Goal: Task Accomplishment & Management: Manage account settings

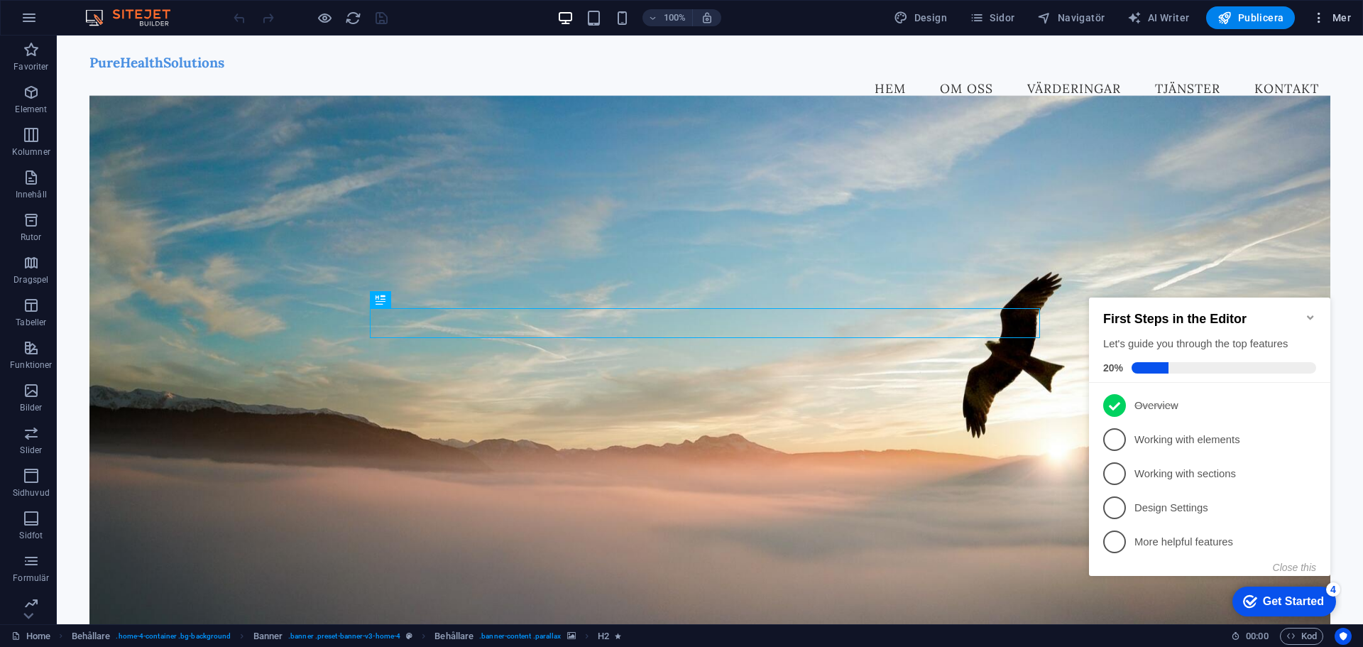
click at [1318, 13] on icon "button" at bounding box center [1319, 18] width 14 height 14
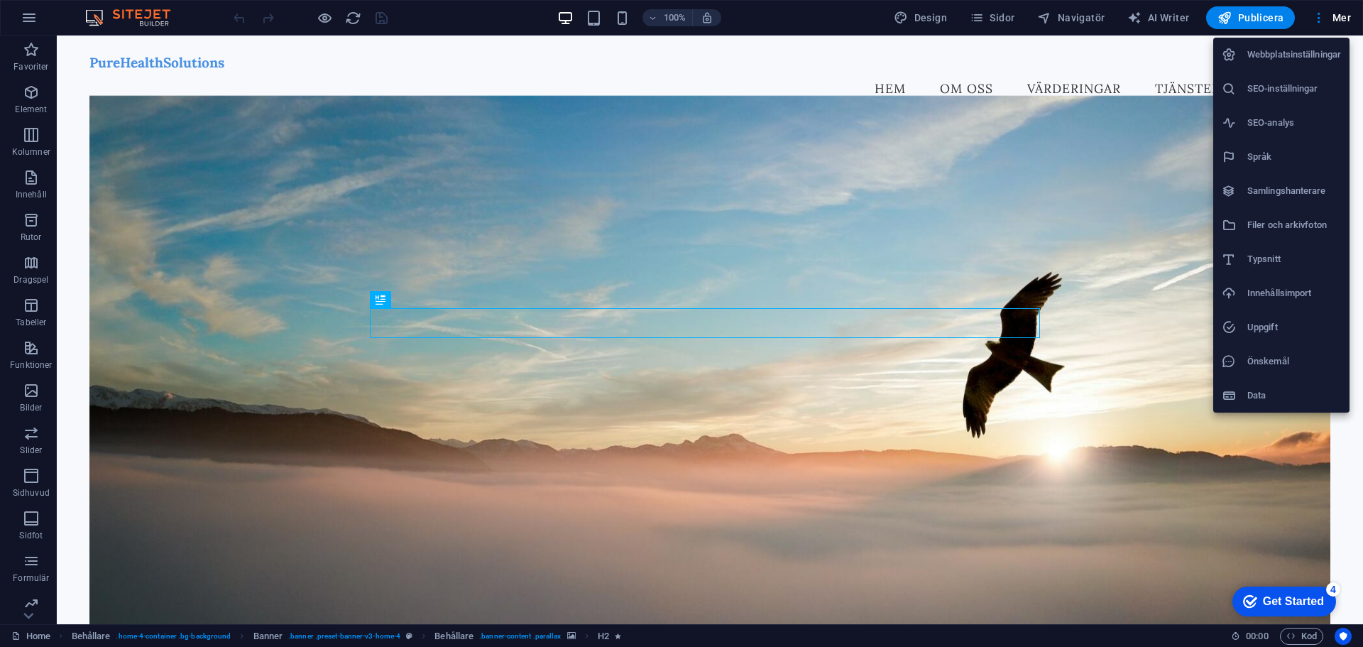
click at [36, 17] on div at bounding box center [681, 323] width 1363 height 647
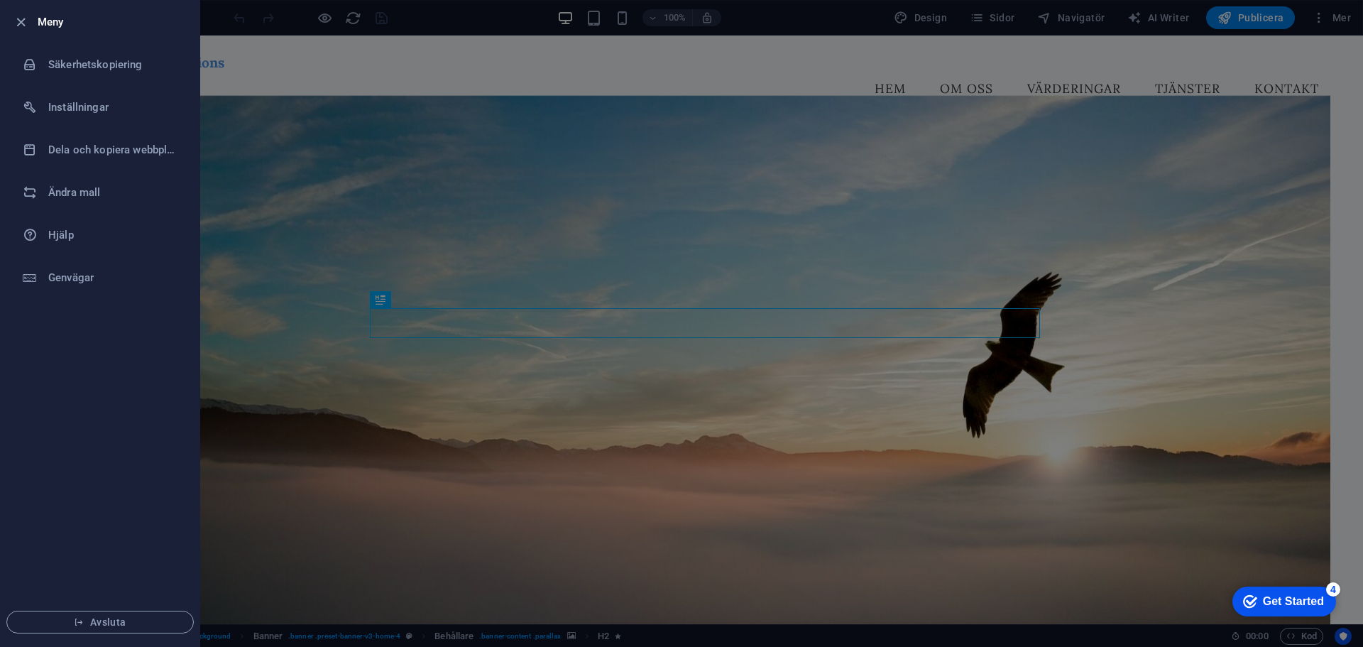
click at [321, 66] on div at bounding box center [681, 323] width 1363 height 647
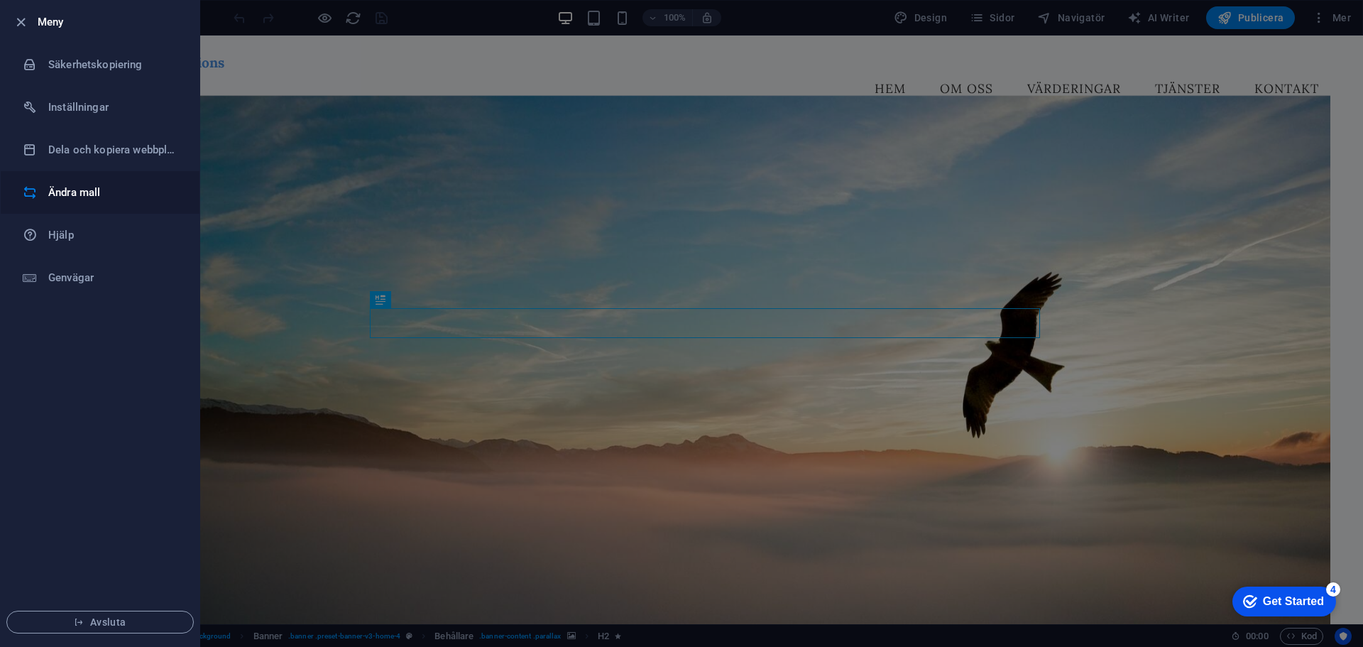
click at [75, 197] on h6 "Ändra mall" at bounding box center [113, 192] width 131 height 17
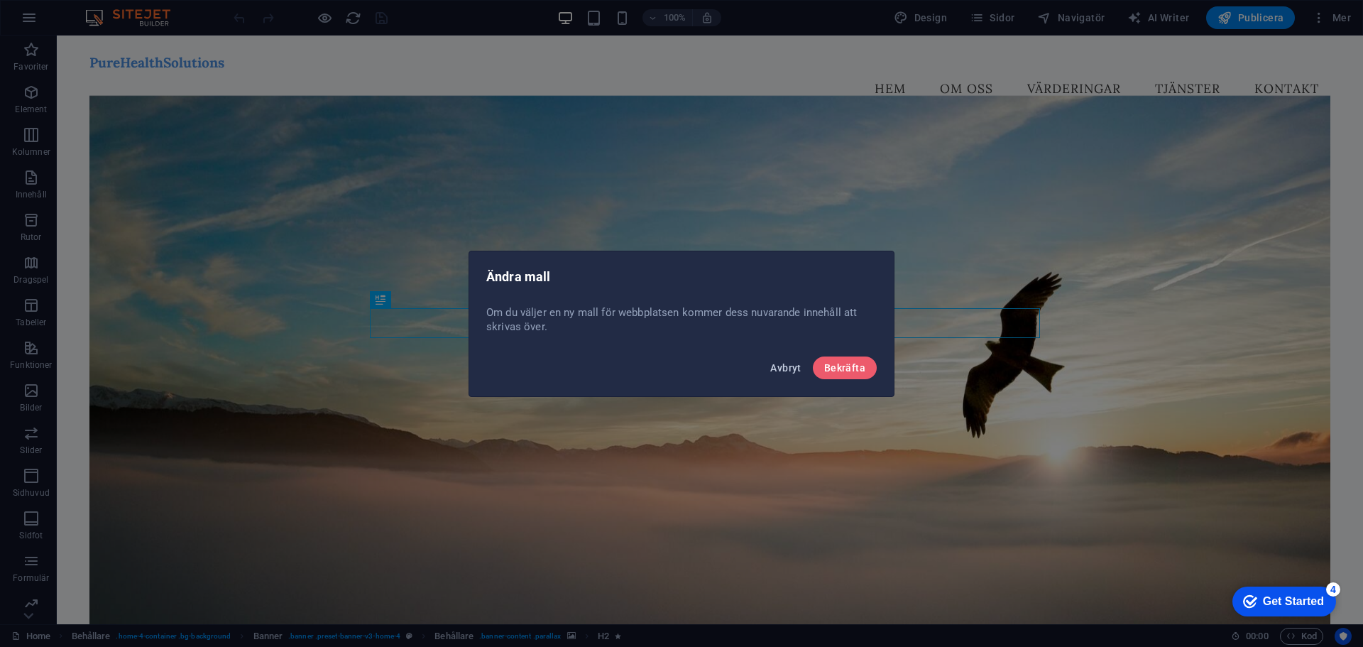
click at [796, 363] on span "Avbryt" at bounding box center [785, 367] width 31 height 11
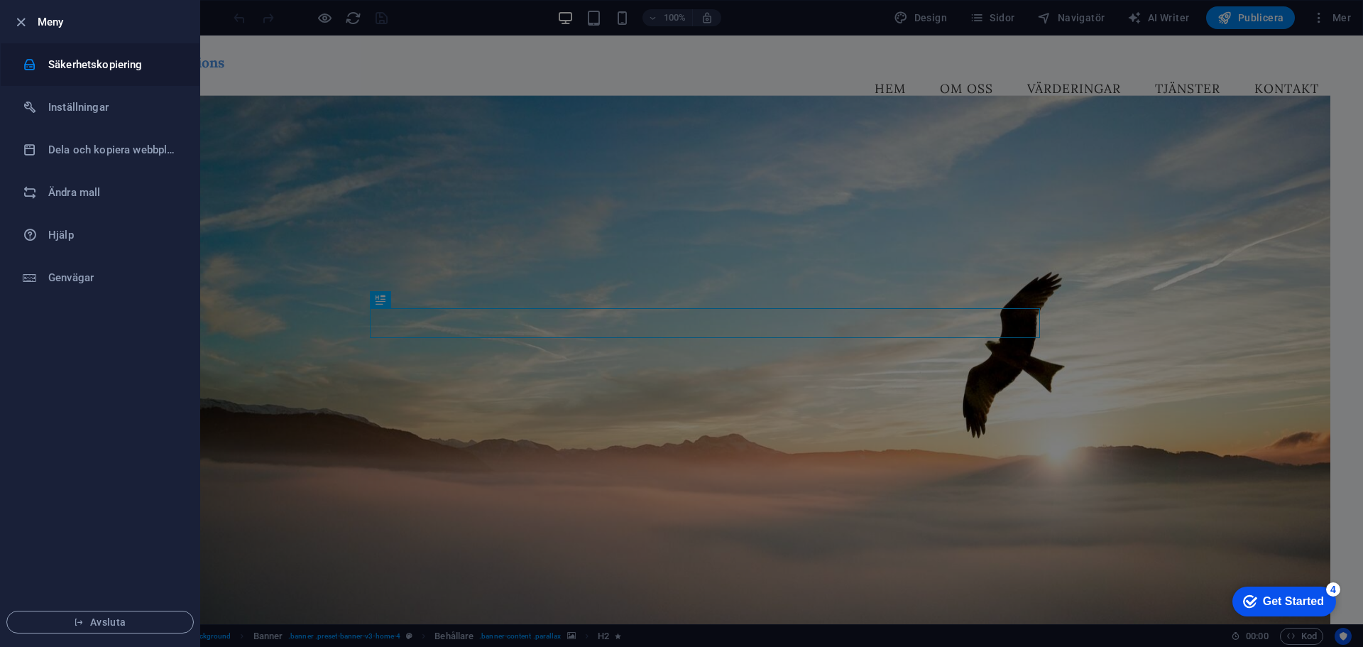
click at [106, 65] on h6 "Säkerhetskopiering" at bounding box center [113, 64] width 131 height 17
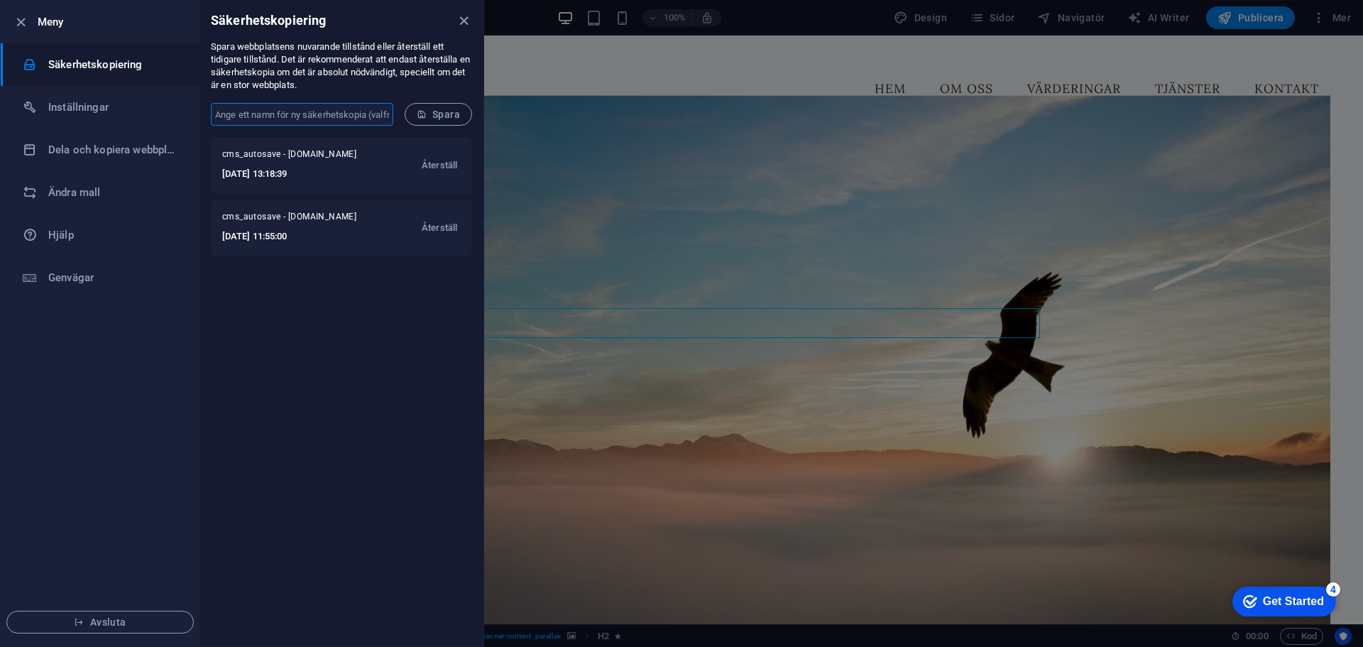
click at [385, 111] on input "text" at bounding box center [302, 114] width 182 height 23
click at [328, 120] on input "text" at bounding box center [302, 114] width 182 height 23
type input "Test 1"
click at [443, 113] on span "Spara" at bounding box center [438, 114] width 43 height 11
click at [457, 21] on icon "close" at bounding box center [464, 21] width 16 height 16
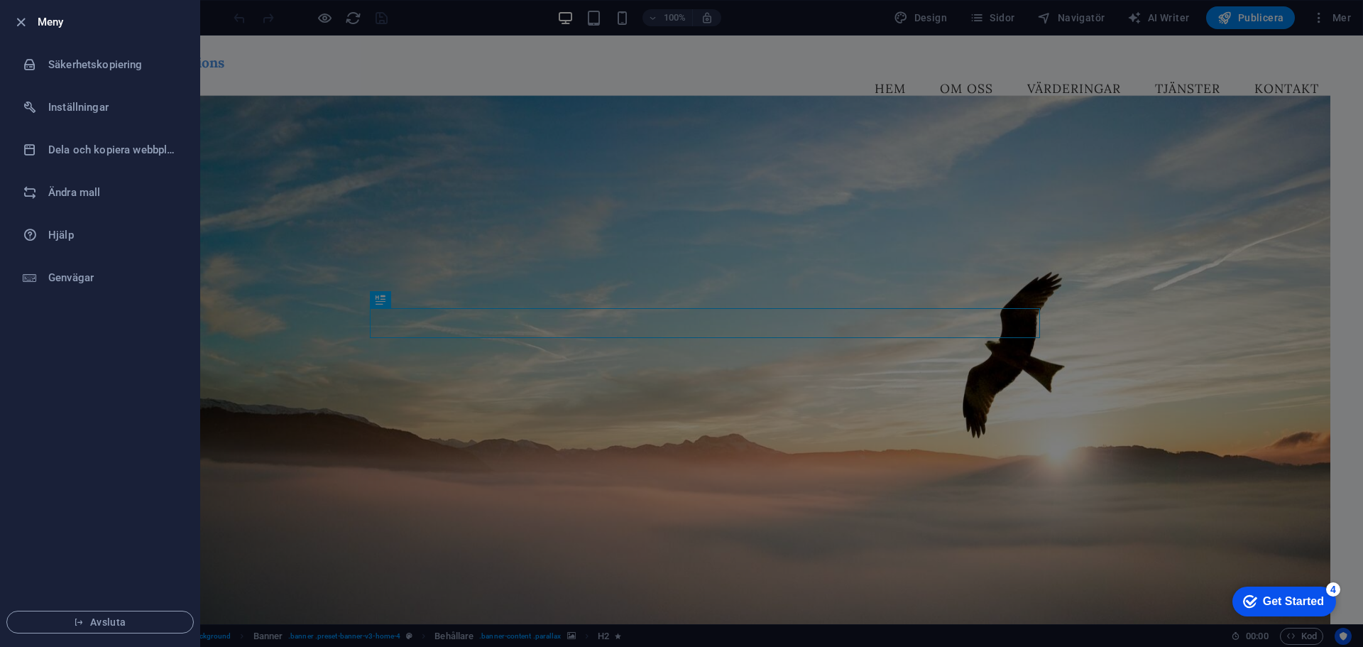
click at [314, 76] on div at bounding box center [681, 323] width 1363 height 647
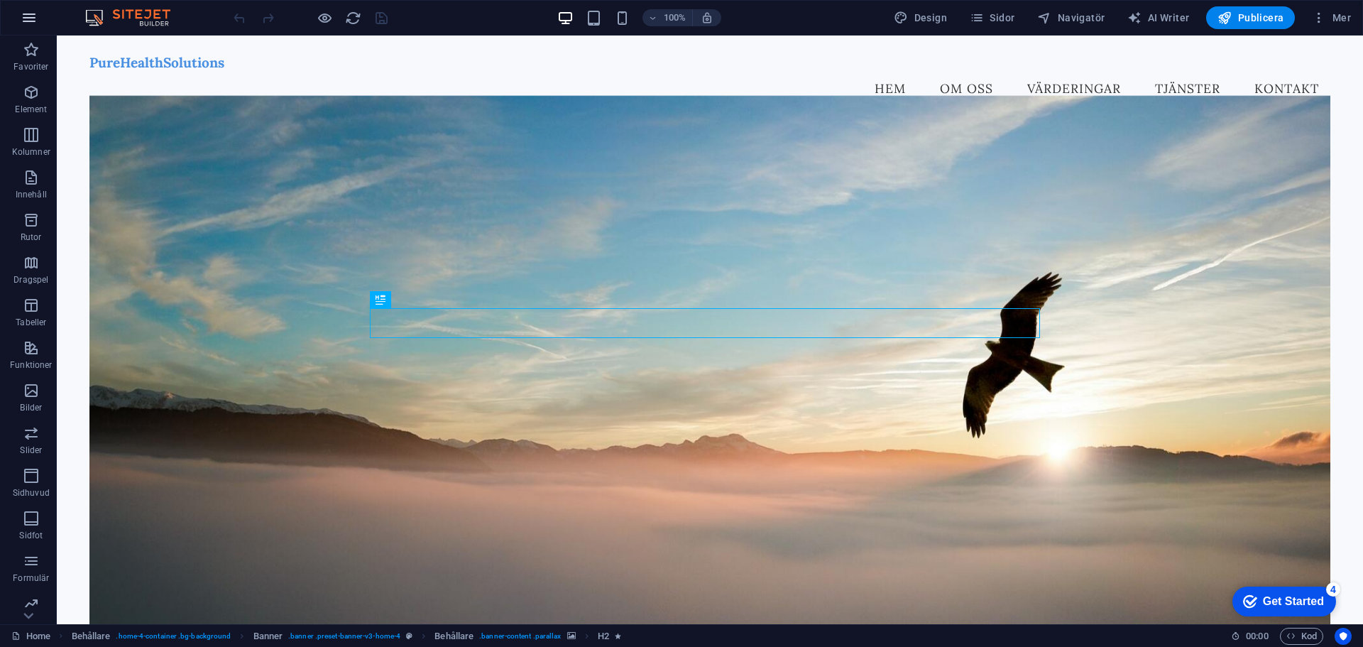
click at [39, 18] on button "button" at bounding box center [29, 18] width 34 height 34
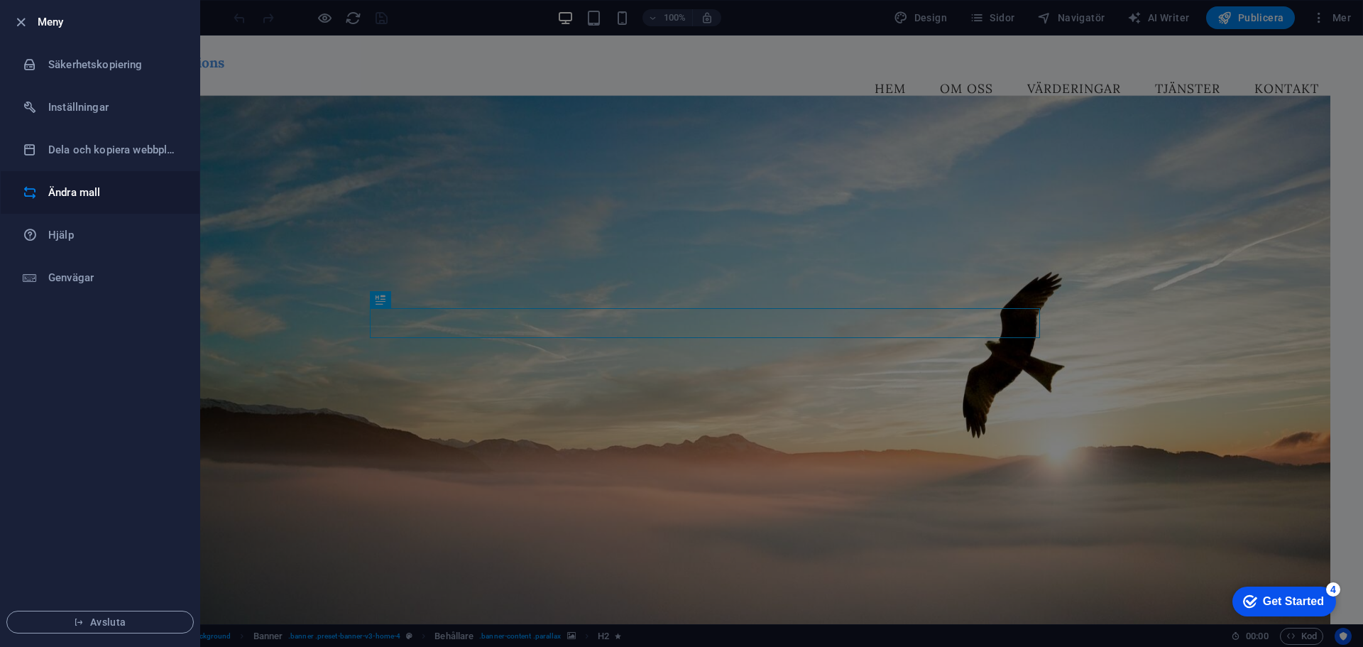
click at [85, 189] on h6 "Ändra mall" at bounding box center [113, 192] width 131 height 17
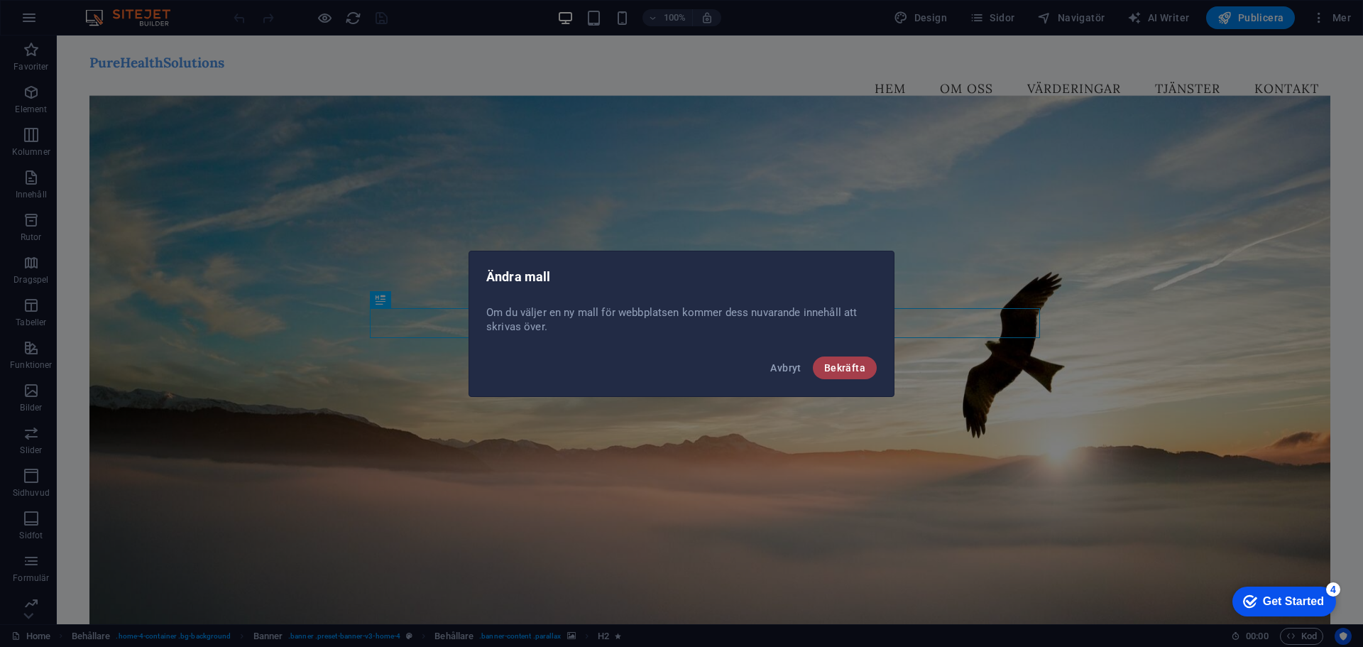
click at [857, 367] on span "Bekräfta" at bounding box center [844, 367] width 41 height 11
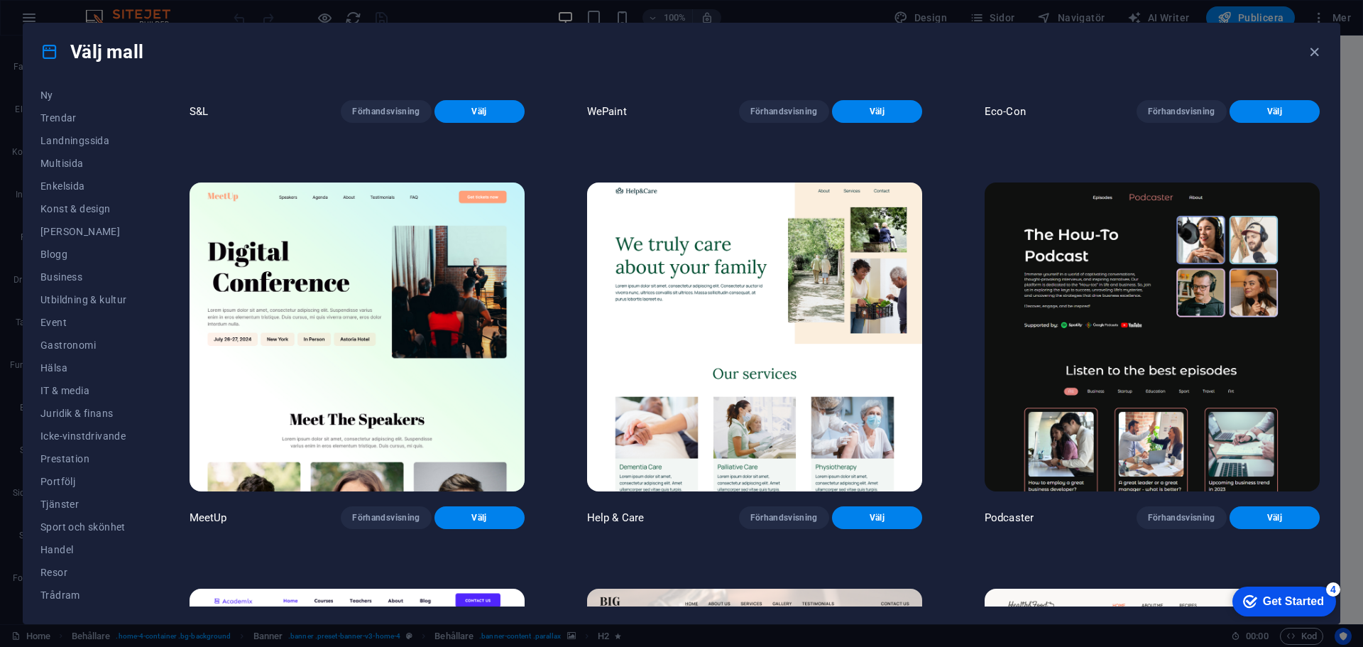
scroll to position [1136, 0]
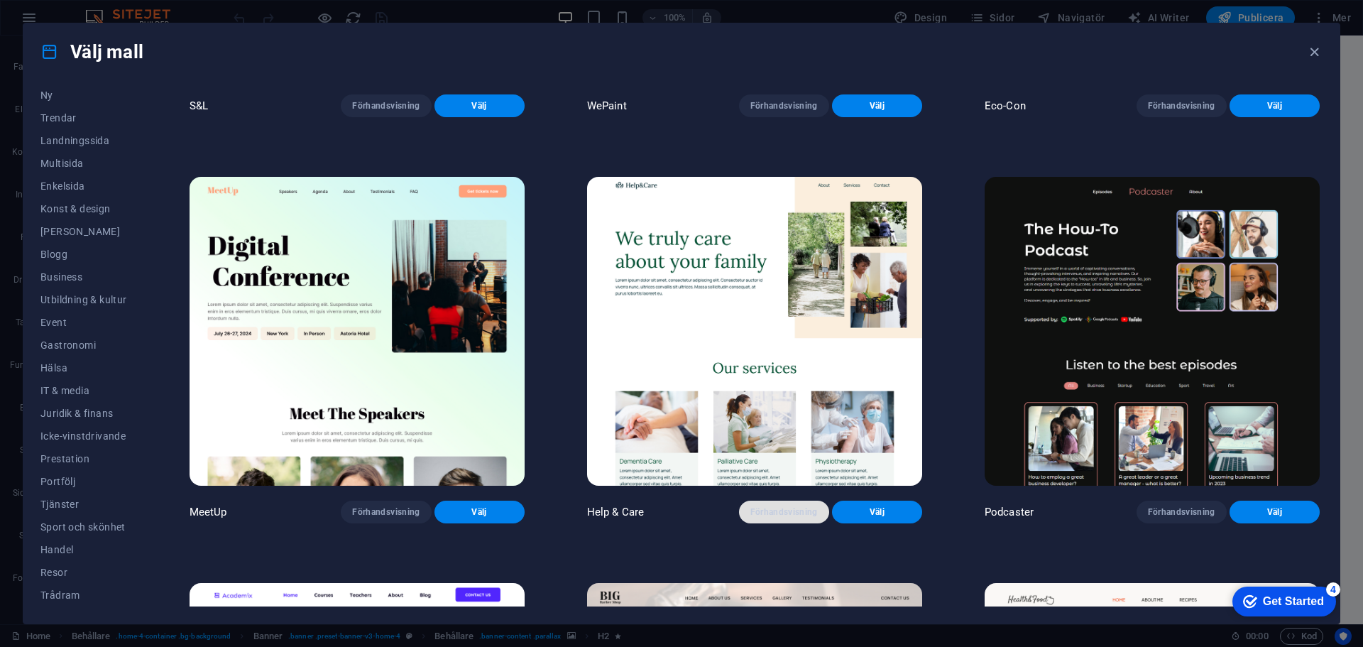
click at [811, 506] on span "Förhandsvisning" at bounding box center [783, 511] width 67 height 11
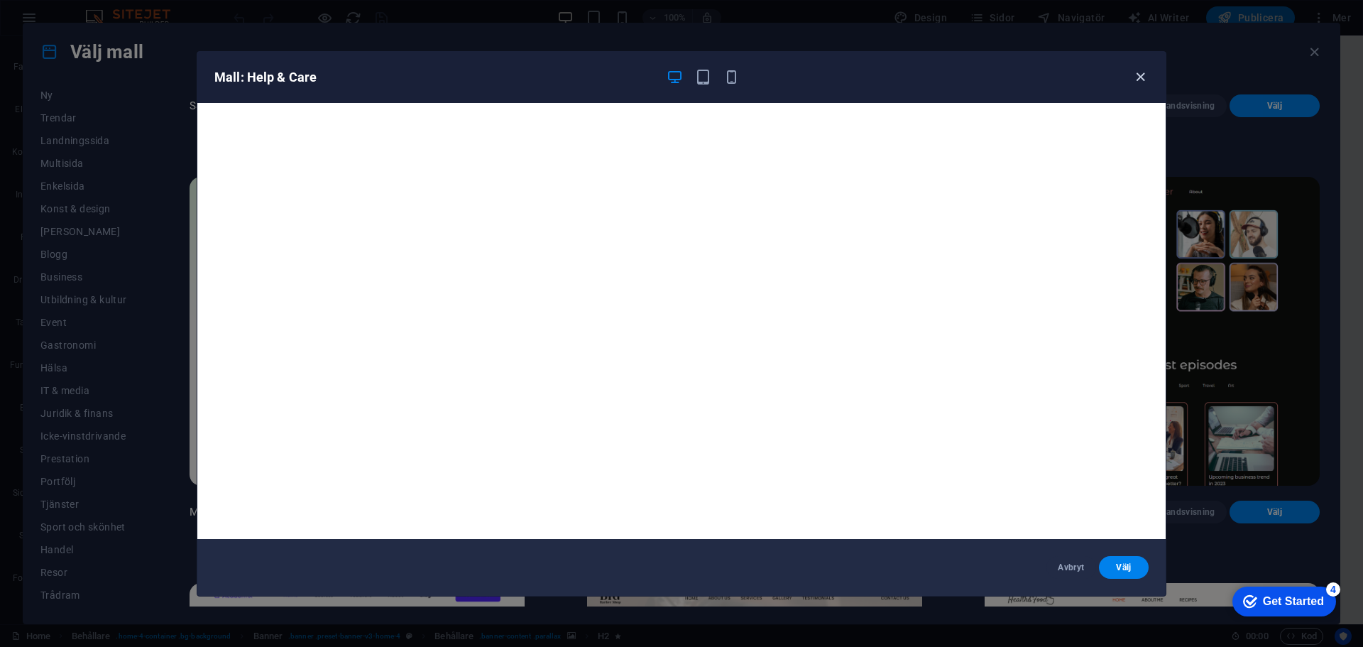
click at [1140, 74] on icon "button" at bounding box center [1140, 77] width 16 height 16
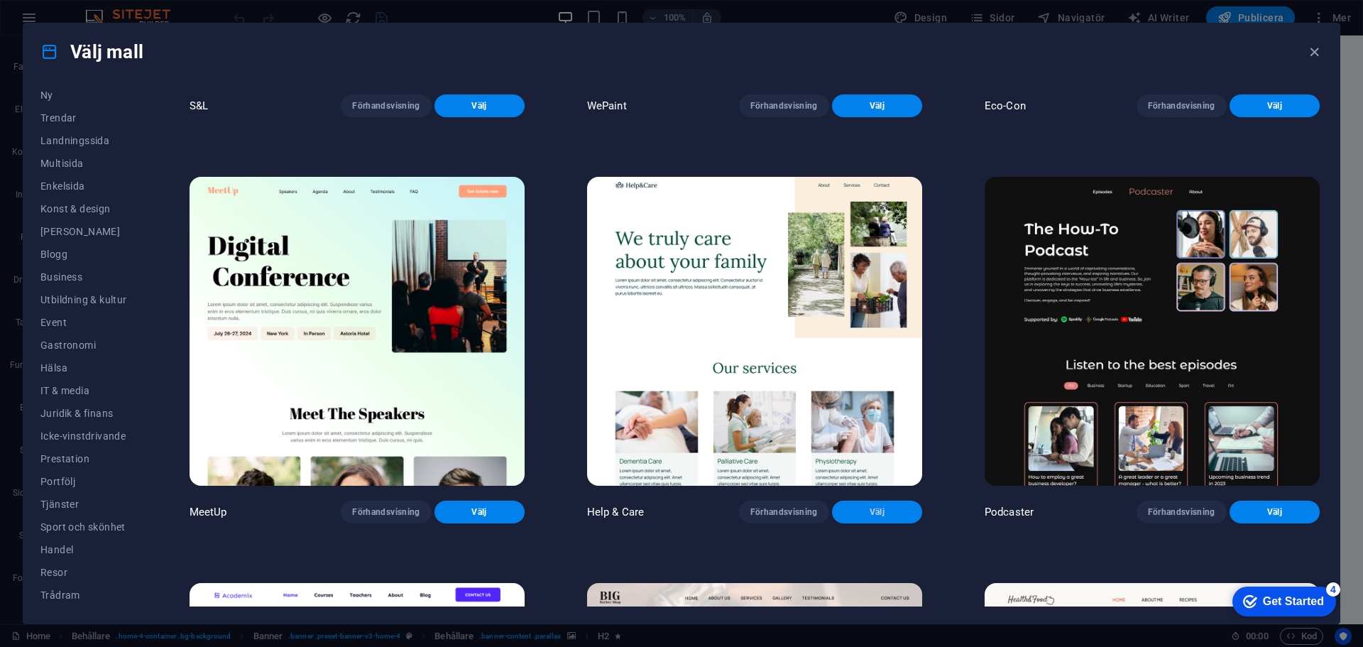
click at [873, 506] on span "Välj" at bounding box center [876, 511] width 67 height 11
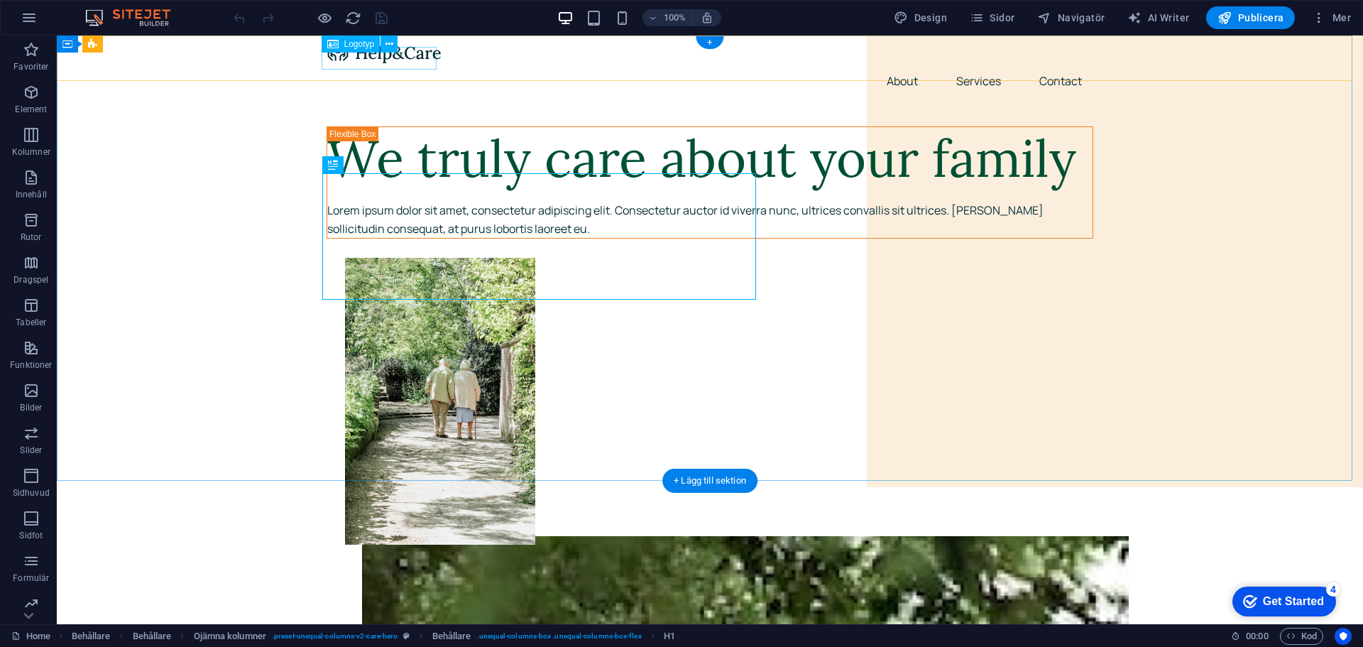
click at [341, 61] on div at bounding box center [709, 52] width 767 height 23
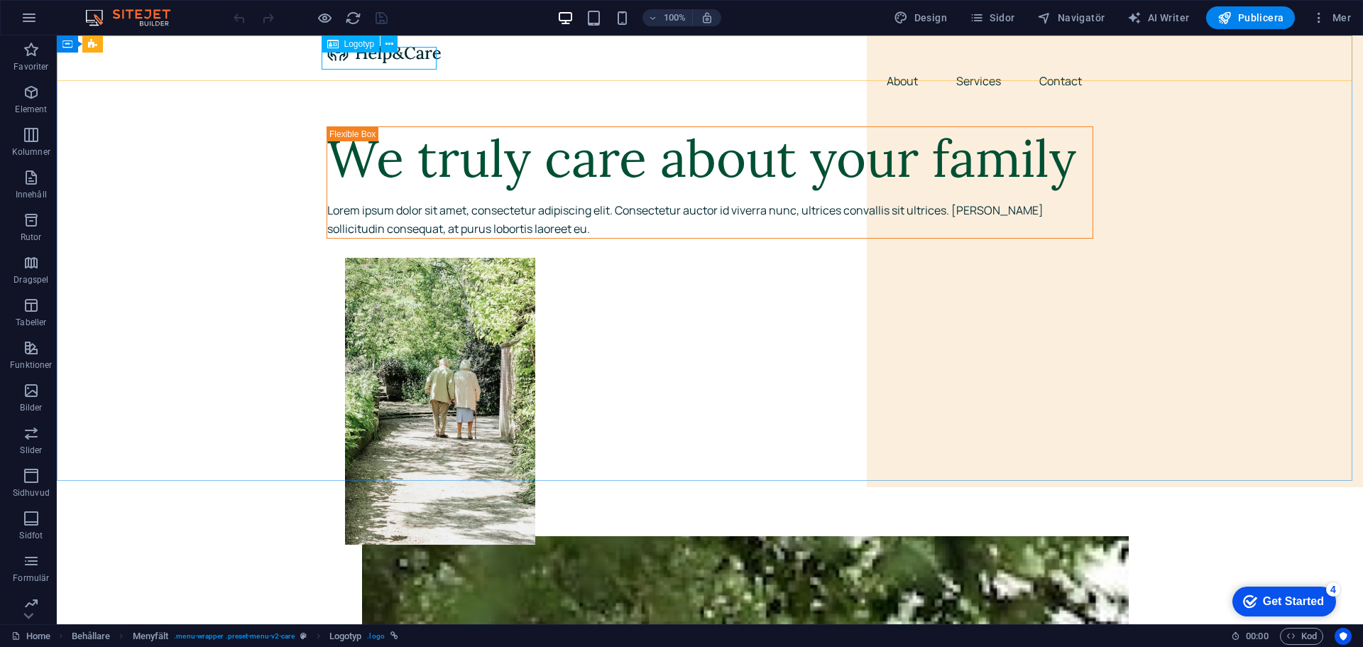
click at [0, 0] on span "Logotyp" at bounding box center [0, 0] width 0 height 0
select select "px"
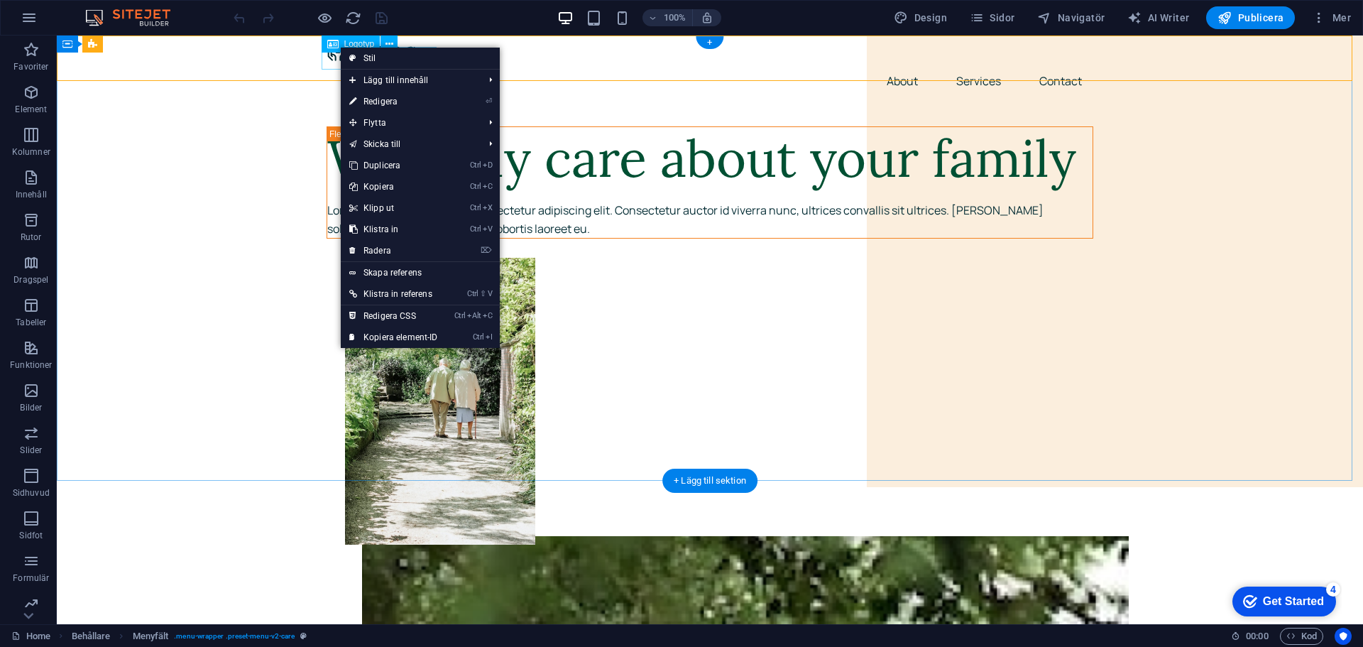
click at [335, 64] on div at bounding box center [709, 52] width 767 height 23
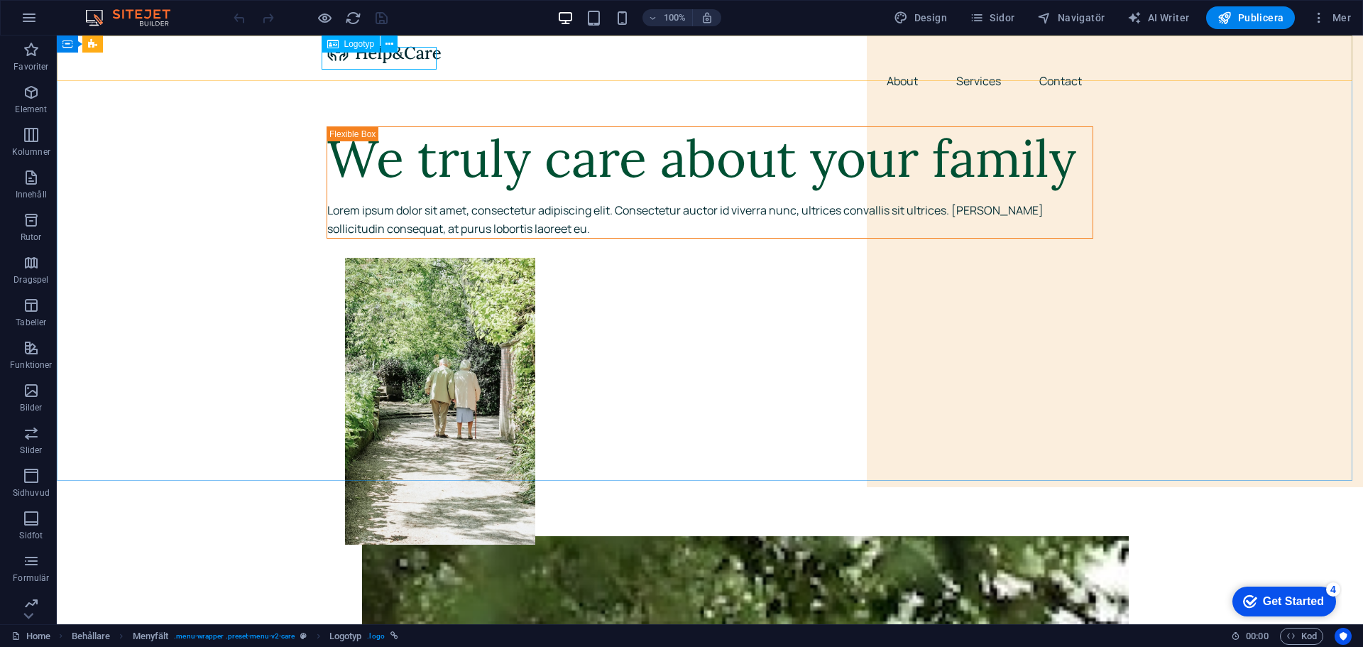
select select "px"
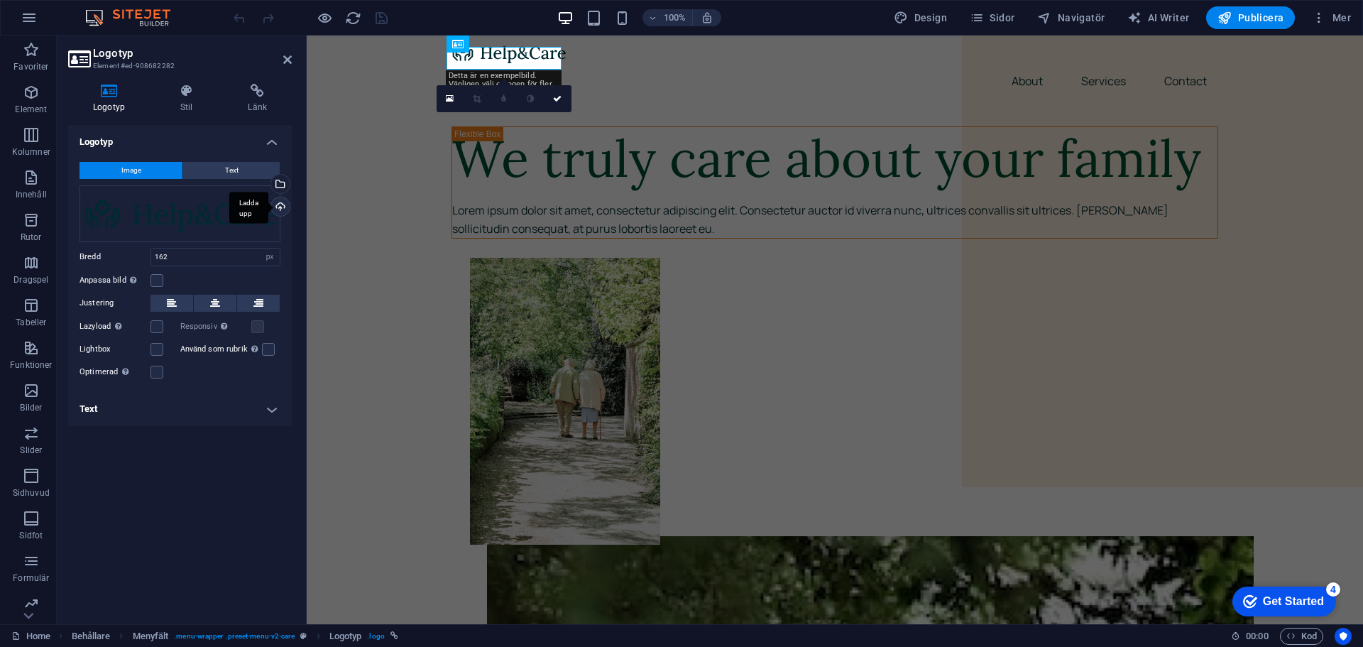
click at [280, 203] on div "Ladda upp" at bounding box center [278, 207] width 21 height 21
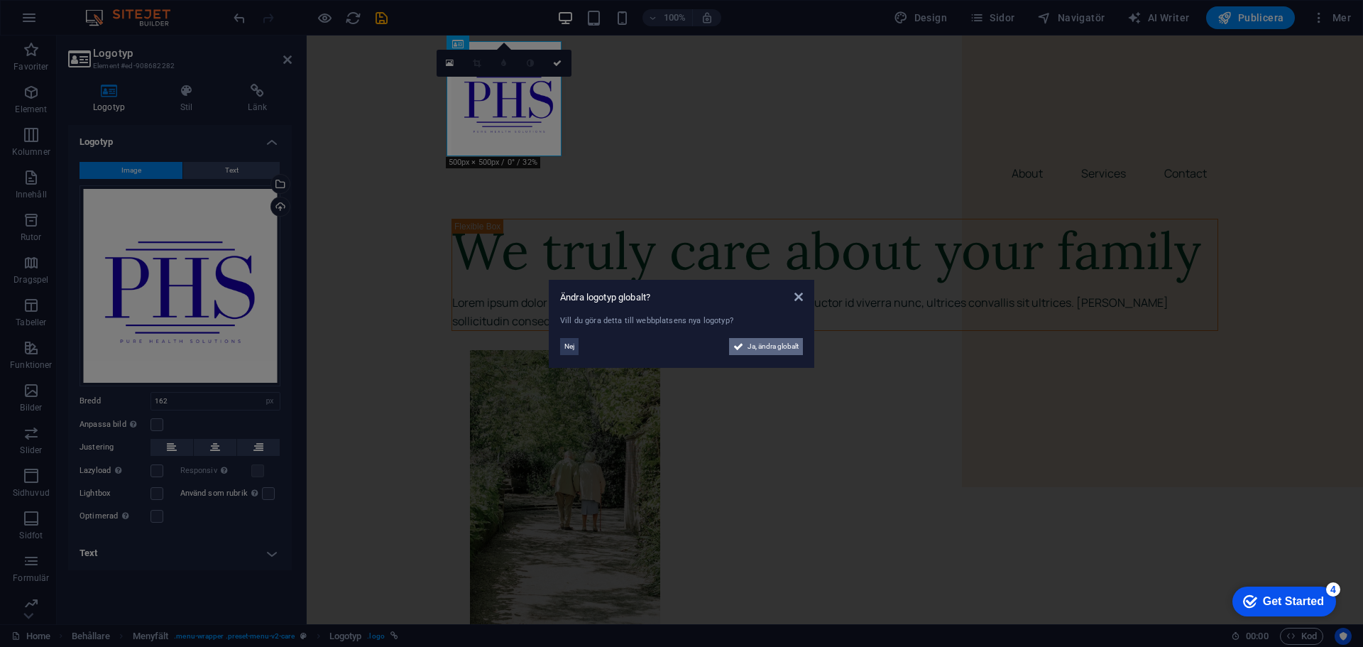
click at [755, 341] on span "Ja, ändra globalt" at bounding box center [772, 346] width 51 height 17
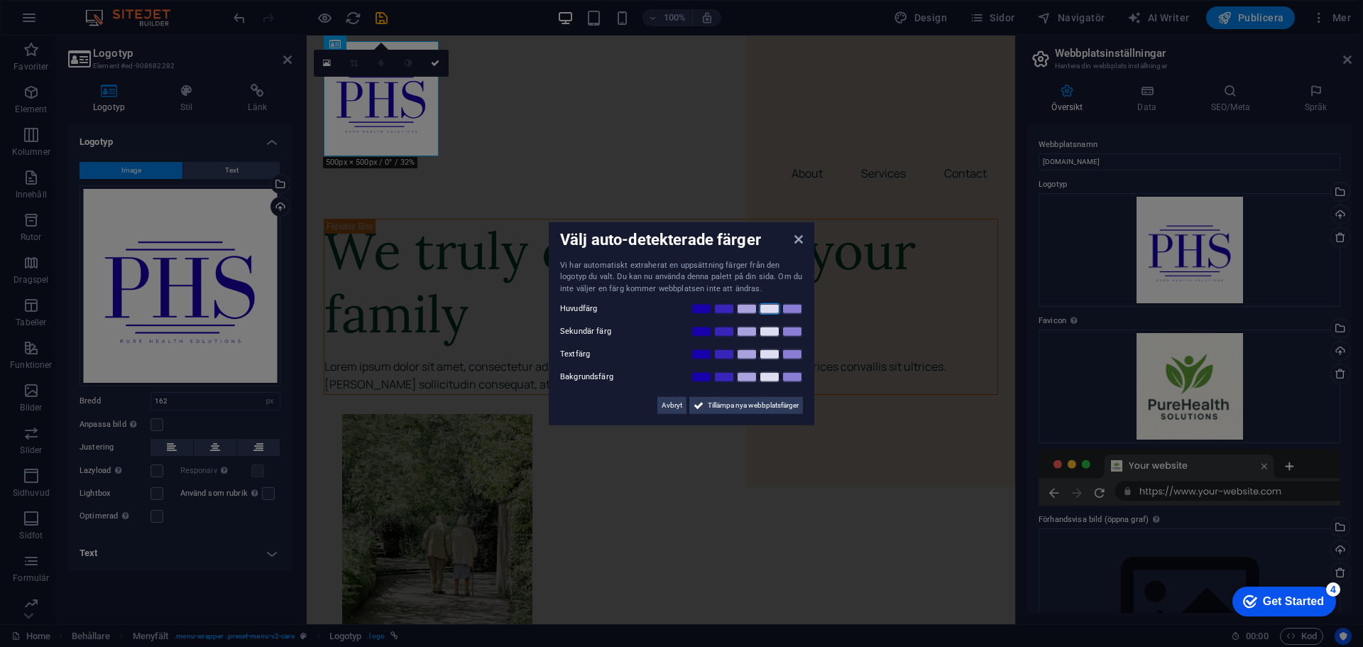
click at [763, 309] on link at bounding box center [769, 308] width 21 height 11
click at [705, 333] on link at bounding box center [701, 331] width 21 height 11
click at [764, 329] on link at bounding box center [769, 331] width 21 height 11
click at [752, 331] on link at bounding box center [746, 331] width 21 height 11
click at [708, 351] on link at bounding box center [701, 353] width 21 height 11
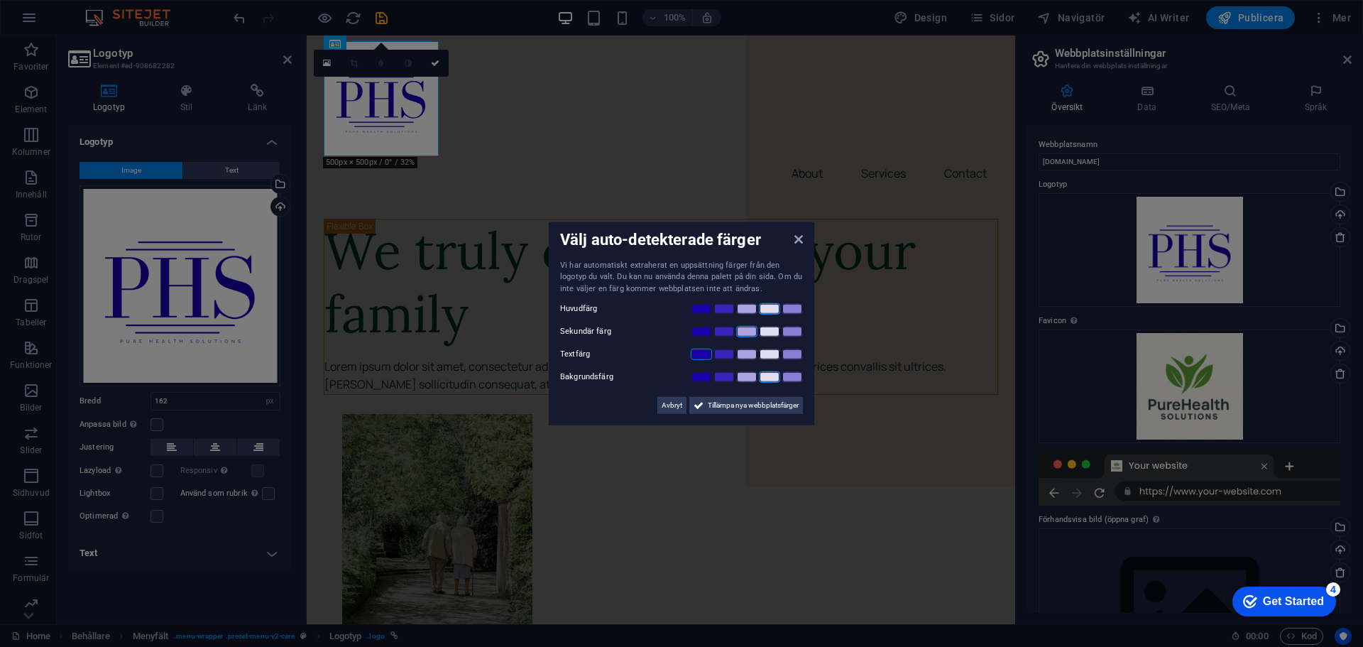
click at [771, 376] on link at bounding box center [769, 376] width 21 height 11
click at [723, 405] on span "Tillämpa nya webbplatsfärger" at bounding box center [753, 405] width 91 height 17
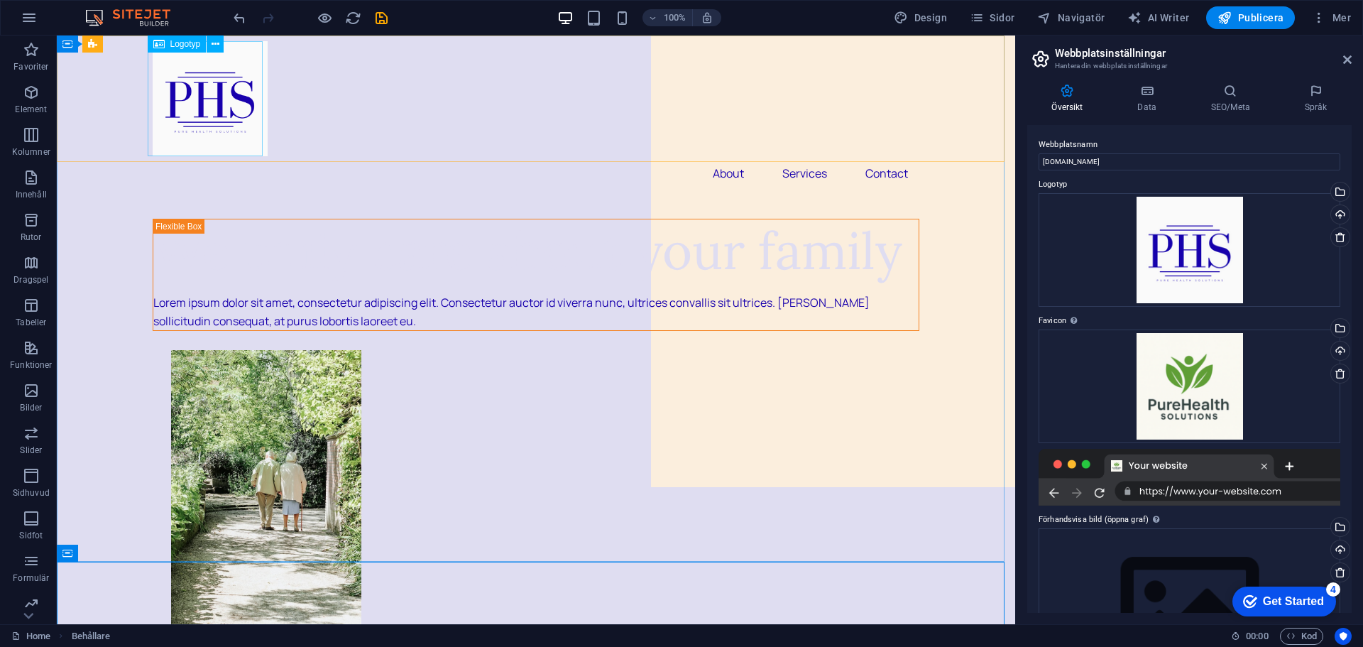
click at [0, 0] on span "Logotyp" at bounding box center [0, 0] width 0 height 0
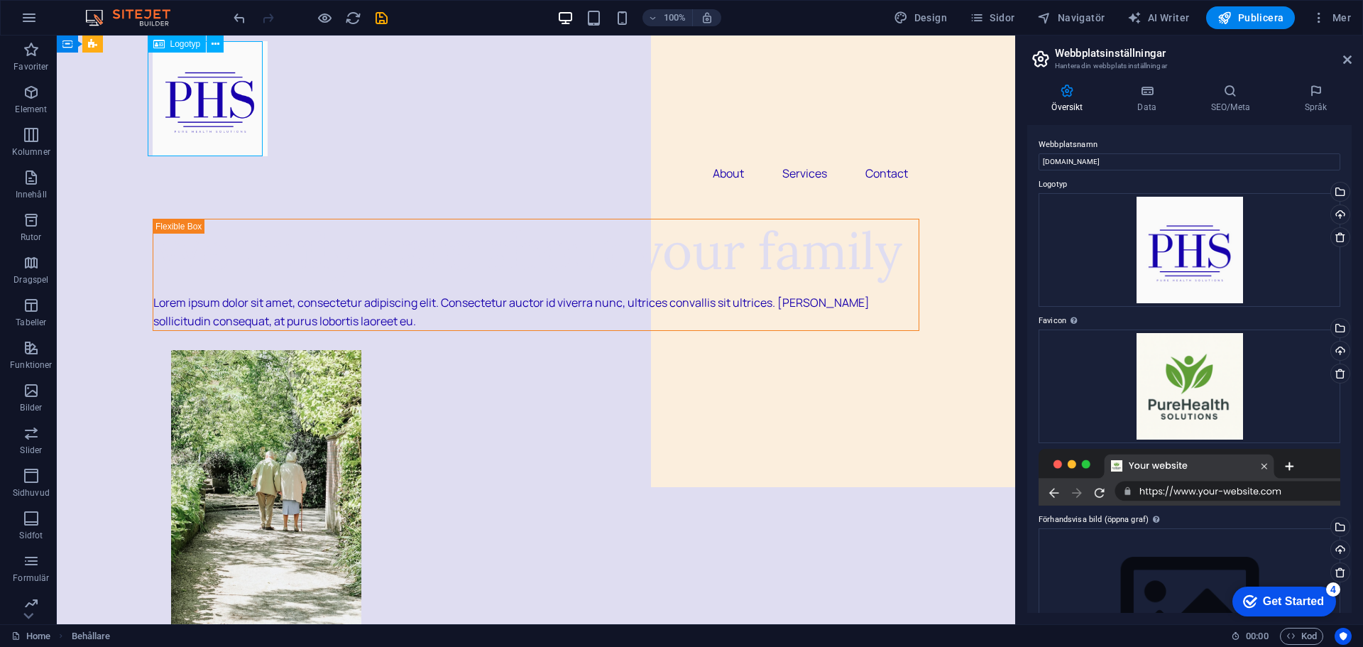
click at [0, 0] on span "Logotyp" at bounding box center [0, 0] width 0 height 0
select select "px"
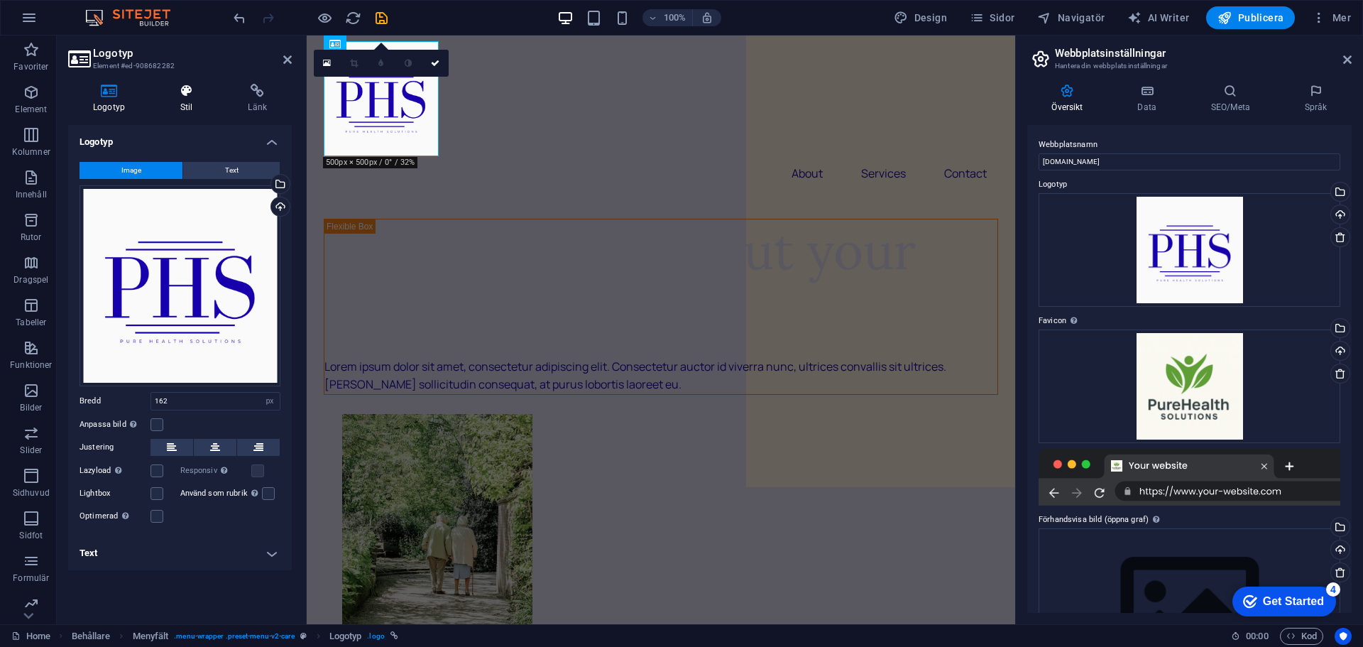
click at [191, 99] on h4 "Stil" at bounding box center [189, 99] width 68 height 30
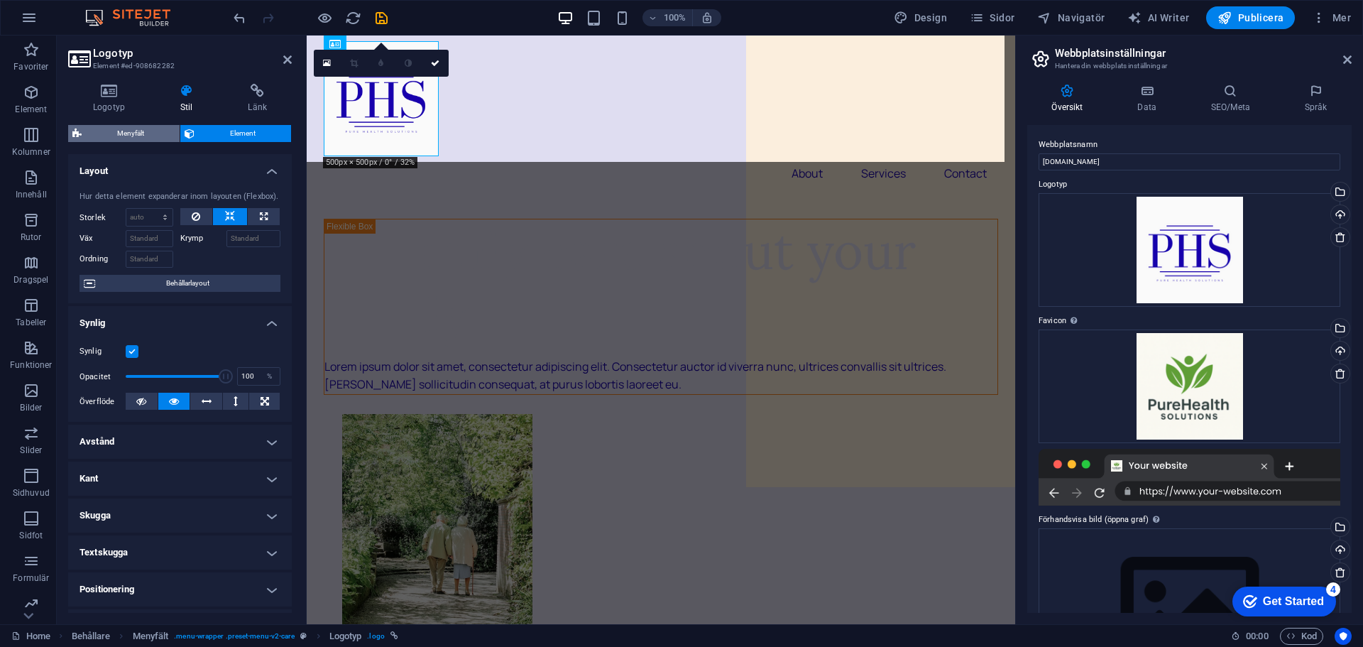
click at [158, 133] on span "Menyfält" at bounding box center [130, 133] width 89 height 17
select select "rem"
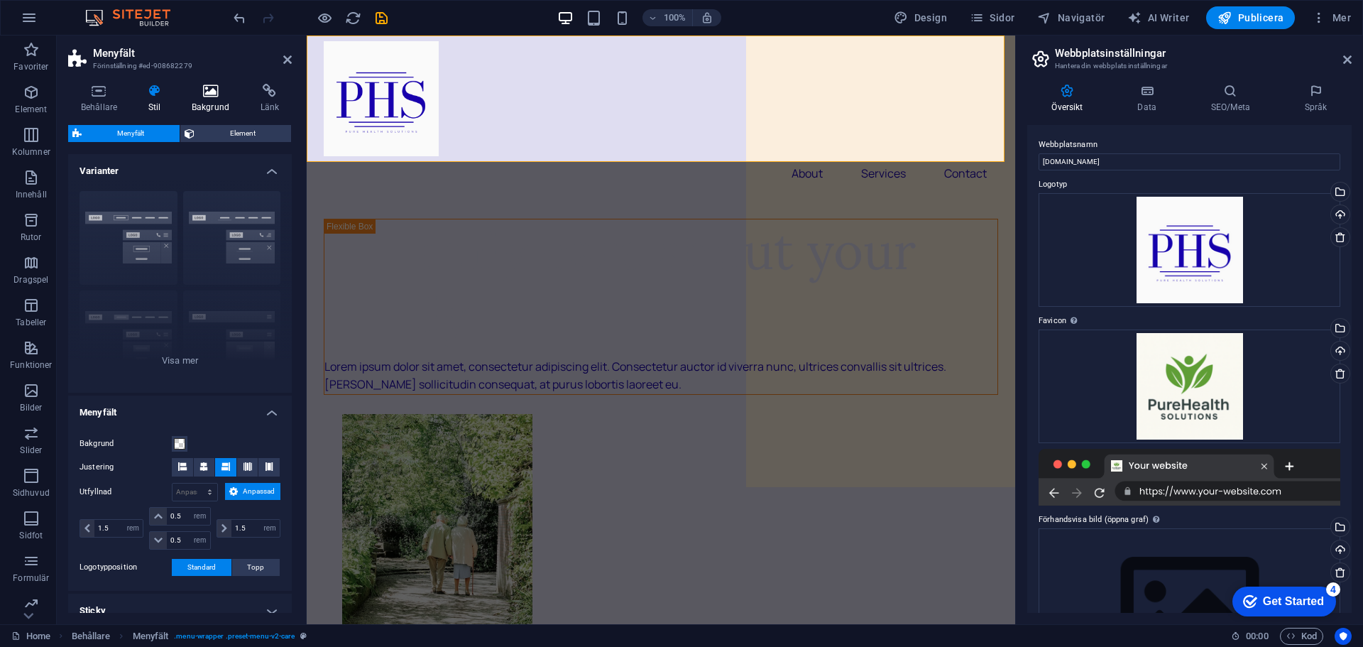
click at [215, 101] on h4 "Bakgrund" at bounding box center [213, 99] width 69 height 30
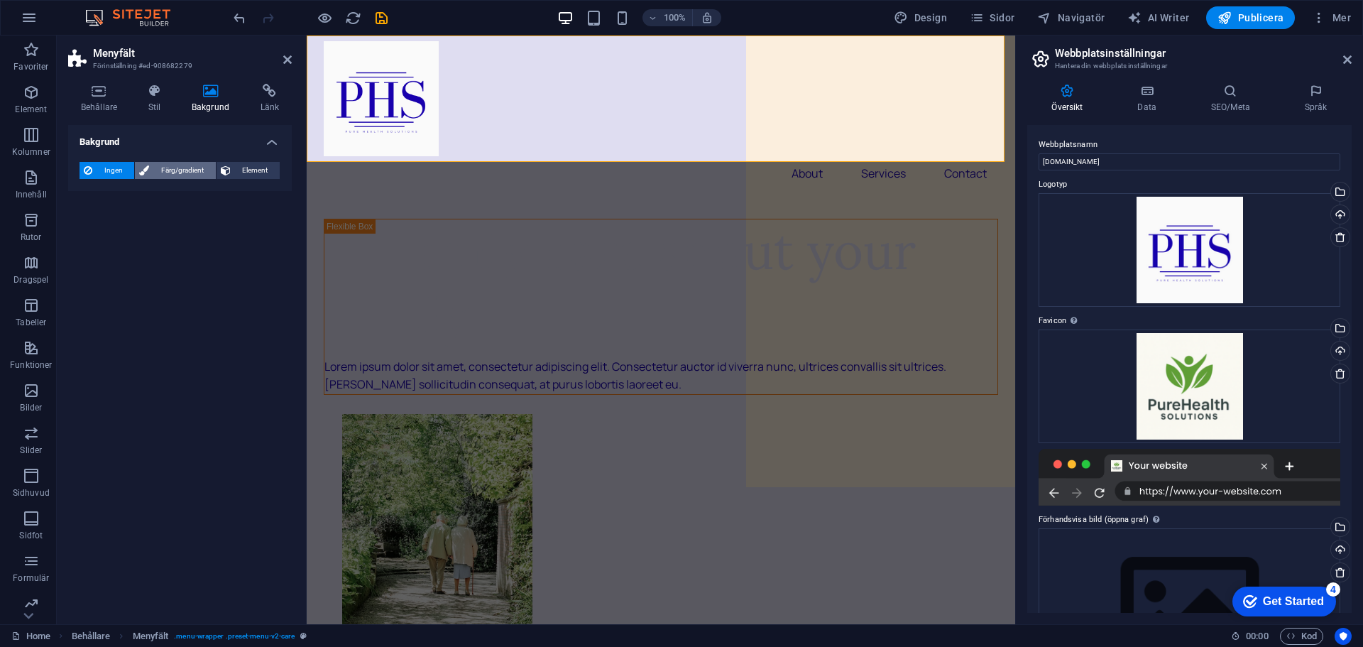
click at [187, 173] on span "Färg/gradient" at bounding box center [181, 170] width 57 height 17
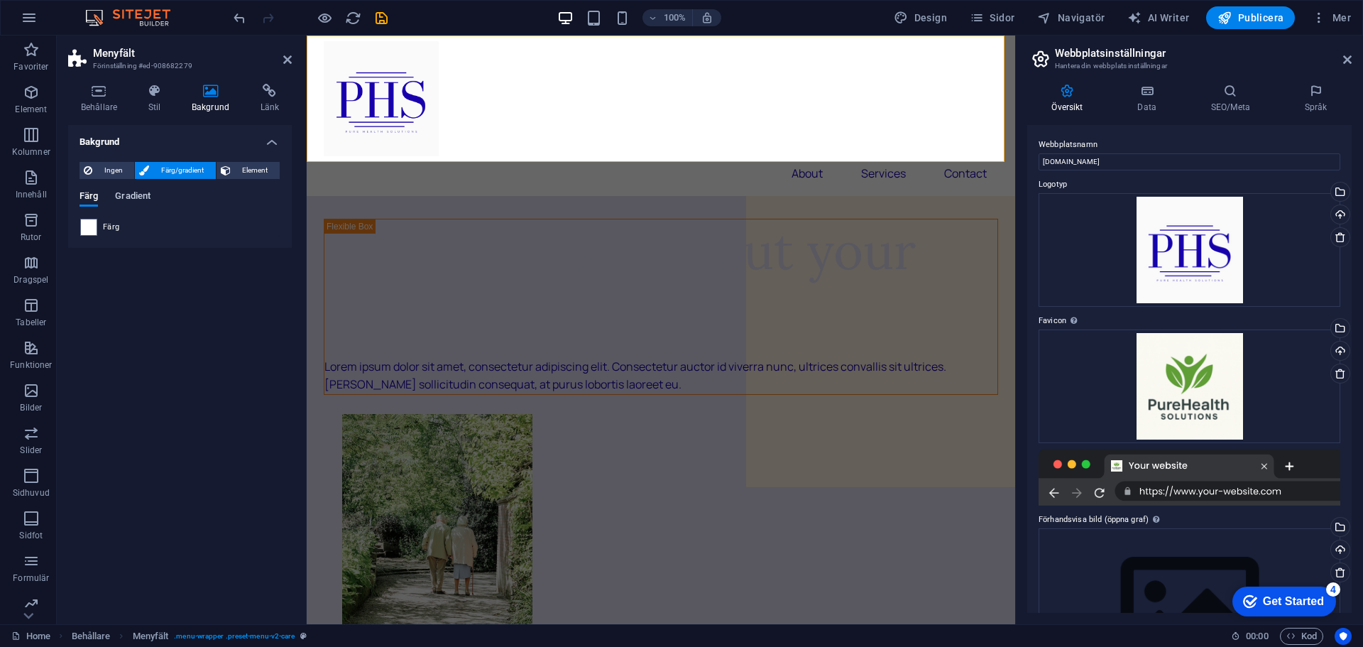
click at [133, 196] on span "Gradient" at bounding box center [132, 197] width 35 height 20
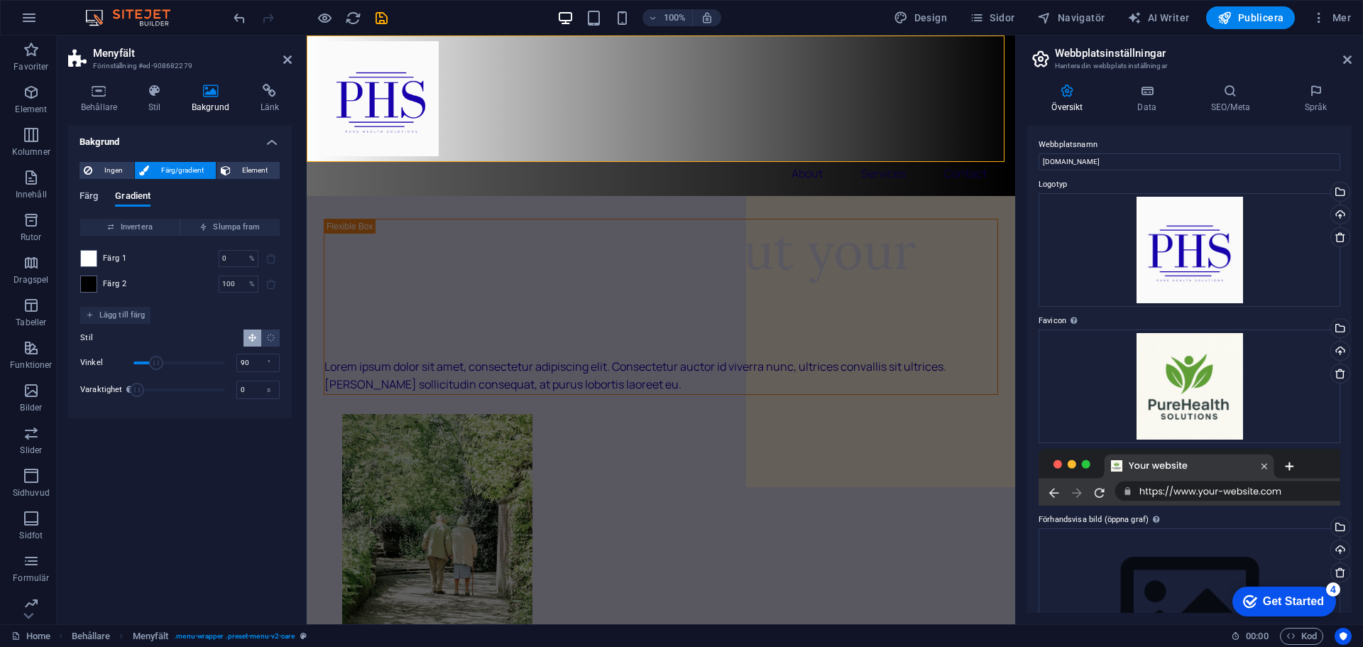
click at [96, 195] on span "Färg" at bounding box center [88, 197] width 18 height 20
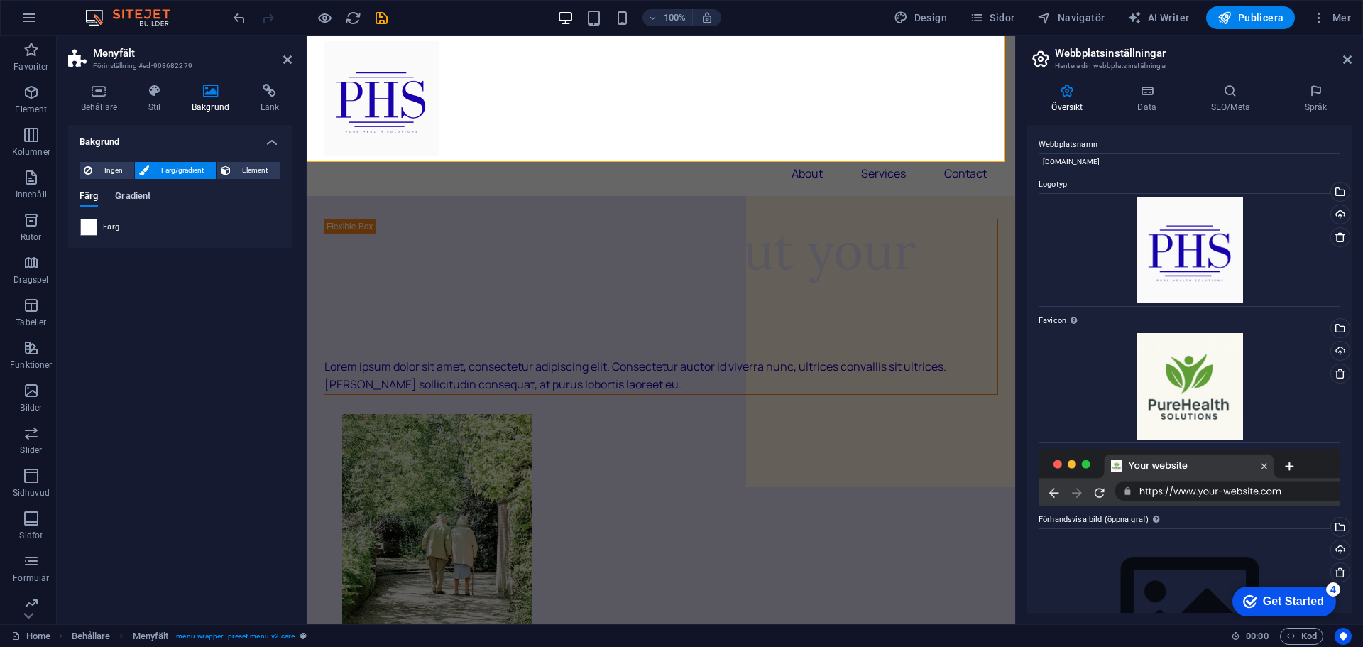
click at [123, 200] on span "Gradient" at bounding box center [132, 197] width 35 height 20
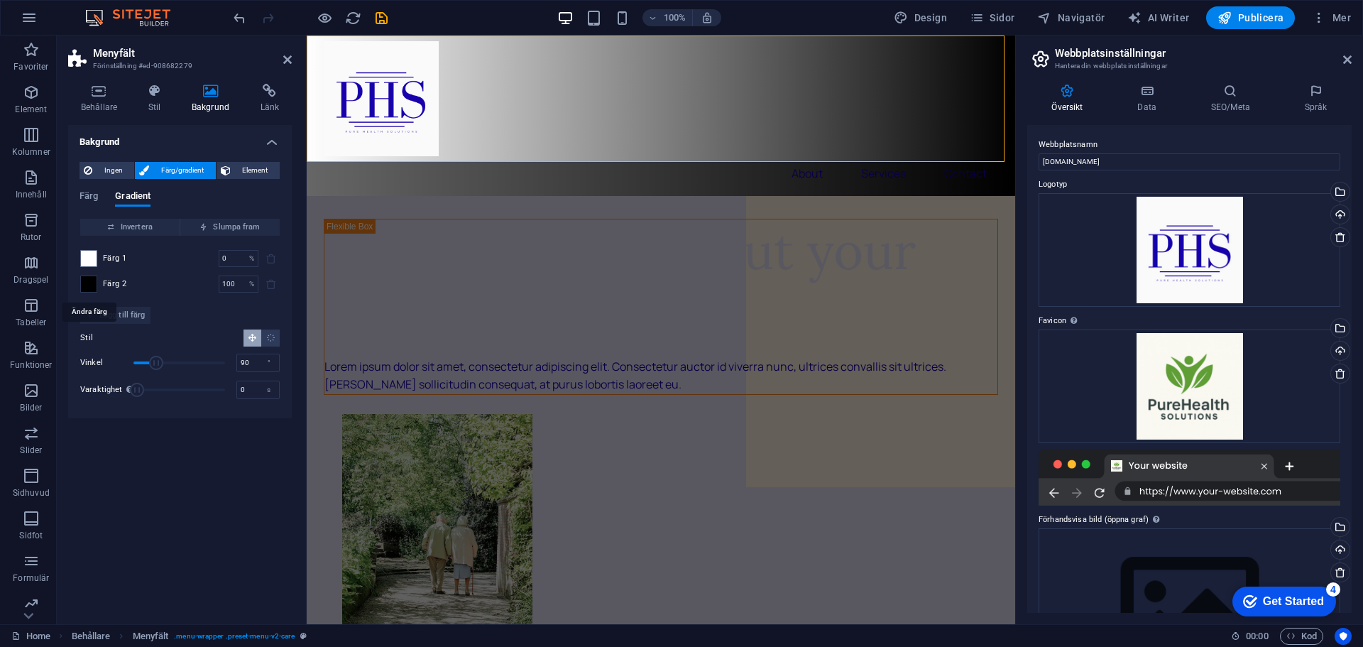
click at [89, 282] on span at bounding box center [89, 284] width 16 height 16
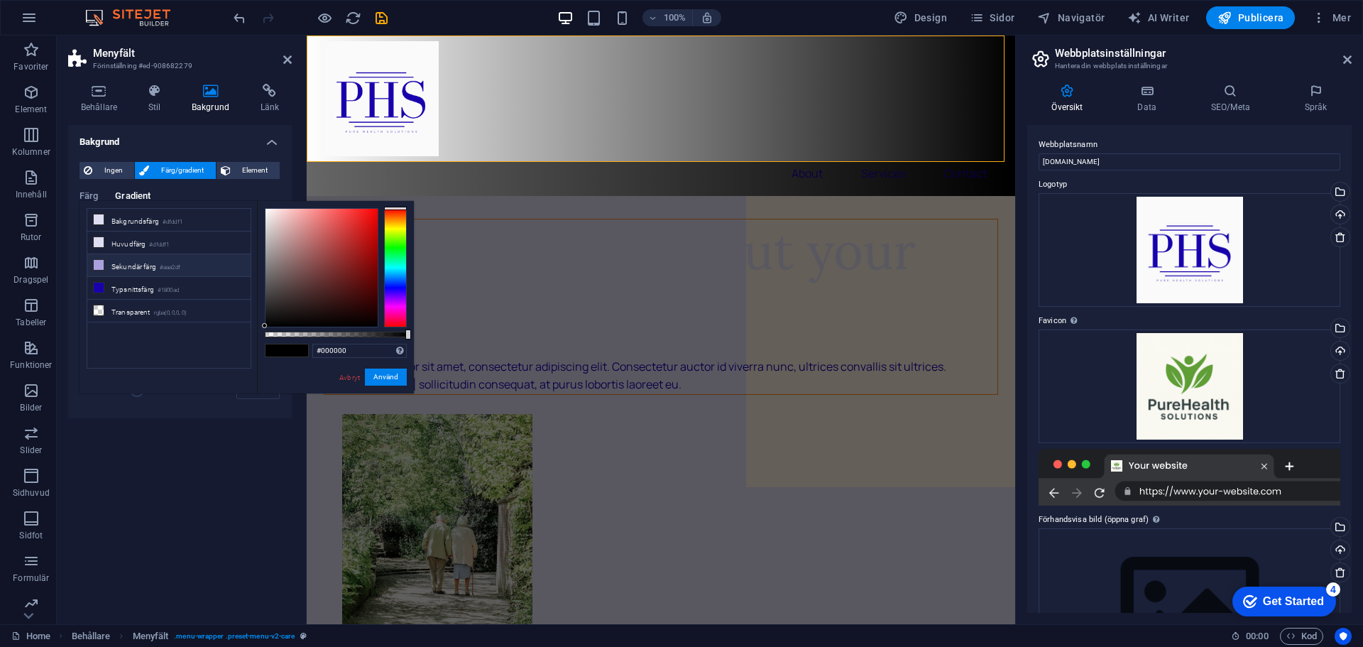
click at [126, 263] on li "Sekundär färg #aaa2df" at bounding box center [168, 265] width 163 height 23
type input "#aaa2df"
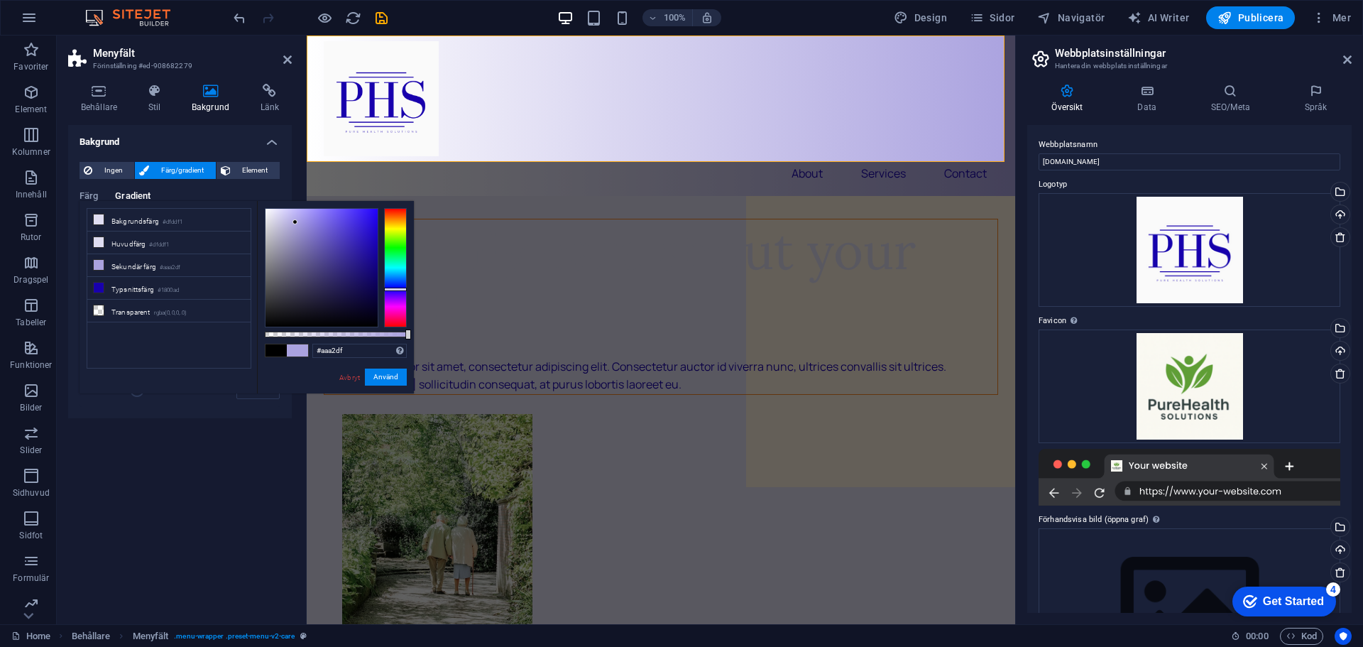
click at [150, 455] on div "Bakgrund Ingen Färg/gradient Element Sträck ut bakgrund till full bredd Färgöve…" at bounding box center [180, 369] width 224 height 488
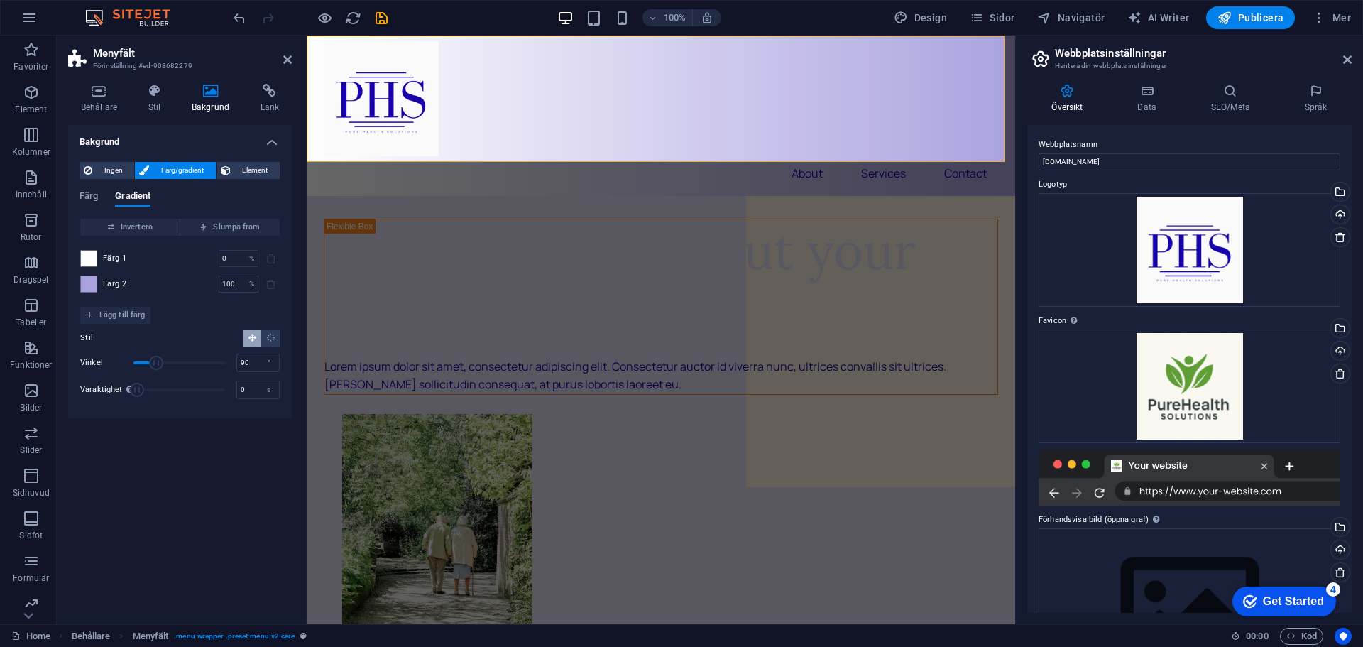
click at [278, 461] on div "Bakgrund Ingen Färg/gradient Element Sträck ut bakgrund till full bredd Färgöve…" at bounding box center [180, 369] width 224 height 488
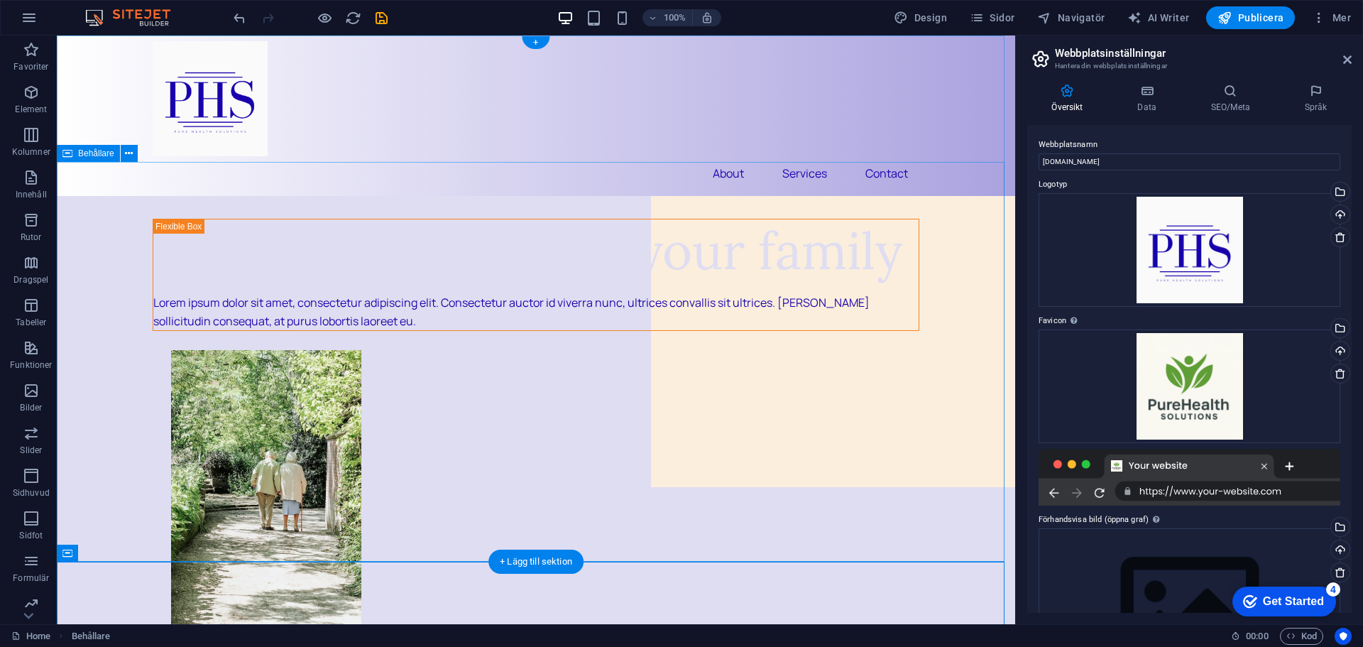
click at [231, 131] on div at bounding box center [536, 98] width 767 height 115
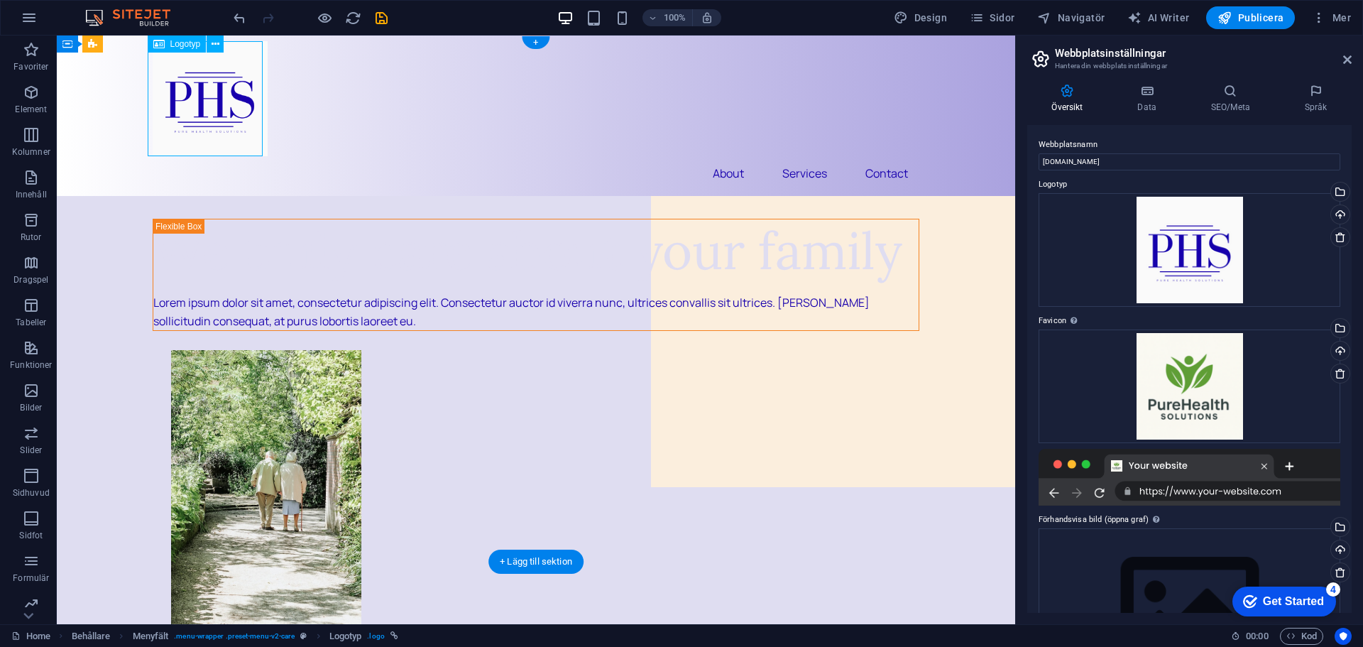
drag, startPoint x: 220, startPoint y: 129, endPoint x: 131, endPoint y: 123, distance: 89.6
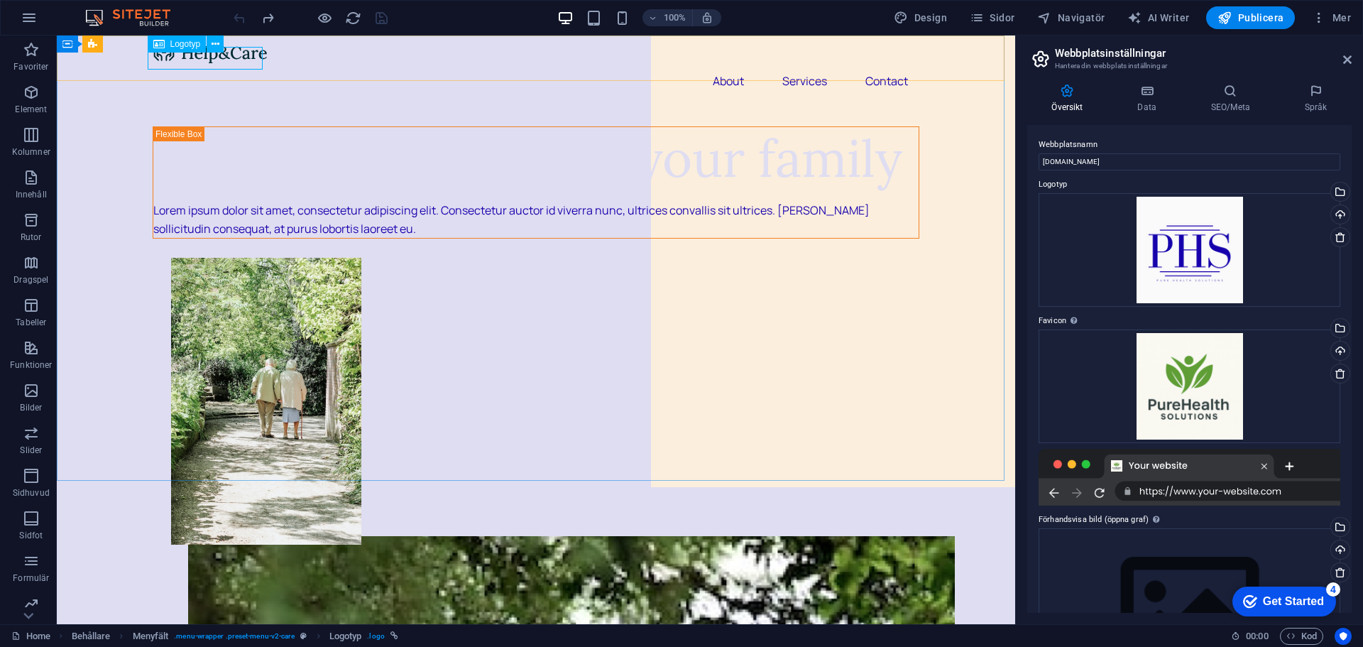
click at [0, 0] on span "Logotyp" at bounding box center [0, 0] width 0 height 0
select select "px"
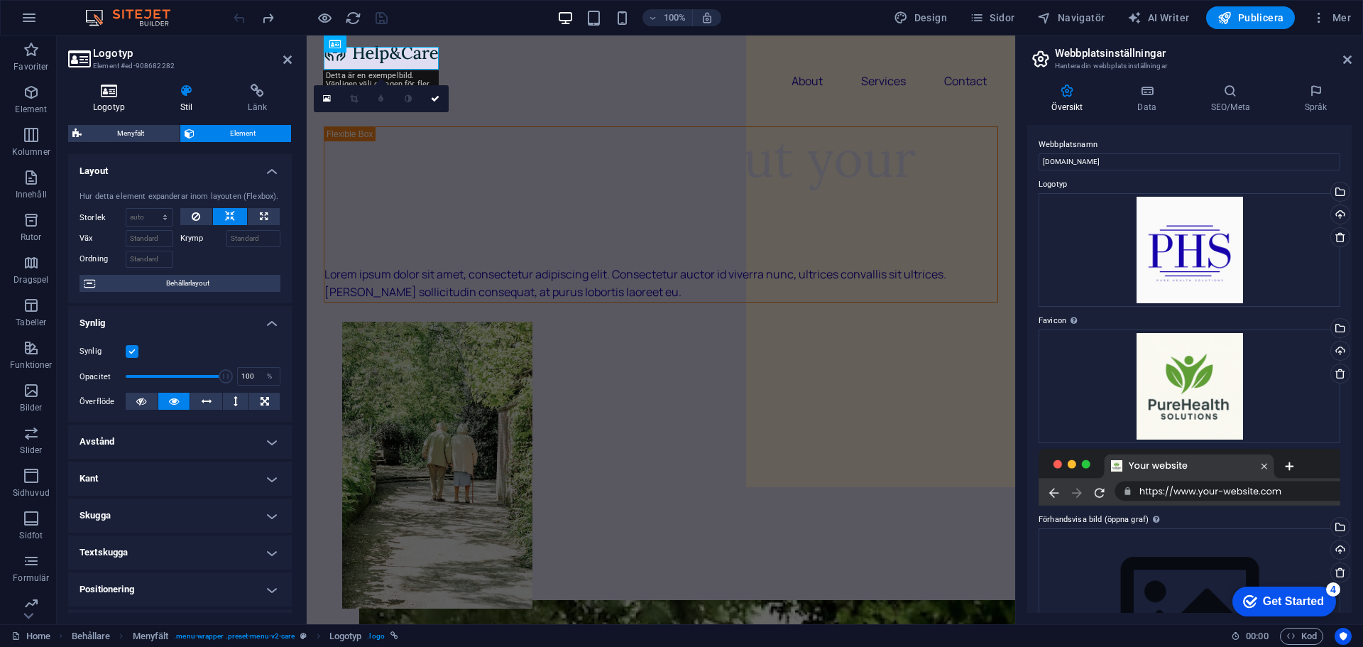
click at [106, 99] on h4 "Logotyp" at bounding box center [111, 99] width 87 height 30
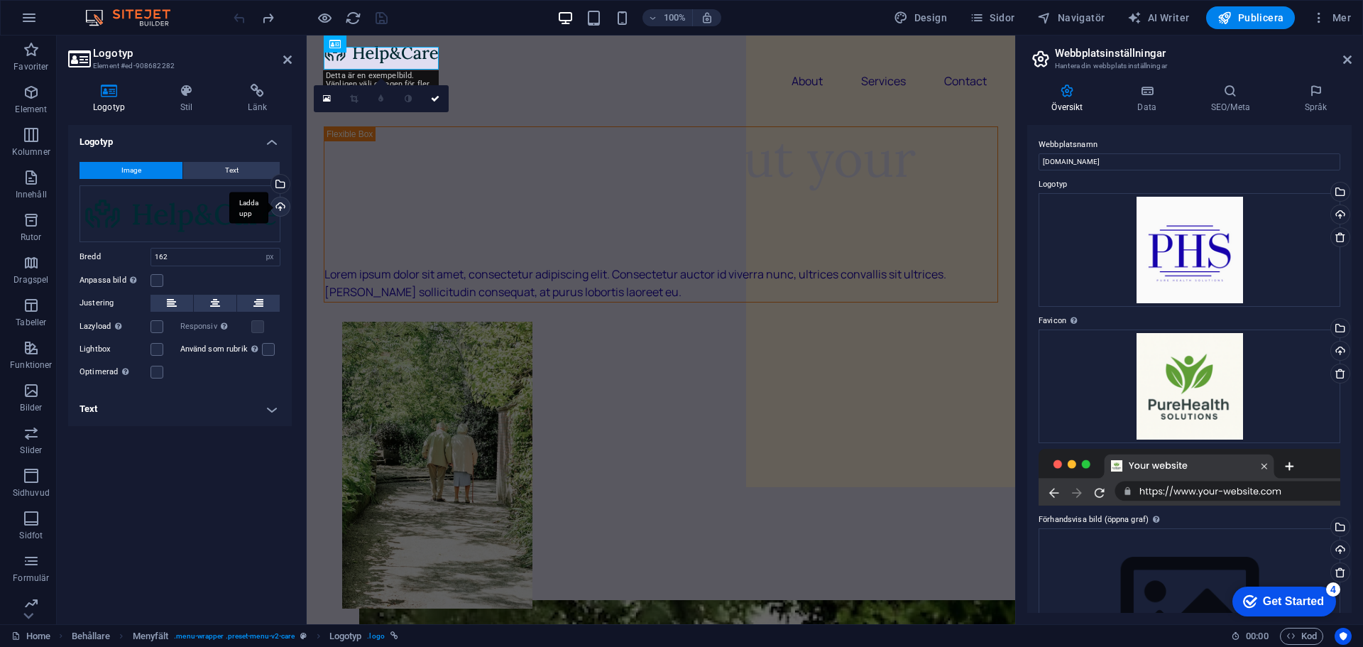
click at [278, 209] on div "Ladda upp" at bounding box center [278, 207] width 21 height 21
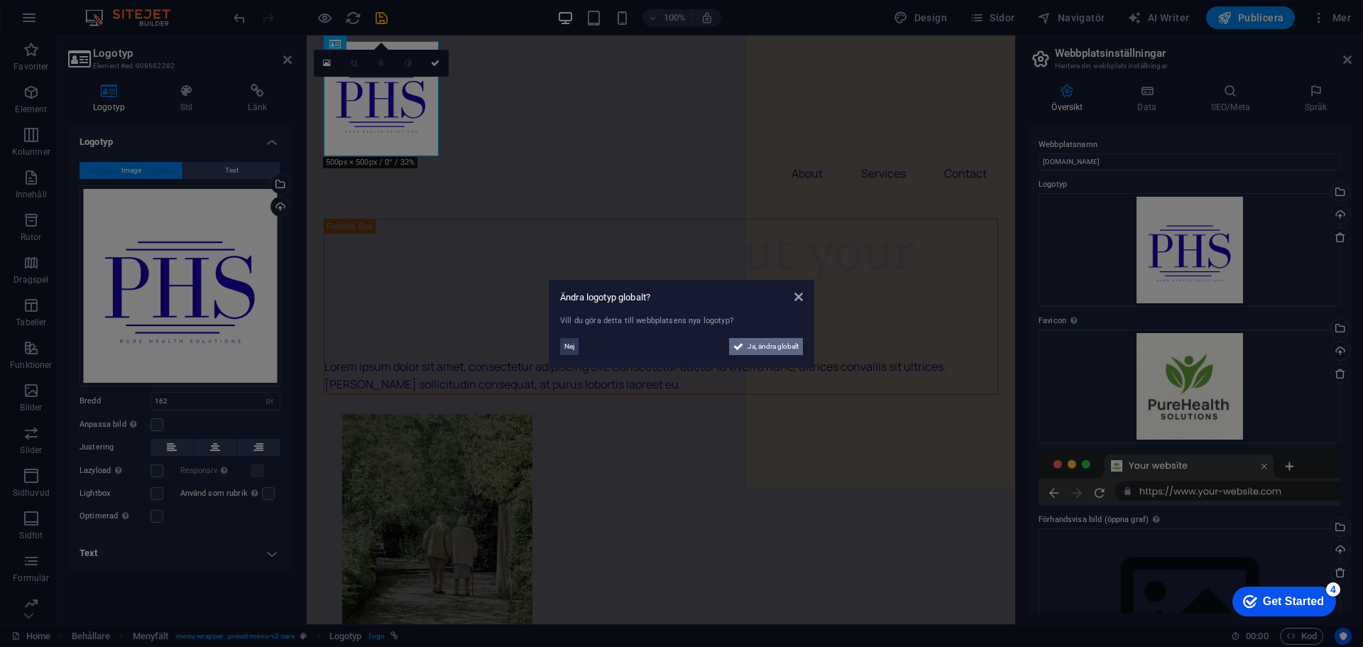
click at [756, 342] on span "Ja, ändra globalt" at bounding box center [772, 346] width 51 height 17
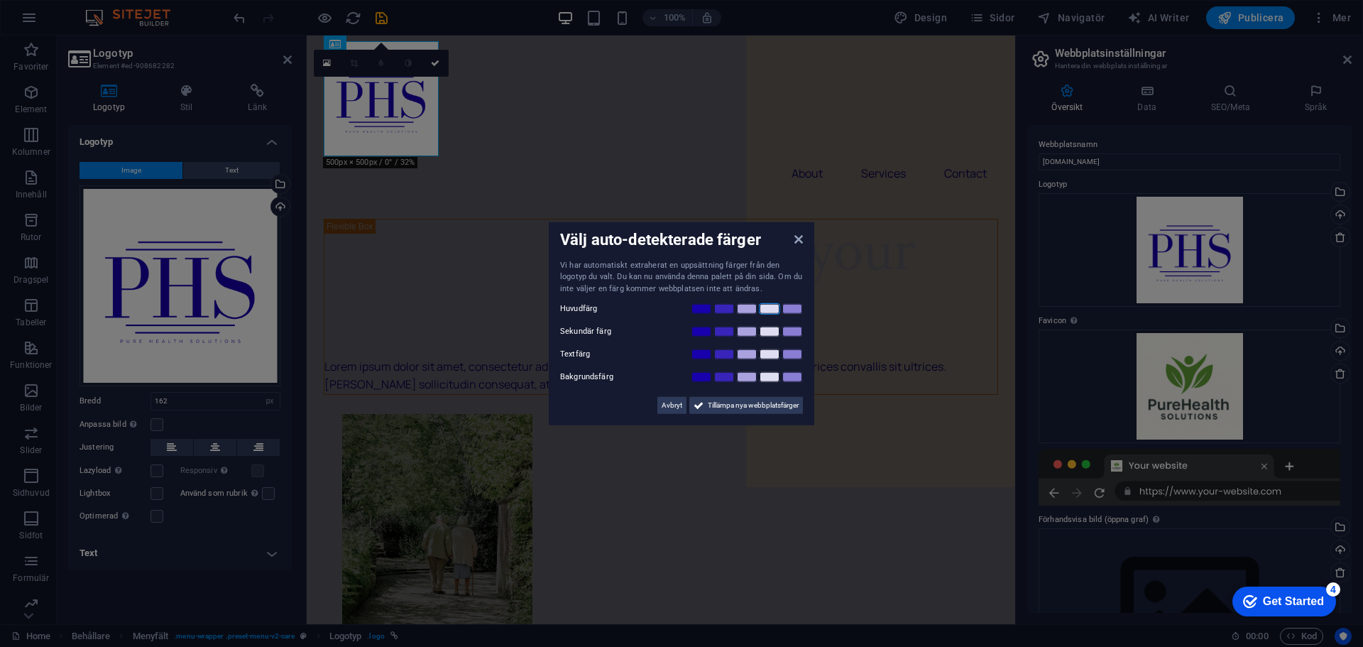
click at [771, 309] on link at bounding box center [769, 308] width 21 height 11
click at [770, 334] on link at bounding box center [769, 331] width 21 height 11
click at [705, 355] on link at bounding box center [701, 353] width 21 height 11
click at [771, 375] on link at bounding box center [769, 376] width 21 height 11
click at [735, 405] on span "Tillämpa nya webbplatsfärger" at bounding box center [753, 405] width 91 height 17
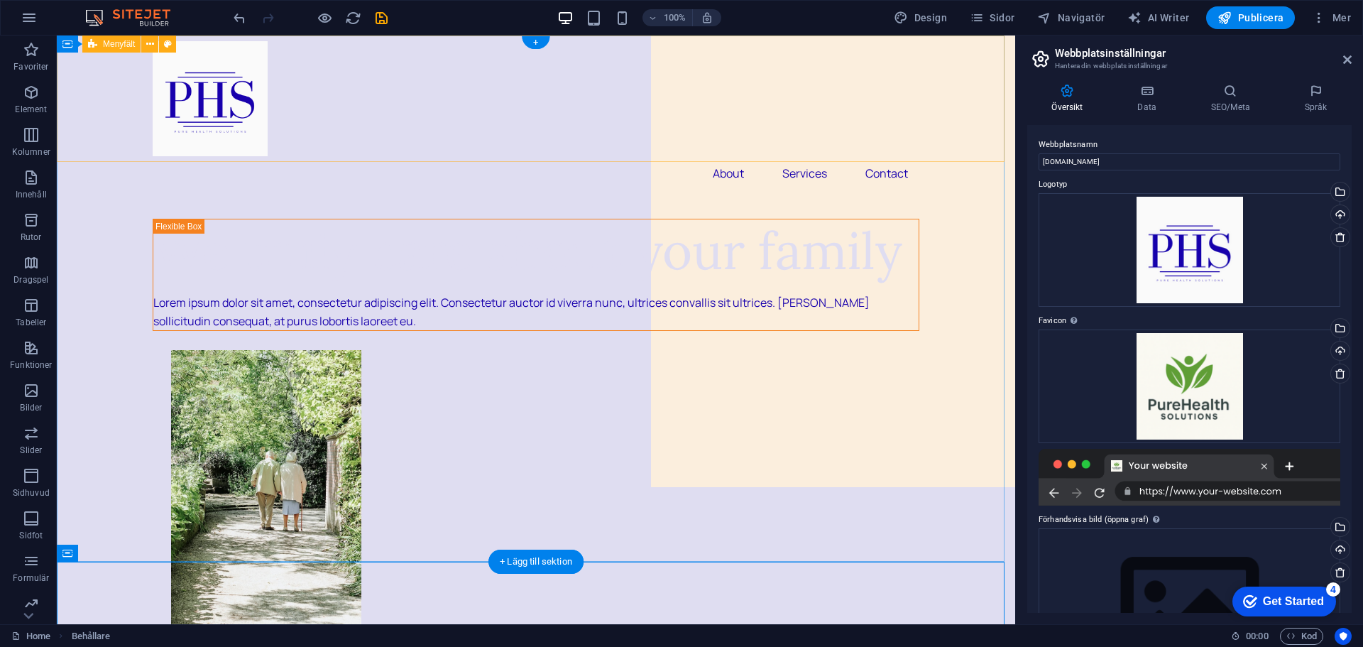
click at [722, 143] on div "About Services Contact" at bounding box center [536, 115] width 958 height 160
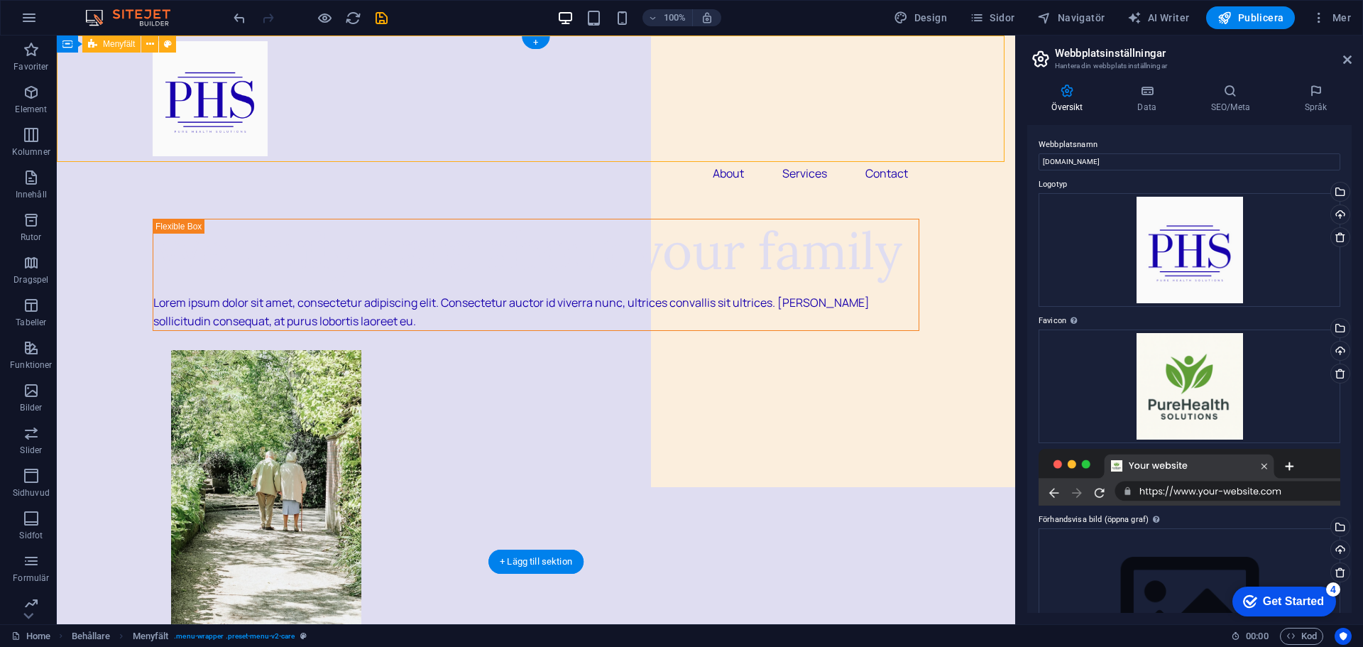
click at [722, 143] on div "About Services Contact" at bounding box center [536, 115] width 958 height 160
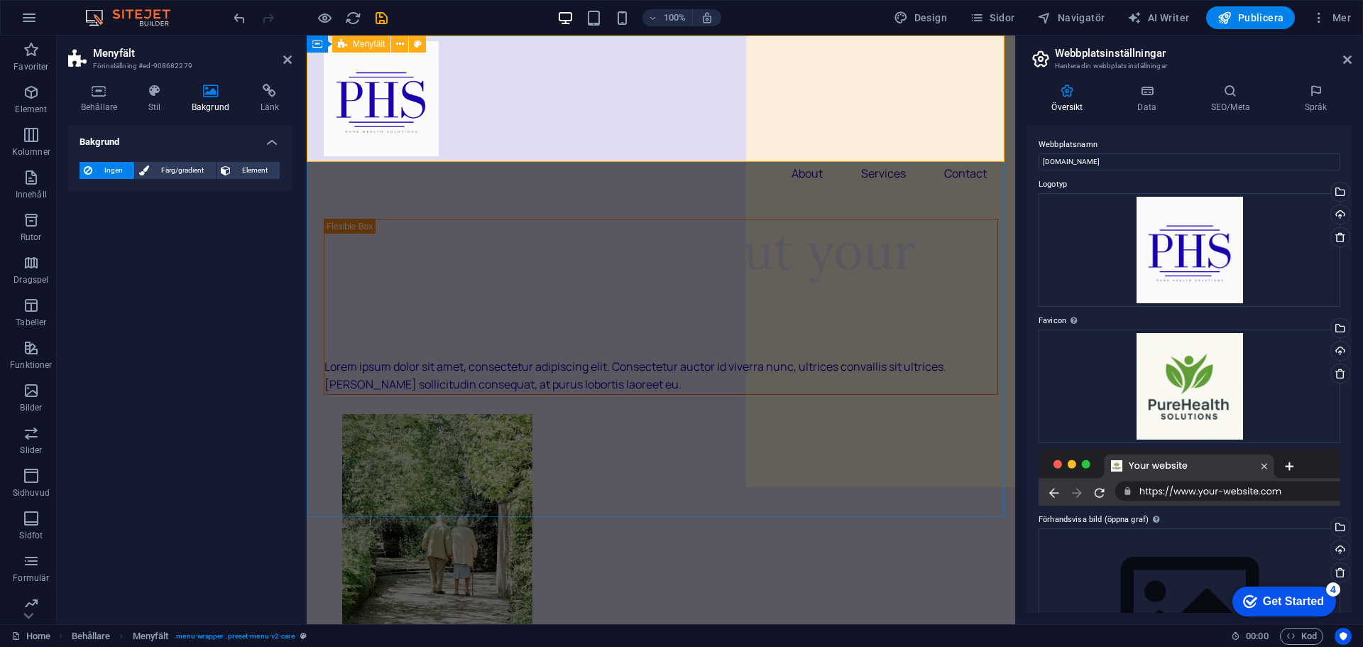
click at [808, 130] on div "About Services Contact" at bounding box center [661, 115] width 708 height 160
click at [1348, 53] on h2 "Webbplatsinställningar" at bounding box center [1203, 53] width 297 height 13
click at [1337, 350] on div "Ladda upp" at bounding box center [1338, 351] width 21 height 21
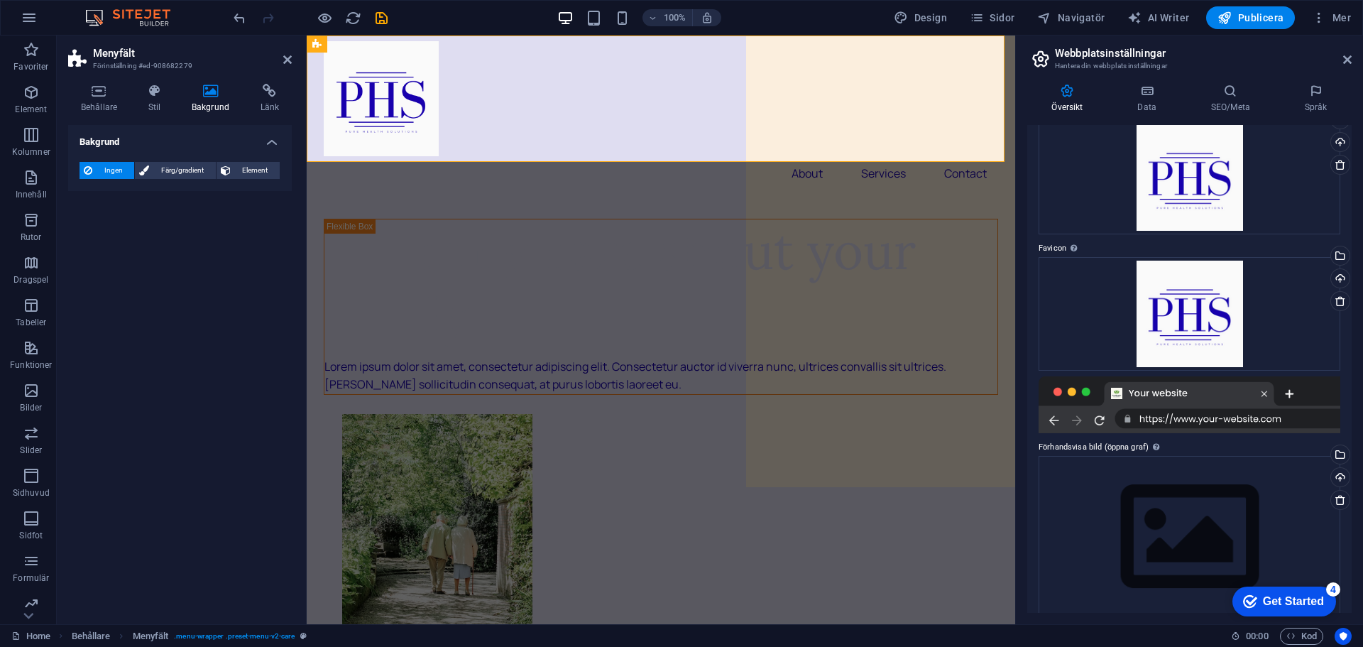
scroll to position [89, 0]
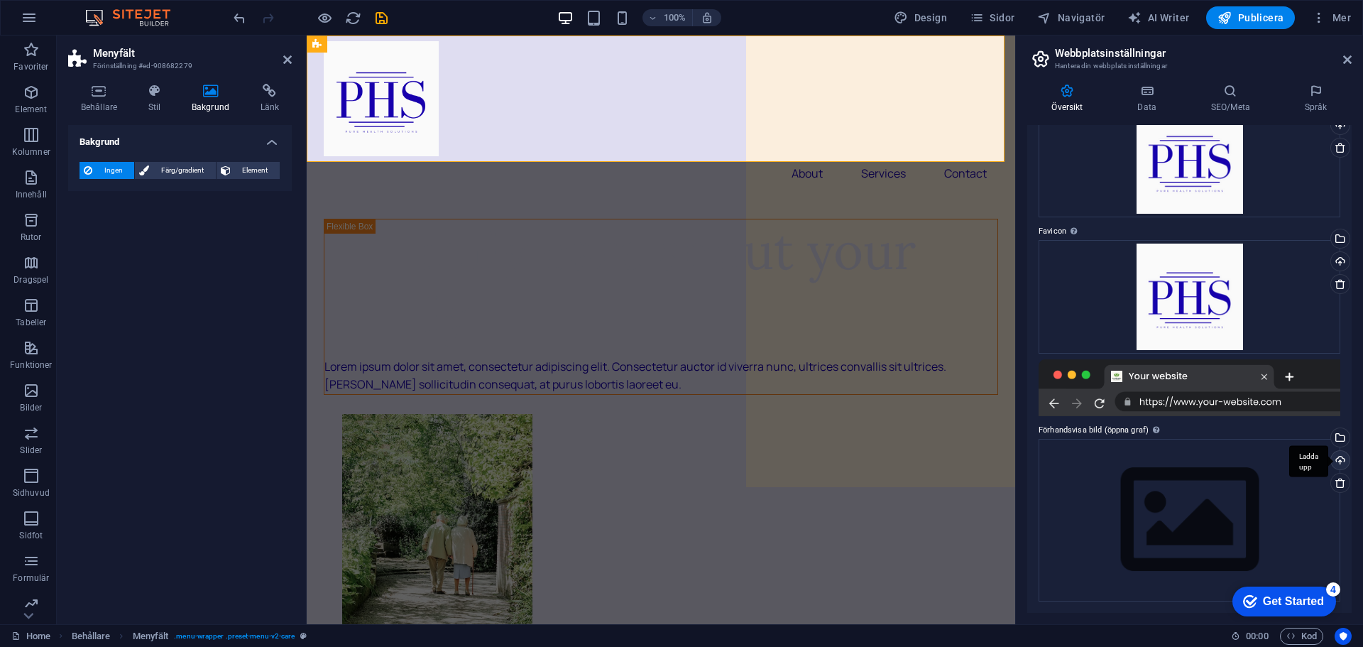
click at [1338, 454] on div "Ladda upp" at bounding box center [1338, 461] width 21 height 21
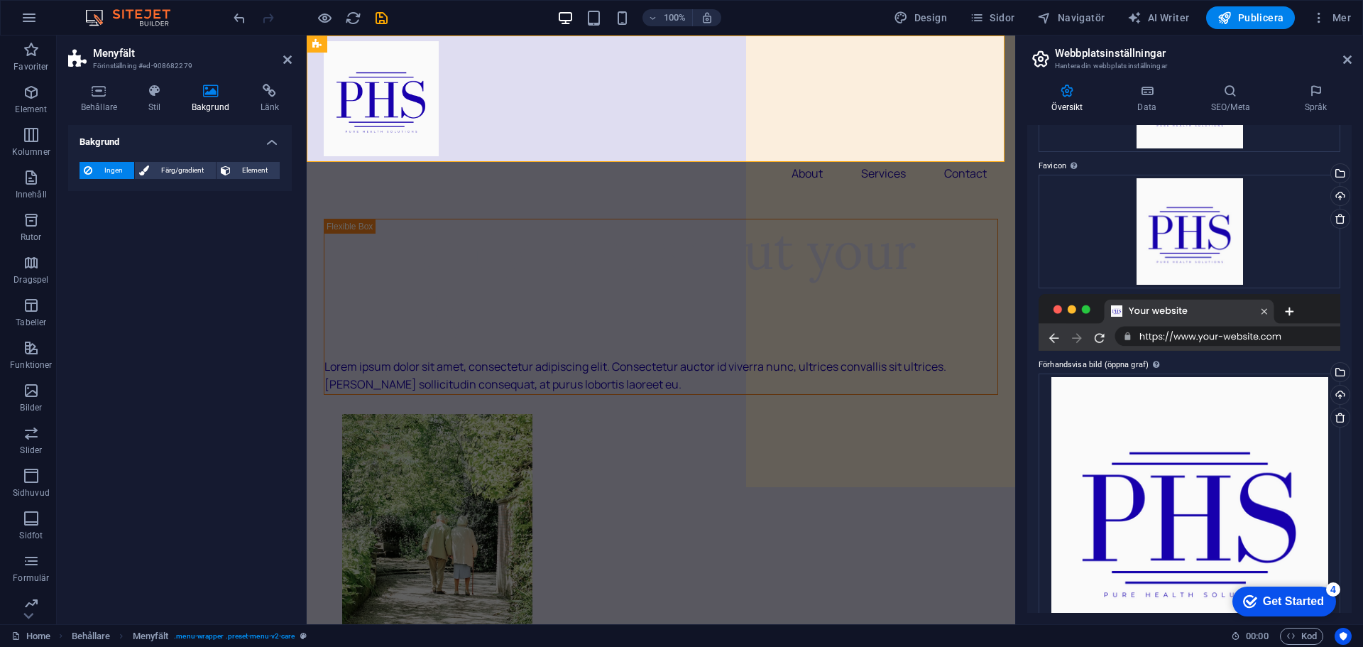
scroll to position [0, 0]
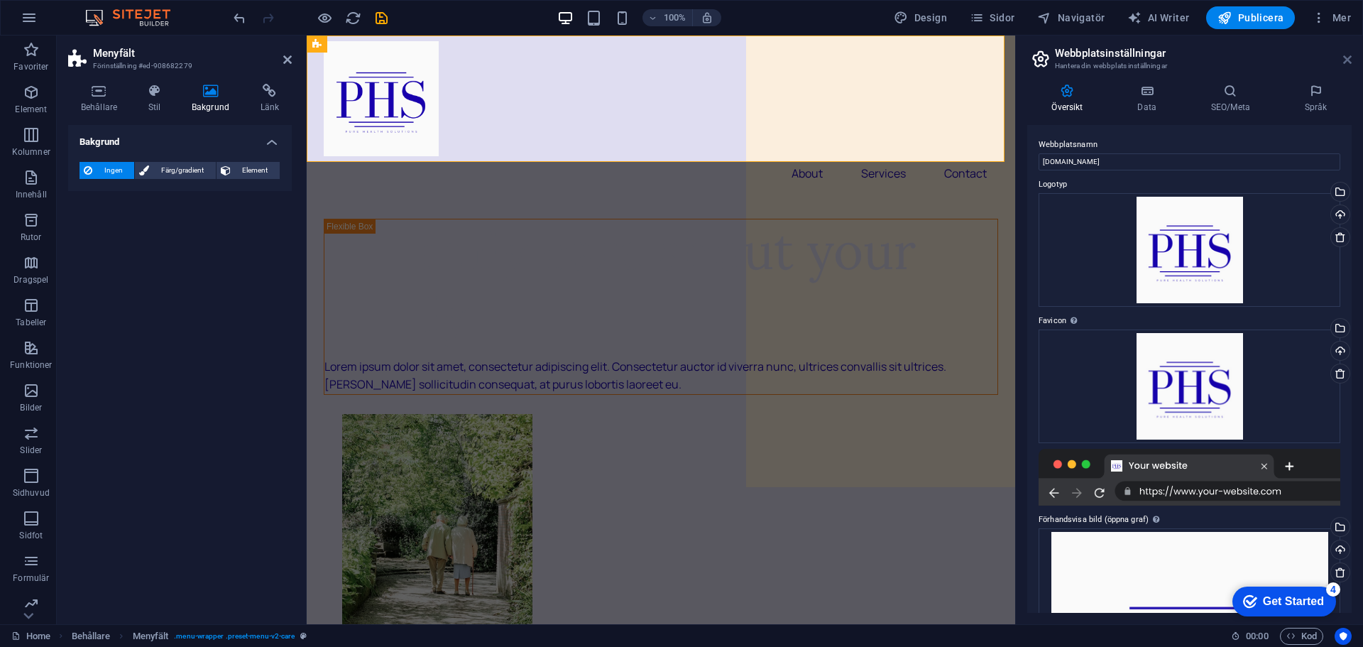
click at [1350, 57] on icon at bounding box center [1347, 59] width 9 height 11
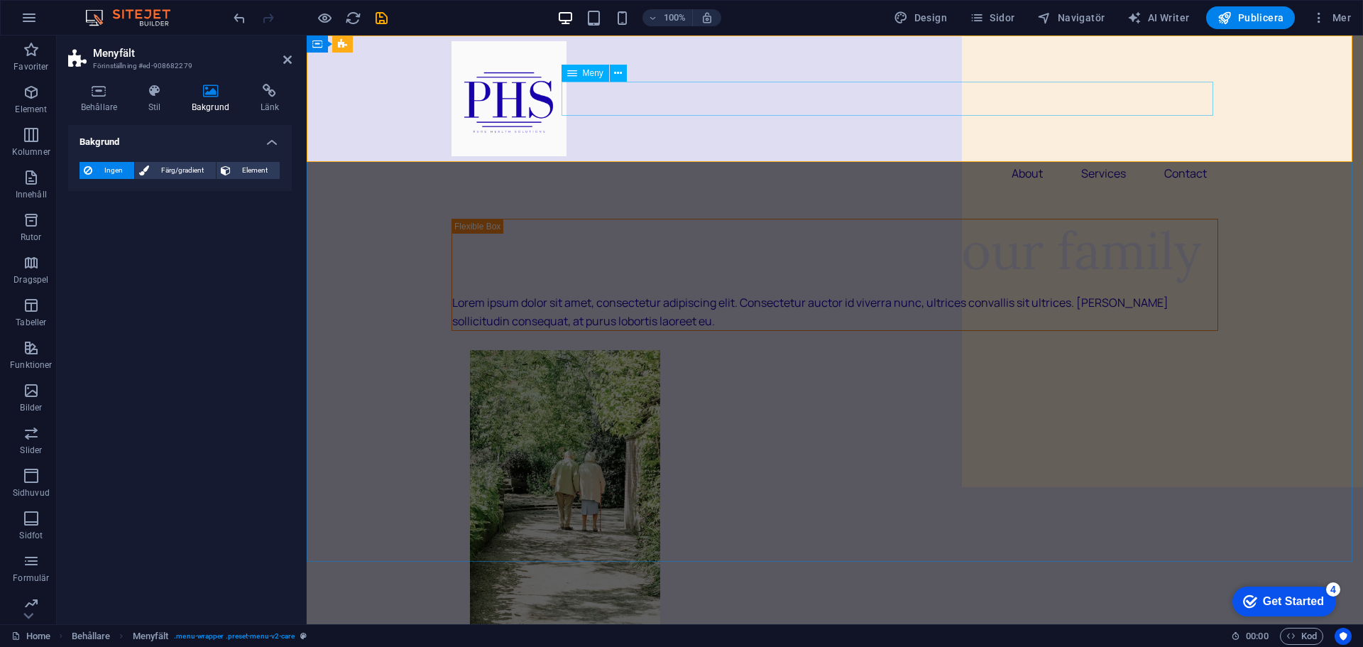
click at [760, 156] on nav "About Services Contact" at bounding box center [834, 173] width 767 height 34
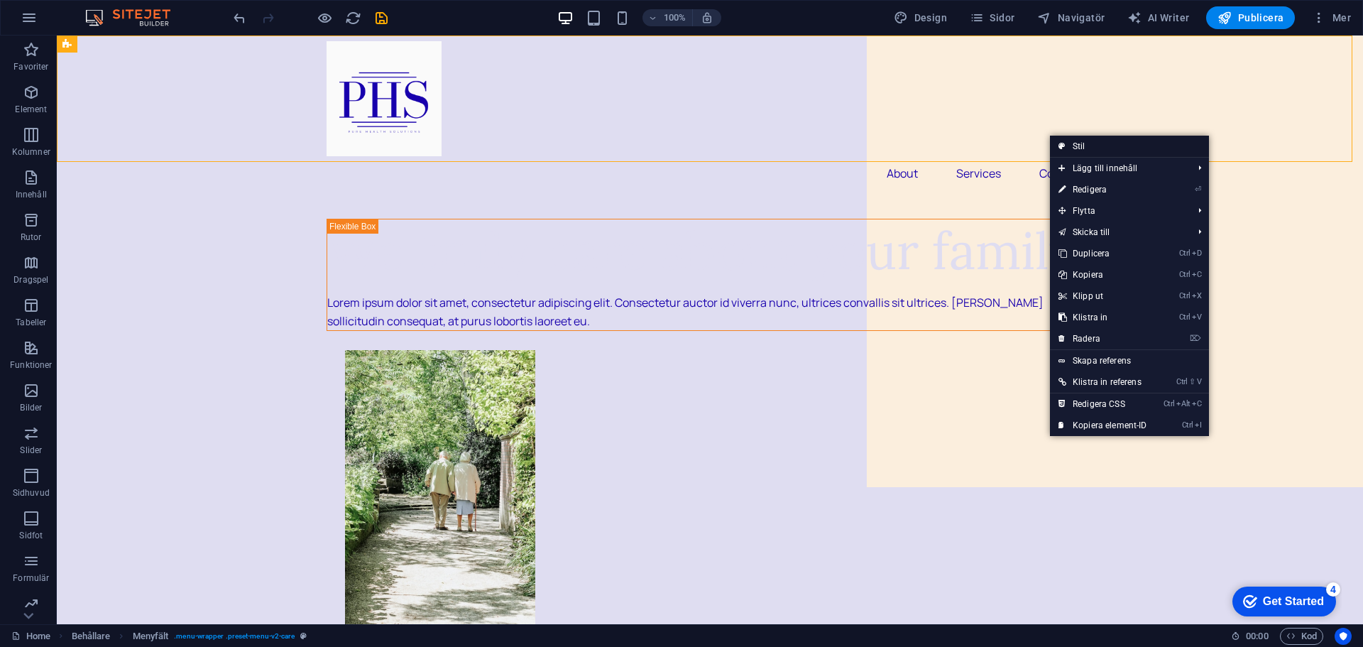
click at [1089, 145] on link "Stil" at bounding box center [1129, 146] width 159 height 21
select select "rem"
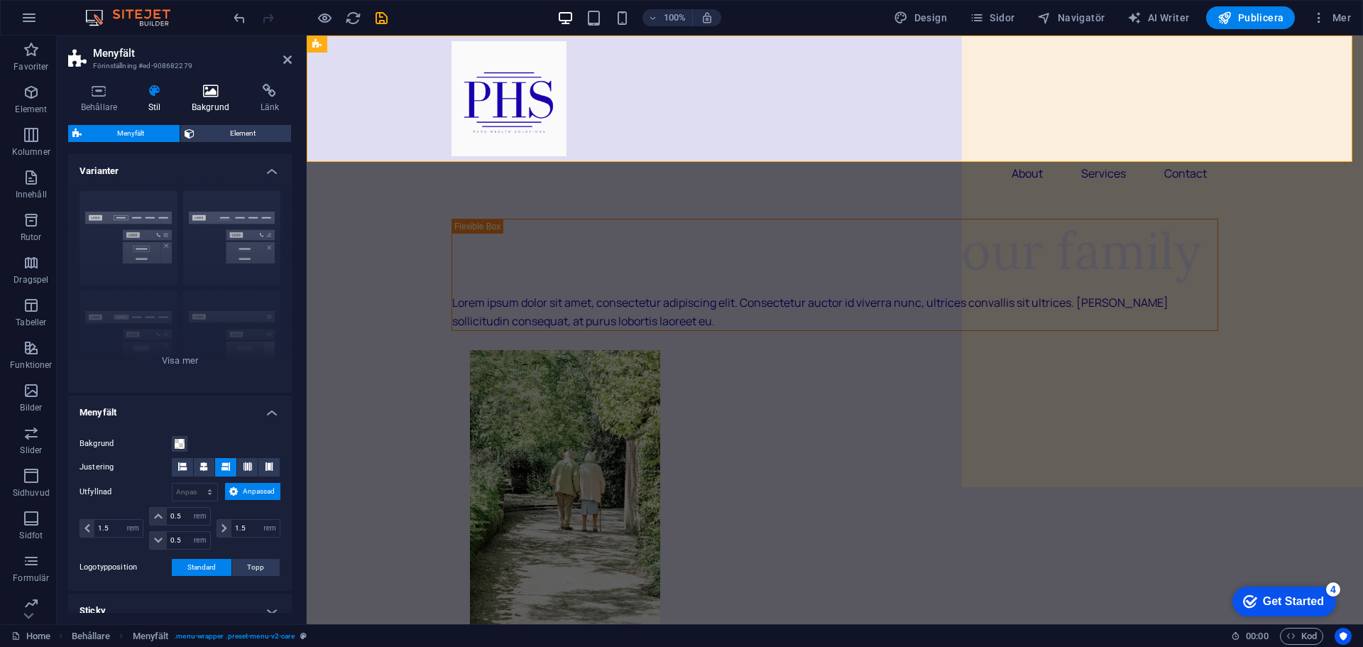
click at [211, 90] on icon at bounding box center [210, 91] width 63 height 14
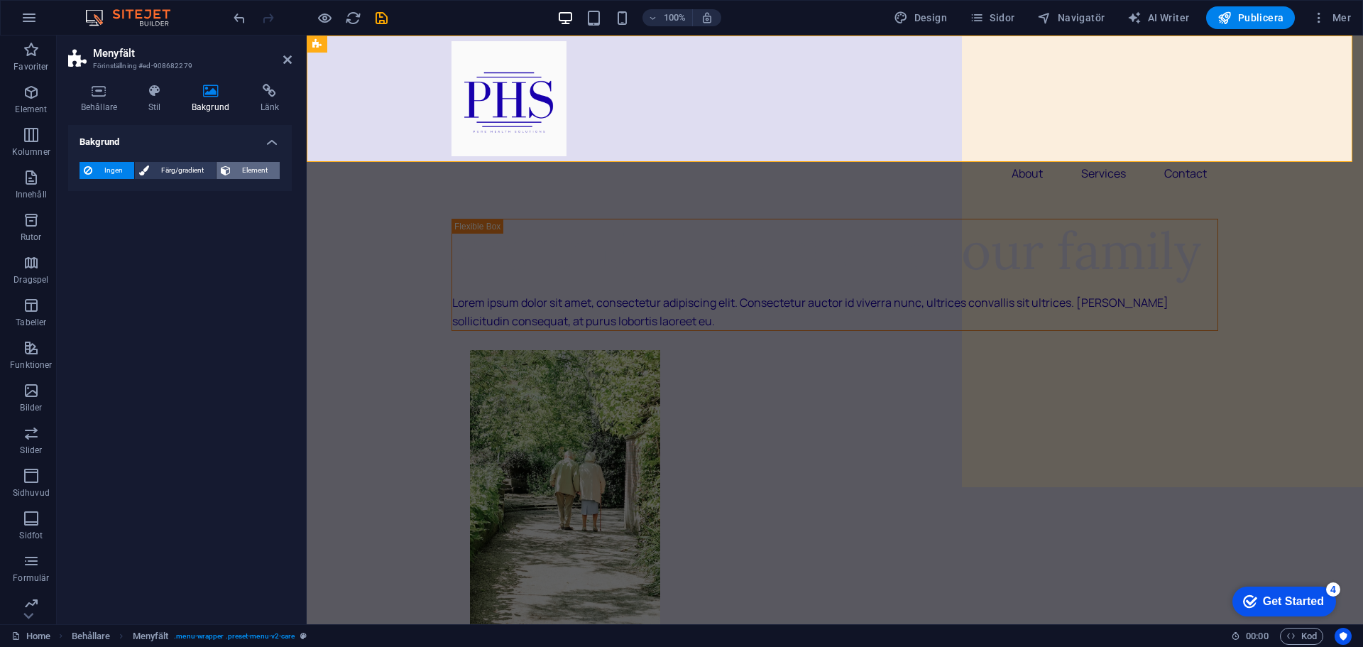
click at [249, 165] on span "Element" at bounding box center [255, 170] width 40 height 17
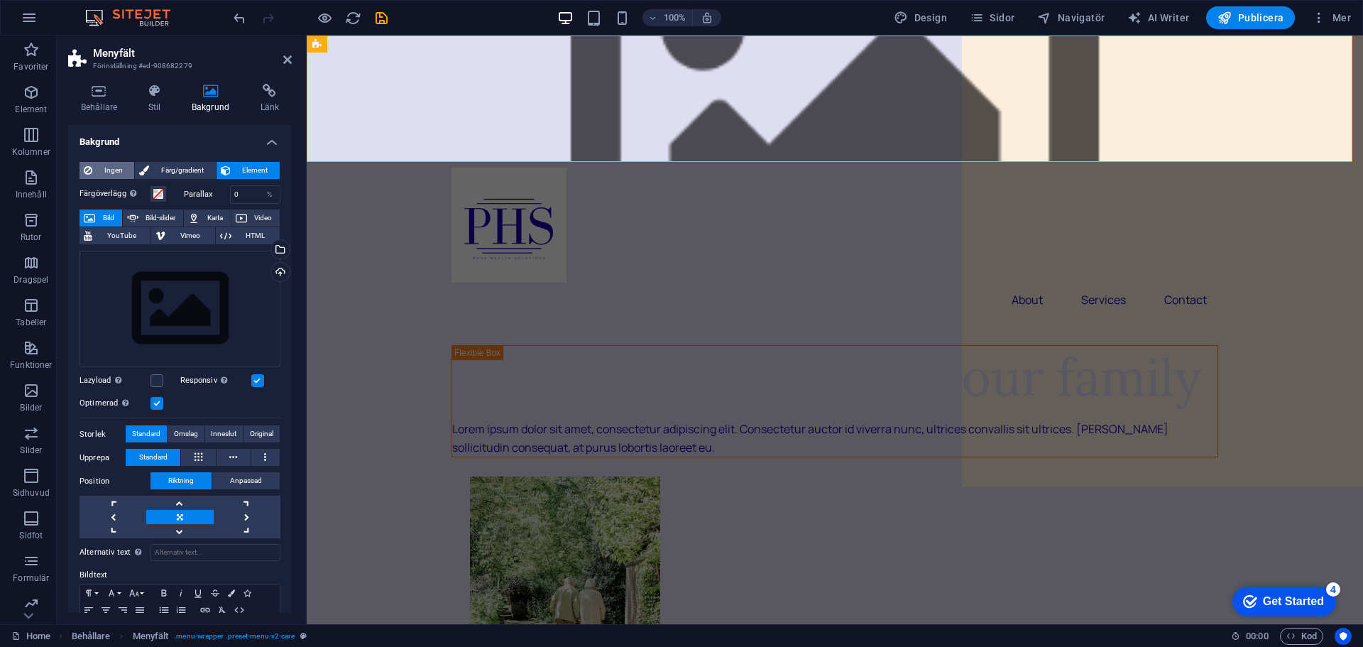
click at [123, 166] on span "Ingen" at bounding box center [113, 170] width 33 height 17
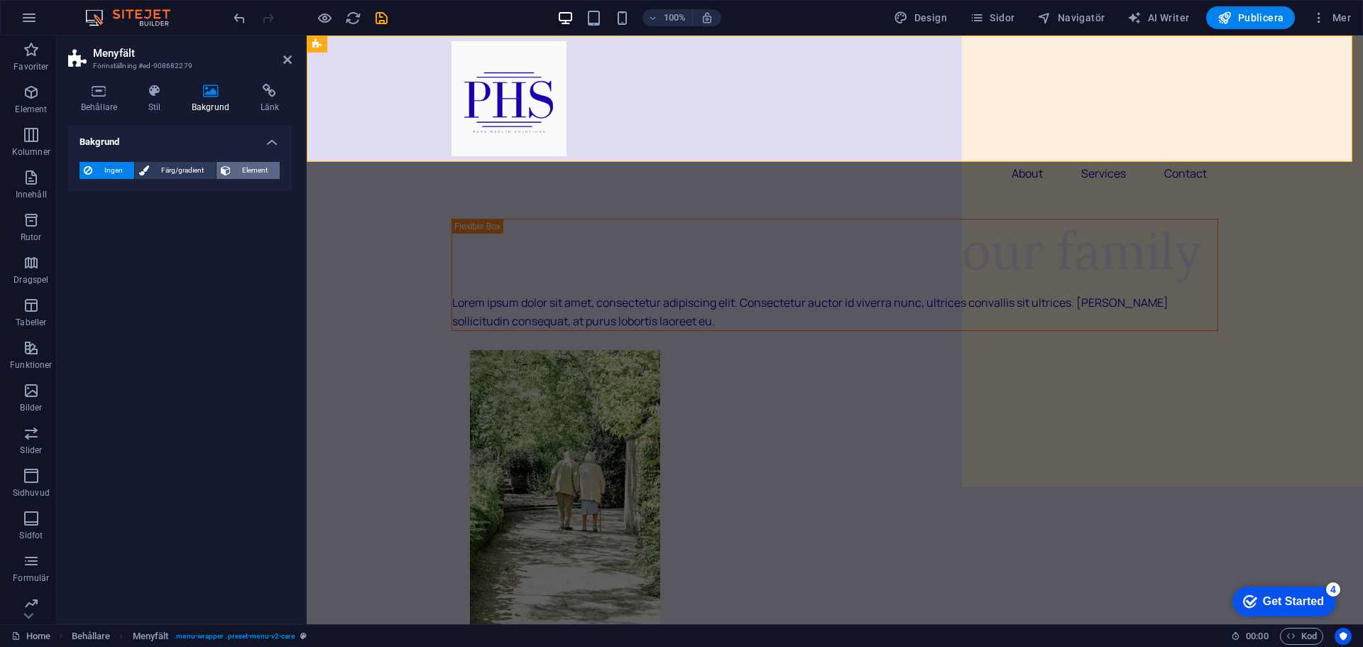
click at [227, 169] on icon at bounding box center [226, 170] width 10 height 17
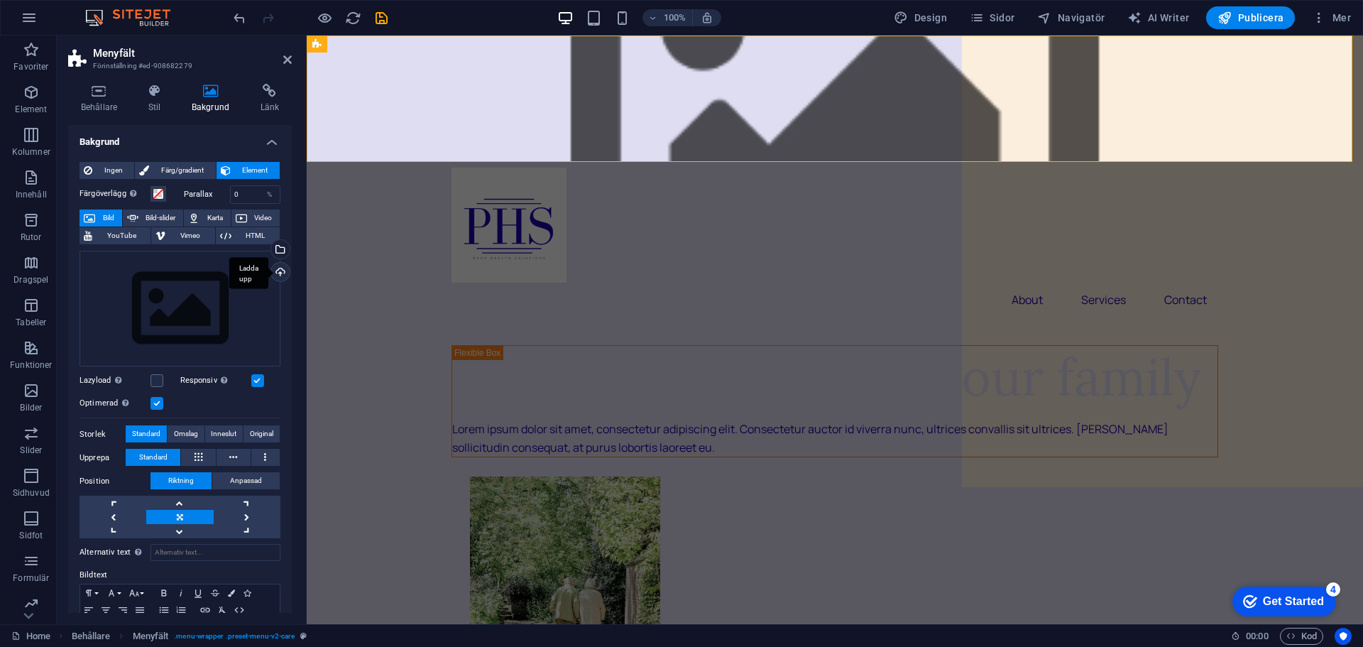
click at [275, 269] on div "Ladda upp" at bounding box center [278, 273] width 21 height 21
click at [155, 214] on span "Bild-slider" at bounding box center [161, 217] width 37 height 17
select select "ms"
select select "s"
select select "progressive"
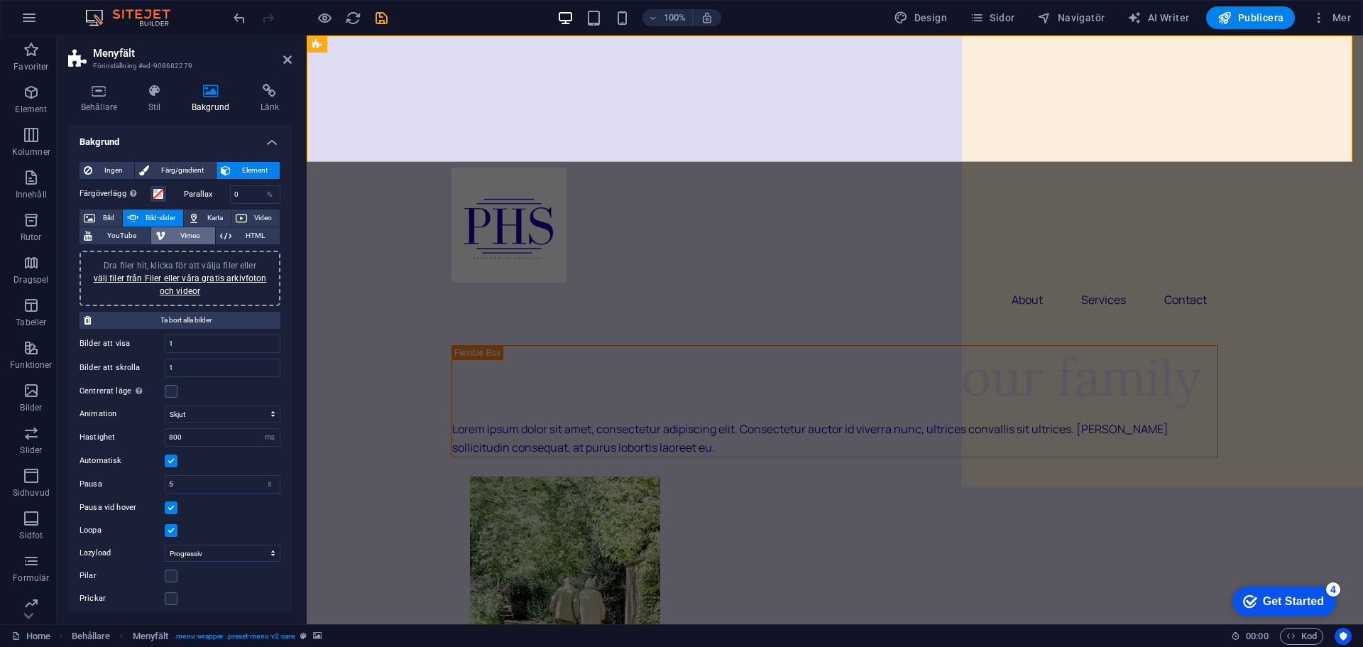
click at [192, 229] on span "Vimeo" at bounding box center [190, 235] width 40 height 17
select select "ar16_9"
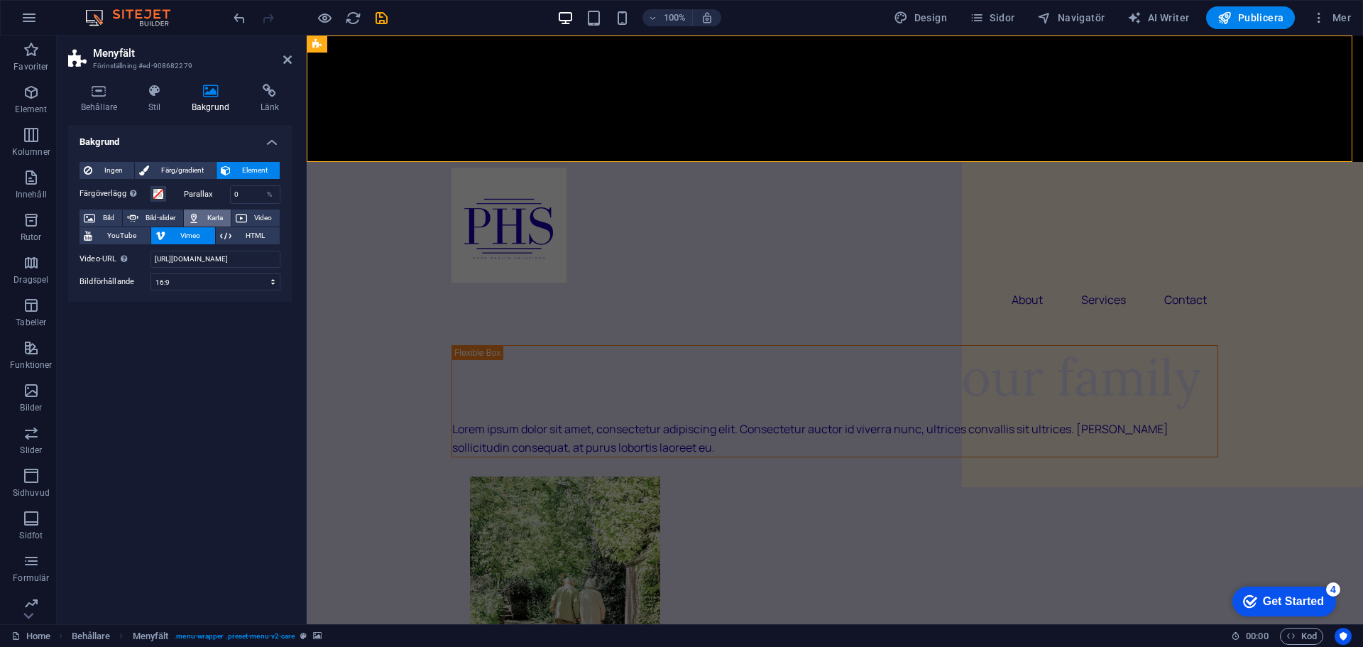
click at [198, 212] on icon at bounding box center [193, 217] width 11 height 17
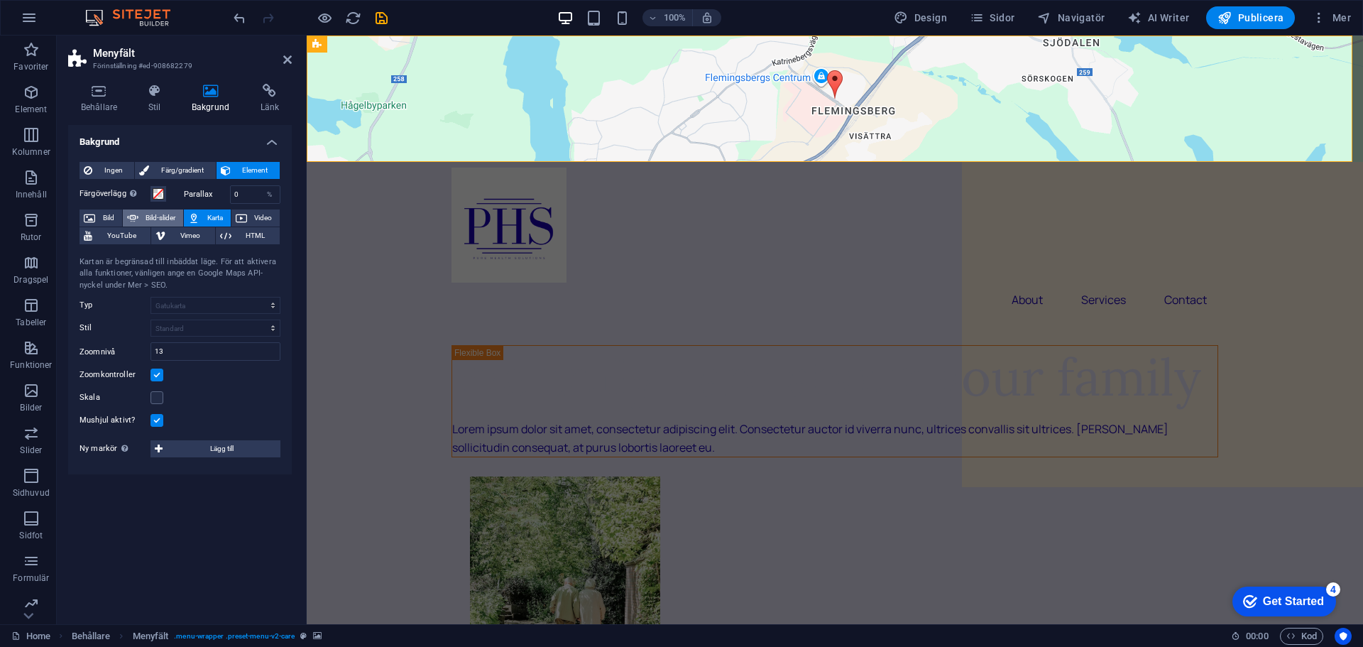
click at [151, 214] on span "Bild-slider" at bounding box center [161, 217] width 37 height 17
select select "ms"
select select "s"
select select "progressive"
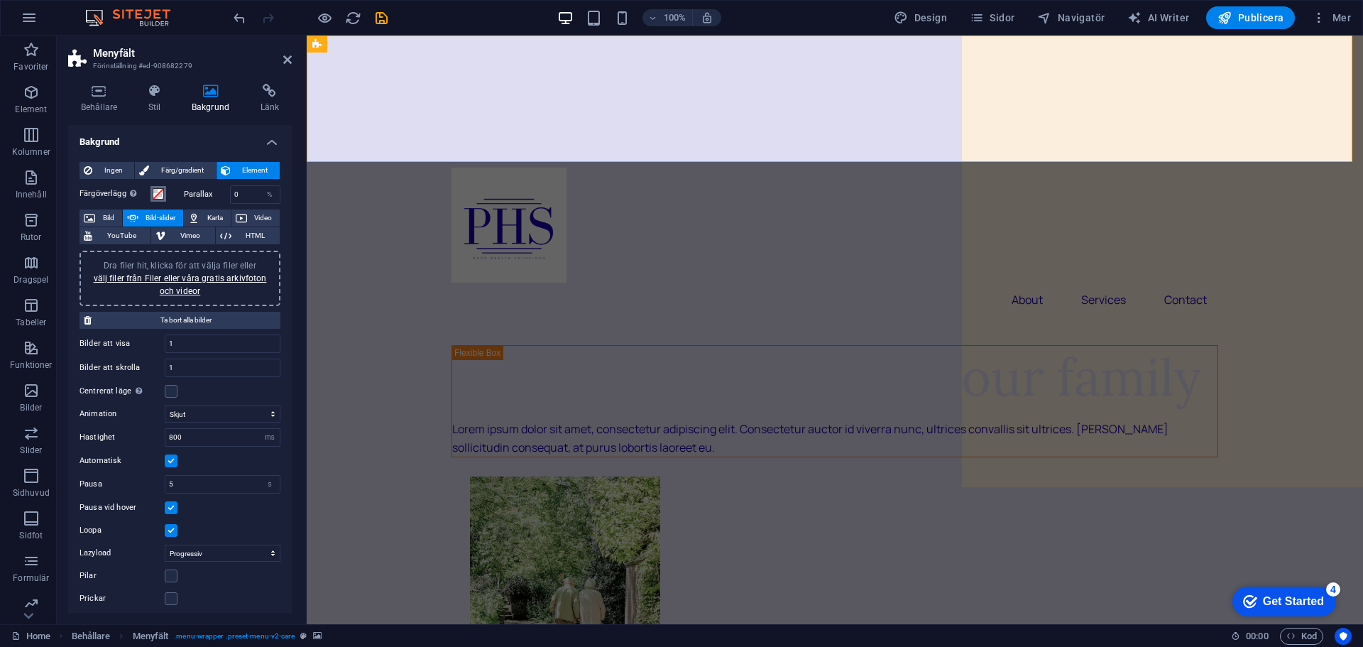
click at [158, 194] on span at bounding box center [158, 193] width 11 height 11
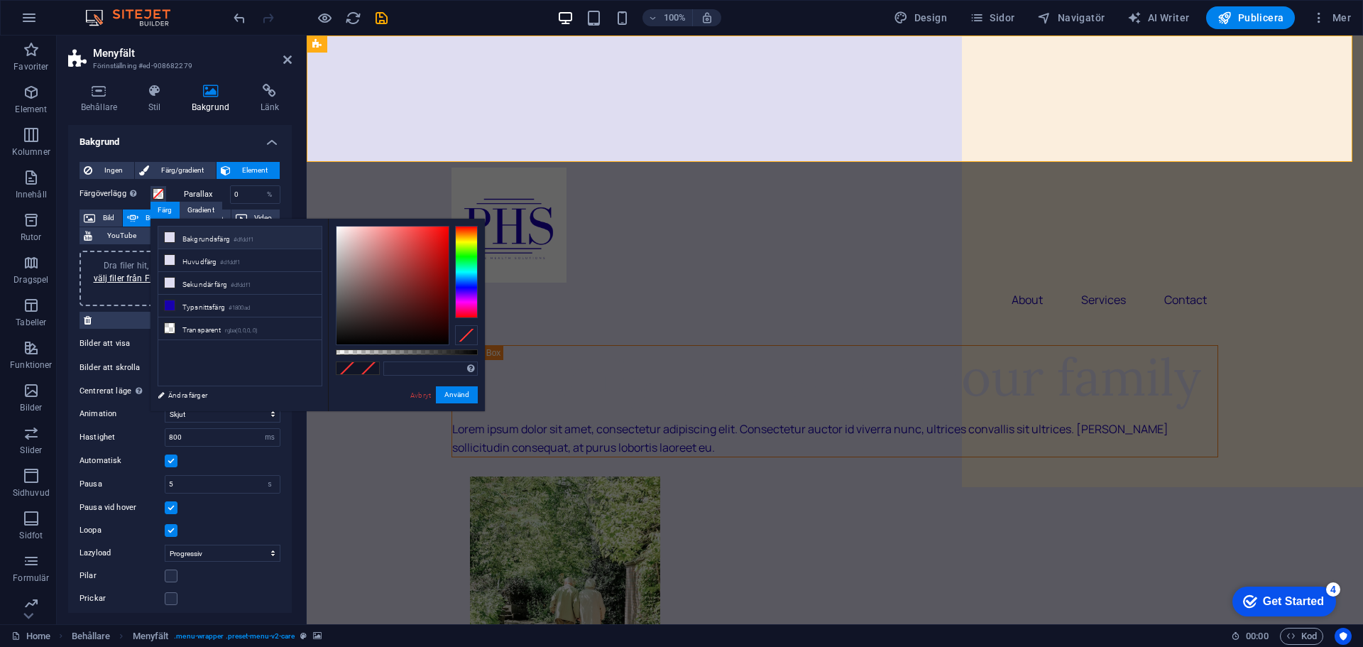
click at [176, 232] on li "Bakgrundsfärg #dfddf1" at bounding box center [239, 237] width 163 height 23
type input "#dfddf1"
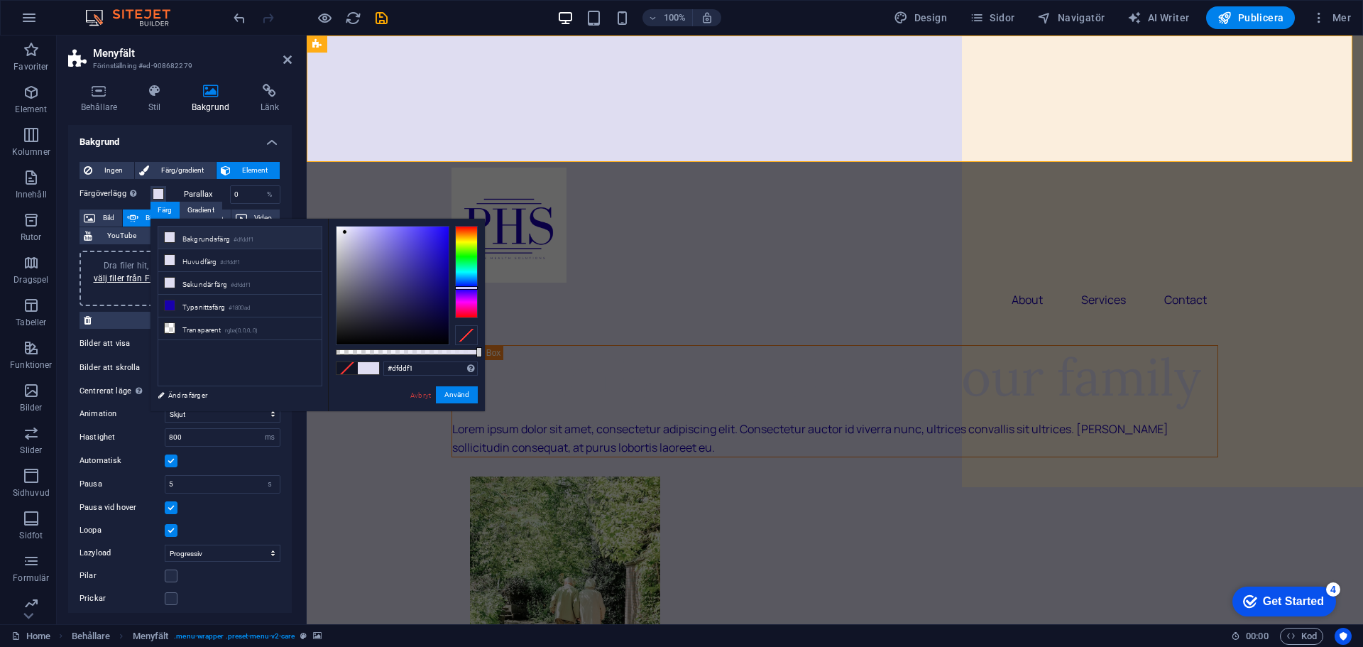
click at [270, 141] on h4 "Bakgrund" at bounding box center [180, 138] width 224 height 26
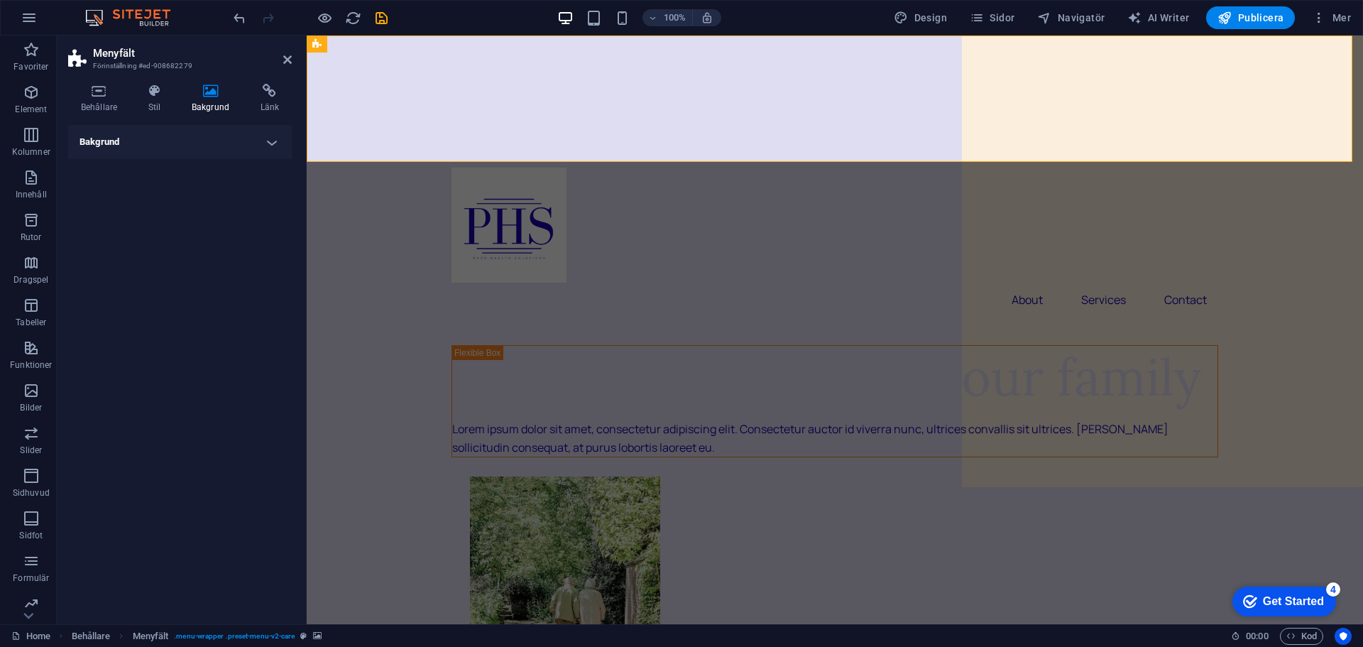
click at [270, 141] on h4 "Bakgrund" at bounding box center [180, 142] width 224 height 34
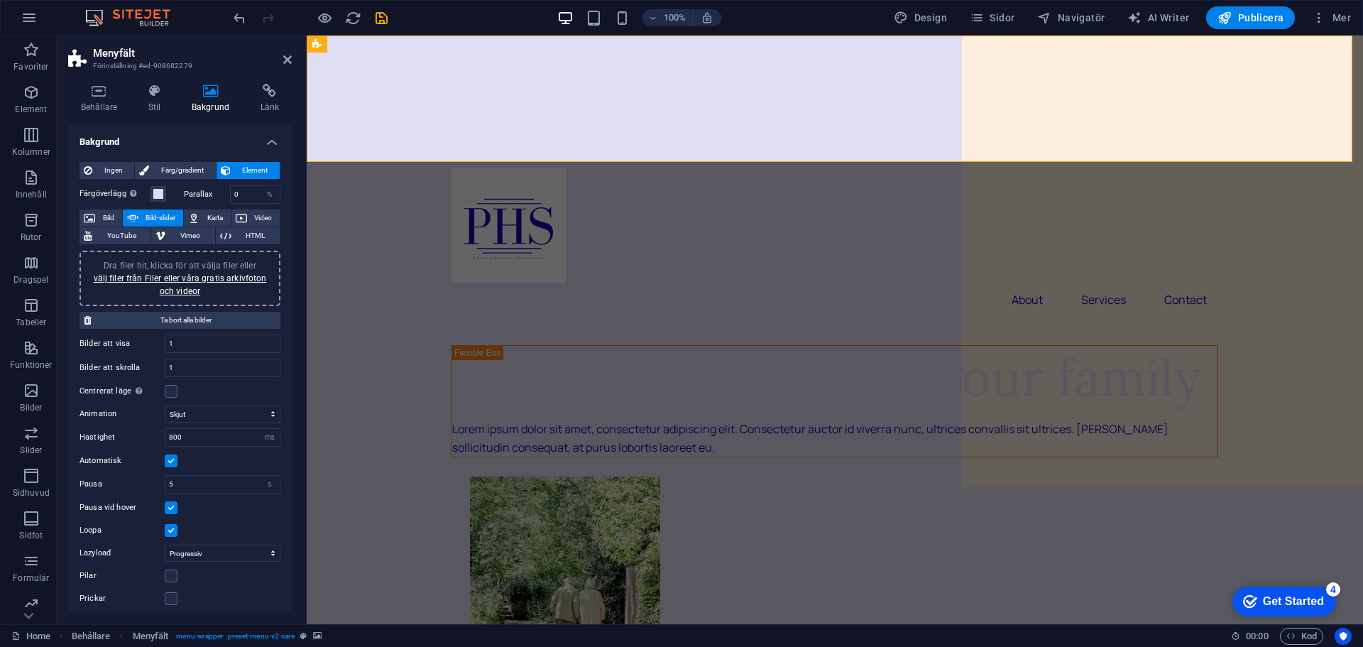
click at [270, 141] on h4 "Bakgrund" at bounding box center [180, 138] width 224 height 26
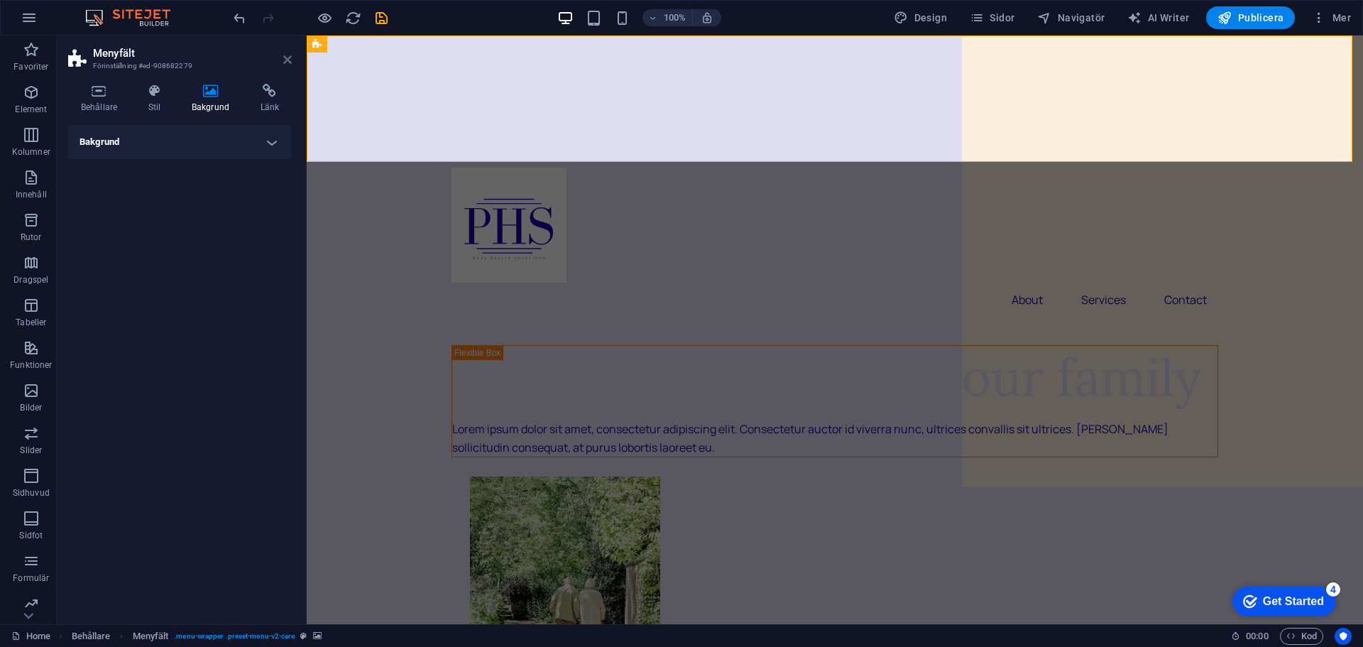
click at [287, 55] on icon at bounding box center [287, 59] width 9 height 11
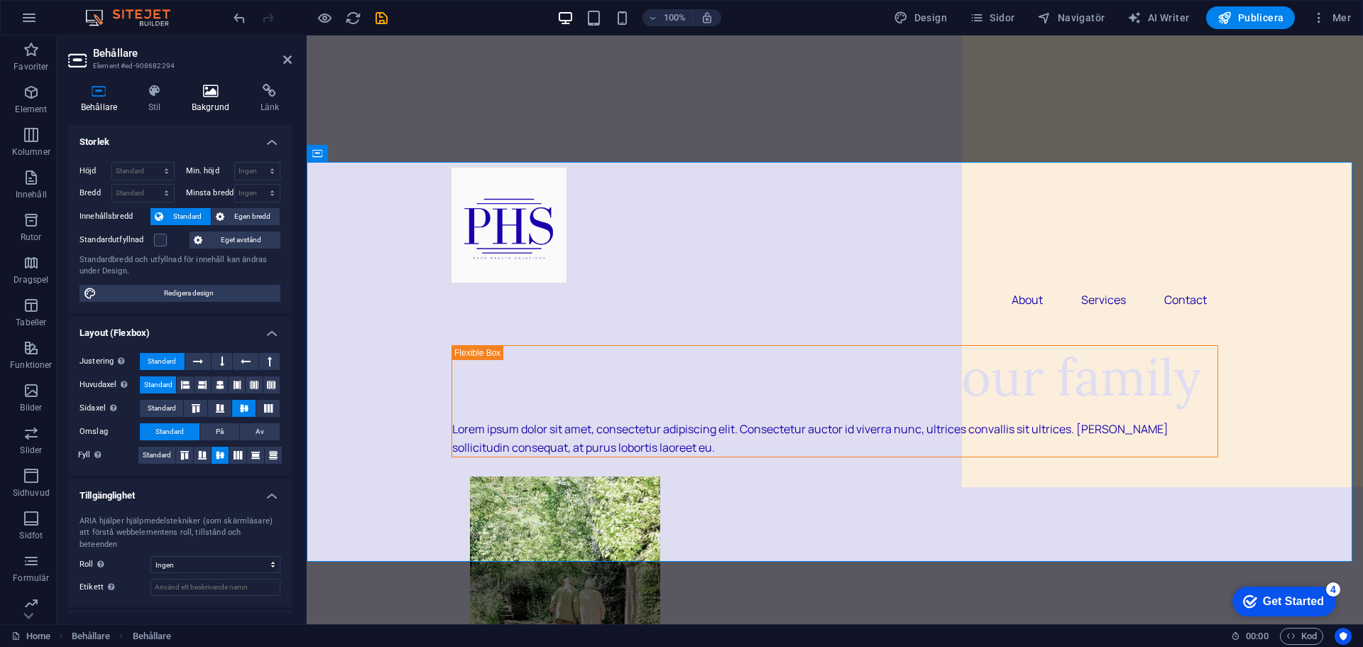
click at [204, 105] on h4 "Bakgrund" at bounding box center [213, 99] width 69 height 30
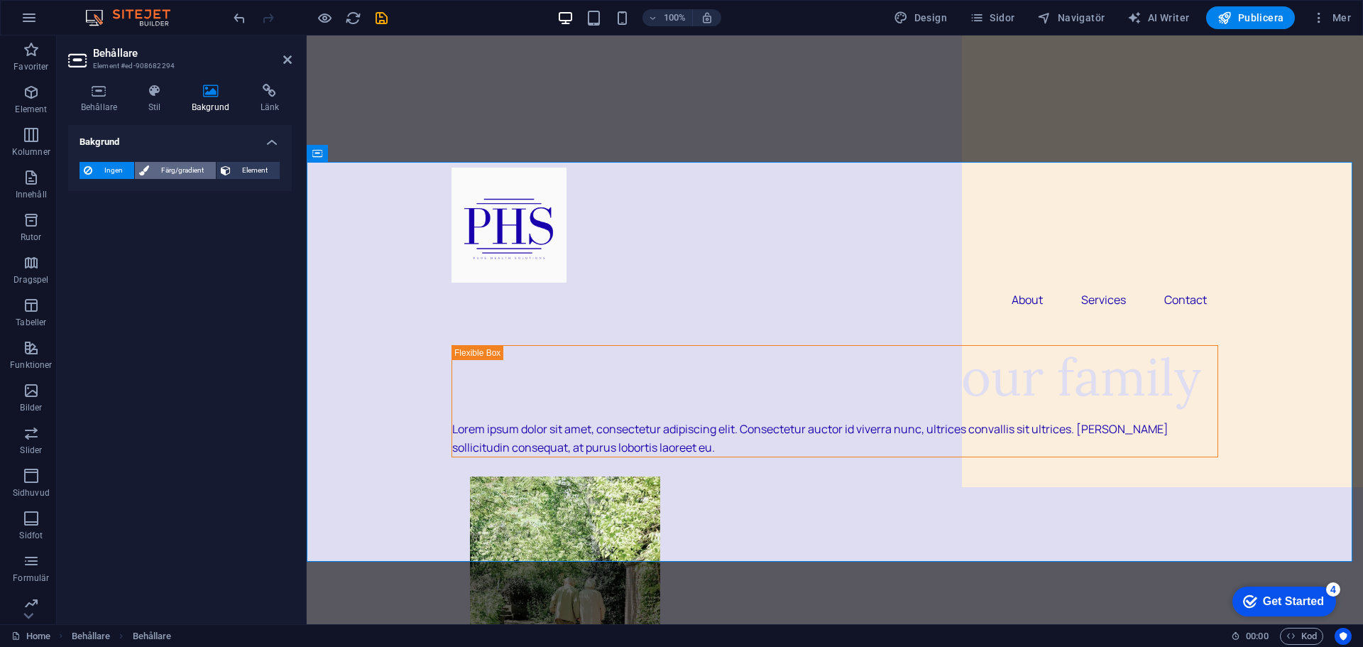
click at [180, 170] on span "Färg/gradient" at bounding box center [181, 170] width 57 height 17
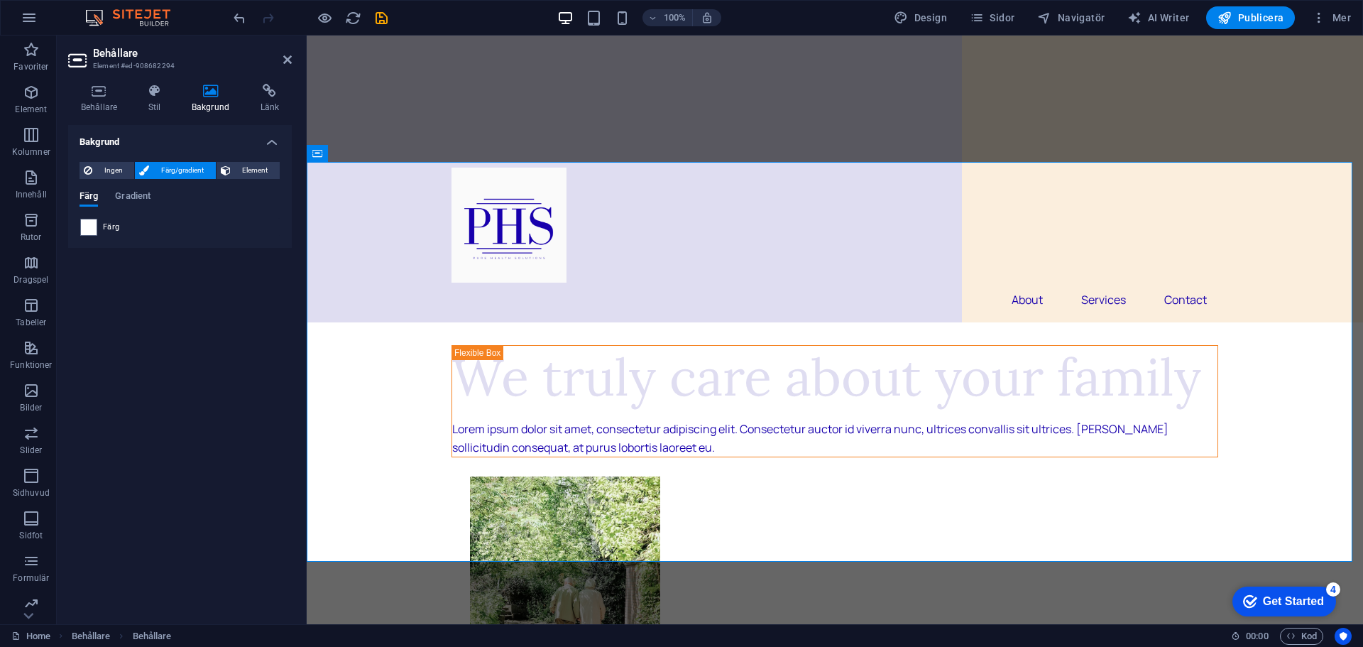
click at [123, 226] on div "Färg" at bounding box center [179, 227] width 199 height 17
click at [111, 224] on span "Färg" at bounding box center [111, 226] width 16 height 11
click at [200, 273] on div "Bakgrund Ingen Färg/gradient Element Sträck ut bakgrund till full bredd Färgöve…" at bounding box center [180, 369] width 224 height 488
click at [287, 58] on icon at bounding box center [287, 59] width 9 height 11
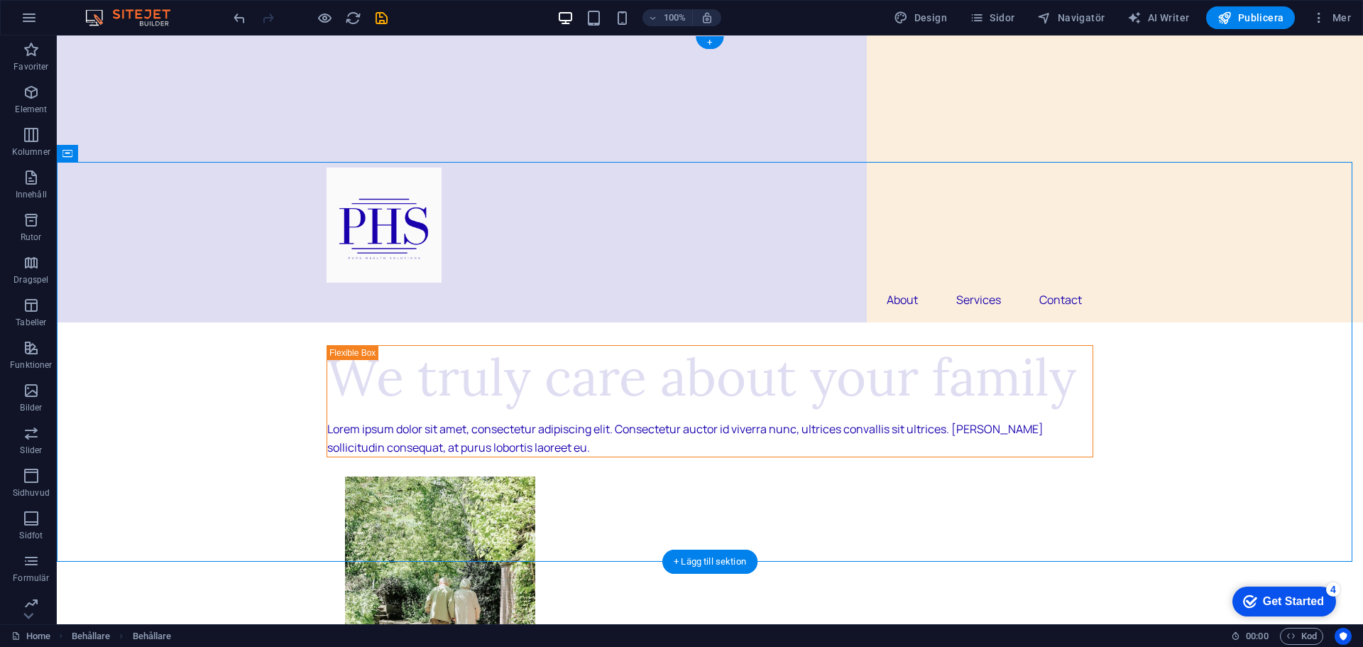
click at [226, 149] on div at bounding box center [710, 98] width 1306 height 126
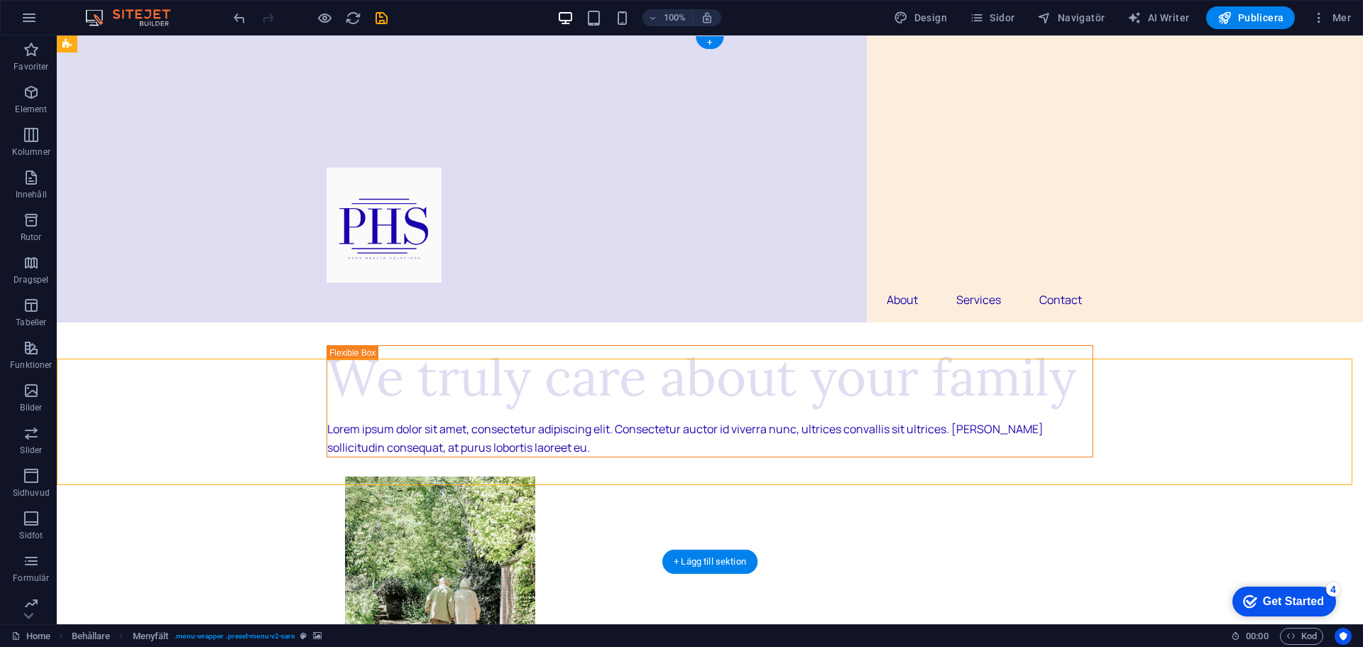
click at [473, 116] on div at bounding box center [710, 98] width 1306 height 126
click at [582, 116] on div at bounding box center [710, 98] width 1306 height 126
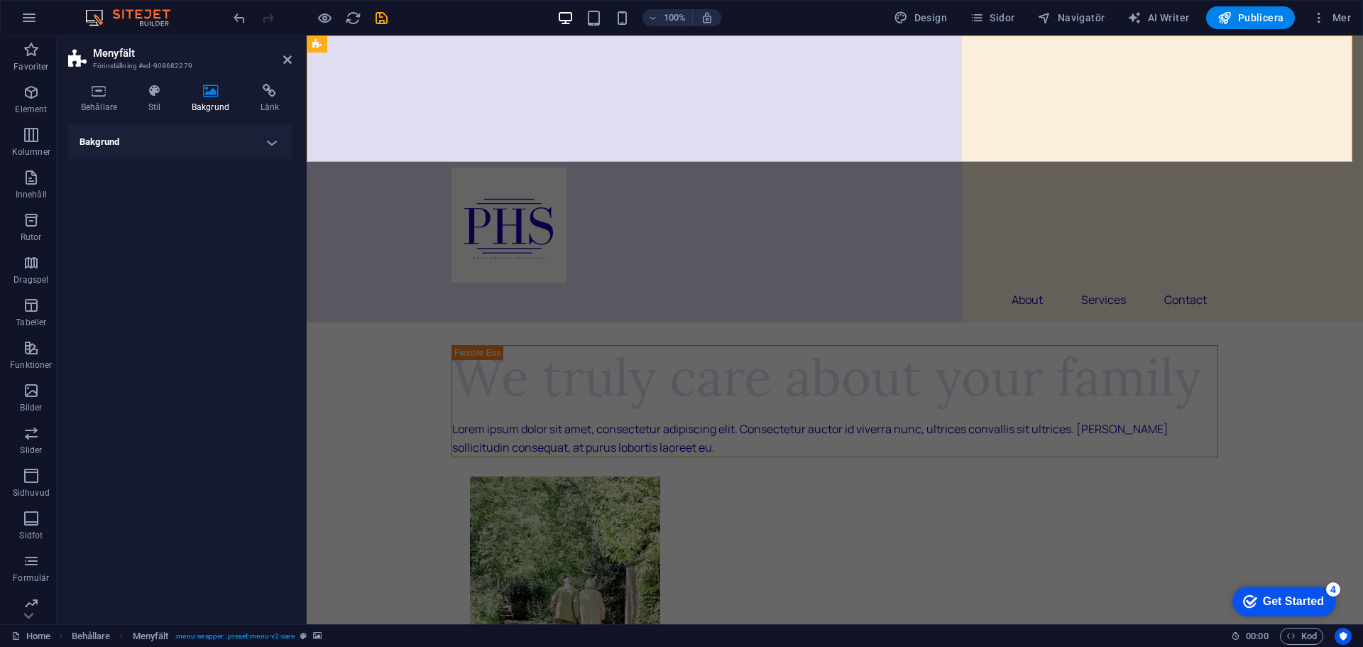
click at [246, 134] on h4 "Bakgrund" at bounding box center [180, 142] width 224 height 34
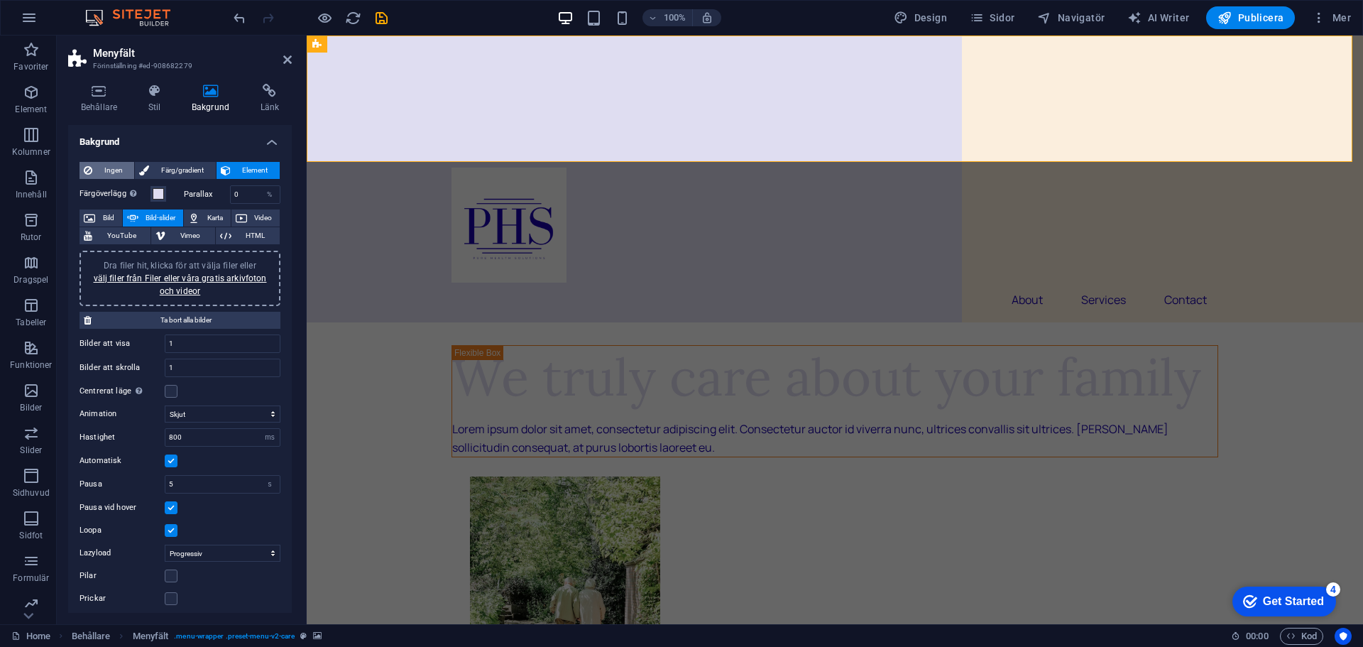
click at [111, 167] on span "Ingen" at bounding box center [113, 170] width 33 height 17
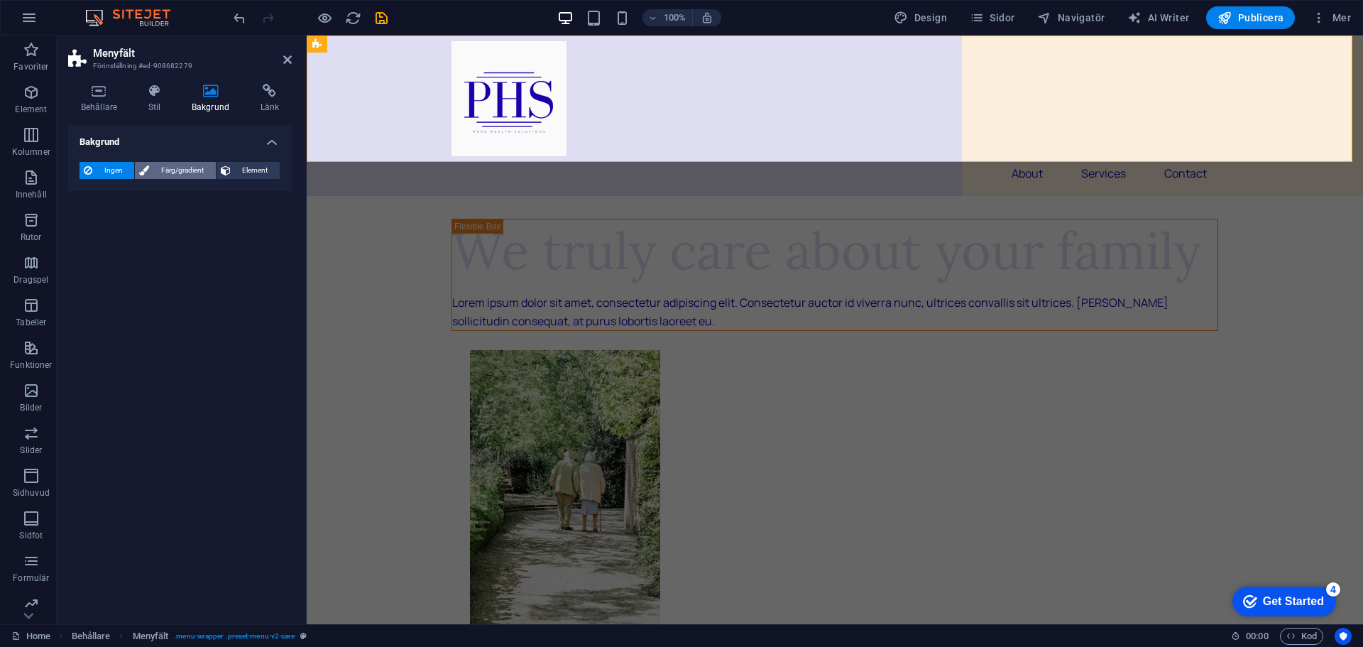
click at [168, 167] on span "Färg/gradient" at bounding box center [181, 170] width 57 height 17
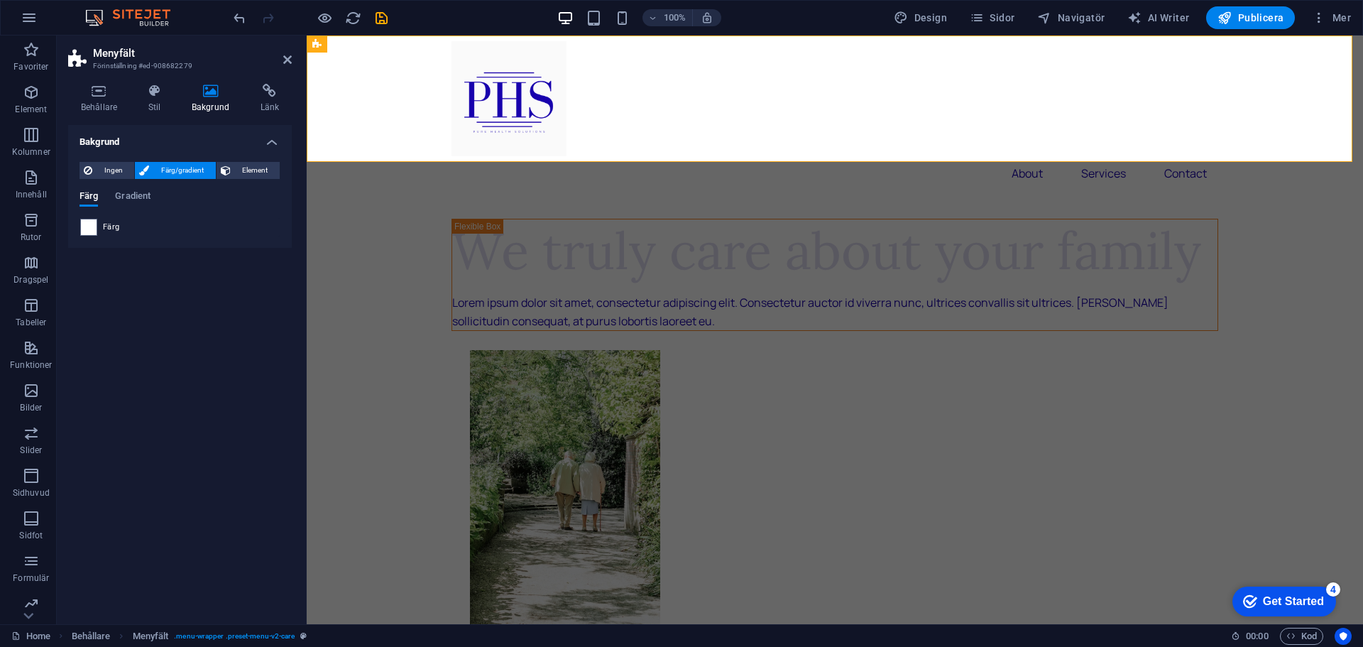
click at [105, 226] on span "Färg" at bounding box center [111, 226] width 16 height 11
click at [87, 226] on span at bounding box center [89, 227] width 16 height 16
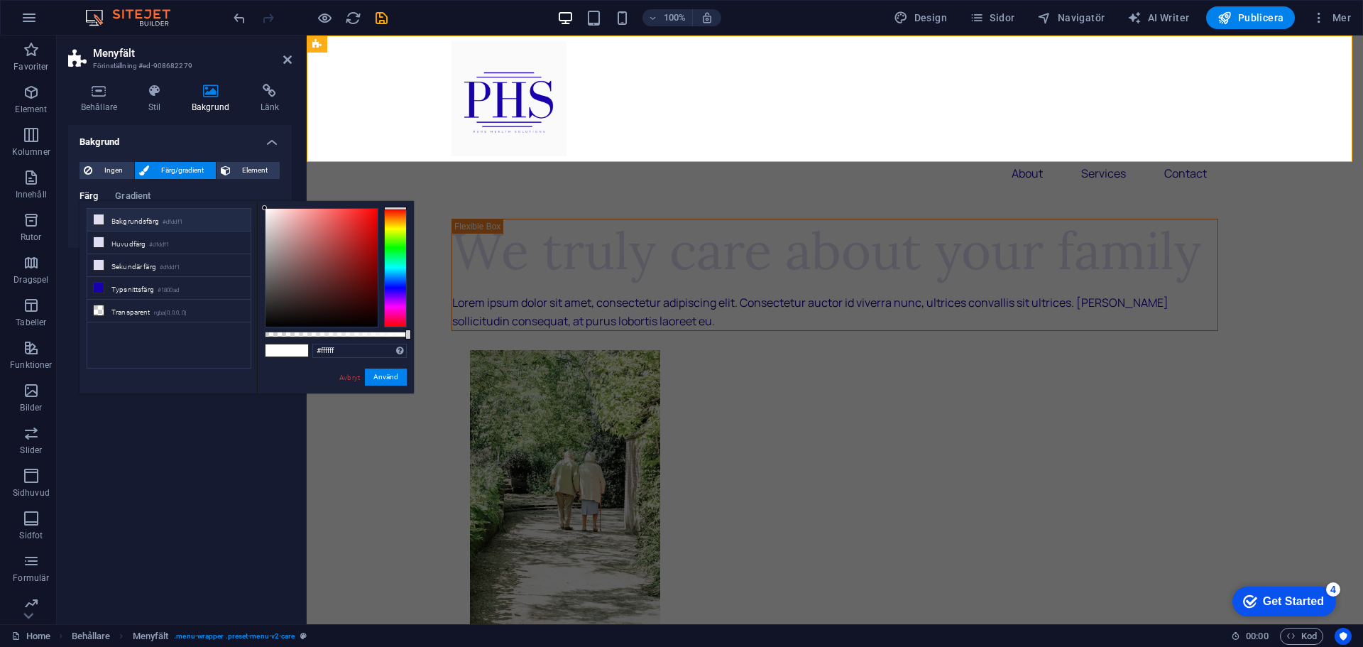
click at [92, 224] on li "Bakgrundsfärg #dfddf1" at bounding box center [168, 220] width 163 height 23
type input "#dfddf1"
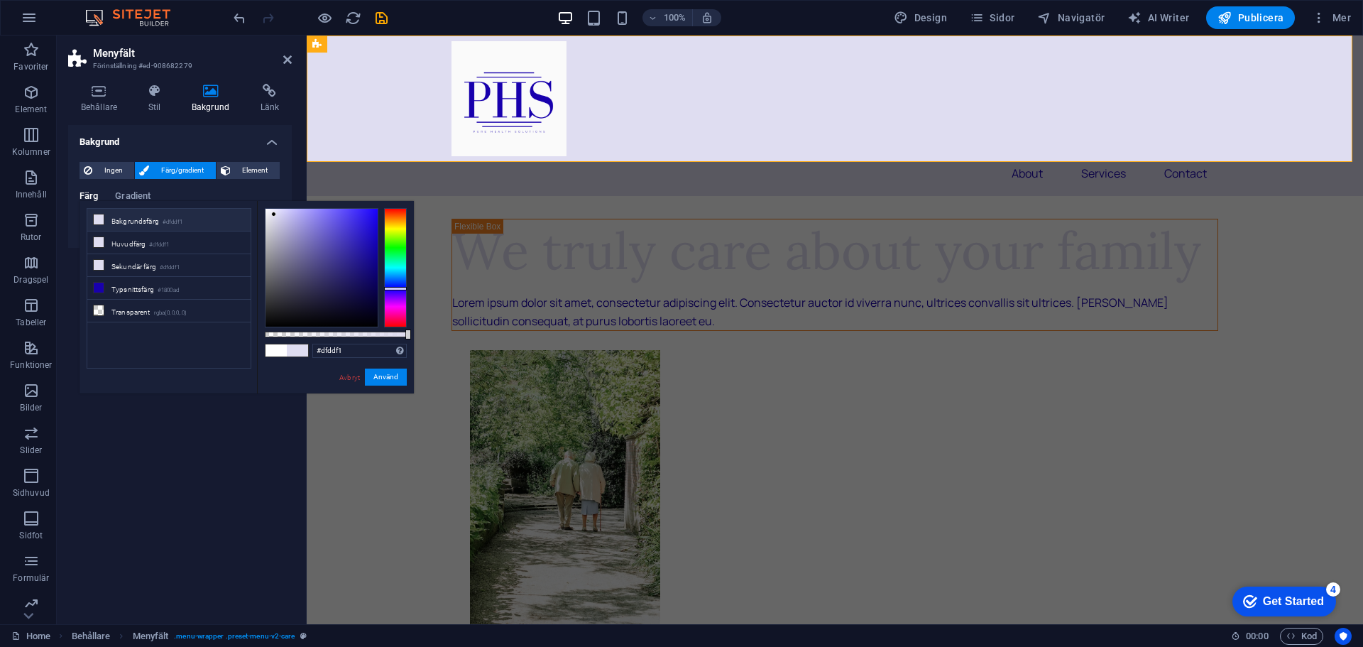
click at [118, 219] on li "Bakgrundsfärg #dfddf1" at bounding box center [168, 220] width 163 height 23
click at [130, 219] on li "Bakgrundsfärg #dfddf1" at bounding box center [168, 220] width 163 height 23
click at [121, 455] on div "Bakgrund Ingen Färg/gradient Element Sträck ut bakgrund till full bredd Färgöve…" at bounding box center [180, 369] width 224 height 488
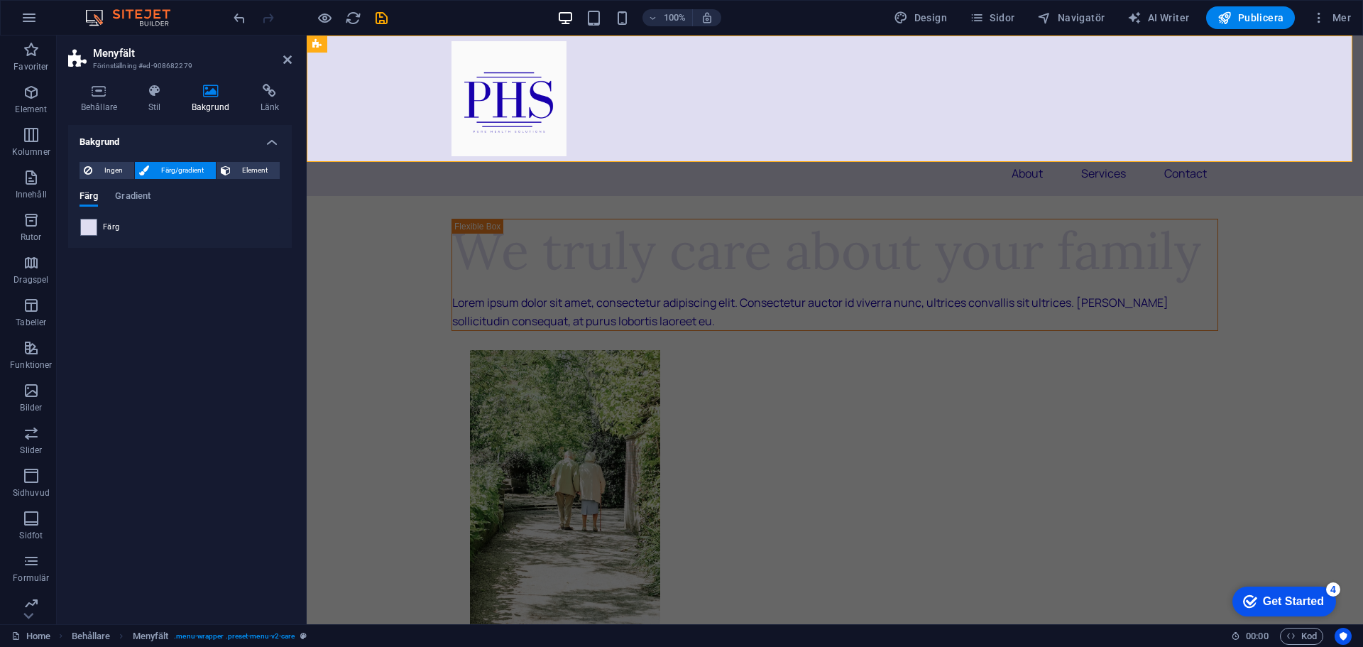
click at [163, 223] on div "Färg" at bounding box center [179, 227] width 199 height 17
click at [152, 236] on div "Ingen Färg/gradient Element Sträck ut bakgrund till full bredd Färgöverlägg Pla…" at bounding box center [180, 198] width 224 height 97
click at [143, 235] on div "Färg" at bounding box center [179, 227] width 199 height 17
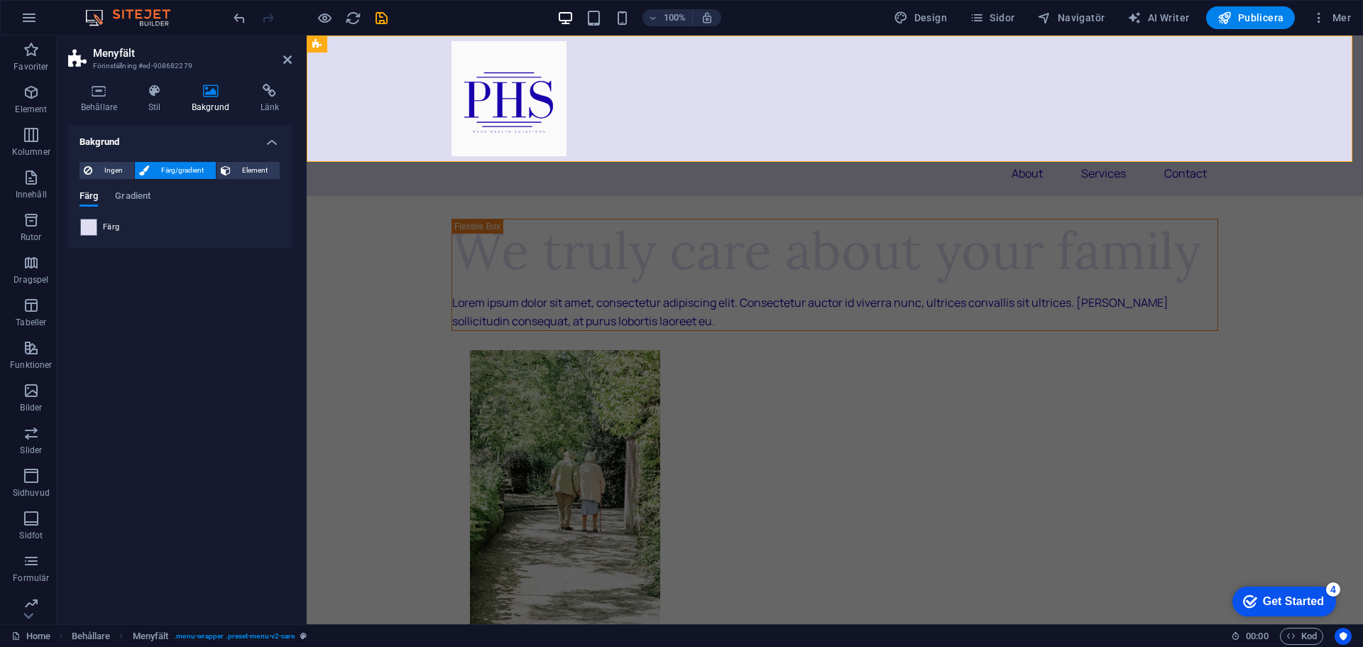
click at [196, 175] on span "Färg/gradient" at bounding box center [181, 170] width 57 height 17
click at [275, 144] on h4 "Bakgrund" at bounding box center [180, 138] width 224 height 26
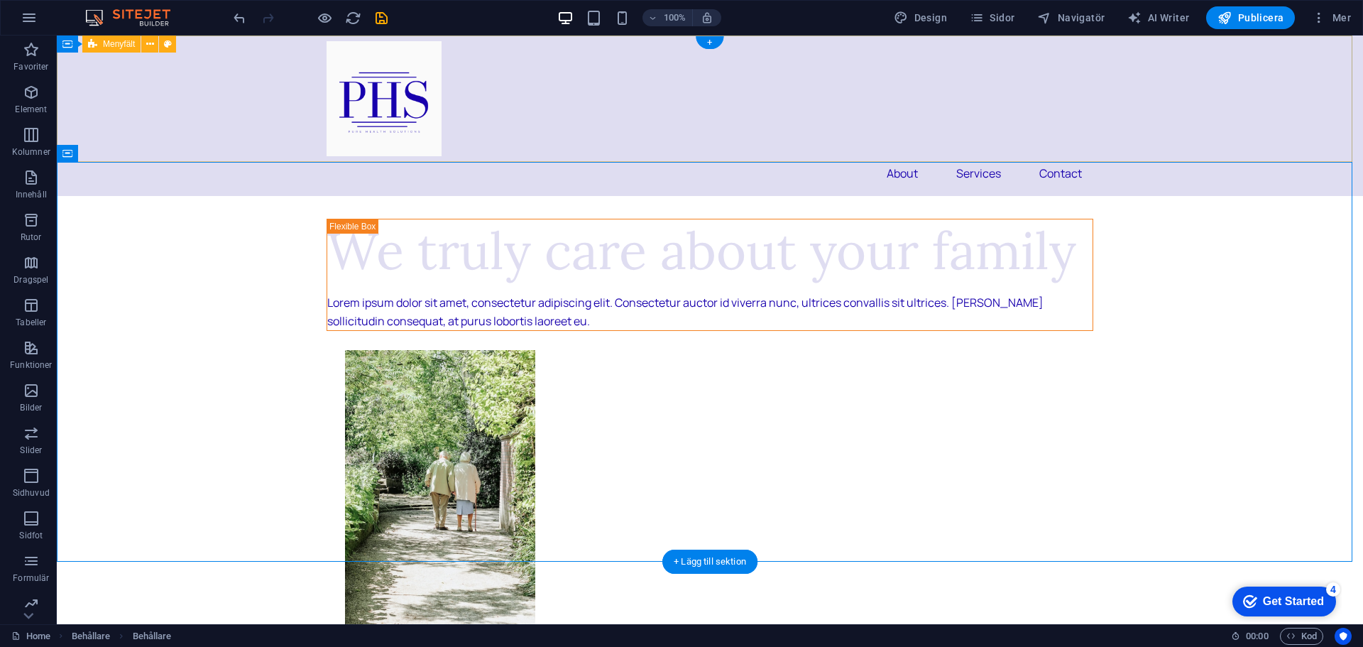
click at [501, 127] on div "About Services Contact" at bounding box center [710, 115] width 1306 height 160
click at [413, 123] on div at bounding box center [709, 98] width 767 height 115
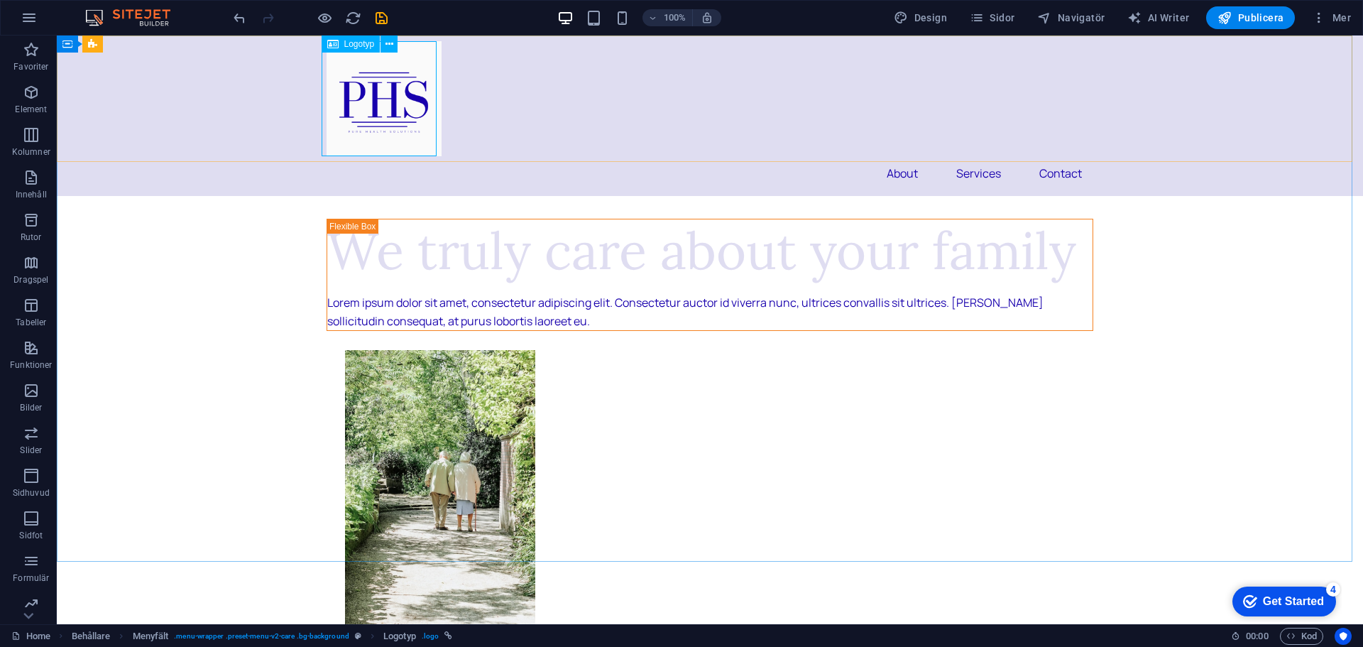
click at [0, 0] on span "Logotyp" at bounding box center [0, 0] width 0 height 0
select select "px"
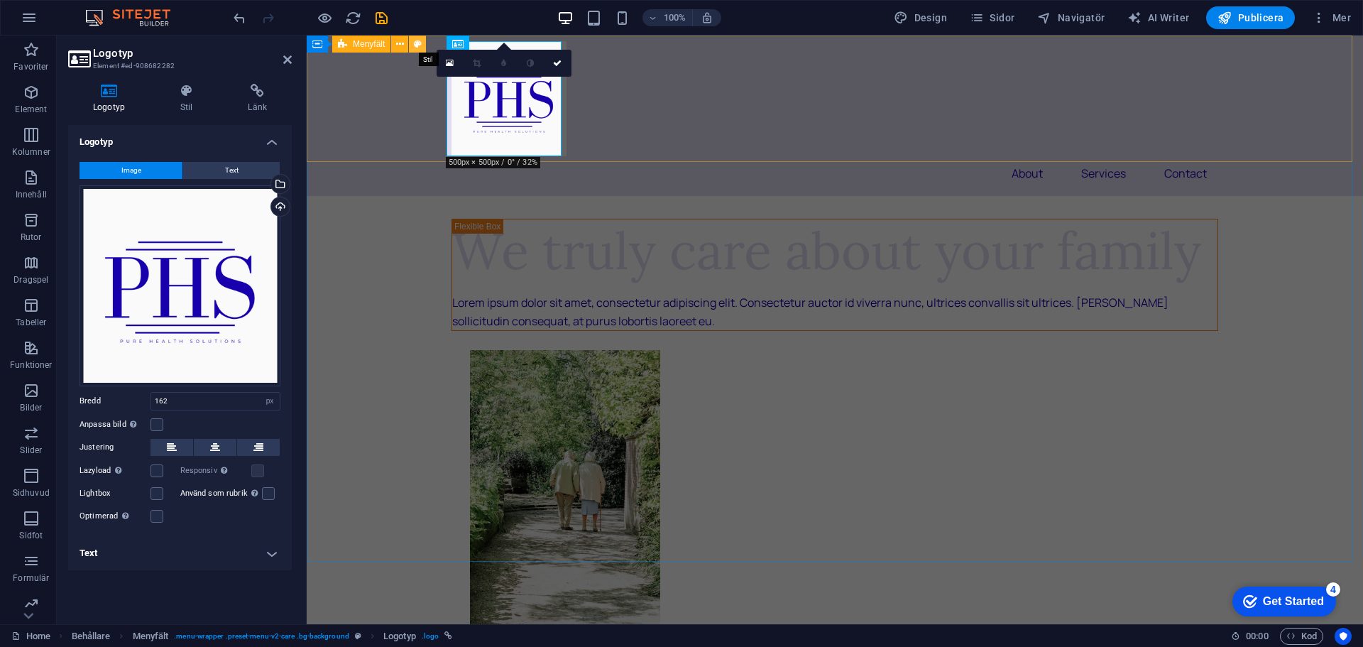
select select "rem"
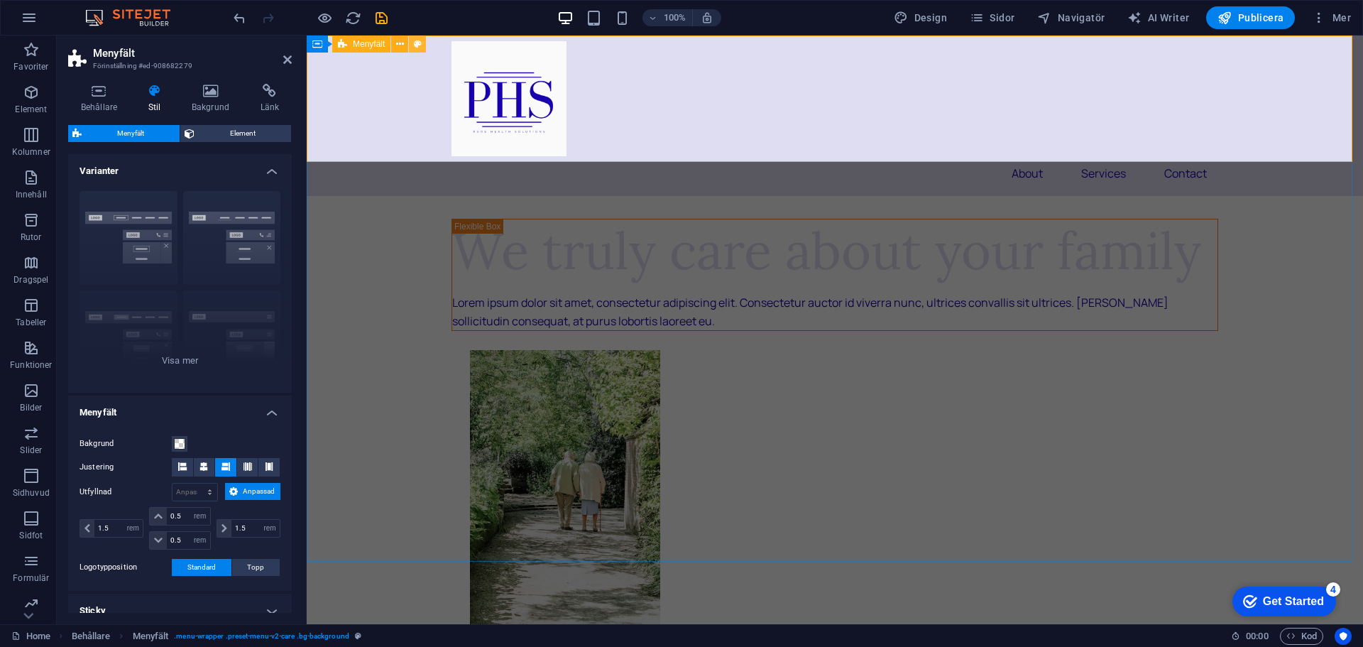
click at [228, 241] on div "Kant Centrerad Standard Fixerad Loki Utlösare Bred XXL" at bounding box center [180, 286] width 224 height 213
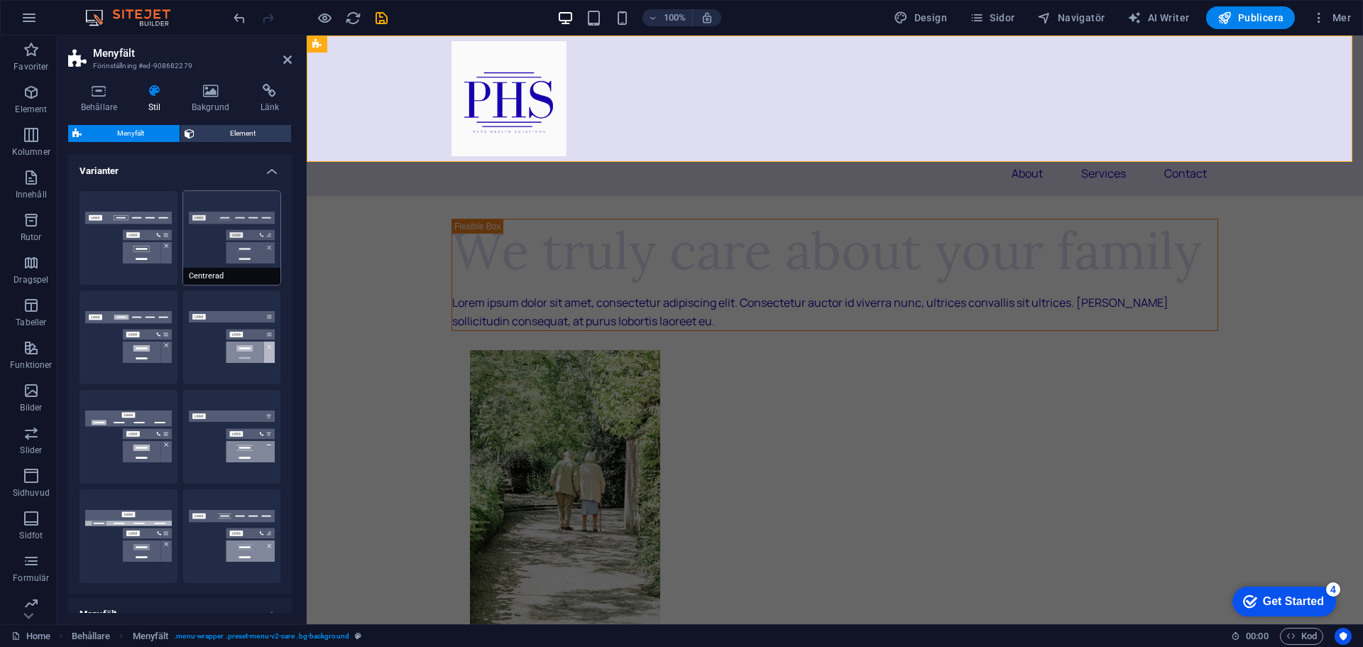
click at [227, 240] on button "Centrerad" at bounding box center [232, 238] width 98 height 94
type input "1"
select select "rem"
type input "1"
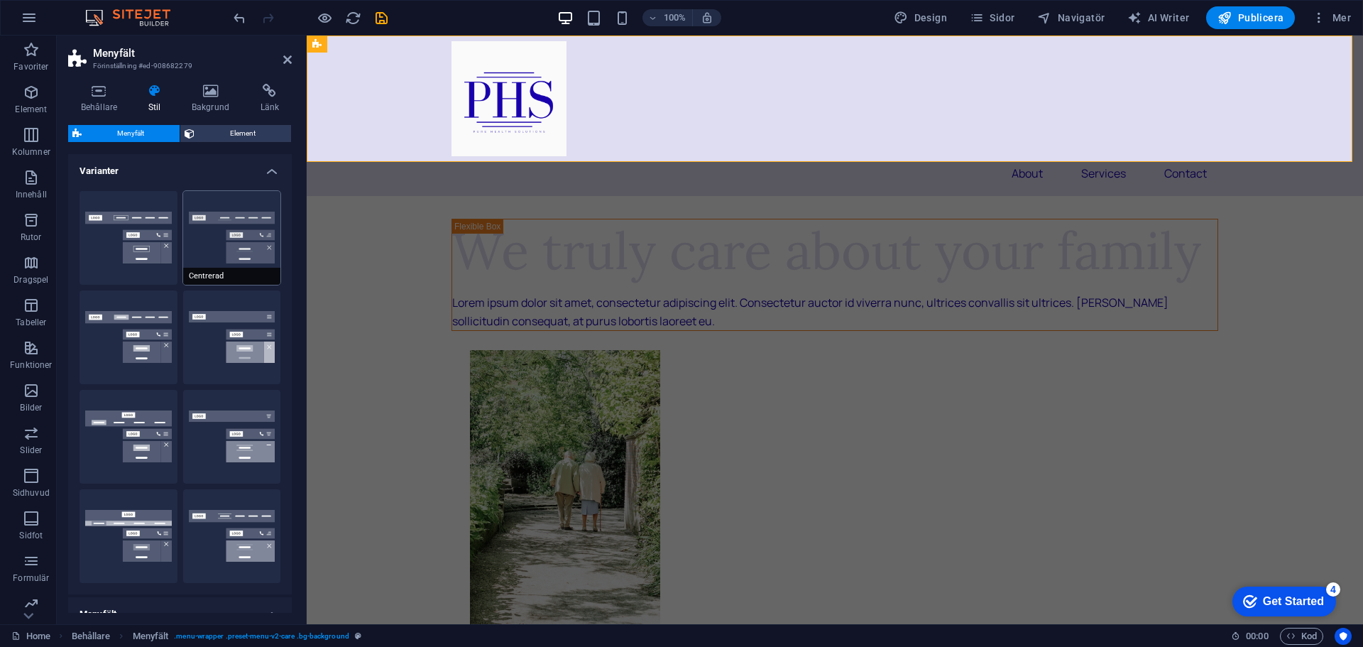
type input "1"
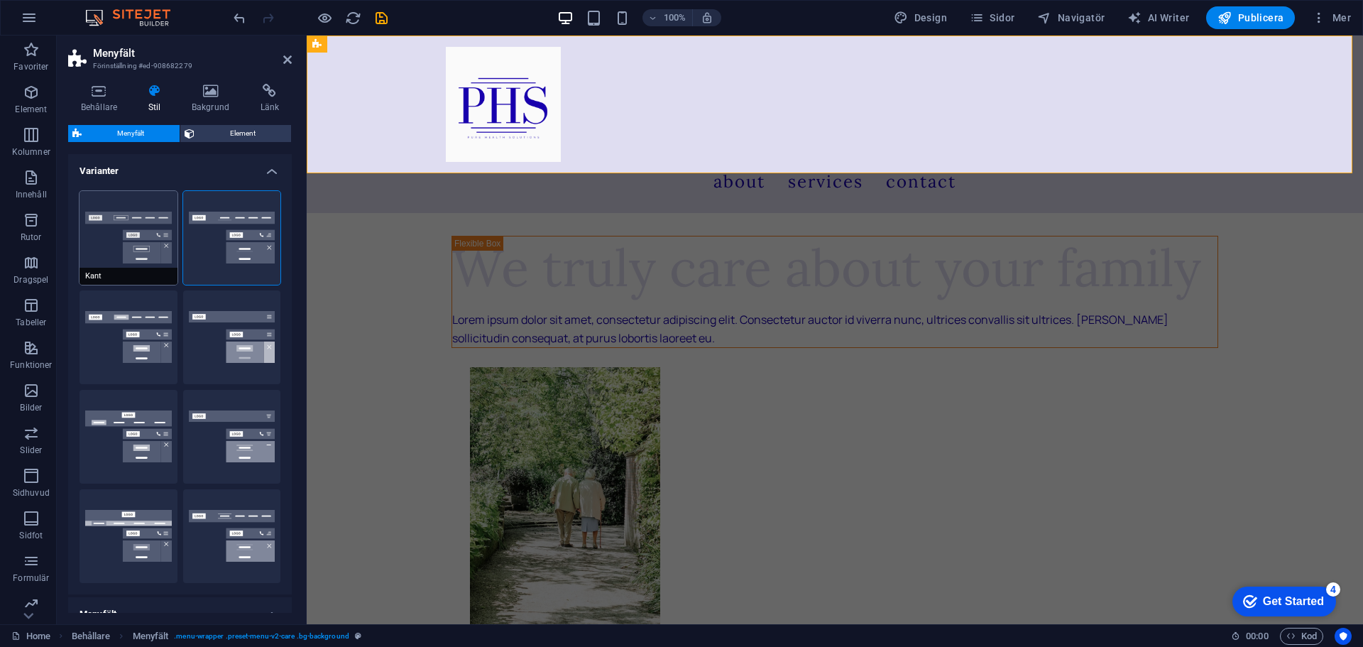
click at [153, 246] on button "Kant" at bounding box center [128, 238] width 98 height 94
click at [138, 359] on button "Standard" at bounding box center [128, 337] width 98 height 94
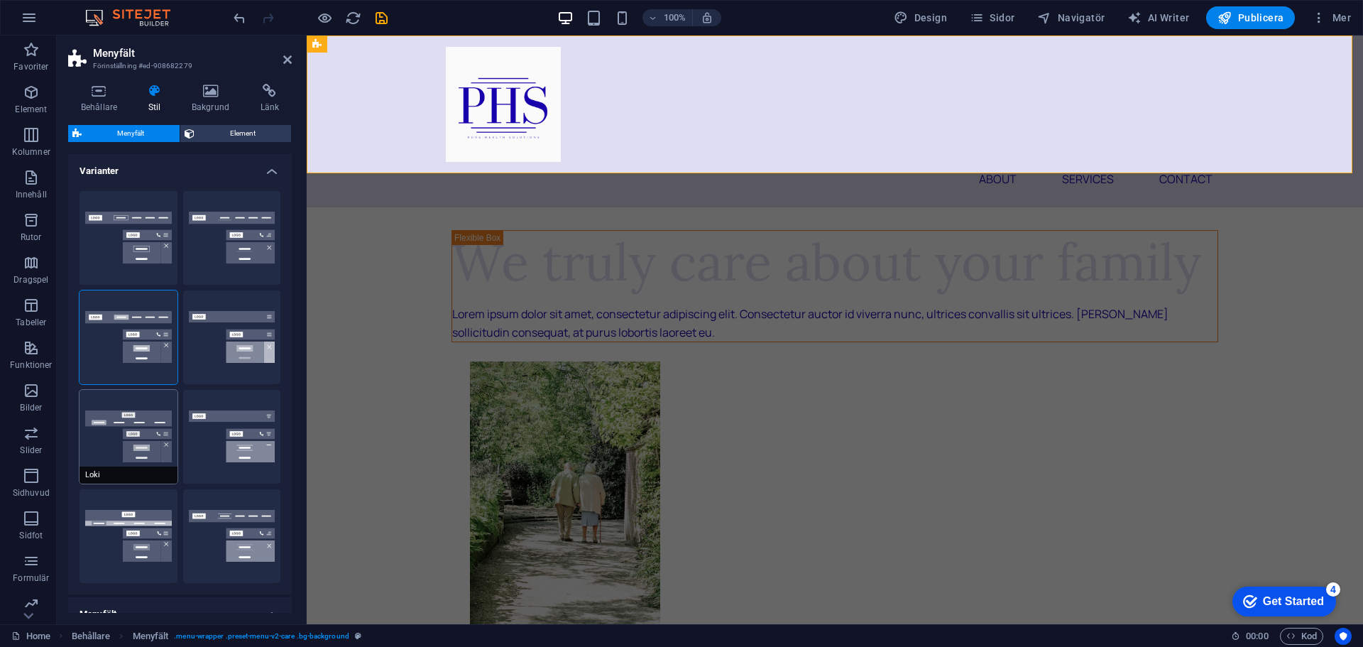
click at [139, 440] on button "Loki" at bounding box center [128, 437] width 98 height 94
type input "0"
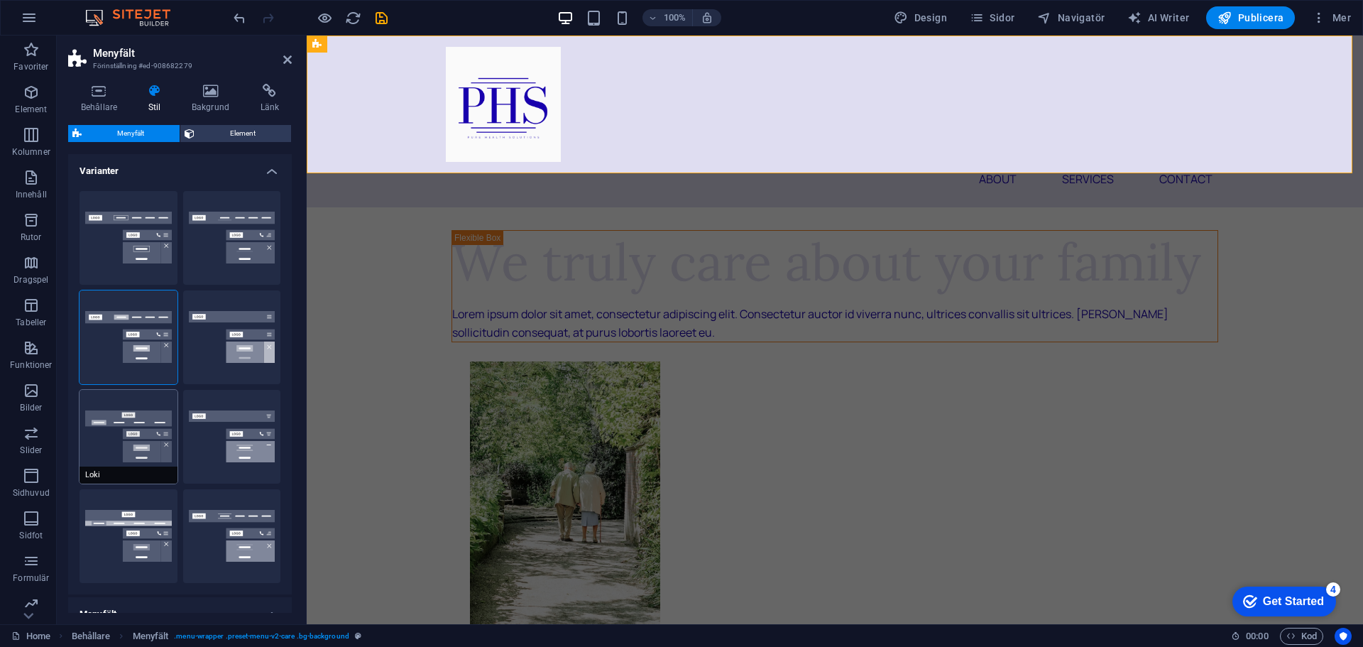
type input "0"
select select "DISABLED_OPTION_VALUE"
type input "2"
type input "1"
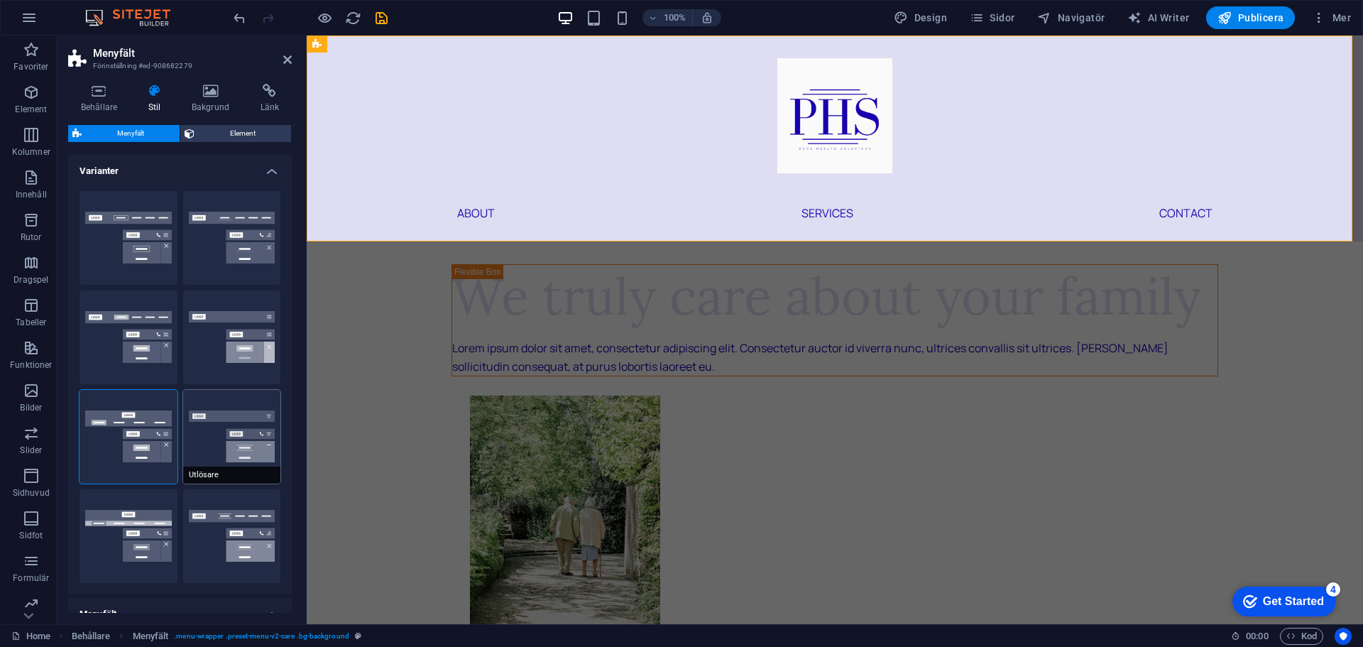
click at [216, 437] on button "Utlösare" at bounding box center [232, 437] width 98 height 94
type input "1"
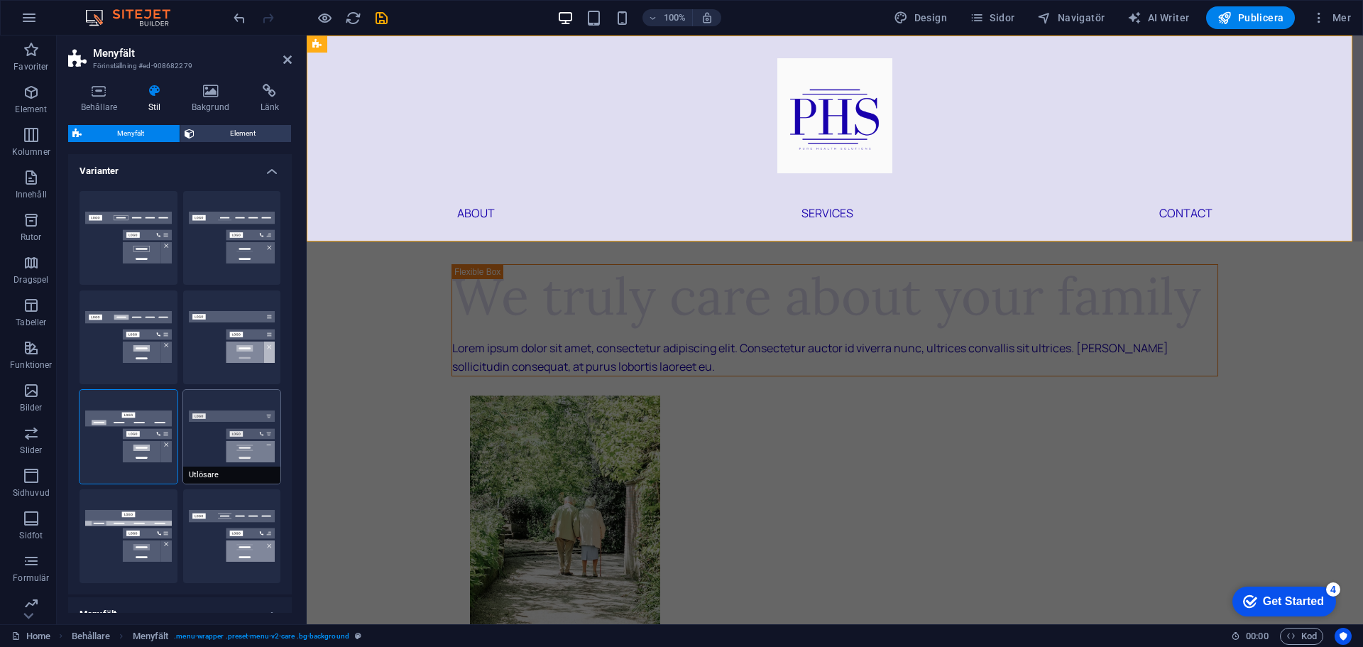
type input "1"
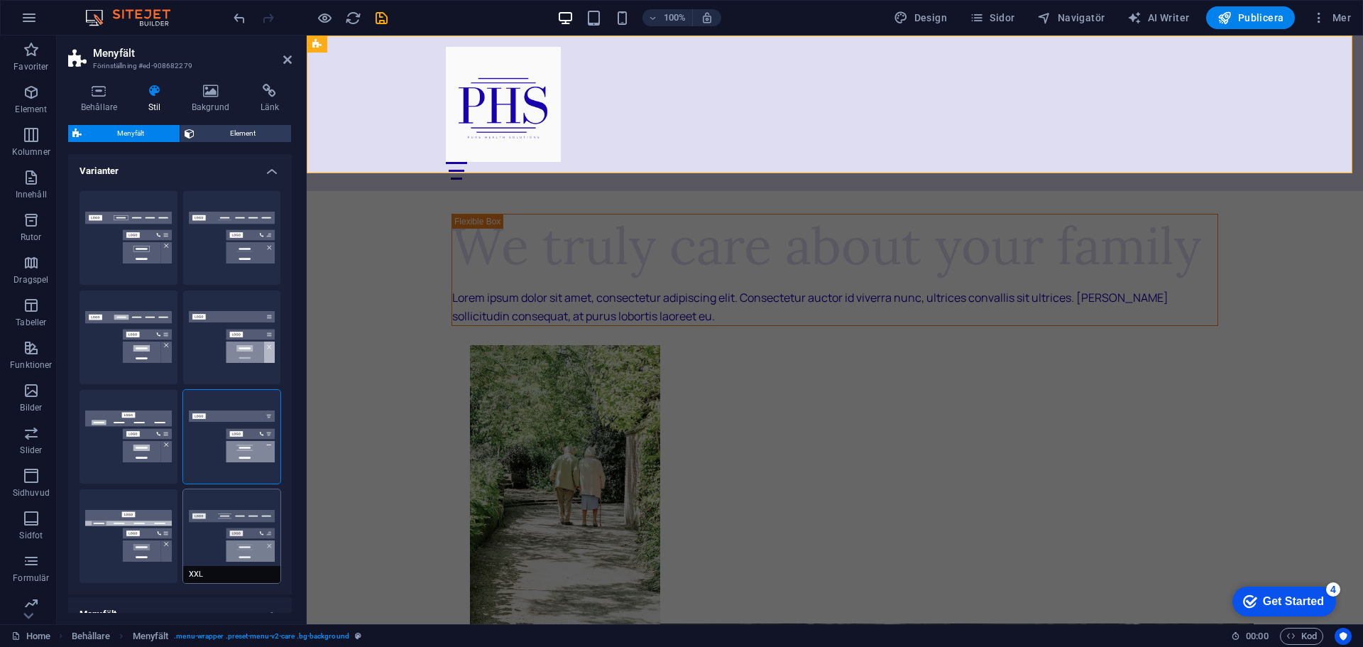
click at [238, 510] on button "XXL" at bounding box center [232, 536] width 98 height 94
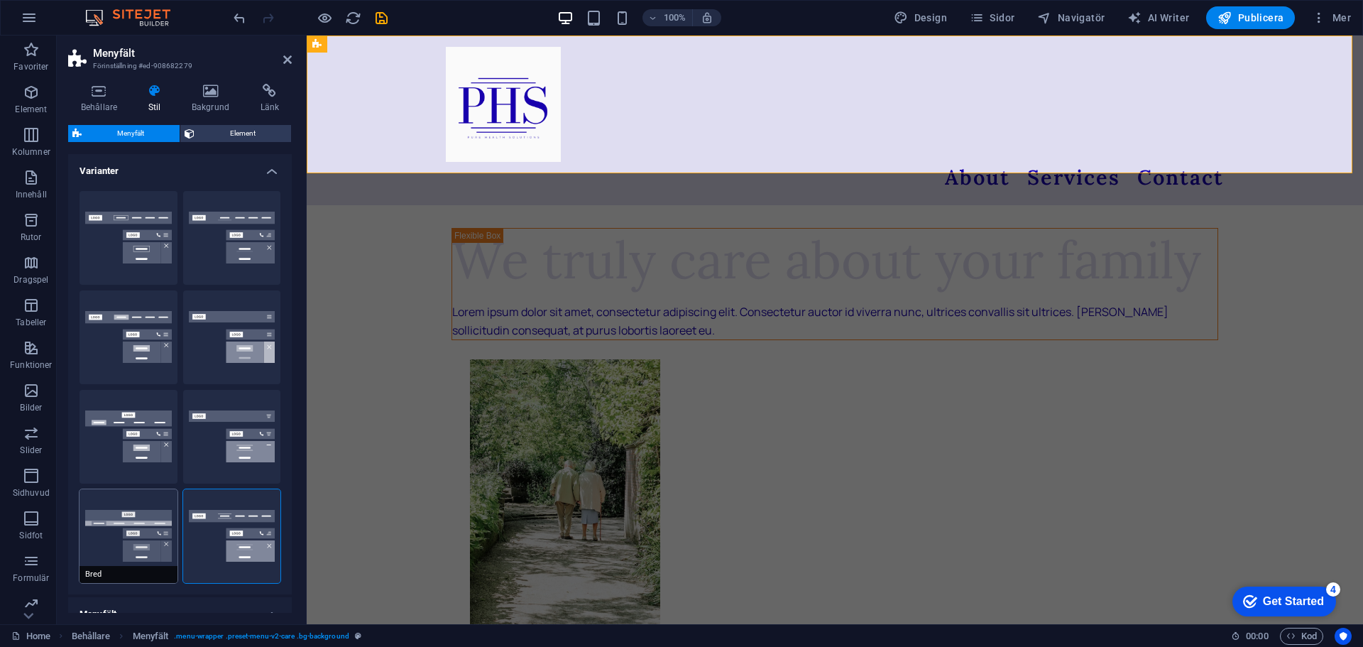
click at [143, 524] on button "Bred" at bounding box center [128, 536] width 98 height 94
type input "0"
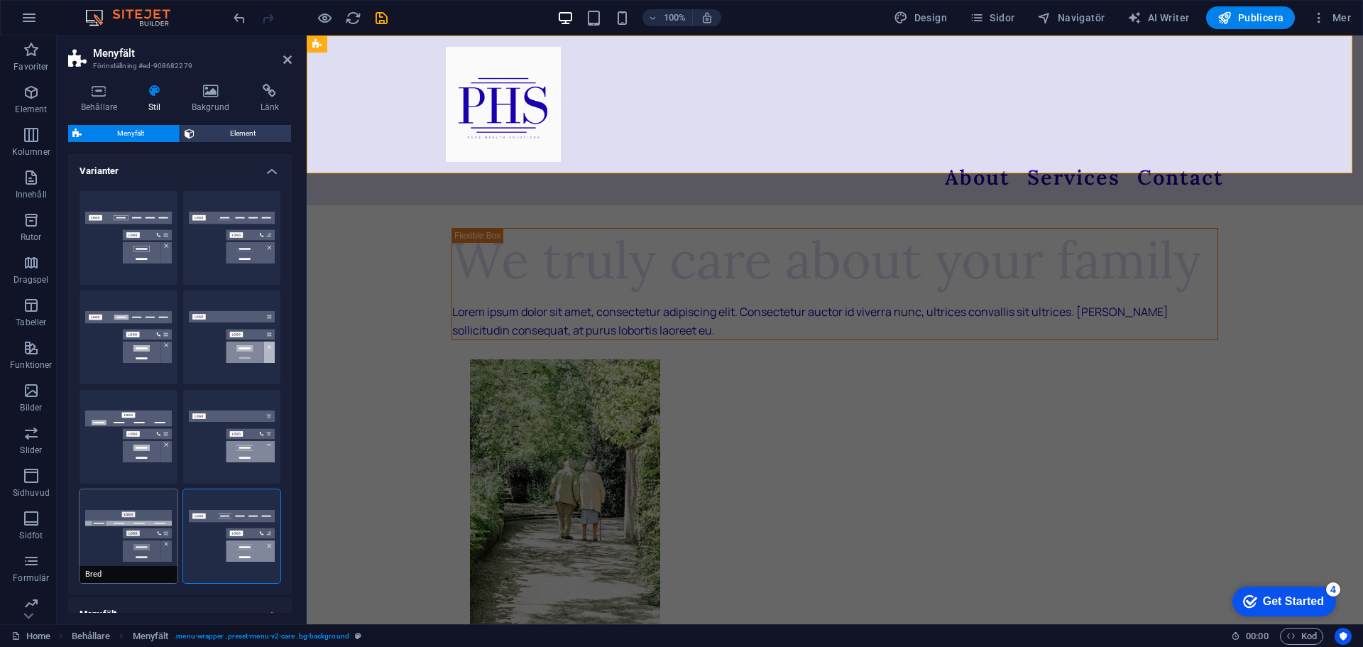
type input "0"
type input "2"
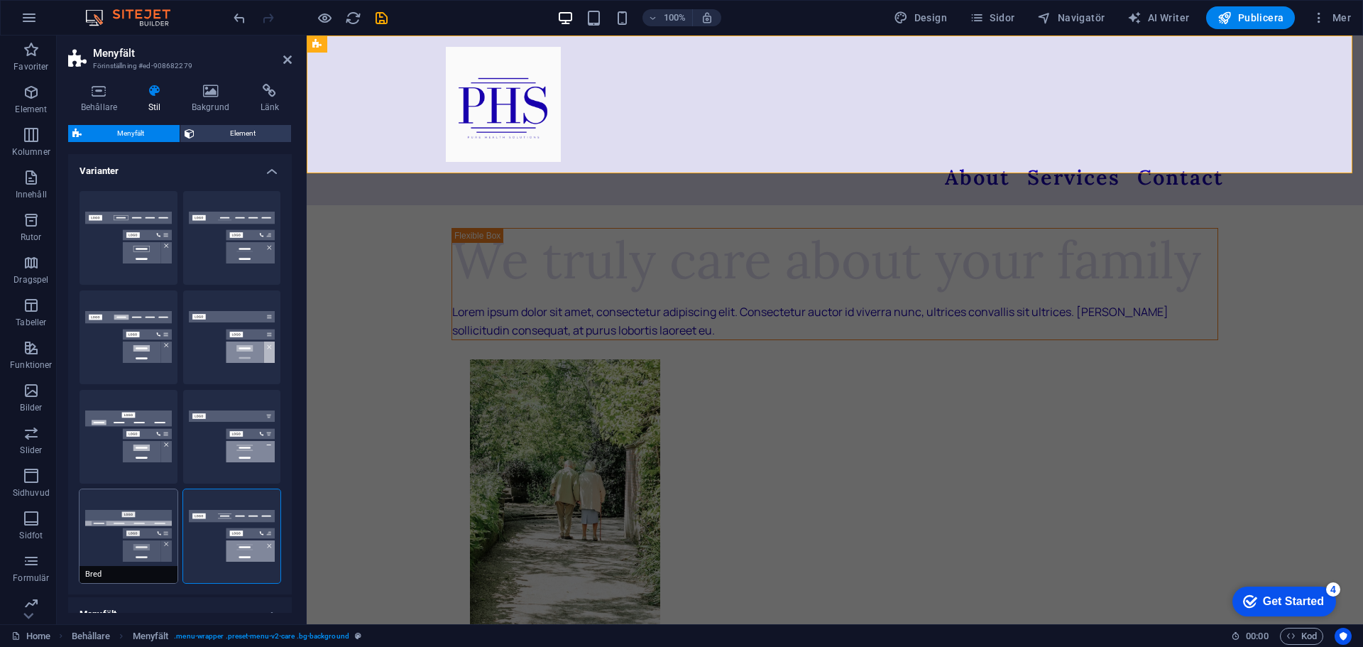
type input "2"
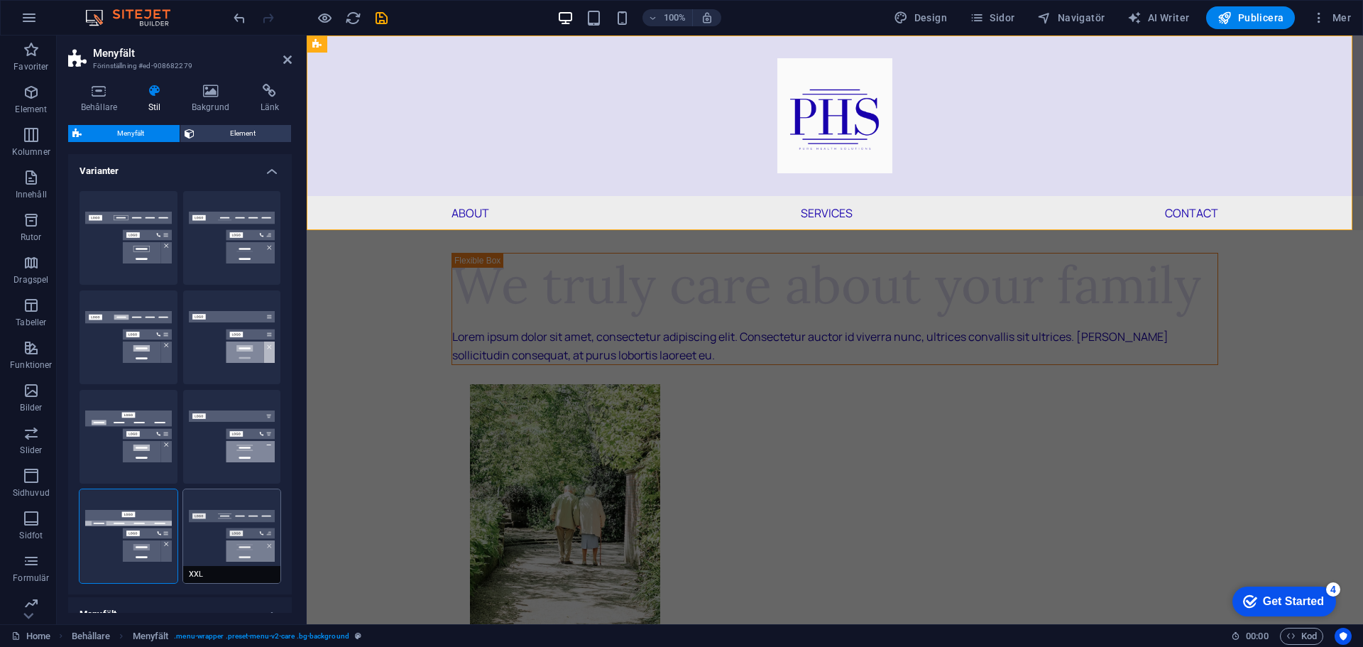
click at [231, 529] on button "XXL" at bounding box center [232, 536] width 98 height 94
type input "1"
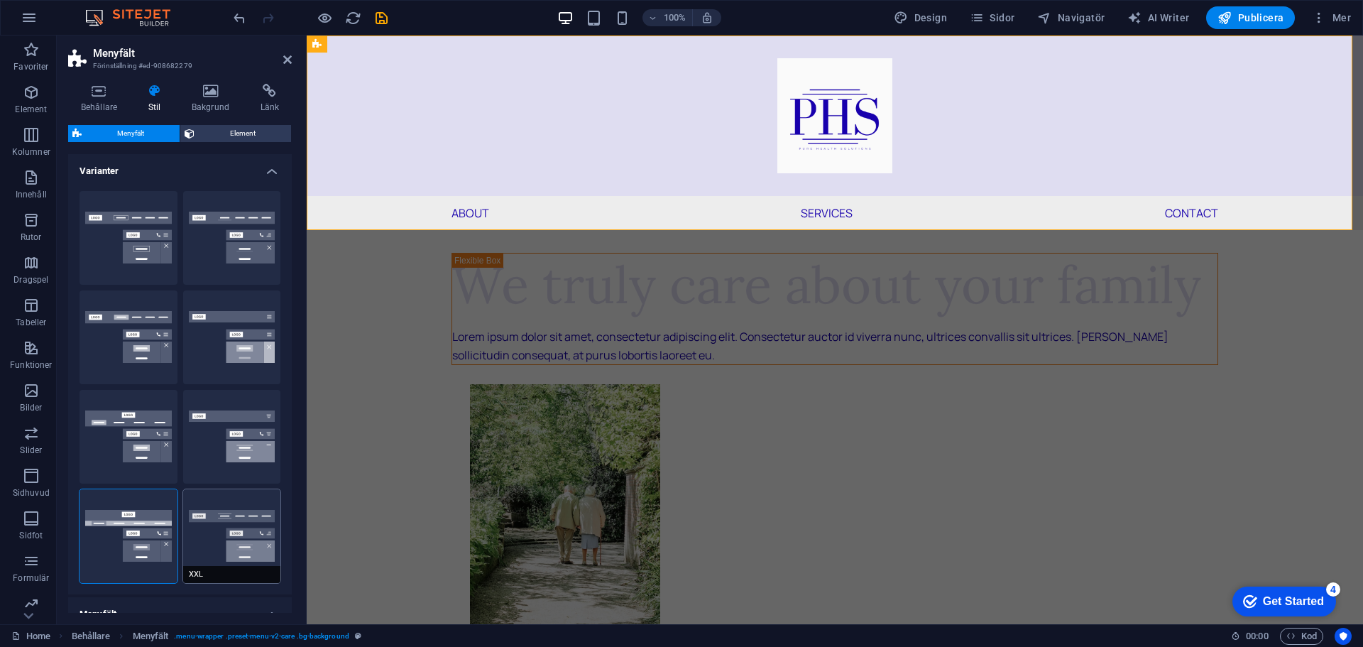
type input "1"
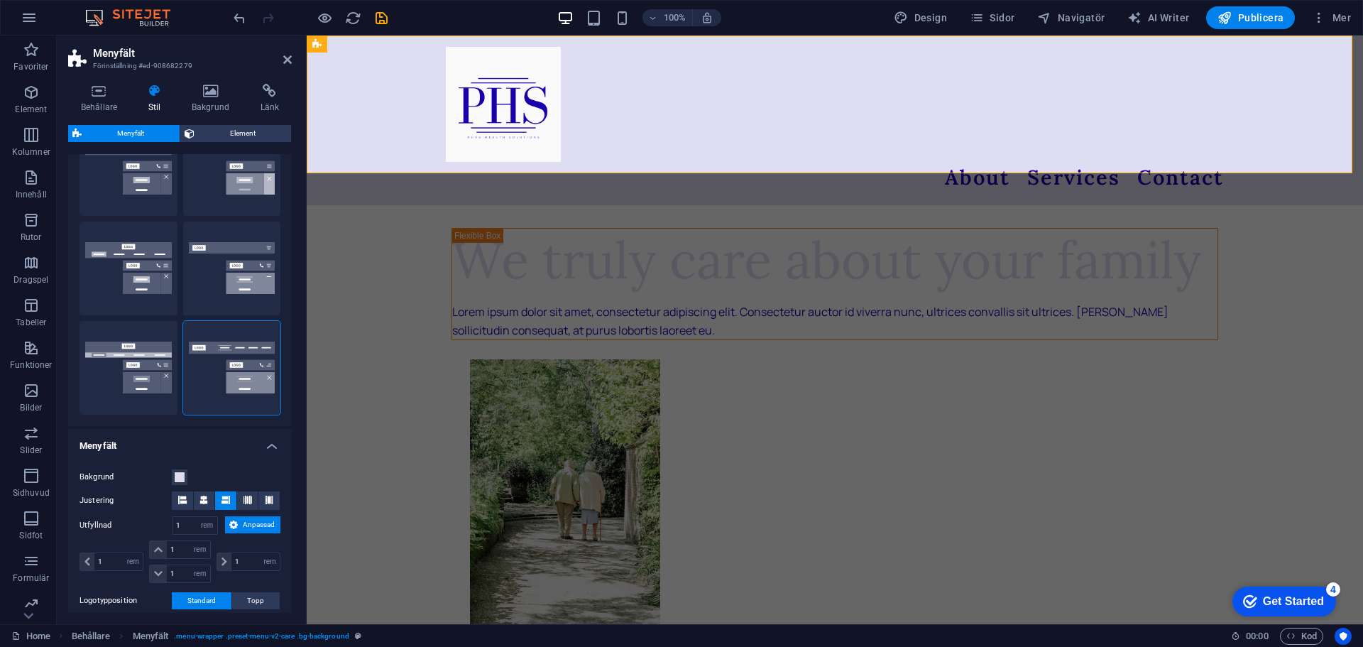
scroll to position [213, 0]
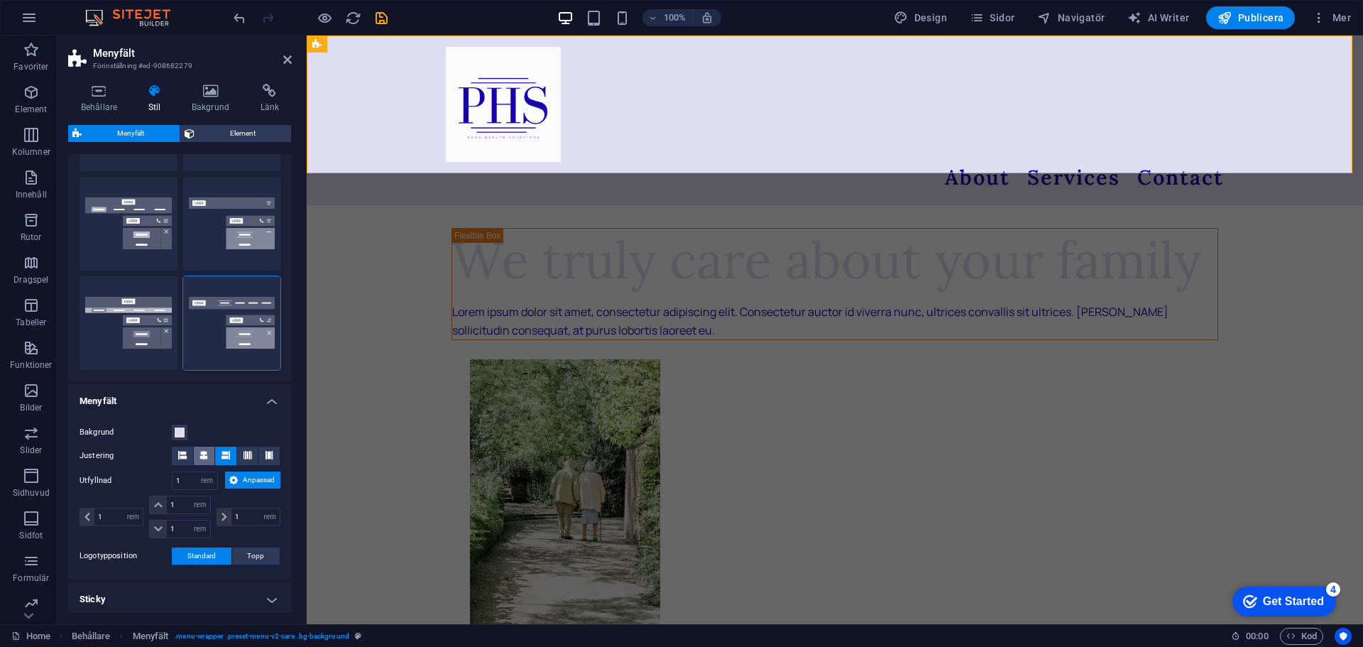
click at [206, 458] on icon at bounding box center [203, 455] width 9 height 9
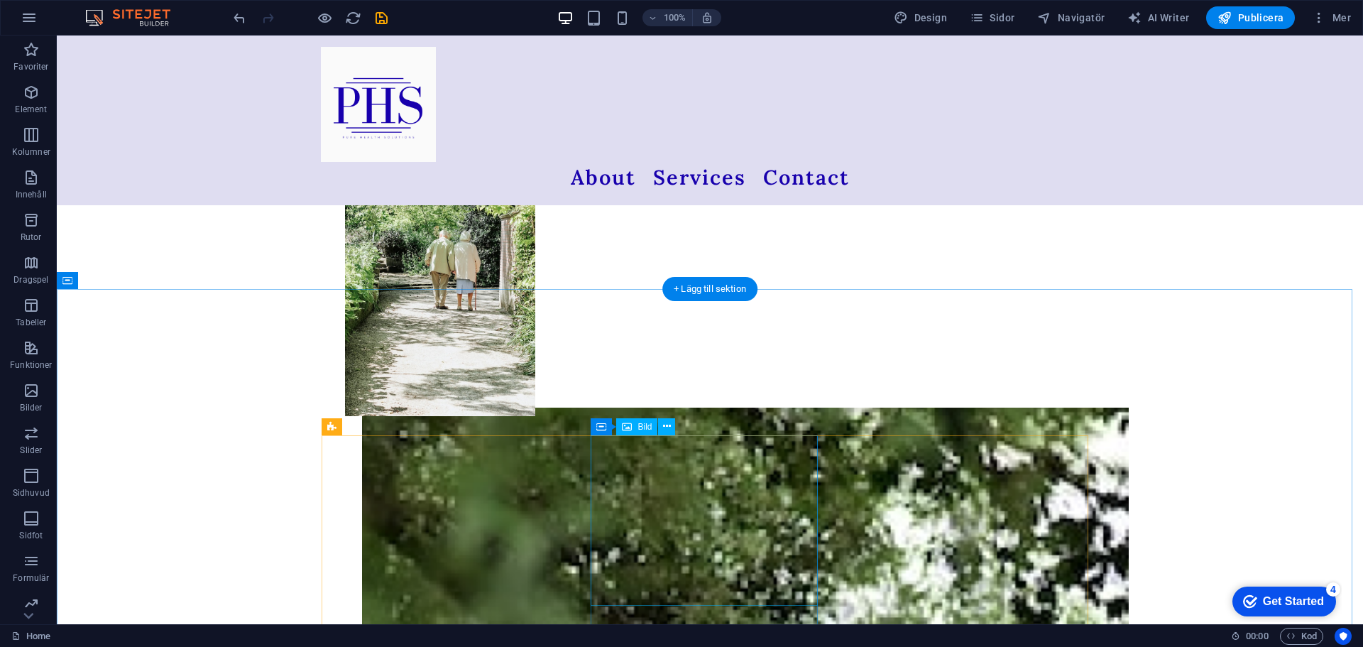
scroll to position [0, 0]
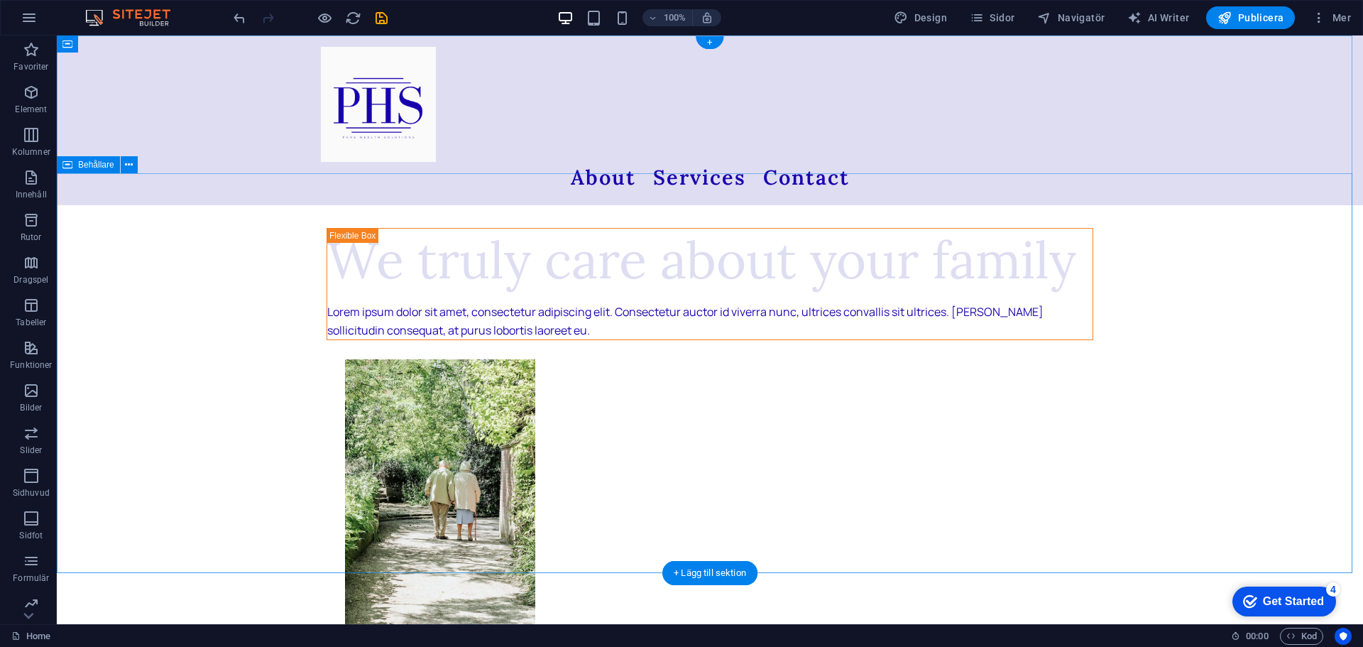
drag, startPoint x: 497, startPoint y: 193, endPoint x: 503, endPoint y: 187, distance: 9.0
click at [217, 140] on div "About Services Contact" at bounding box center [710, 120] width 1306 height 170
select select "rem"
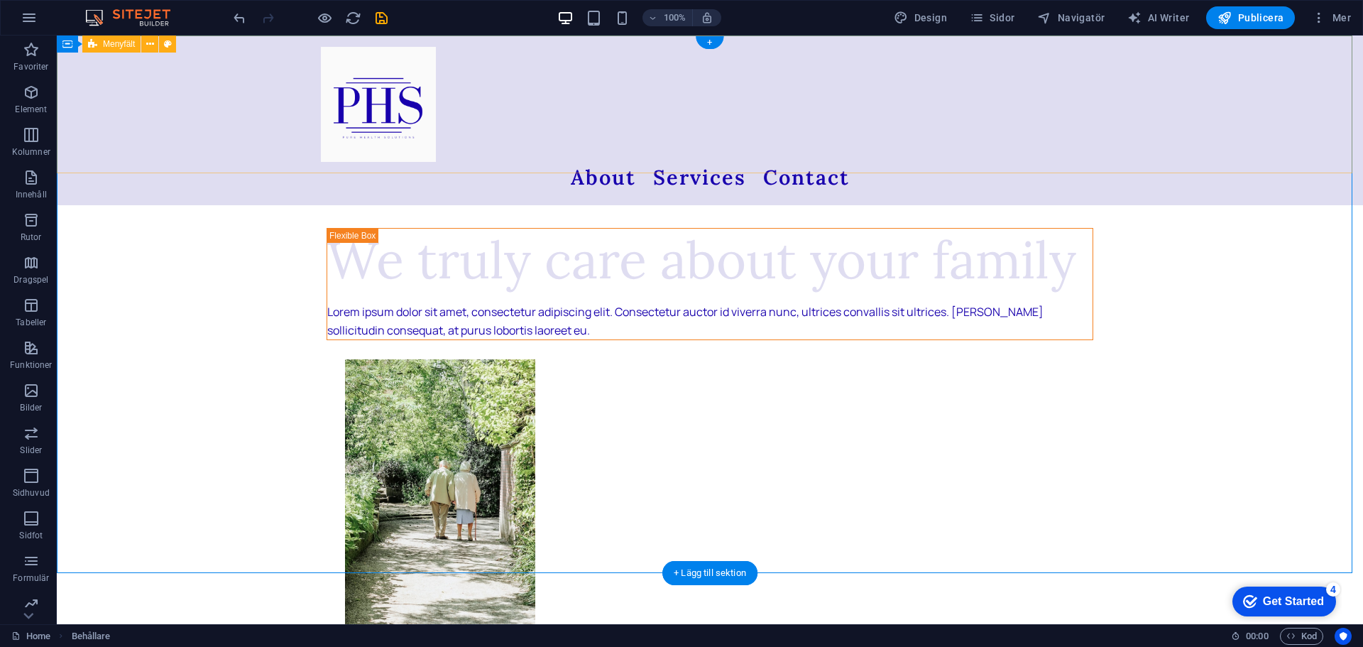
select select "rem"
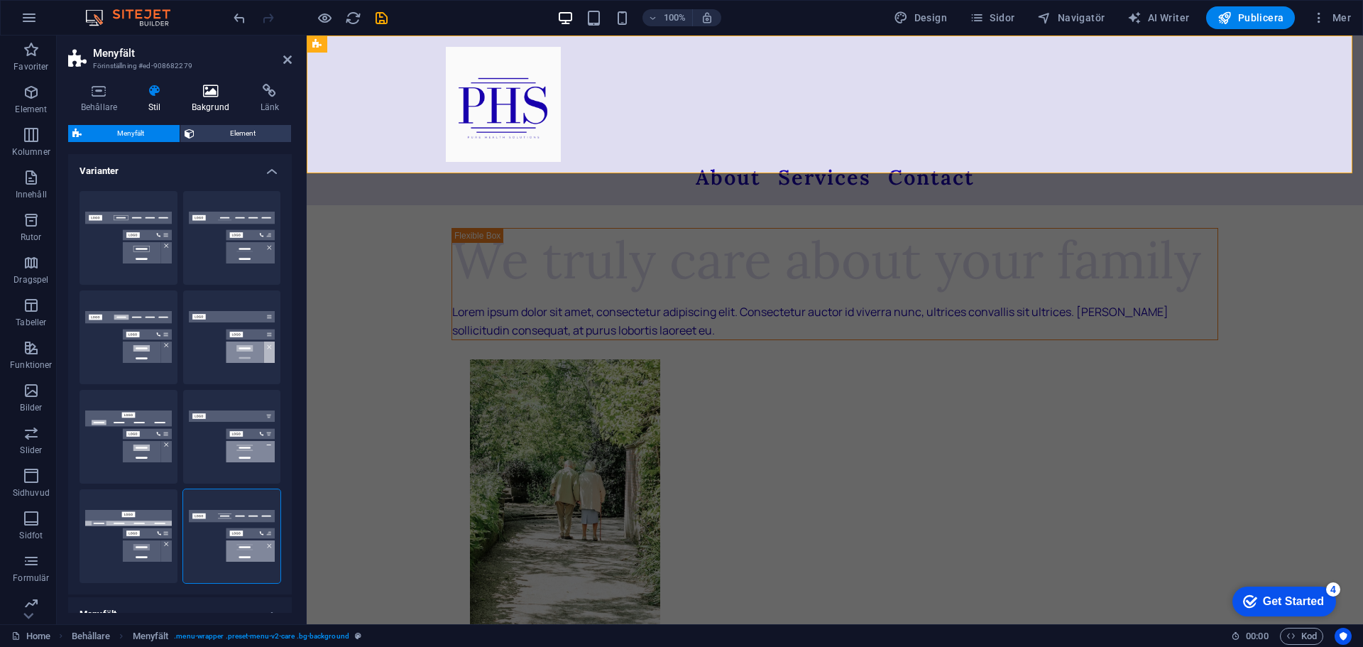
click at [211, 100] on h4 "Bakgrund" at bounding box center [213, 99] width 69 height 30
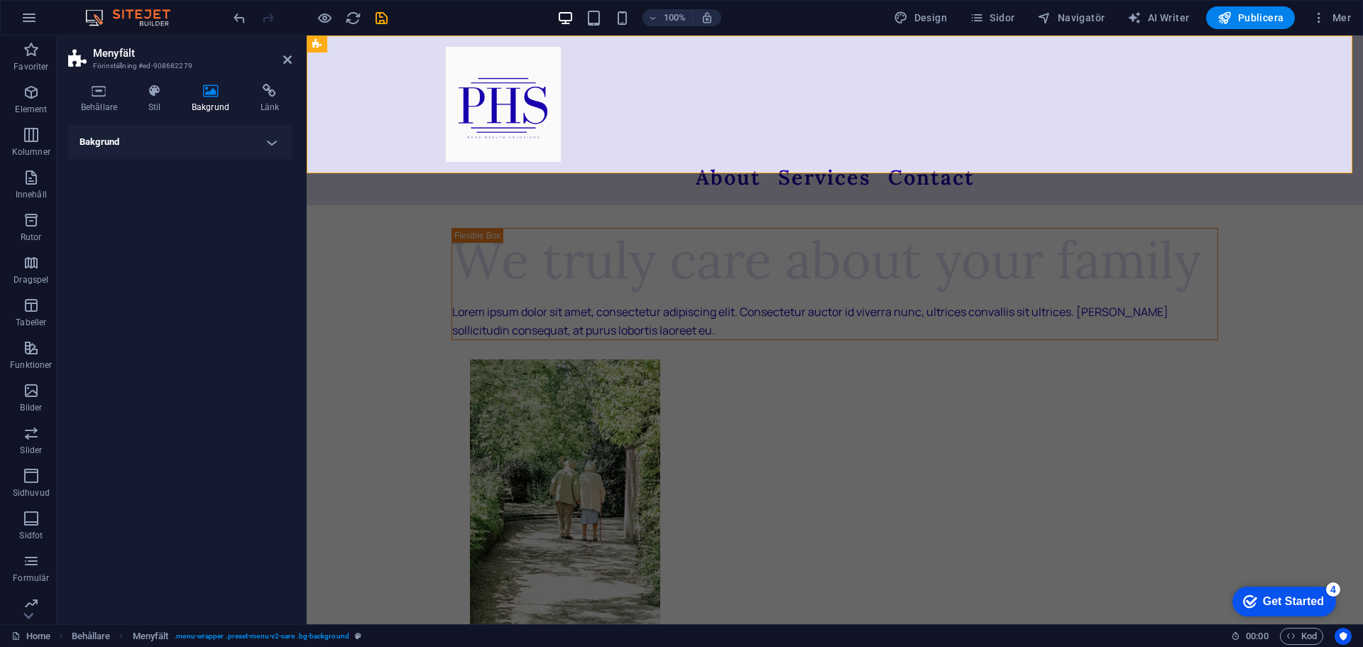
click at [197, 160] on div "Bakgrund Ingen Färg/gradient Element Sträck ut bakgrund till full bredd Färgöve…" at bounding box center [180, 369] width 224 height 488
click at [208, 144] on h4 "Bakgrund" at bounding box center [180, 142] width 224 height 34
click at [251, 170] on span "Element" at bounding box center [255, 170] width 40 height 17
select select "ms"
select select "s"
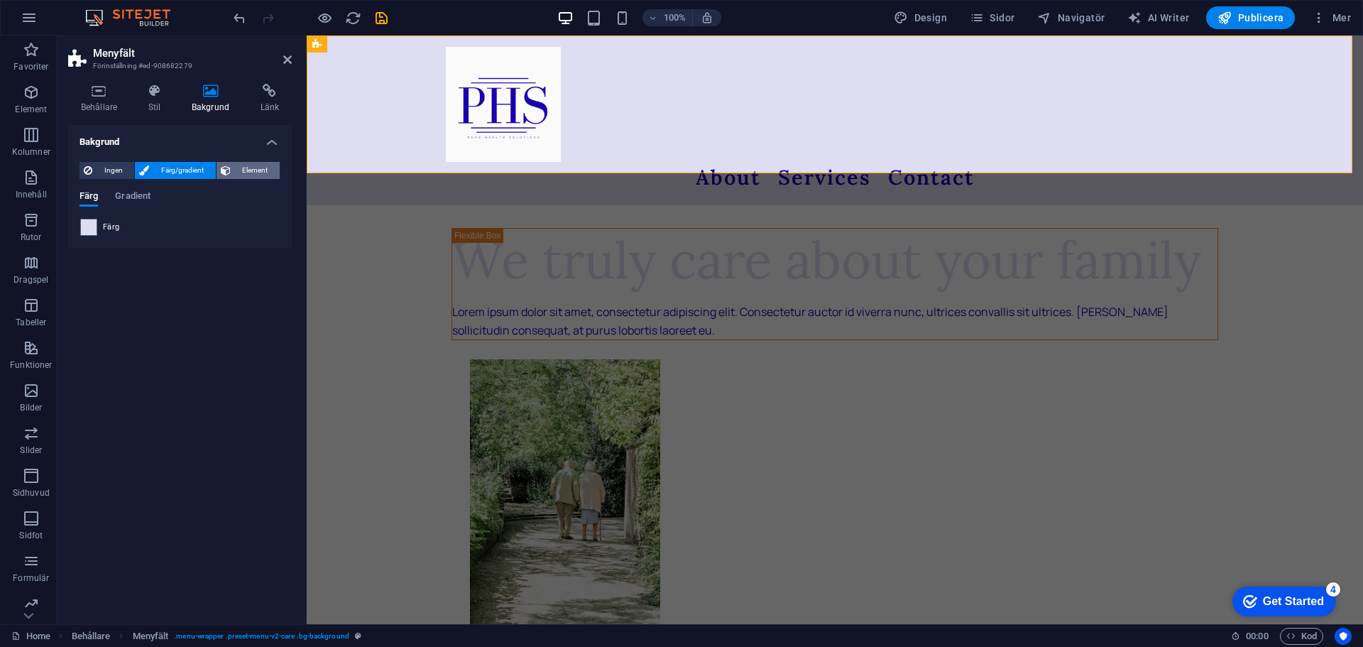
select select "progressive"
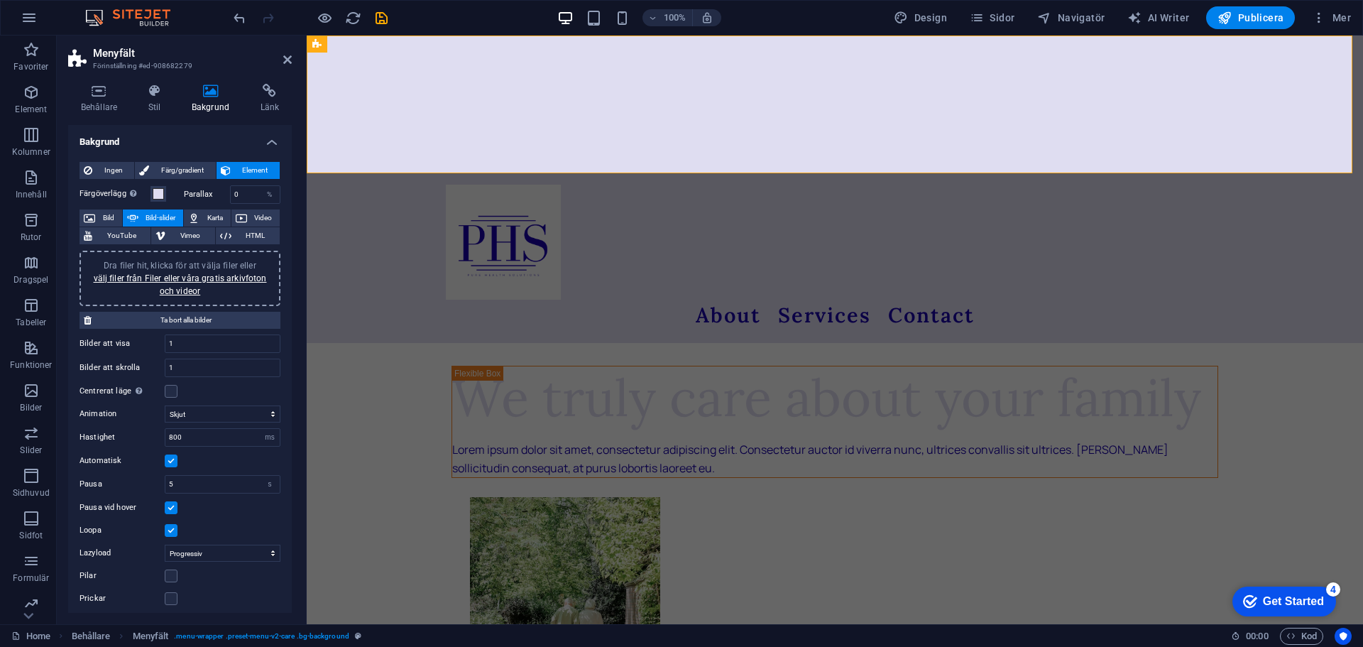
click at [247, 171] on span "Element" at bounding box center [255, 170] width 40 height 17
click at [194, 170] on span "Färg/gradient" at bounding box center [181, 170] width 57 height 17
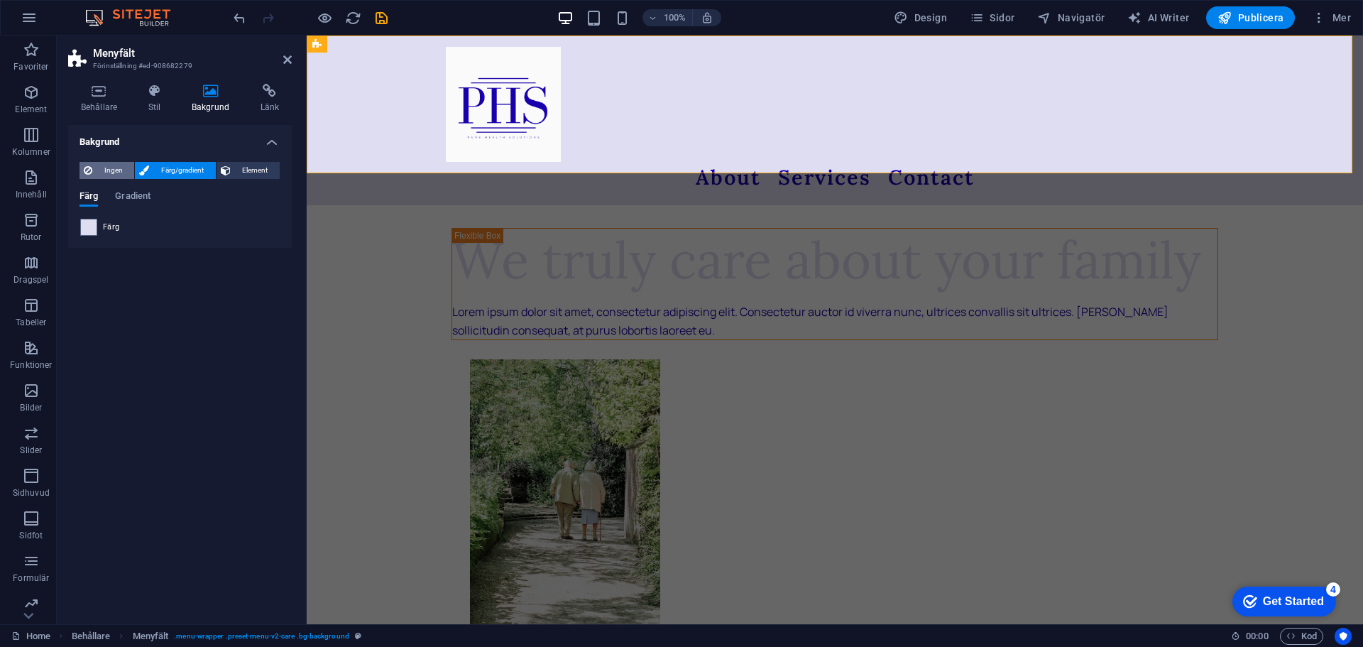
click at [112, 167] on span "Ingen" at bounding box center [113, 170] width 33 height 17
click at [174, 172] on span "Färg/gradient" at bounding box center [181, 170] width 57 height 17
click at [148, 227] on div "Färg" at bounding box center [179, 227] width 199 height 17
click at [120, 227] on div "Färg" at bounding box center [179, 227] width 199 height 17
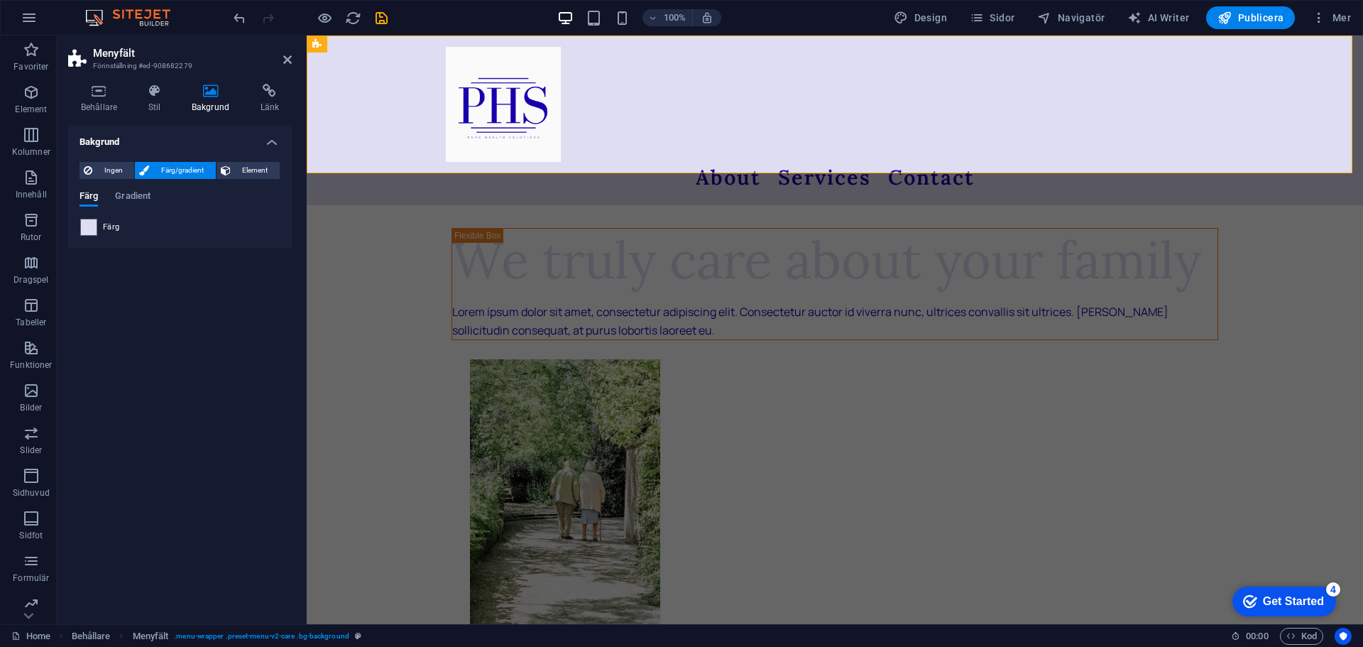
click at [110, 226] on span "Färg" at bounding box center [111, 226] width 16 height 11
click at [109, 226] on span "Färg" at bounding box center [111, 226] width 16 height 11
click at [124, 194] on span "Gradient" at bounding box center [132, 197] width 35 height 20
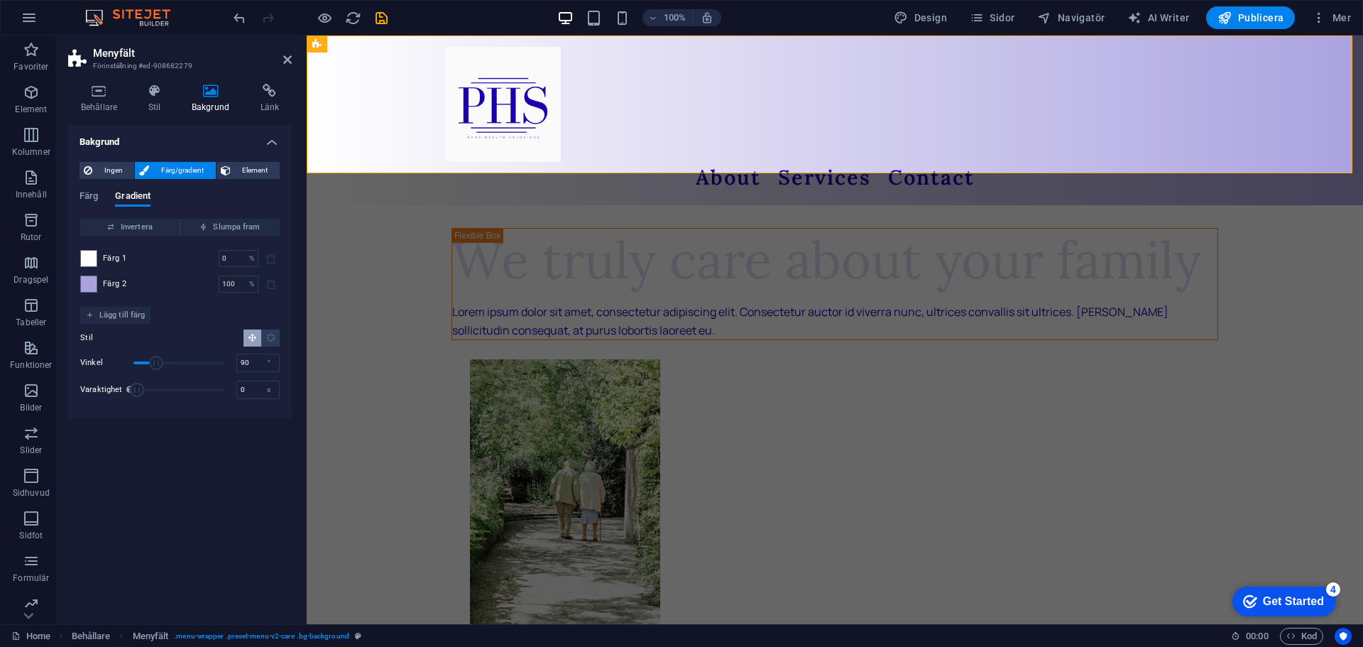
click at [167, 582] on div "Bakgrund Ingen Färg/gradient Element Sträck ut bakgrund till full bredd Färgöve…" at bounding box center [180, 369] width 224 height 488
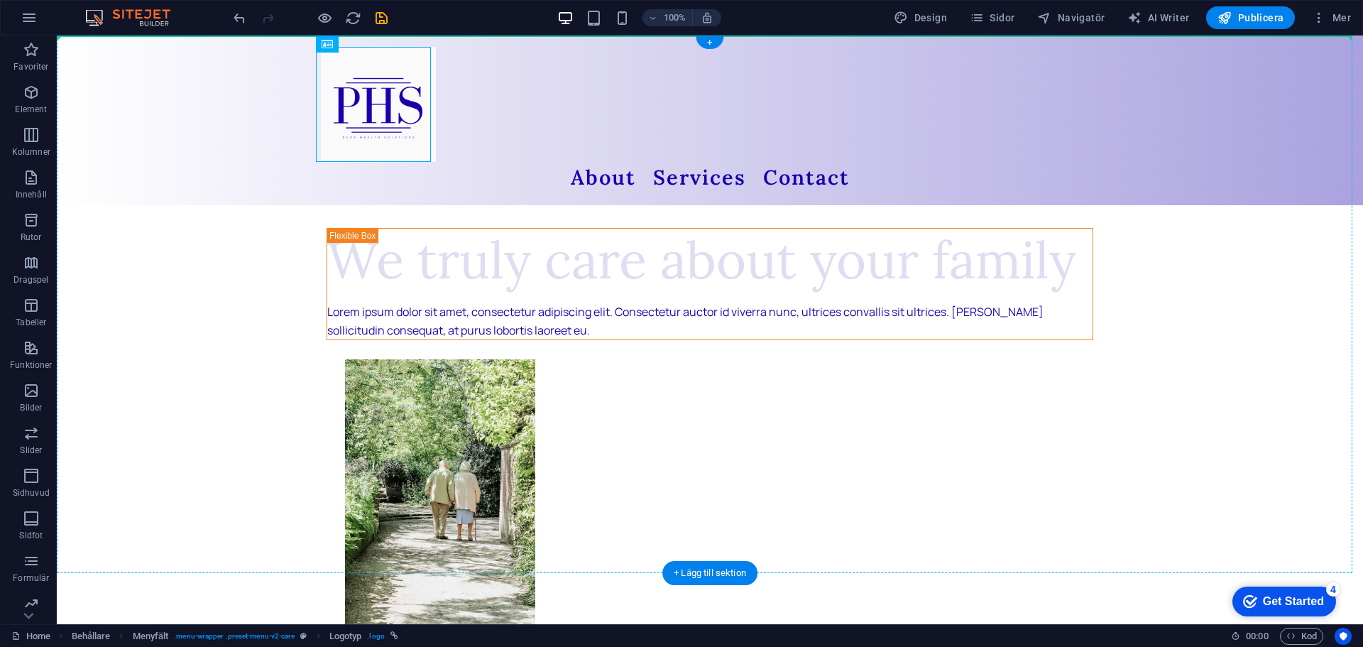
drag, startPoint x: 373, startPoint y: 127, endPoint x: 251, endPoint y: 123, distance: 121.4
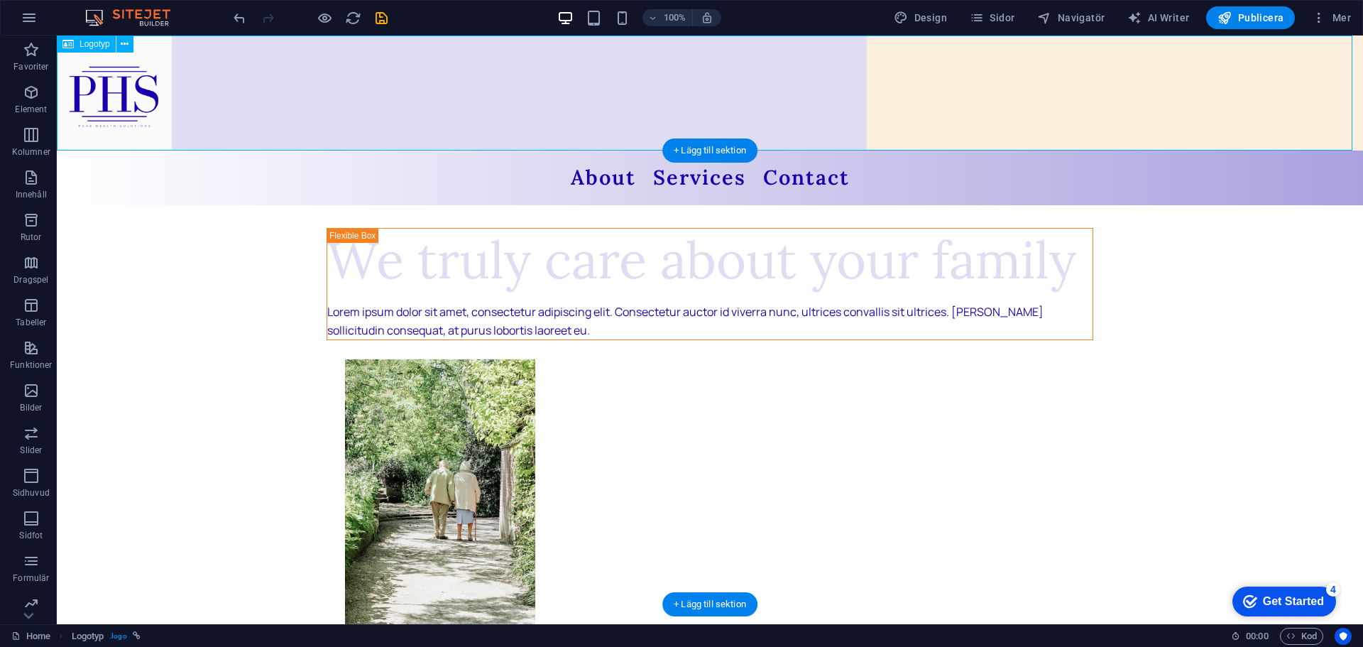
drag, startPoint x: 150, startPoint y: 106, endPoint x: 294, endPoint y: 108, distance: 143.4
click at [287, 108] on div at bounding box center [710, 92] width 1306 height 115
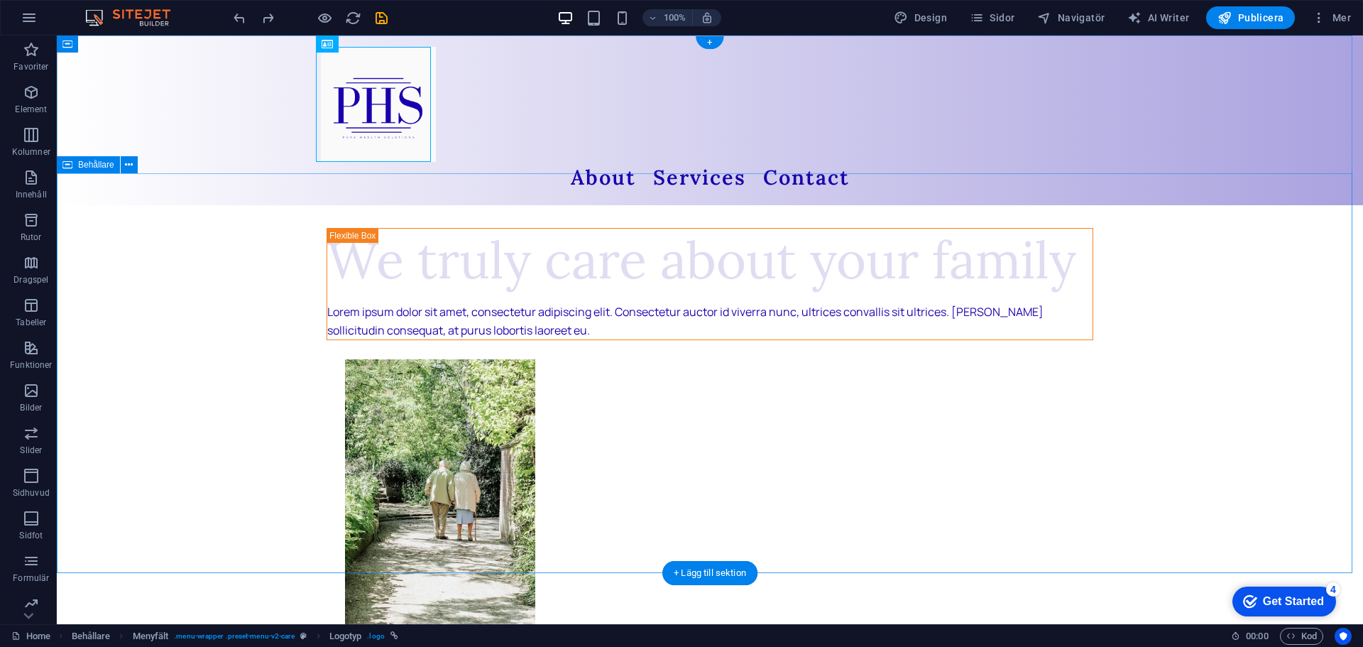
click at [422, 141] on div at bounding box center [710, 104] width 778 height 115
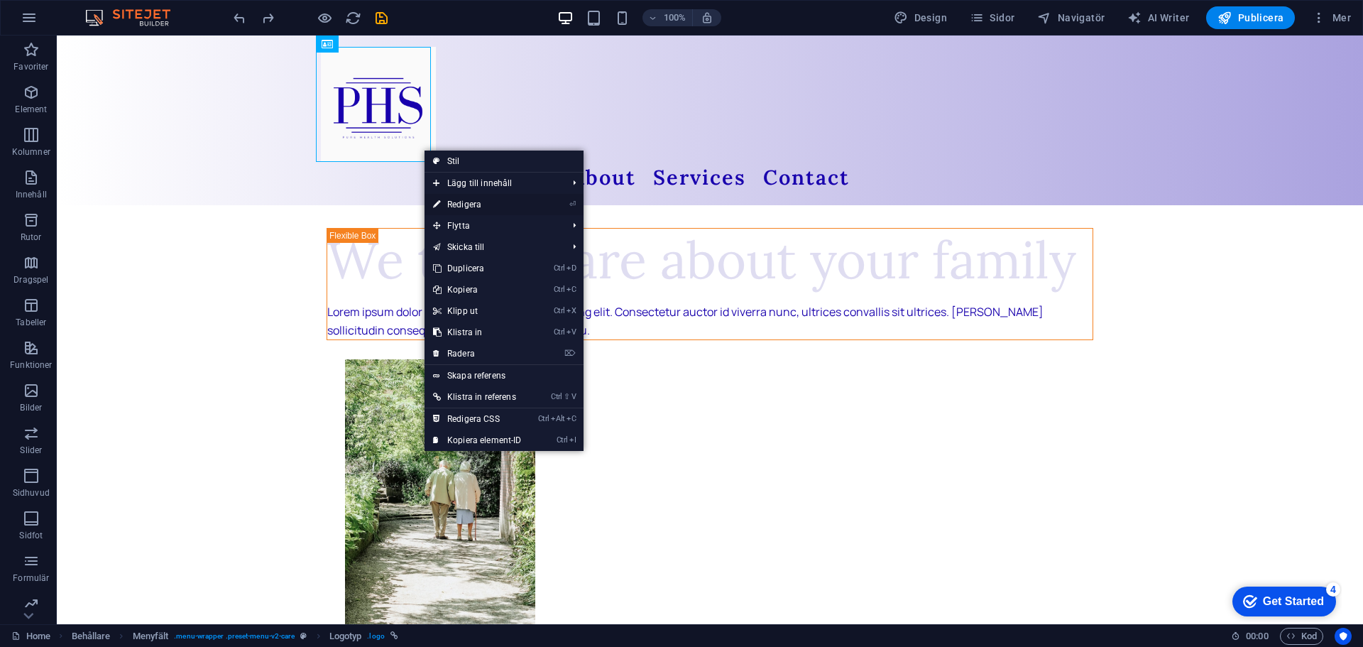
click at [475, 204] on link "⏎ Redigera" at bounding box center [477, 204] width 106 height 21
select select "px"
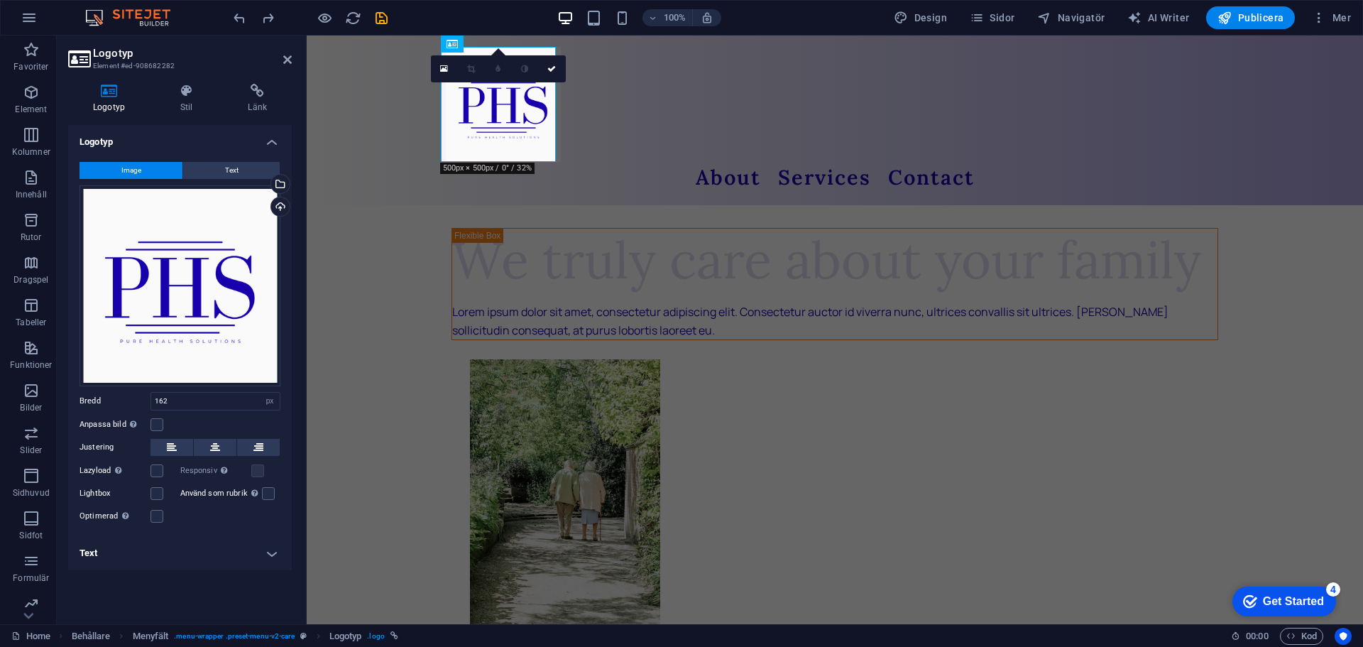
click at [272, 549] on h4 "Text" at bounding box center [180, 553] width 224 height 34
click at [242, 165] on button "Text" at bounding box center [231, 170] width 97 height 17
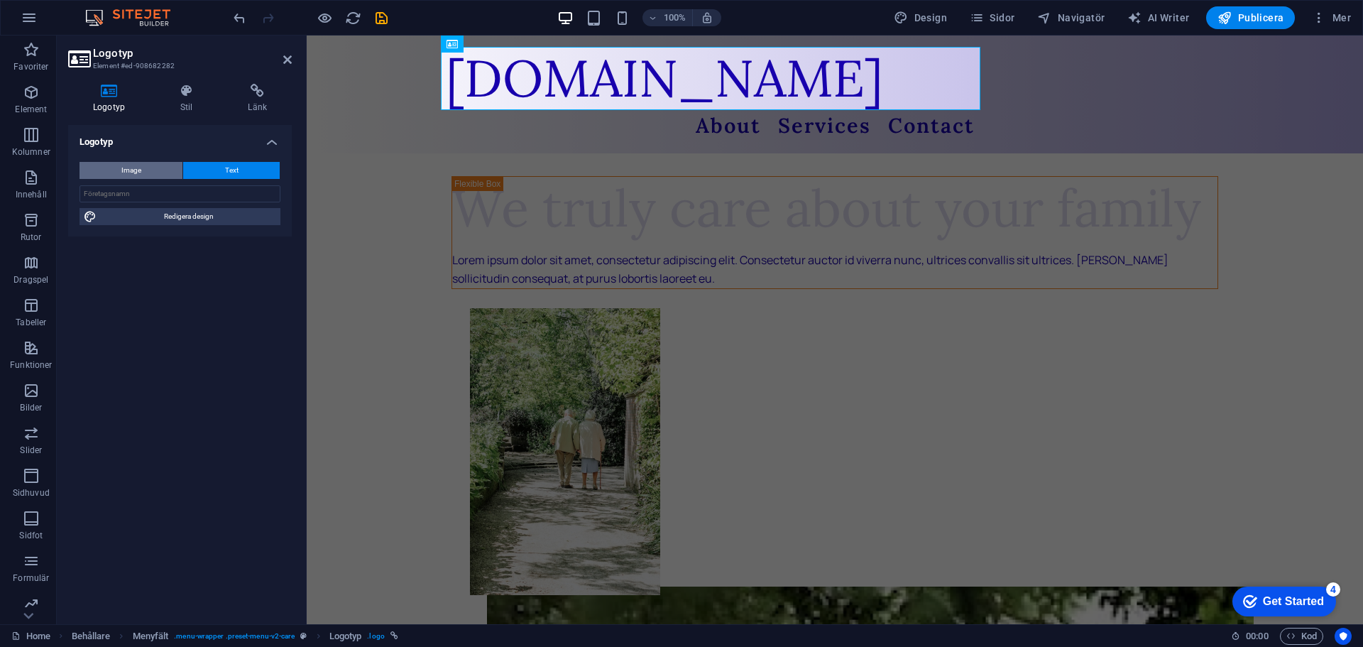
click at [146, 169] on button "Image" at bounding box center [130, 170] width 103 height 17
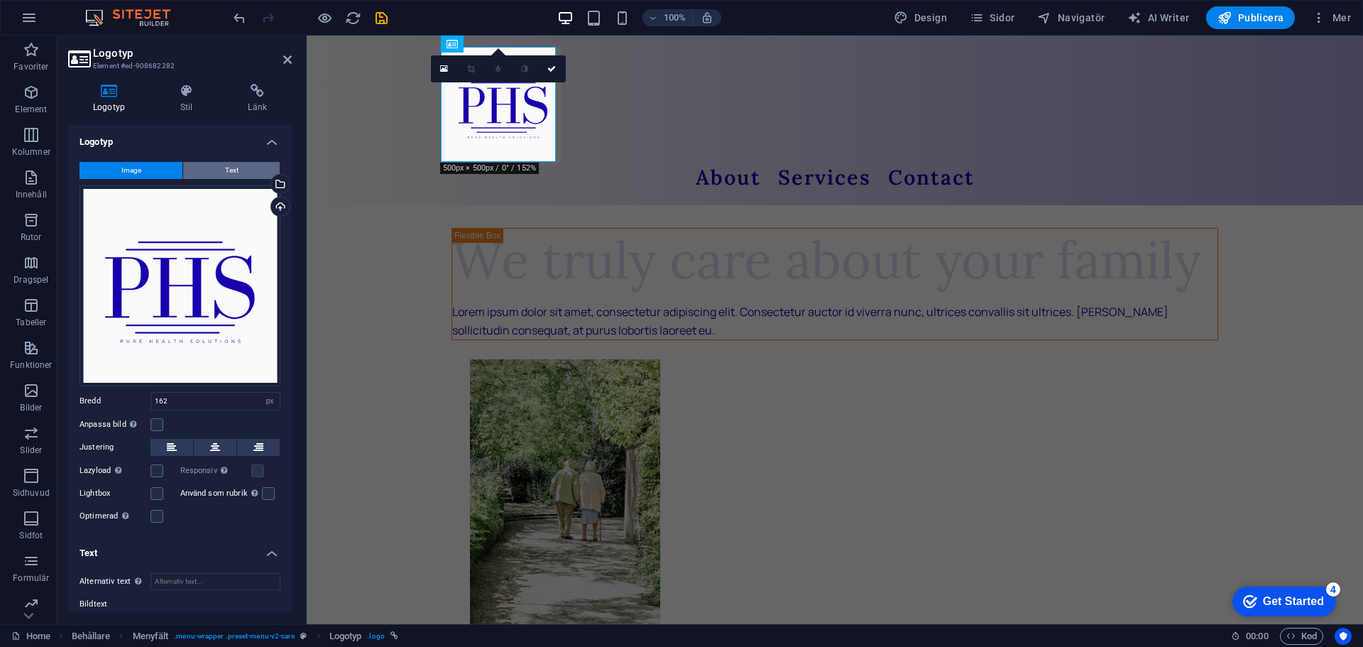
click at [226, 169] on span "Text" at bounding box center [231, 170] width 13 height 17
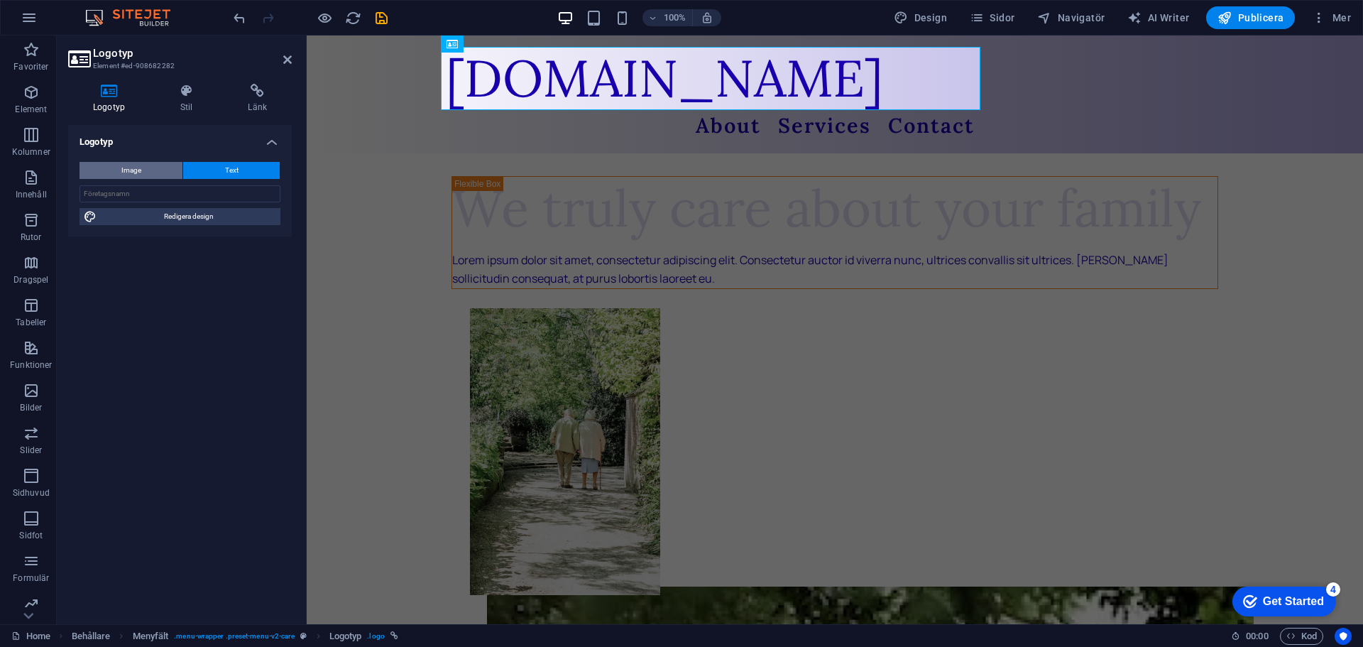
click at [124, 172] on span "Image" at bounding box center [131, 170] width 20 height 17
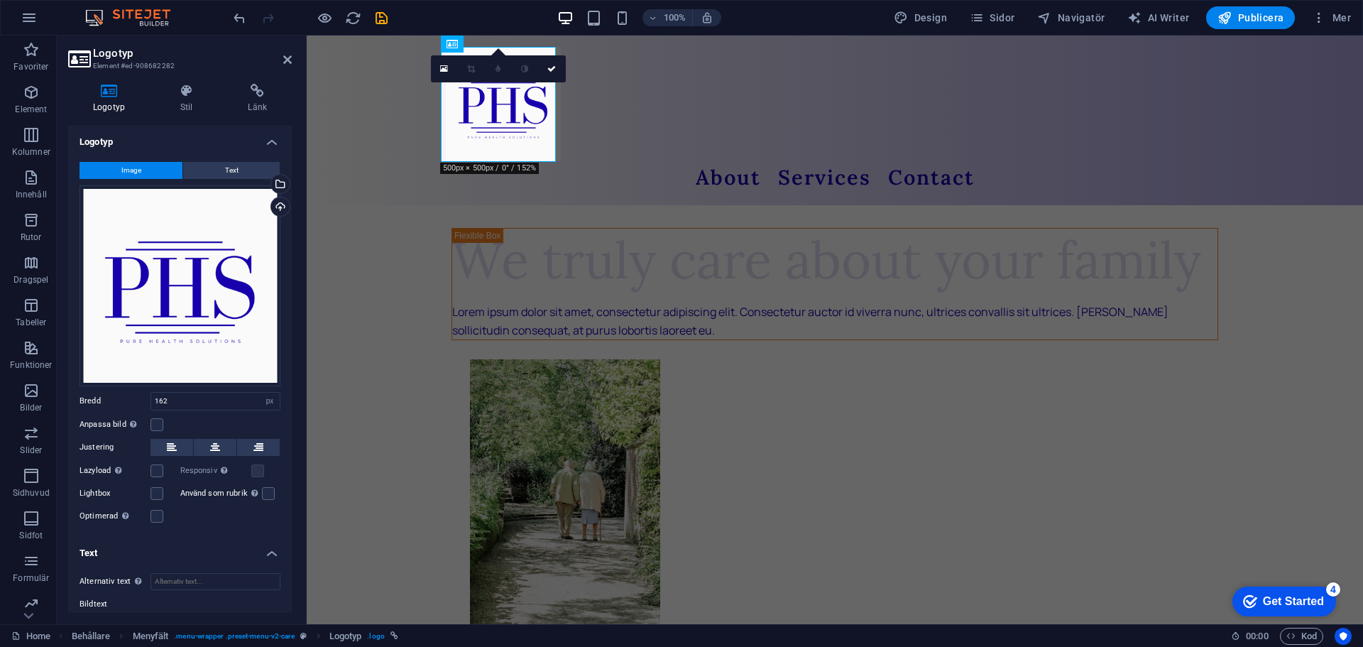
click at [272, 140] on h4 "Logotyp" at bounding box center [180, 138] width 224 height 26
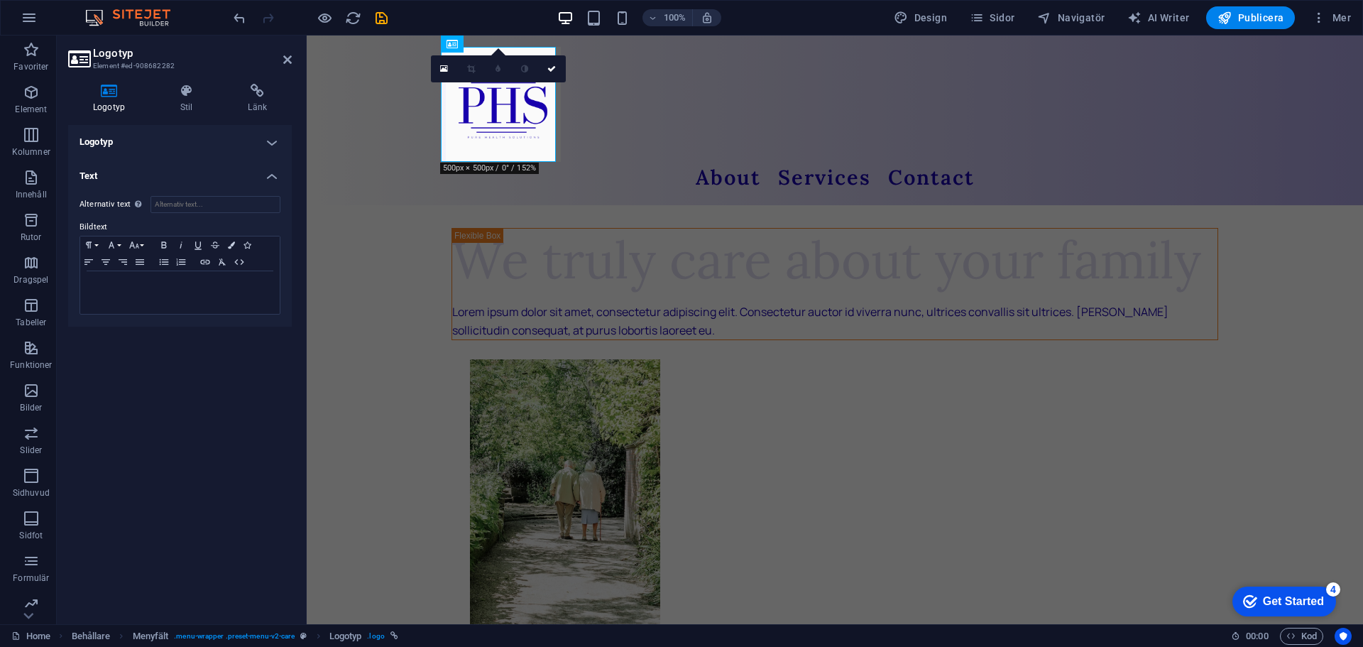
click at [273, 170] on h4 "Text" at bounding box center [180, 172] width 224 height 26
click at [274, 141] on h4 "Logotyp" at bounding box center [180, 142] width 224 height 34
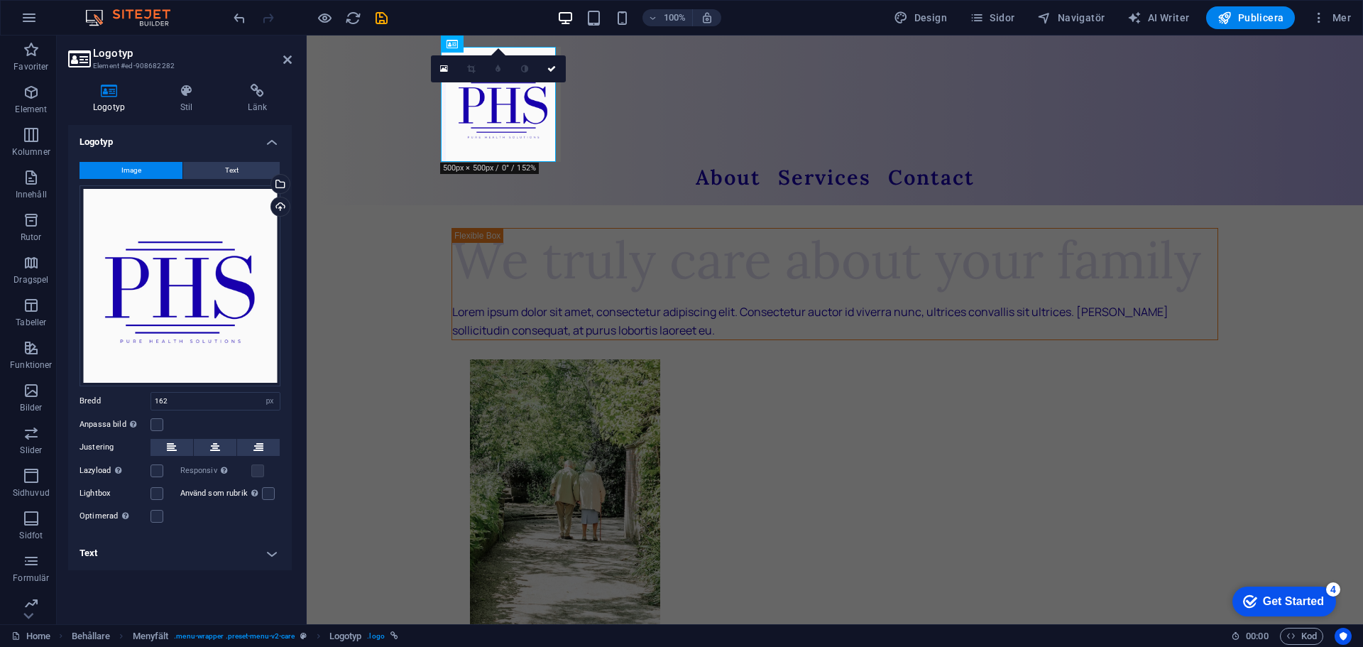
click at [274, 138] on h4 "Logotyp" at bounding box center [180, 138] width 224 height 26
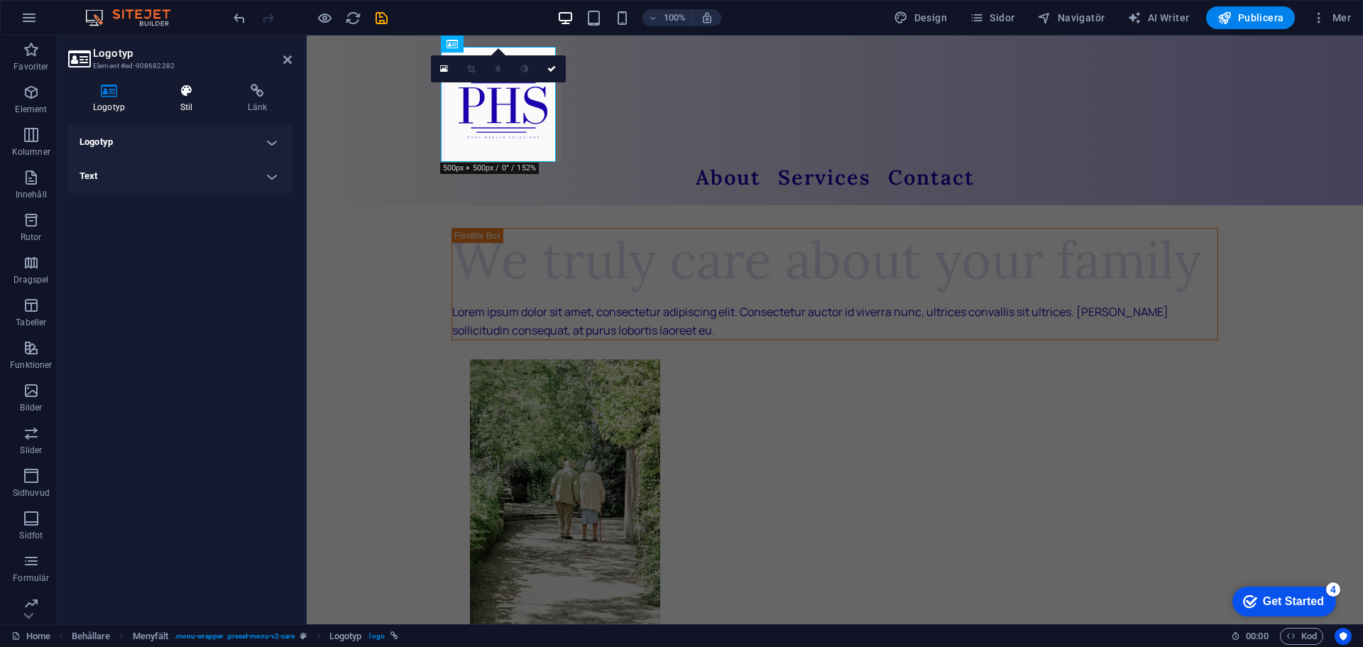
click at [197, 101] on h4 "Stil" at bounding box center [189, 99] width 68 height 30
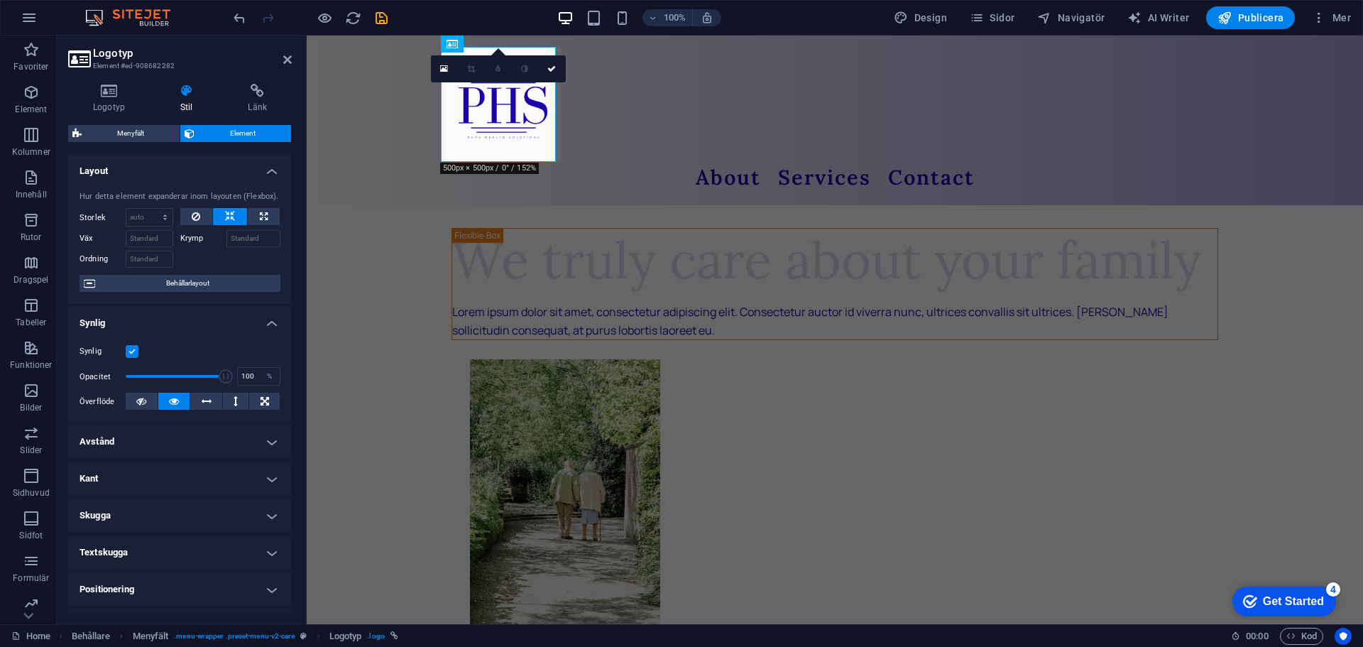
click at [131, 351] on label at bounding box center [132, 351] width 13 height 13
click at [0, 0] on input "Synlig" at bounding box center [0, 0] width 0 height 0
click at [131, 351] on label at bounding box center [132, 351] width 13 height 13
click at [0, 0] on input "Synlig" at bounding box center [0, 0] width 0 height 0
click at [143, 400] on icon at bounding box center [141, 400] width 10 height 17
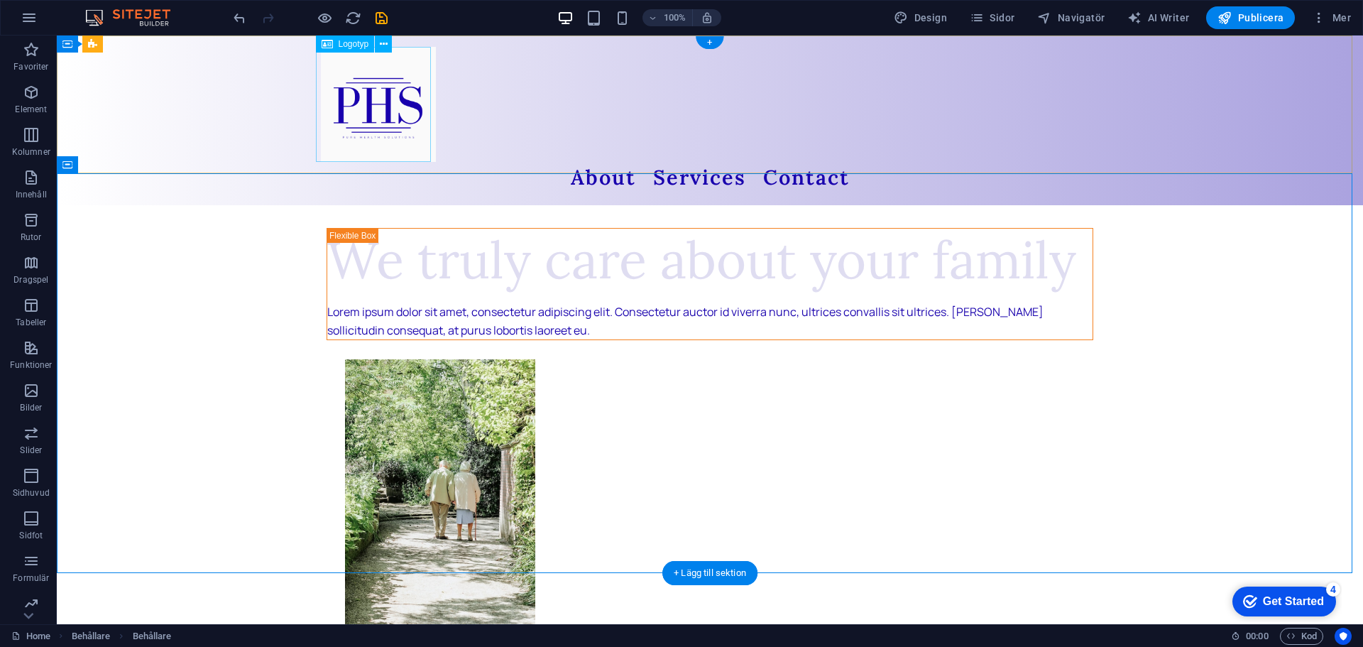
click at [373, 148] on div at bounding box center [710, 104] width 778 height 115
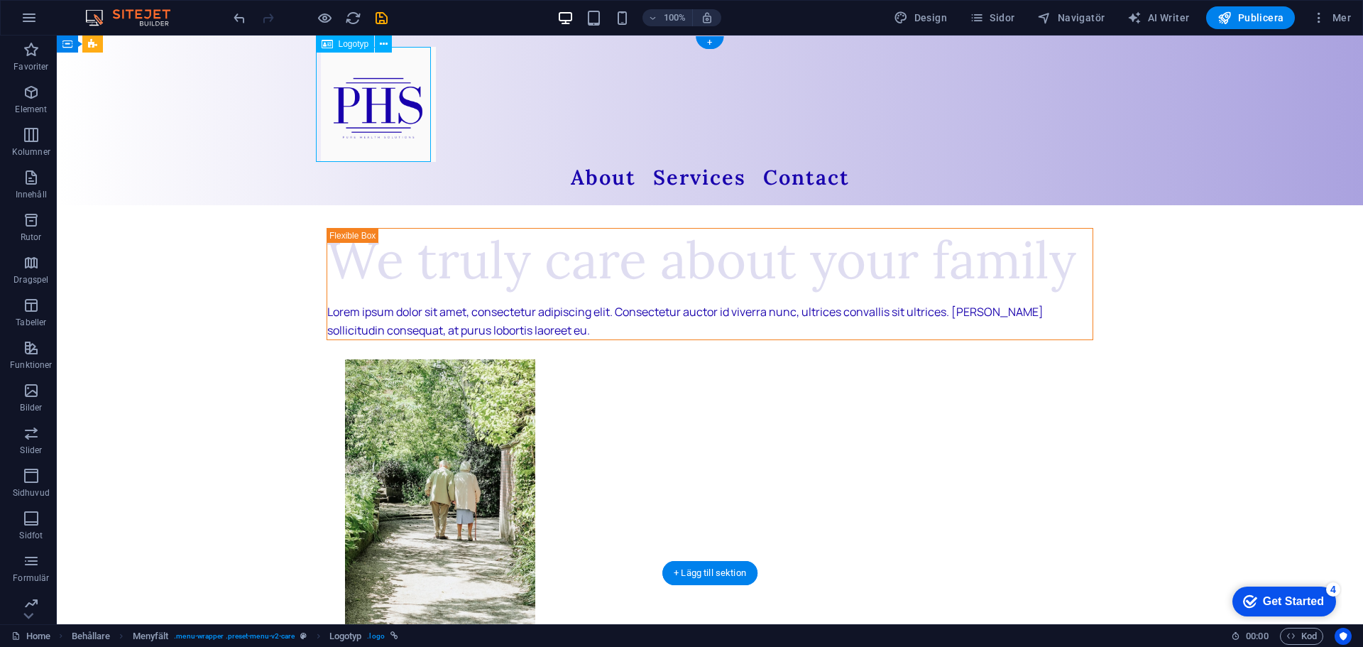
click at [377, 149] on div at bounding box center [710, 104] width 778 height 115
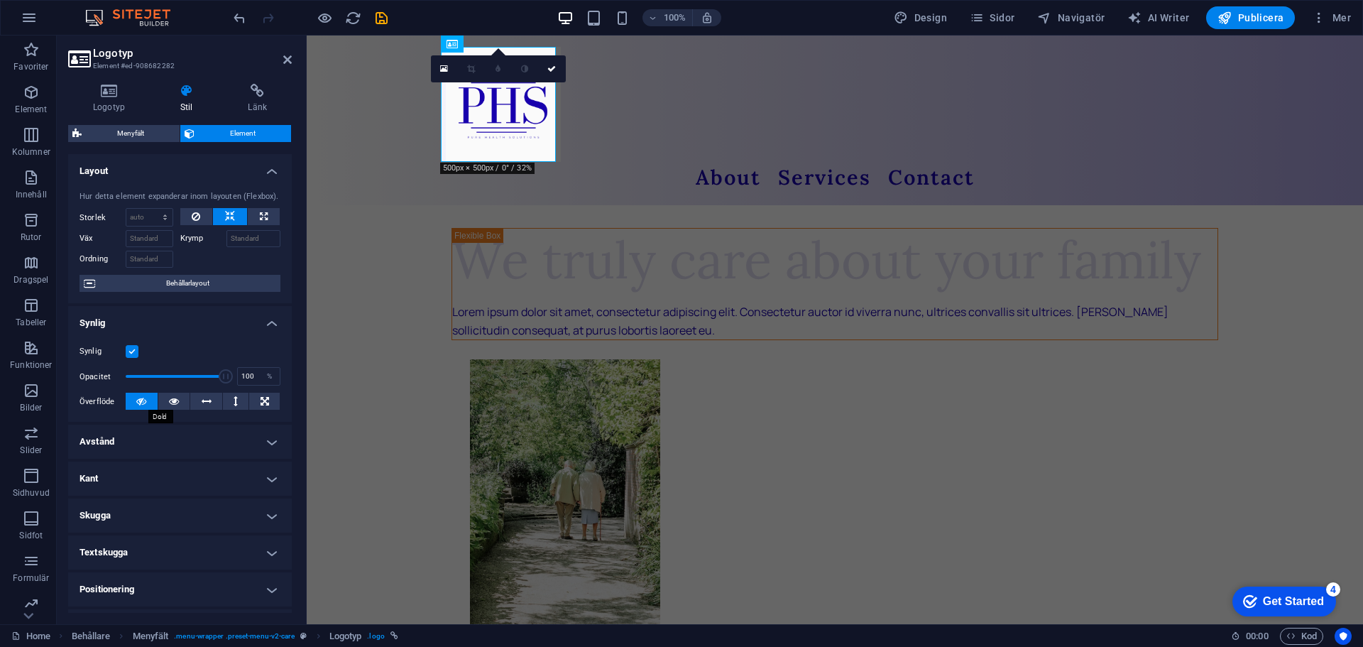
click at [143, 401] on icon at bounding box center [141, 400] width 10 height 17
click at [166, 398] on button at bounding box center [174, 400] width 32 height 17
click at [197, 400] on button at bounding box center [206, 400] width 32 height 17
click at [227, 402] on button at bounding box center [236, 400] width 26 height 17
click at [197, 400] on button at bounding box center [206, 400] width 32 height 17
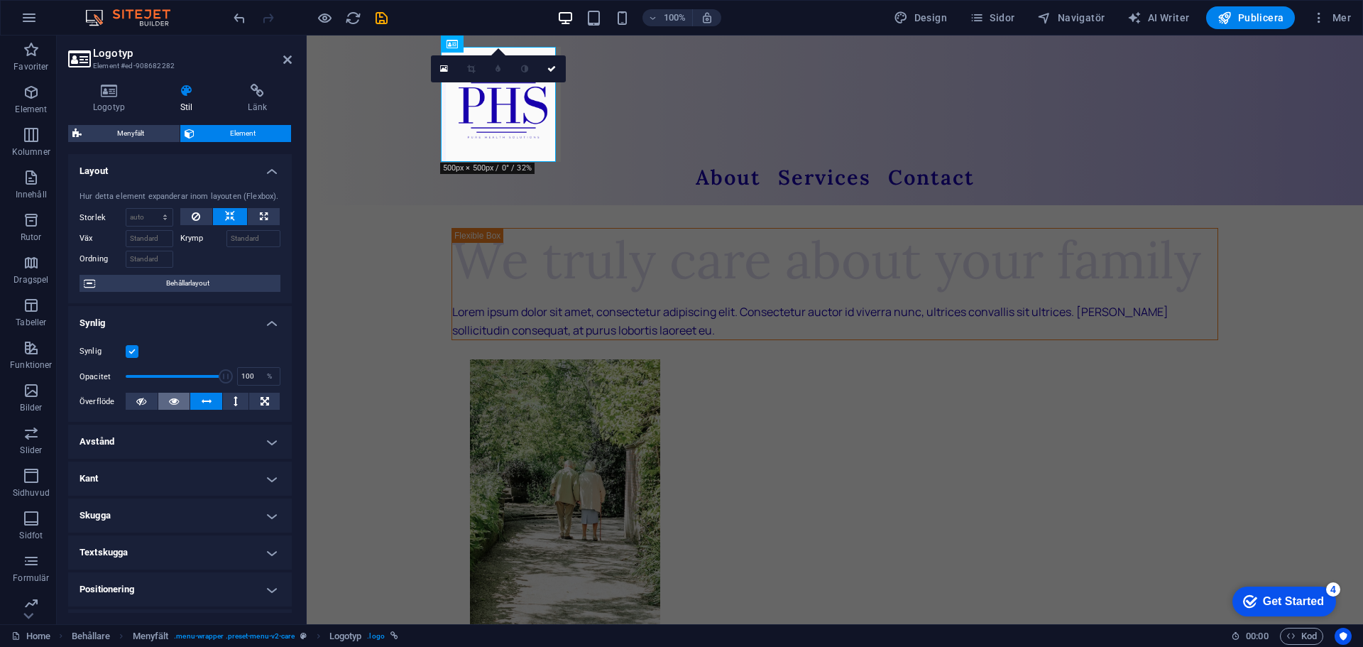
click at [172, 399] on icon at bounding box center [174, 400] width 10 height 17
click at [176, 470] on h4 "Kant" at bounding box center [180, 478] width 224 height 34
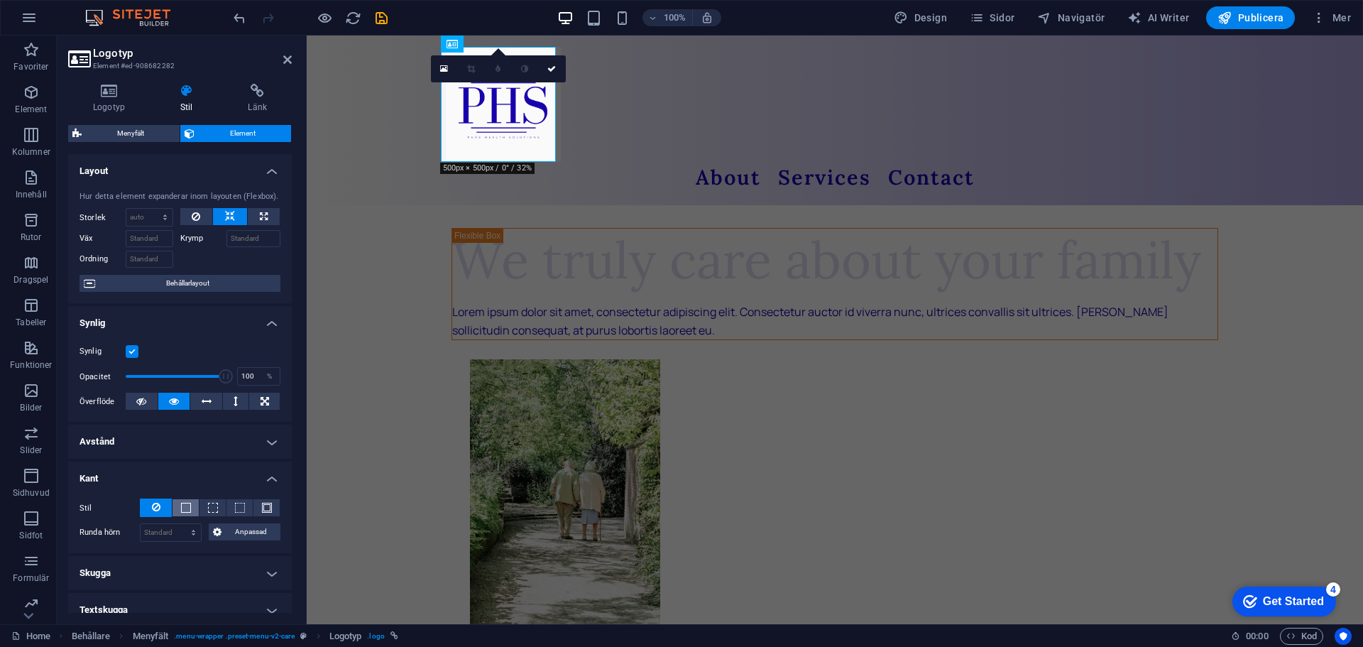
click at [181, 505] on span at bounding box center [186, 507] width 10 height 10
click at [157, 505] on icon at bounding box center [156, 506] width 9 height 17
click at [205, 505] on button at bounding box center [212, 507] width 26 height 17
click at [177, 507] on button at bounding box center [185, 507] width 26 height 17
click at [156, 505] on icon at bounding box center [156, 506] width 9 height 17
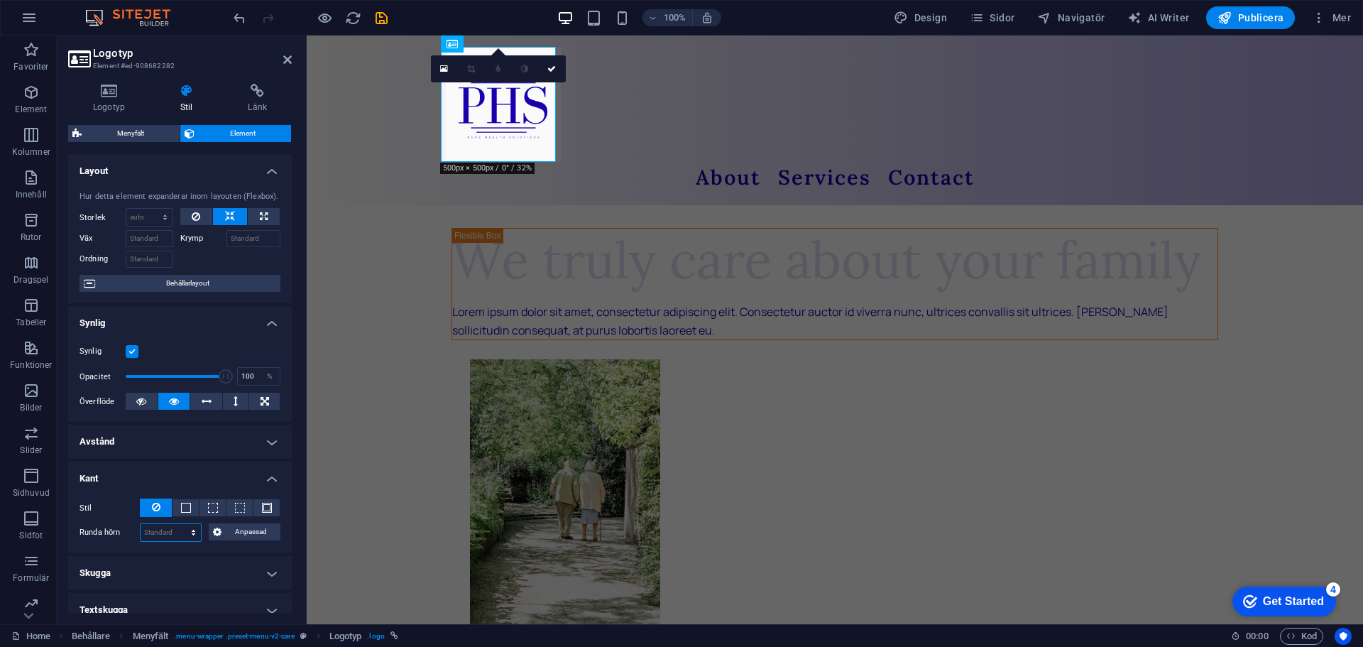
click at [192, 524] on select "Standard px rem % vh vw Anpassad" at bounding box center [171, 532] width 60 height 17
click at [189, 527] on select "Standard px rem % vh vw Anpassad" at bounding box center [171, 532] width 60 height 17
click at [189, 529] on select "Standard px rem % vh vw Anpassad" at bounding box center [171, 532] width 60 height 17
select select "px"
click at [180, 524] on select "Standard px rem % vh vw Anpassad" at bounding box center [171, 532] width 60 height 17
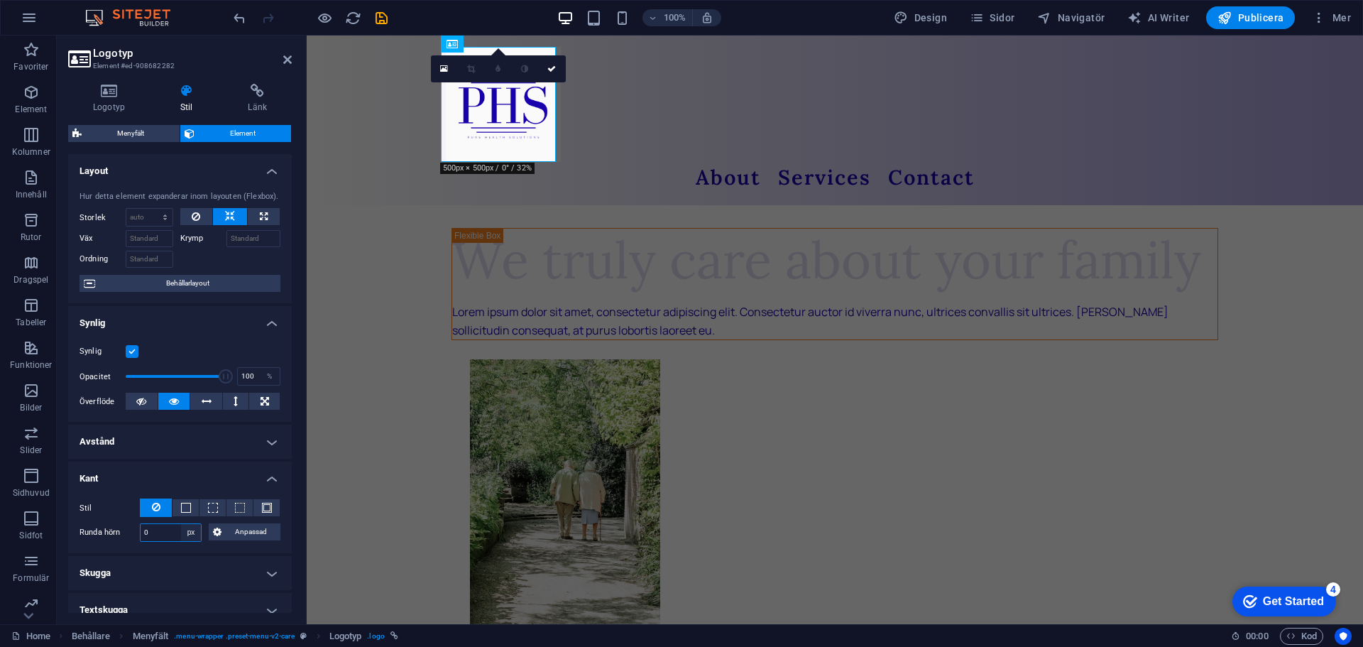
click at [183, 529] on select "Standard px rem % vh vw Anpassad" at bounding box center [191, 532] width 20 height 17
click at [170, 530] on input "0" at bounding box center [171, 532] width 60 height 17
type input "5"
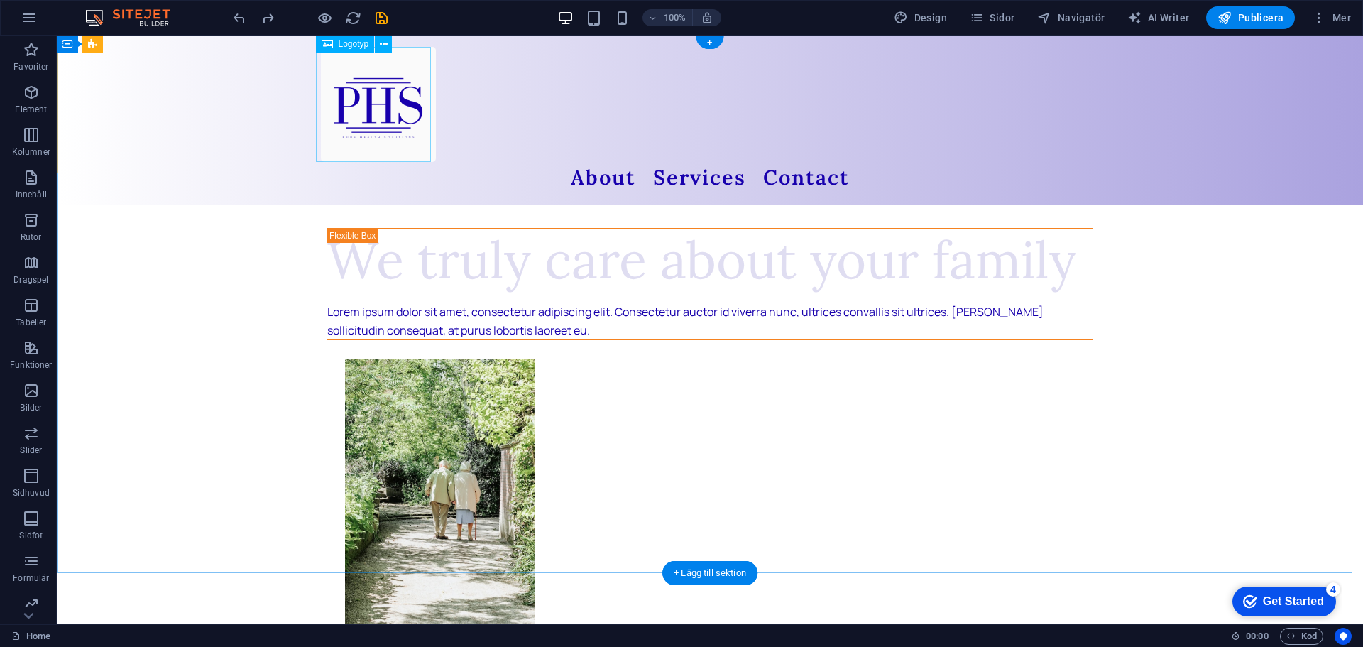
click at [364, 90] on div at bounding box center [710, 104] width 778 height 115
select select "px"
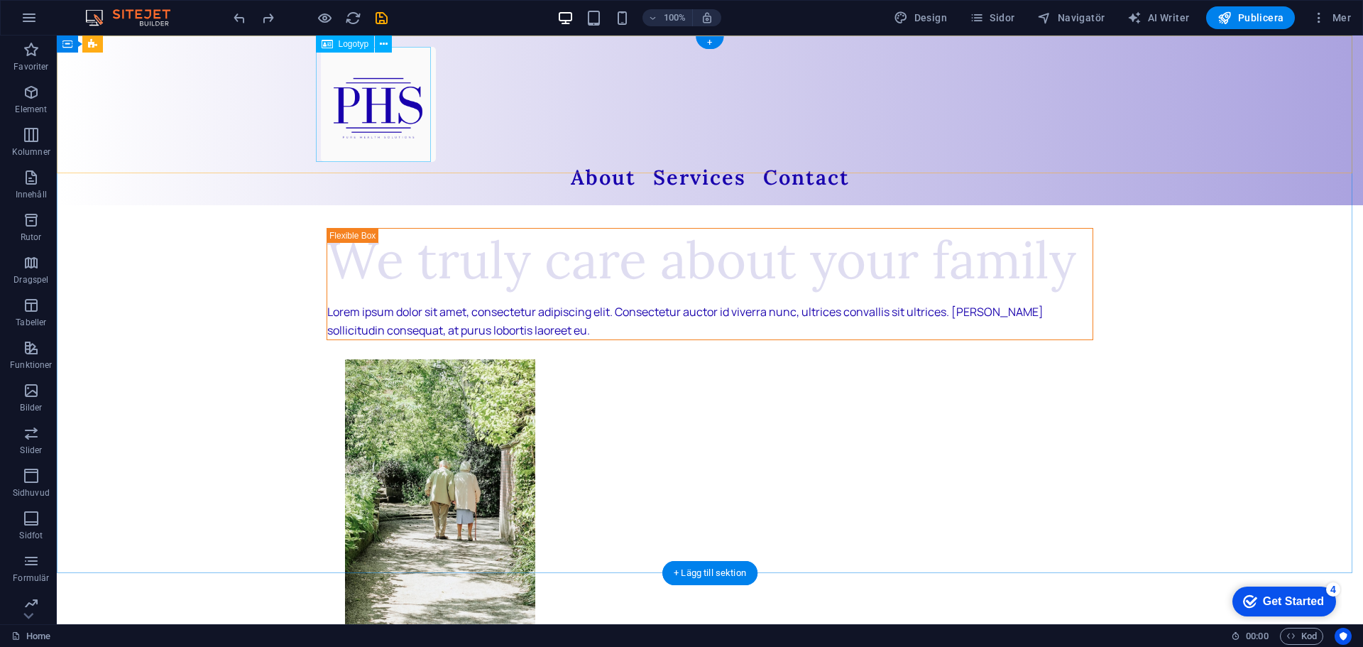
select select "px"
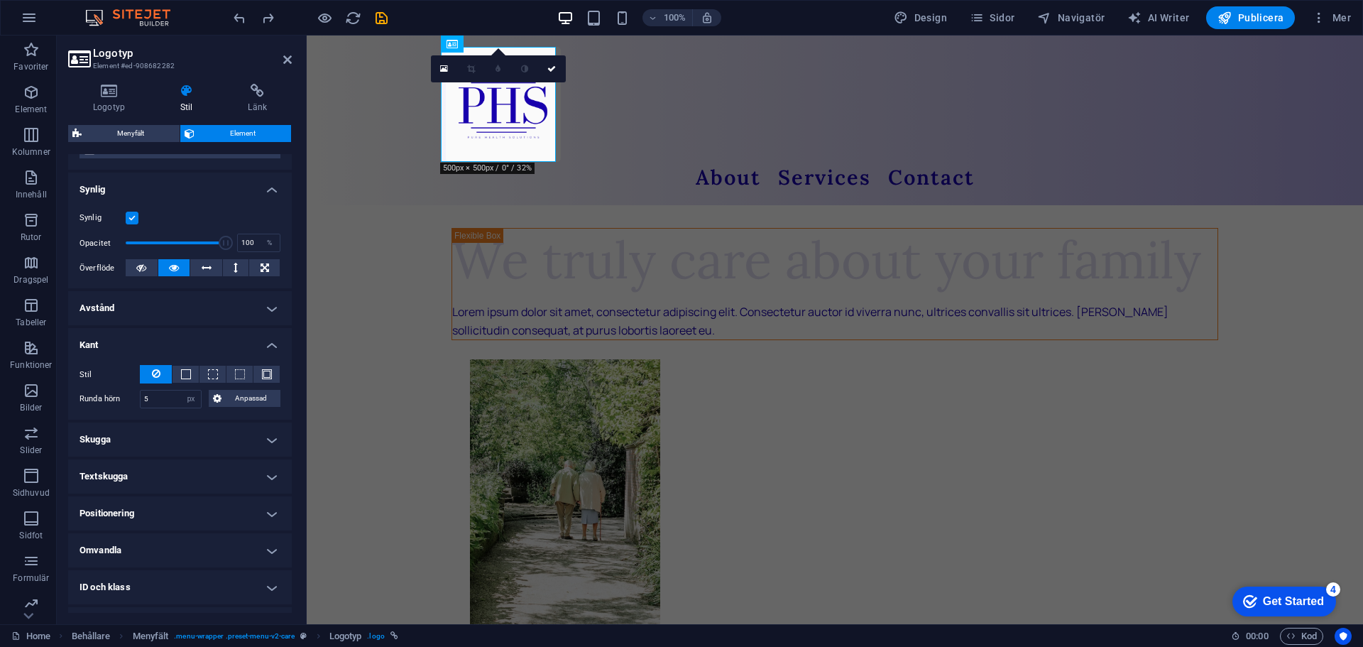
scroll to position [142, 0]
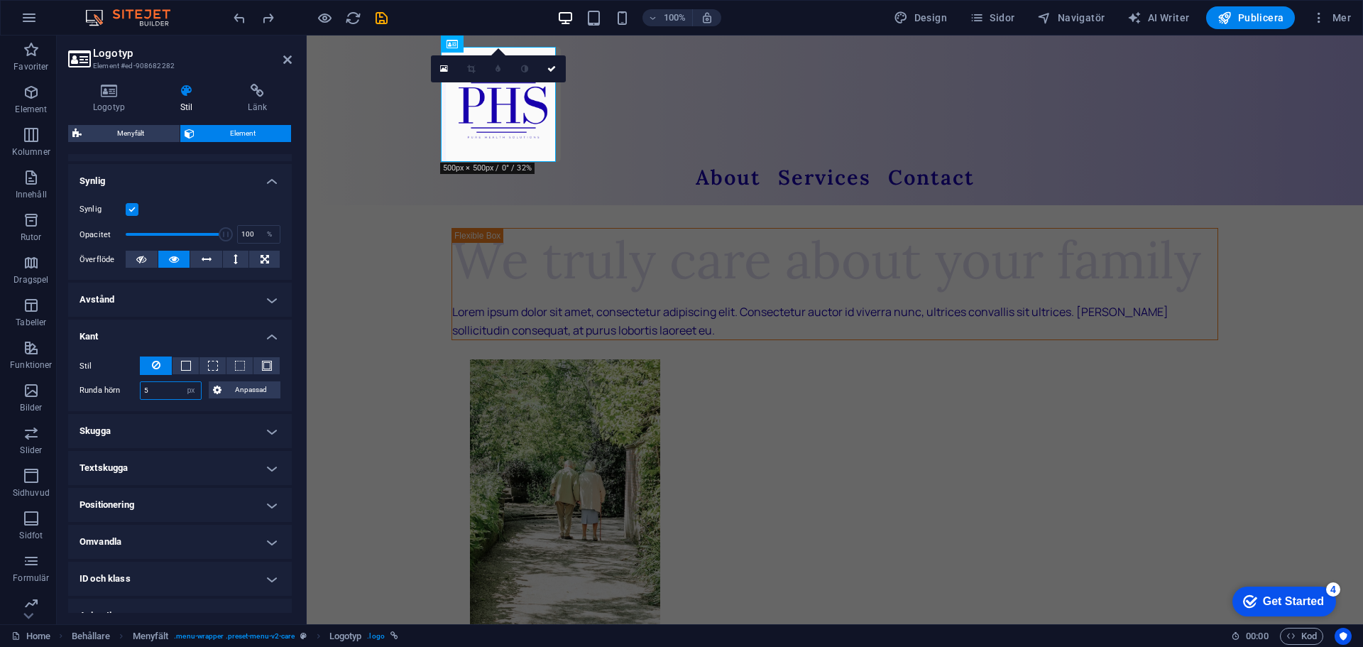
click at [176, 383] on input "5" at bounding box center [171, 390] width 60 height 17
click at [238, 391] on span "Anpassad" at bounding box center [251, 389] width 50 height 17
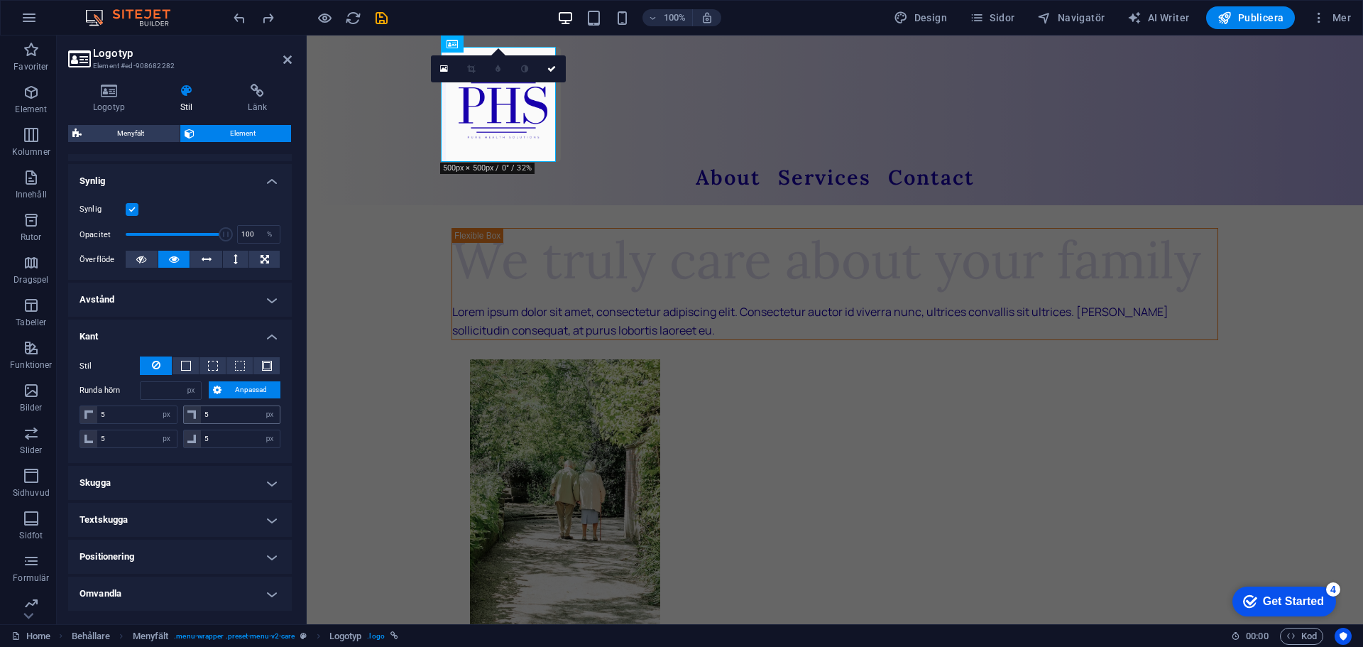
click at [194, 415] on icon at bounding box center [191, 414] width 9 height 9
click at [187, 417] on icon at bounding box center [191, 414] width 9 height 9
click at [224, 416] on input "5" at bounding box center [240, 414] width 79 height 17
click at [236, 392] on span "Anpassad" at bounding box center [251, 389] width 50 height 17
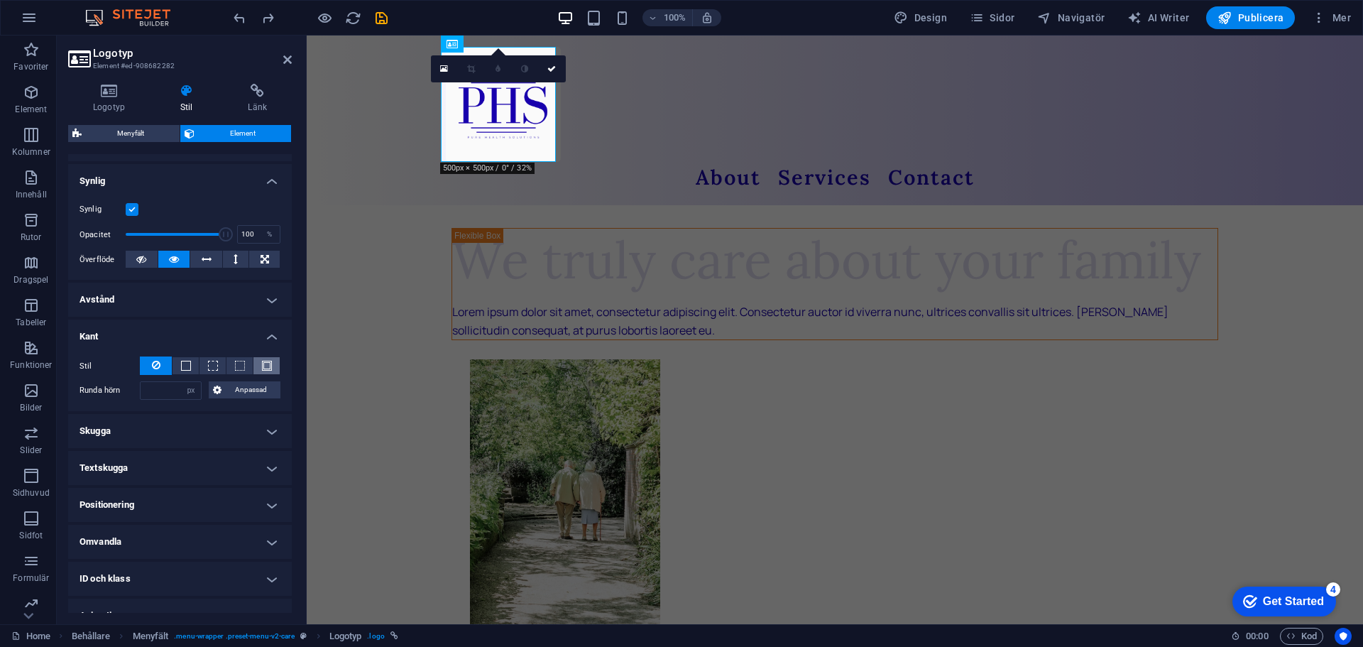
click at [253, 363] on button at bounding box center [266, 365] width 26 height 17
click at [257, 363] on button at bounding box center [266, 365] width 26 height 17
click at [262, 366] on span at bounding box center [267, 366] width 10 height 10
click at [256, 471] on h4 "Skugga" at bounding box center [180, 478] width 224 height 34
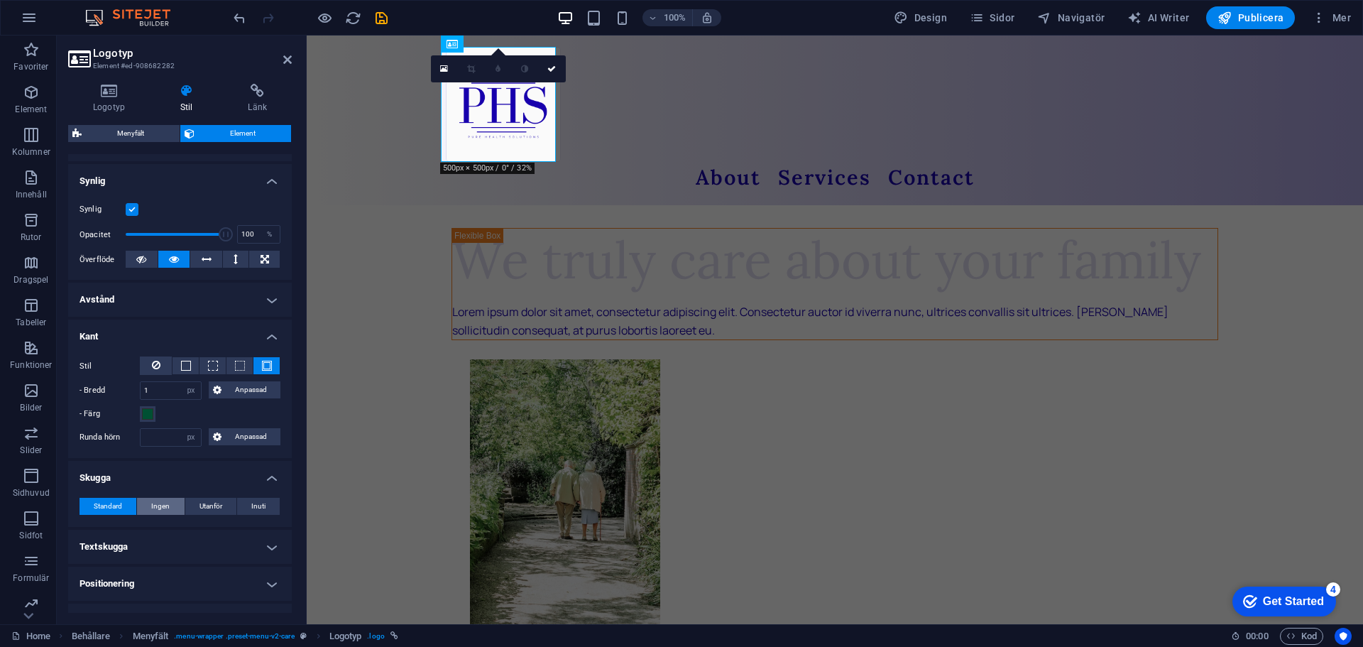
click at [164, 503] on span "Ingen" at bounding box center [160, 506] width 18 height 17
click at [218, 508] on span "Utanför" at bounding box center [210, 506] width 23 height 17
type input "2"
type input "4"
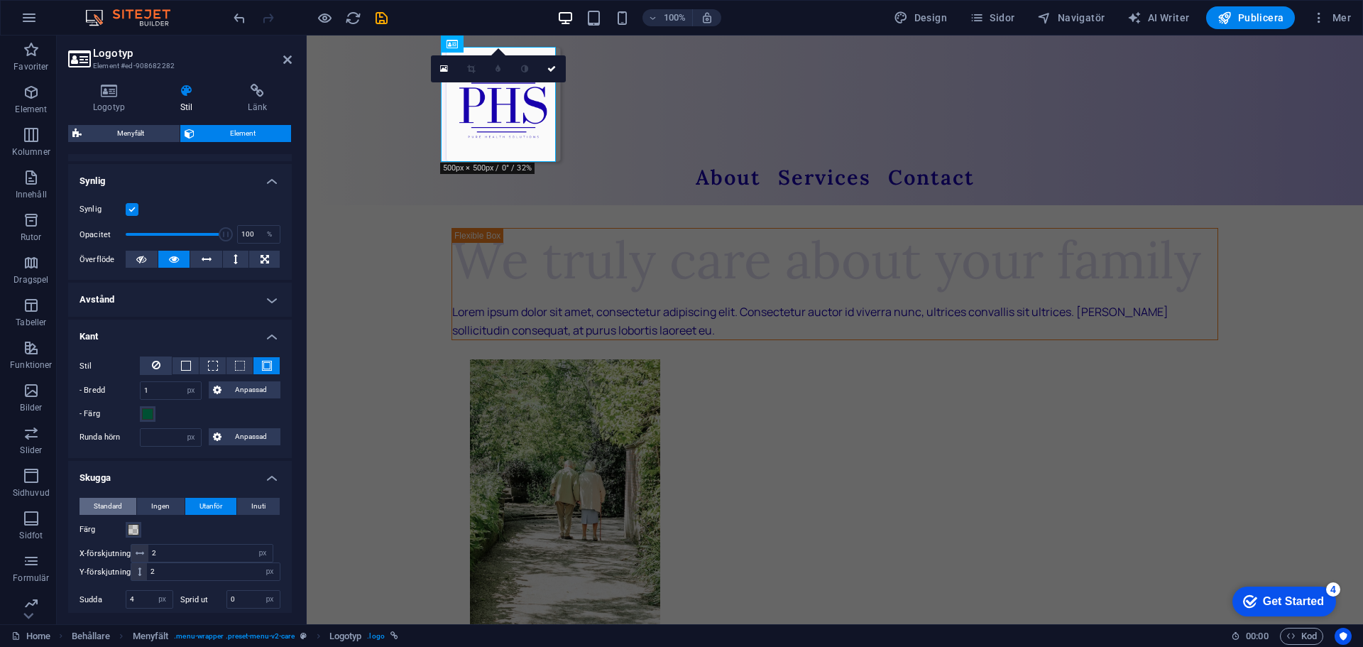
click at [111, 500] on span "Standard" at bounding box center [108, 506] width 28 height 17
click at [200, 551] on h4 "Textskugga" at bounding box center [180, 546] width 224 height 34
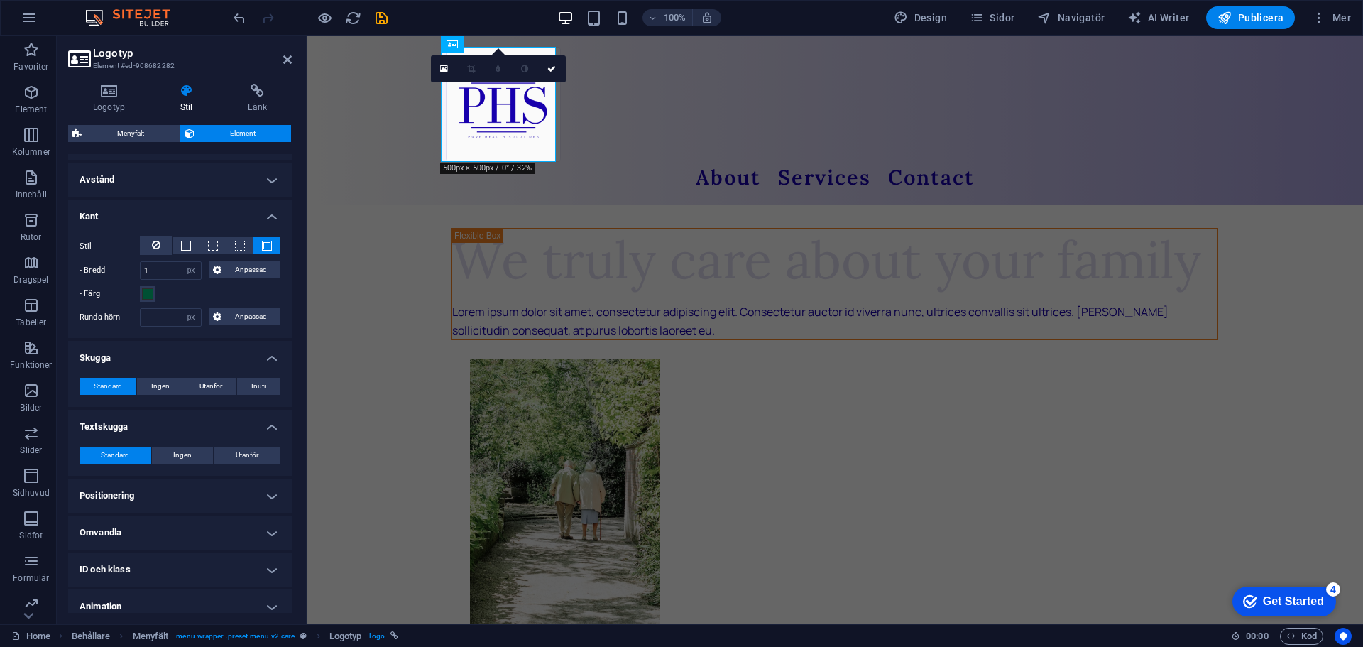
scroll to position [284, 0]
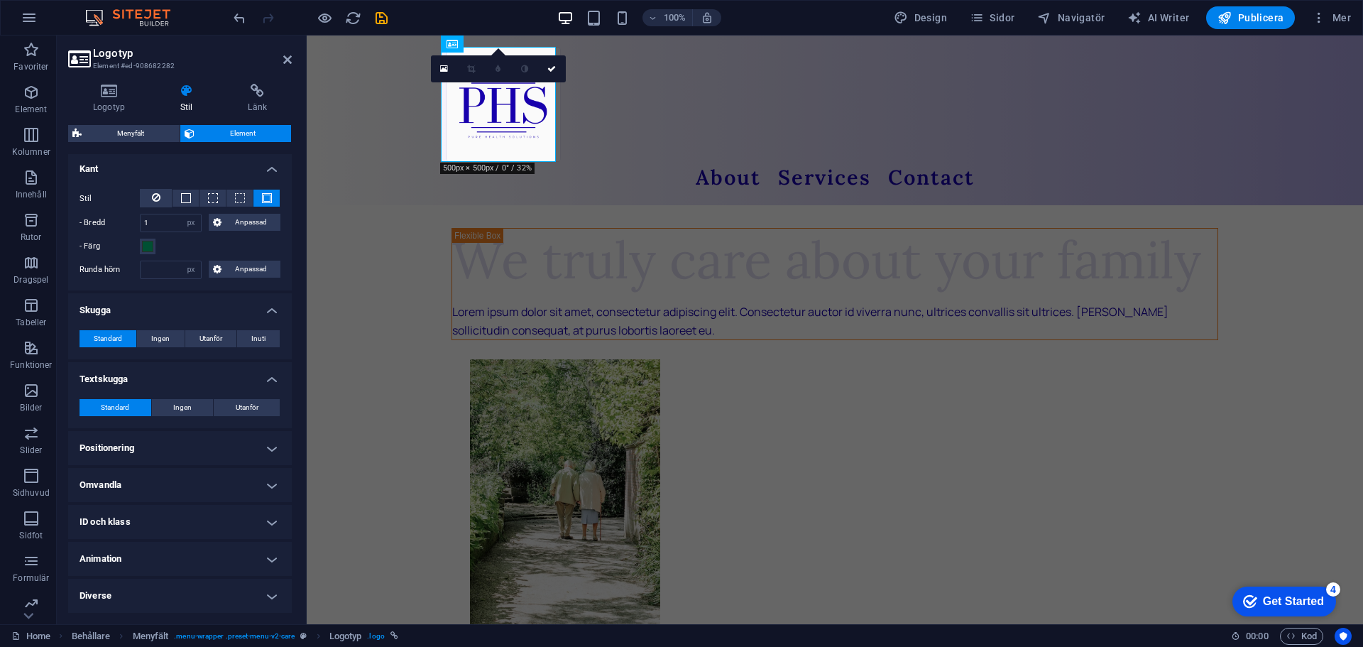
click at [151, 551] on h4 "Animation" at bounding box center [180, 559] width 224 height 34
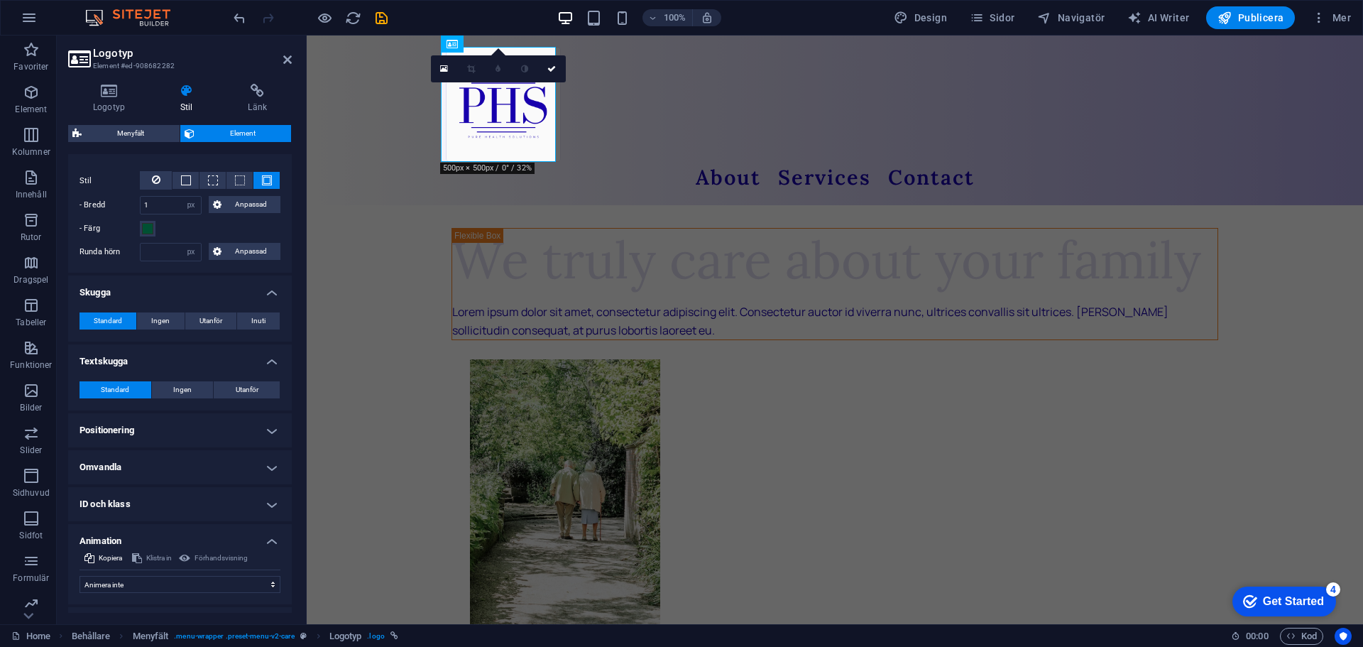
scroll to position [356, 0]
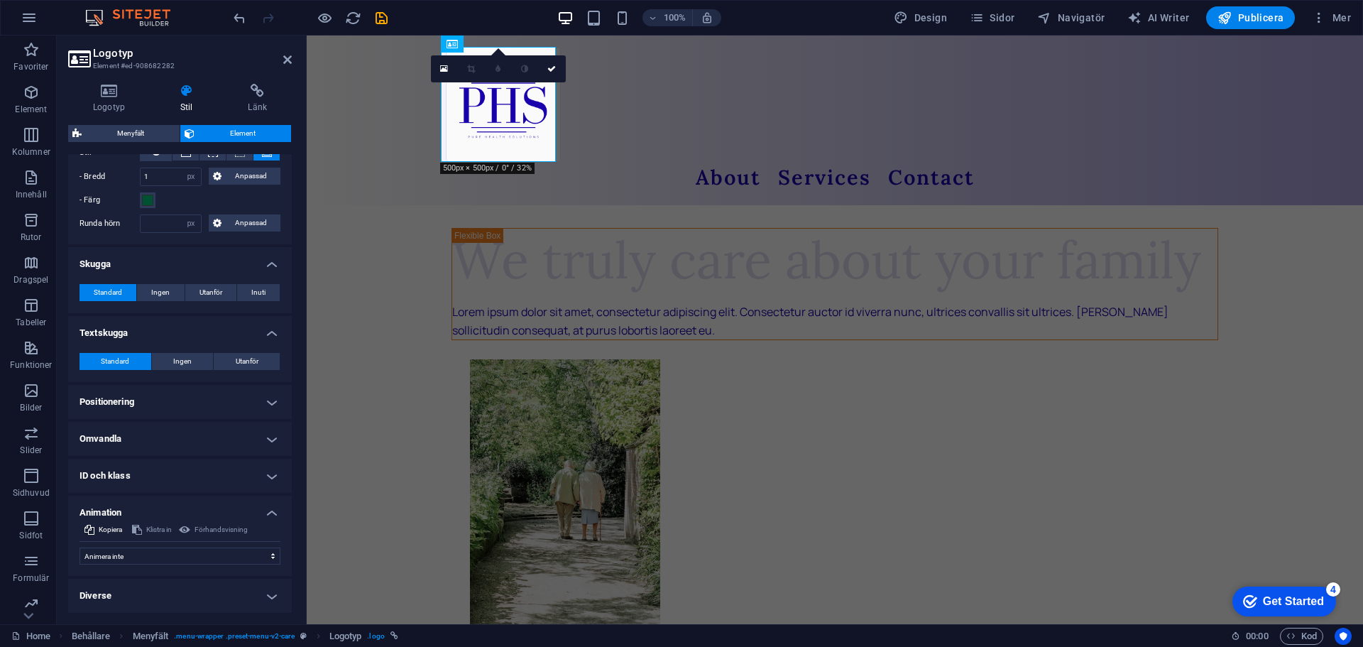
click at [197, 593] on h4 "Diverse" at bounding box center [180, 595] width 224 height 34
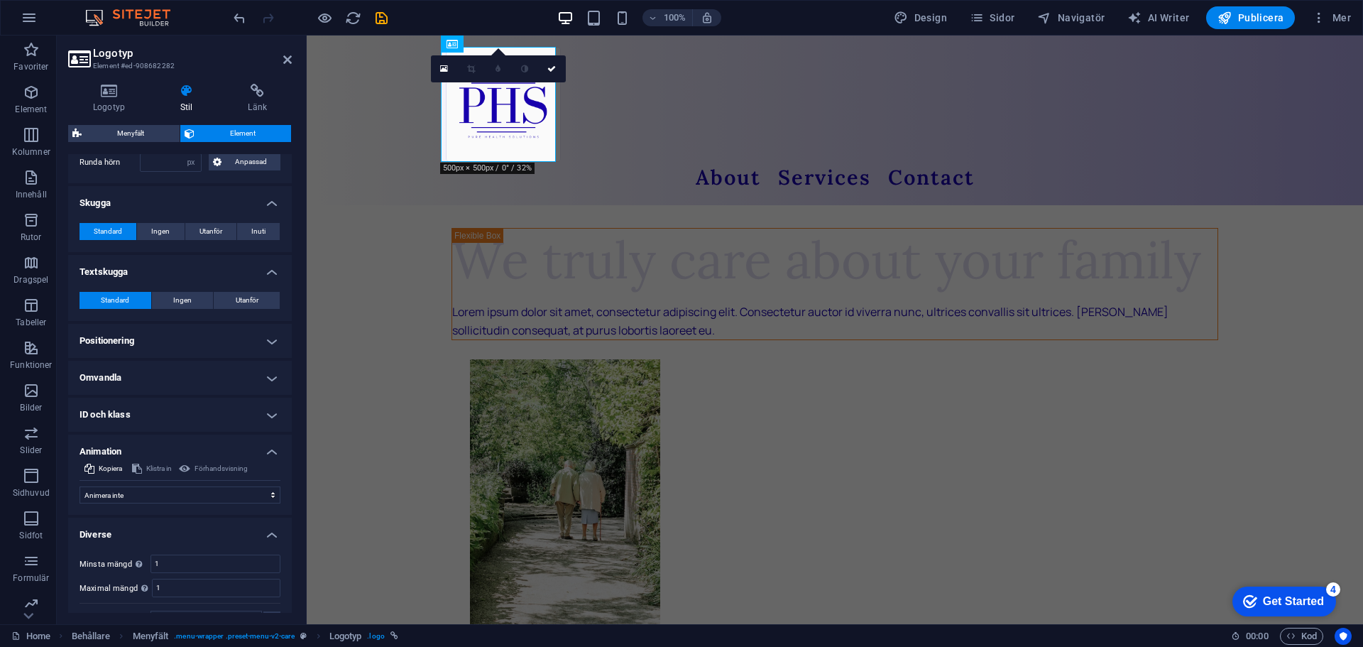
scroll to position [373, 0]
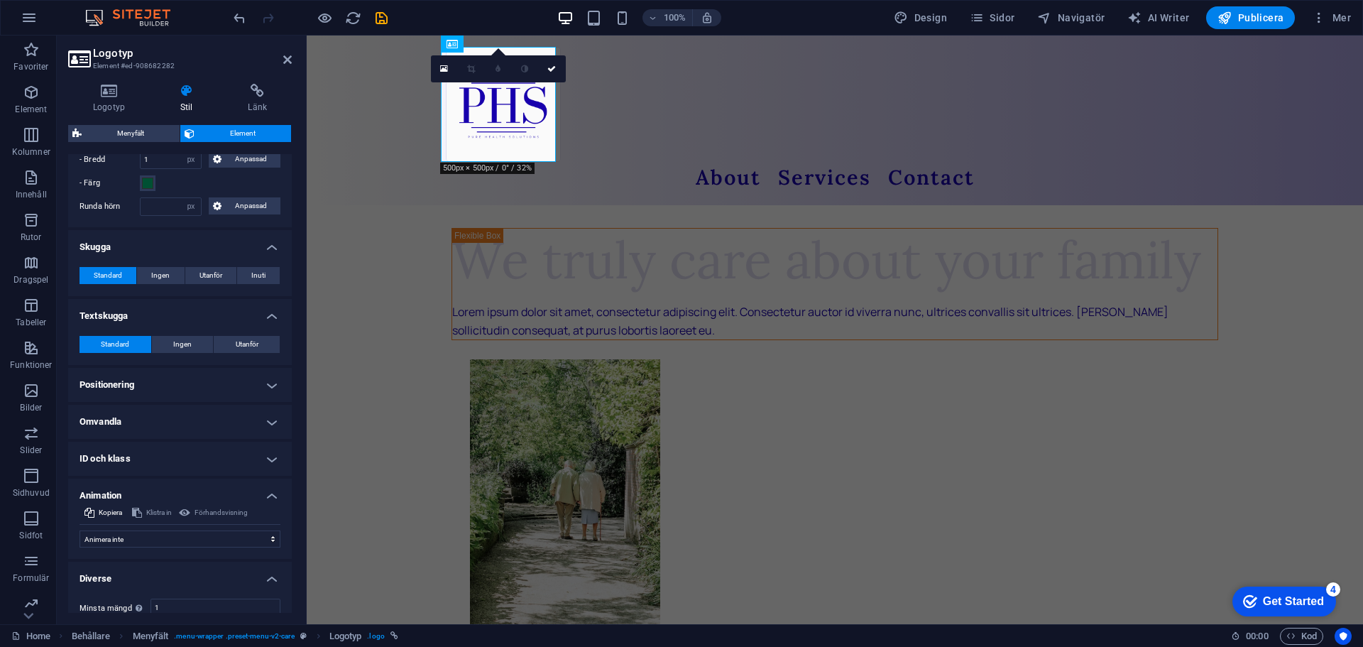
click at [197, 428] on h4 "Omvandla" at bounding box center [180, 422] width 224 height 34
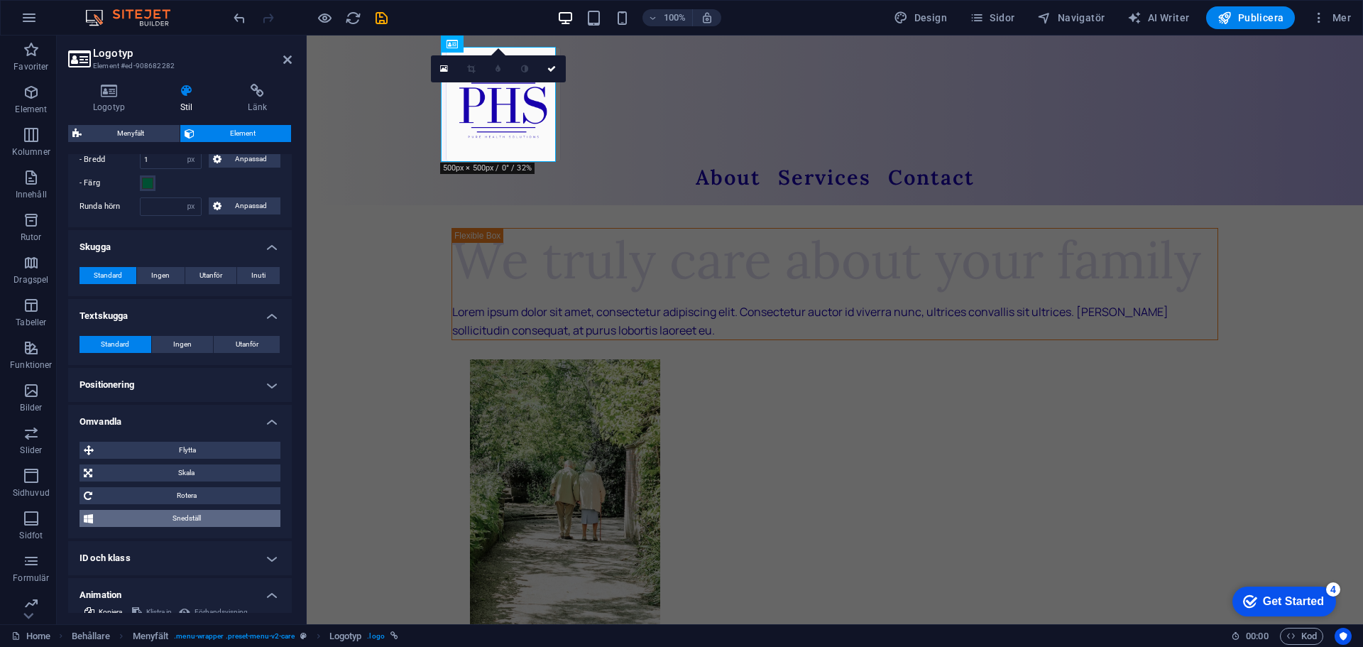
click at [196, 517] on span "Snedställ" at bounding box center [186, 518] width 179 height 17
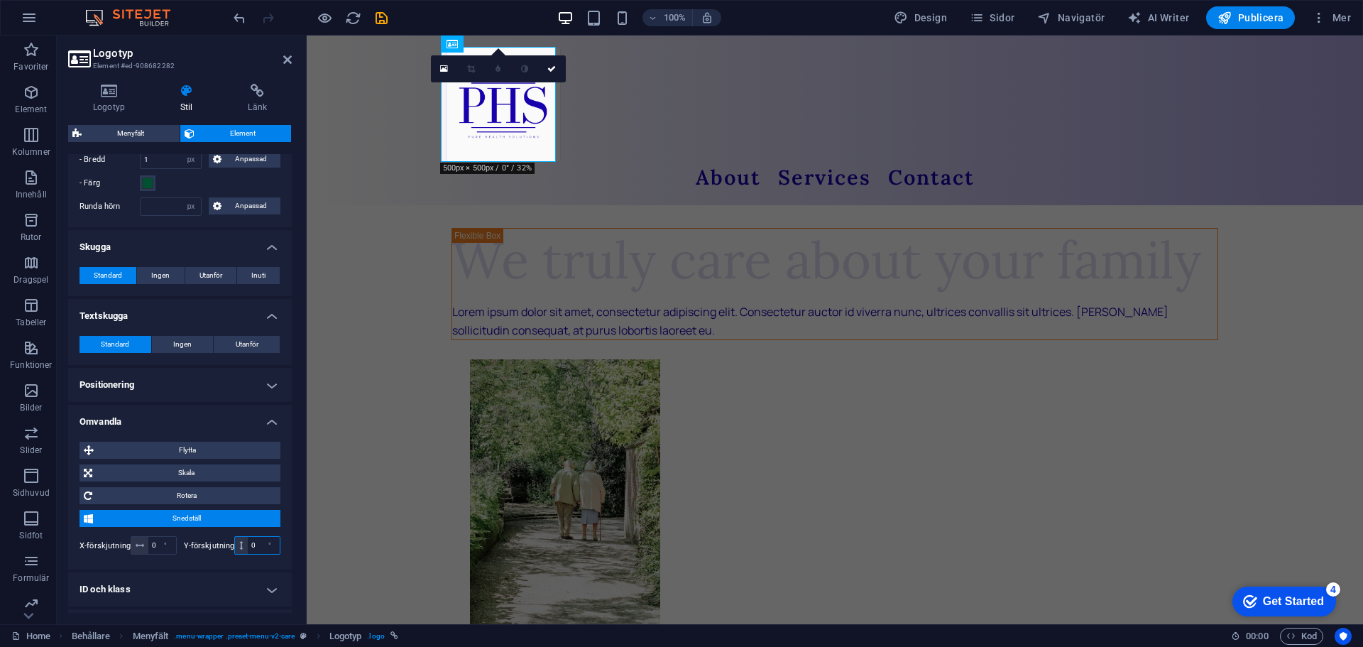
click at [255, 542] on input "0" at bounding box center [264, 545] width 32 height 17
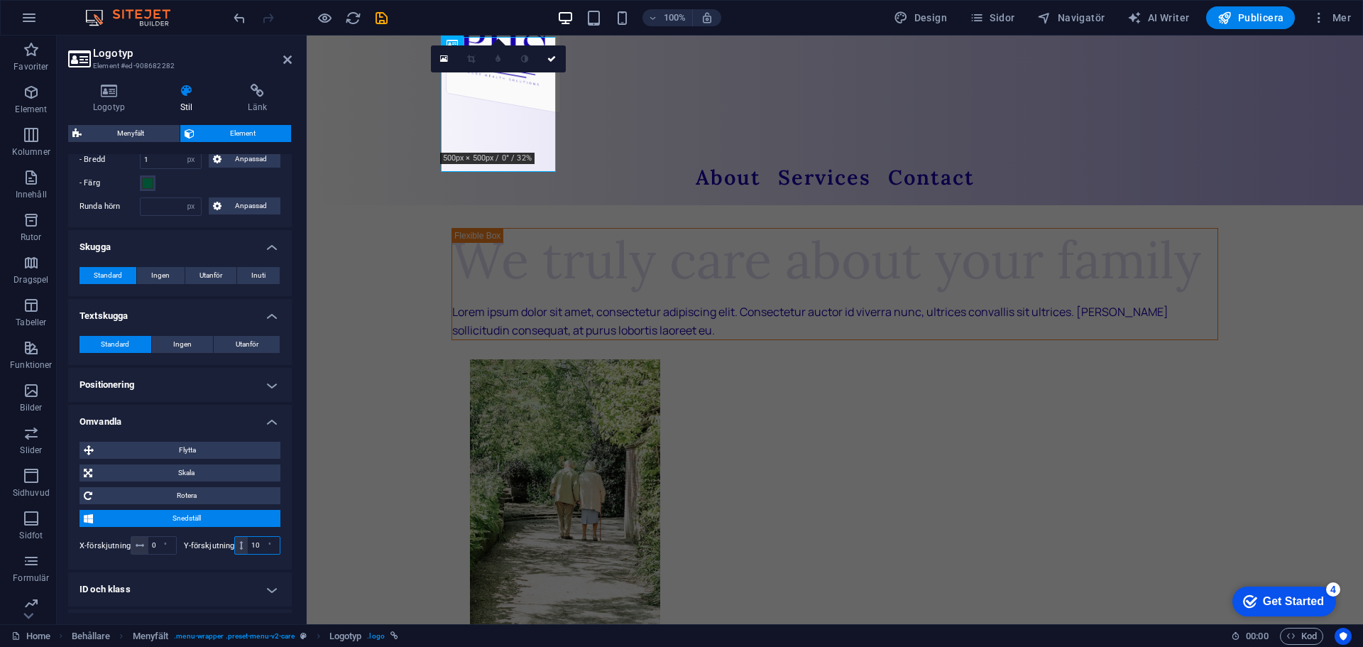
click at [254, 545] on input "10" at bounding box center [264, 545] width 32 height 17
click at [254, 544] on input "10" at bounding box center [264, 545] width 32 height 17
type input "5"
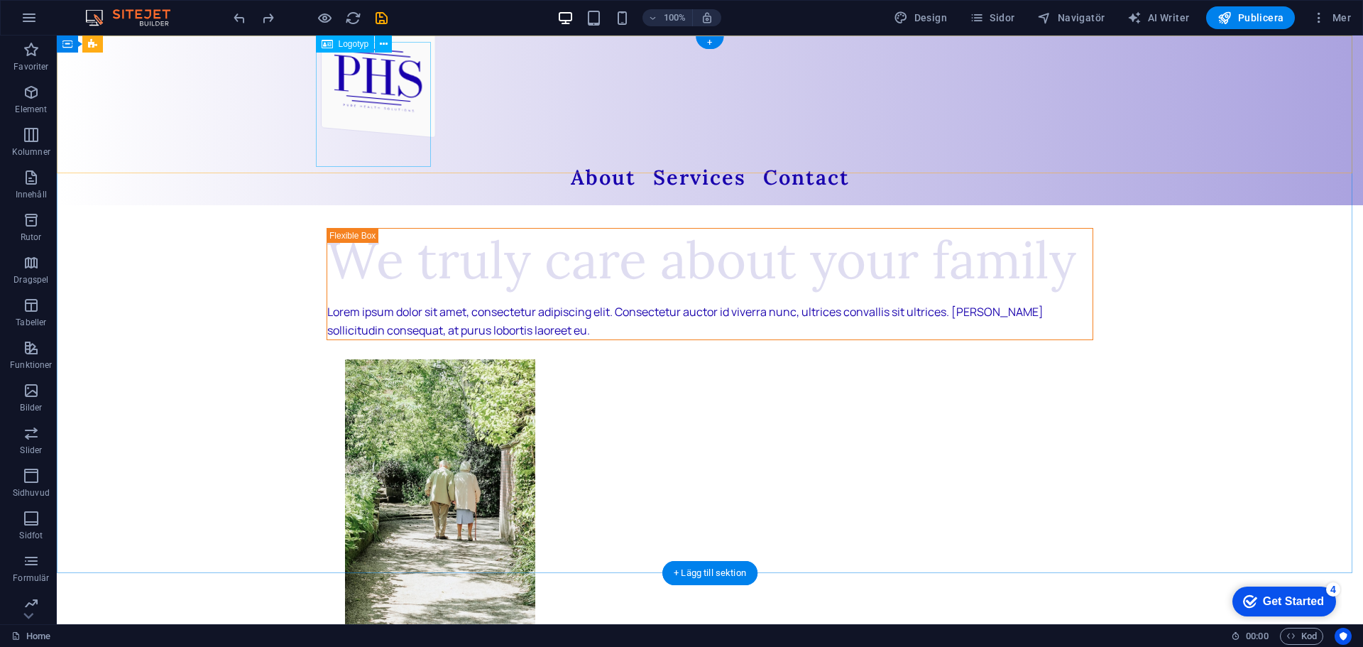
click at [357, 121] on div at bounding box center [710, 104] width 778 height 183
select select "px"
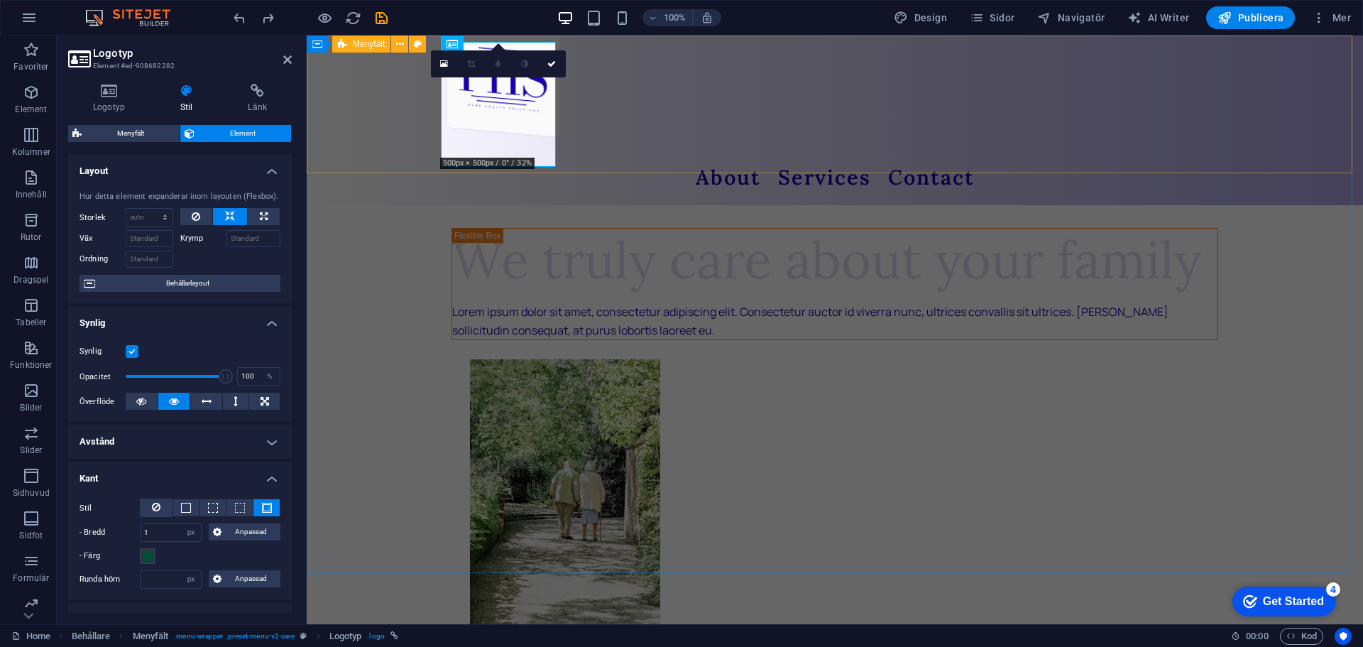
type input "5"
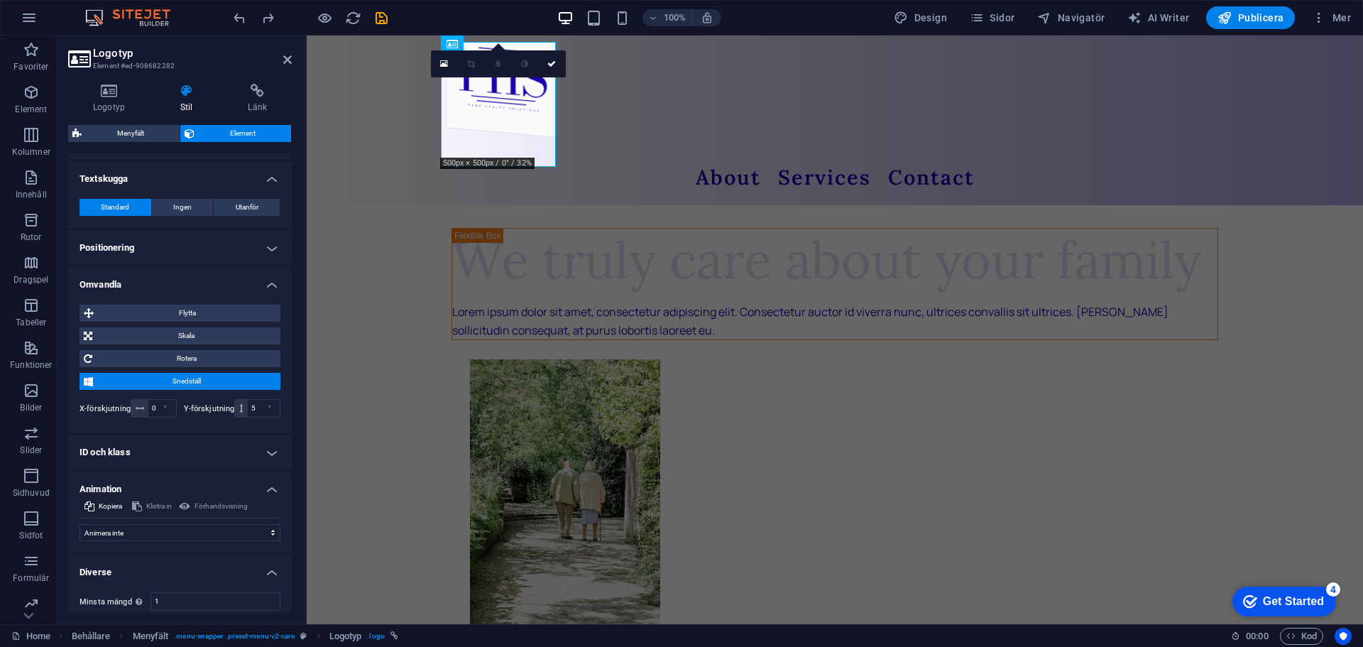
scroll to position [568, 0]
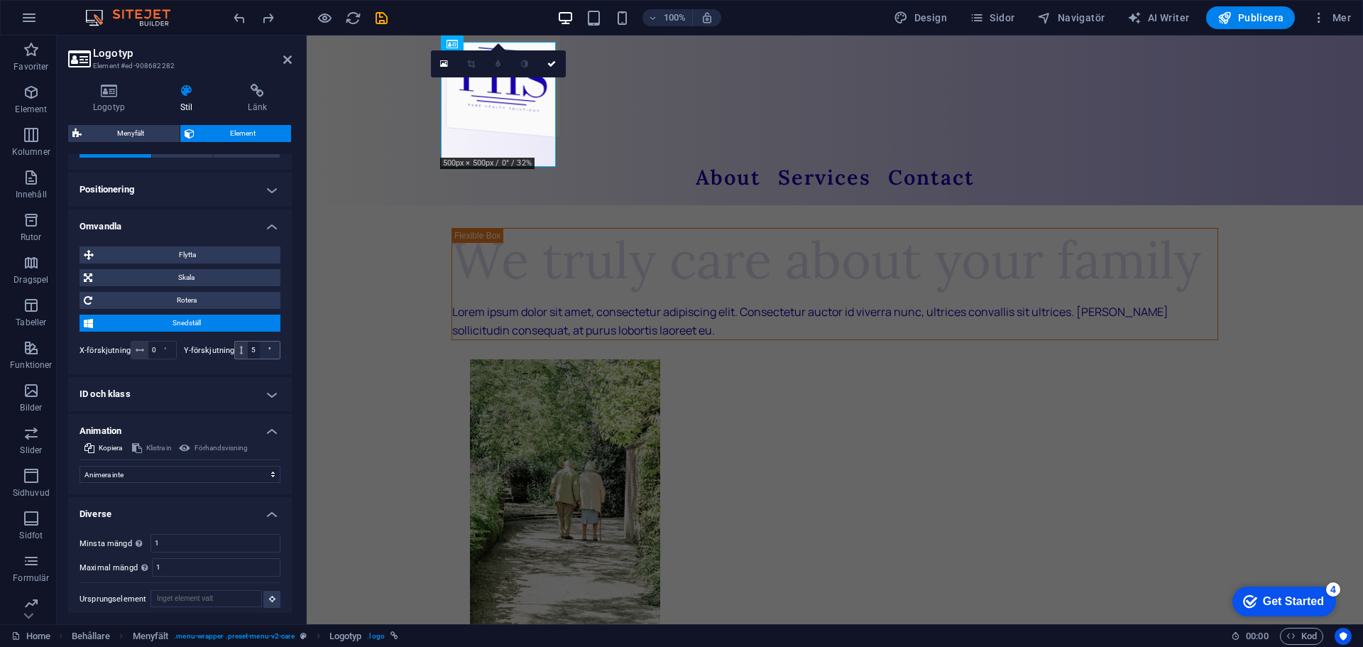
click at [260, 355] on div "°" at bounding box center [270, 349] width 20 height 17
click at [252, 348] on input "5" at bounding box center [264, 349] width 32 height 17
type input "0"
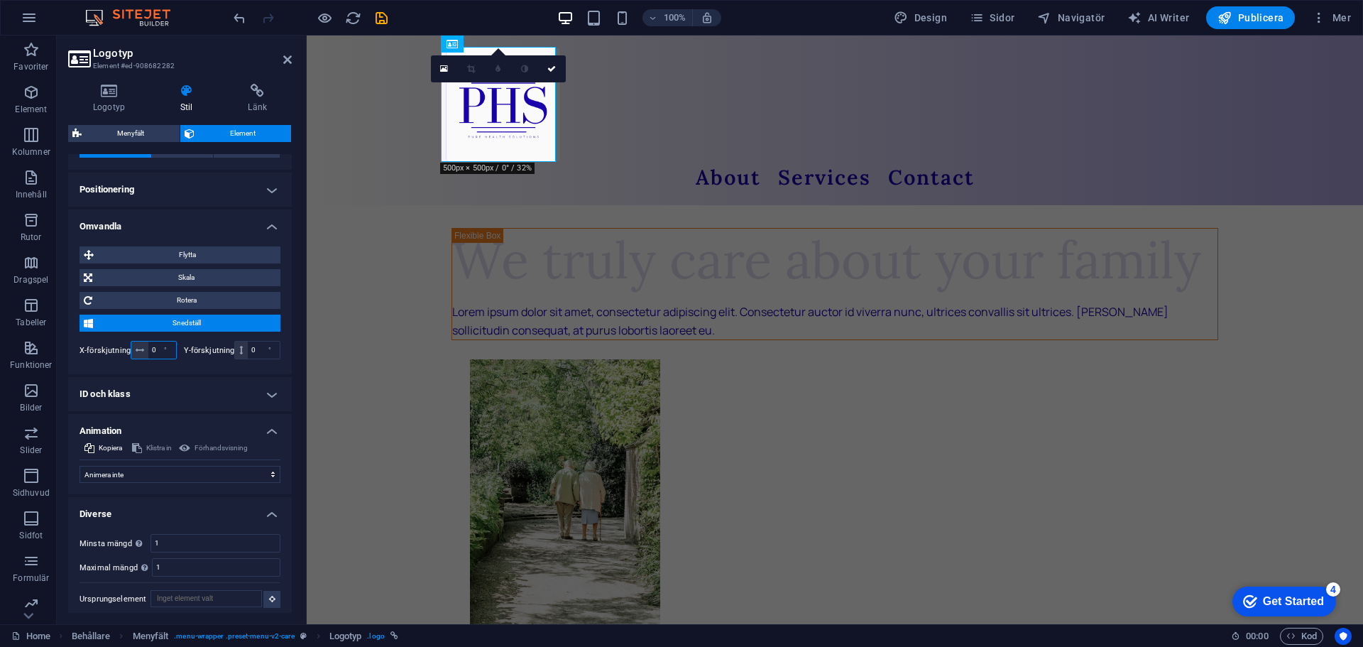
click at [153, 344] on input "0" at bounding box center [162, 349] width 28 height 17
type input "5"
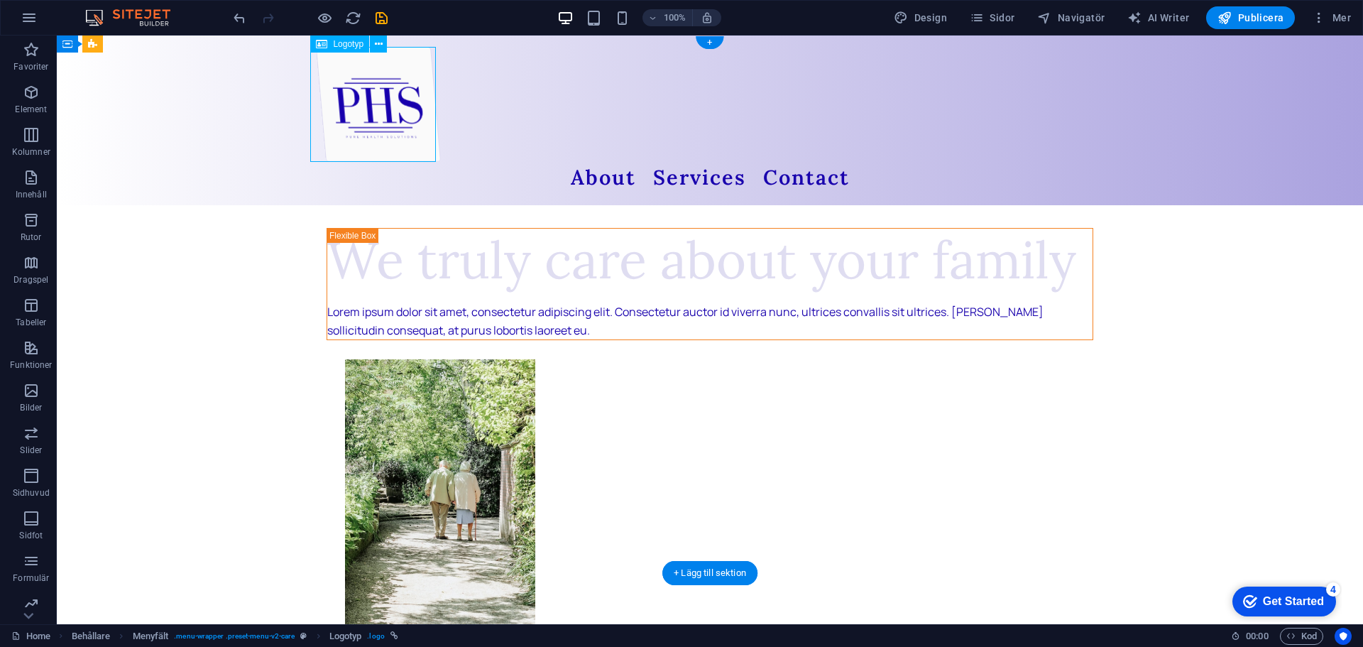
drag, startPoint x: 369, startPoint y: 135, endPoint x: 297, endPoint y: 141, distance: 72.6
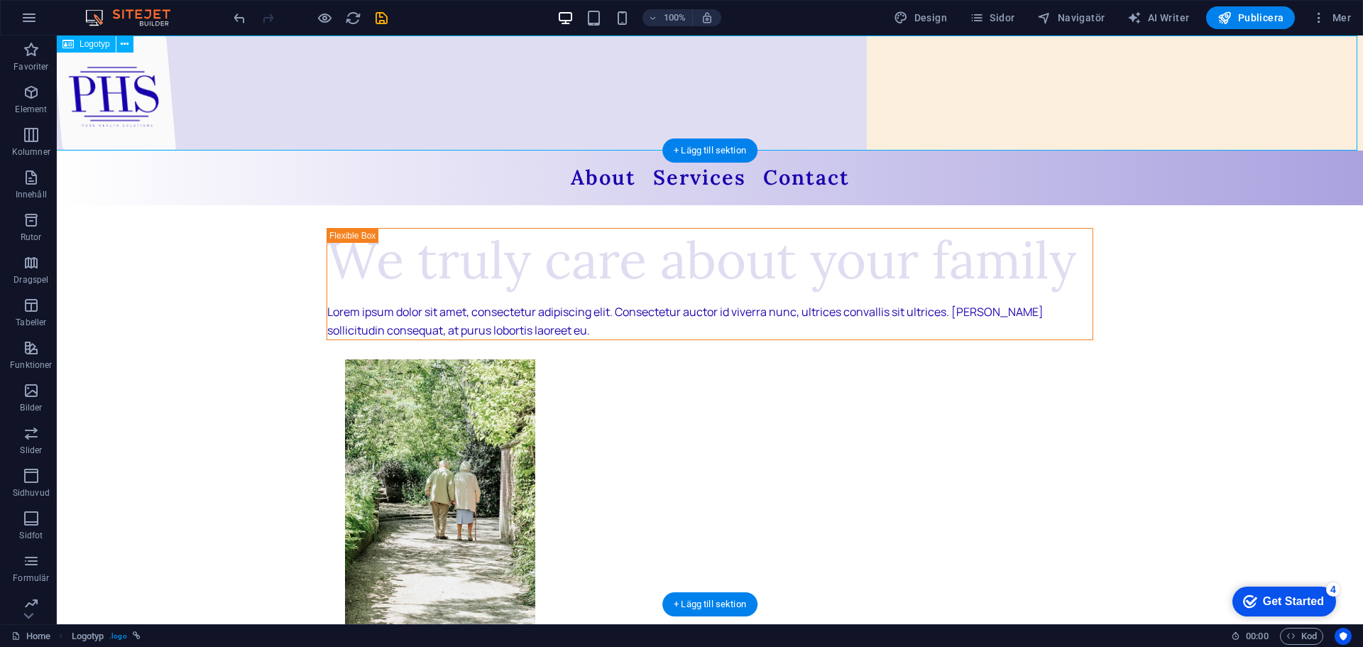
drag, startPoint x: 145, startPoint y: 108, endPoint x: 263, endPoint y: 112, distance: 117.9
click at [261, 112] on div at bounding box center [710, 92] width 1316 height 115
drag, startPoint x: 134, startPoint y: 99, endPoint x: 284, endPoint y: 103, distance: 149.8
click at [283, 103] on div at bounding box center [710, 92] width 1316 height 115
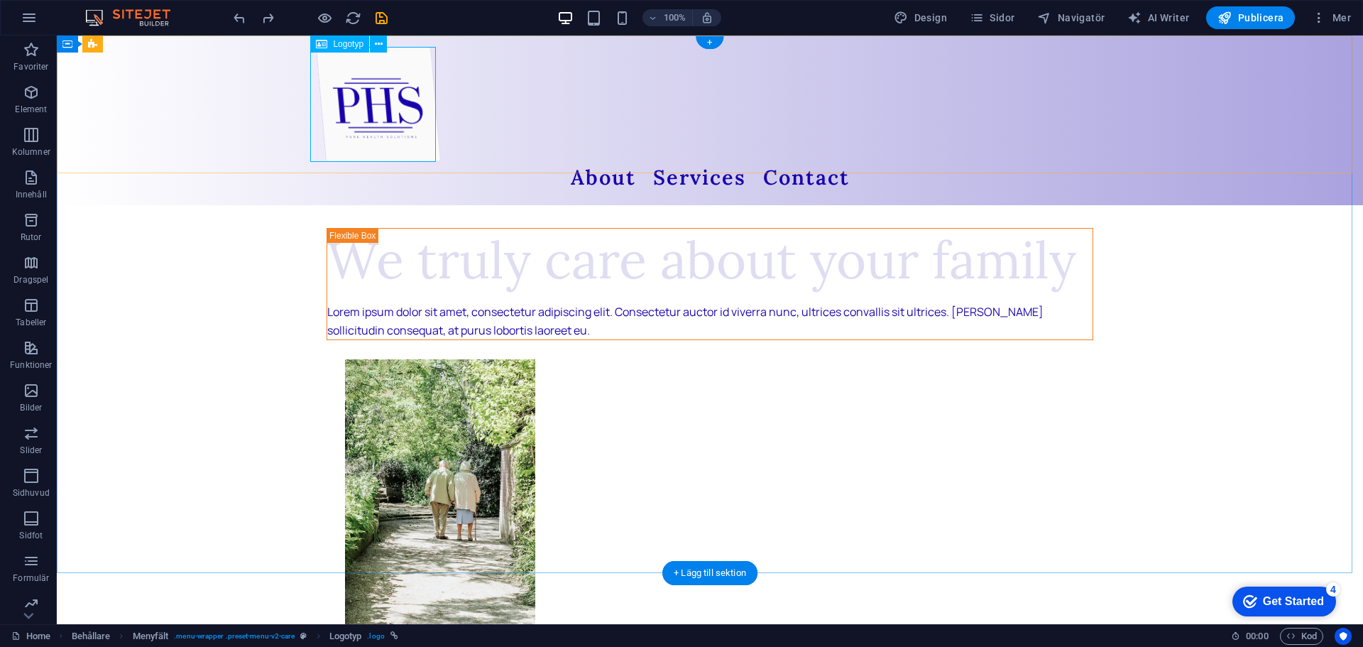
click at [334, 89] on div at bounding box center [710, 104] width 788 height 115
select select "px"
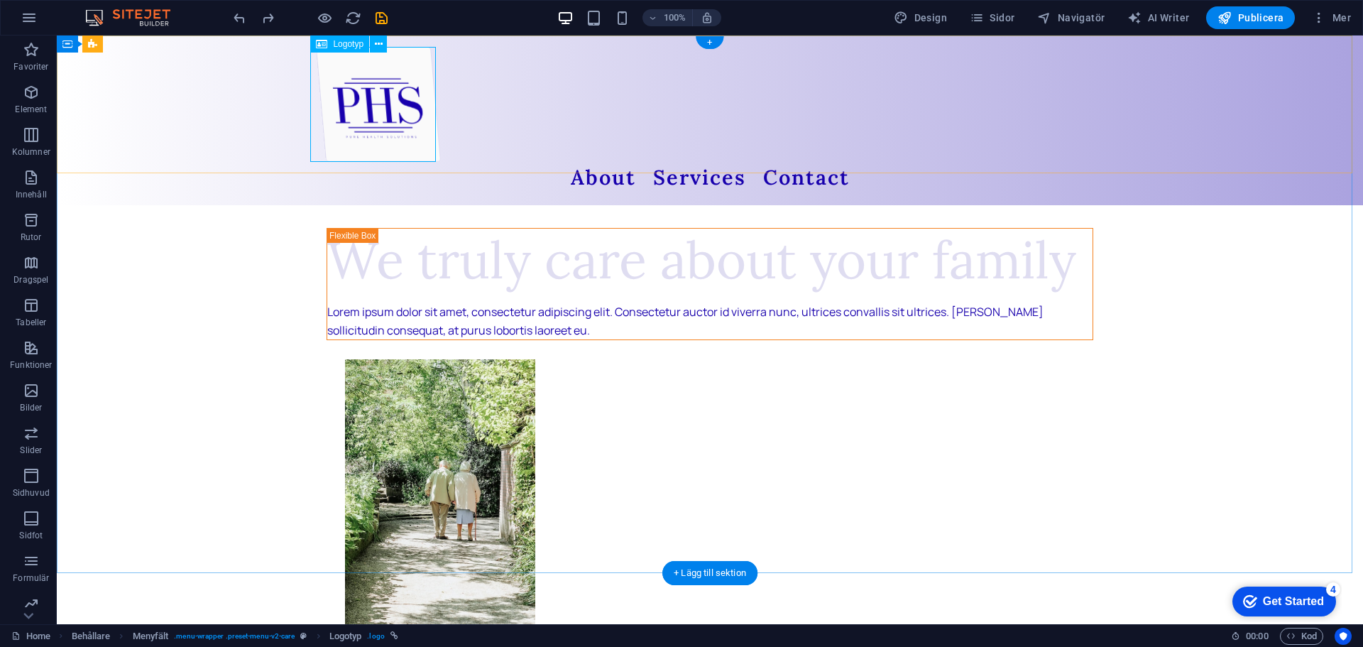
select select "px"
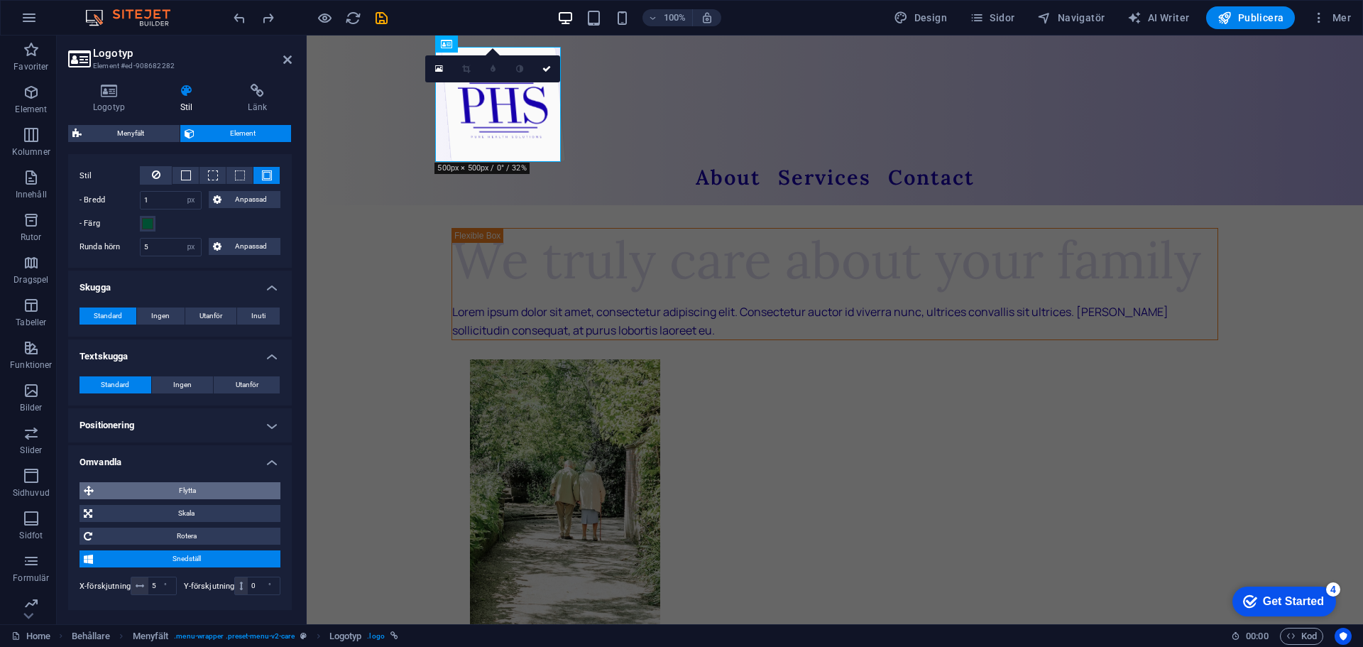
scroll to position [355, 0]
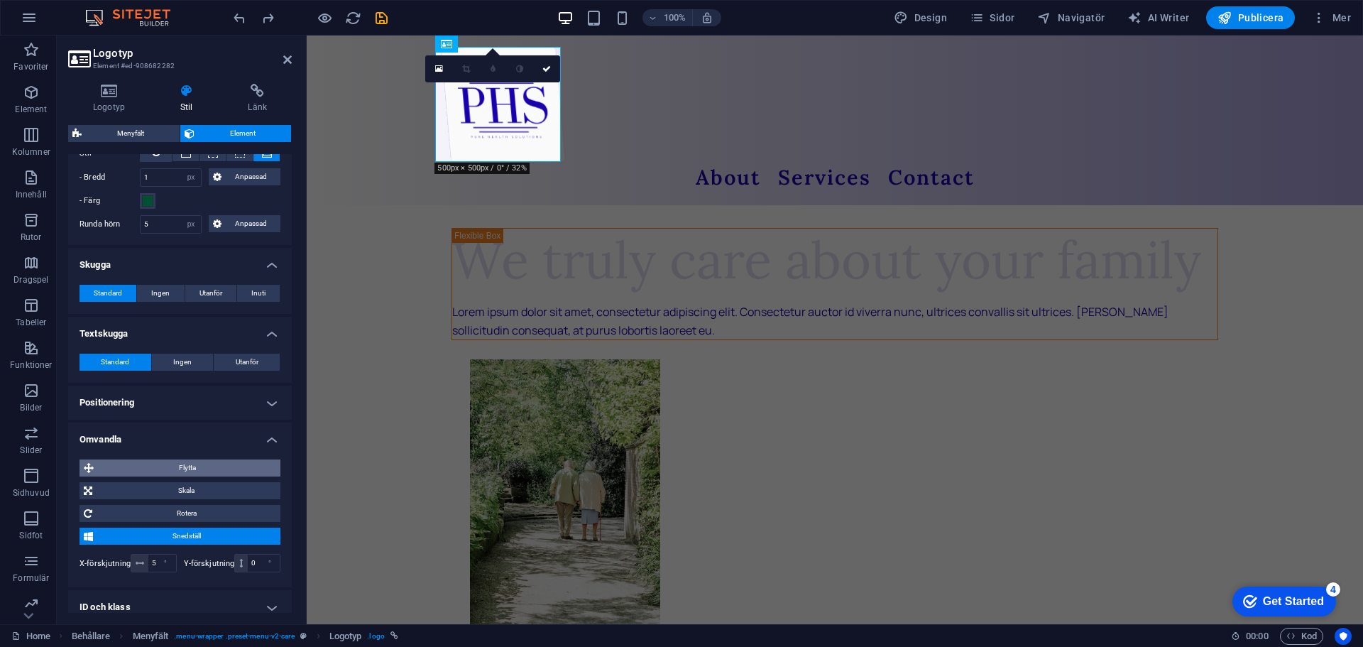
click at [187, 468] on span "Flytta" at bounding box center [187, 467] width 178 height 17
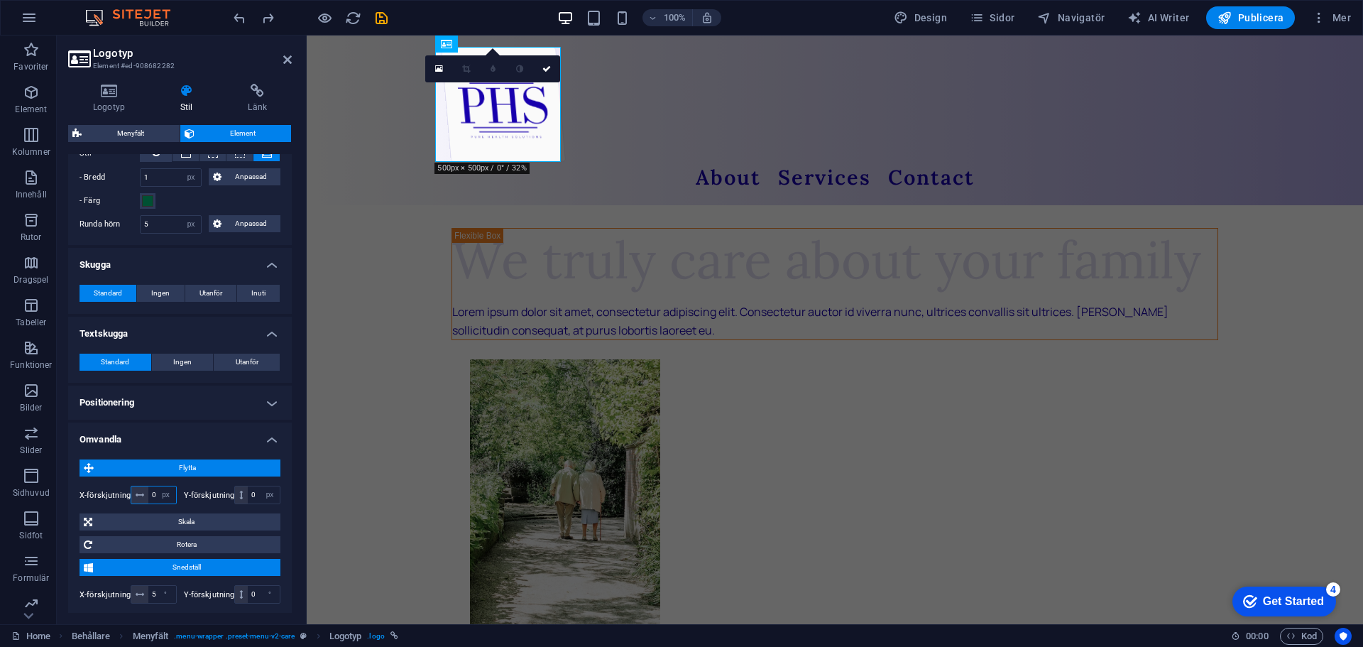
click at [148, 492] on input "0" at bounding box center [162, 494] width 28 height 17
type input "10"
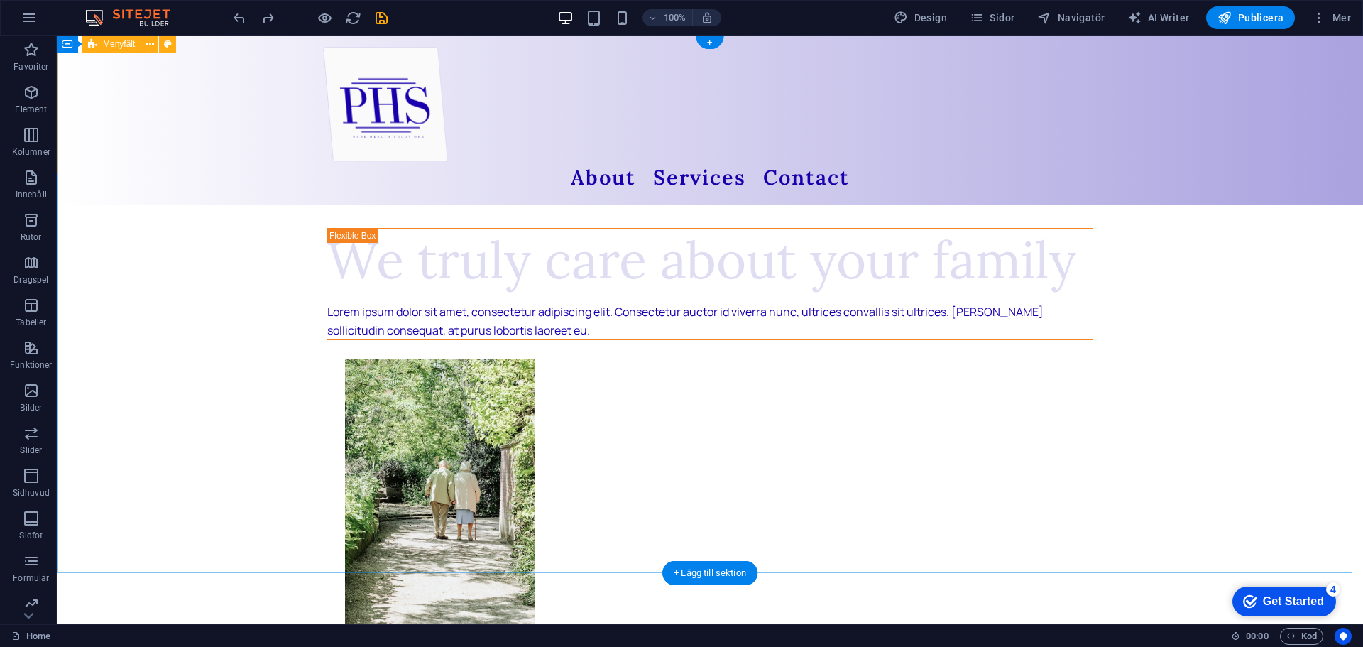
click at [361, 99] on div at bounding box center [717, 104] width 788 height 115
select select "px"
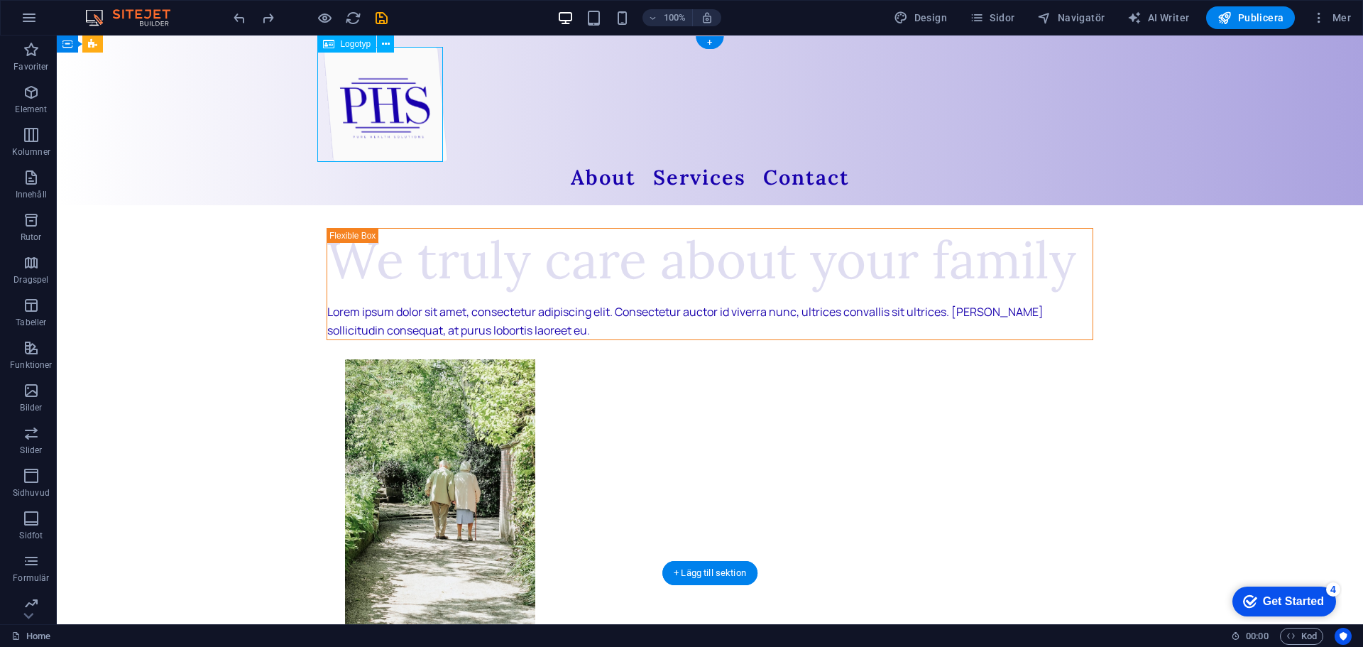
select select "px"
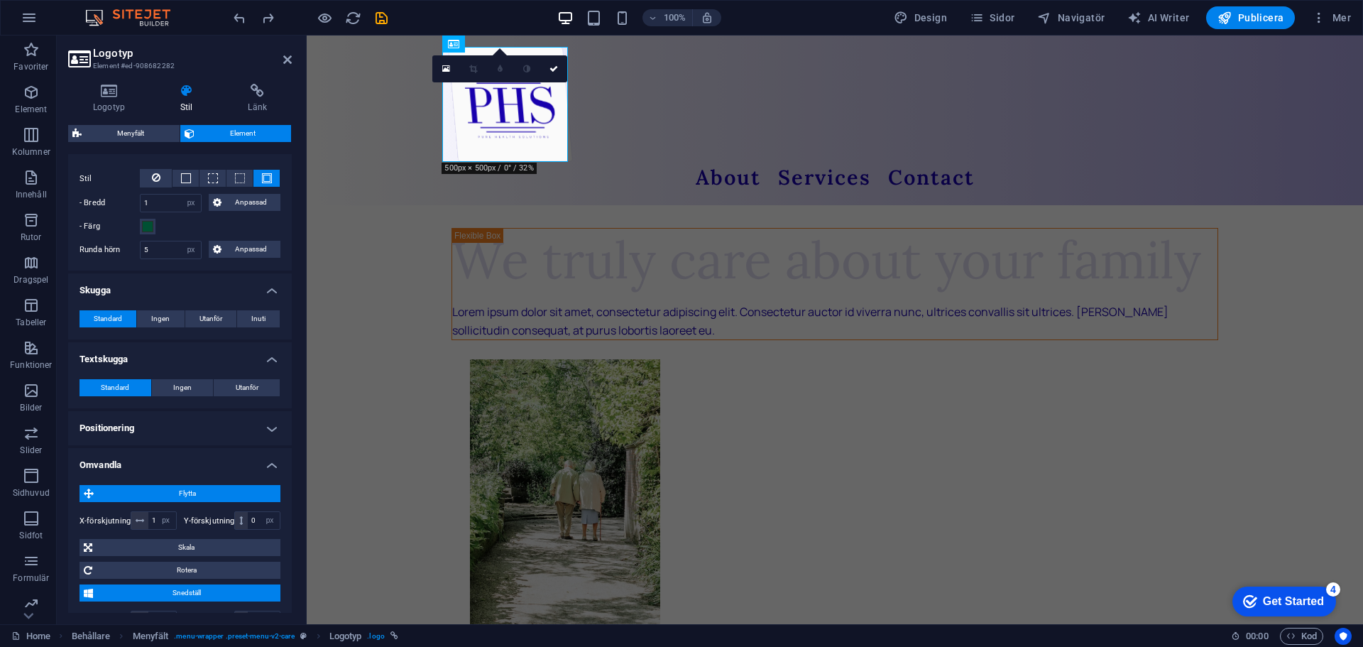
scroll to position [355, 0]
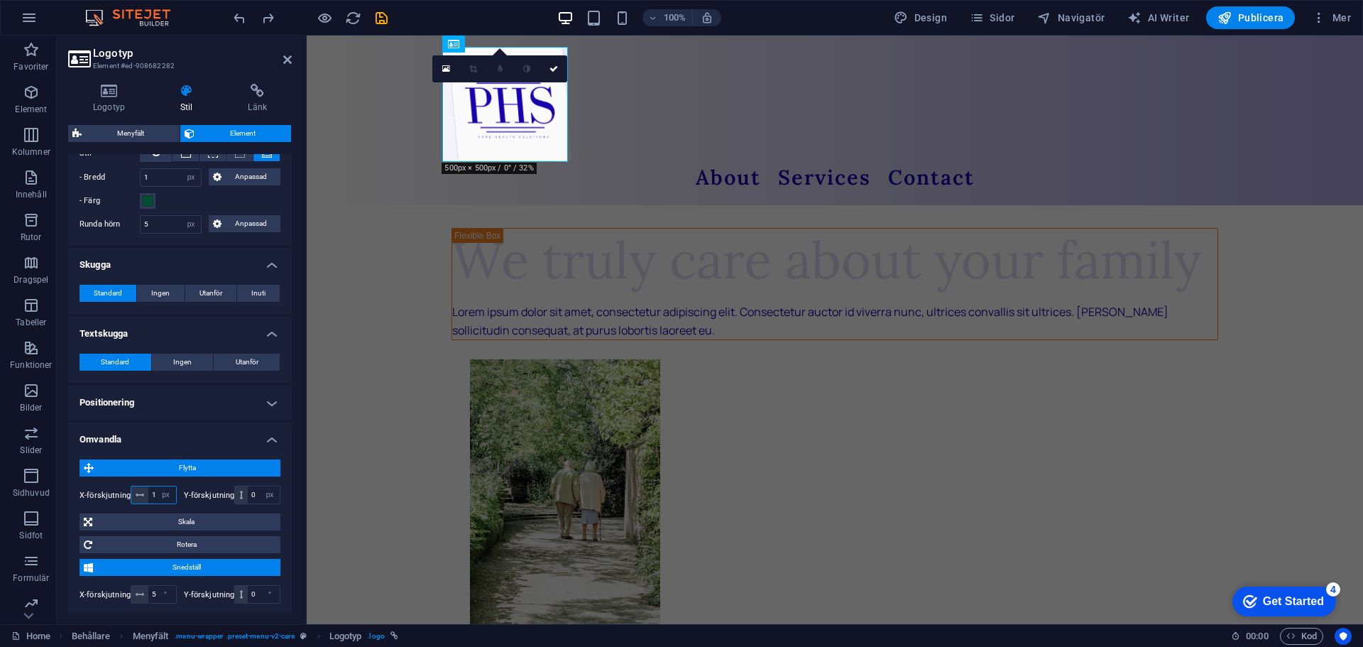
click at [153, 494] on input "10" at bounding box center [162, 494] width 28 height 17
type input "0"
click at [251, 493] on input "0" at bounding box center [264, 494] width 32 height 17
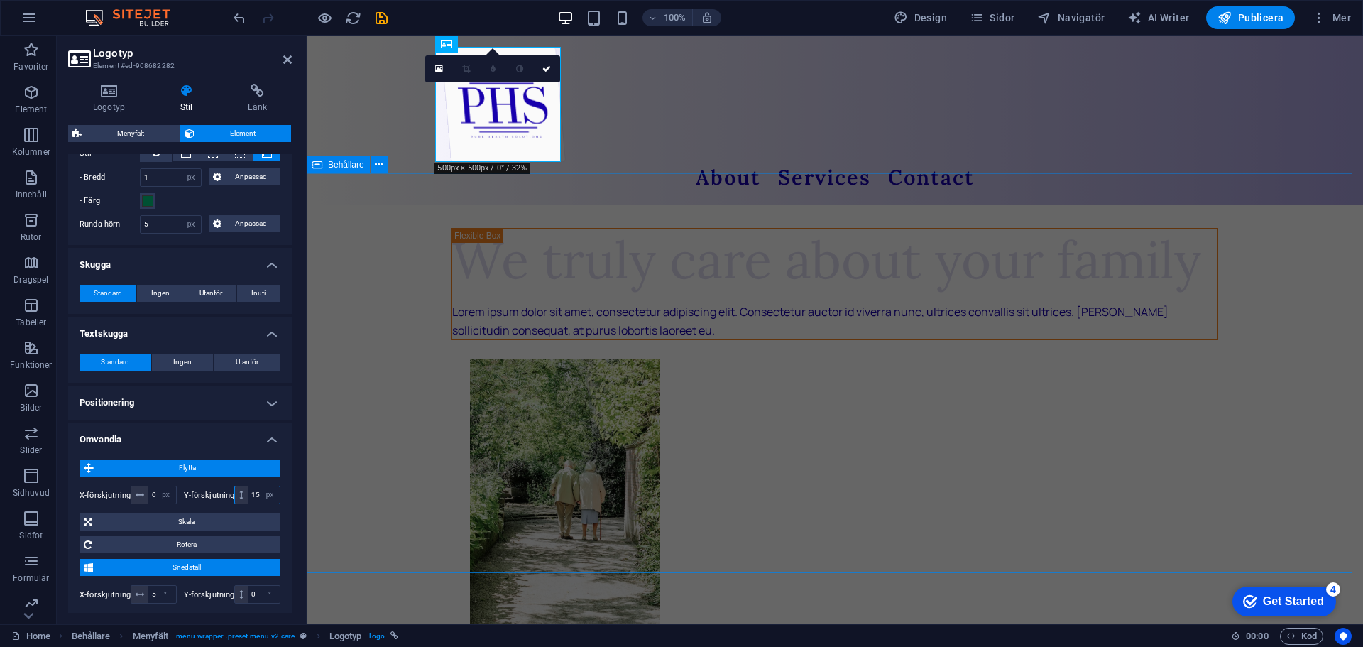
type input "15"
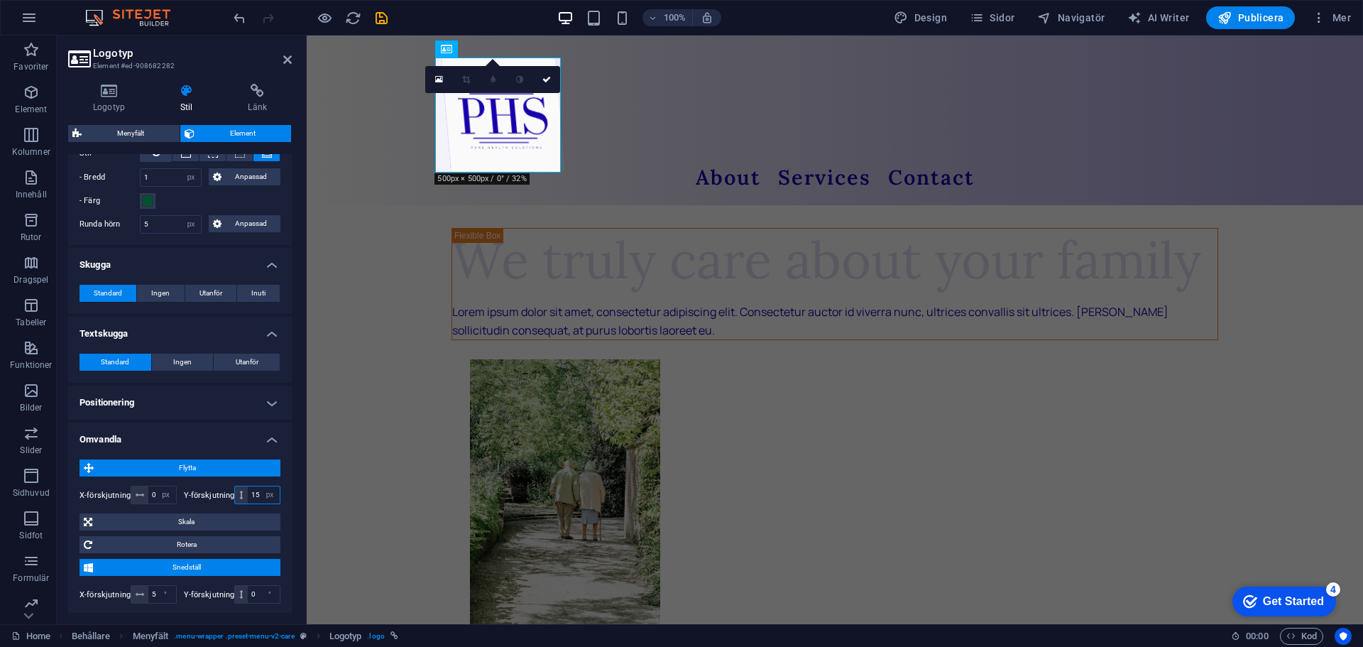
click at [252, 492] on input "15" at bounding box center [264, 494] width 32 height 17
click at [156, 488] on select "px rem % em vh vw" at bounding box center [166, 494] width 20 height 17
click at [153, 488] on div "0 px rem % em vh vw" at bounding box center [154, 494] width 46 height 18
click at [153, 489] on input "0" at bounding box center [162, 494] width 28 height 17
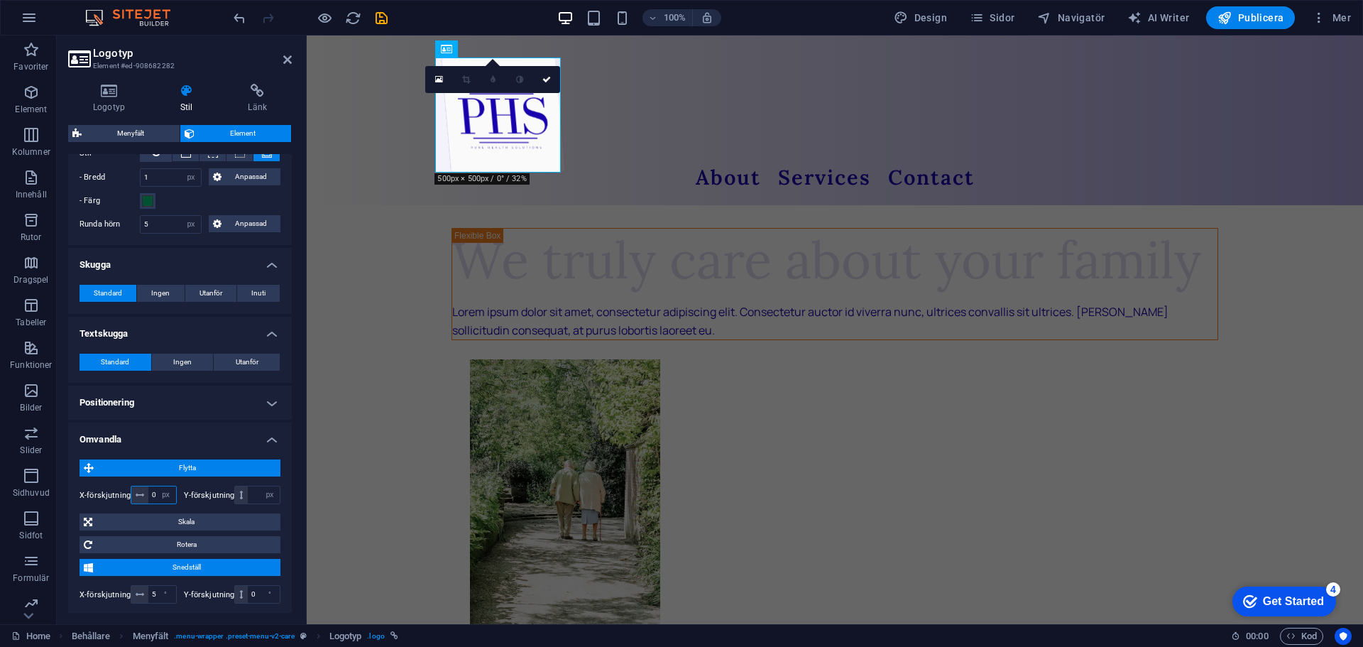
click at [153, 489] on input "0" at bounding box center [162, 494] width 28 height 17
type input "-20"
type input "15"
type input "-2"
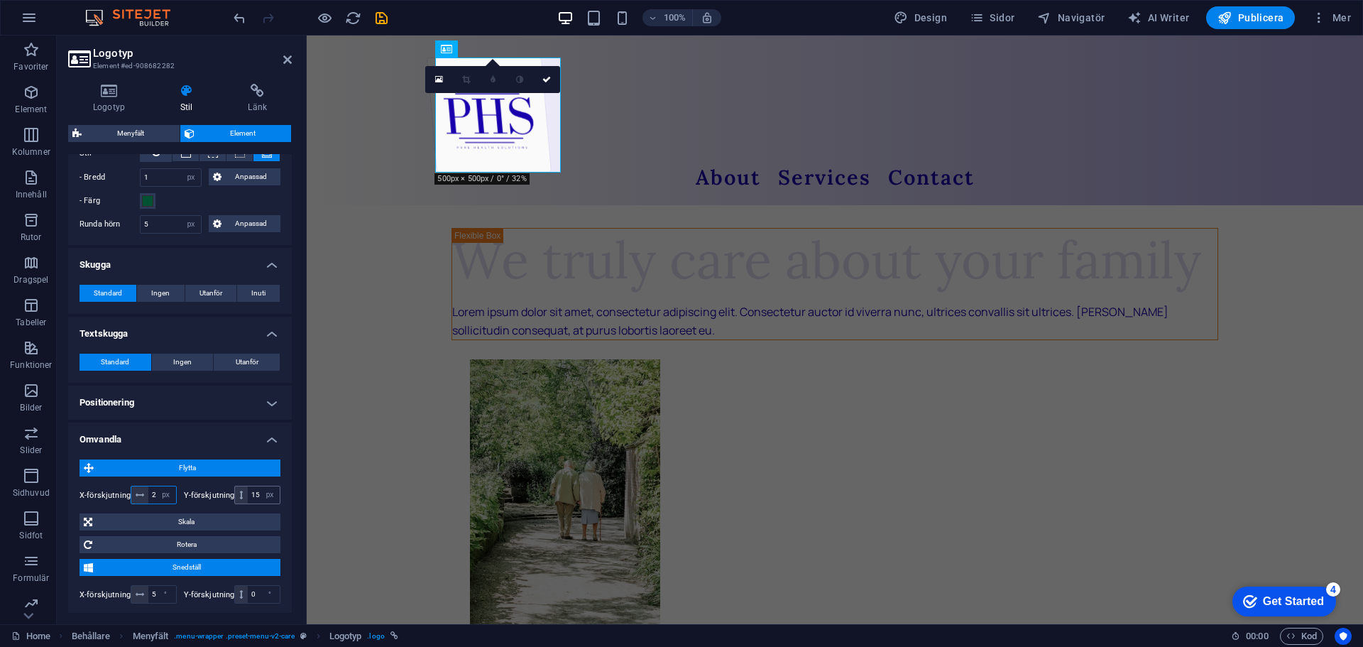
scroll to position [0, 2]
type input "-2"
type input "-20"
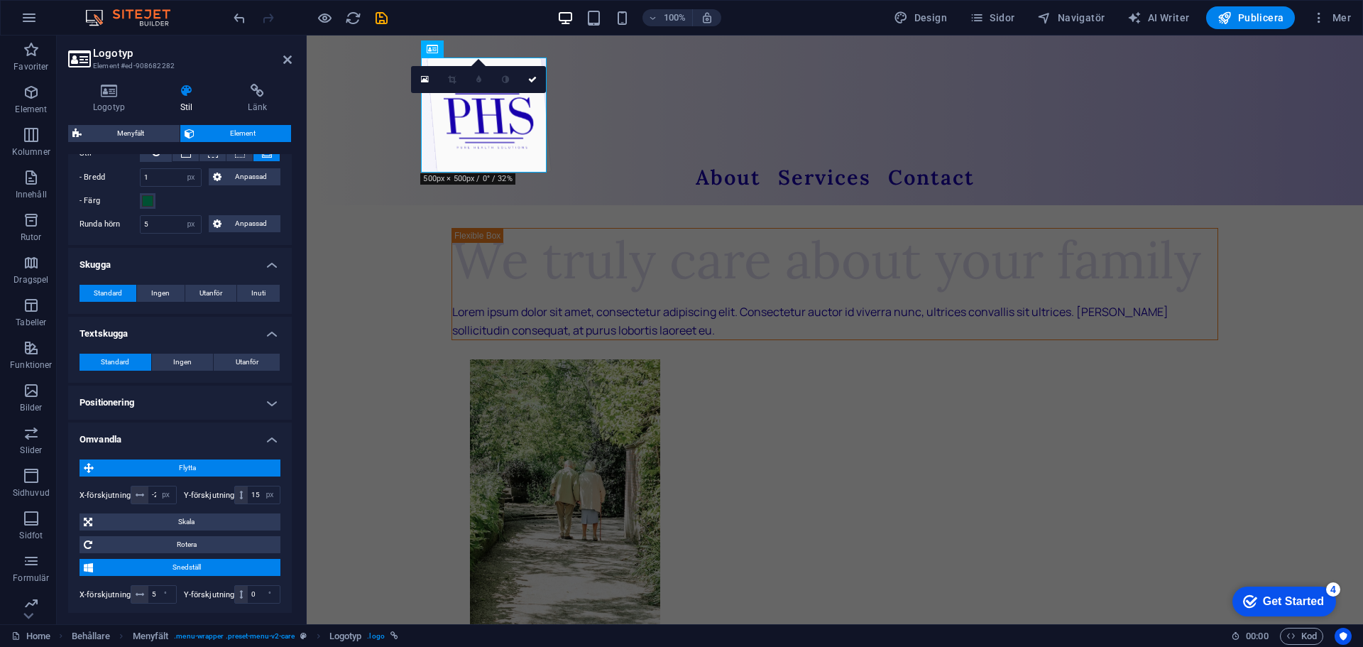
click at [0, 0] on icon at bounding box center [0, 0] width 0 height 0
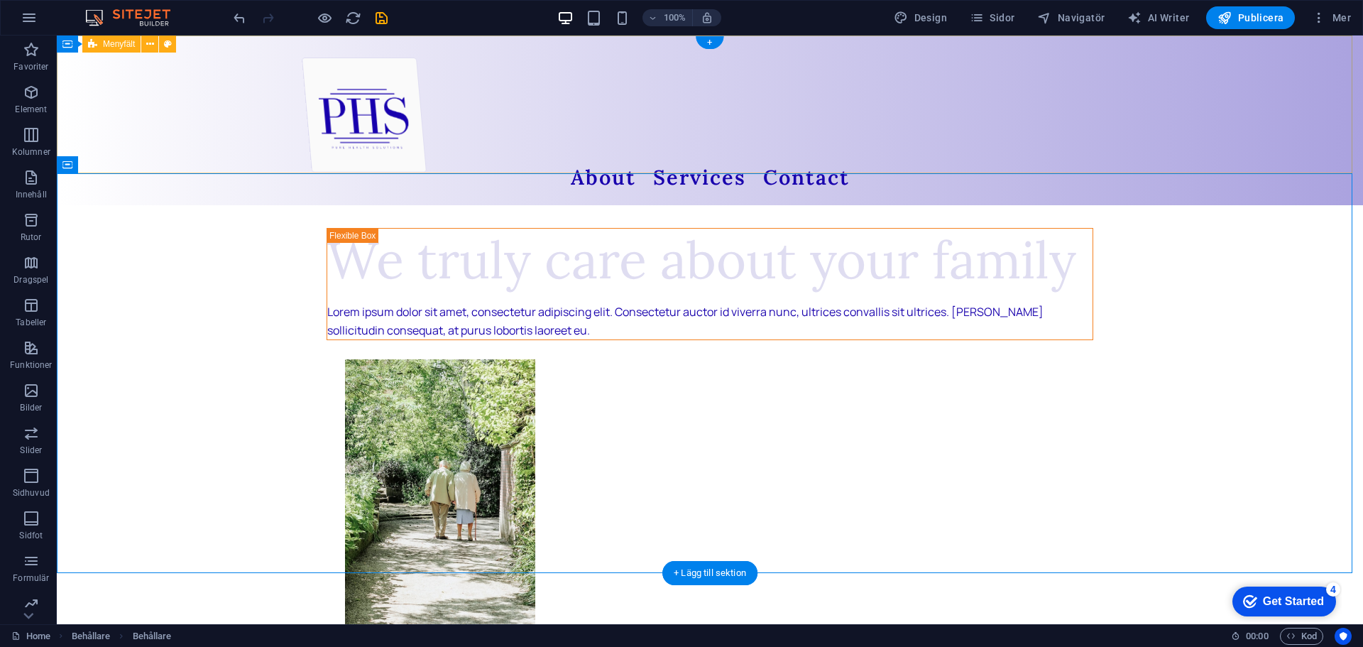
click at [376, 137] on div at bounding box center [696, 114] width 788 height 115
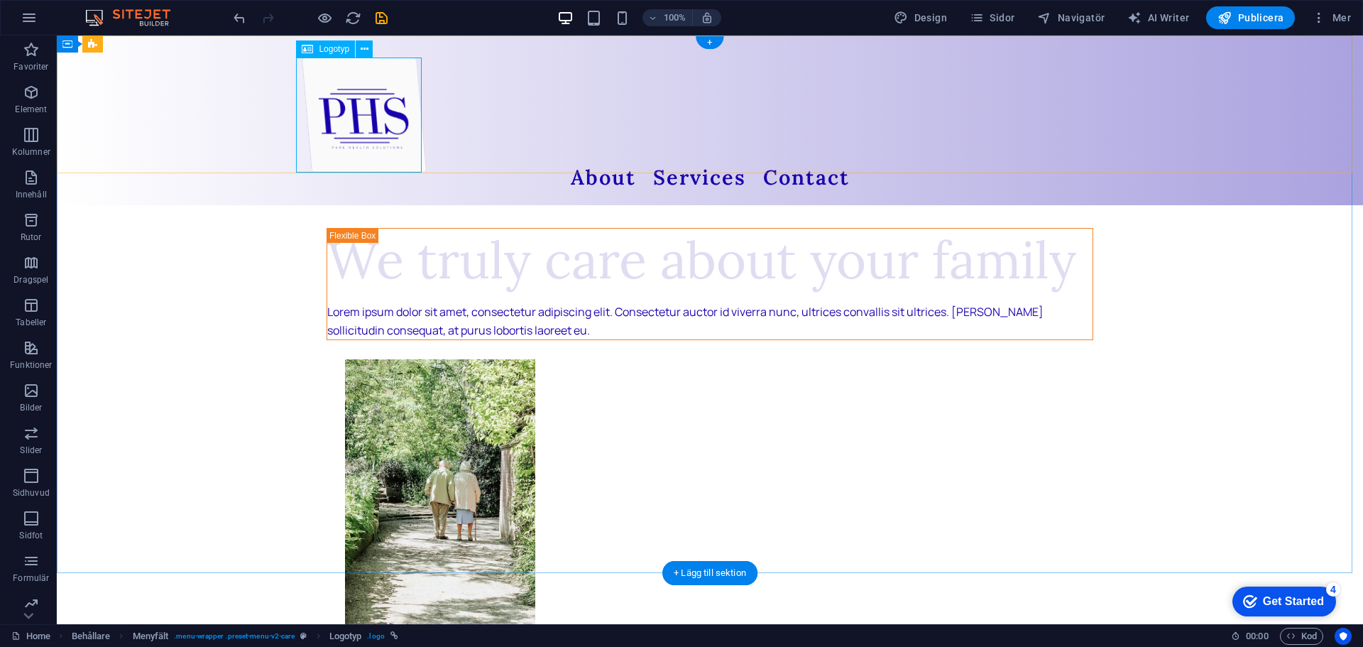
click at [405, 148] on div at bounding box center [696, 114] width 788 height 115
click at [405, 147] on div at bounding box center [696, 114] width 788 height 115
select select "px"
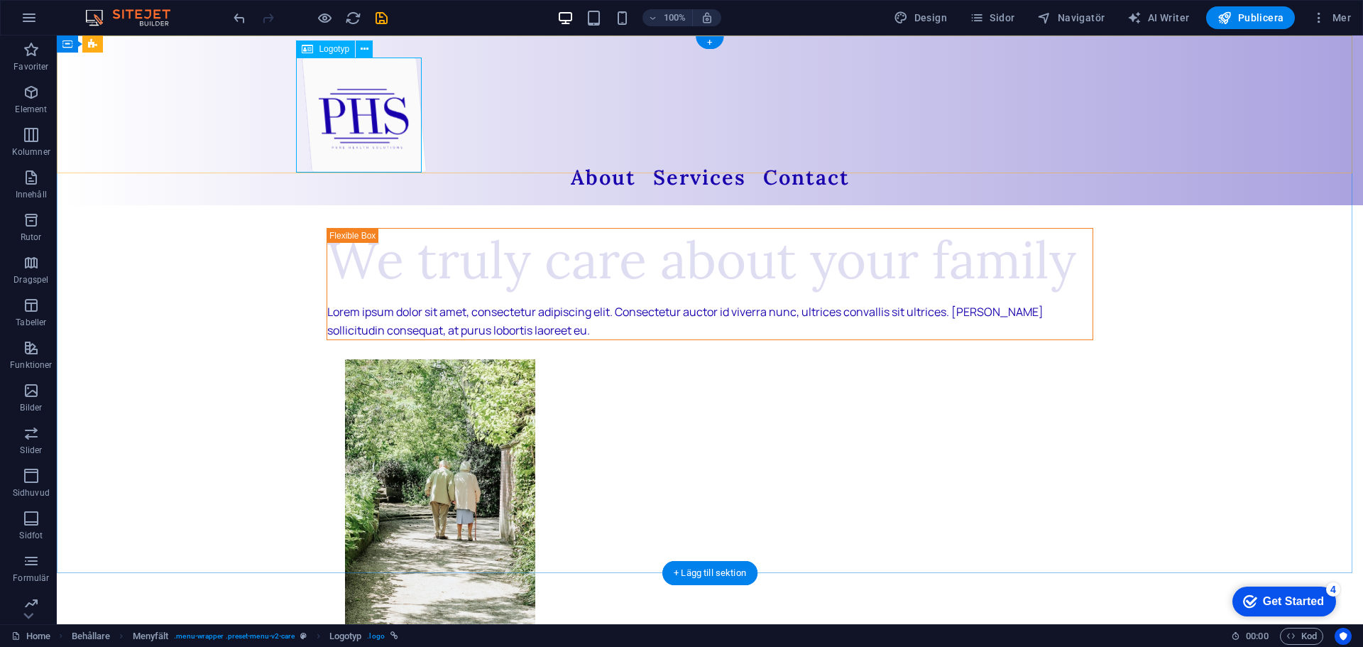
select select "px"
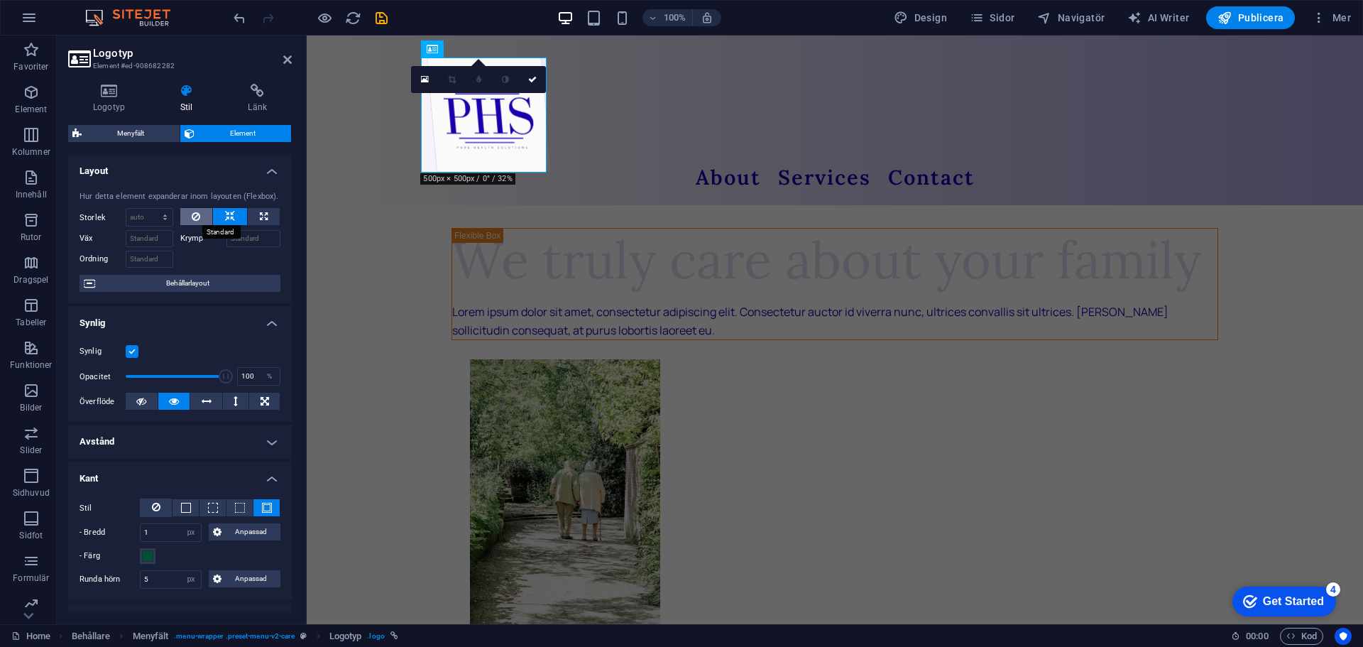
click at [200, 213] on button at bounding box center [196, 216] width 33 height 17
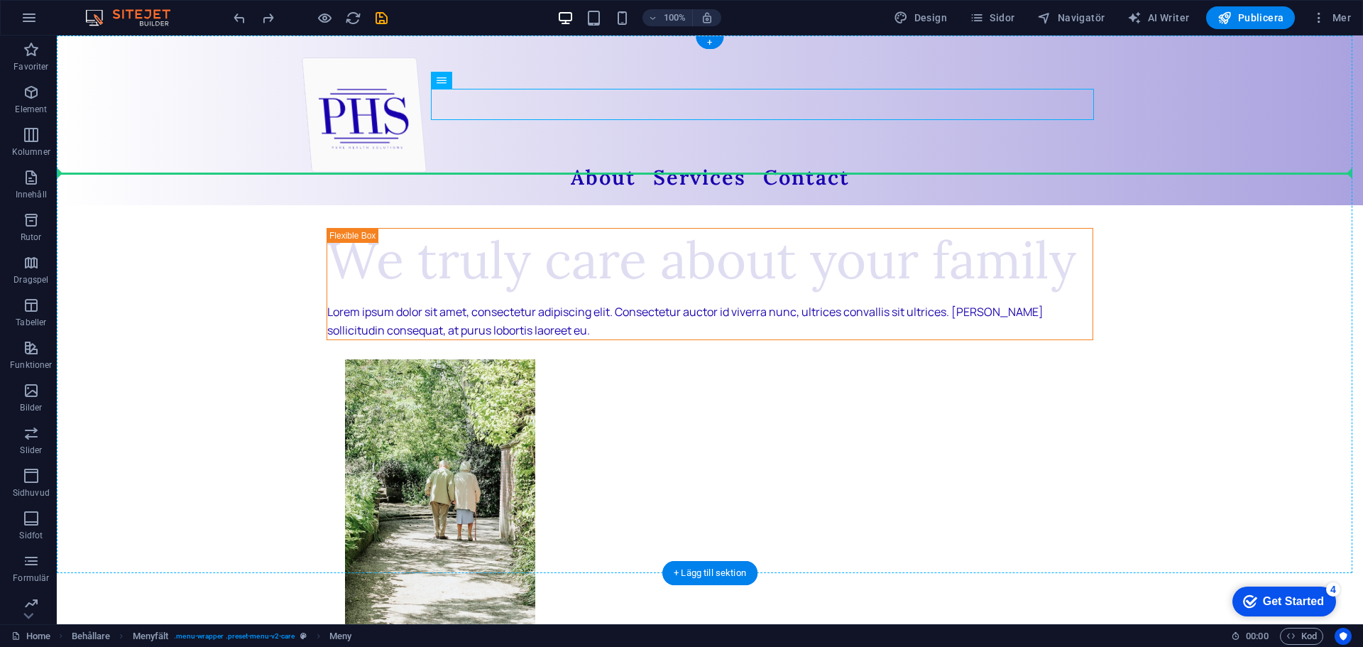
drag, startPoint x: 656, startPoint y: 112, endPoint x: 661, endPoint y: 177, distance: 64.7
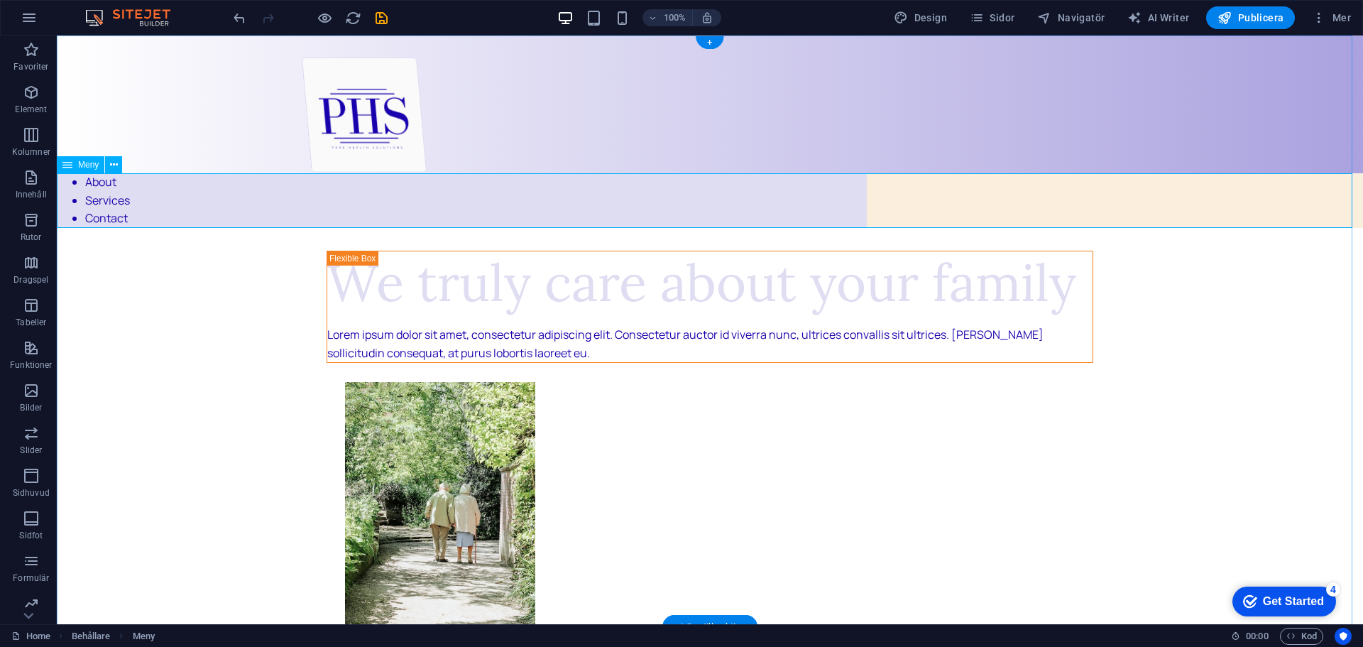
click at [554, 189] on nav "About Services Contact" at bounding box center [710, 200] width 1306 height 55
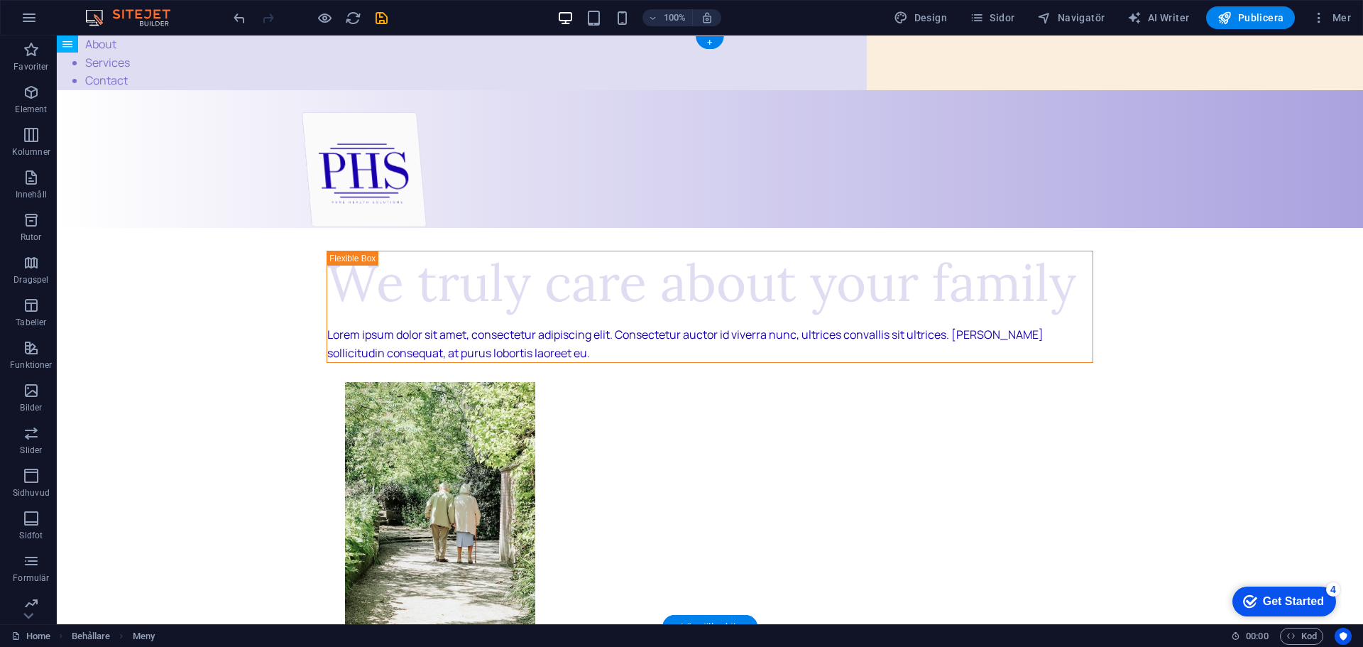
drag, startPoint x: 568, startPoint y: 185, endPoint x: 571, endPoint y: 158, distance: 27.8
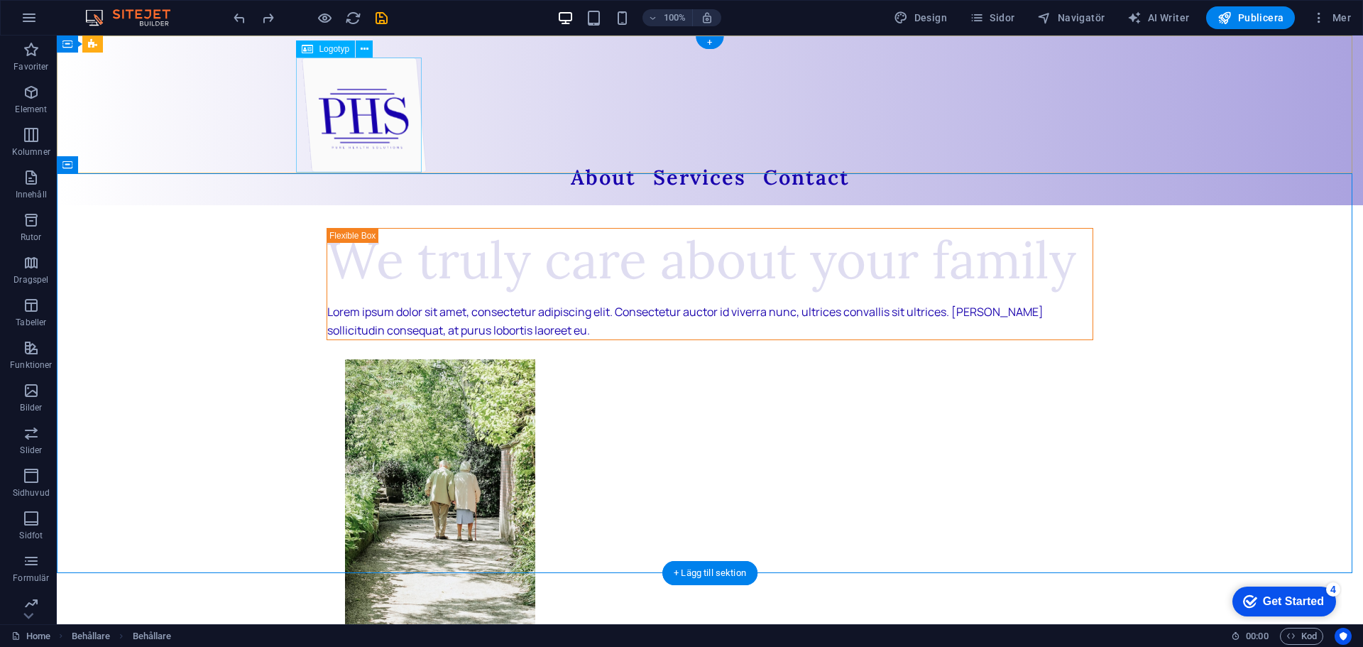
click at [327, 132] on div at bounding box center [696, 114] width 788 height 115
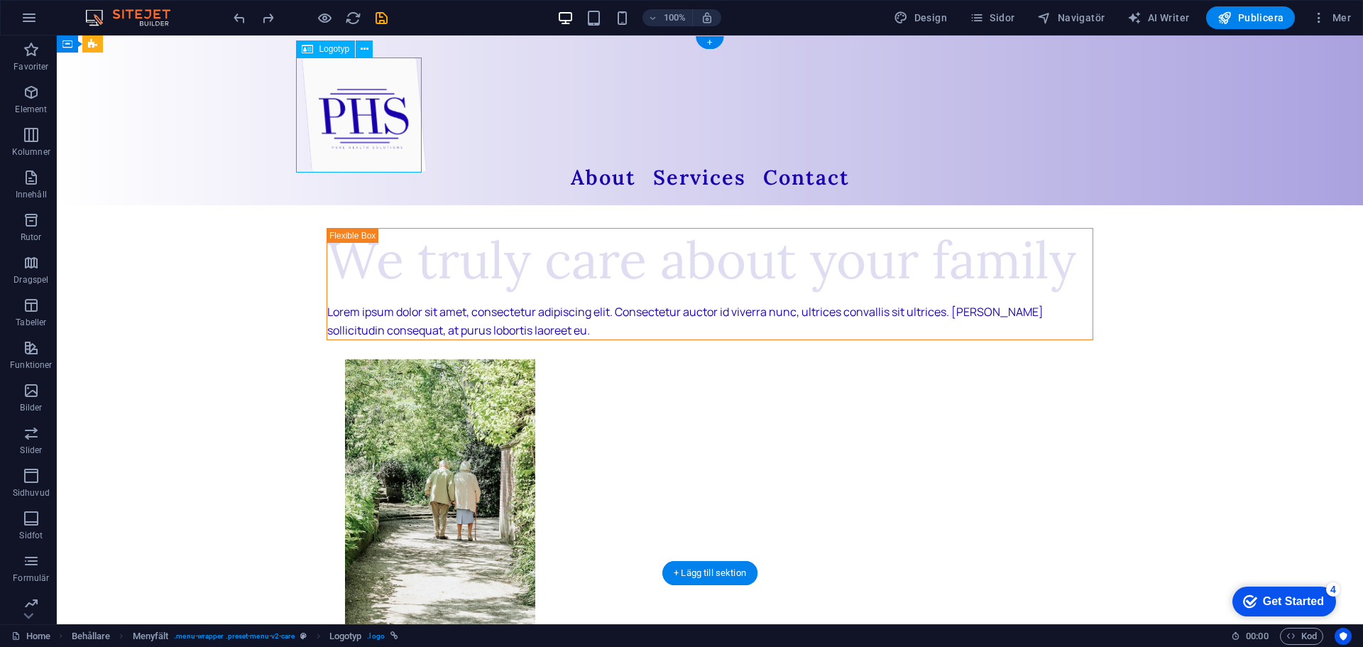
drag, startPoint x: 327, startPoint y: 131, endPoint x: 304, endPoint y: 106, distance: 34.2
click at [304, 106] on div at bounding box center [696, 114] width 788 height 115
select select "px"
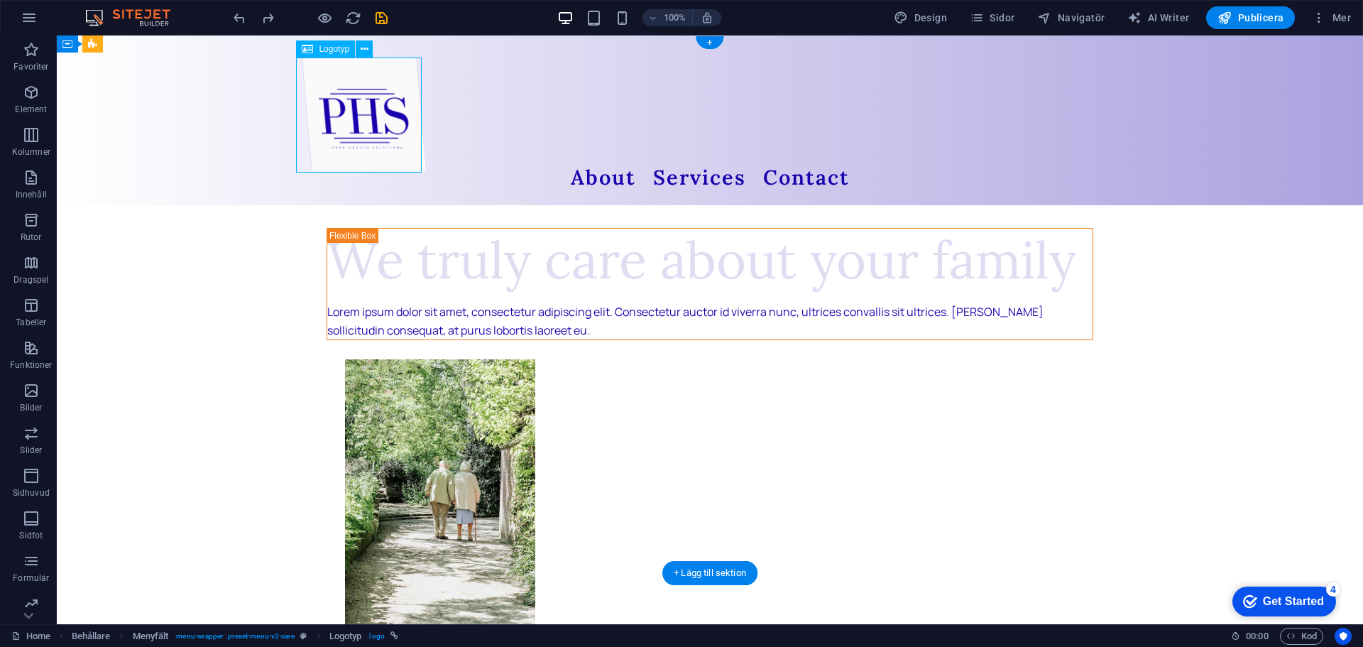
select select "px"
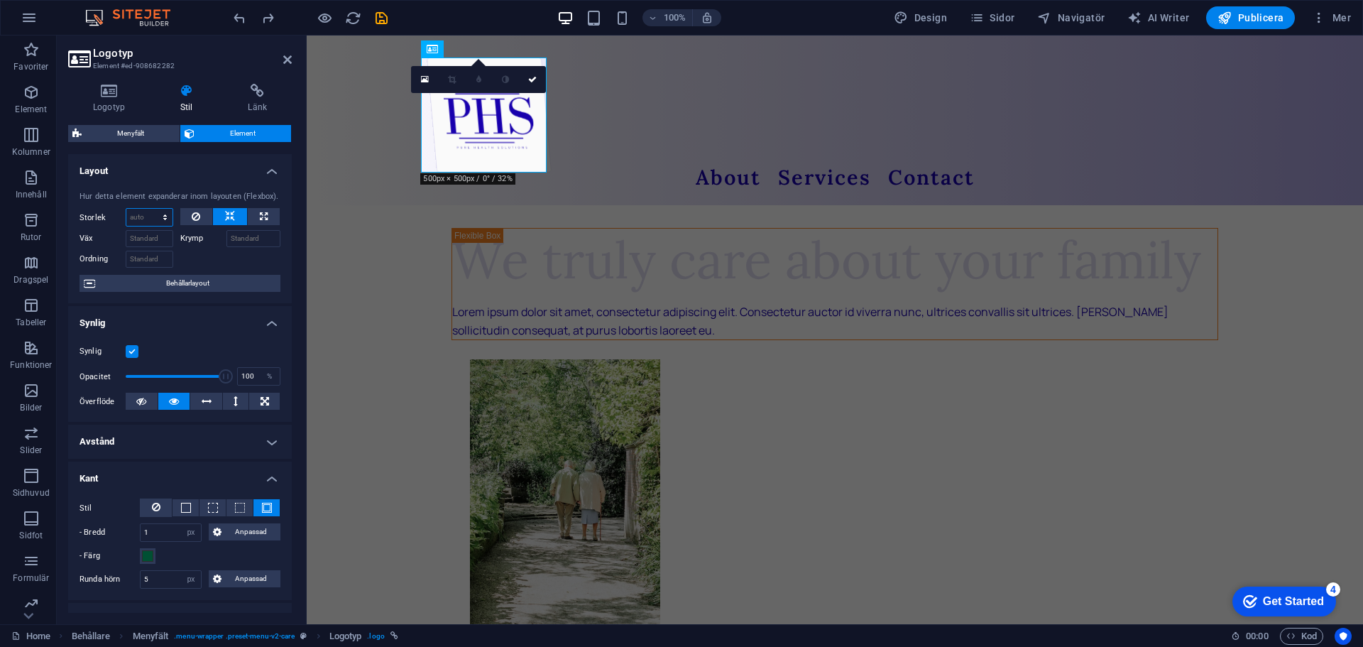
click at [150, 216] on select "Standard auto px % 1/1 1/2 1/3 1/4 1/5 1/6 1/7 1/8 1/9 1/10" at bounding box center [149, 217] width 46 height 17
click at [256, 96] on icon at bounding box center [257, 91] width 69 height 14
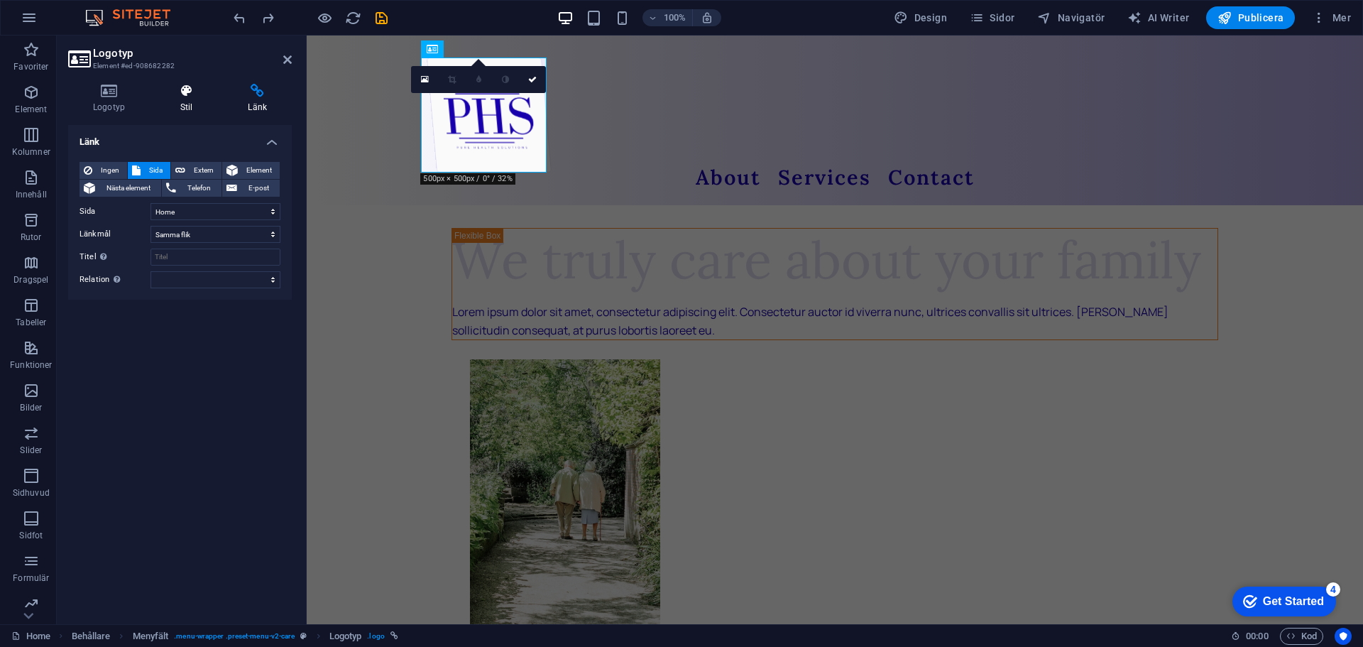
click at [196, 91] on icon at bounding box center [186, 91] width 62 height 14
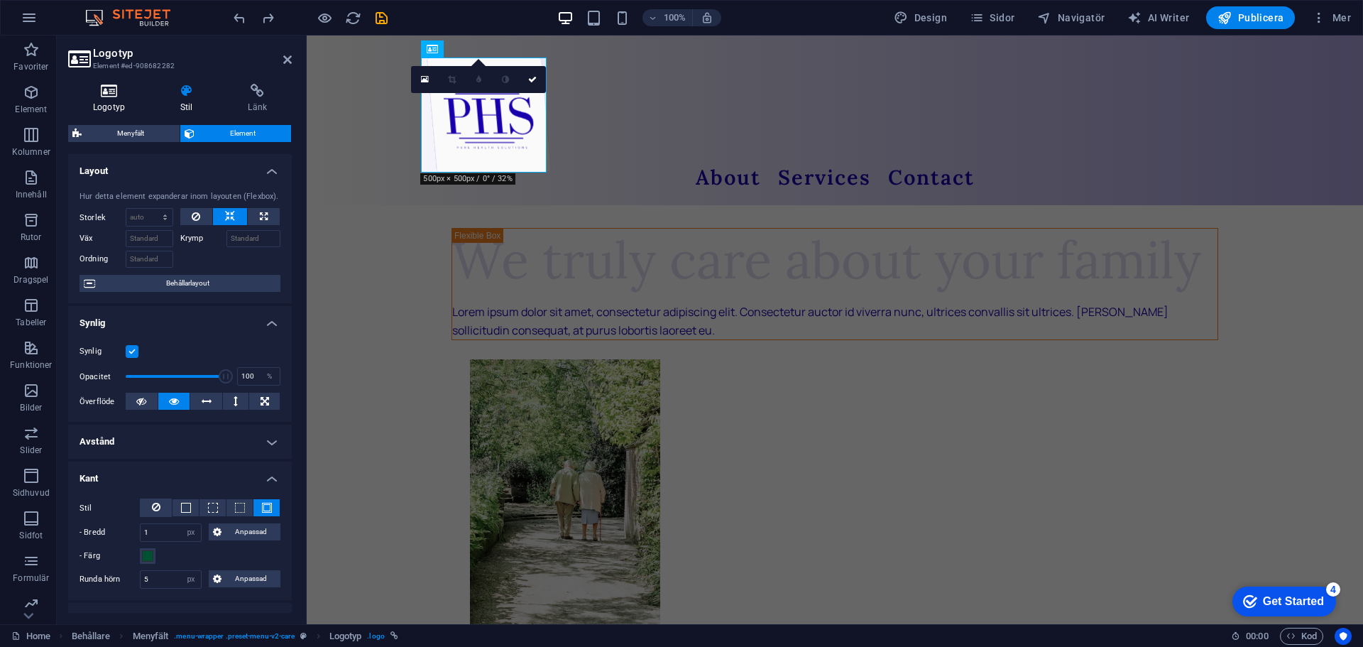
click at [119, 95] on icon at bounding box center [109, 91] width 82 height 14
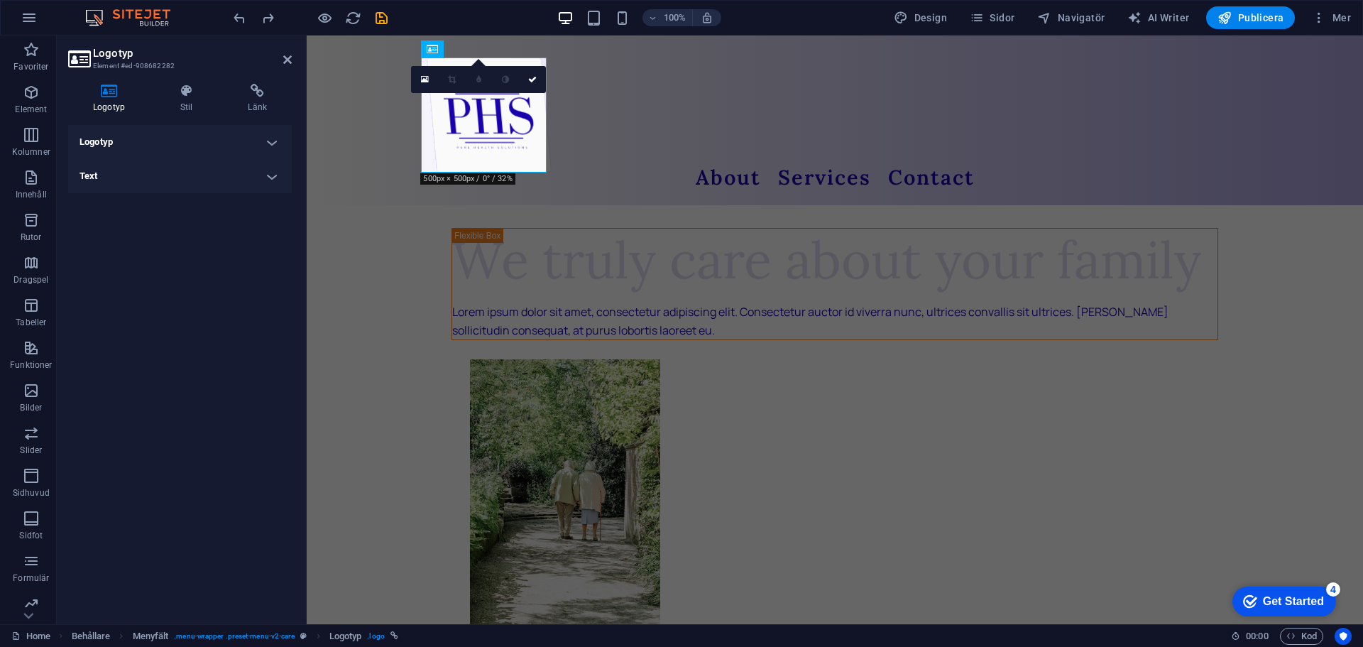
click at [212, 187] on h4 "Text" at bounding box center [180, 176] width 224 height 34
click at [209, 171] on h4 "Text" at bounding box center [180, 172] width 224 height 26
click at [219, 149] on h4 "Logotyp" at bounding box center [180, 142] width 224 height 34
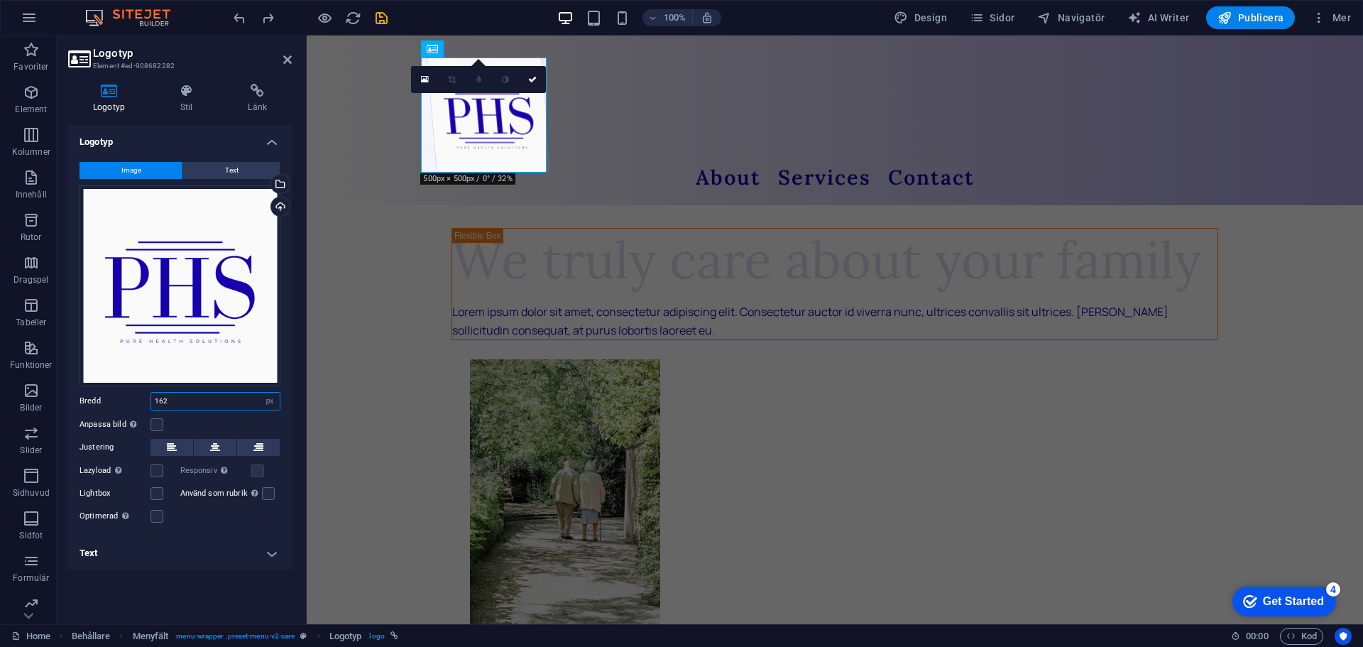
click at [202, 401] on input "162" at bounding box center [215, 400] width 128 height 17
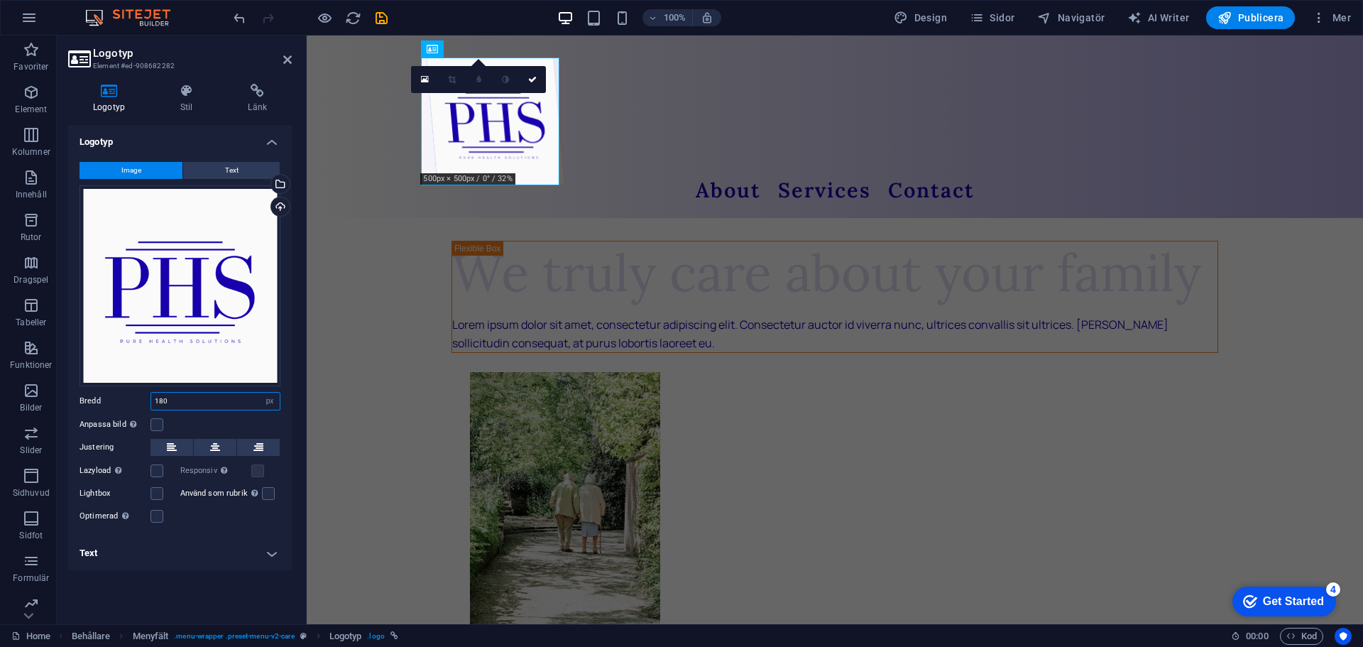
click at [202, 400] on input "180" at bounding box center [215, 400] width 128 height 17
type input "200"
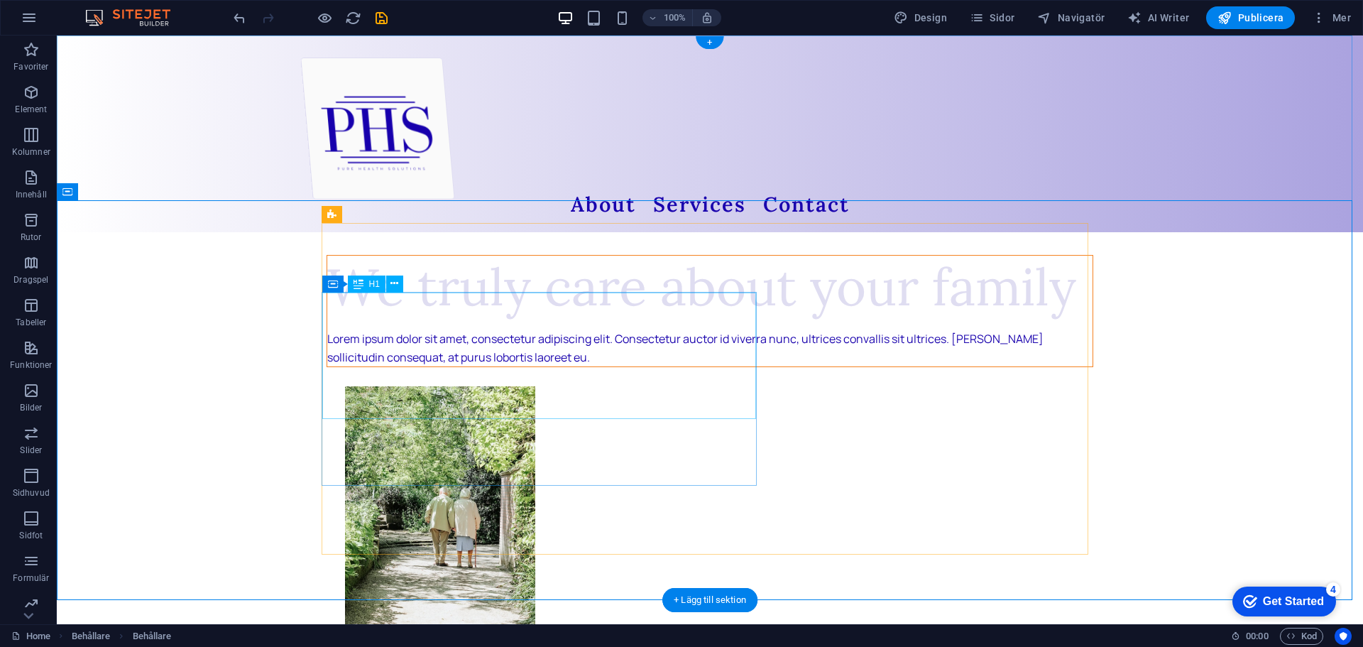
click at [367, 319] on div "We truly care about your family" at bounding box center [709, 287] width 765 height 63
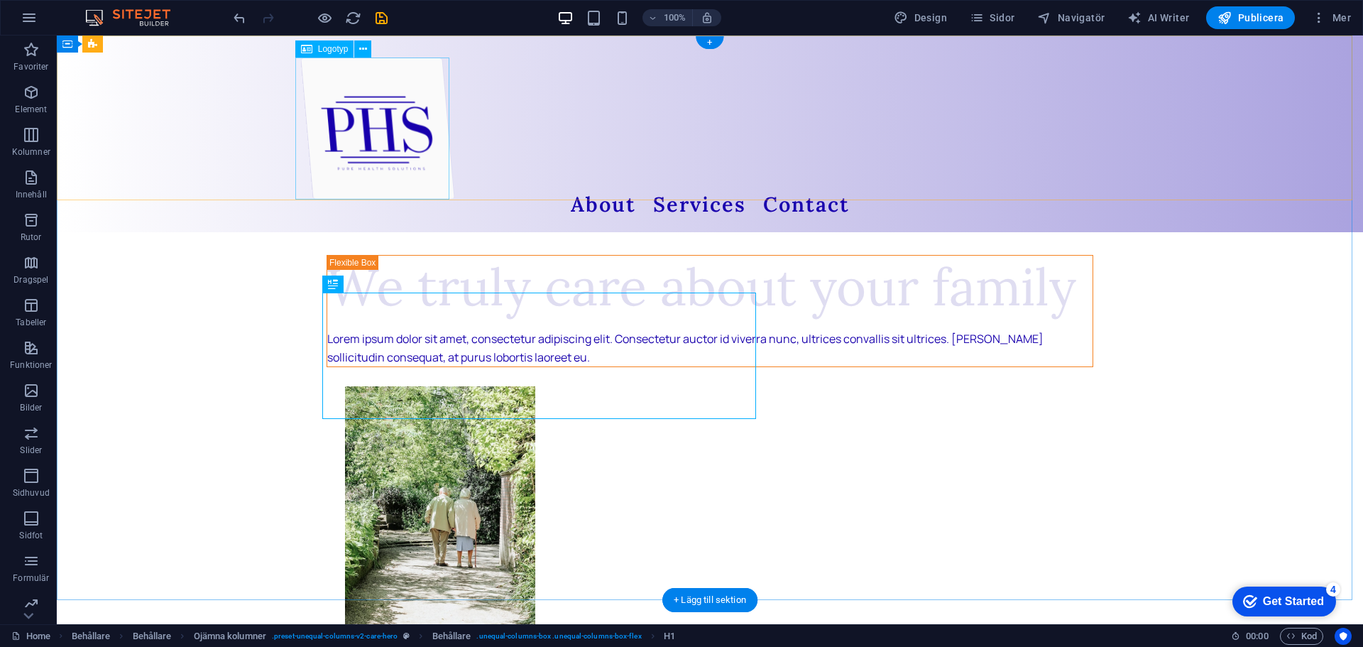
click at [373, 155] on div at bounding box center [695, 128] width 790 height 142
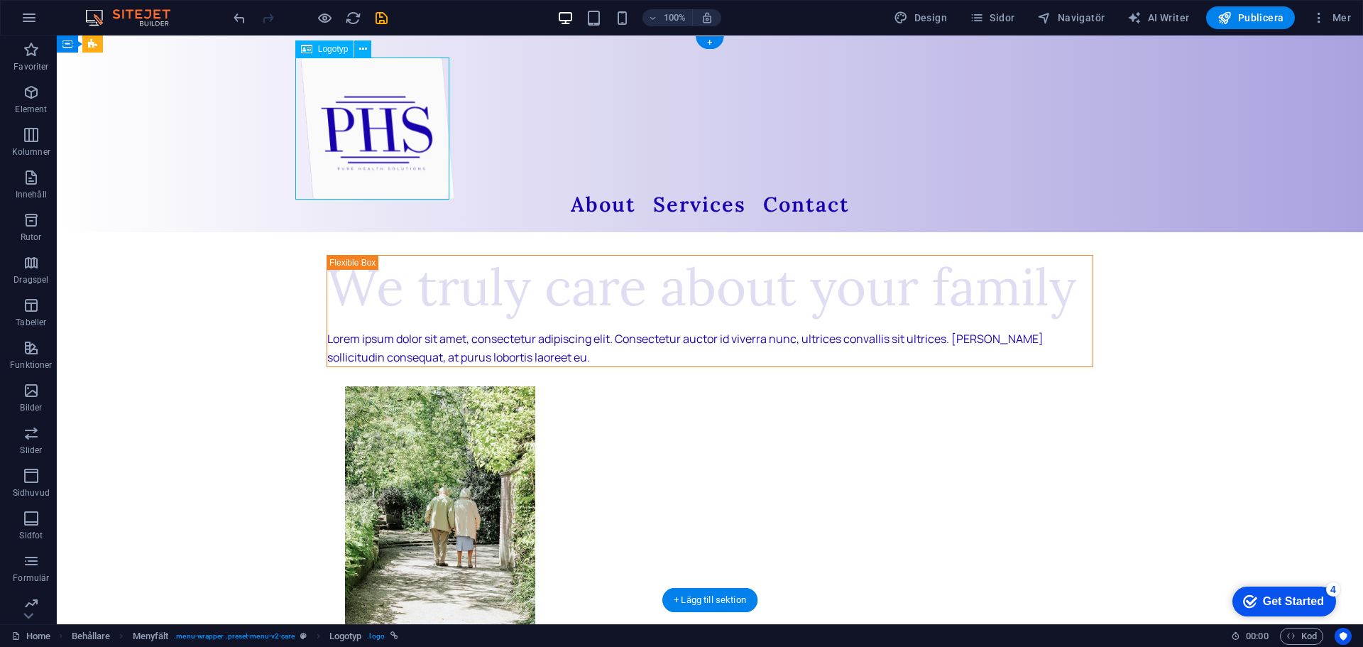
click at [364, 122] on div at bounding box center [695, 128] width 790 height 142
select select "px"
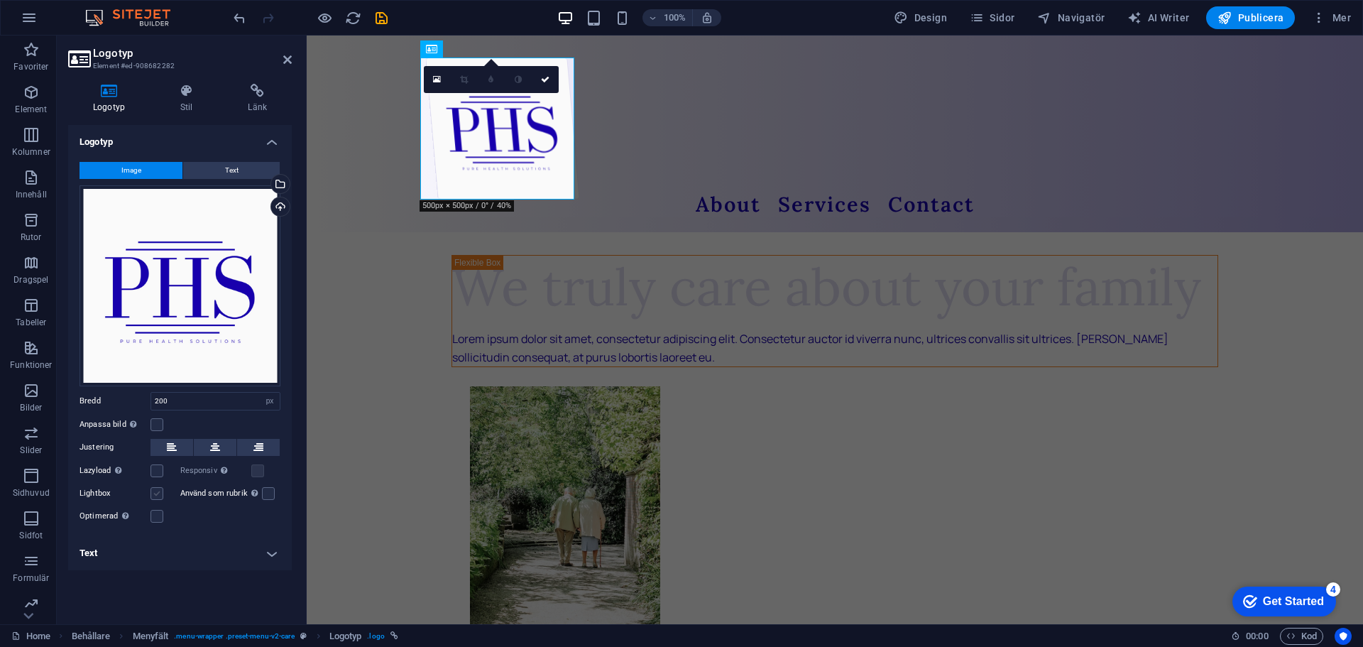
click at [159, 495] on label at bounding box center [156, 493] width 13 height 13
click at [0, 0] on input "Lightbox" at bounding box center [0, 0] width 0 height 0
click at [159, 493] on label at bounding box center [156, 493] width 13 height 13
click at [0, 0] on input "Lightbox" at bounding box center [0, 0] width 0 height 0
click at [263, 493] on label at bounding box center [268, 493] width 13 height 13
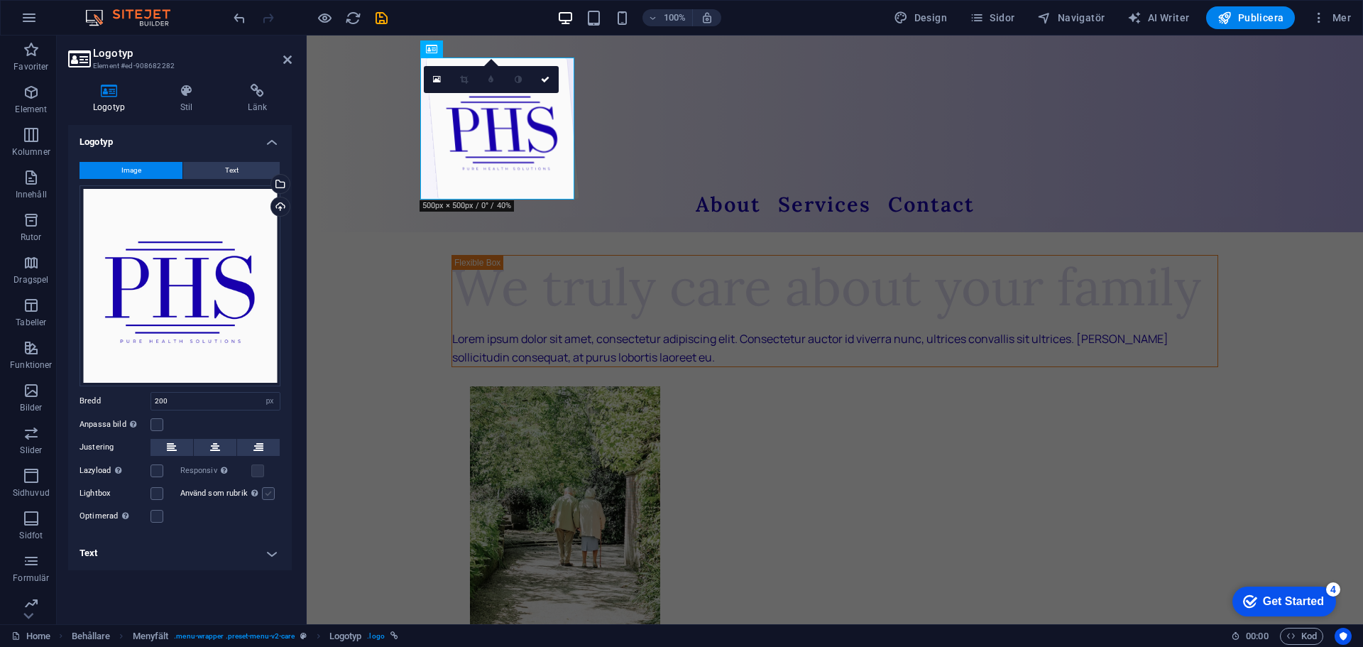
click at [0, 0] on input "Använd som rubrik Bilden omsluts i en H1-rubriktagg. Användbart för att ge alte…" at bounding box center [0, 0] width 0 height 0
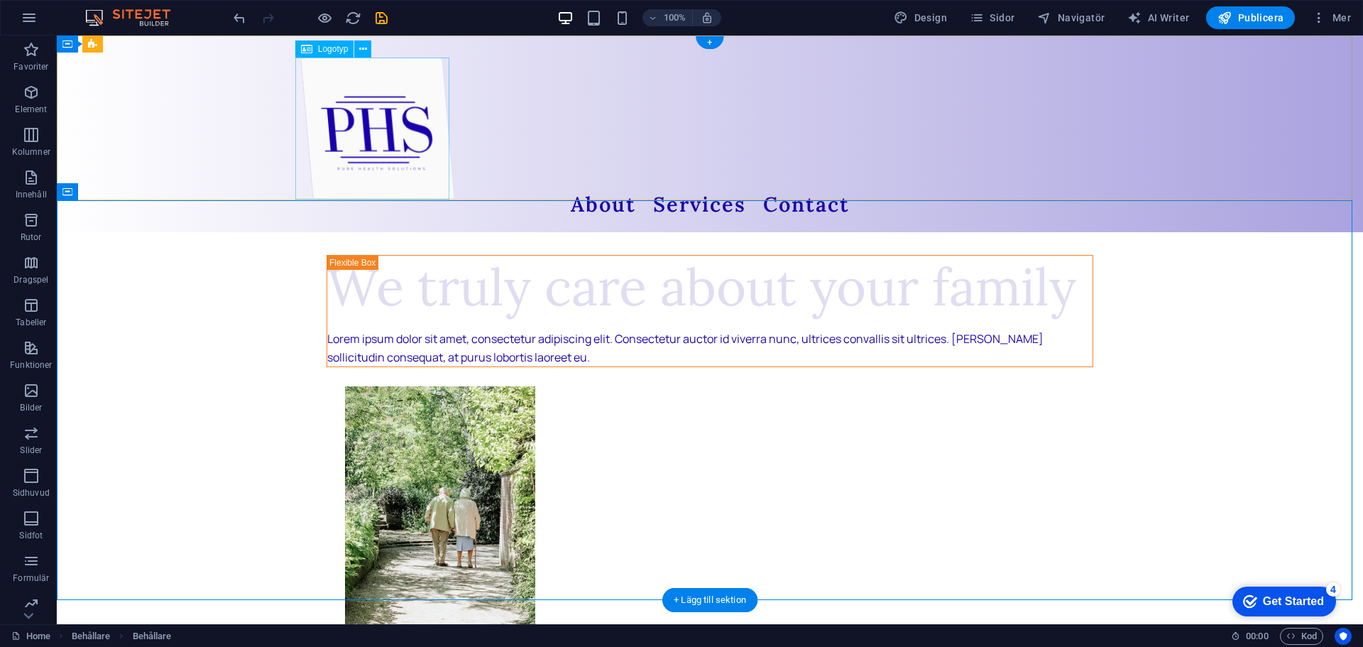
click at [368, 139] on div at bounding box center [695, 128] width 790 height 142
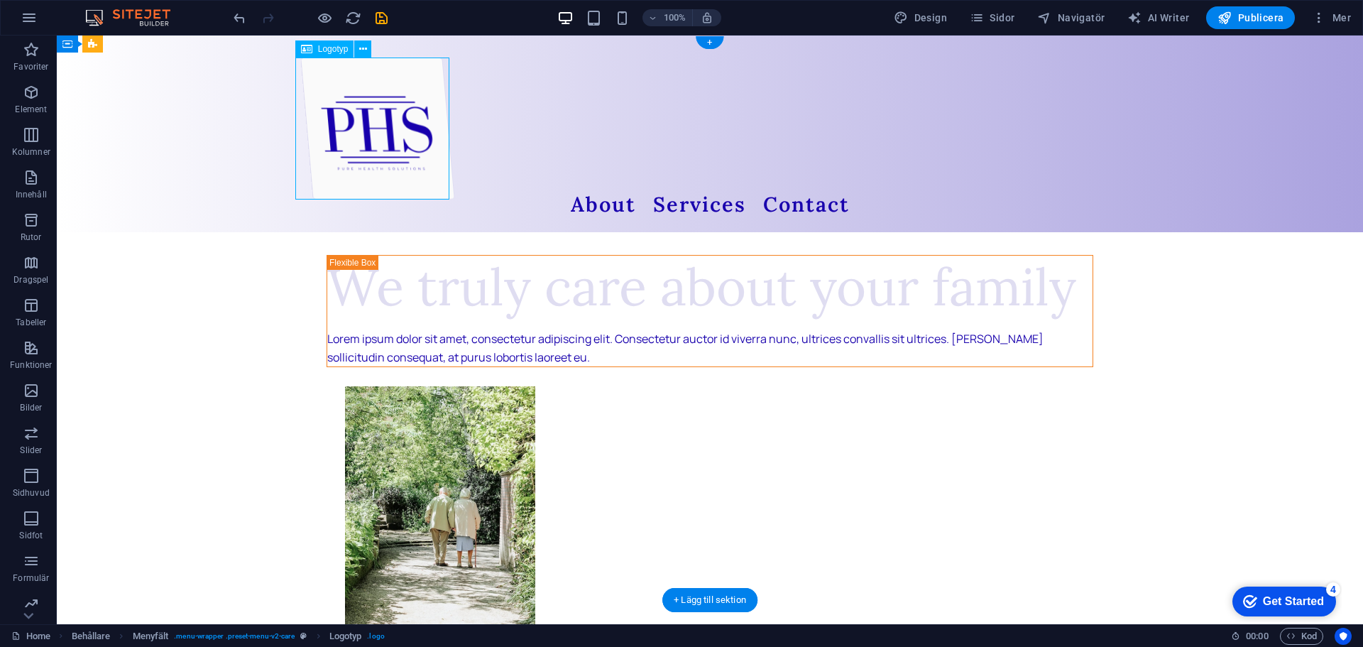
click at [368, 139] on div at bounding box center [695, 128] width 790 height 142
click at [119, 139] on div "About Services Contact" at bounding box center [710, 133] width 1306 height 197
select select "px"
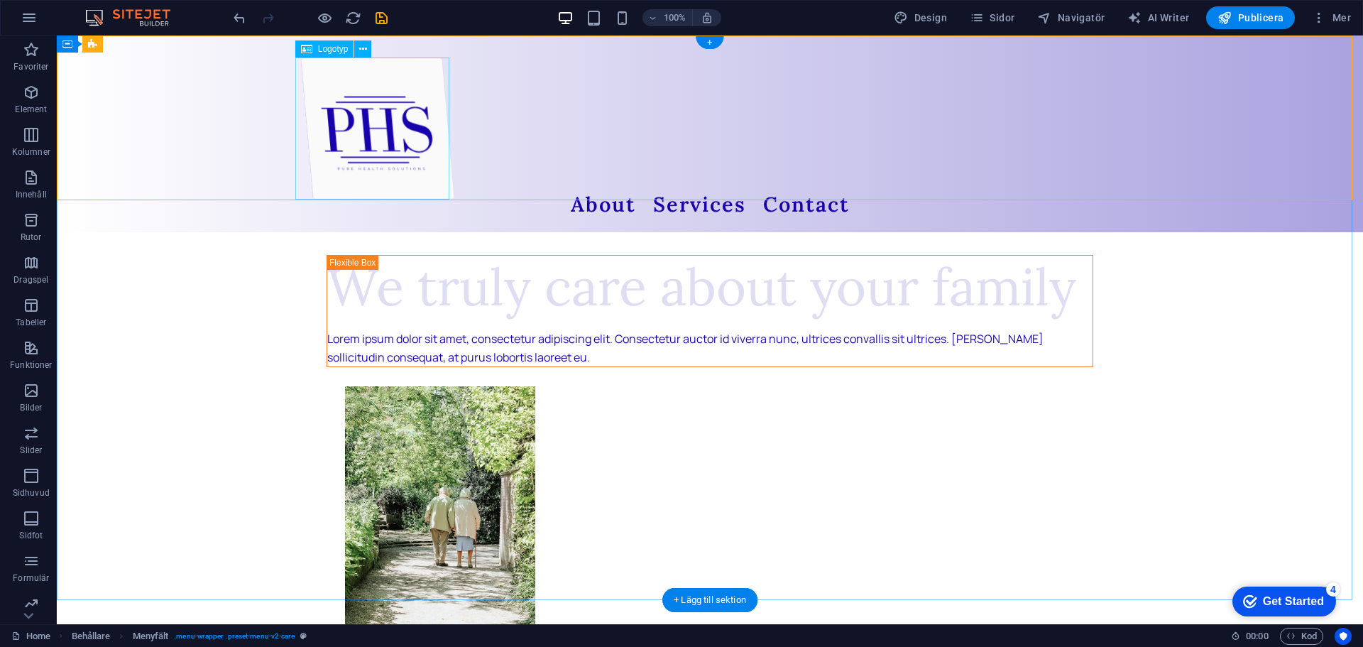
click at [377, 121] on div at bounding box center [695, 128] width 790 height 142
select select "px"
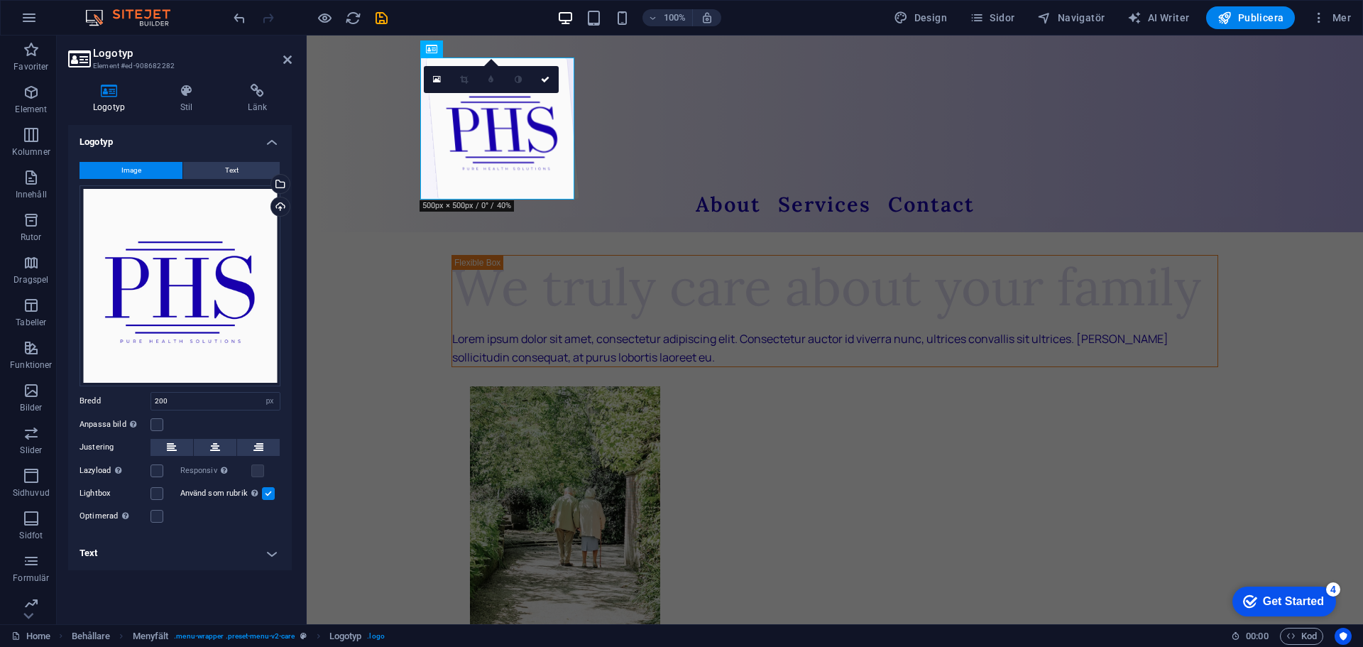
click at [267, 490] on label at bounding box center [268, 493] width 13 height 13
click at [0, 0] on input "Använd som rubrik Bilden omsluts i en H1-rubriktagg. Användbart för att ge alte…" at bounding box center [0, 0] width 0 height 0
click at [163, 515] on label at bounding box center [156, 516] width 13 height 13
click at [0, 0] on input "Optimerad Bilder komprimeras för att förbättra sidans hastighet." at bounding box center [0, 0] width 0 height 0
click at [521, 78] on link at bounding box center [518, 79] width 27 height 27
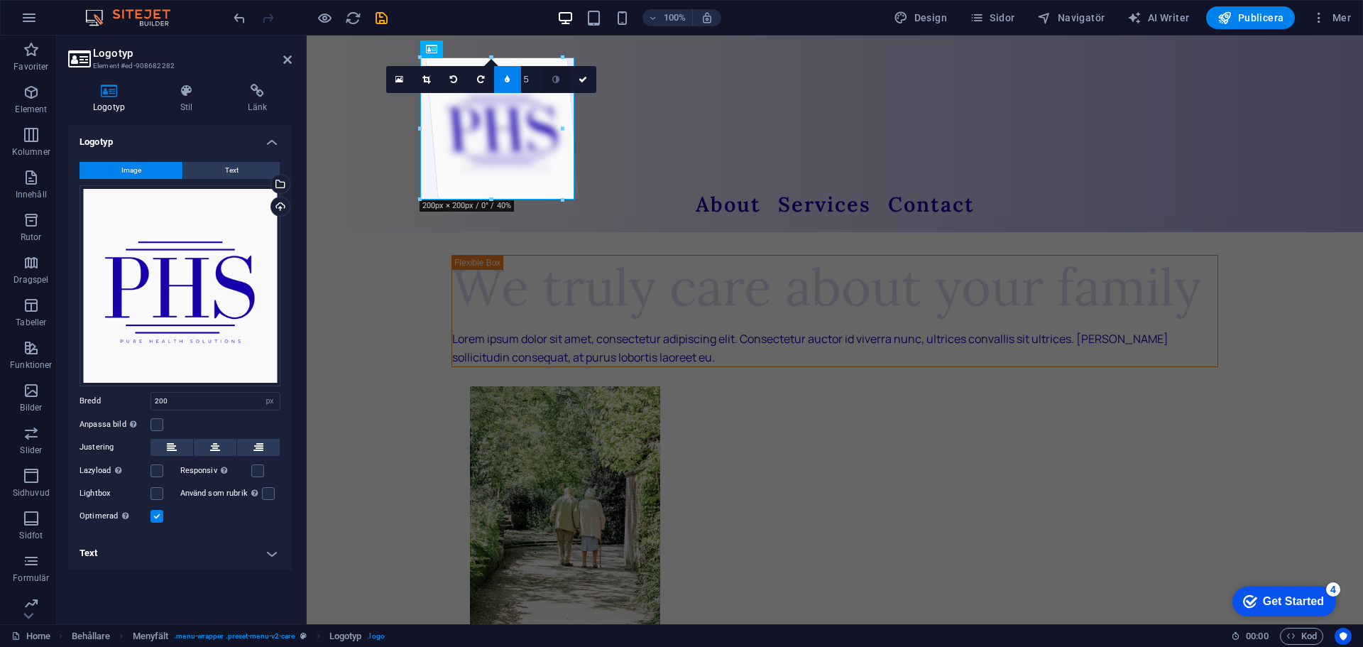
click at [557, 82] on icon at bounding box center [555, 79] width 7 height 9
click at [509, 80] on icon at bounding box center [507, 79] width 5 height 9
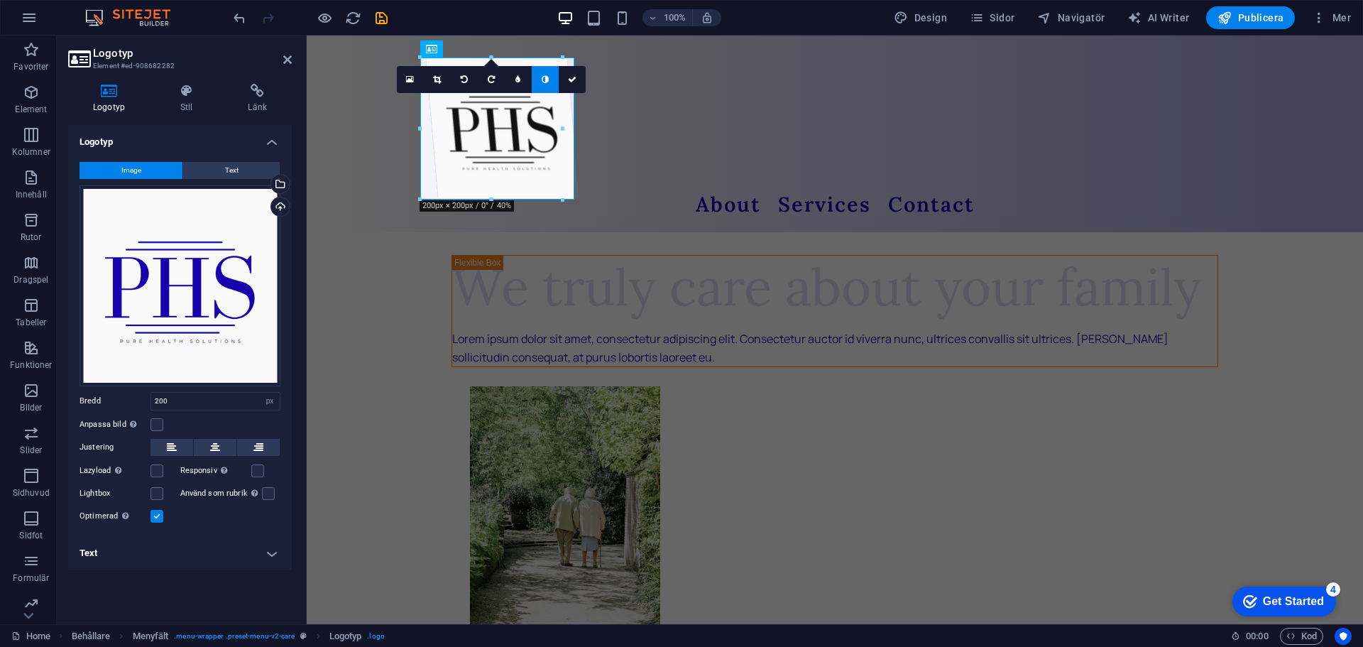
click at [542, 82] on icon at bounding box center [545, 79] width 7 height 9
click at [409, 74] on link at bounding box center [410, 79] width 27 height 27
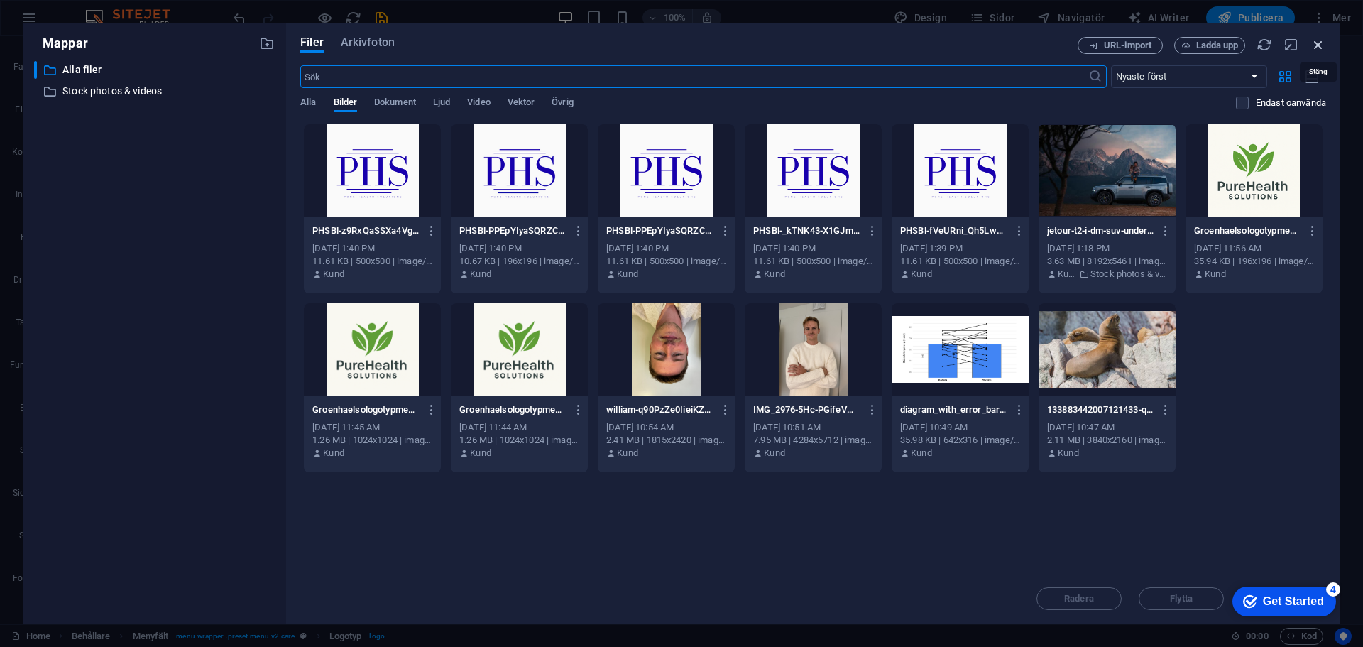
click at [1314, 41] on icon "button" at bounding box center [1318, 45] width 16 height 16
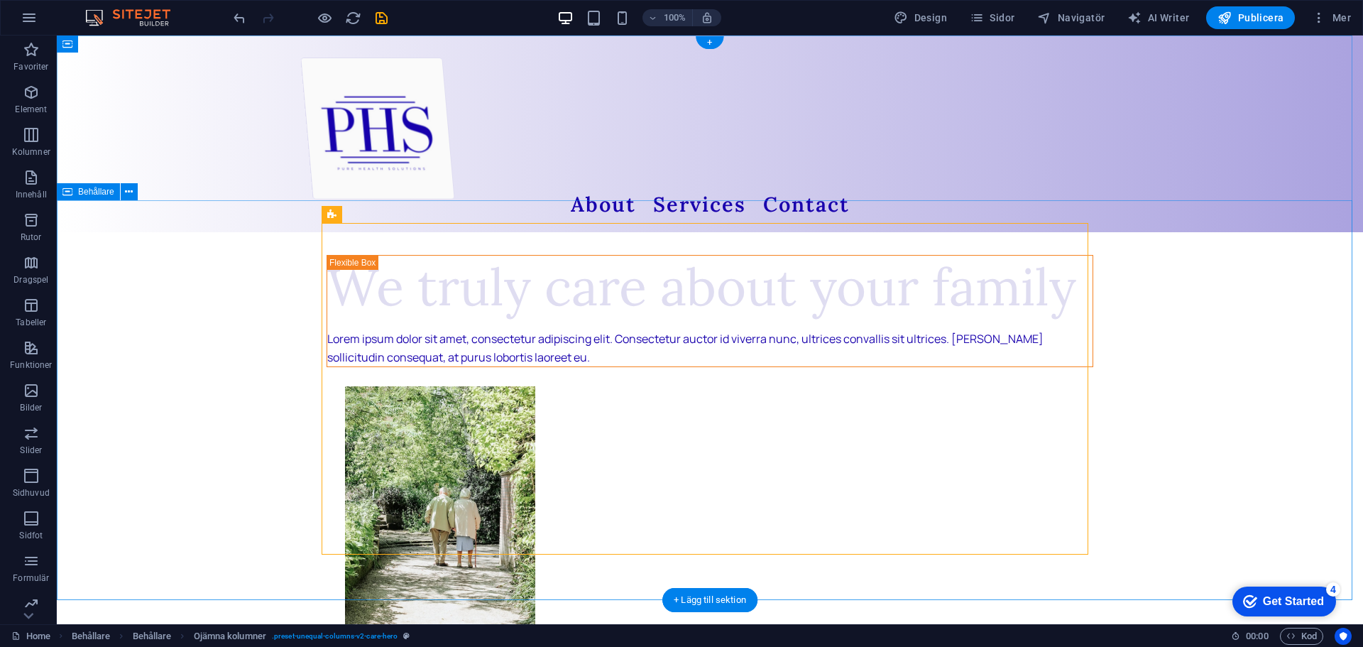
click at [368, 142] on div at bounding box center [695, 128] width 790 height 142
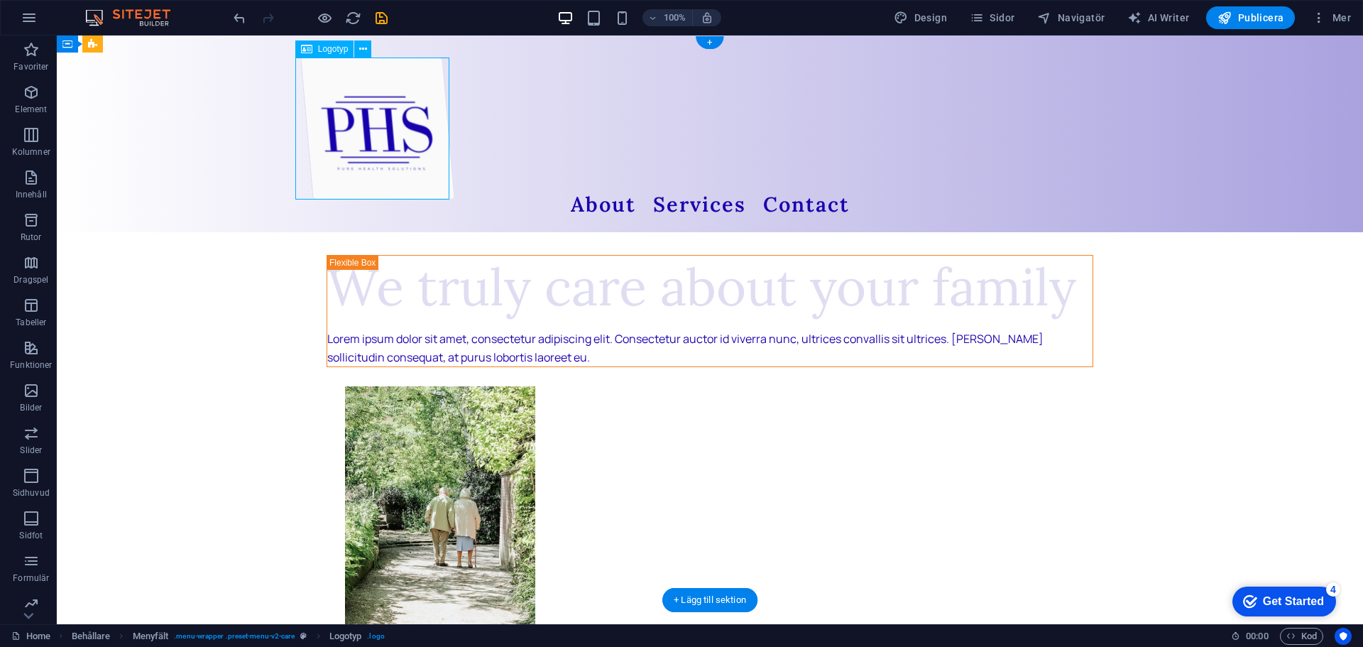
click at [396, 149] on div at bounding box center [695, 128] width 790 height 142
select select "px"
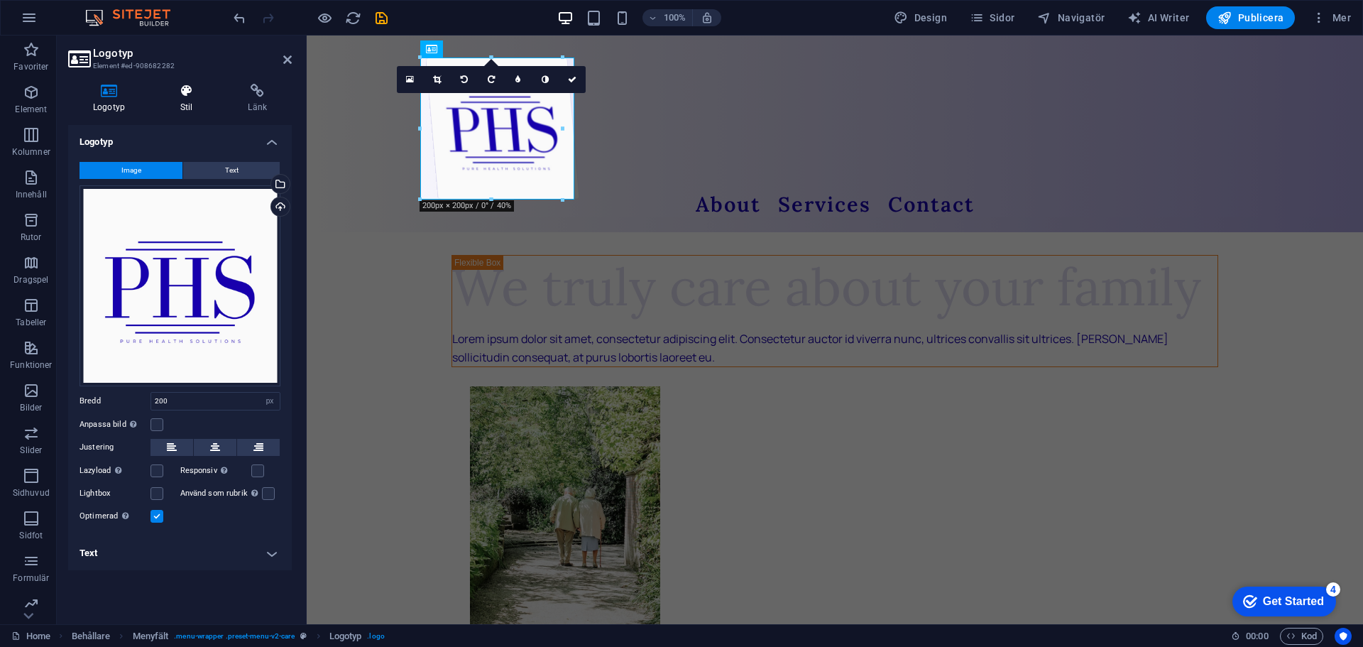
click at [185, 103] on h4 "Stil" at bounding box center [189, 99] width 68 height 30
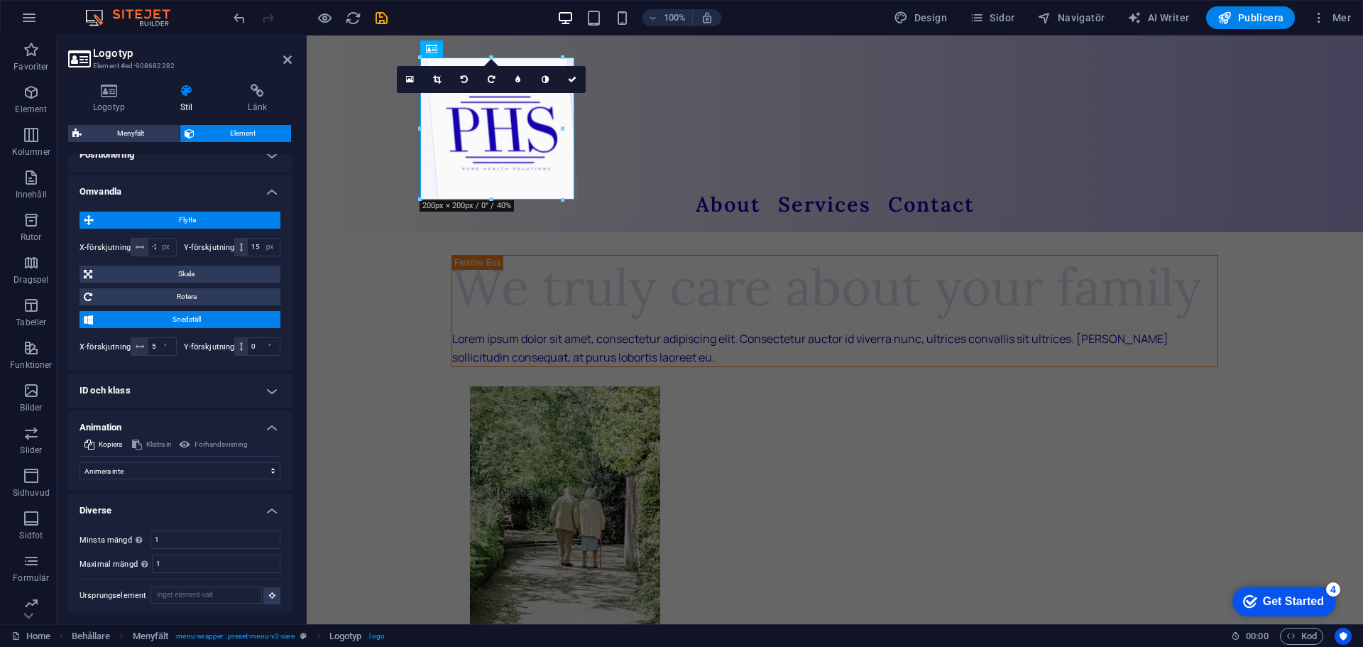
scroll to position [605, 0]
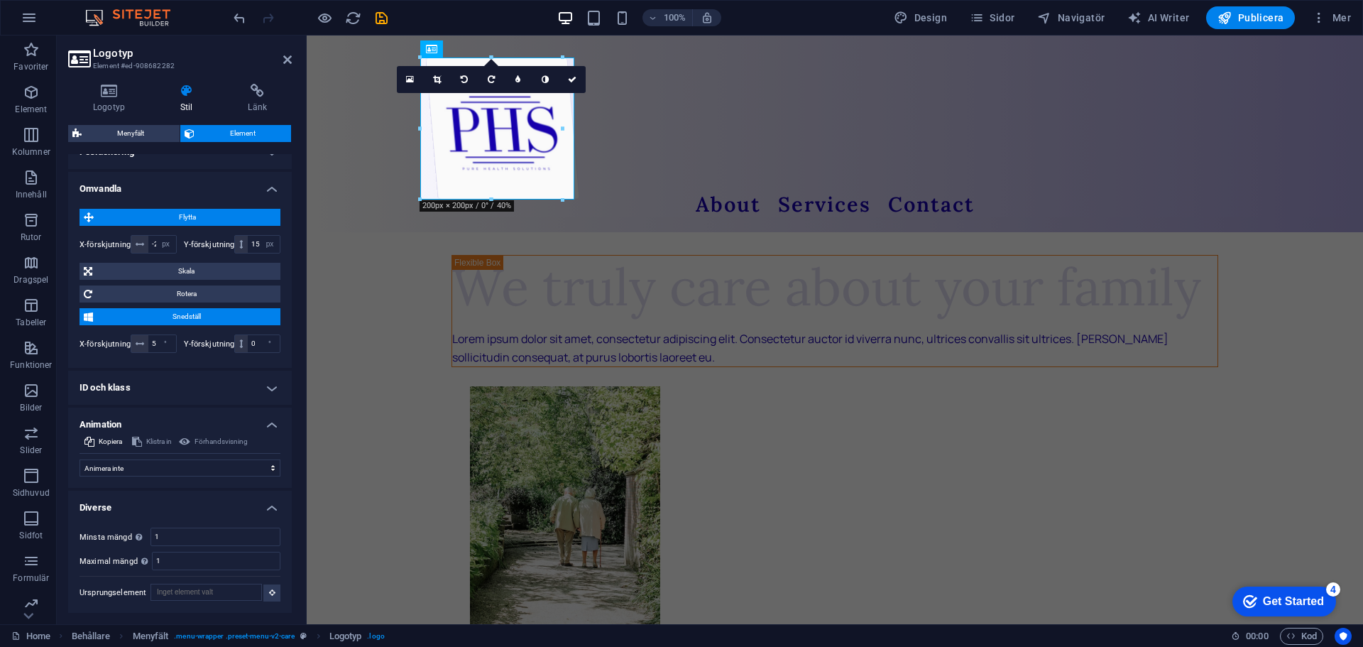
click at [272, 506] on h4 "Diverse" at bounding box center [180, 503] width 224 height 26
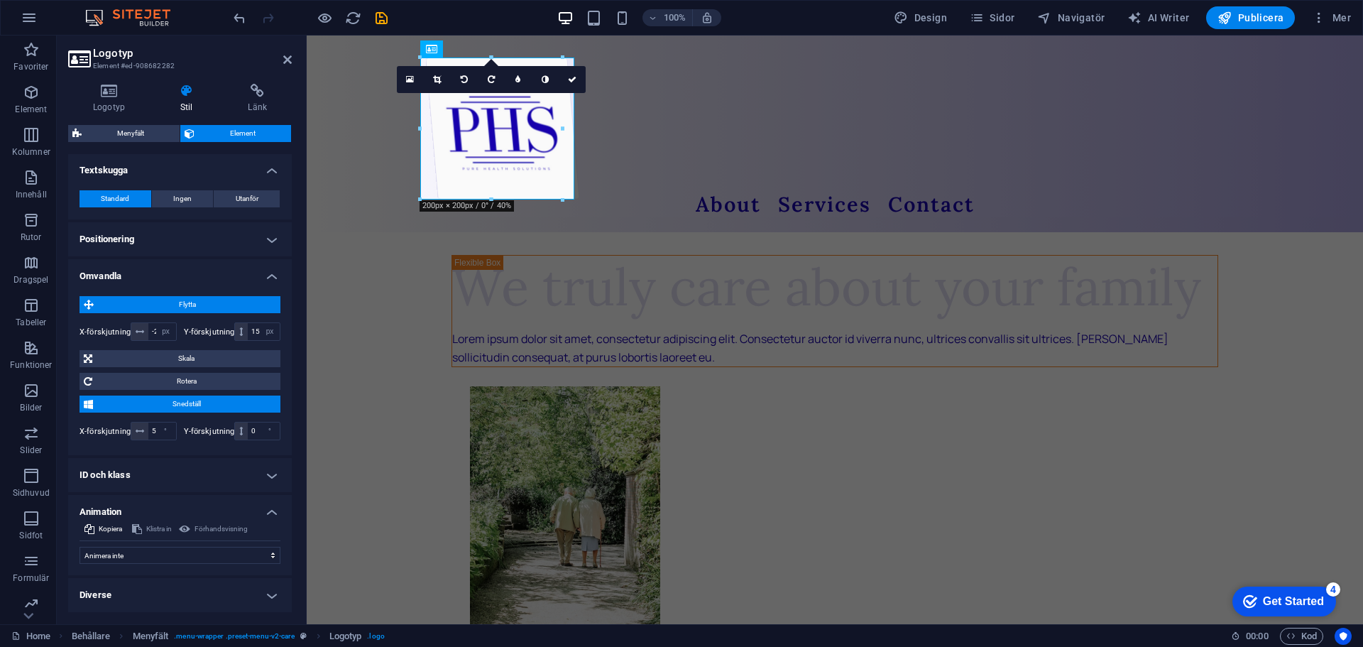
click at [268, 508] on h4 "Animation" at bounding box center [180, 508] width 224 height 26
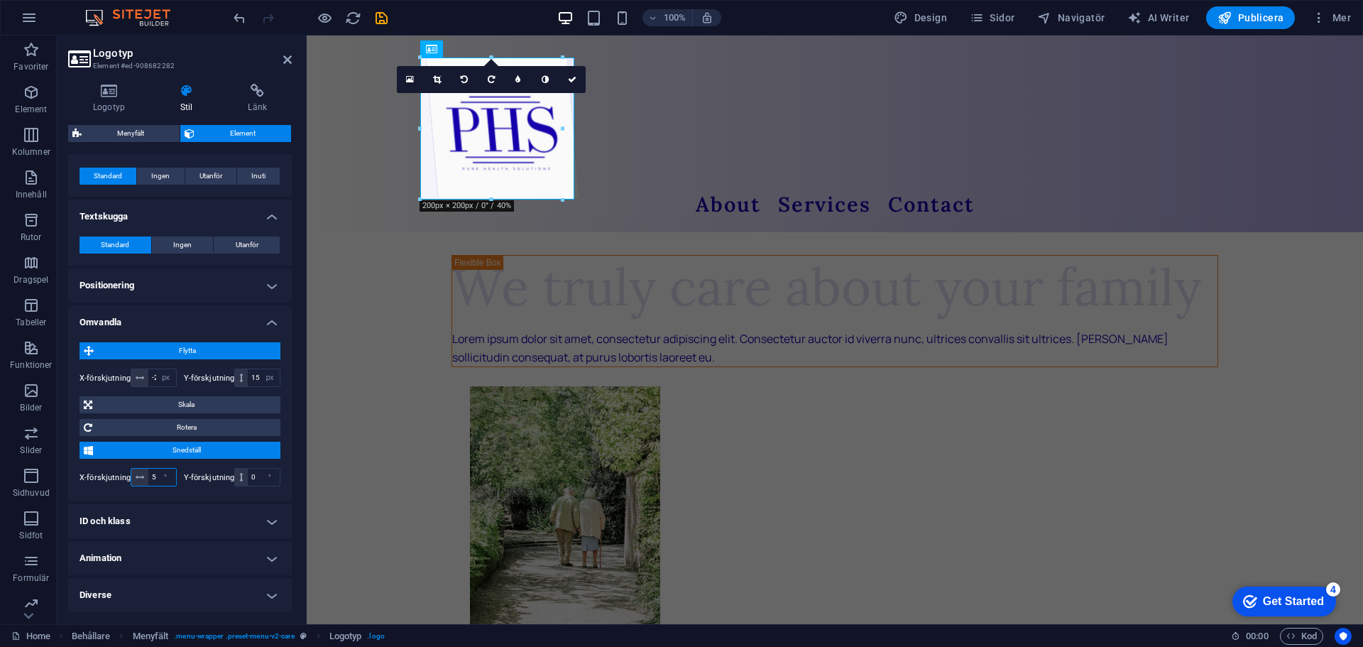
click at [153, 477] on input "5" at bounding box center [162, 476] width 28 height 17
type input "0"
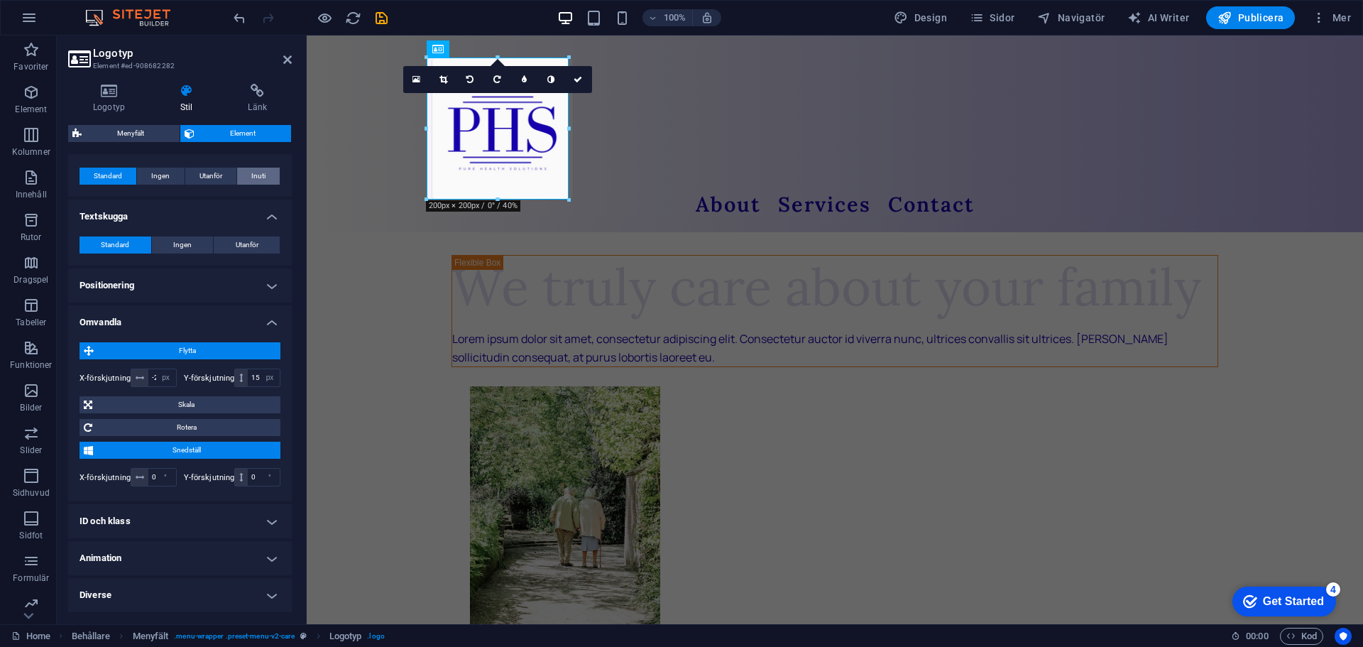
click at [260, 177] on span "Inuti" at bounding box center [258, 175] width 14 height 17
type input "2"
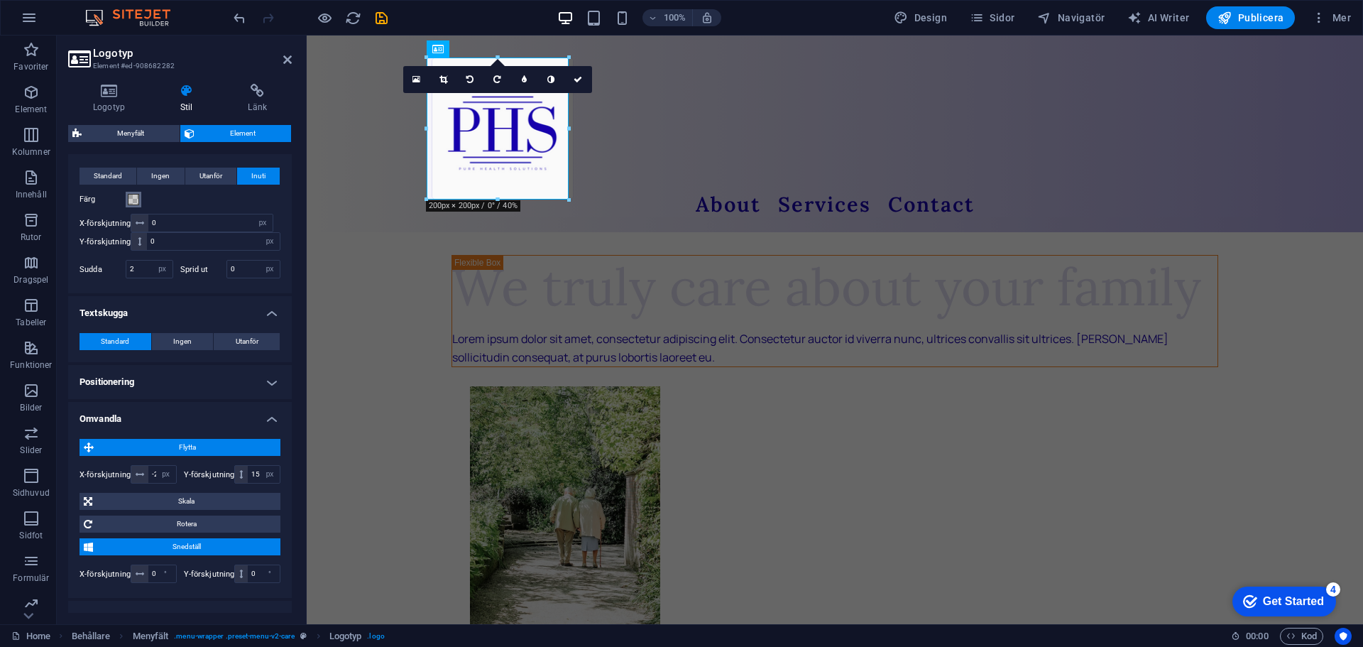
click at [136, 197] on span at bounding box center [133, 199] width 11 height 11
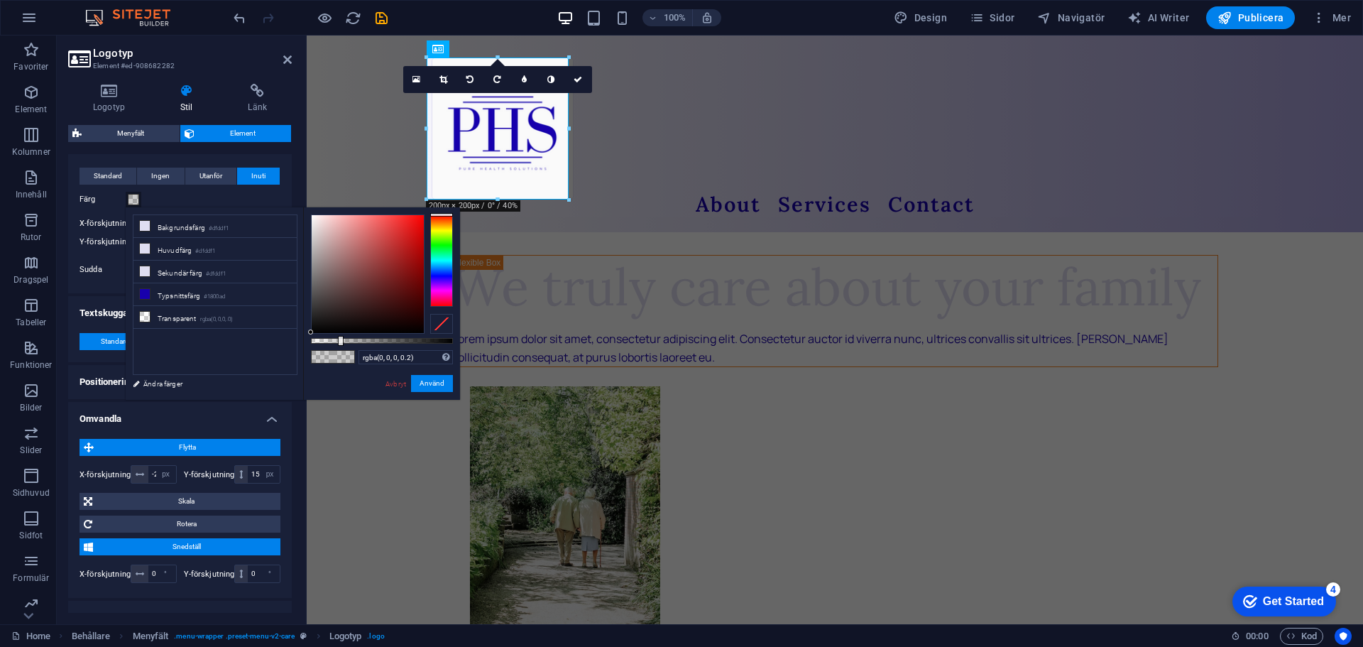
click at [287, 155] on h4 "Skugga" at bounding box center [180, 144] width 224 height 26
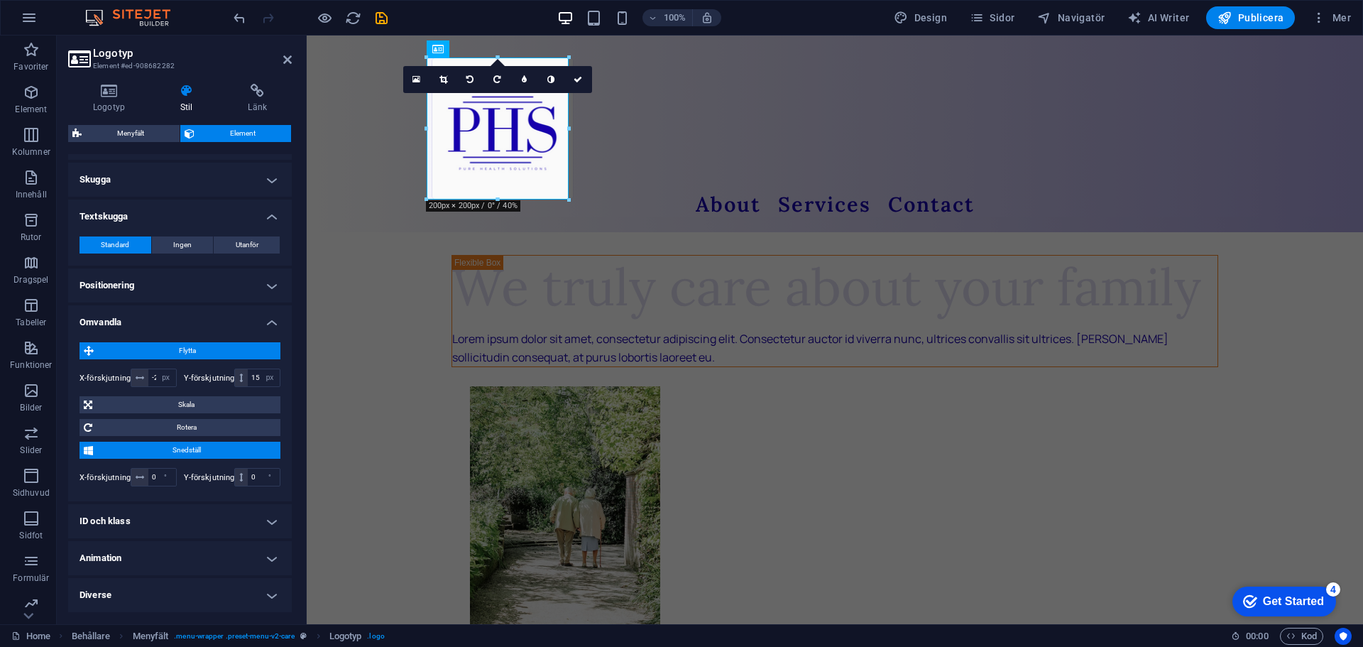
click at [254, 177] on h4 "Skugga" at bounding box center [180, 180] width 224 height 34
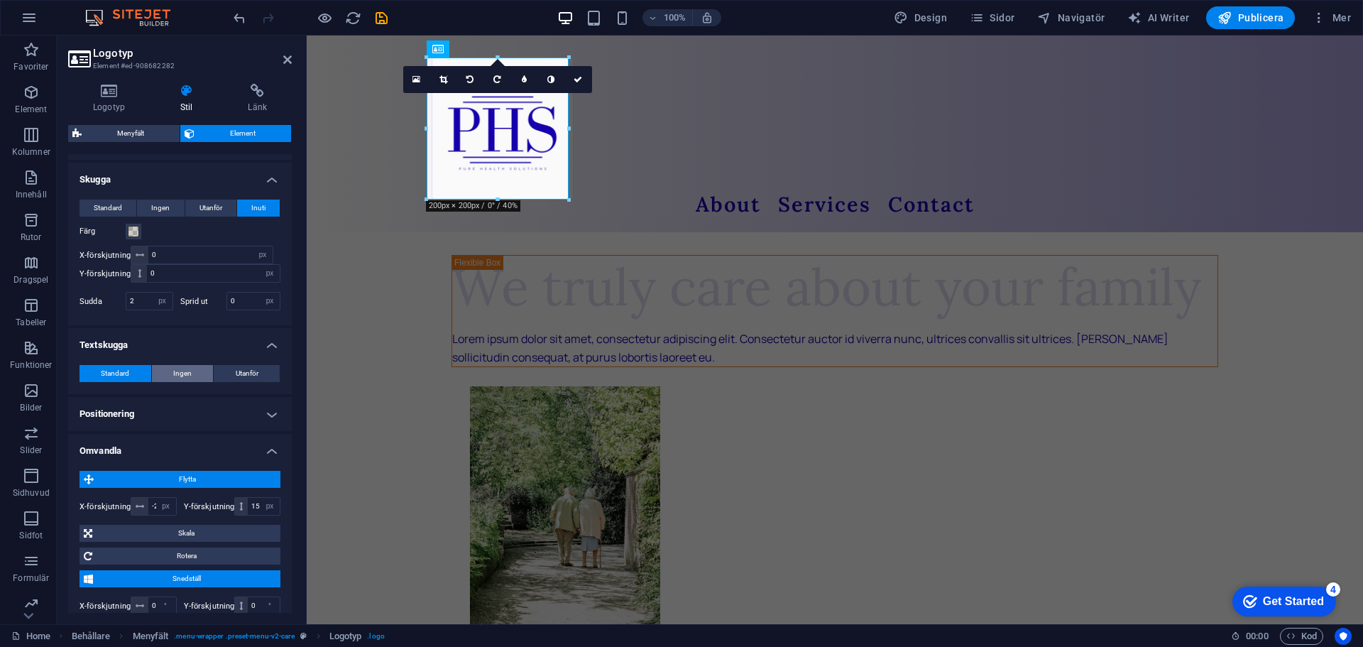
click at [173, 370] on span "Ingen" at bounding box center [182, 373] width 18 height 17
click at [126, 372] on span "Standard" at bounding box center [115, 373] width 28 height 17
click at [270, 339] on h4 "Textskugga" at bounding box center [180, 341] width 224 height 26
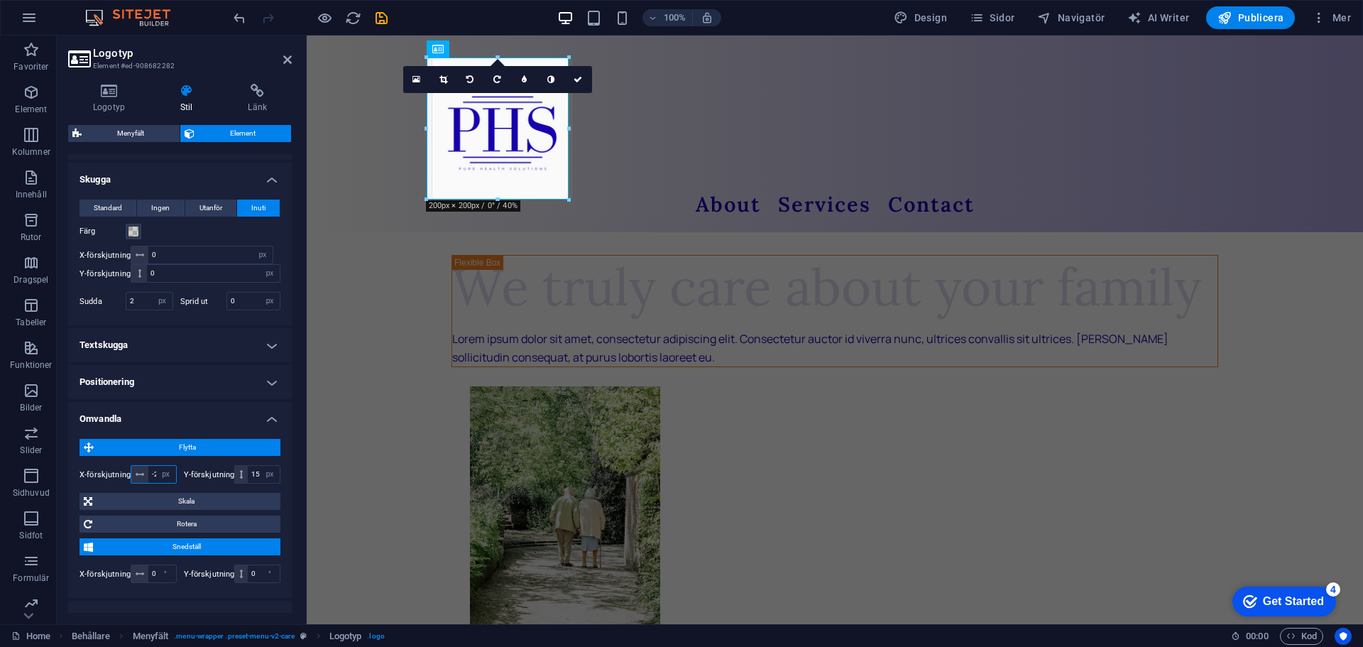
click at [153, 471] on input "-20" at bounding box center [162, 474] width 28 height 17
click at [254, 477] on input "15" at bounding box center [264, 474] width 32 height 17
type input "-20"
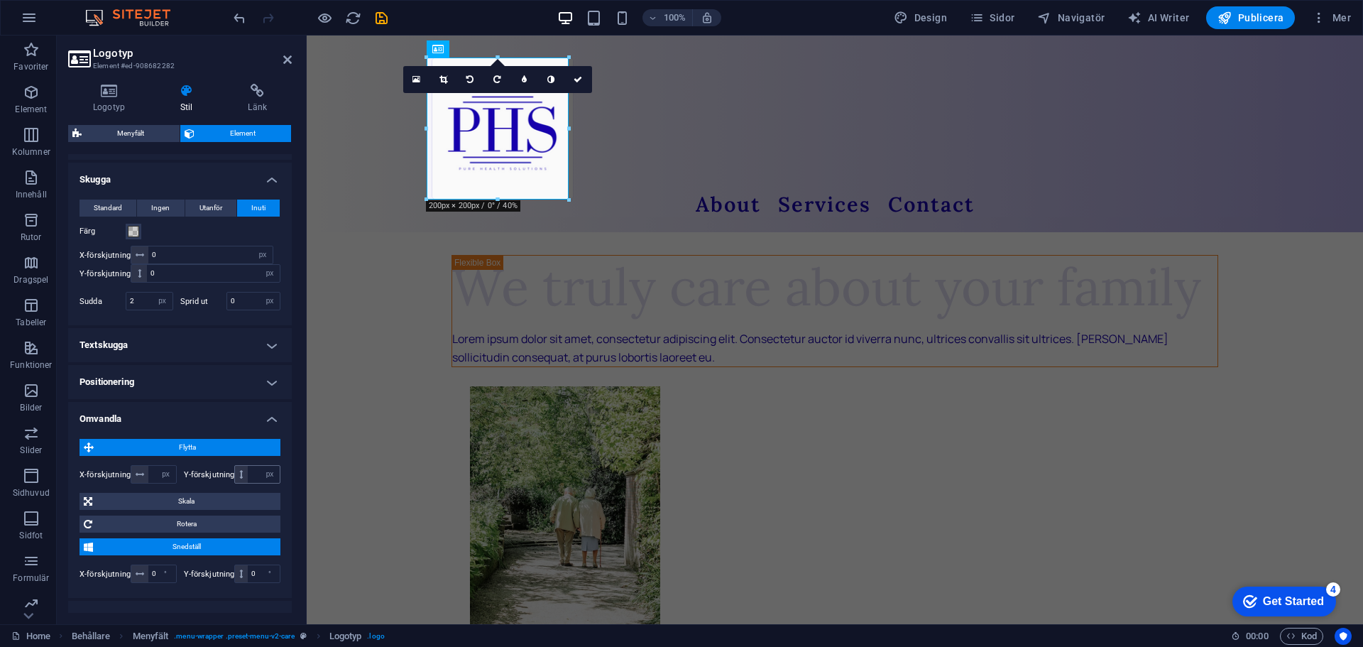
type input "0"
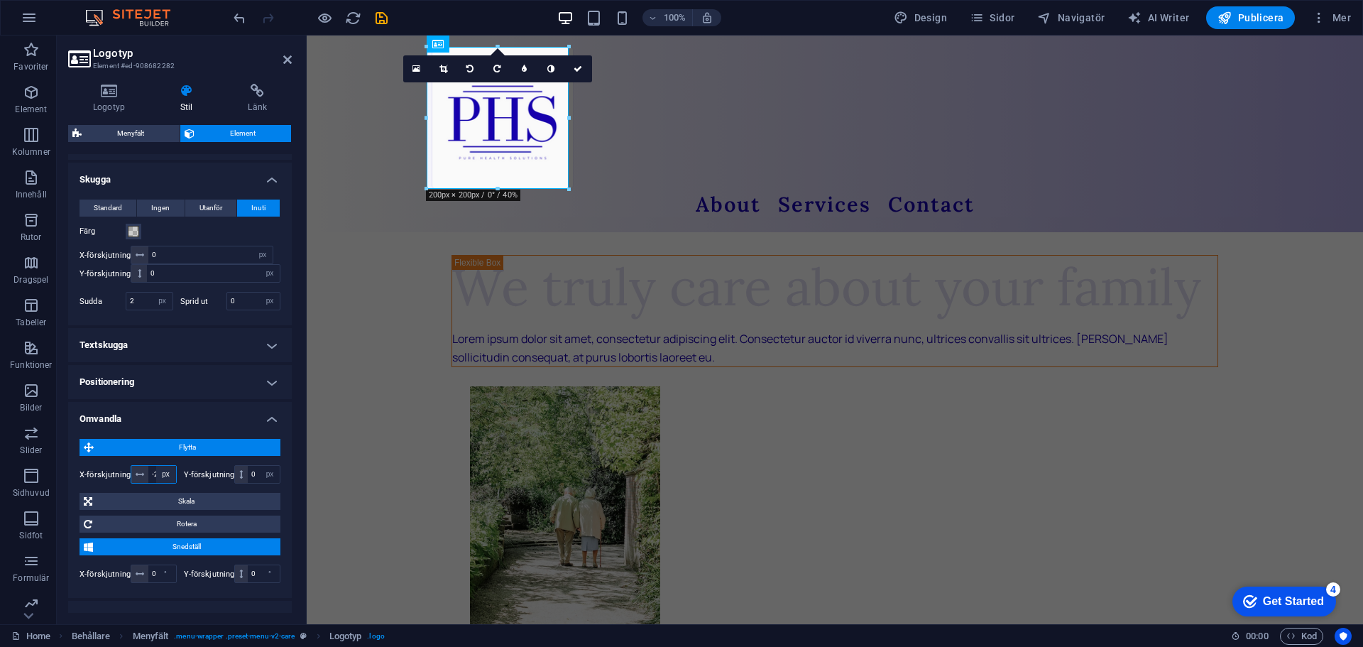
click at [156, 473] on select "px rem % em vh vw" at bounding box center [166, 474] width 20 height 17
click at [150, 473] on input "-20" at bounding box center [162, 474] width 28 height 17
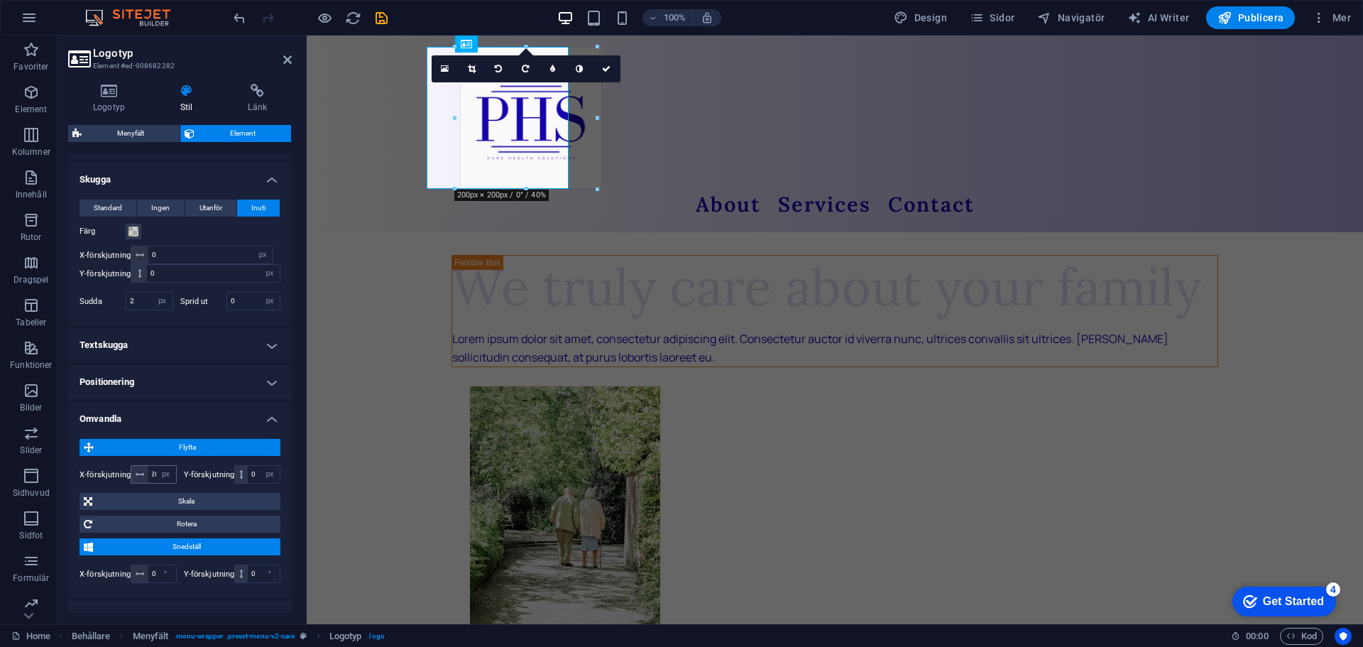
scroll to position [0, 0]
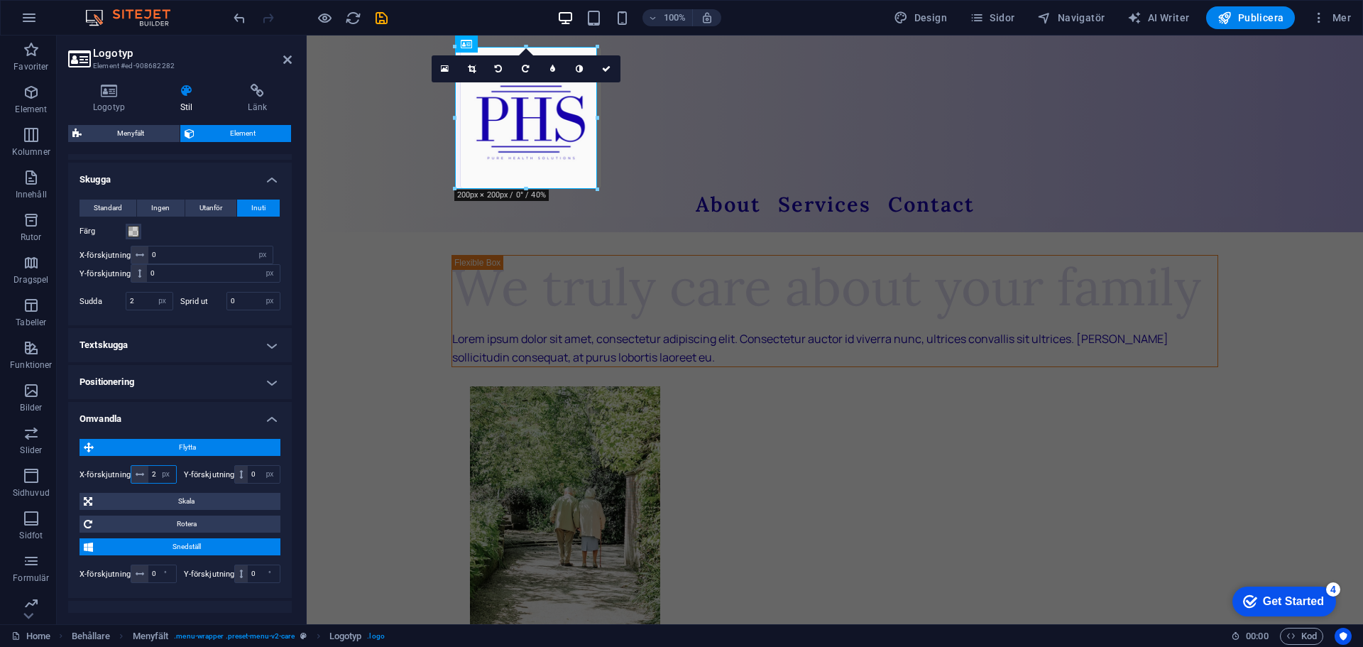
click at [150, 473] on input "20" at bounding box center [162, 474] width 28 height 17
type input "0"
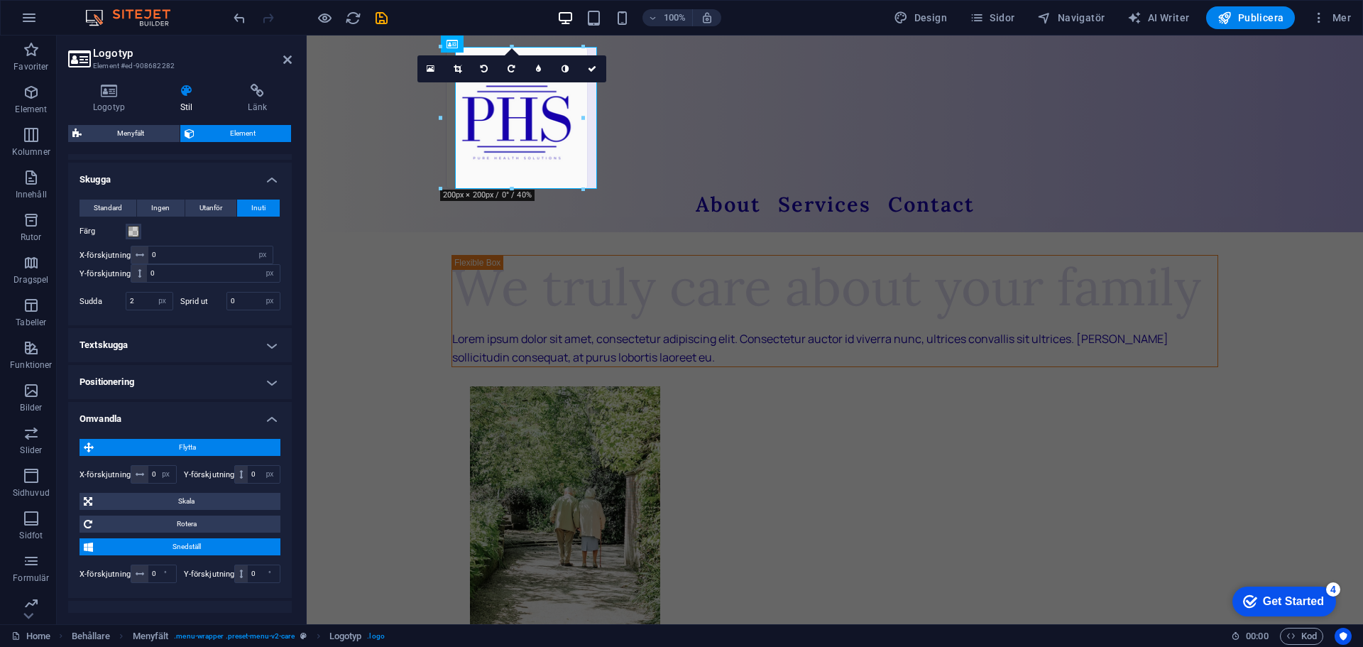
scroll to position [0, 0]
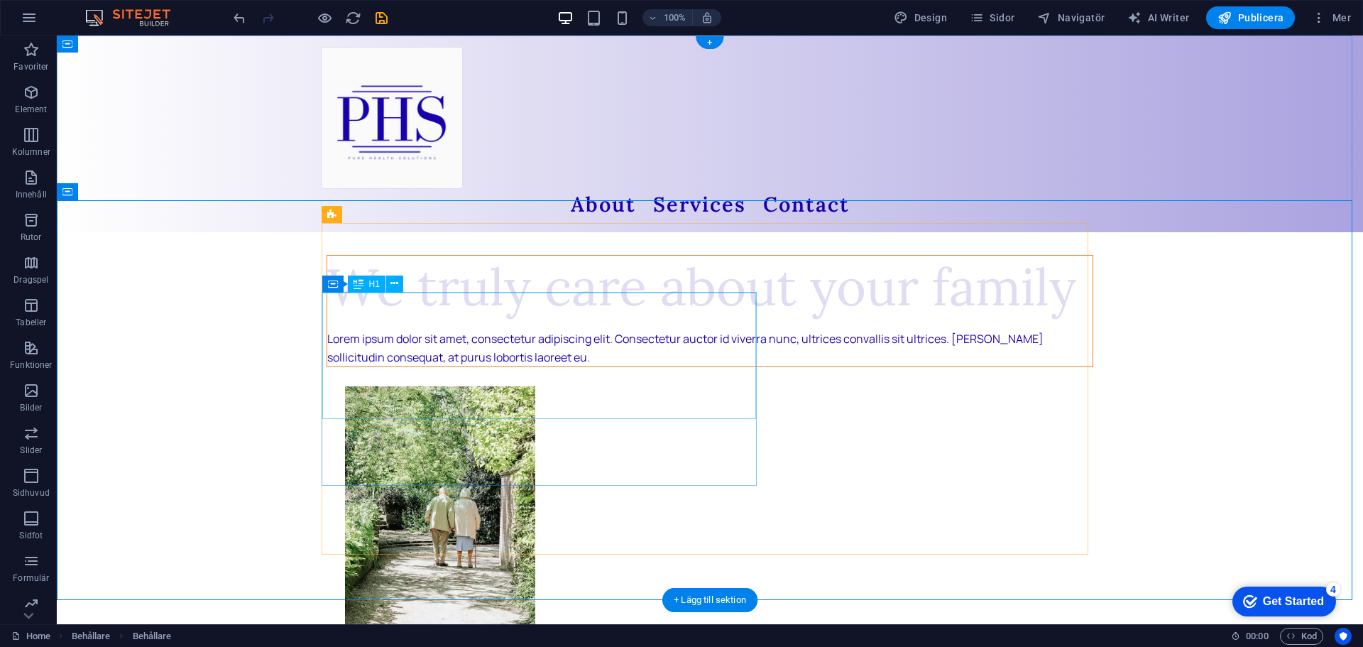
click at [475, 319] on div "We truly care about your family" at bounding box center [709, 287] width 765 height 63
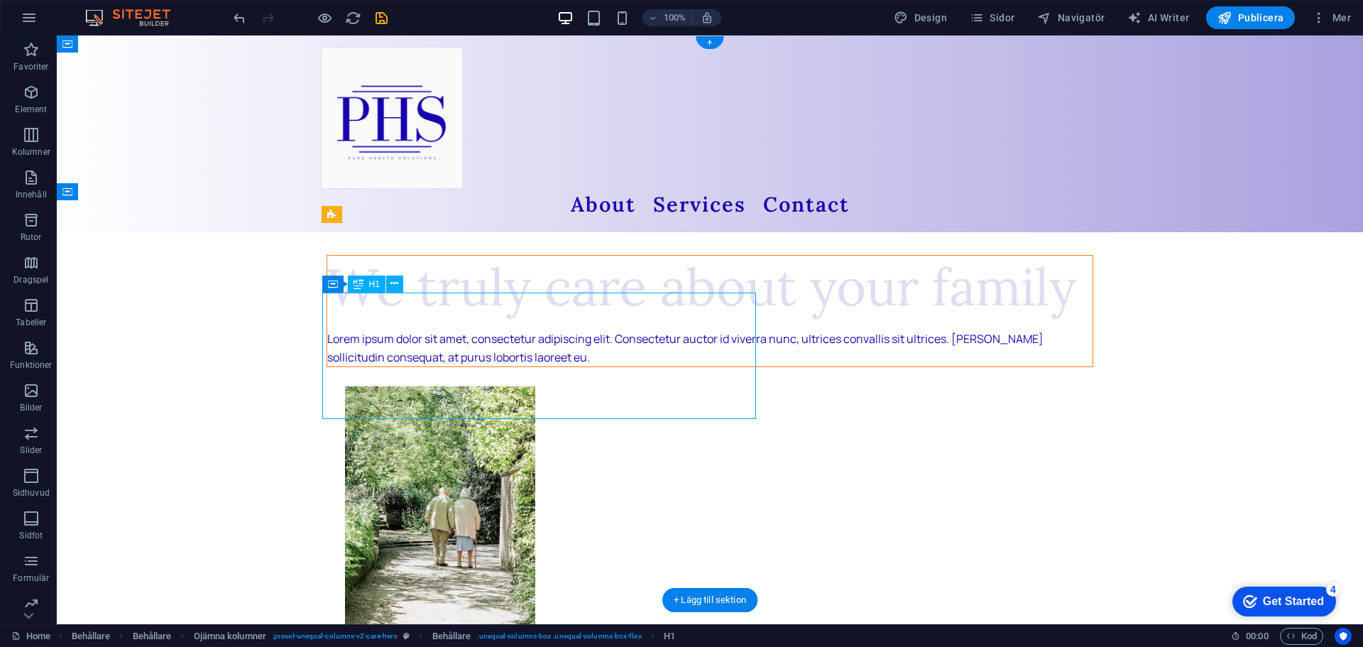
click at [479, 319] on div "We truly care about your family" at bounding box center [709, 287] width 765 height 63
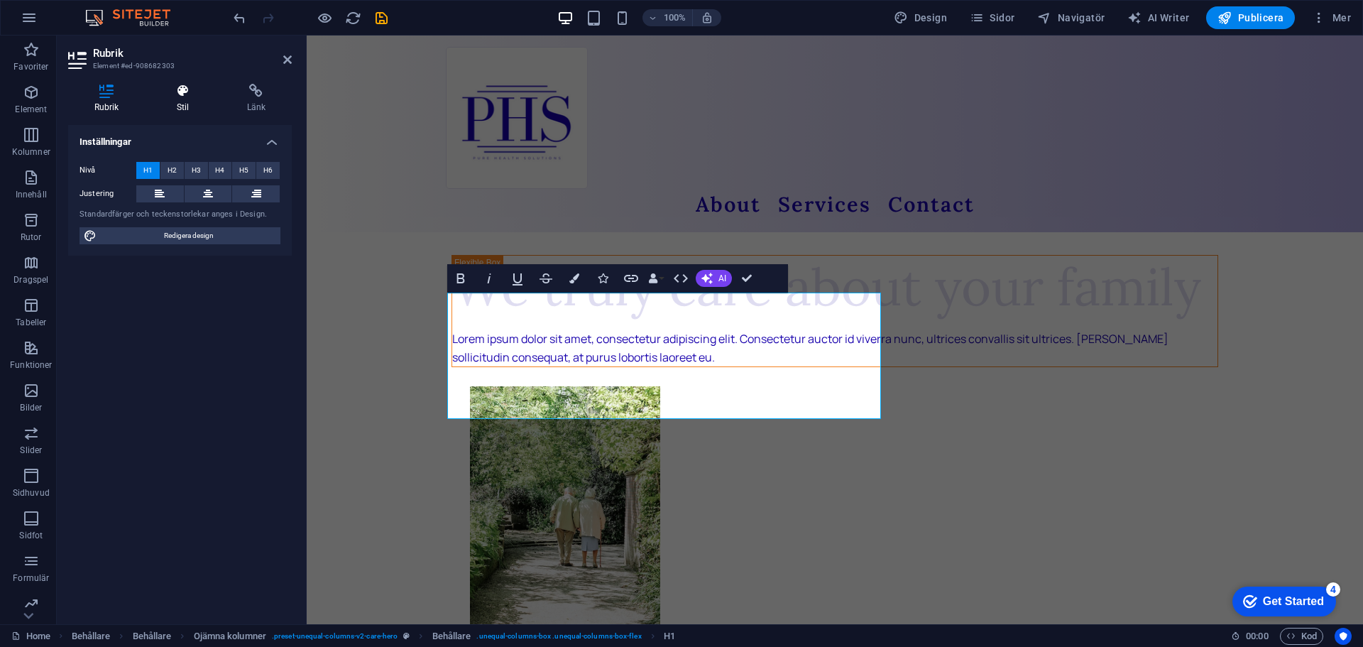
click at [194, 107] on h4 "Stil" at bounding box center [185, 99] width 70 height 30
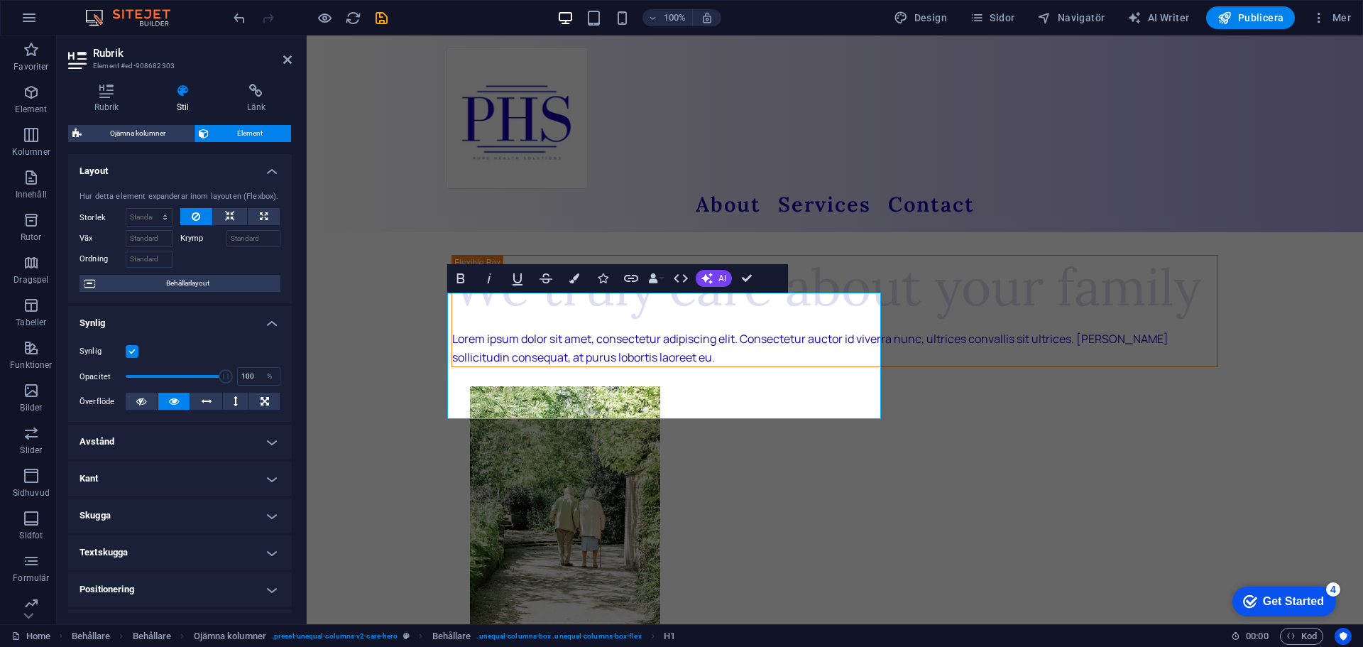
click at [278, 50] on h2 "Rubrik" at bounding box center [192, 53] width 199 height 13
click at [285, 62] on icon at bounding box center [287, 59] width 9 height 11
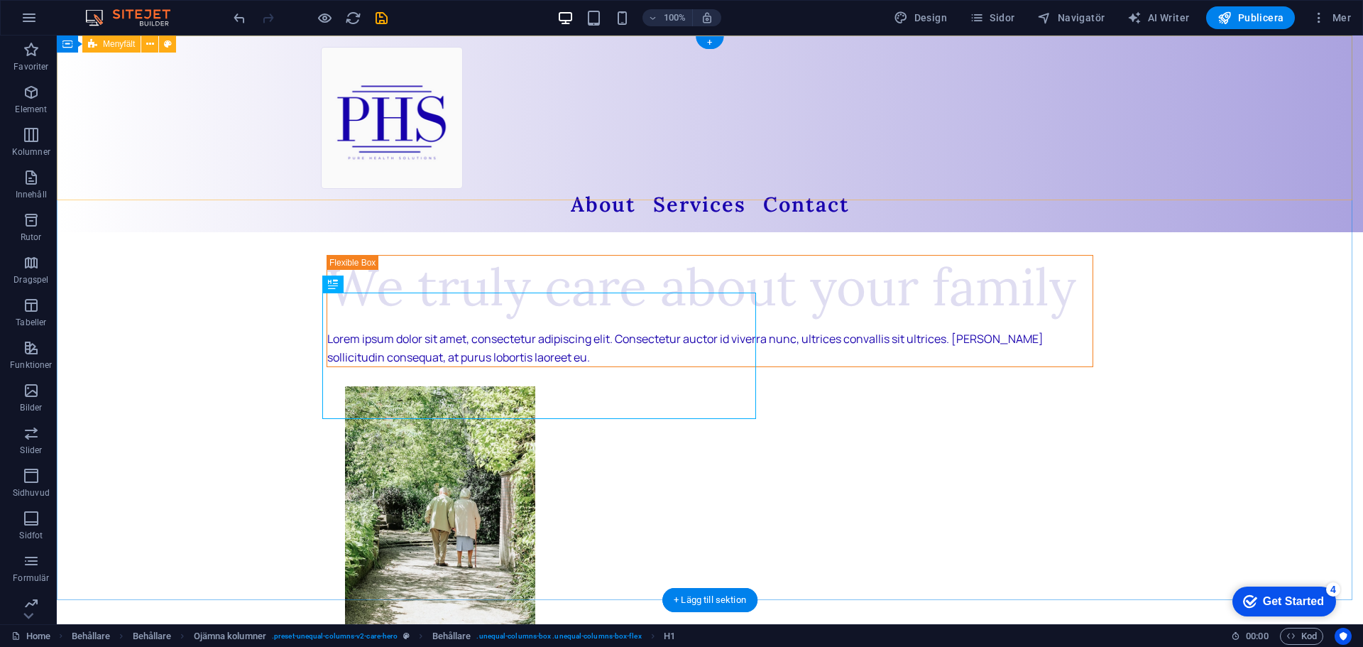
click at [713, 199] on div "About Services Contact" at bounding box center [710, 133] width 1306 height 197
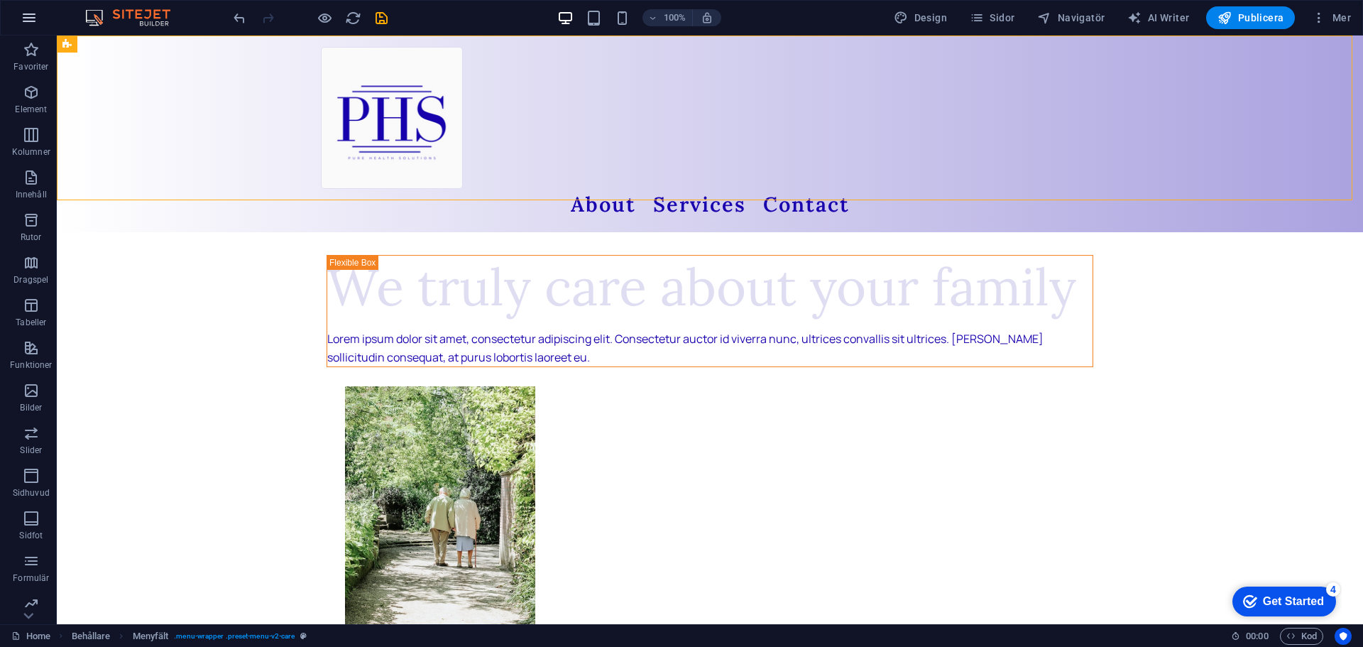
click at [0, 0] on icon "button" at bounding box center [0, 0] width 0 height 0
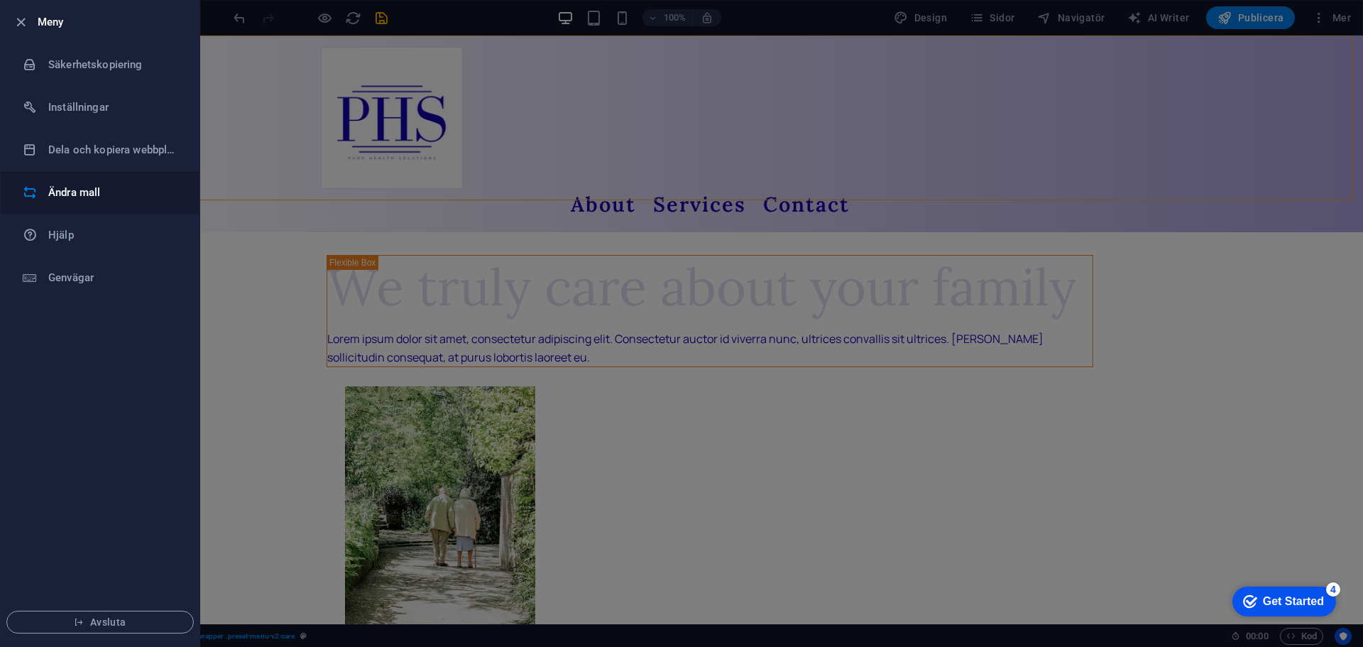
click at [93, 184] on h6 "Ändra mall" at bounding box center [113, 192] width 131 height 17
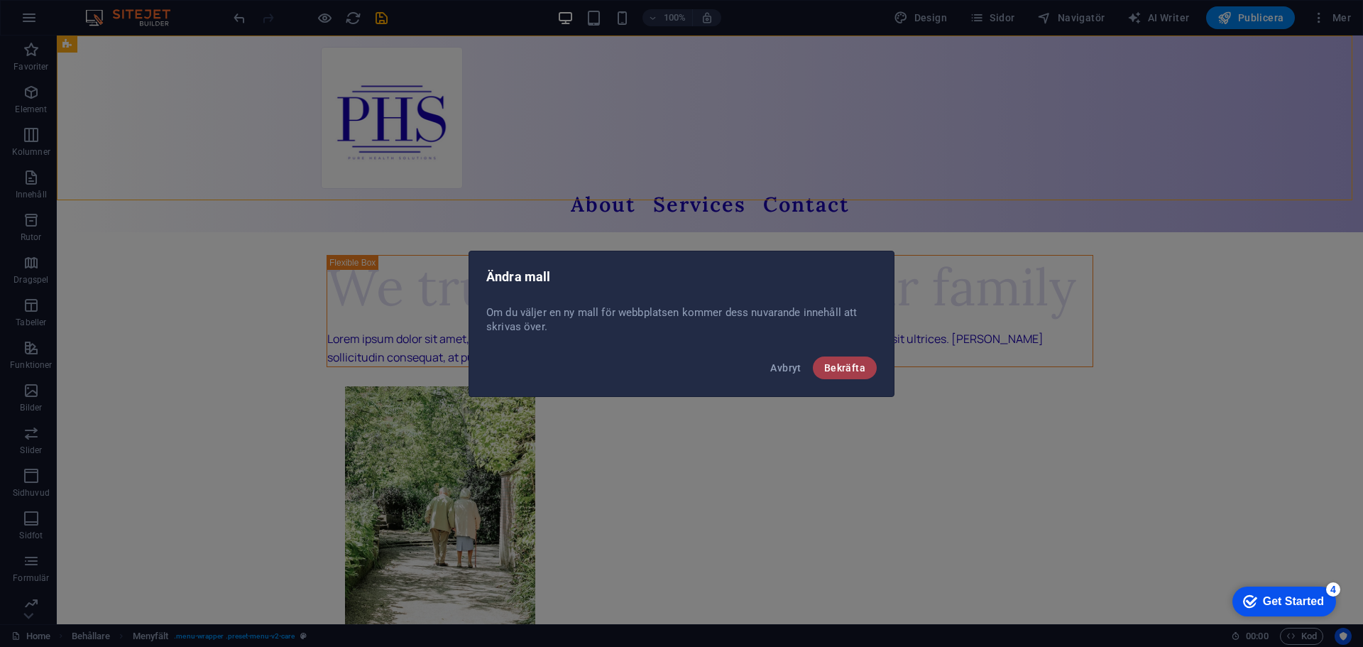
click at [846, 375] on button "Bekräfta" at bounding box center [845, 367] width 64 height 23
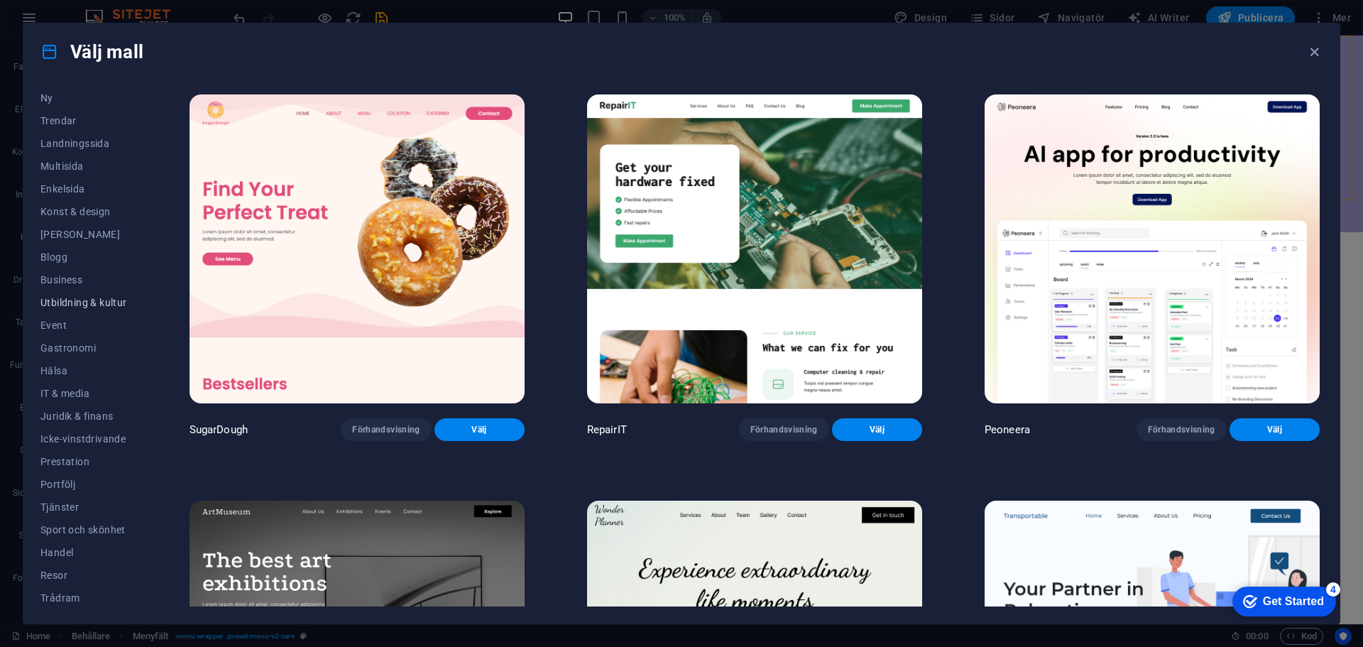
scroll to position [53, 0]
click at [77, 503] on span "Tjänster" at bounding box center [83, 503] width 87 height 11
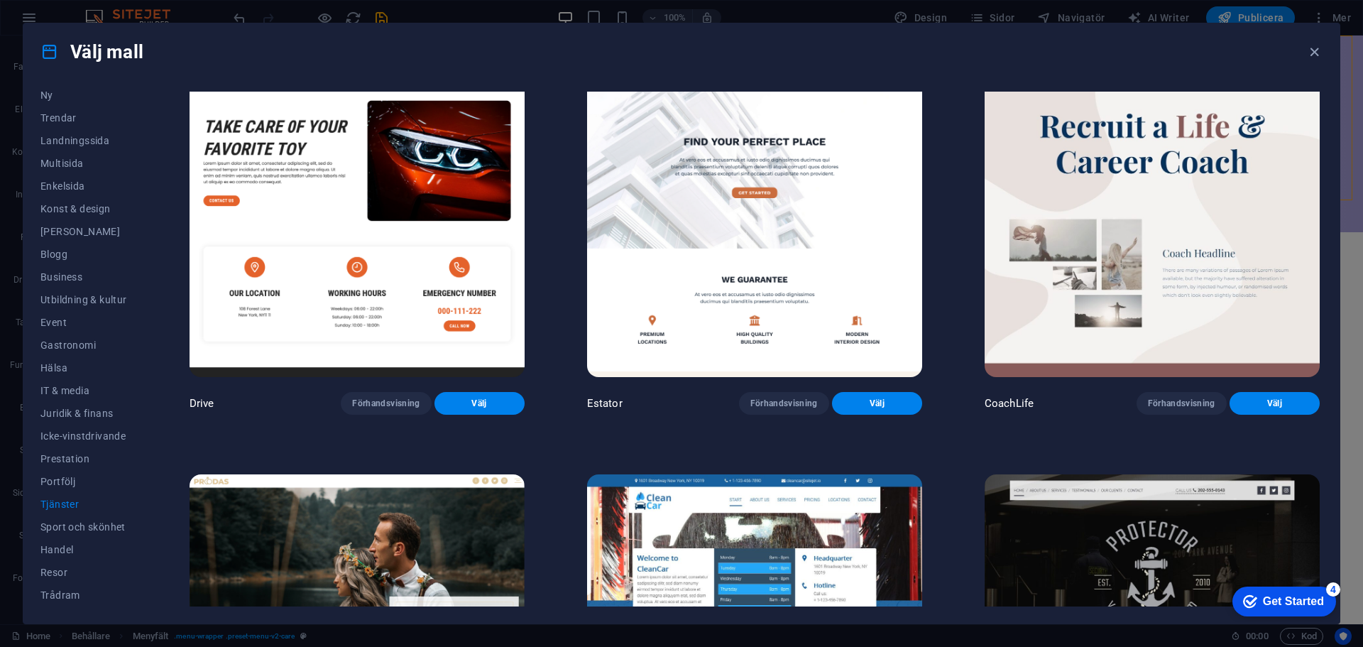
scroll to position [852, 0]
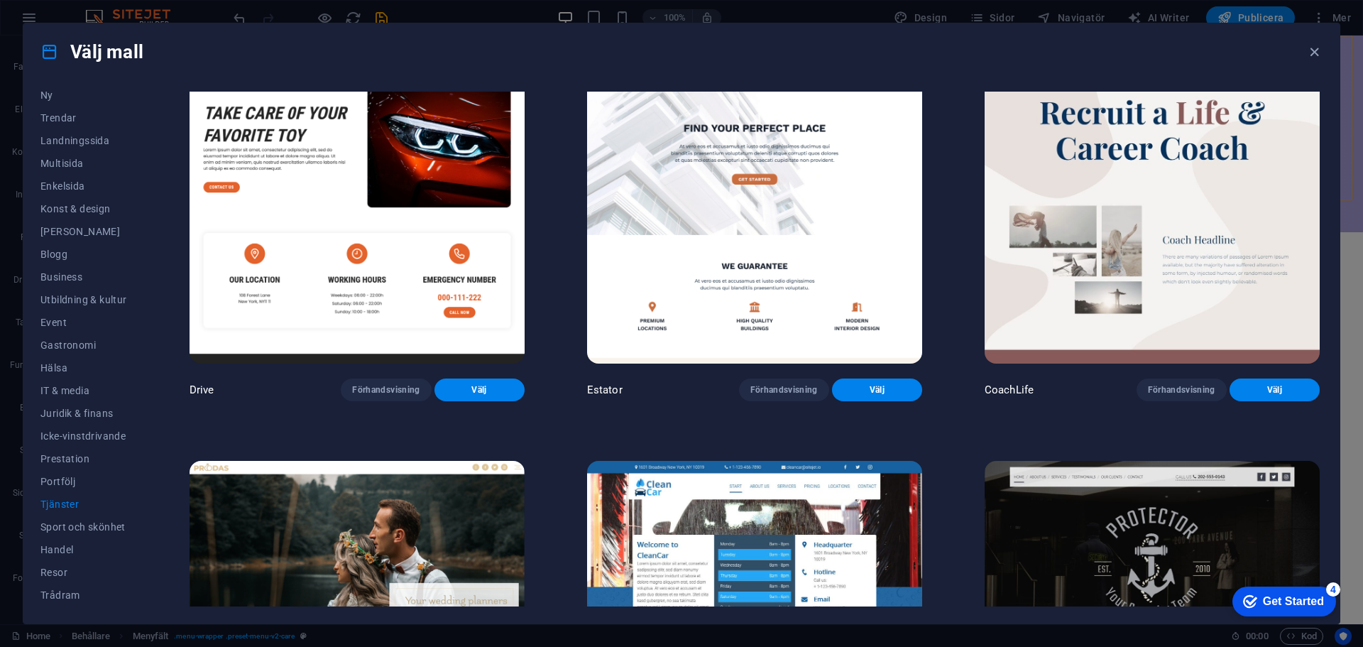
click at [1103, 293] on img at bounding box center [1151, 209] width 335 height 309
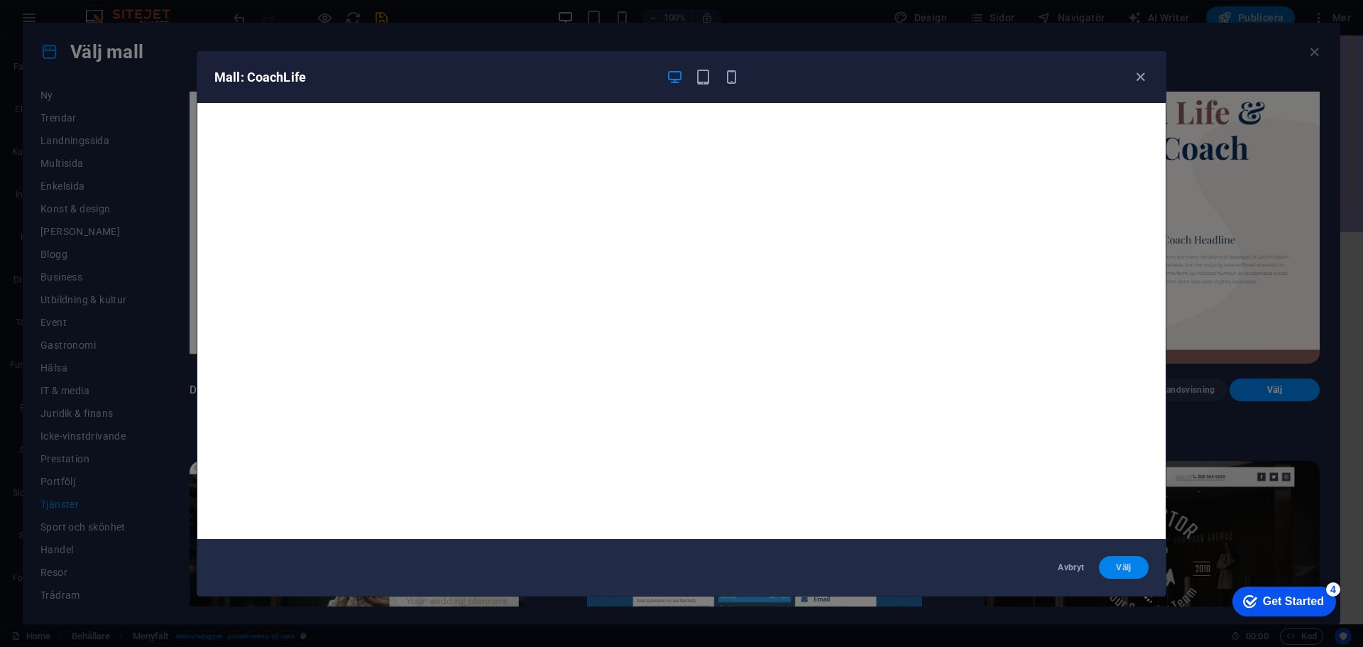
click at [1132, 568] on span "Välj" at bounding box center [1123, 566] width 27 height 11
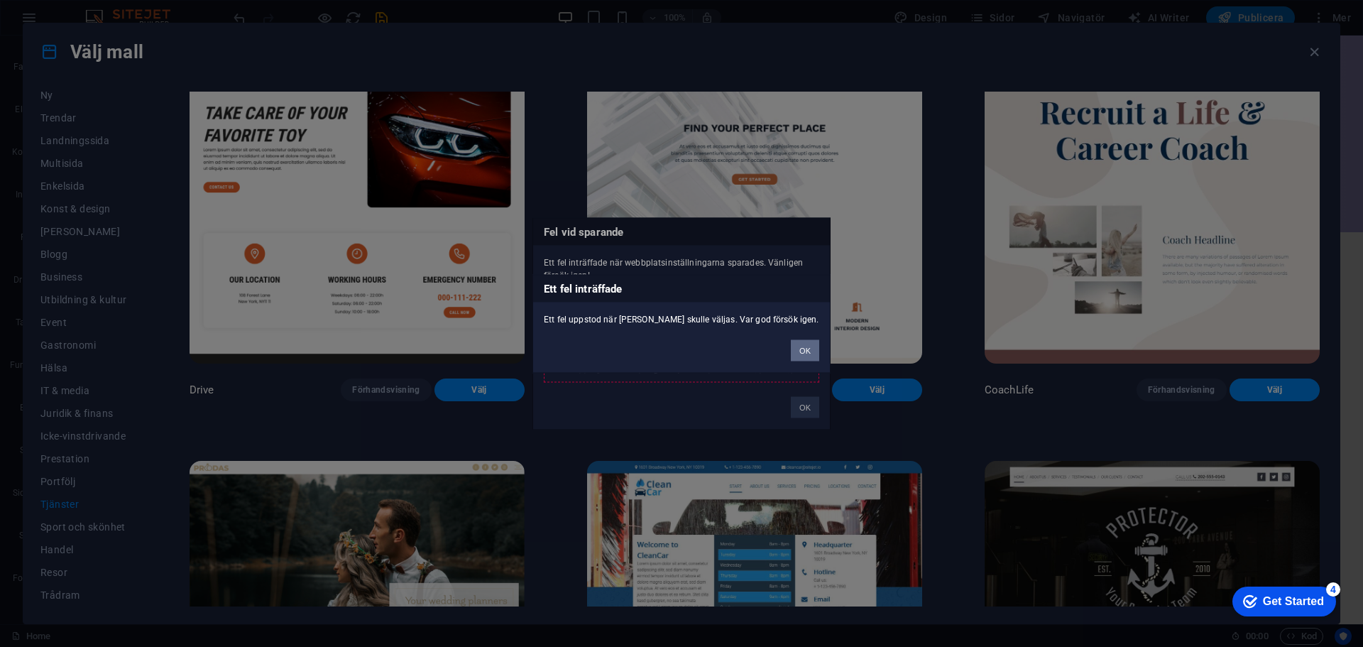
click at [806, 351] on button "OK" at bounding box center [805, 349] width 28 height 21
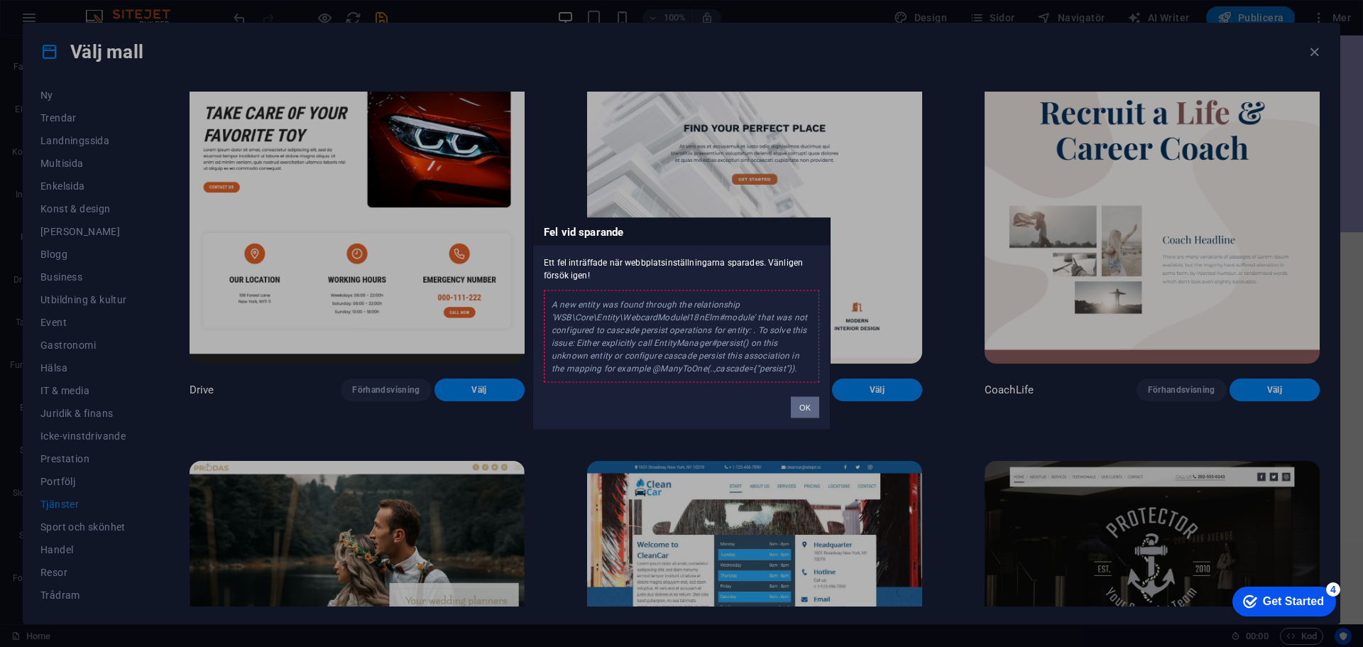
click at [805, 408] on button "OK" at bounding box center [805, 406] width 28 height 21
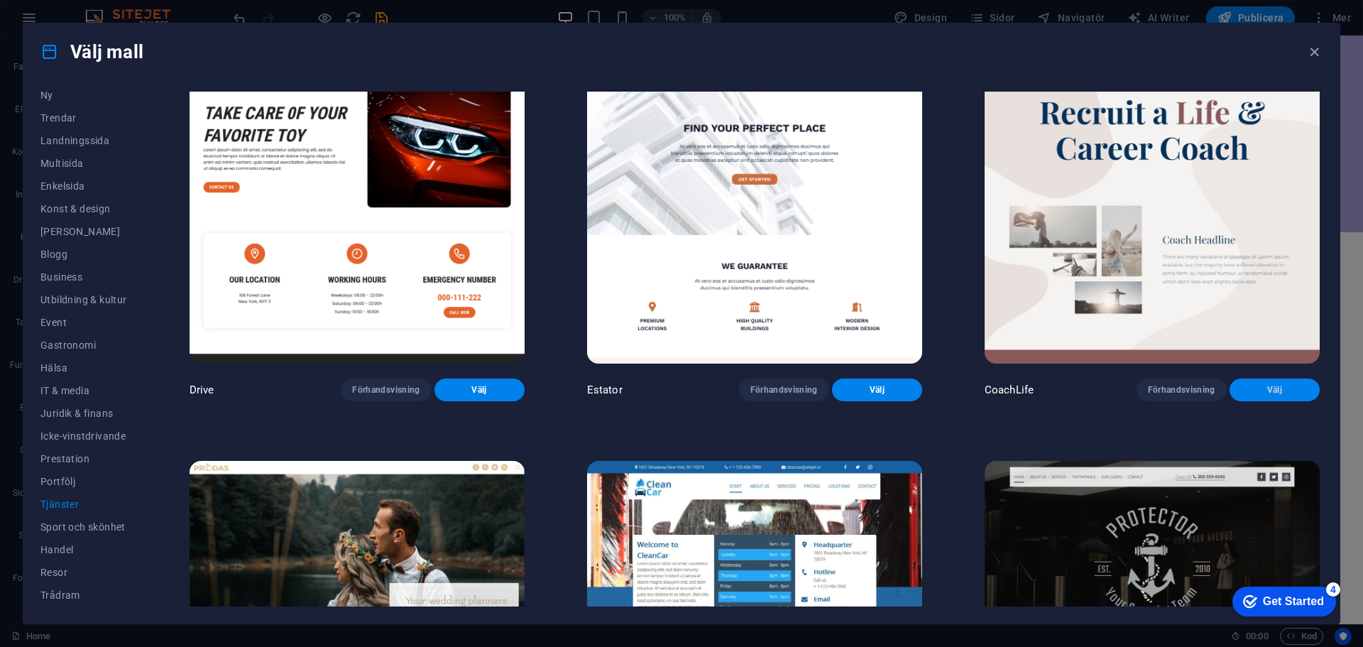
click at [1265, 384] on span "Välj" at bounding box center [1274, 389] width 67 height 11
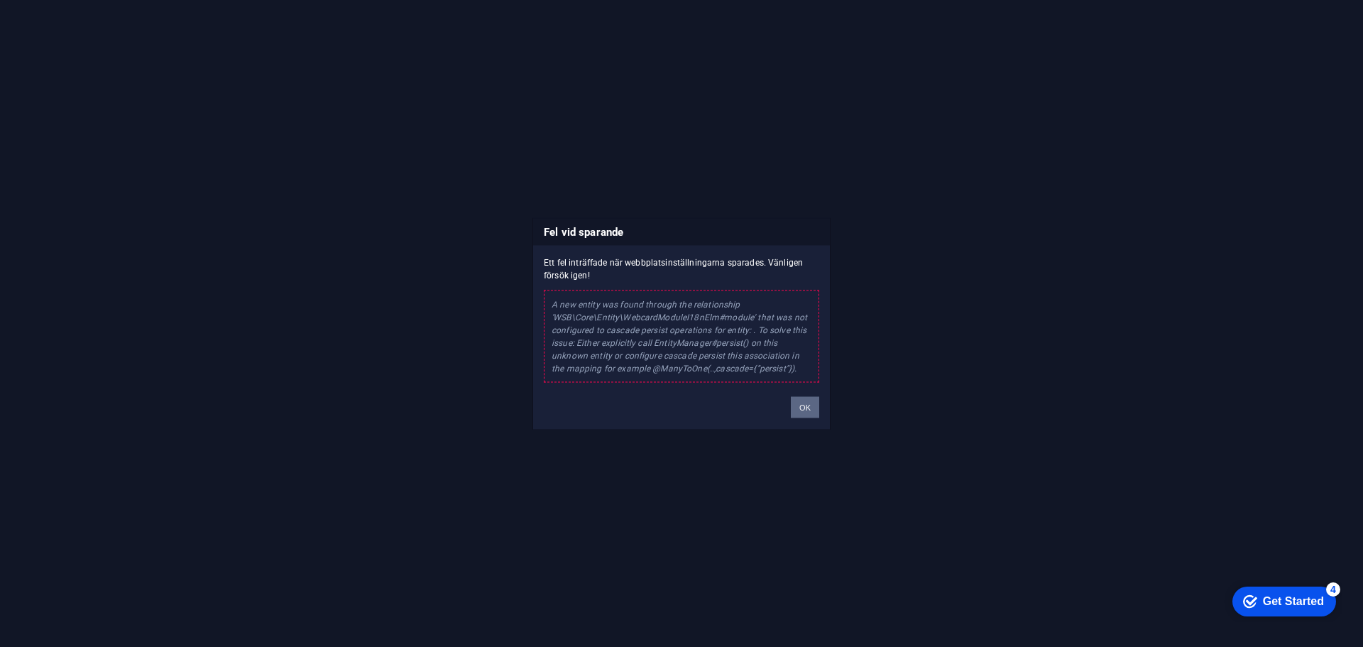
click at [794, 405] on button "OK" at bounding box center [805, 406] width 28 height 21
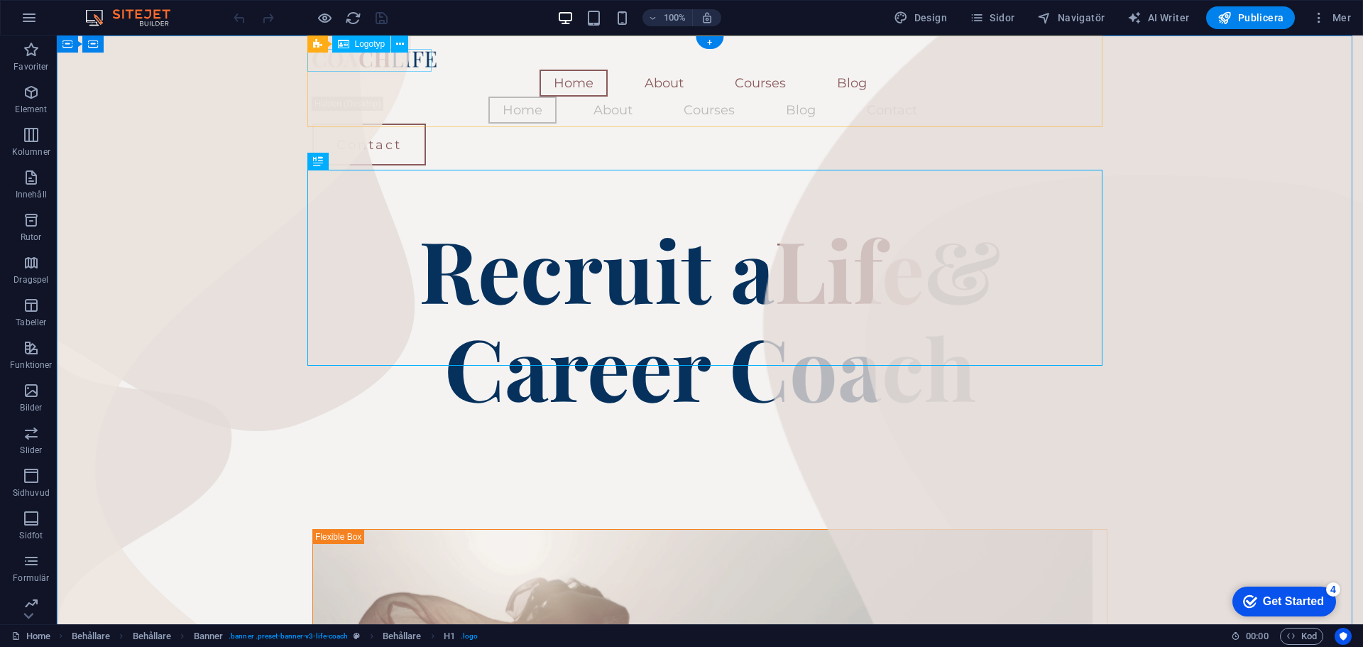
click at [377, 66] on div at bounding box center [709, 58] width 795 height 23
select select "px"
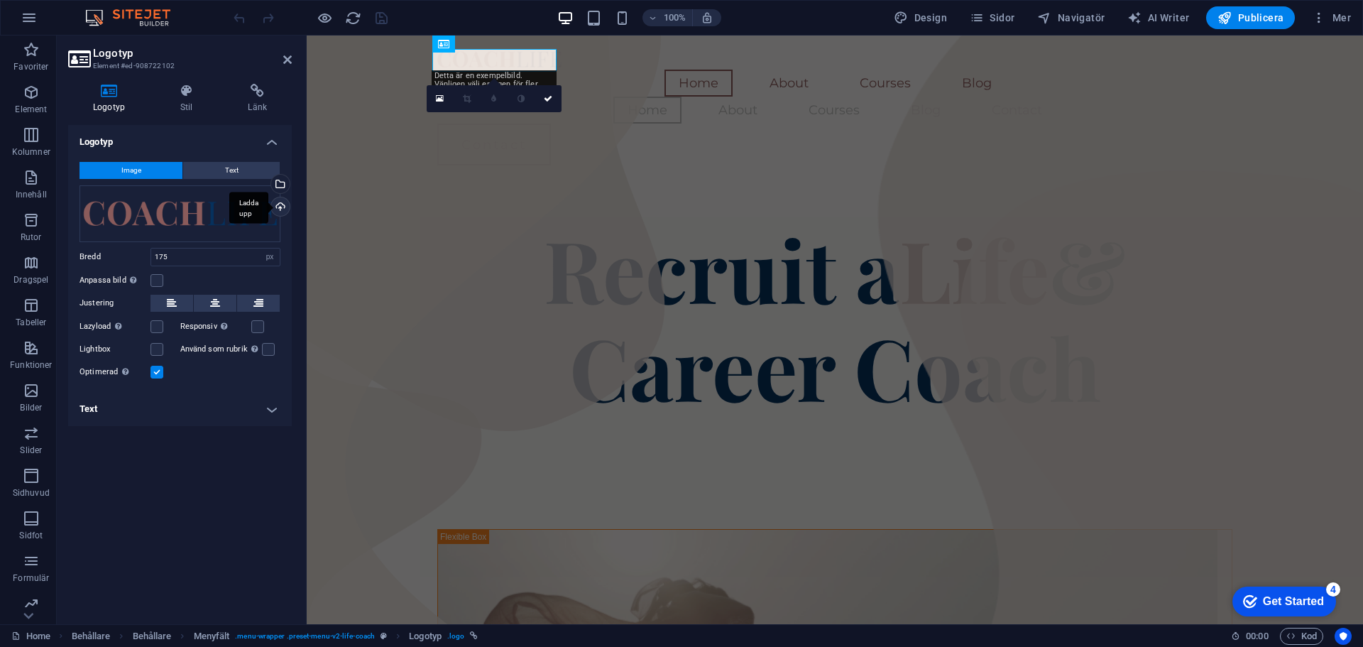
click at [278, 207] on div "Ladda upp" at bounding box center [278, 207] width 21 height 21
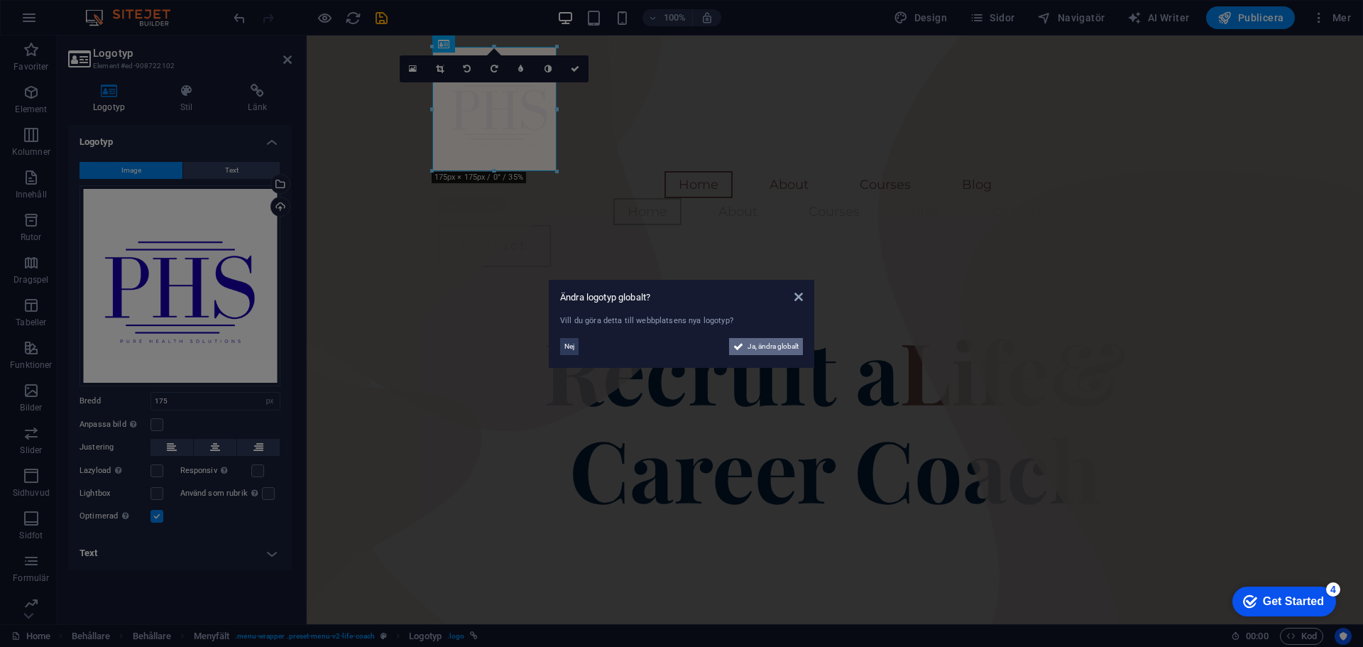
click at [759, 344] on span "Ja, ändra globalt" at bounding box center [772, 346] width 51 height 17
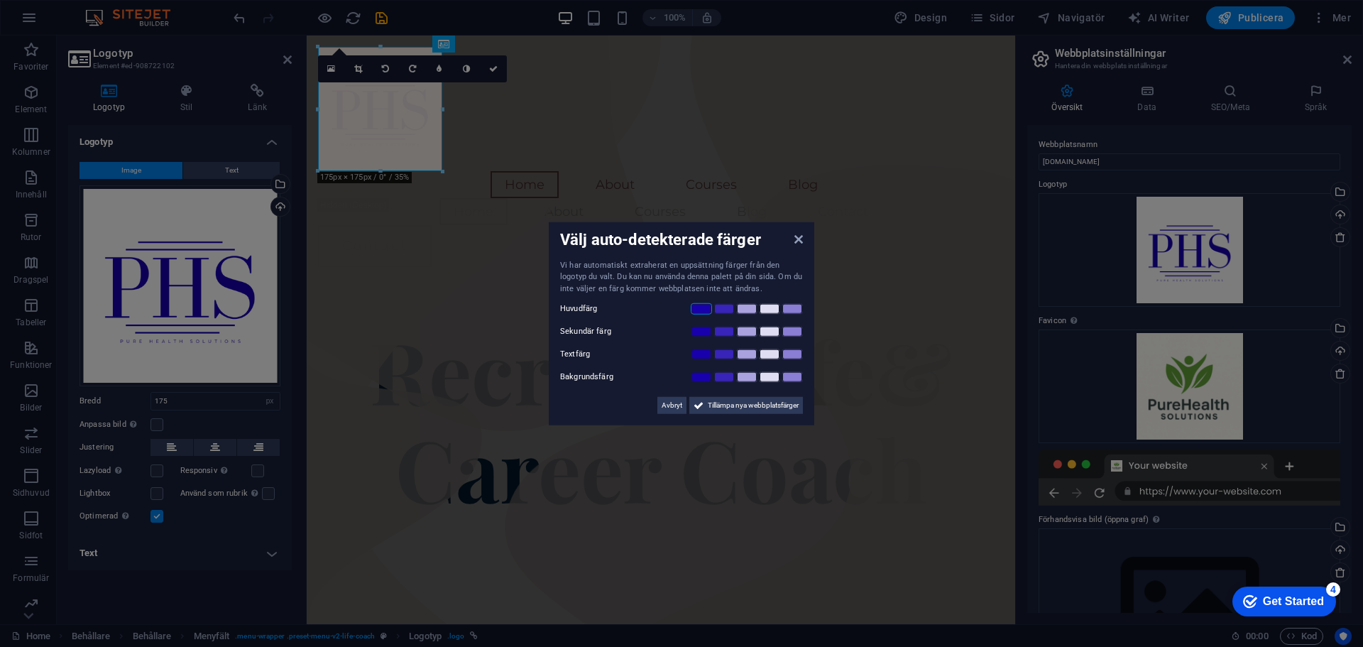
click at [703, 308] on link at bounding box center [701, 308] width 21 height 11
click at [789, 331] on link at bounding box center [791, 331] width 21 height 11
click at [745, 402] on span "Tillämpa nya webbplatsfärger" at bounding box center [753, 405] width 91 height 17
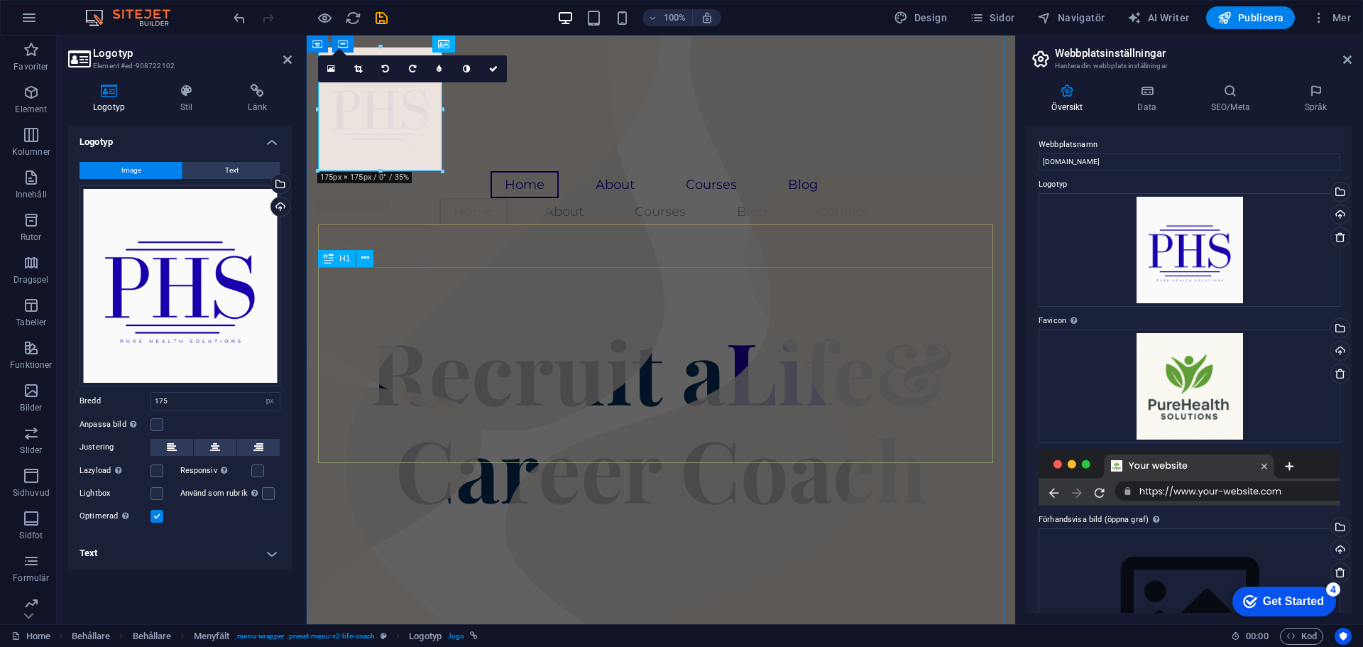
click at [608, 422] on div "Recruit a Life & Career Coach" at bounding box center [661, 419] width 686 height 196
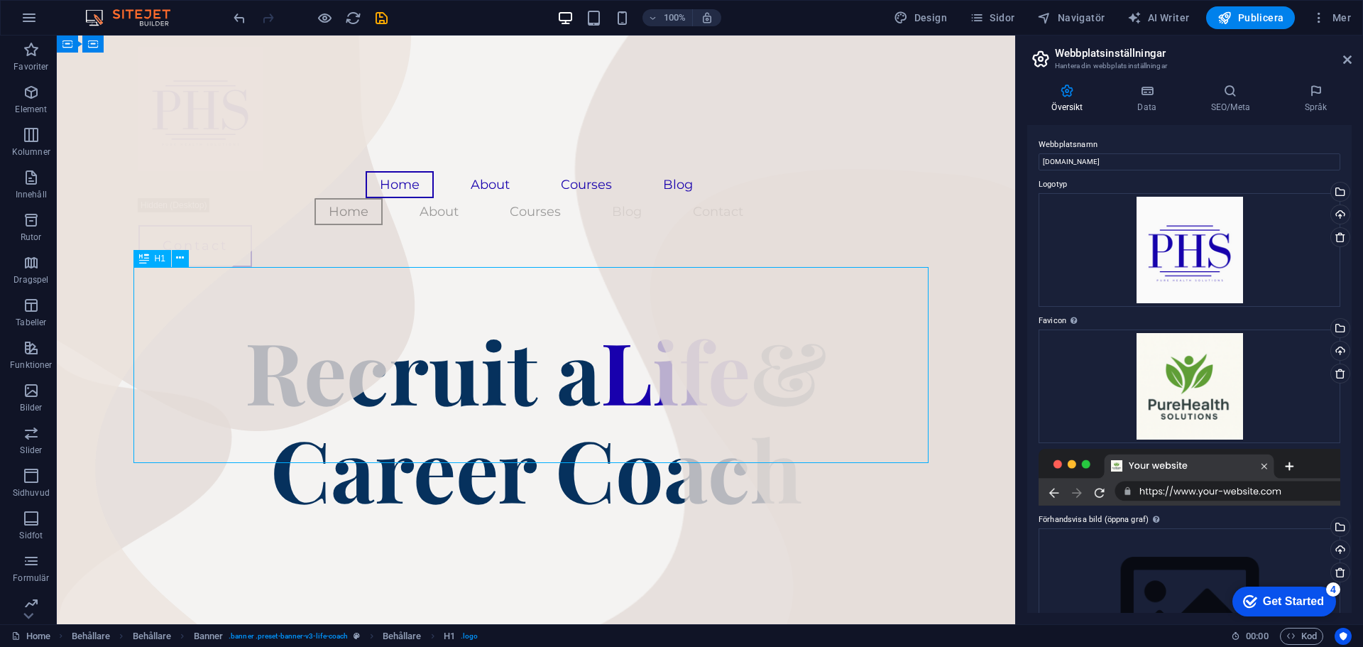
click at [605, 406] on div "Recruit a Life & Career Coach" at bounding box center [535, 419] width 795 height 196
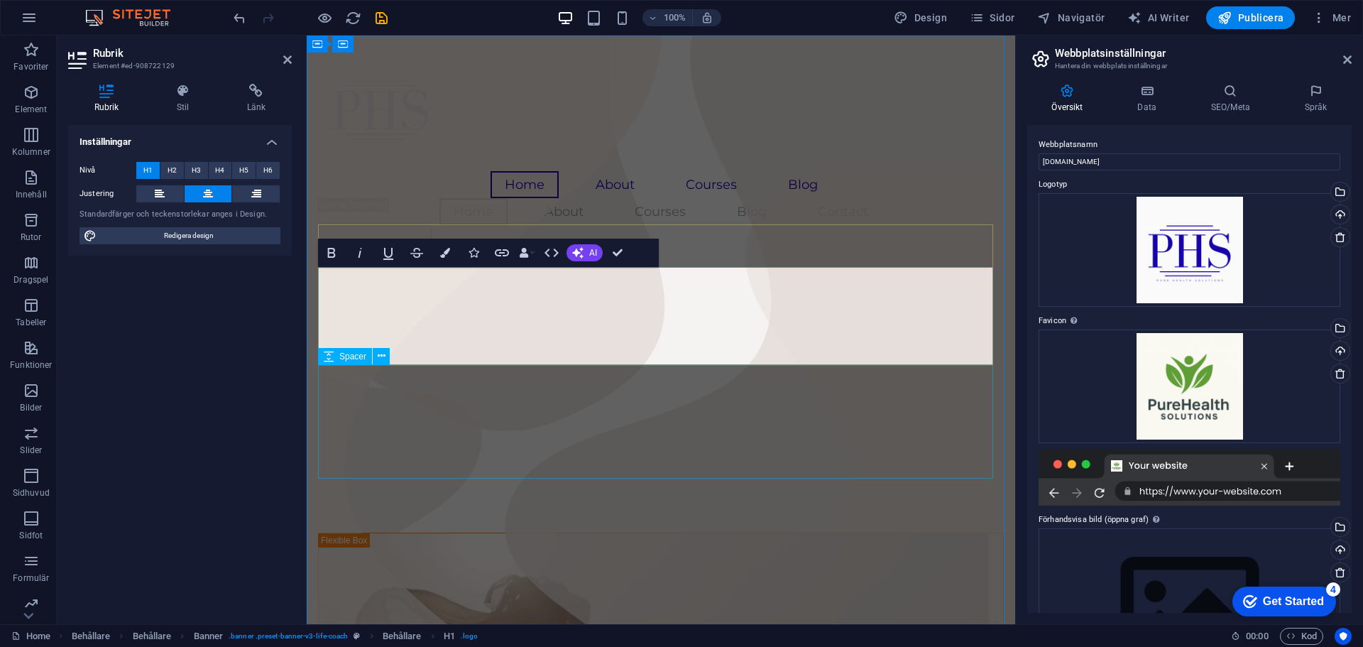
scroll to position [8, 0]
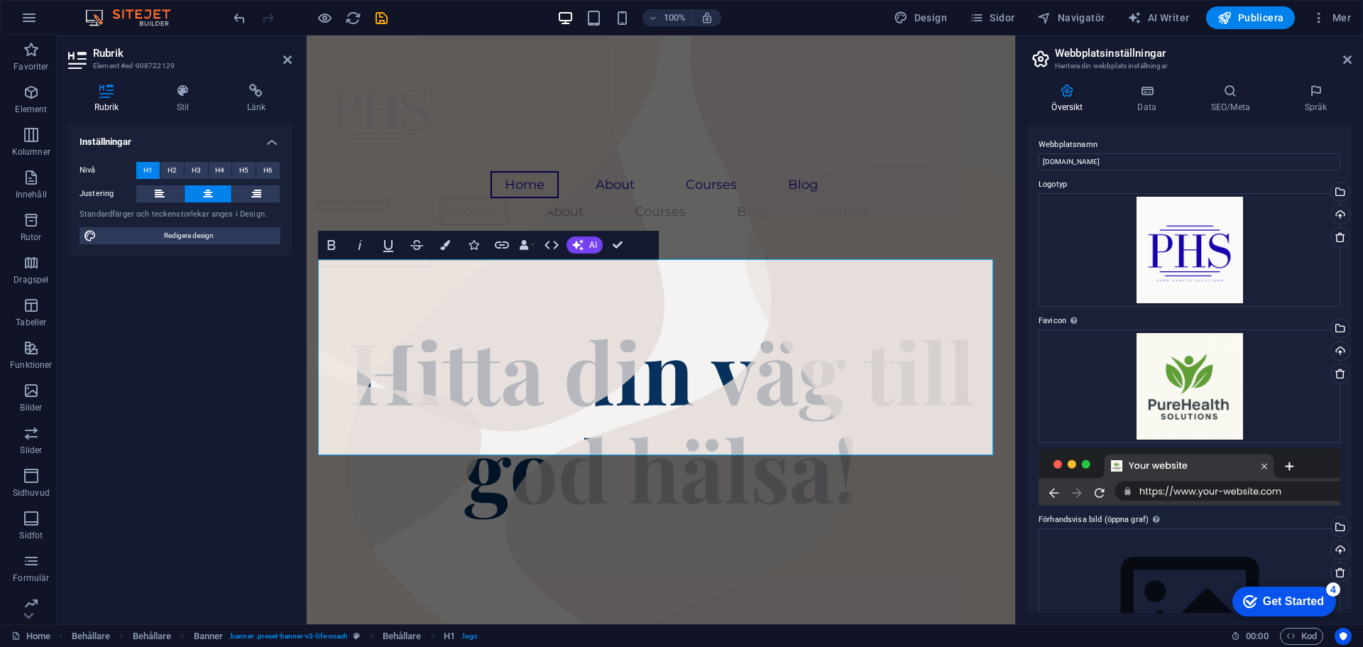
click at [247, 372] on div "Inställningar Nivå H1 H2 H3 H4 H5 H6 Justering Standardfärger och teckenstorlek…" at bounding box center [180, 369] width 224 height 488
click at [508, 520] on div at bounding box center [661, 574] width 686 height 114
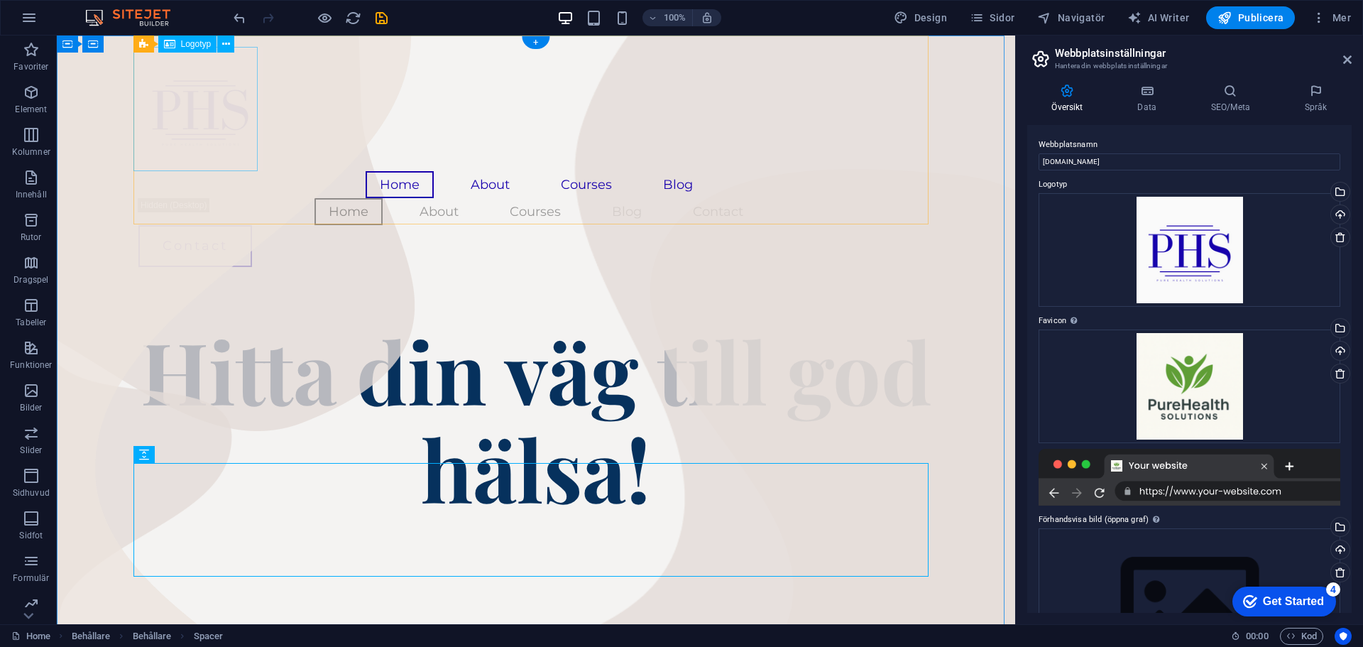
click at [225, 136] on div at bounding box center [535, 109] width 795 height 124
select select "px"
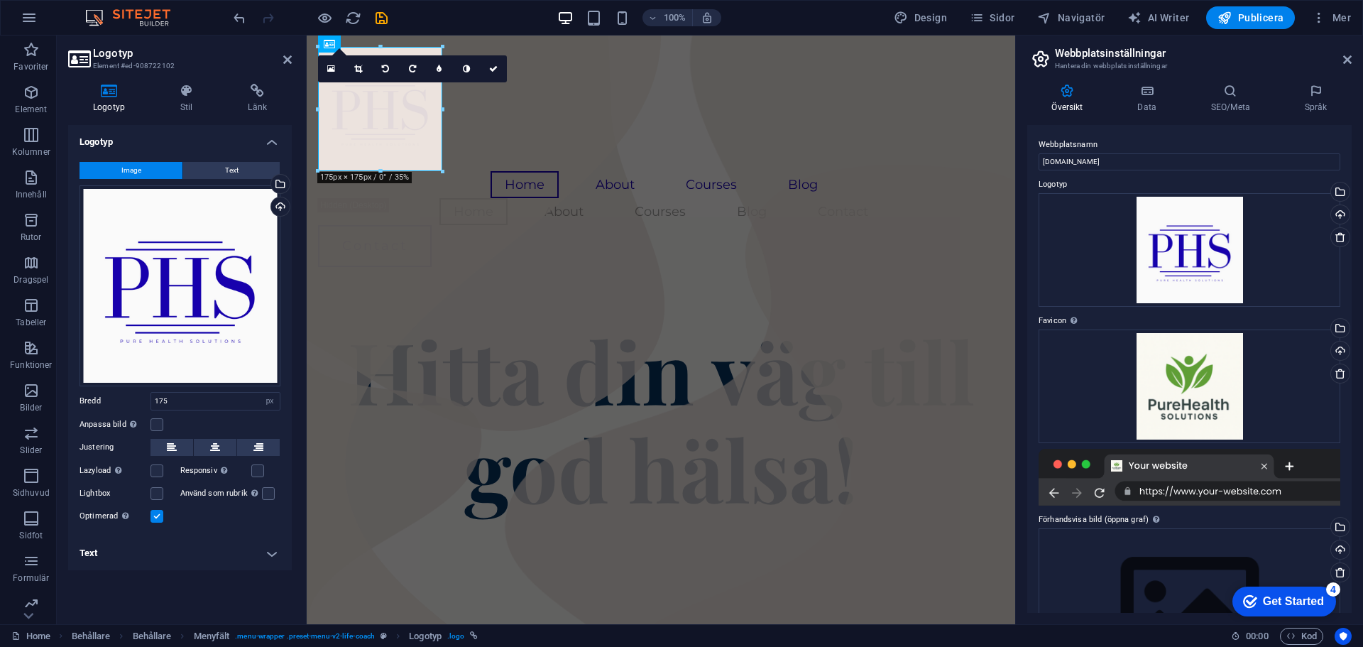
click at [295, 123] on div "Logotyp Stil Länk Logotyp Image Text Dra filer hit, klicka för att välja filer …" at bounding box center [180, 347] width 246 height 551
click at [527, 139] on div "Home About Courses Blog Home About Courses Blog Contact Contact" at bounding box center [661, 156] width 686 height 243
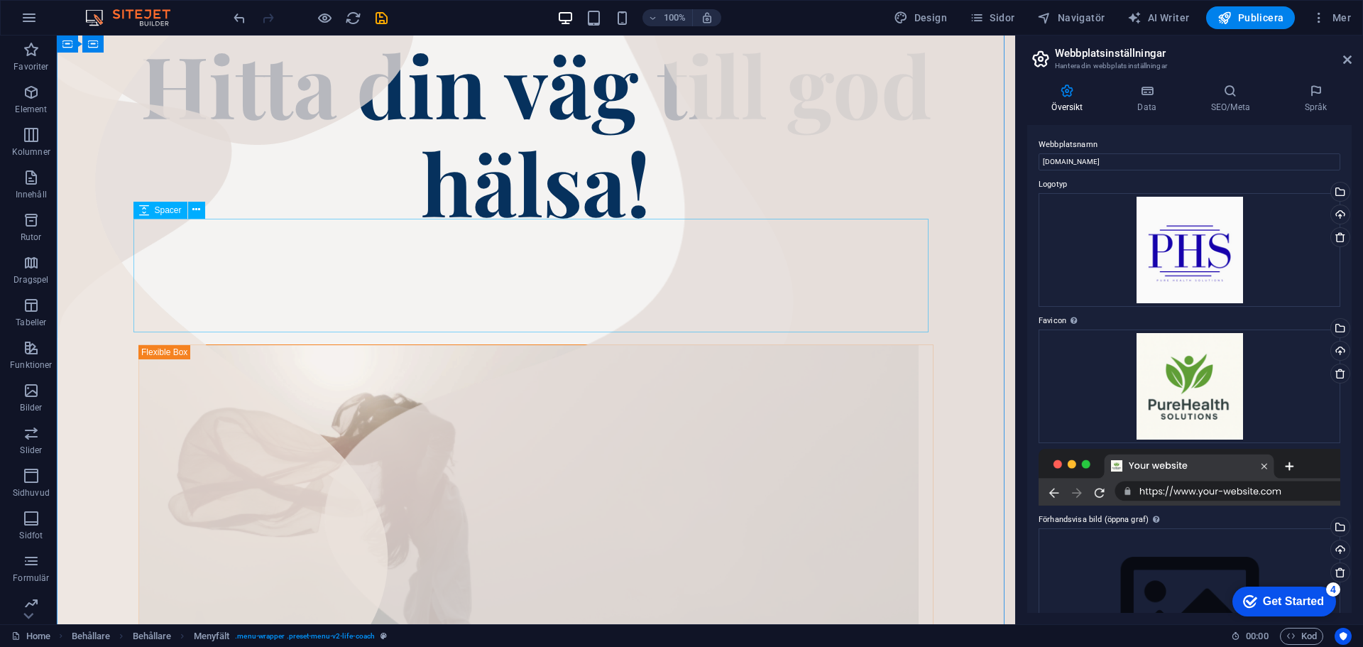
scroll to position [355, 0]
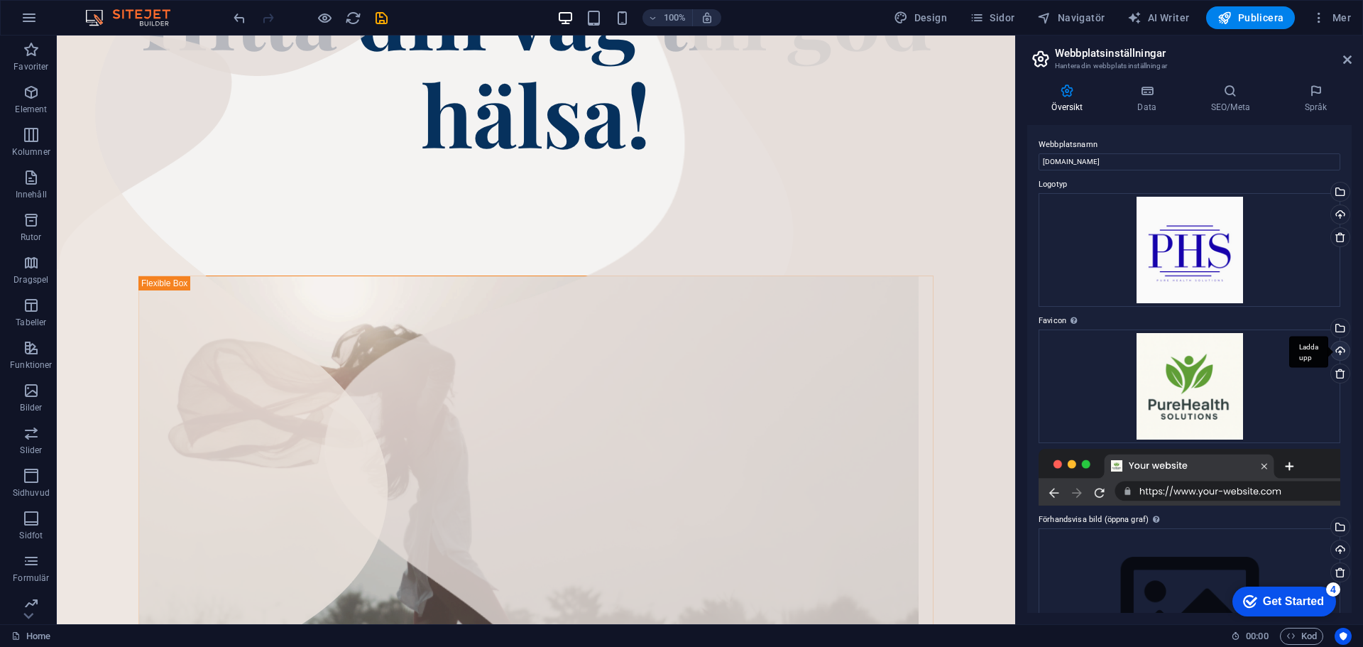
click at [1339, 348] on div "Ladda upp" at bounding box center [1338, 351] width 21 height 21
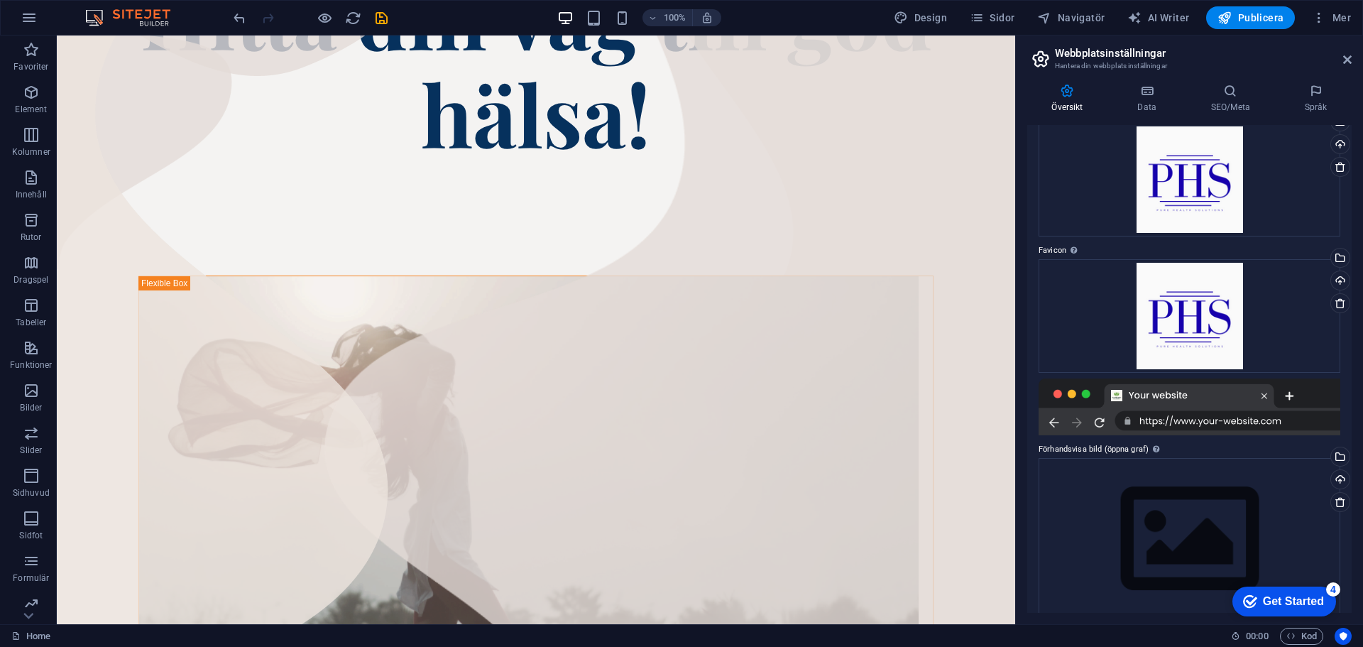
scroll to position [89, 0]
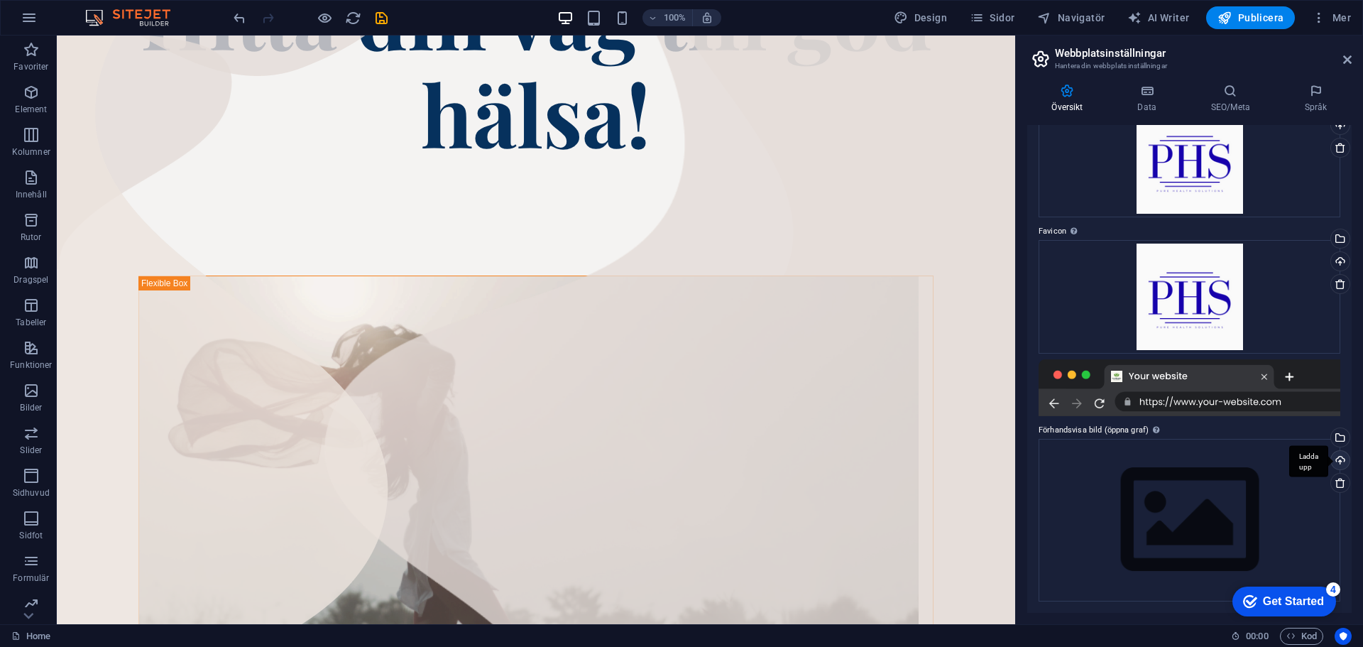
click at [1341, 459] on div "Ladda upp" at bounding box center [1338, 461] width 21 height 21
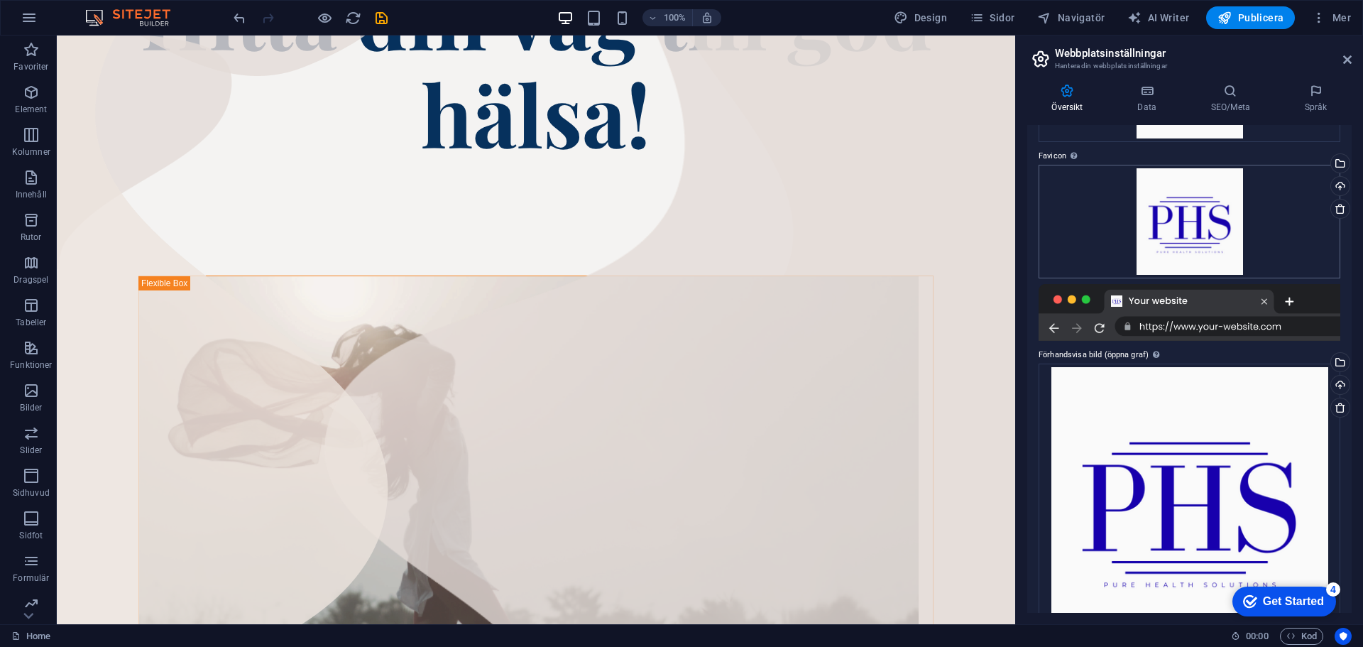
scroll to position [0, 0]
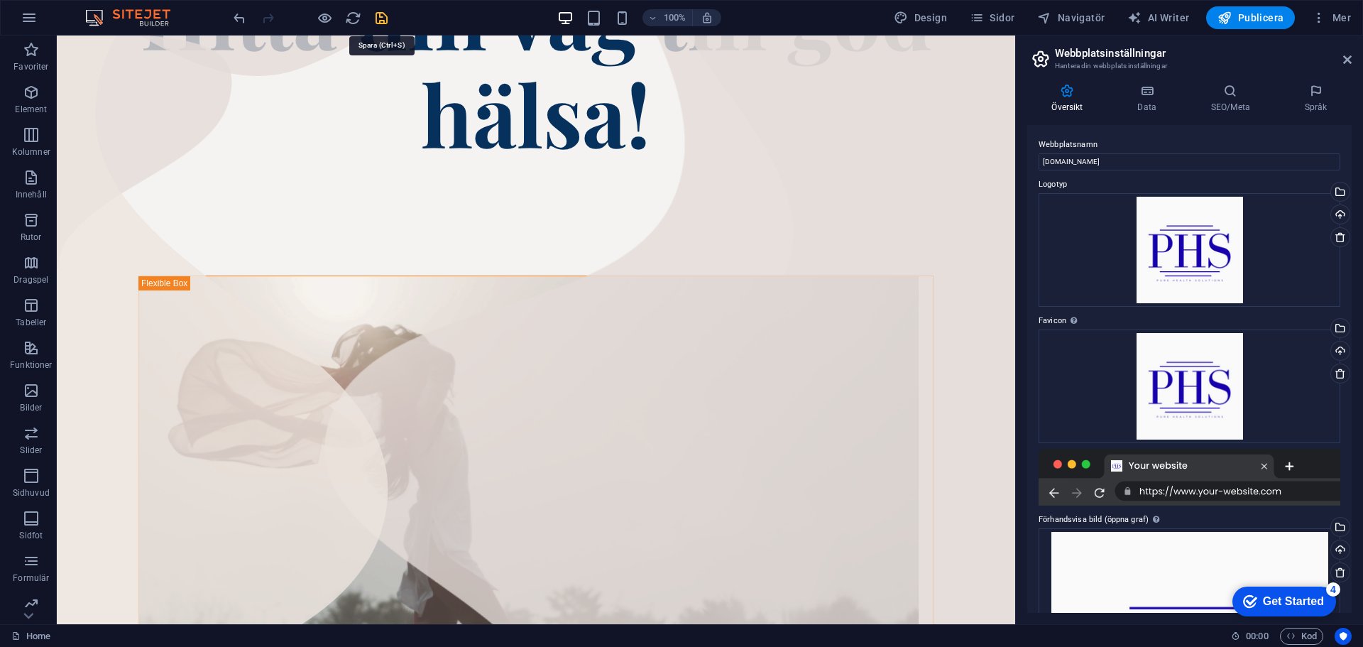
click at [382, 18] on icon "save" at bounding box center [381, 18] width 16 height 16
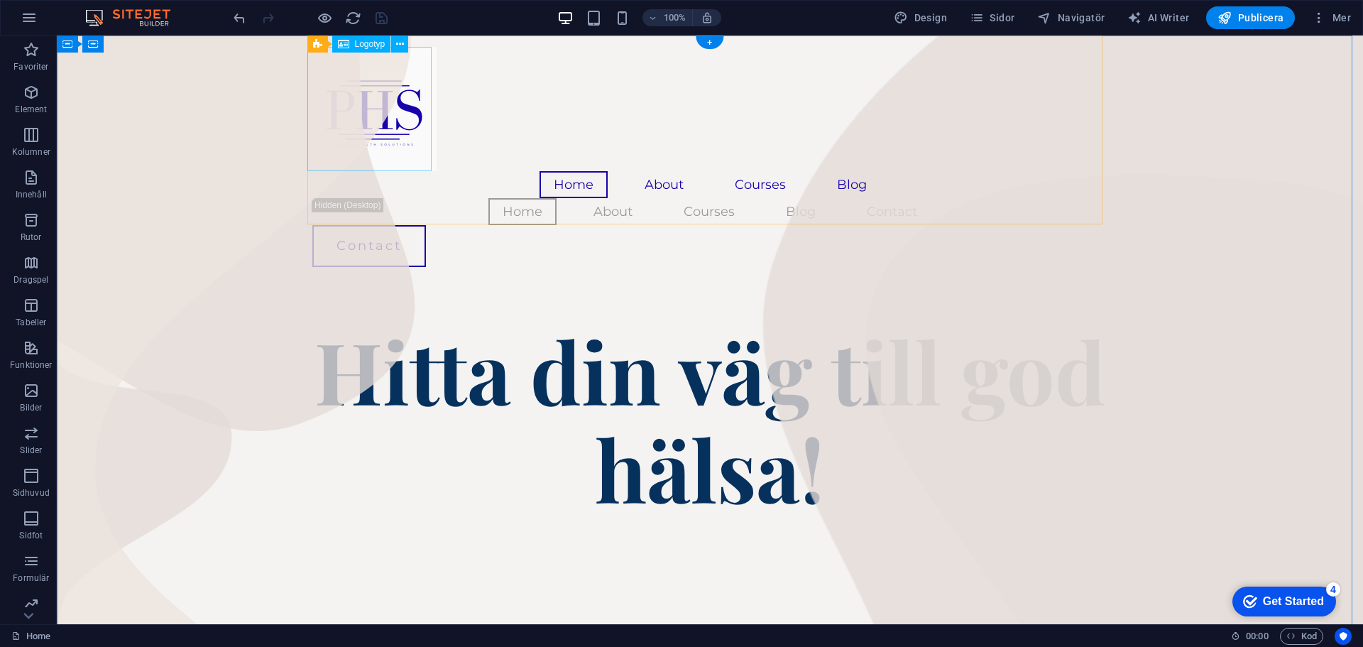
click at [403, 141] on div at bounding box center [709, 109] width 795 height 124
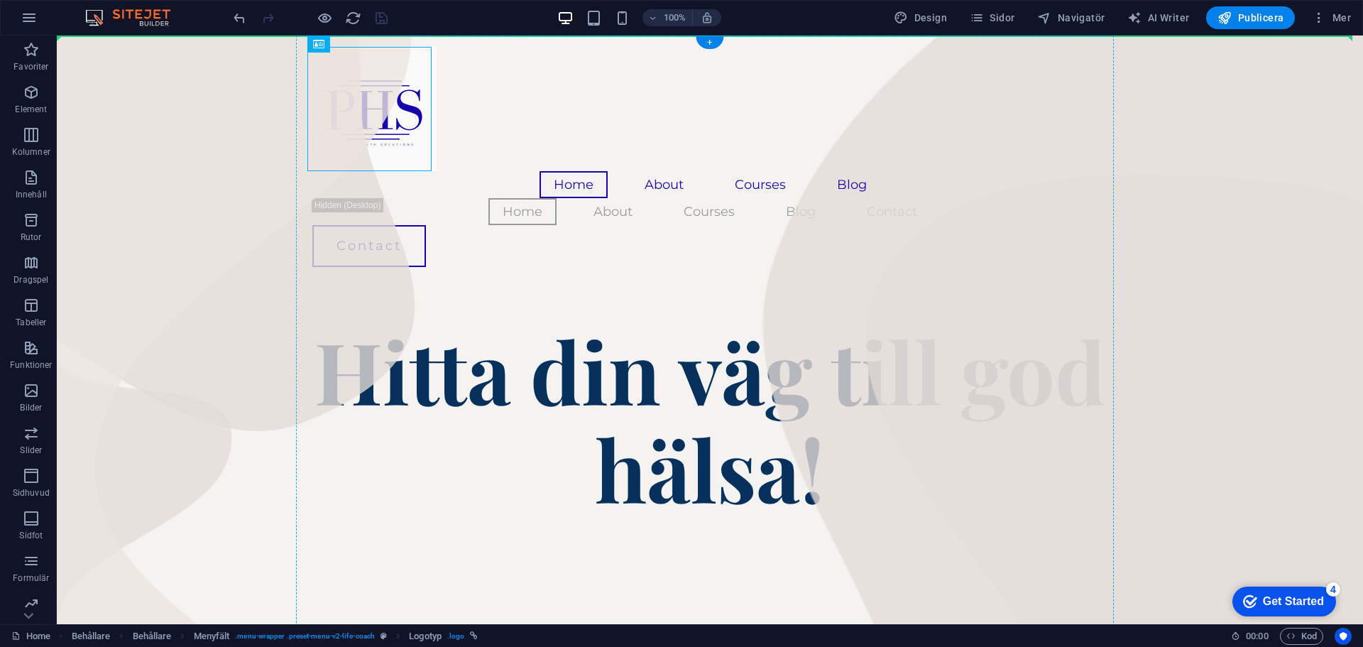
drag, startPoint x: 386, startPoint y: 145, endPoint x: 444, endPoint y: 142, distance: 58.3
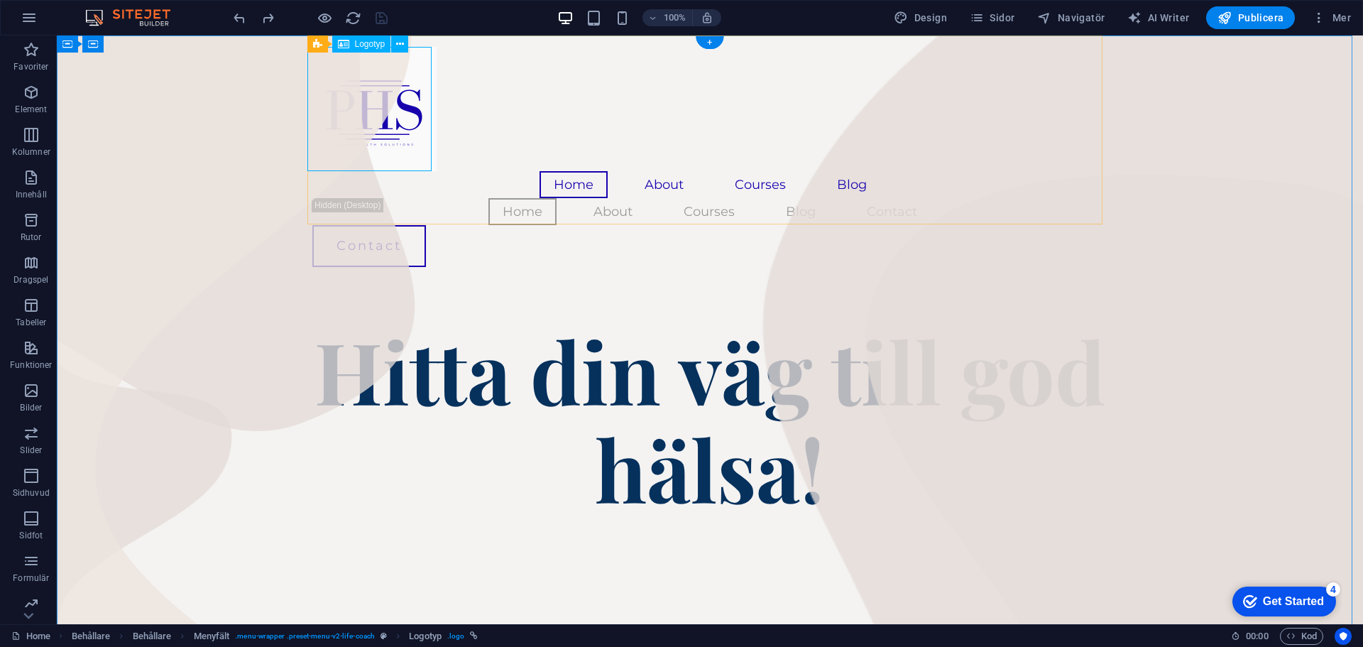
click at [358, 116] on div at bounding box center [709, 109] width 795 height 124
click at [862, 198] on nav "Home About Courses Blog Contact" at bounding box center [709, 211] width 795 height 27
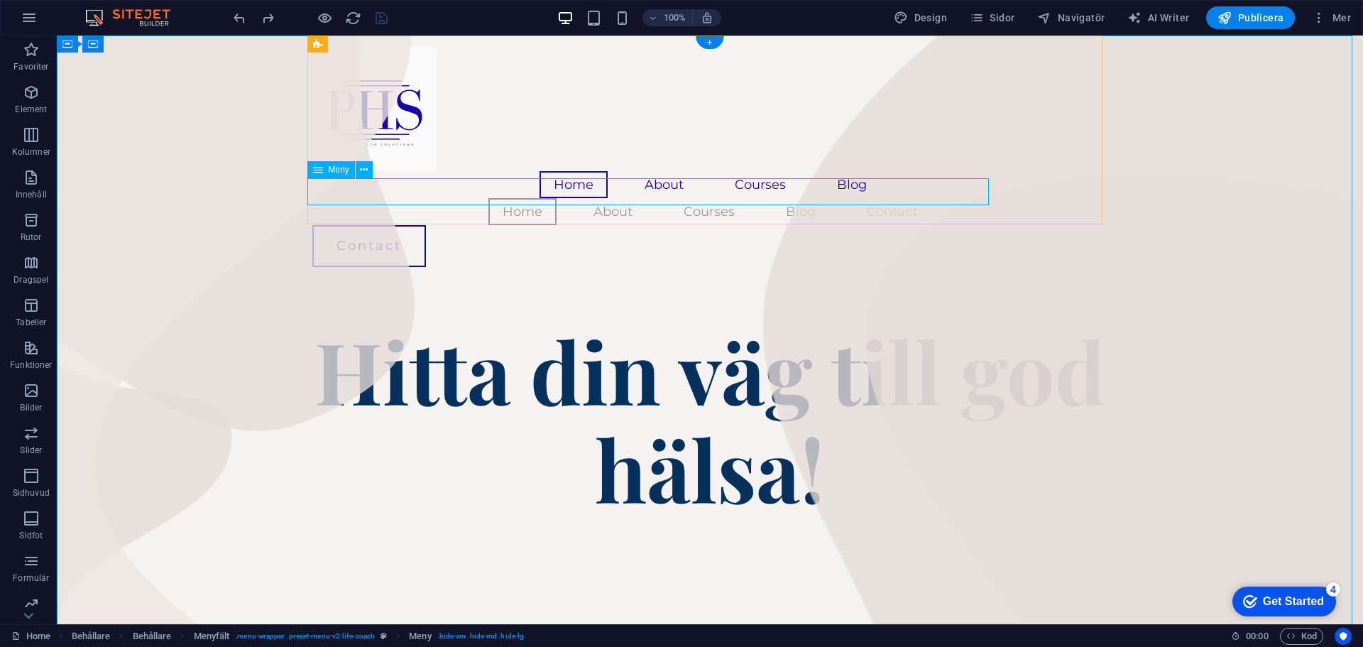
click at [454, 198] on nav "Home About Courses Blog Contact" at bounding box center [709, 211] width 795 height 27
select select
select select "1"
select select
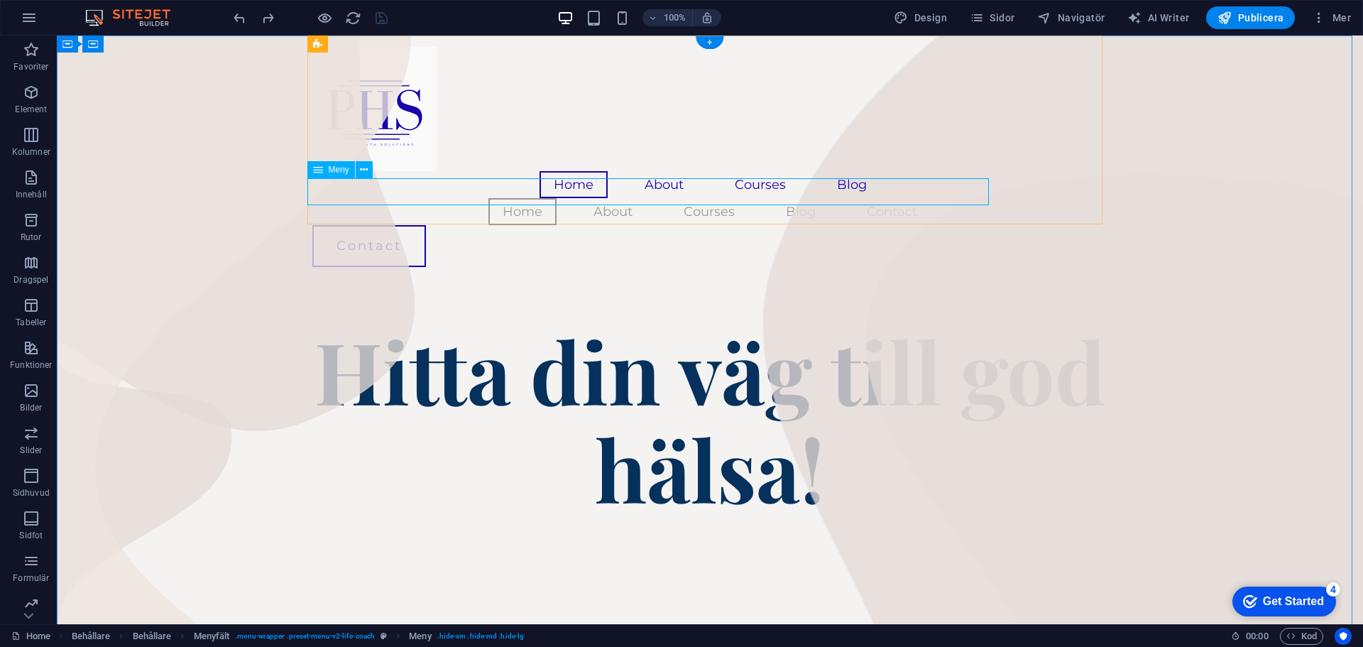
select select "2"
select select
select select "3"
select select
select select "4"
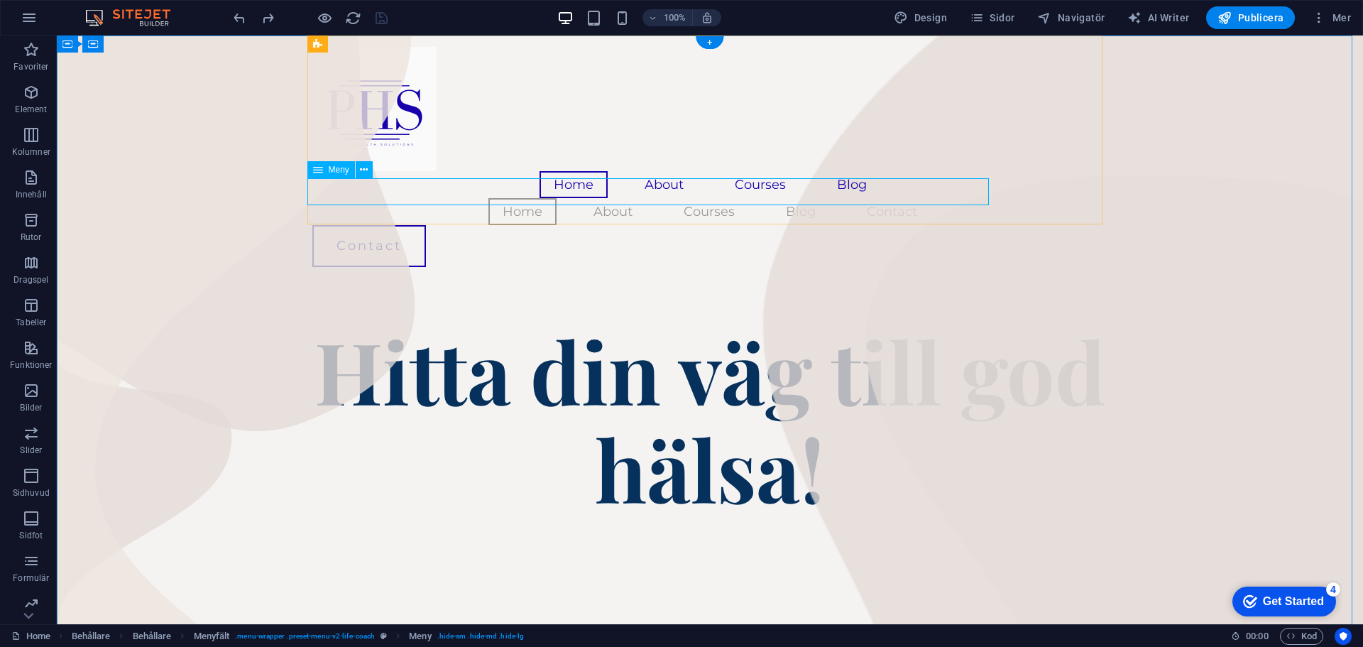
select select
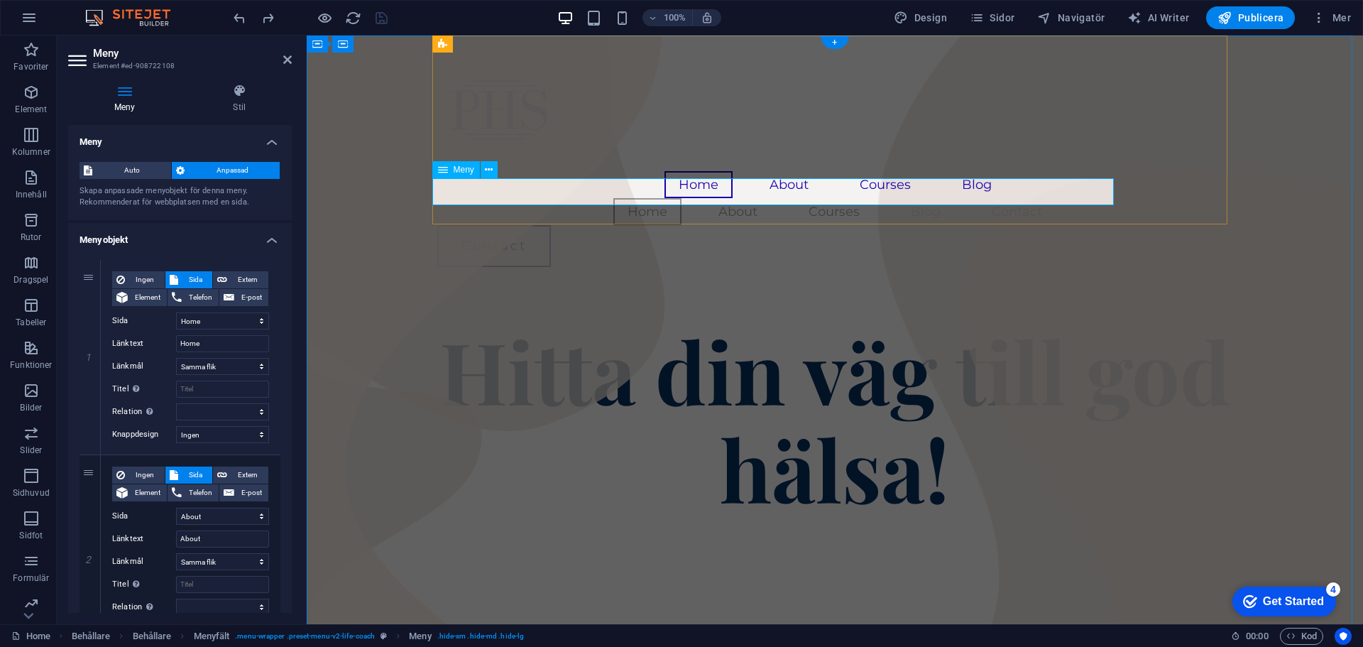
click at [617, 198] on nav "Home About Courses Blog Contact" at bounding box center [834, 211] width 795 height 27
click at [659, 198] on nav "Home About Courses Blog Contact" at bounding box center [834, 211] width 795 height 27
click at [697, 198] on nav "Home About Courses Blog Contact" at bounding box center [834, 211] width 795 height 27
click at [672, 198] on nav "Home About Courses Blog Contact" at bounding box center [834, 211] width 795 height 27
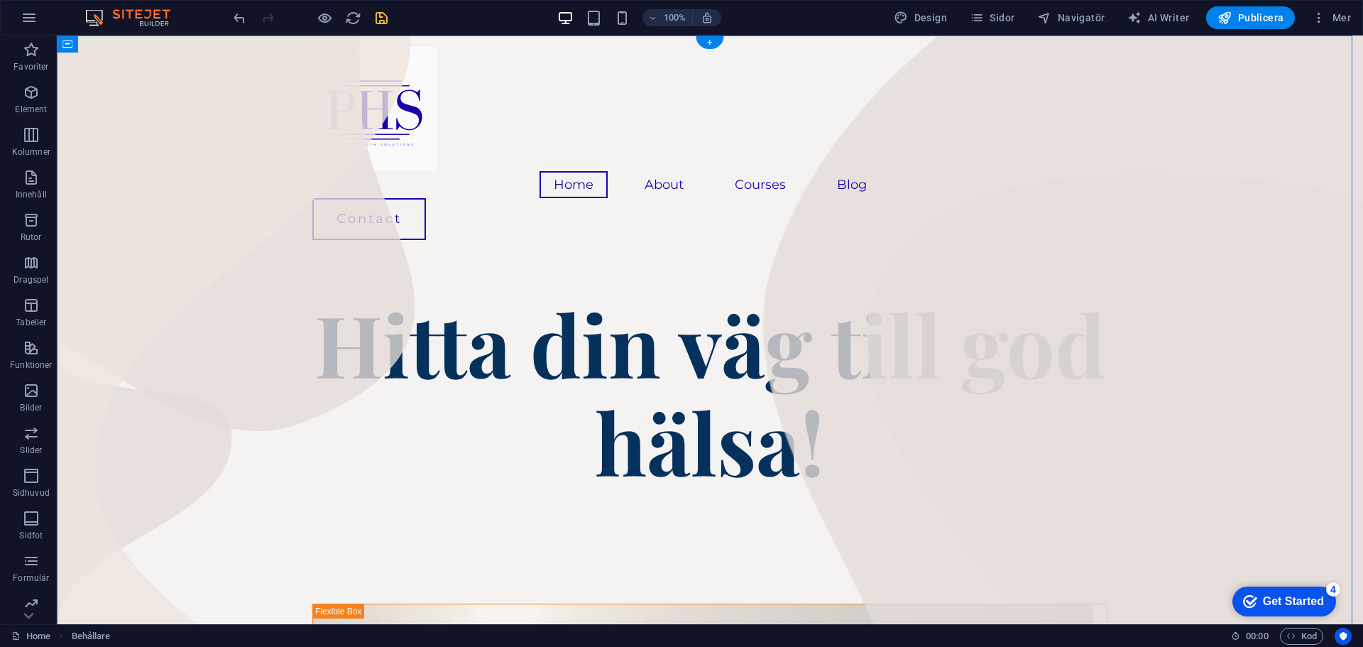
drag, startPoint x: 378, startPoint y: 132, endPoint x: 448, endPoint y: 132, distance: 70.3
click at [448, 132] on div "Home About Courses Blog Contact" at bounding box center [709, 143] width 795 height 216
click at [331, 138] on div at bounding box center [709, 109] width 795 height 124
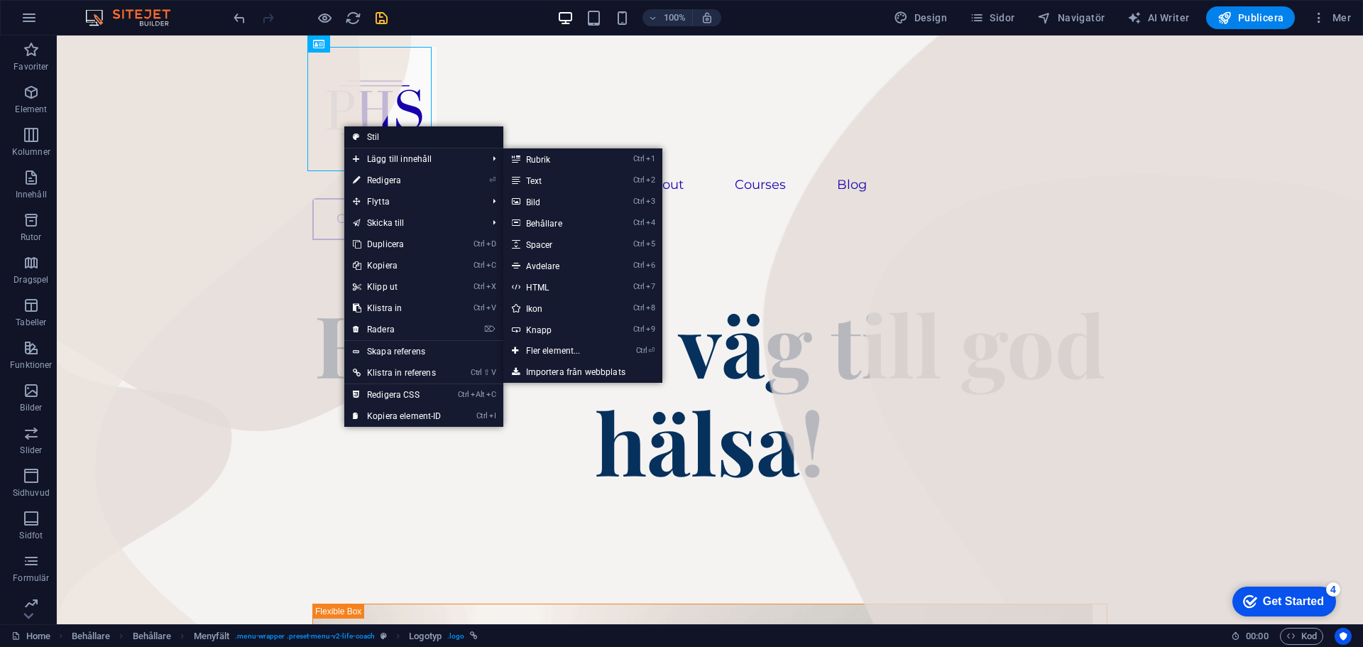
click at [387, 136] on link "Stil" at bounding box center [423, 136] width 159 height 21
select select "rem"
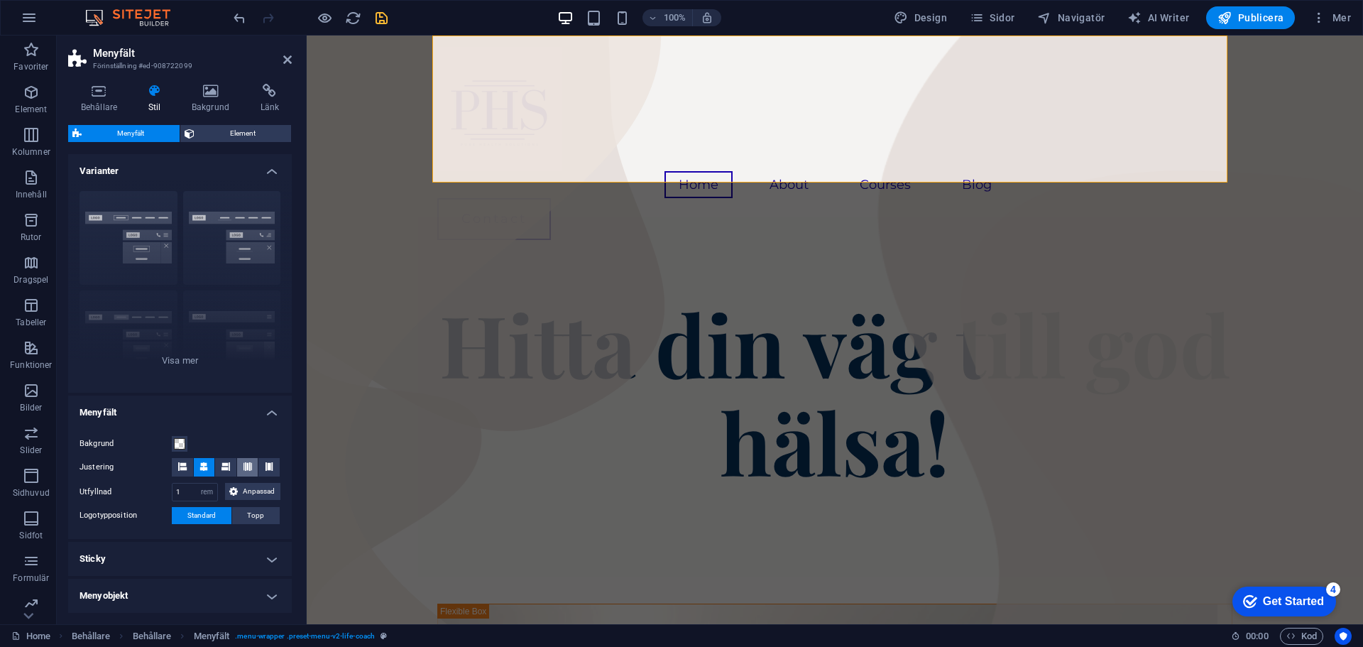
click at [250, 468] on button at bounding box center [247, 467] width 21 height 18
click at [219, 467] on button at bounding box center [225, 467] width 21 height 18
click at [202, 464] on icon at bounding box center [203, 466] width 9 height 9
click at [182, 466] on icon at bounding box center [182, 466] width 9 height 9
click at [208, 467] on button at bounding box center [204, 467] width 21 height 18
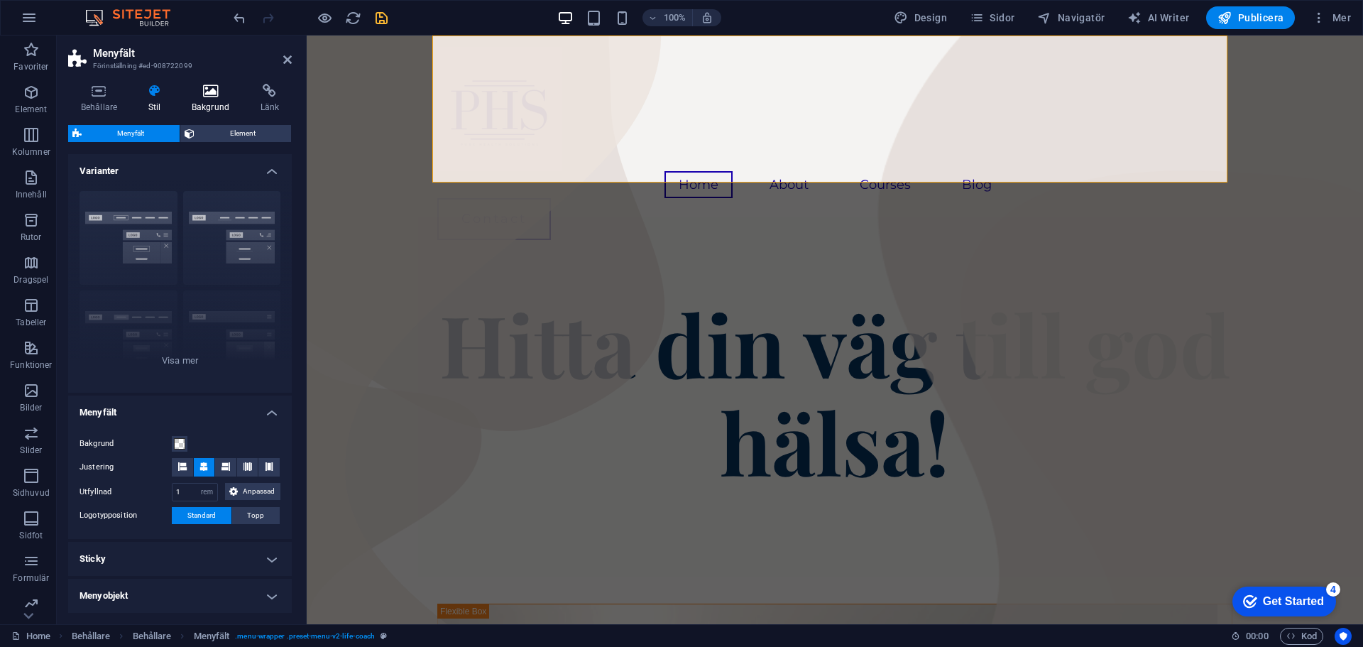
click at [226, 96] on icon at bounding box center [210, 91] width 63 height 14
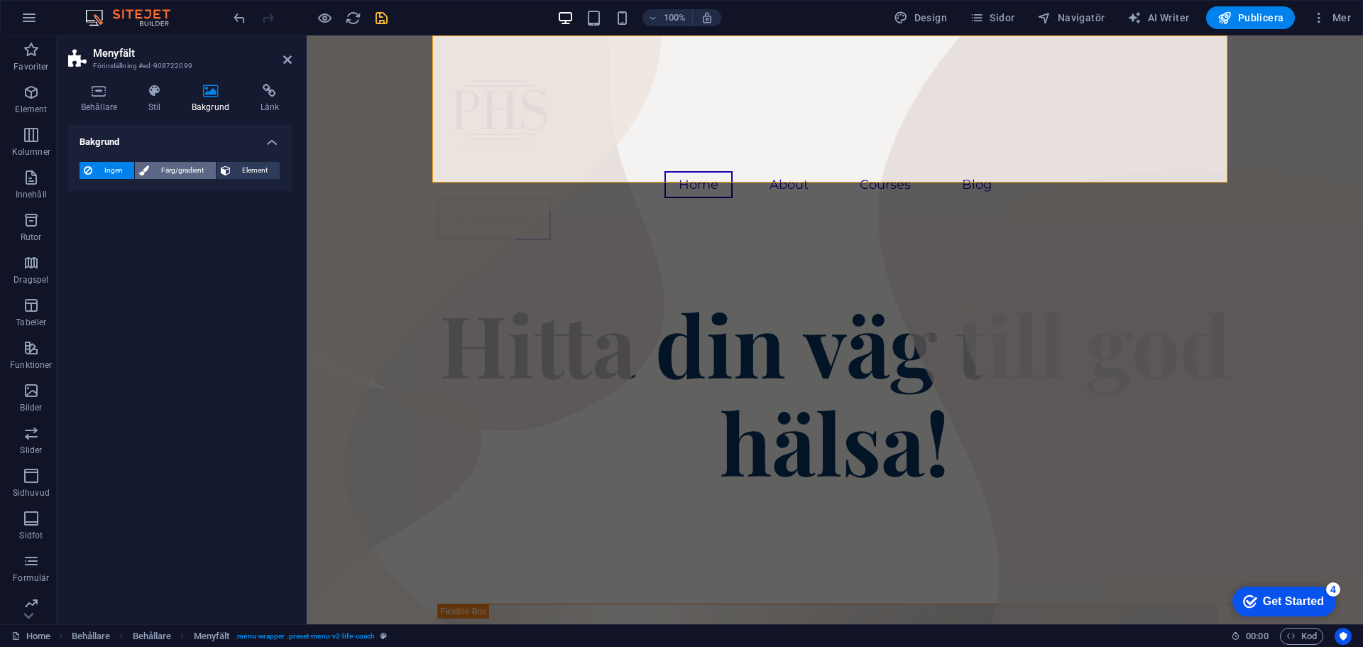
click at [179, 170] on span "Färg/gradient" at bounding box center [181, 170] width 57 height 17
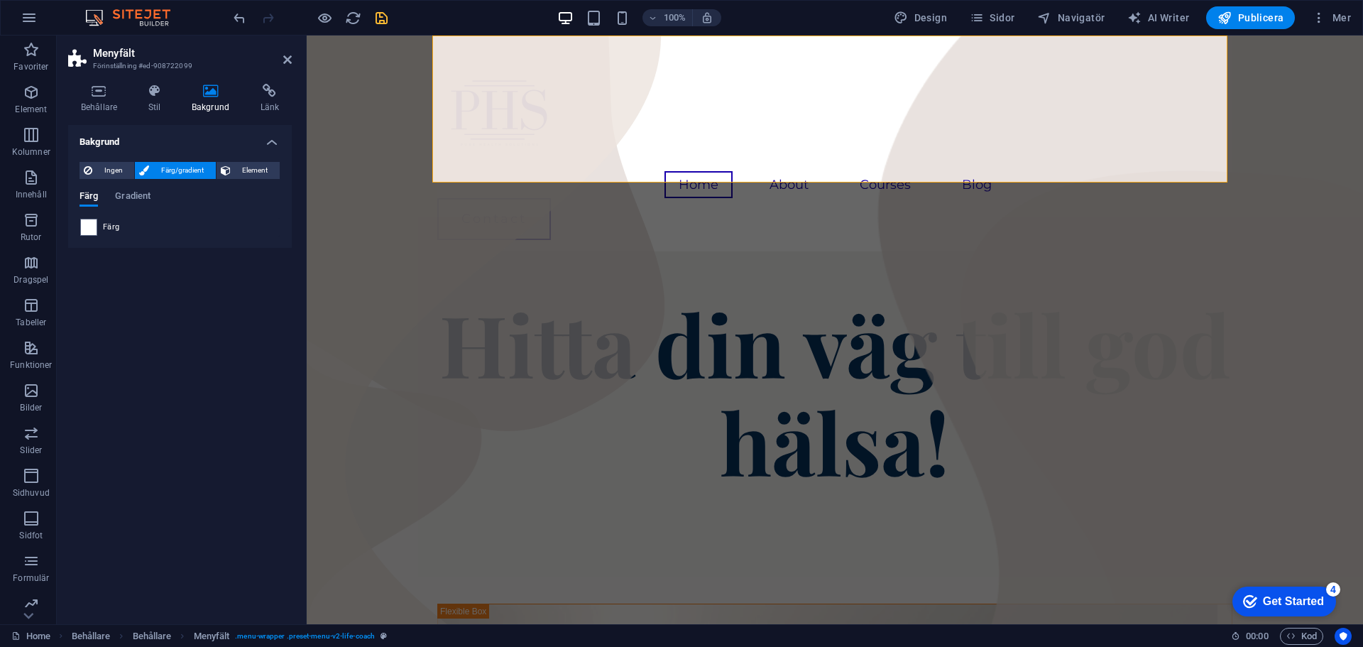
click at [117, 227] on span "Färg" at bounding box center [111, 226] width 16 height 11
click at [150, 192] on span "Gradient" at bounding box center [132, 197] width 35 height 20
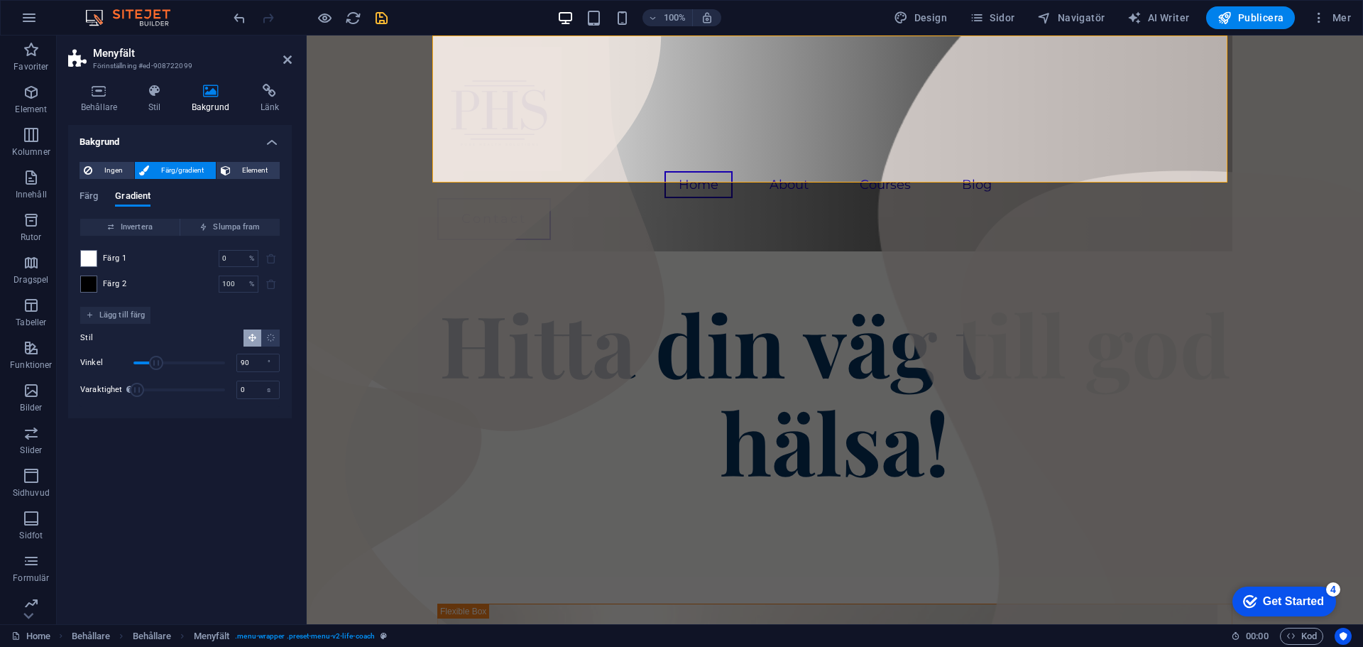
click at [105, 280] on span "Färg 2" at bounding box center [114, 283] width 23 height 11
click at [96, 281] on span at bounding box center [89, 284] width 16 height 16
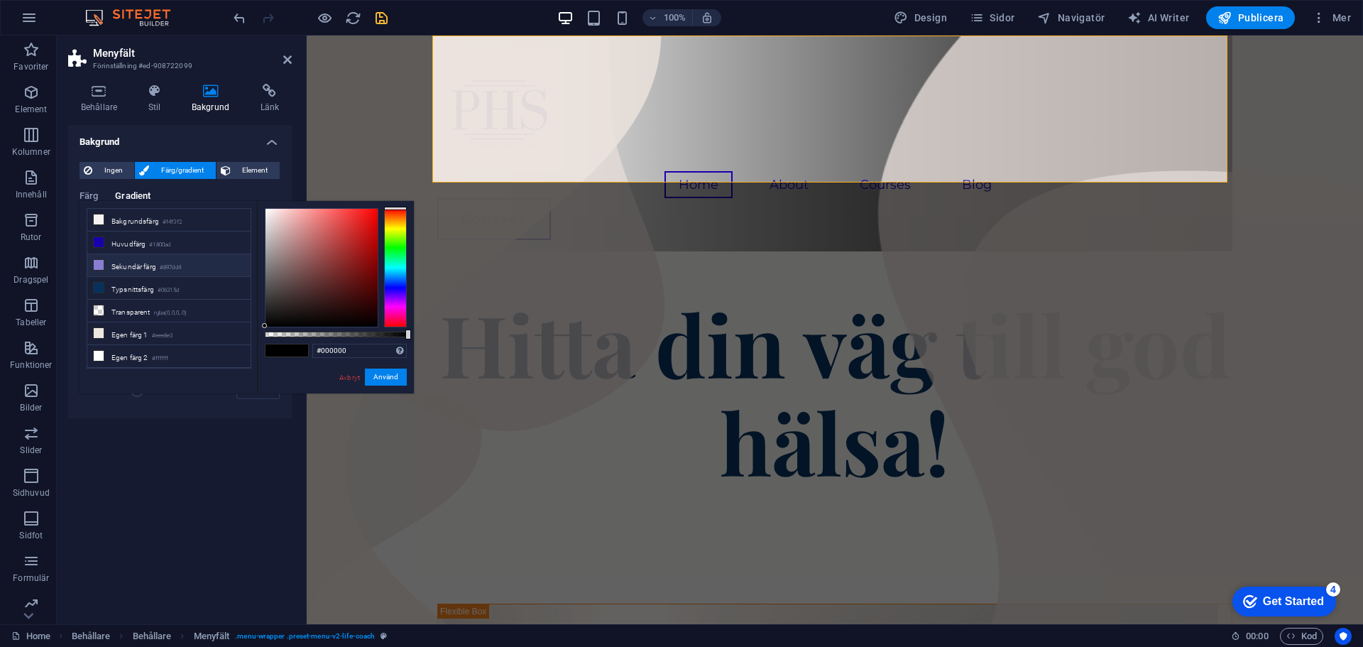
click at [144, 264] on li "Sekundär färg #897dd4" at bounding box center [168, 265] width 163 height 23
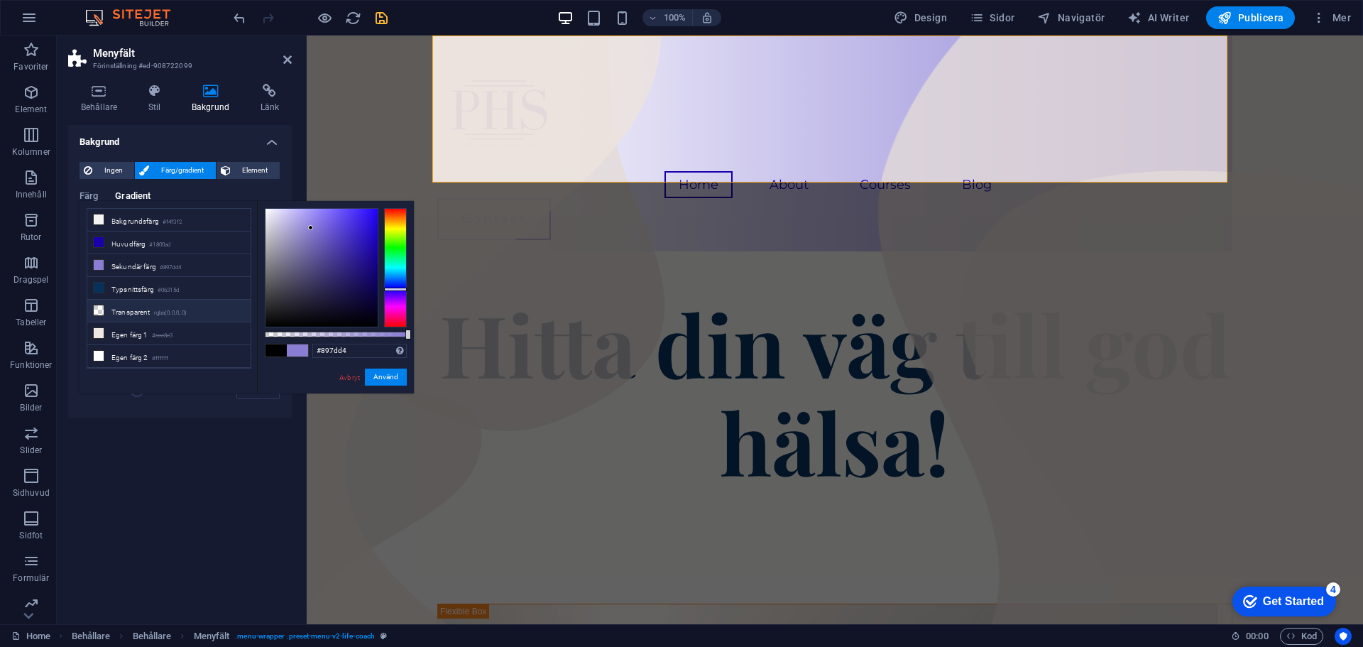
click at [132, 307] on li "Transparent rgba(0,0,0,.0)" at bounding box center [168, 311] width 163 height 23
type input "rgba(0, 0, 0, 0)"
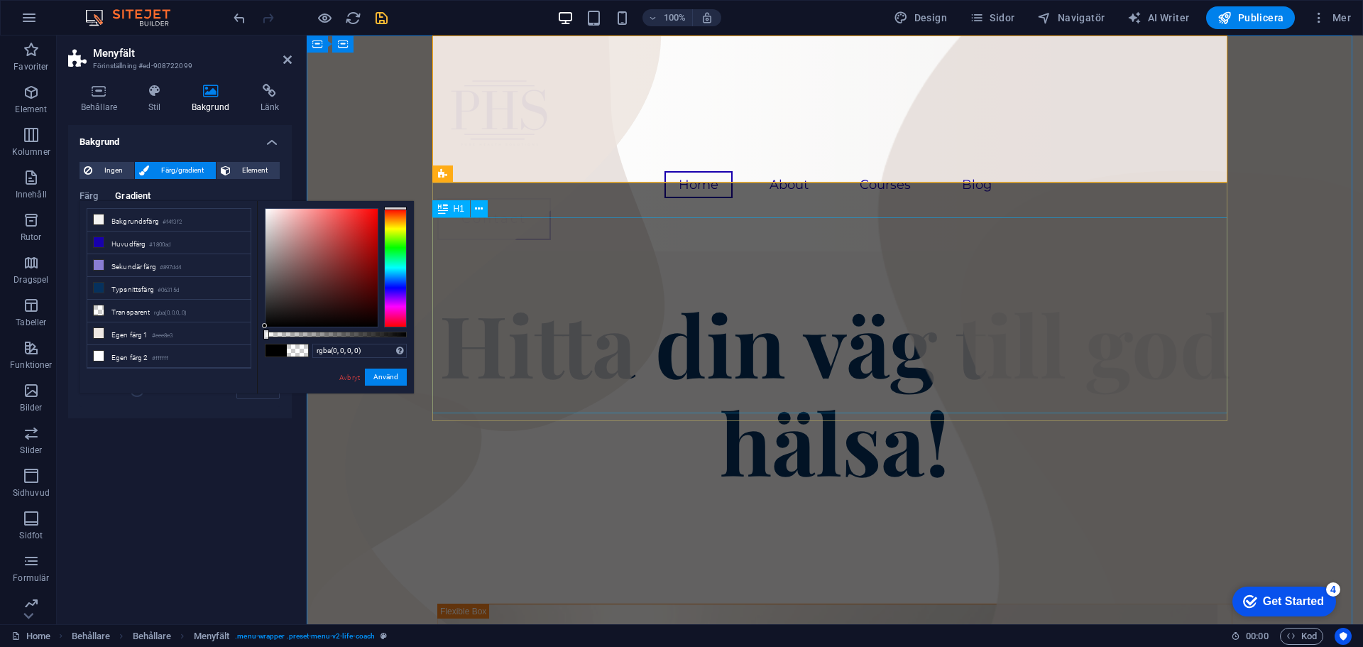
click at [595, 339] on div "Hitta din väg till god hälsa!" at bounding box center [834, 392] width 795 height 196
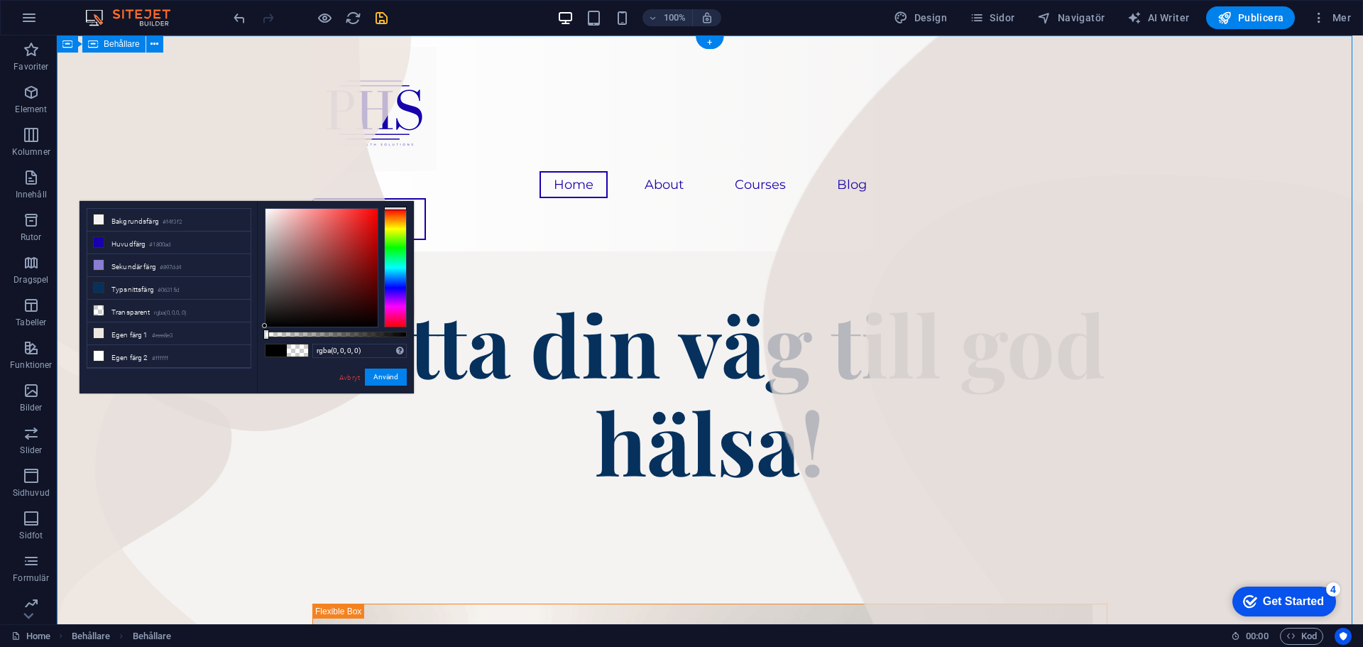
click at [351, 377] on link "Avbryt" at bounding box center [349, 377] width 23 height 11
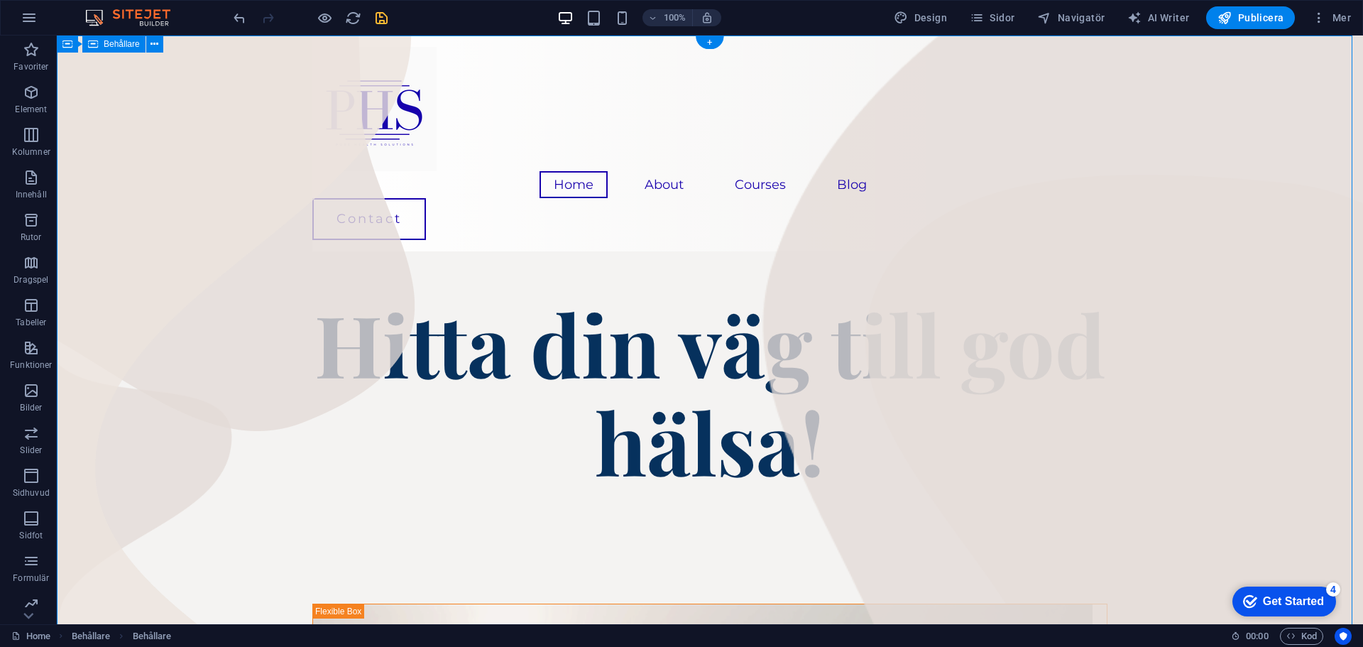
click at [644, 157] on div "Home About Courses Blog Contact" at bounding box center [709, 143] width 795 height 216
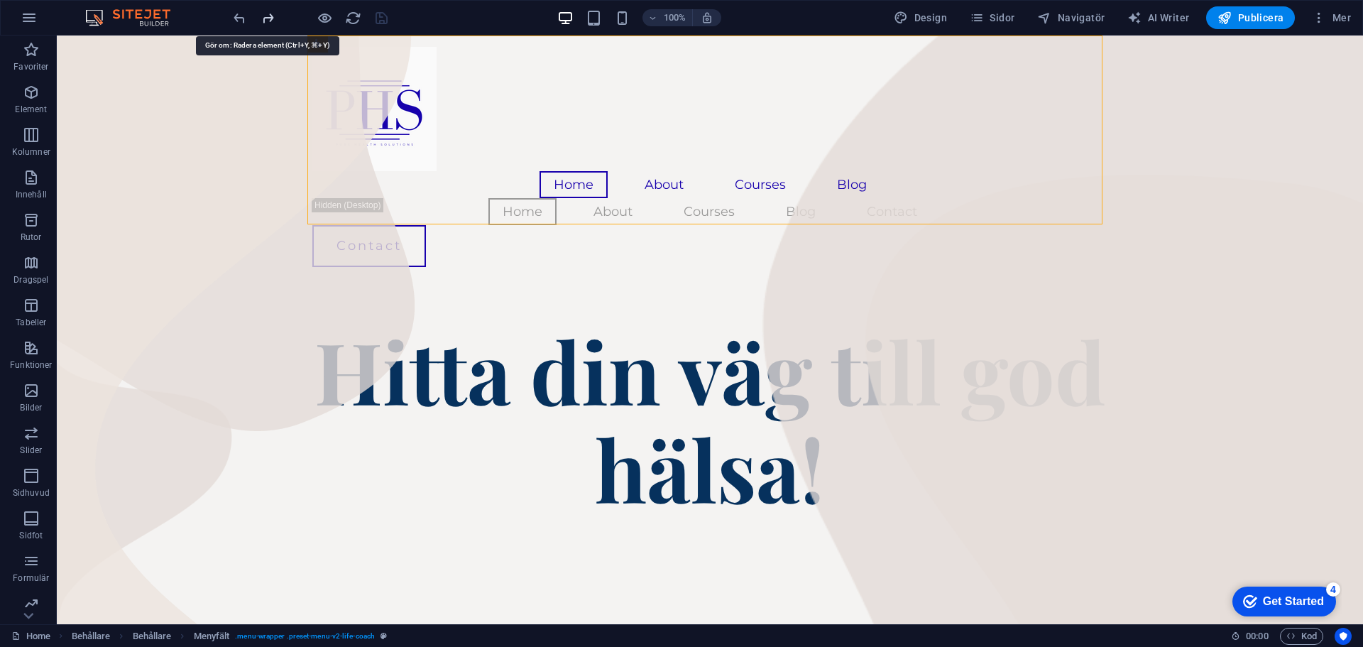
click at [267, 18] on icon "redo" at bounding box center [268, 18] width 16 height 16
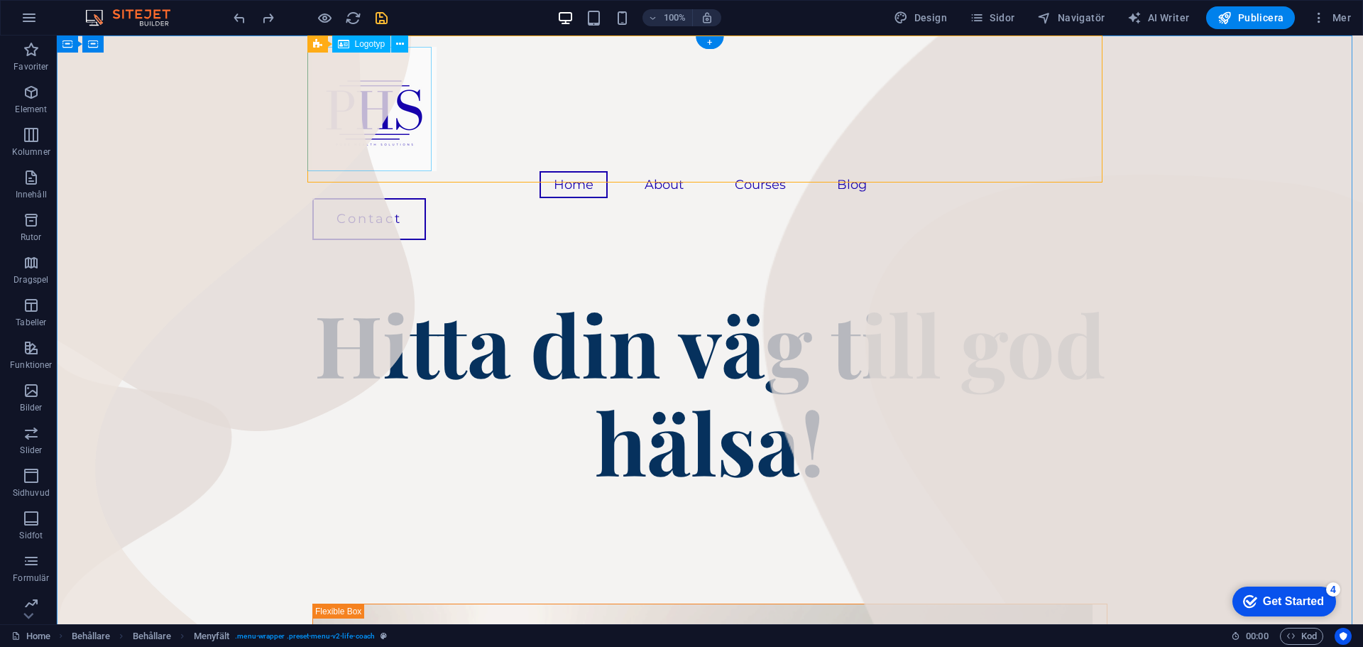
click at [346, 136] on div at bounding box center [709, 109] width 795 height 124
click at [390, 107] on div at bounding box center [709, 109] width 795 height 124
click at [368, 147] on div at bounding box center [709, 109] width 795 height 124
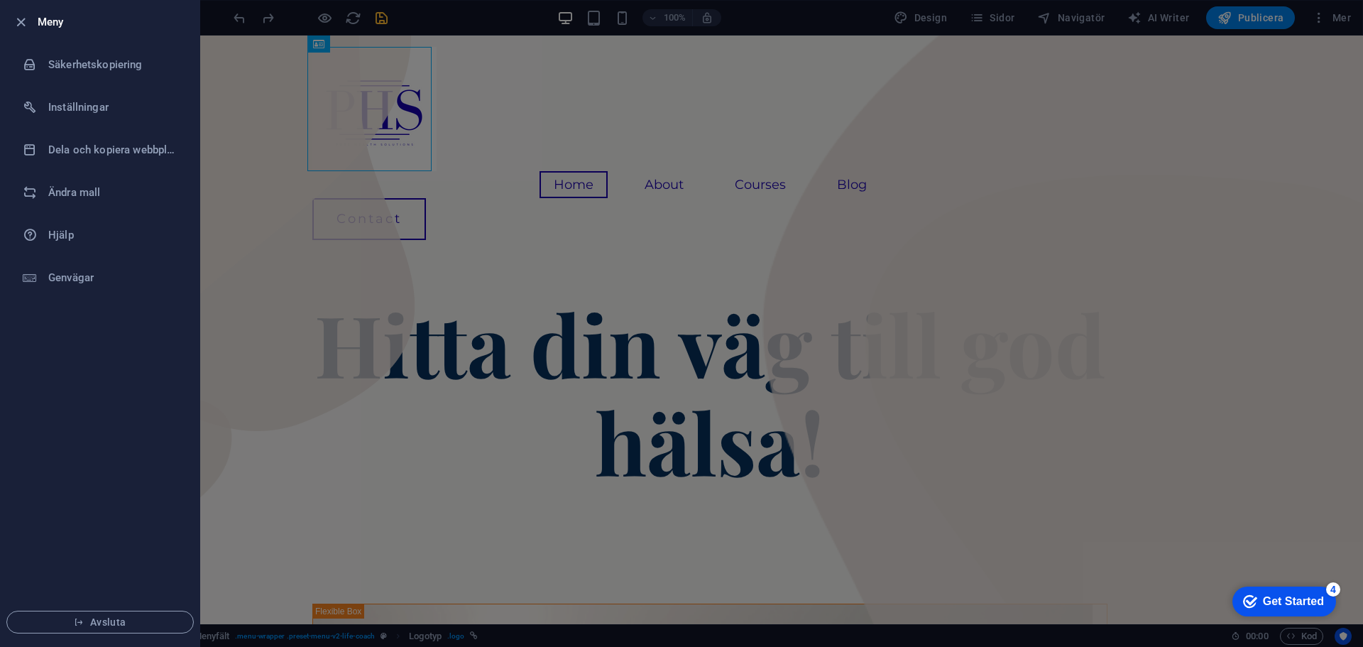
click at [42, 11] on li "Meny" at bounding box center [100, 22] width 199 height 43
click at [31, 21] on div at bounding box center [25, 21] width 26 height 17
click at [21, 30] on icon "button" at bounding box center [21, 22] width 16 height 16
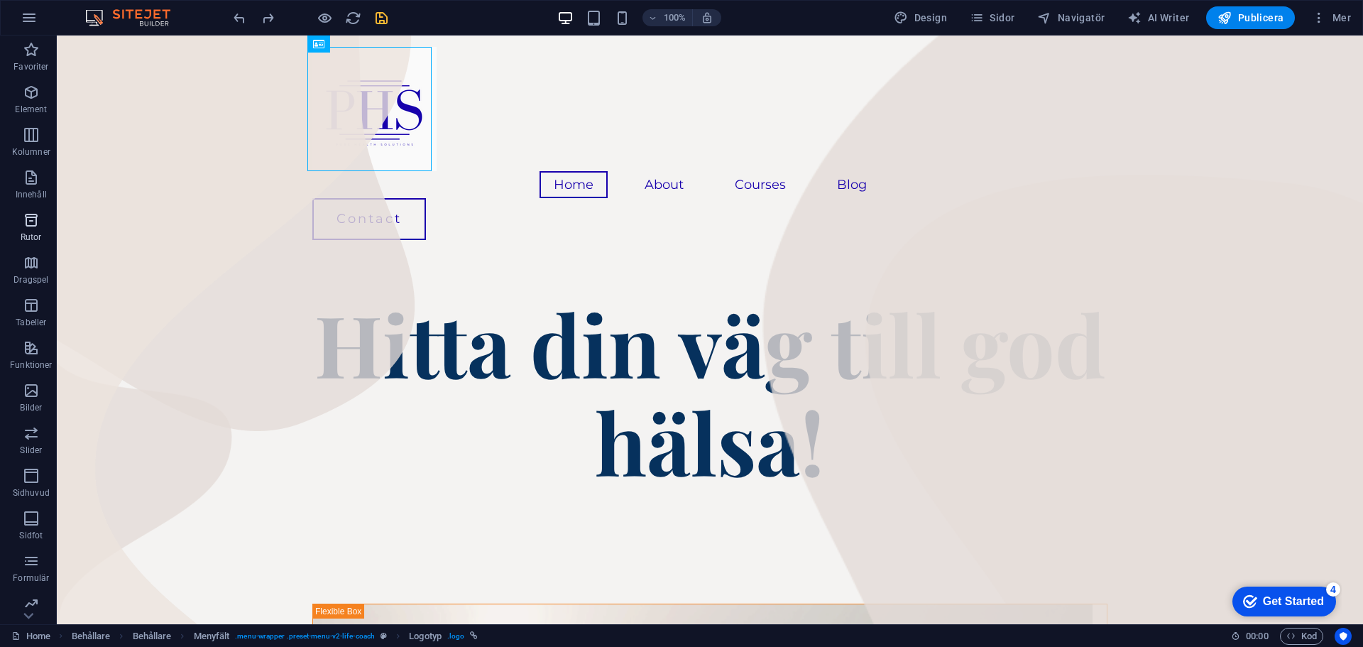
click at [28, 223] on icon "button" at bounding box center [31, 219] width 17 height 17
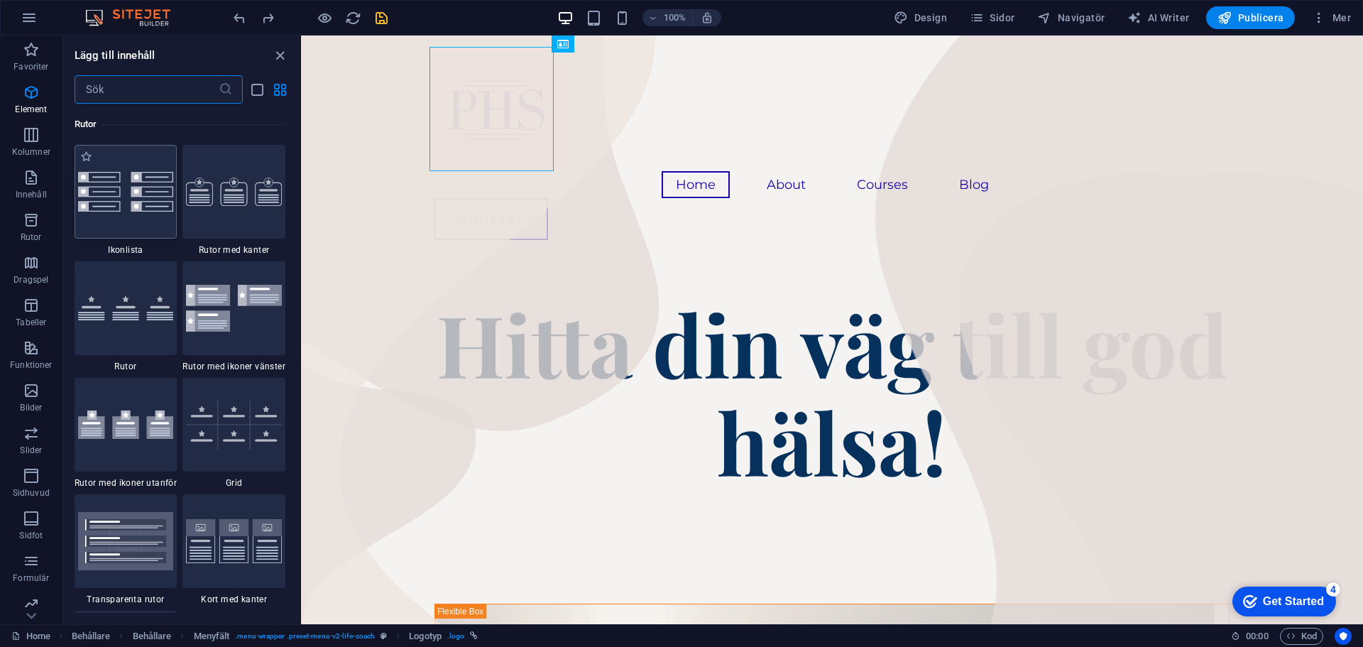
scroll to position [3915, 0]
click at [126, 82] on input "text" at bounding box center [147, 89] width 144 height 28
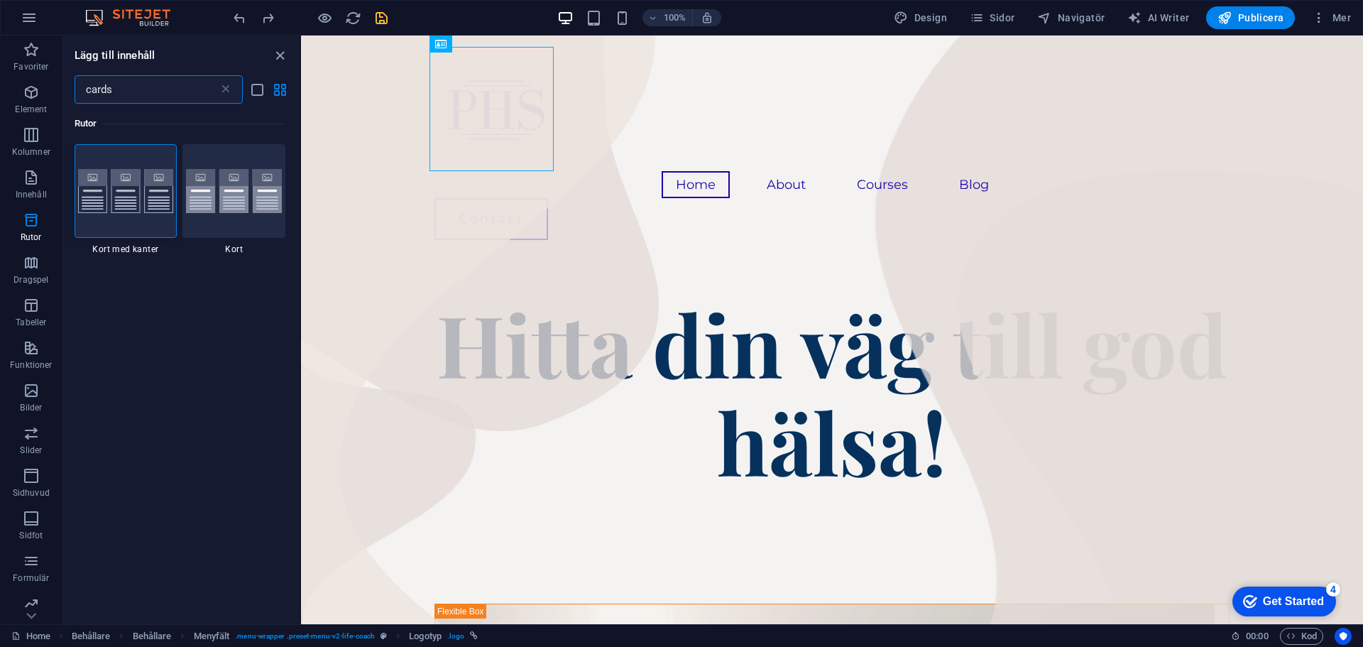
type input "cards"
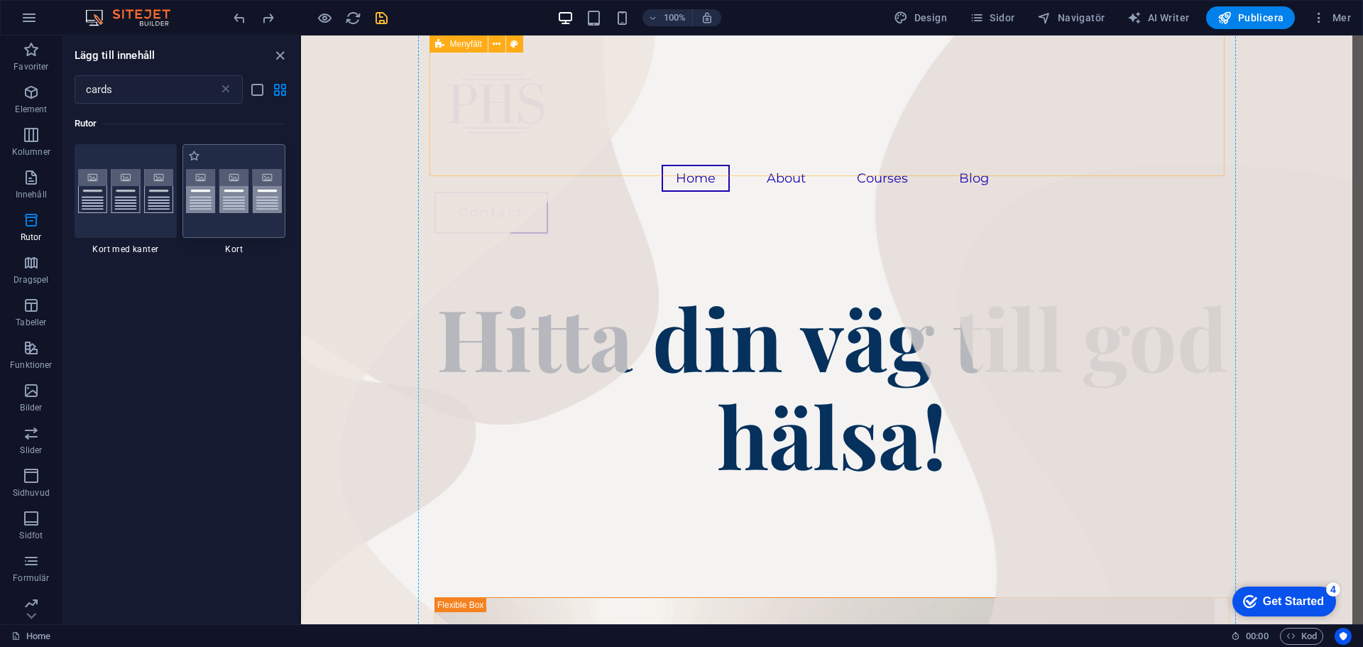
scroll to position [21, 0]
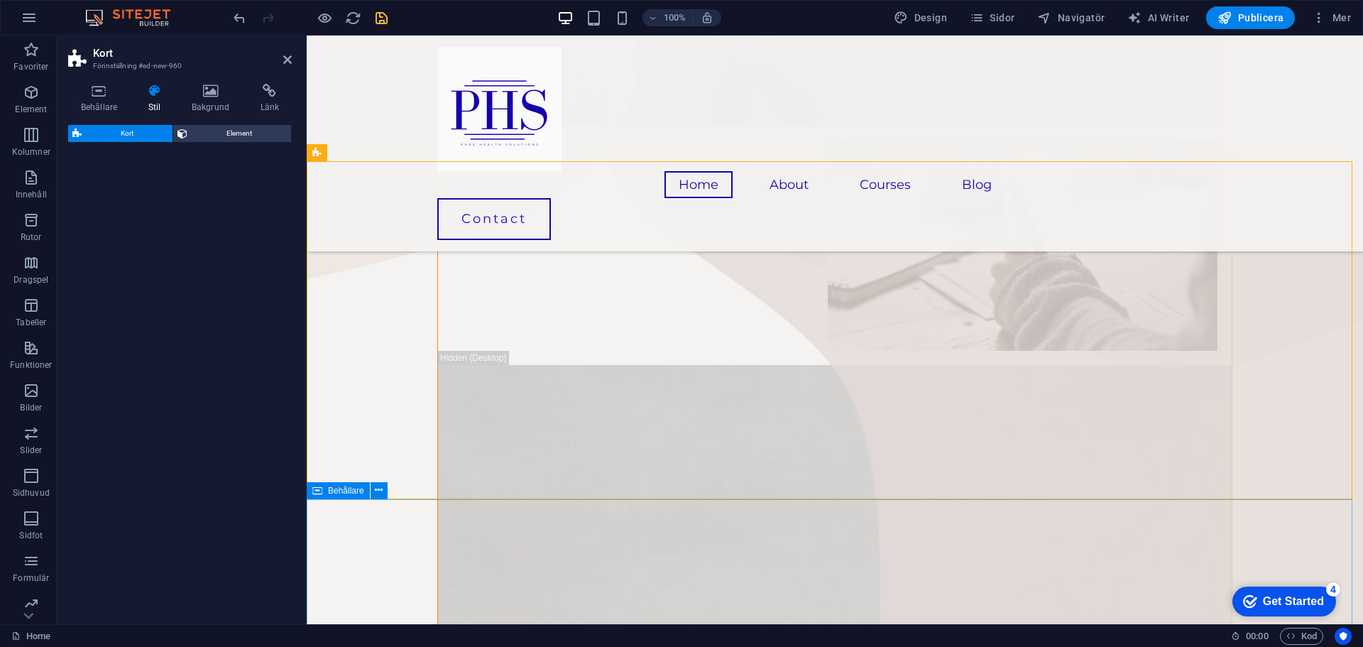
select select "rem"
select select "preset-image-boxes-v3-default"
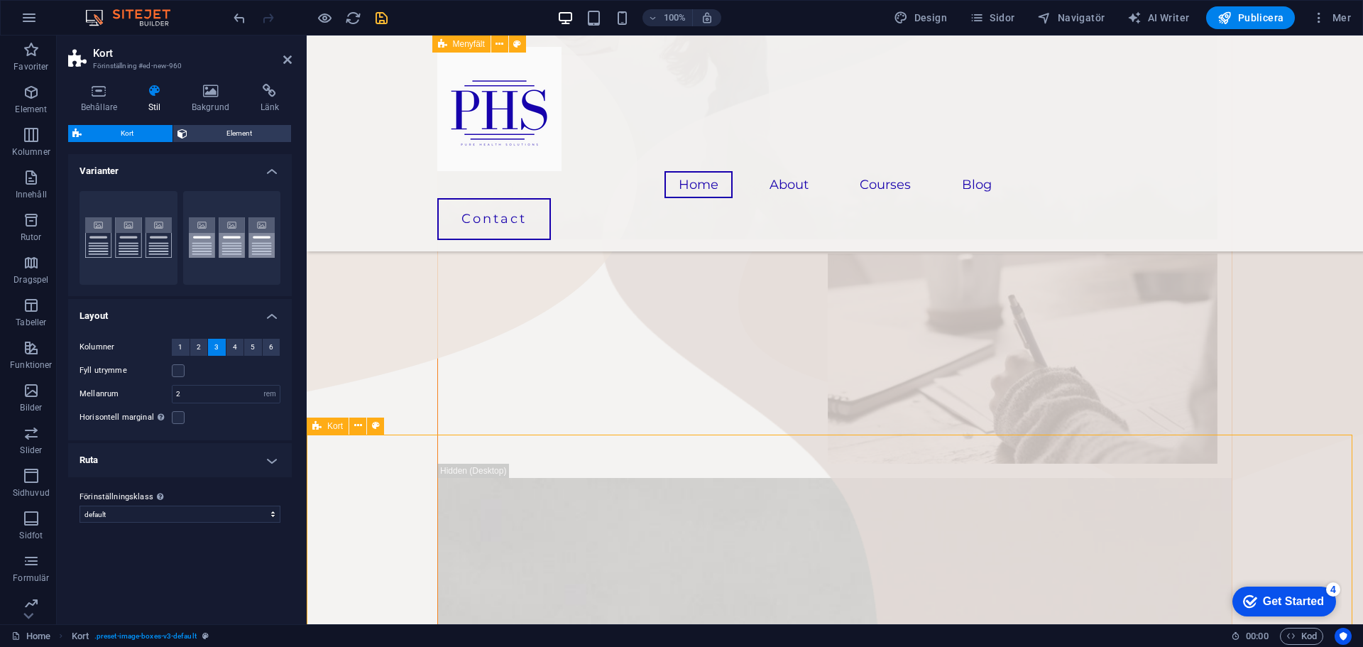
scroll to position [713, 0]
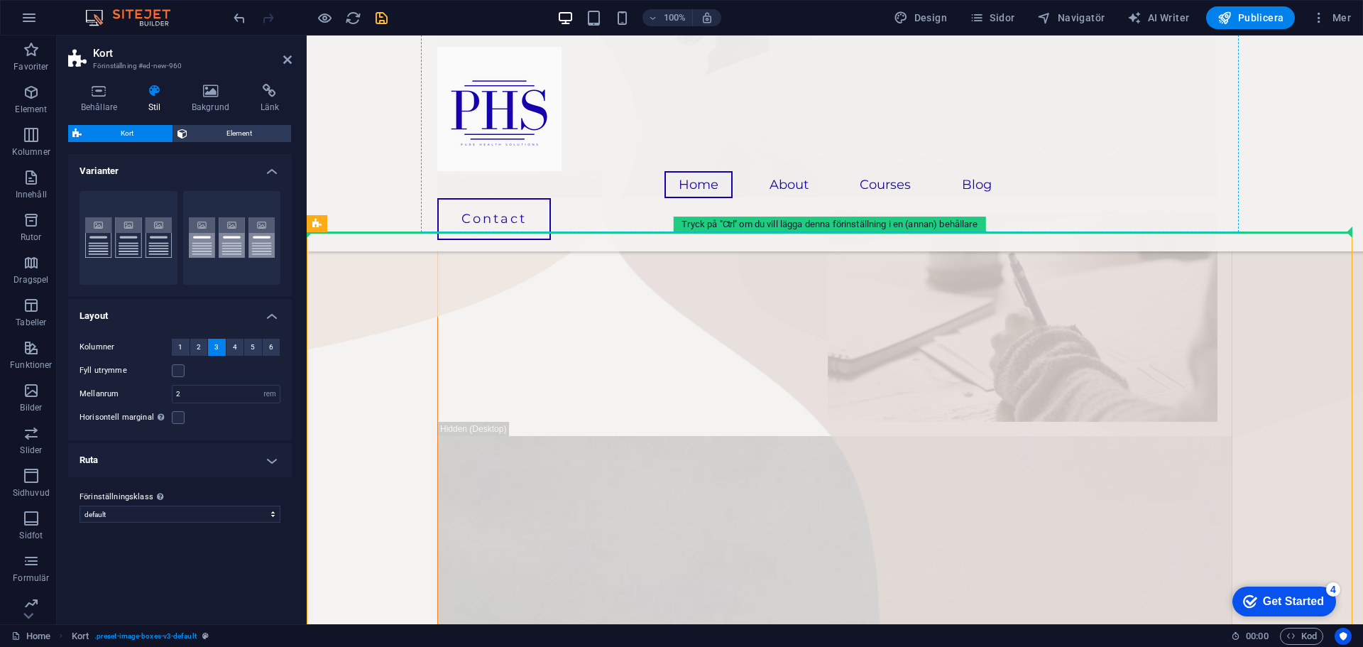
drag, startPoint x: 644, startPoint y: 273, endPoint x: 639, endPoint y: 185, distance: 88.1
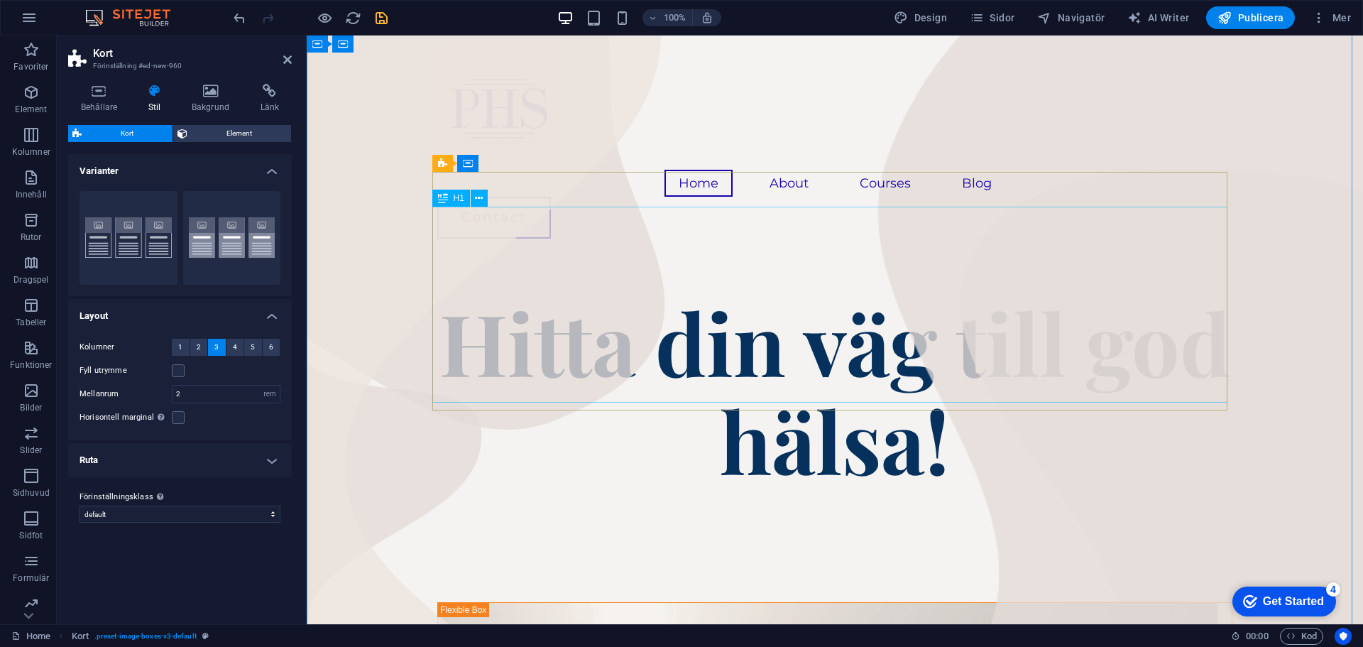
scroll to position [0, 0]
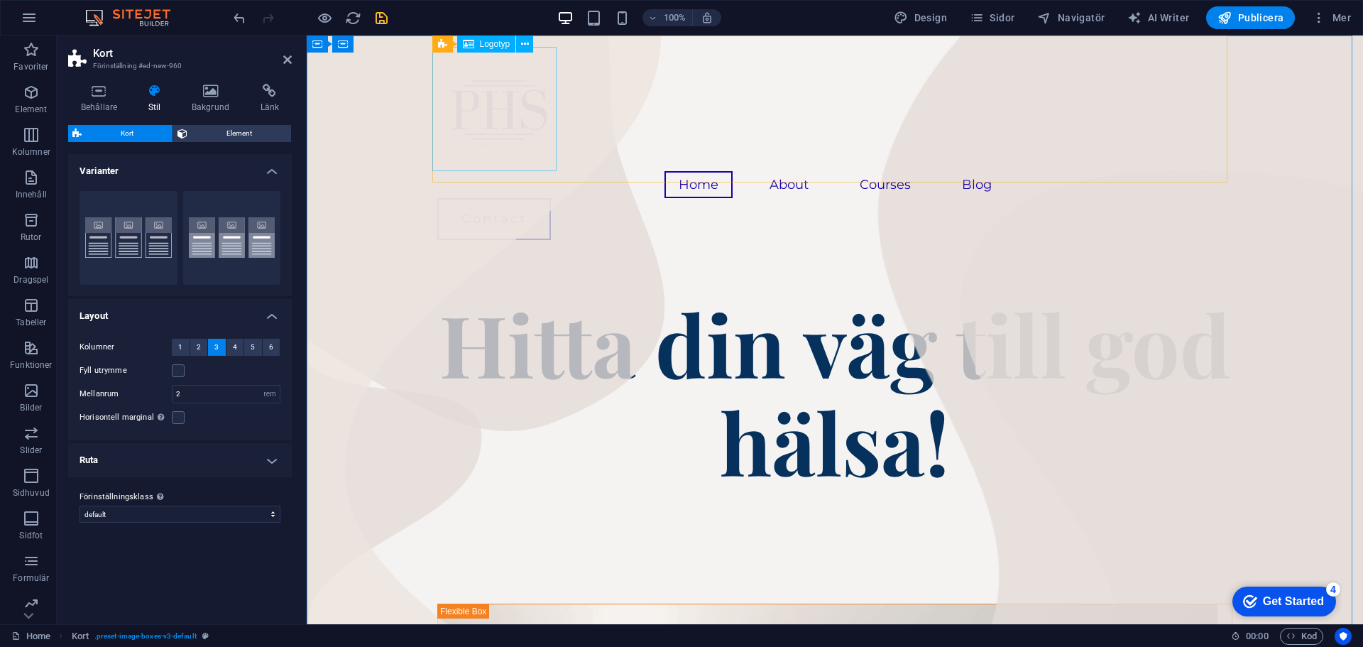
click at [506, 133] on div at bounding box center [834, 109] width 795 height 124
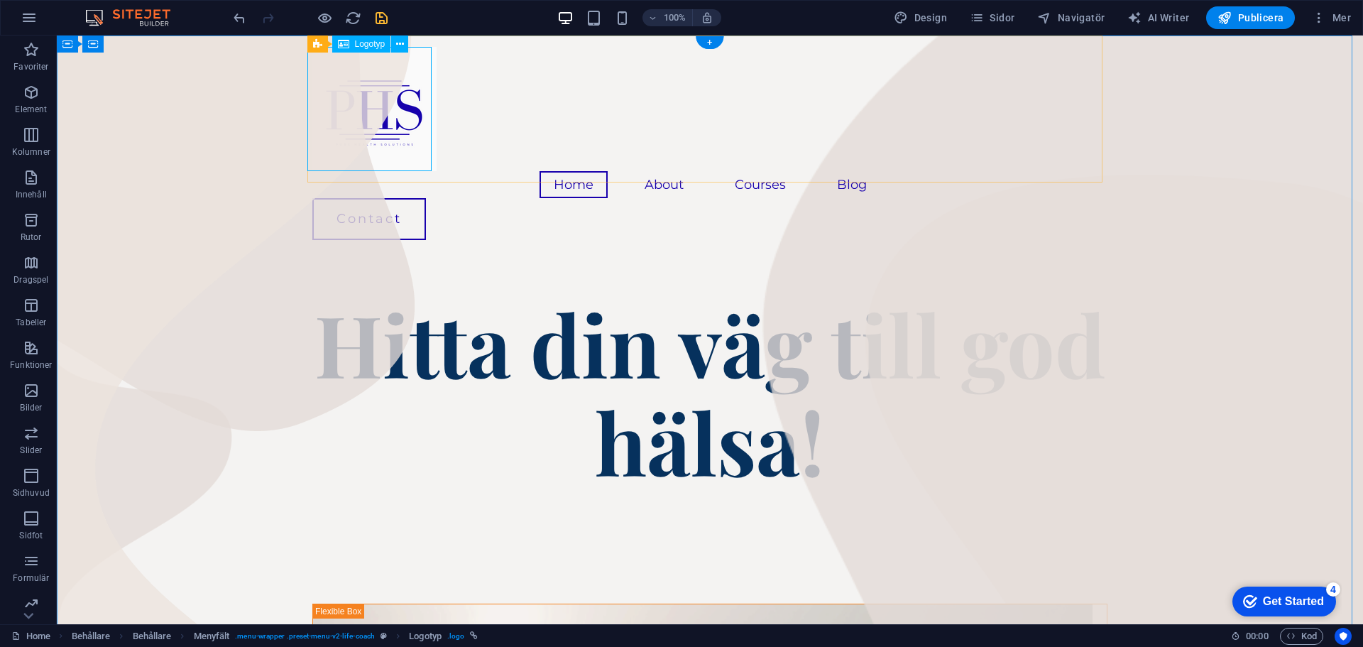
click at [397, 142] on div at bounding box center [709, 109] width 795 height 124
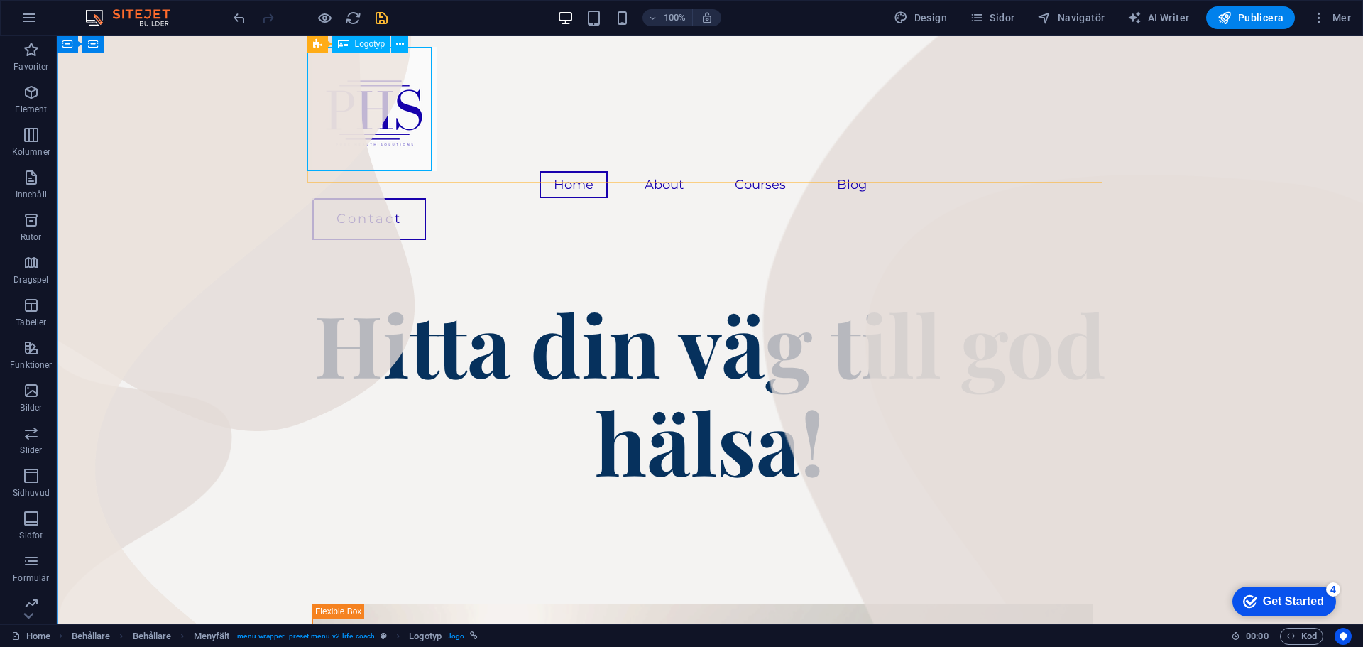
select select "px"
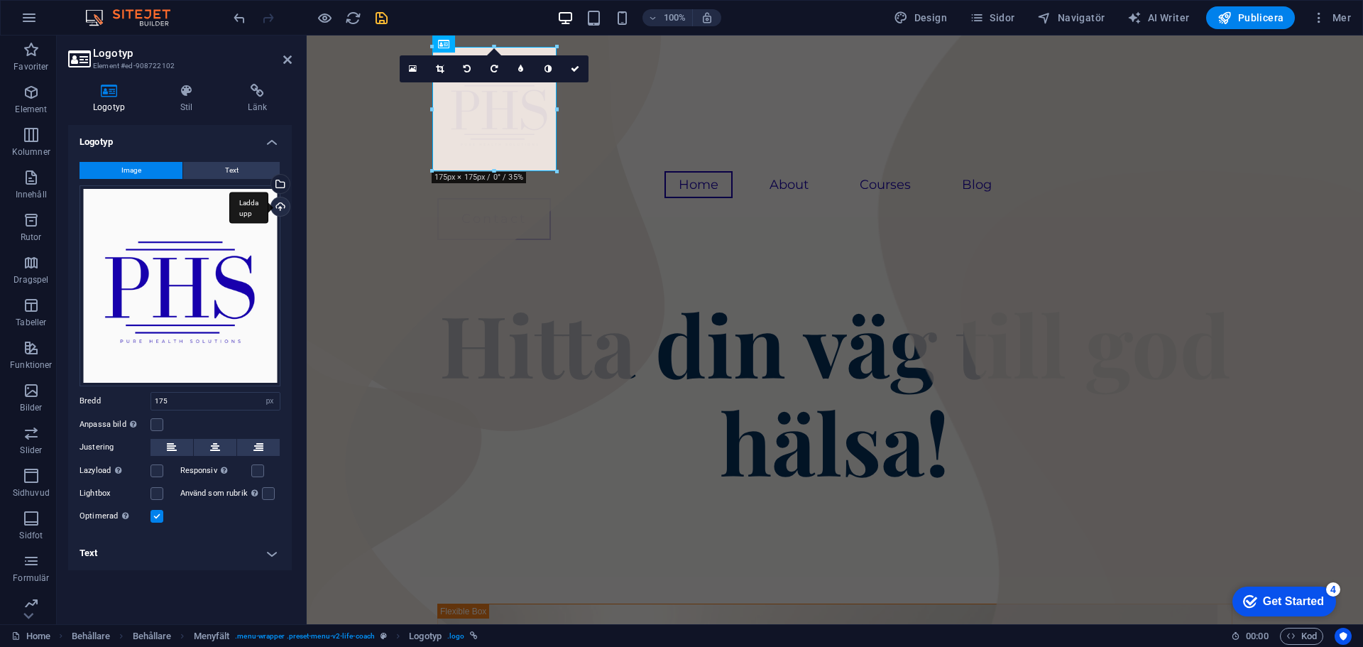
click at [282, 207] on div "Ladda upp" at bounding box center [278, 207] width 21 height 21
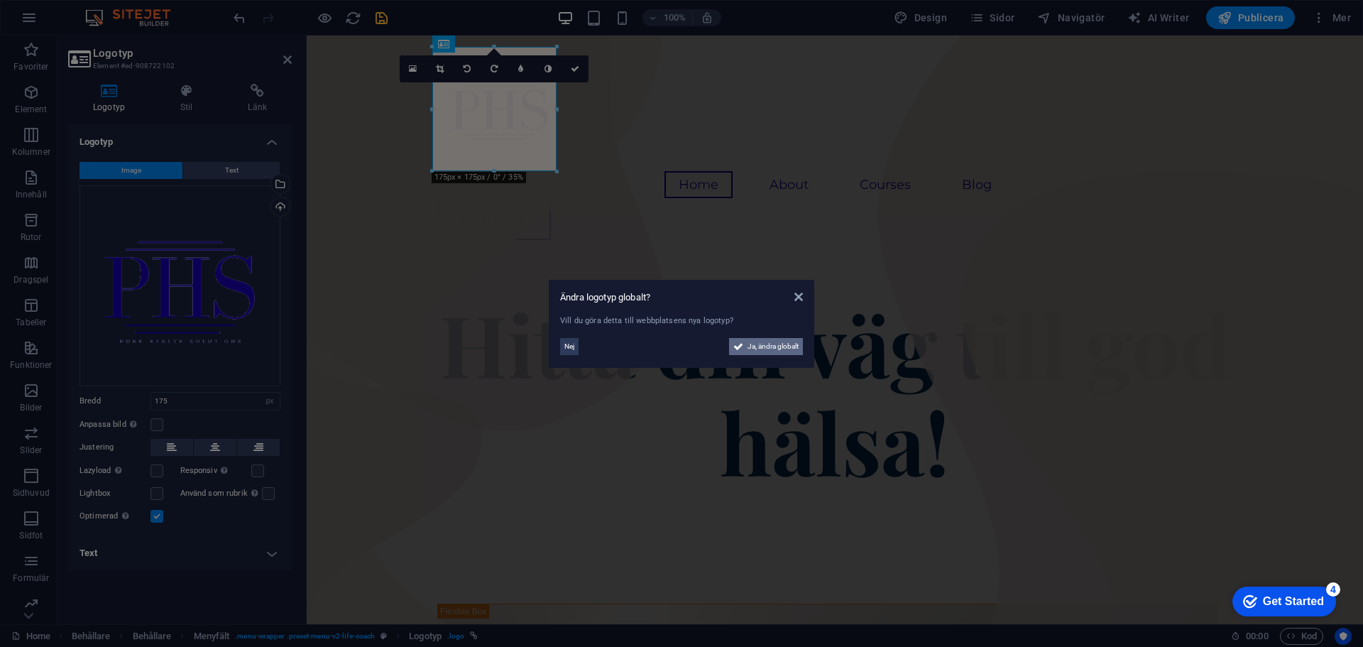
click at [774, 344] on span "Ja, ändra globalt" at bounding box center [772, 346] width 51 height 17
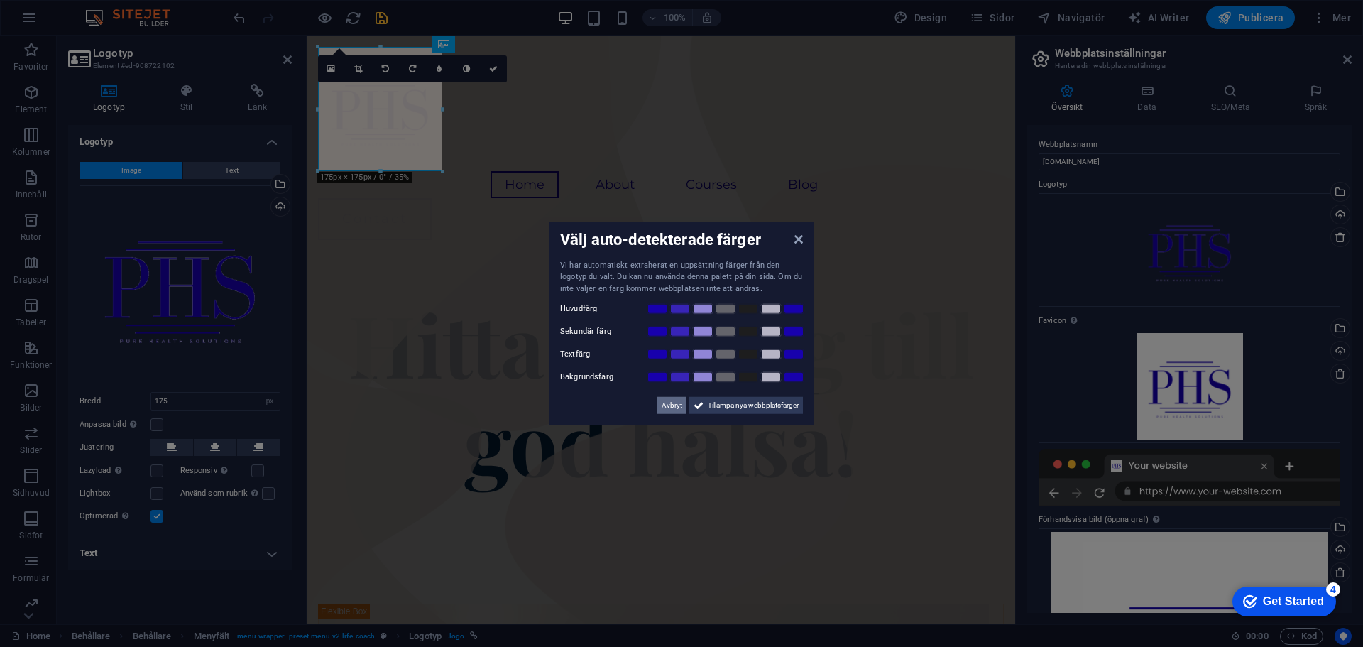
click at [676, 402] on span "Avbryt" at bounding box center [671, 405] width 21 height 17
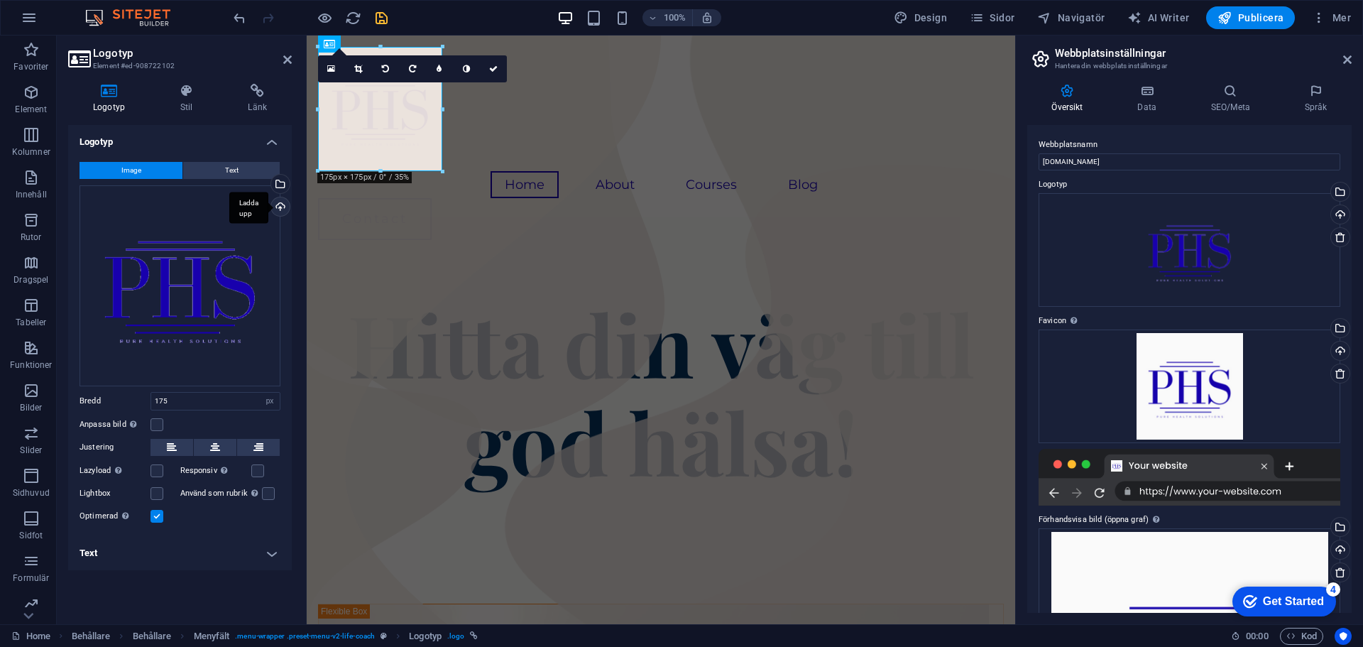
click at [281, 207] on div "Ladda upp" at bounding box center [278, 207] width 21 height 21
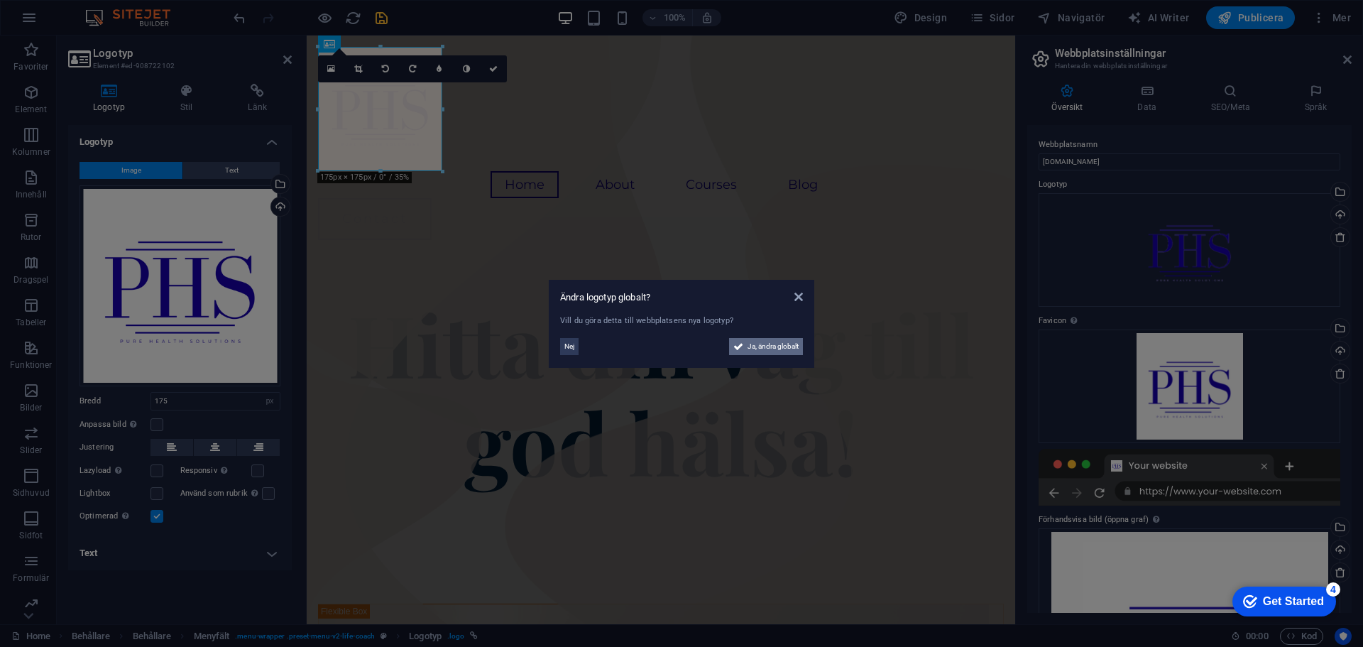
click at [757, 344] on span "Ja, ändra globalt" at bounding box center [772, 346] width 51 height 17
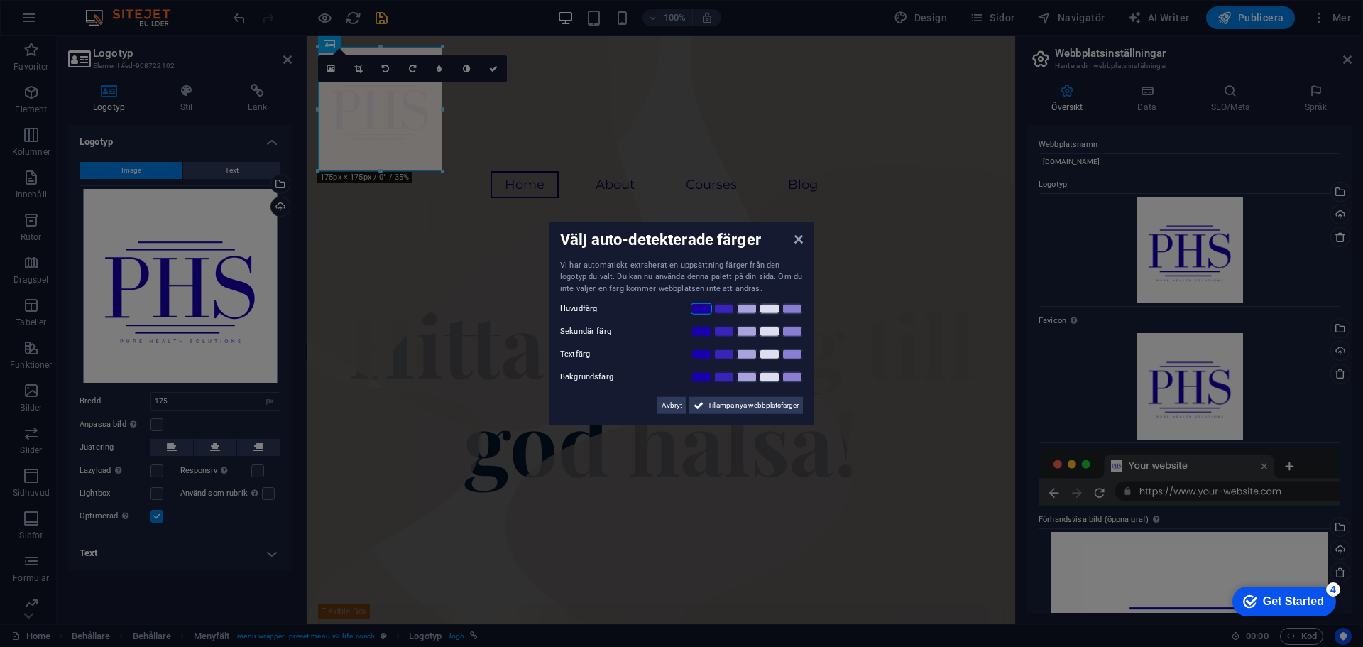
click at [703, 309] on link at bounding box center [701, 308] width 21 height 11
click at [769, 330] on link at bounding box center [769, 331] width 21 height 11
click at [741, 402] on span "Tillämpa nya webbplatsfärger" at bounding box center [753, 405] width 91 height 17
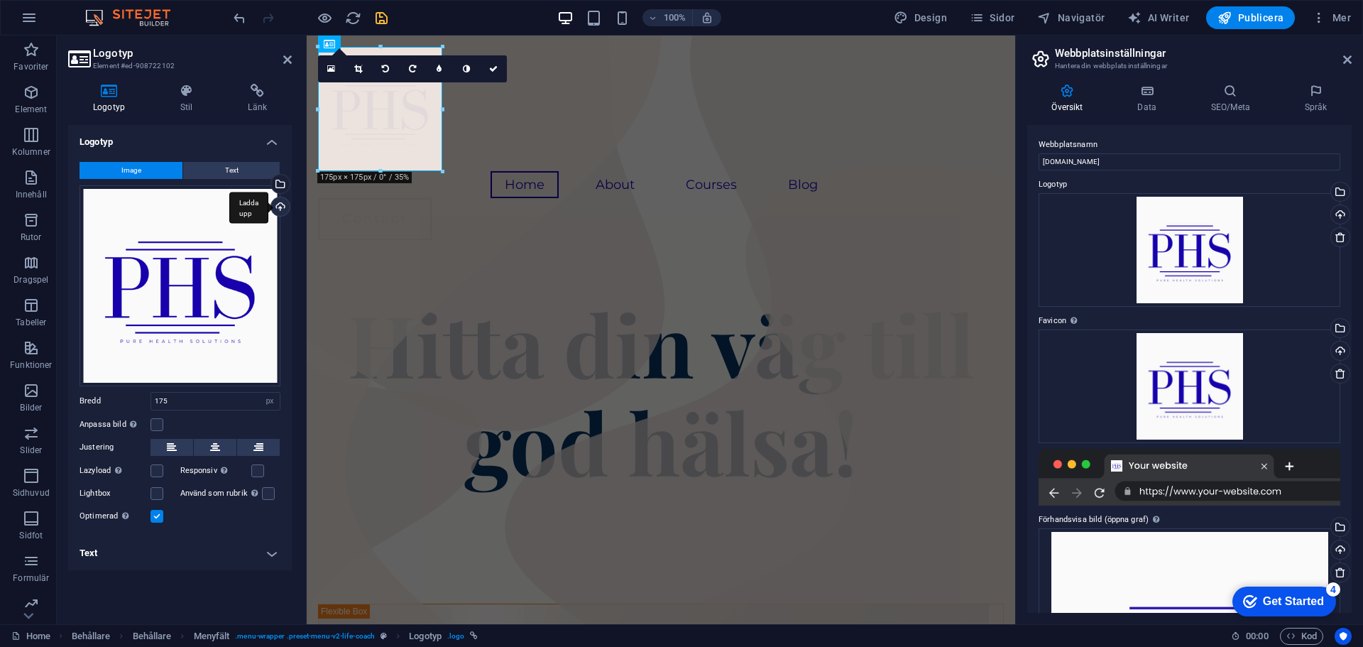
click at [282, 208] on div "Ladda upp" at bounding box center [278, 207] width 21 height 21
click at [767, 17] on div "100% Design Sidor Navigatör AI Writer Publicera Mer" at bounding box center [794, 17] width 1126 height 23
click at [378, 17] on icon "save" at bounding box center [381, 18] width 16 height 16
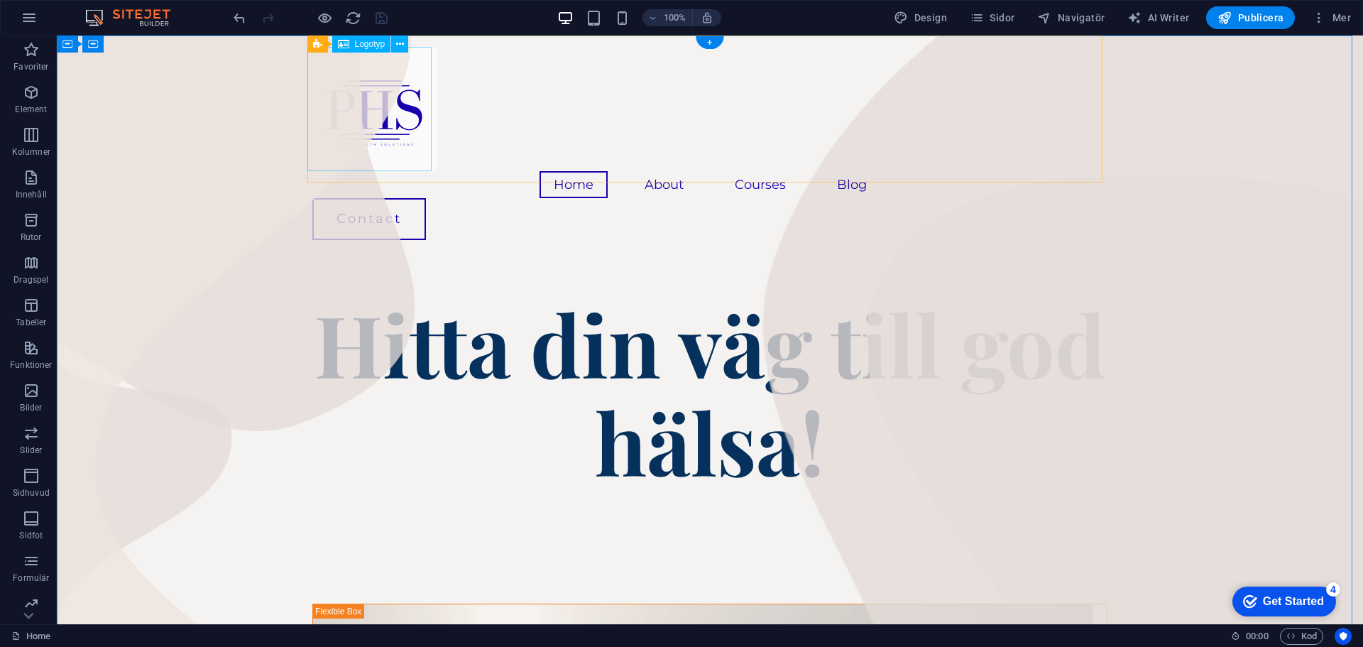
click at [396, 78] on div at bounding box center [709, 109] width 795 height 124
select select "px"
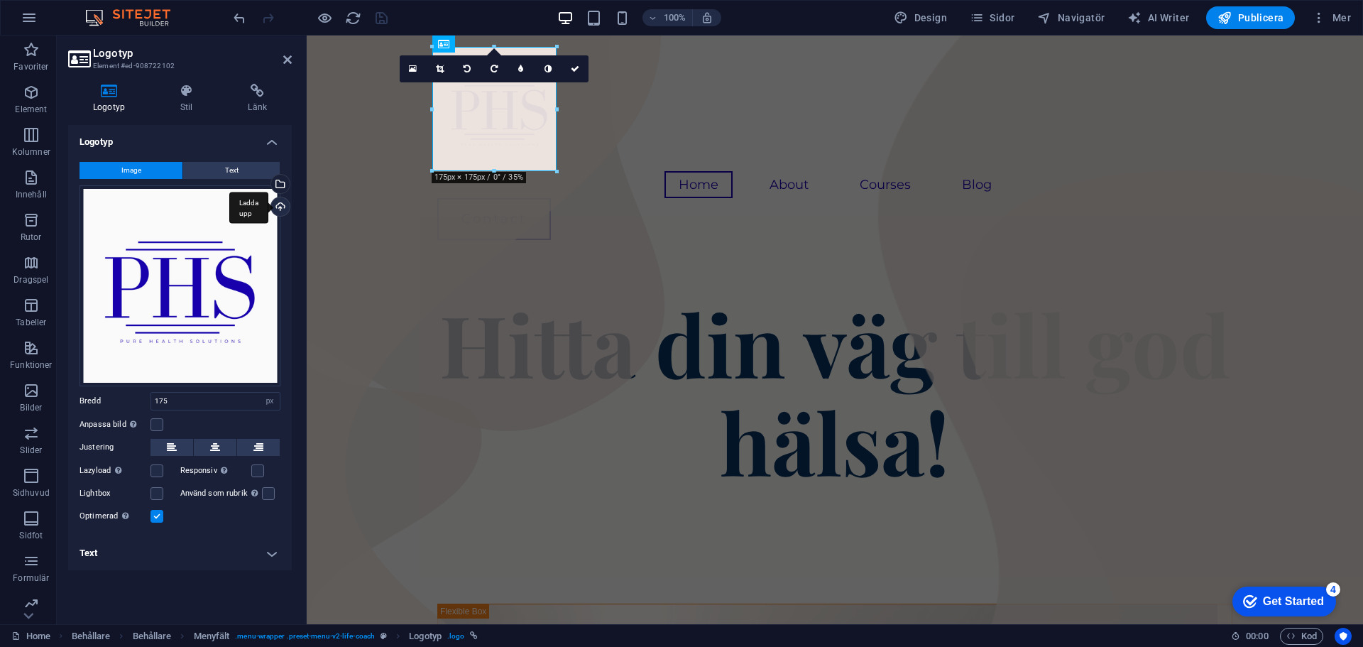
click at [278, 204] on div "Ladda upp" at bounding box center [278, 207] width 21 height 21
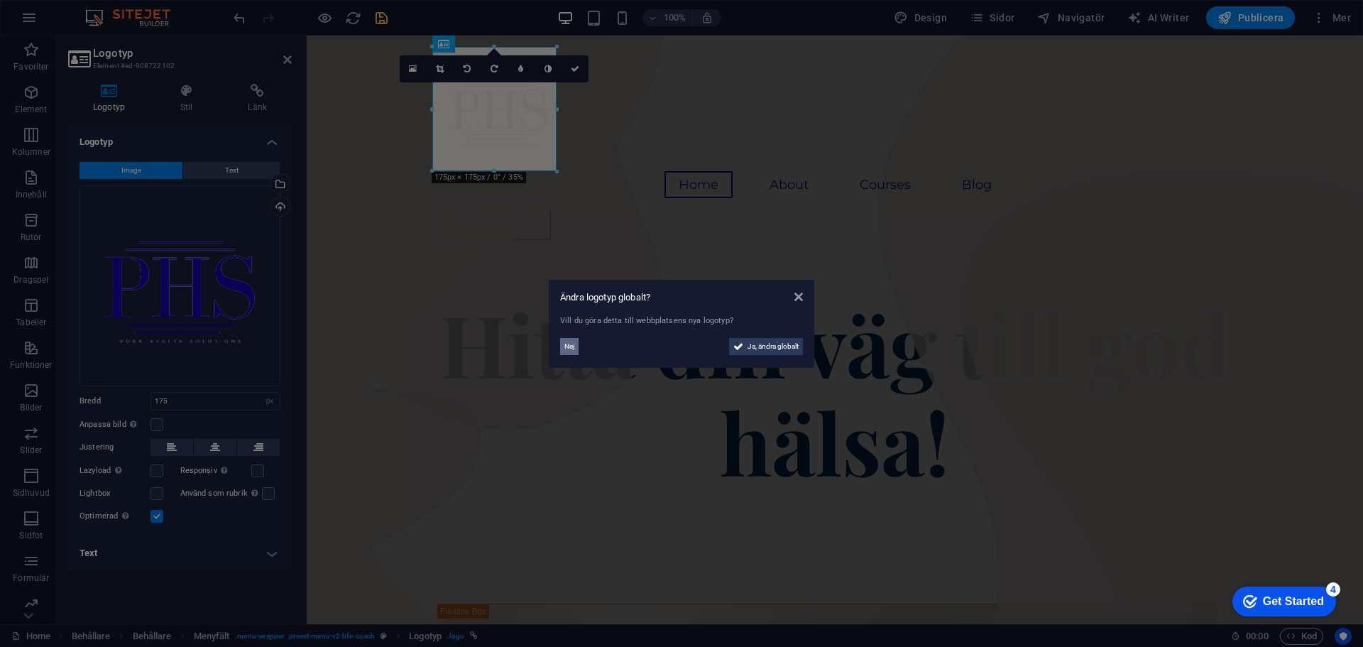
click at [570, 351] on span "Nej" at bounding box center [569, 346] width 10 height 17
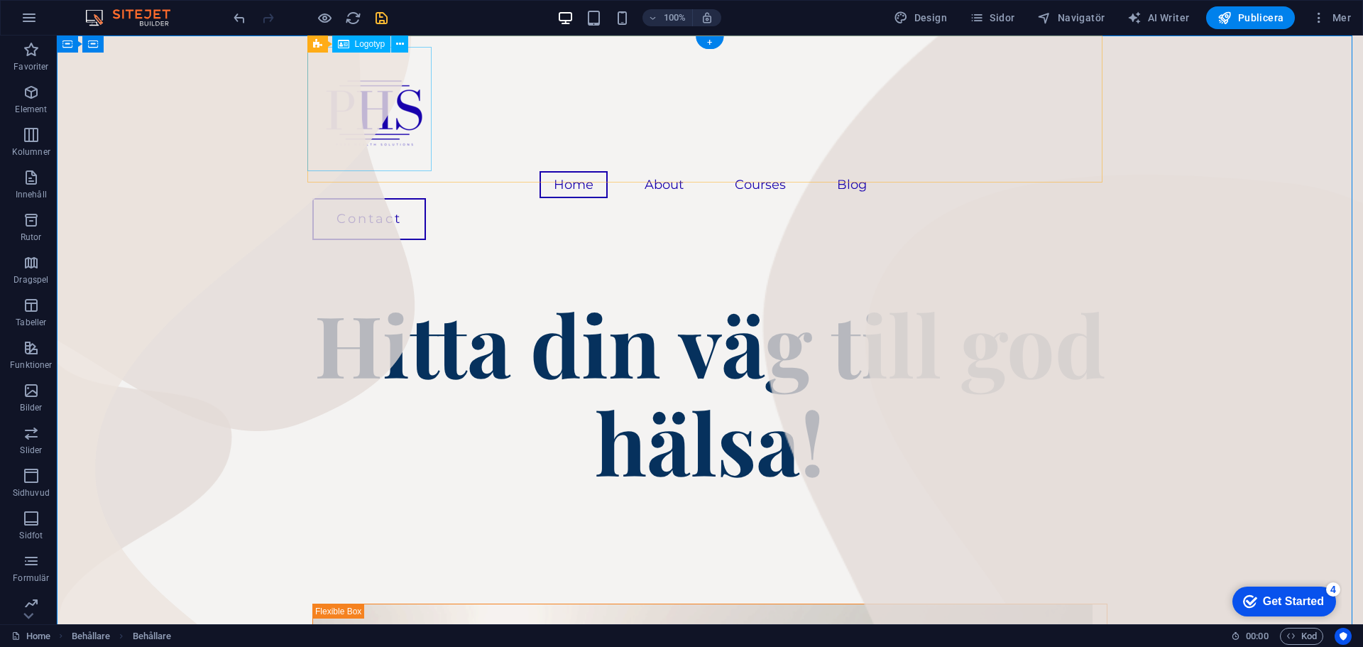
click at [351, 122] on div at bounding box center [709, 109] width 795 height 124
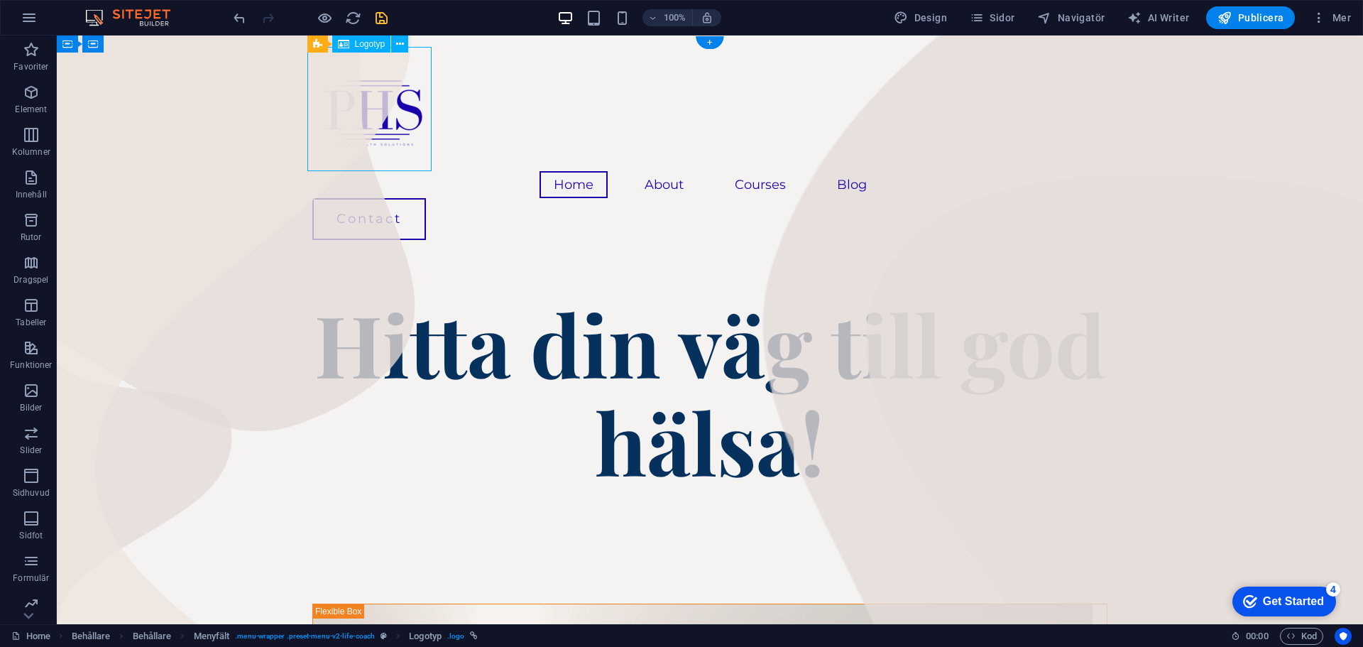
click at [354, 116] on div at bounding box center [709, 109] width 795 height 124
select select "px"
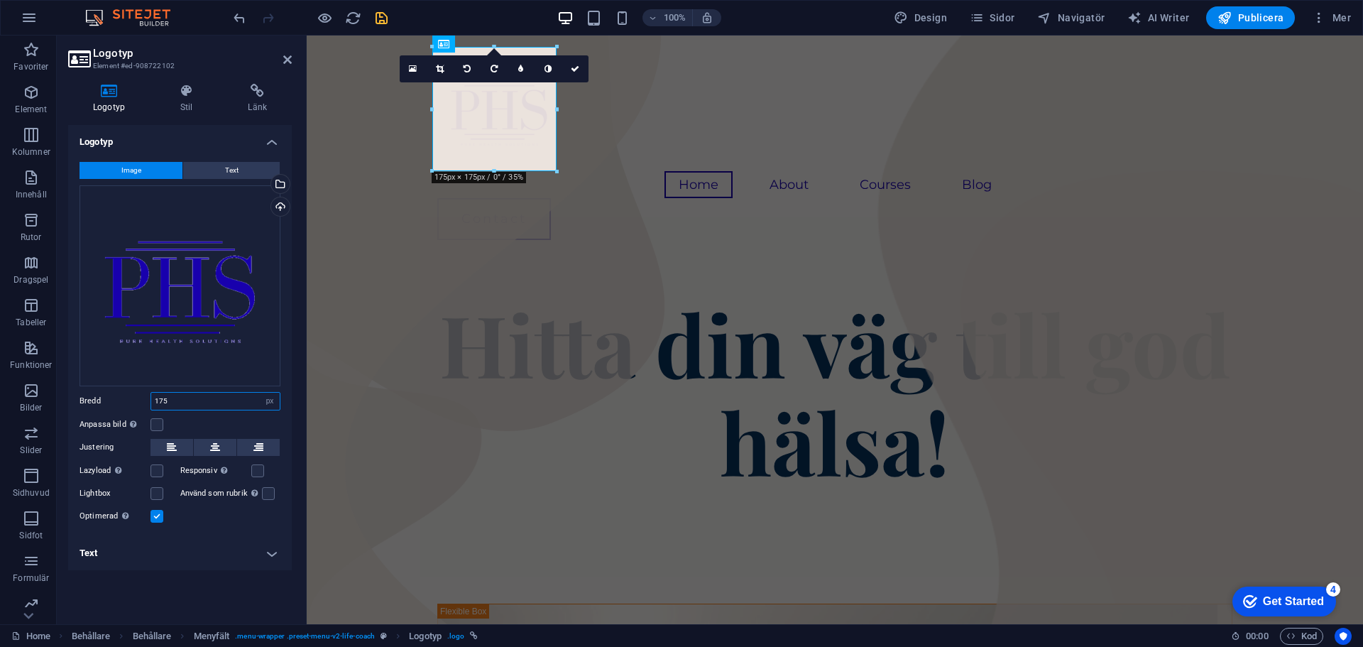
click at [182, 400] on input "175" at bounding box center [215, 400] width 128 height 17
type input "200"
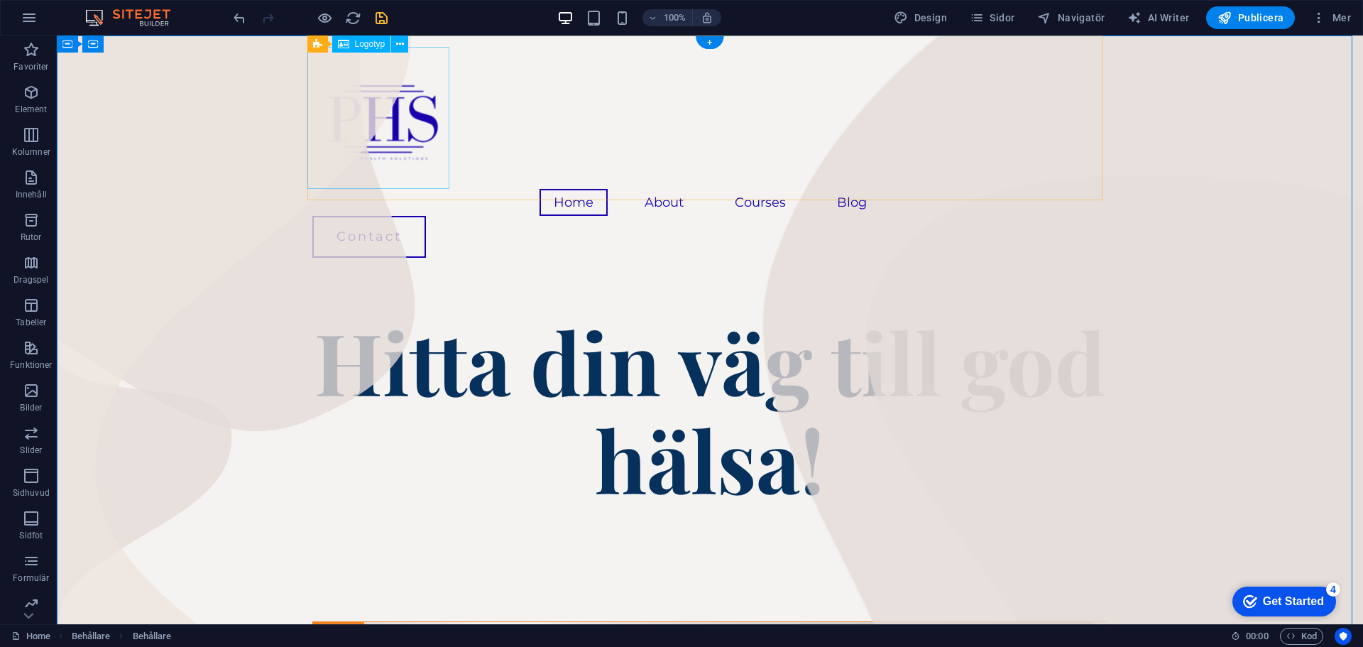
click at [405, 122] on div at bounding box center [709, 118] width 795 height 142
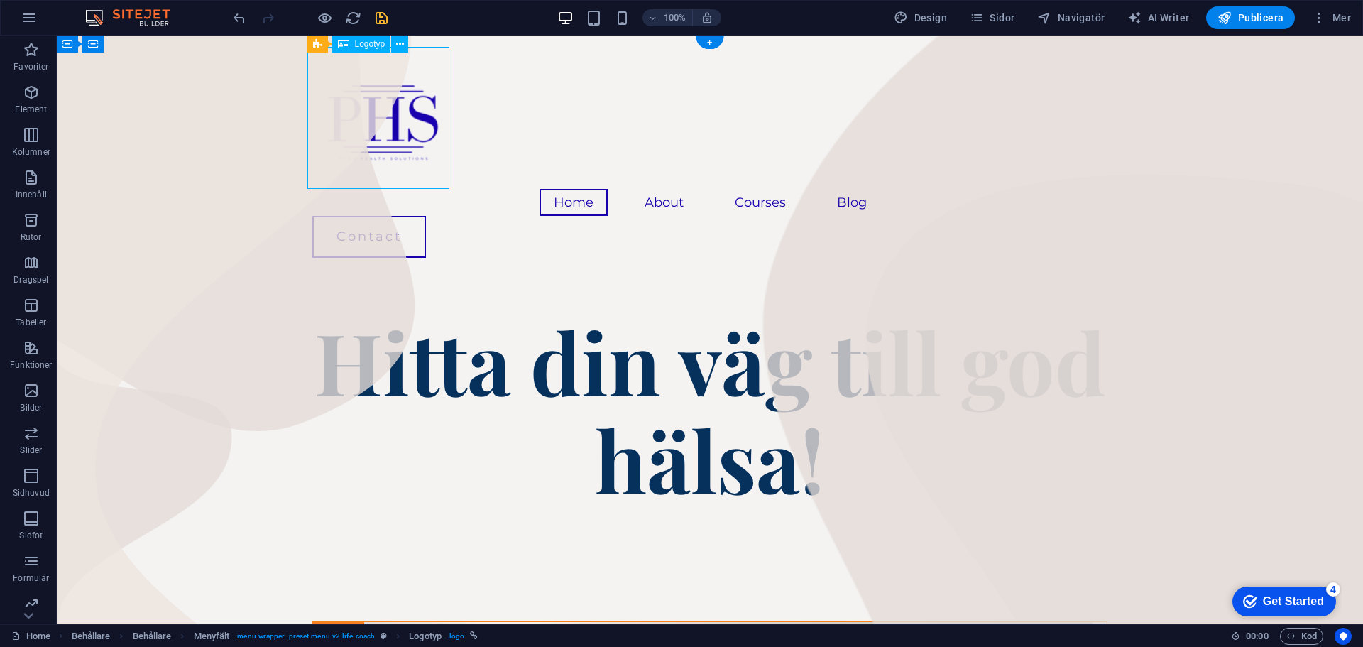
click at [405, 122] on div at bounding box center [709, 118] width 795 height 142
select select "px"
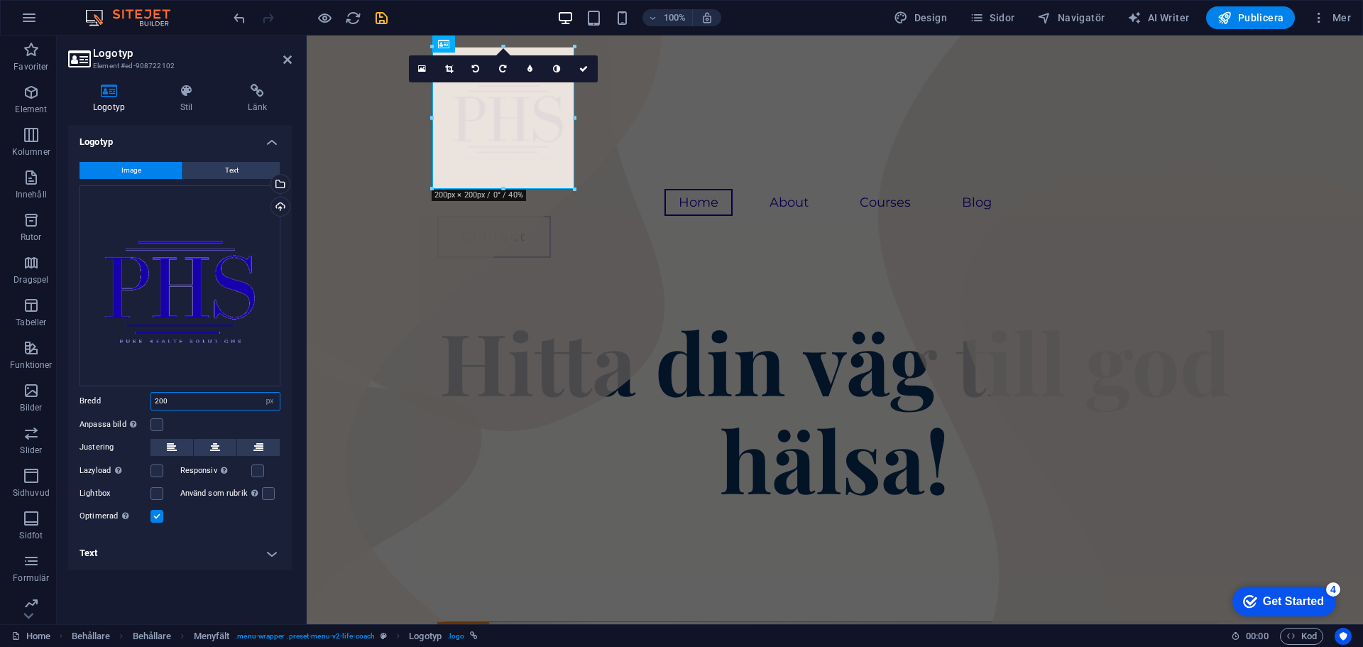
click at [194, 402] on input "200" at bounding box center [215, 400] width 128 height 17
type input "300"
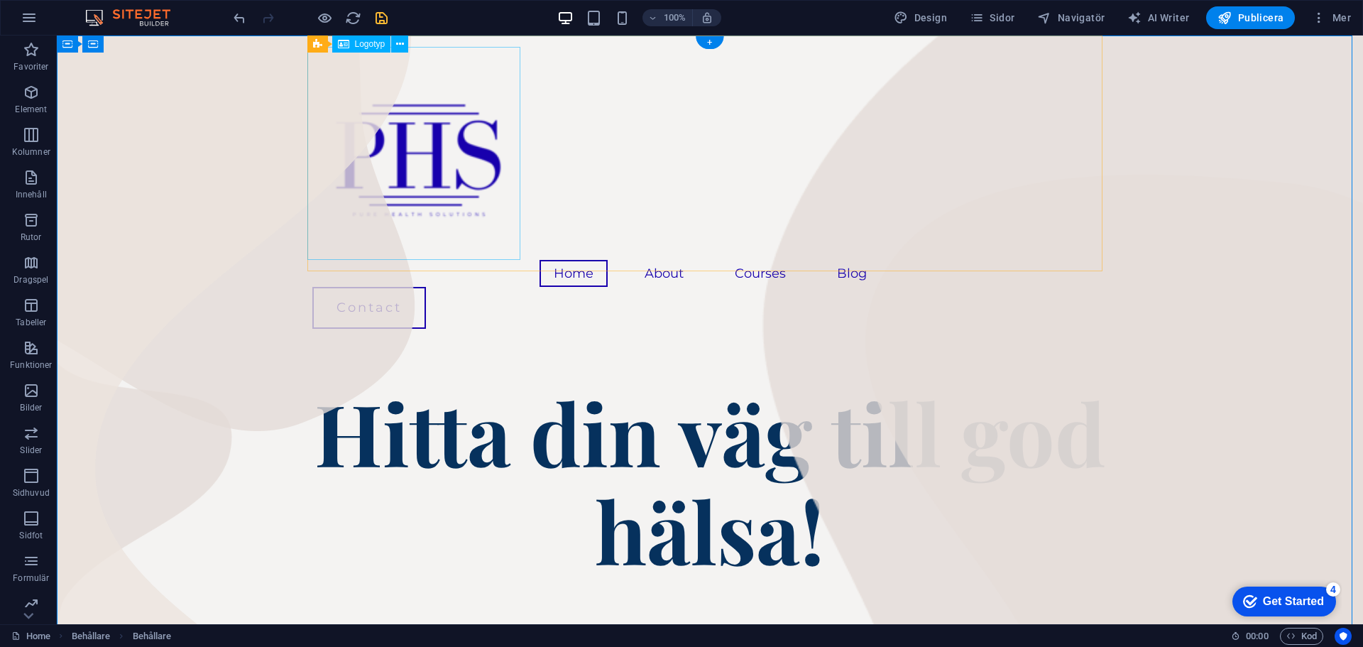
click at [458, 194] on div at bounding box center [709, 153] width 795 height 213
click at [430, 148] on div at bounding box center [709, 153] width 795 height 213
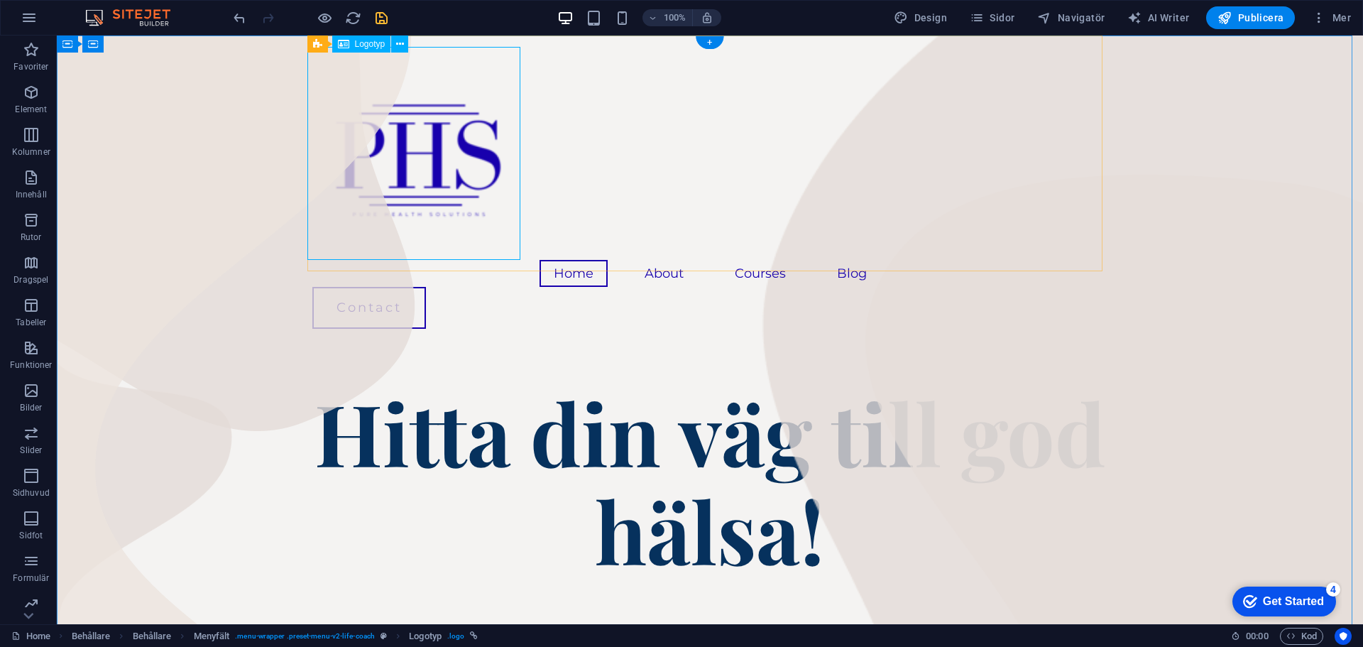
select select "px"
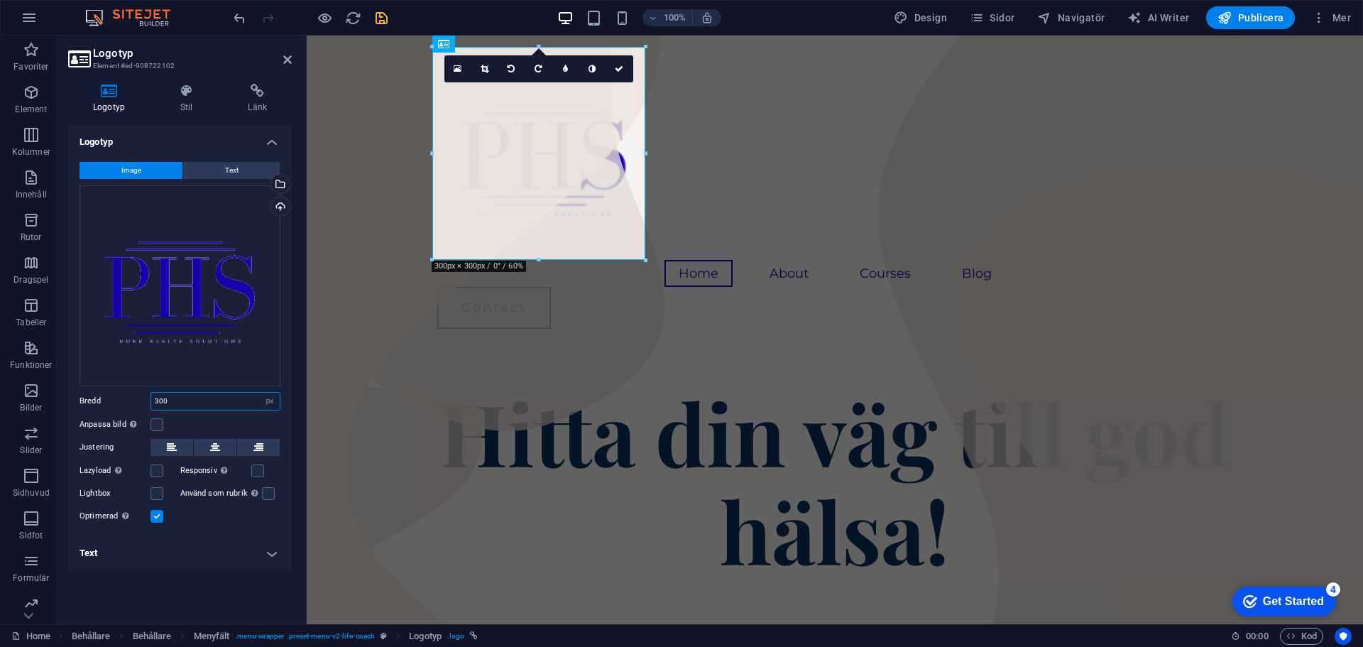
click at [198, 402] on input "300" at bounding box center [215, 400] width 128 height 17
type input "175"
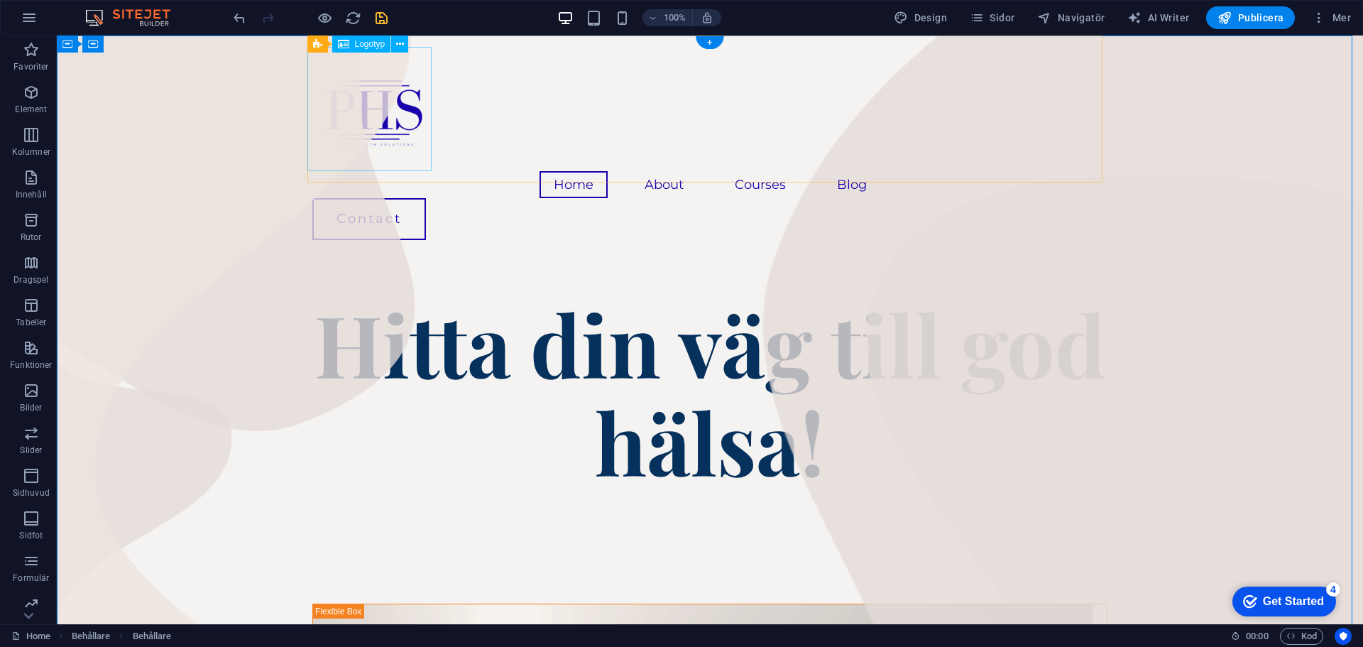
click at [373, 133] on div at bounding box center [709, 109] width 795 height 124
click at [390, 126] on div at bounding box center [709, 109] width 795 height 124
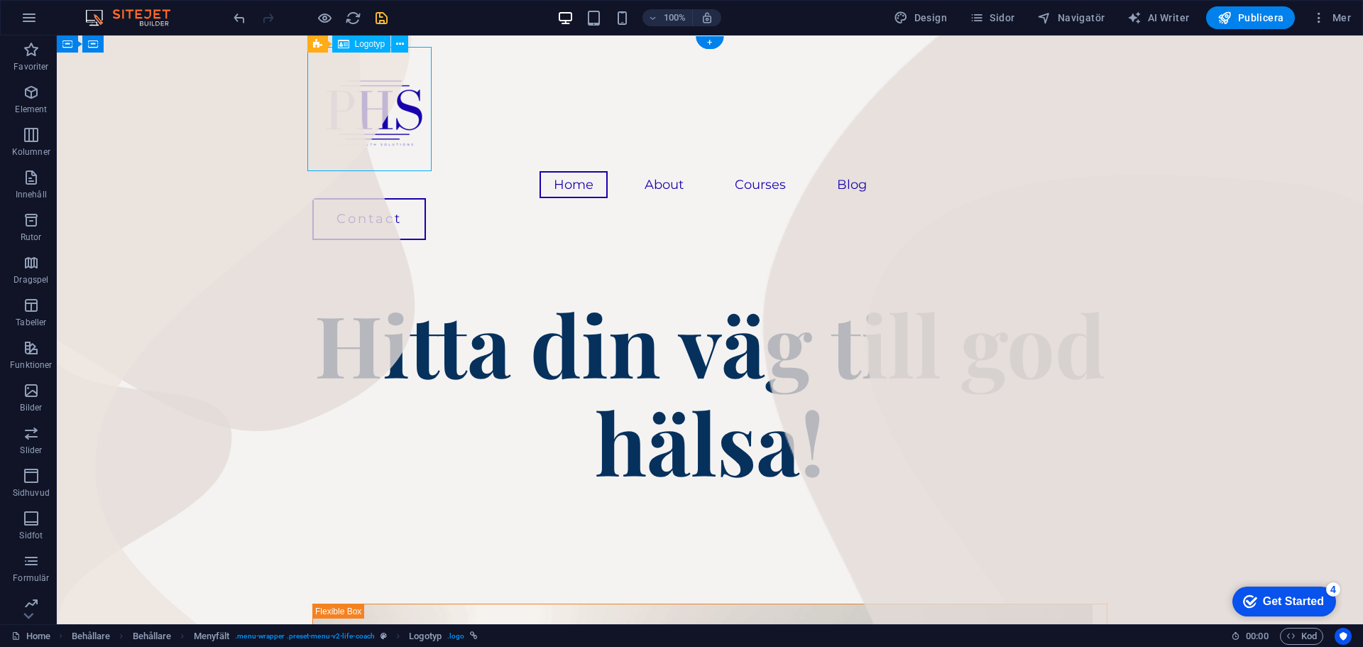
click at [396, 128] on div at bounding box center [709, 109] width 795 height 124
select select "px"
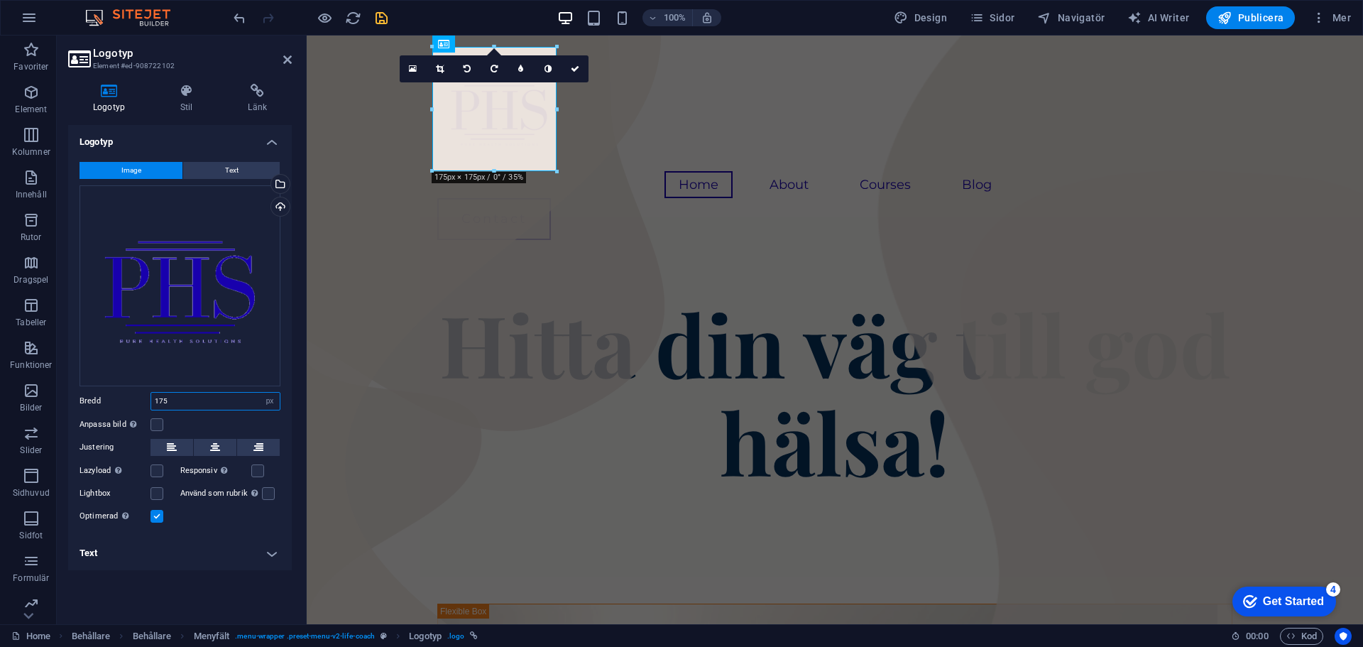
click at [229, 403] on input "175" at bounding box center [215, 400] width 128 height 17
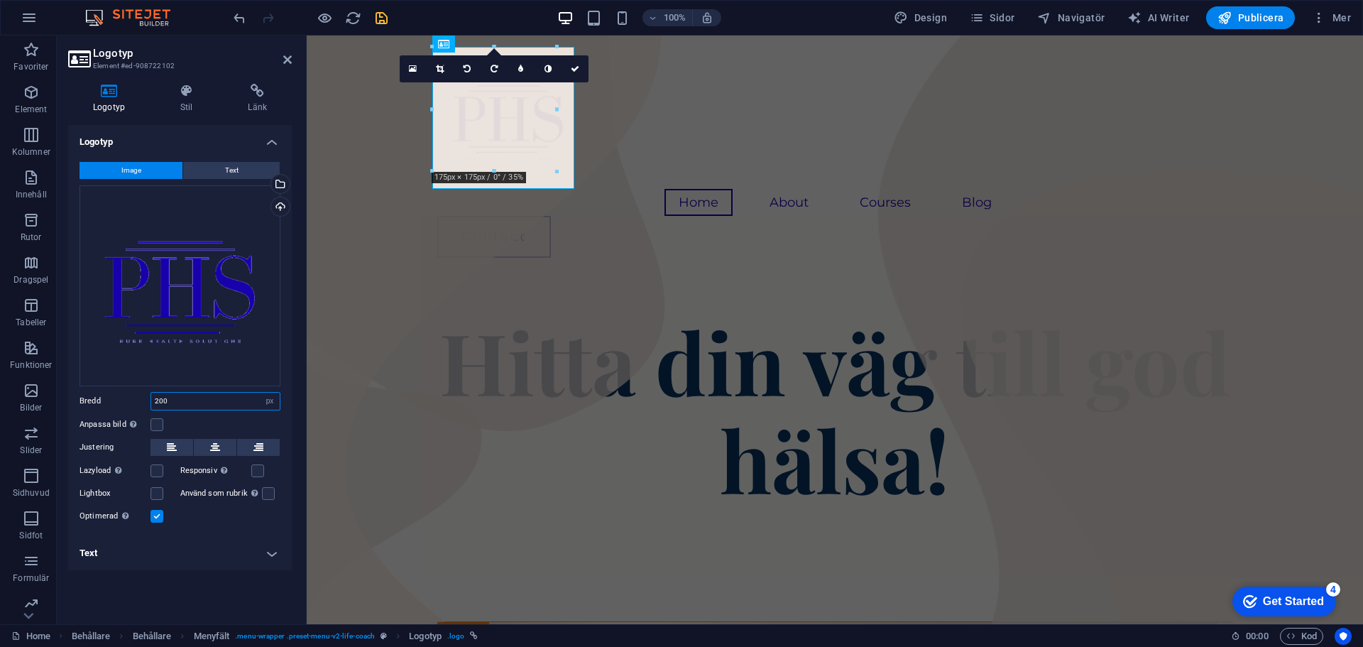
type input "200"
click at [256, 471] on label at bounding box center [257, 470] width 13 height 13
click at [0, 0] on input "Responsiv Ladda automatiskt retina-bild och smartmobil-optimerade storlekar." at bounding box center [0, 0] width 0 height 0
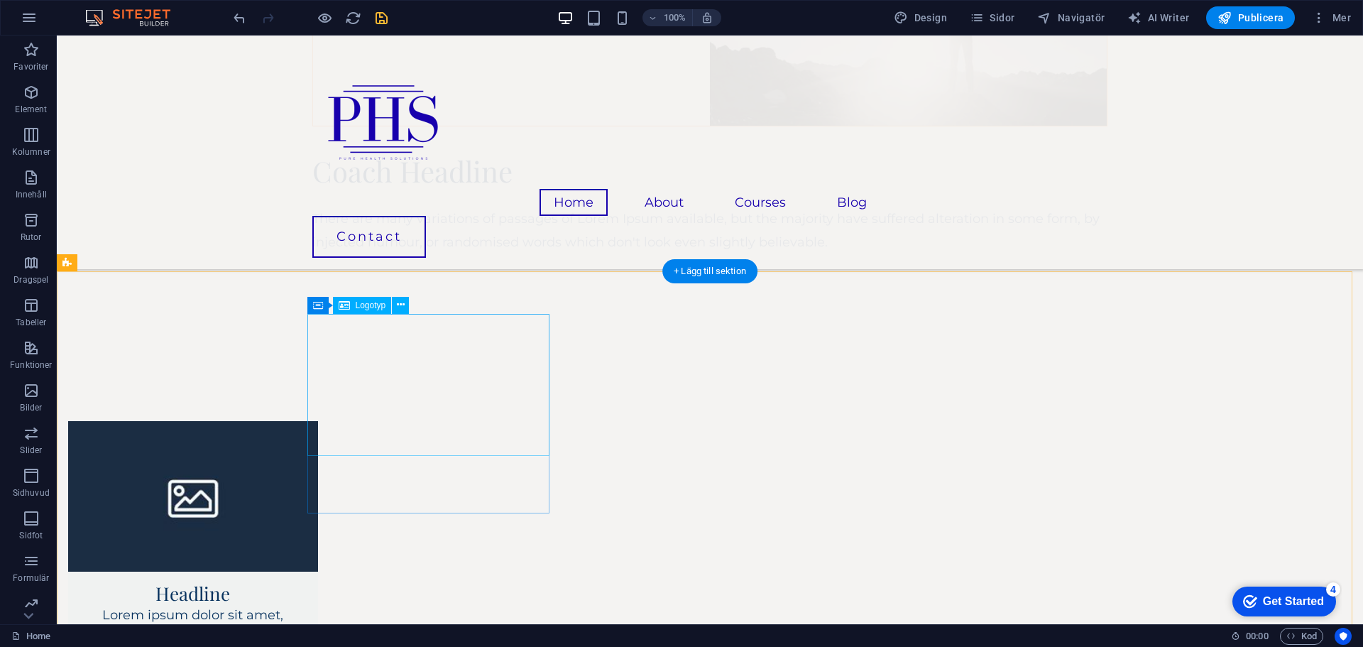
scroll to position [2650, 0]
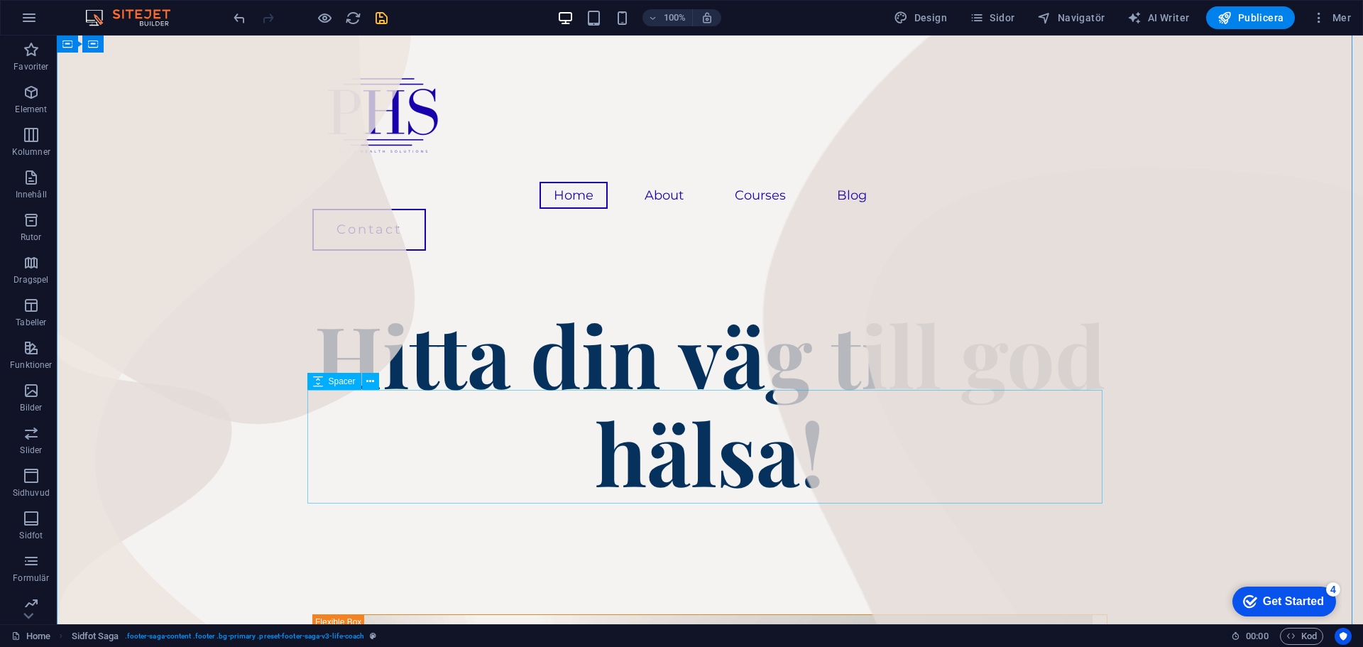
scroll to position [0, 0]
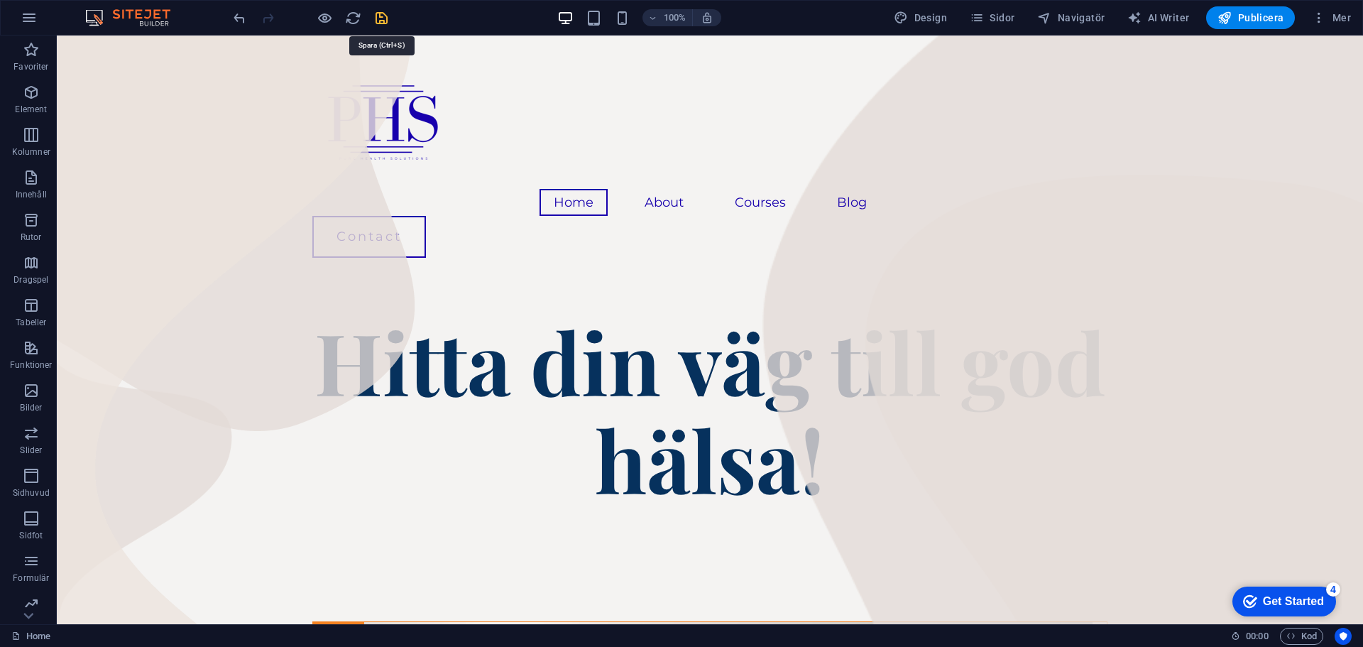
click at [383, 21] on icon "save" at bounding box center [381, 18] width 16 height 16
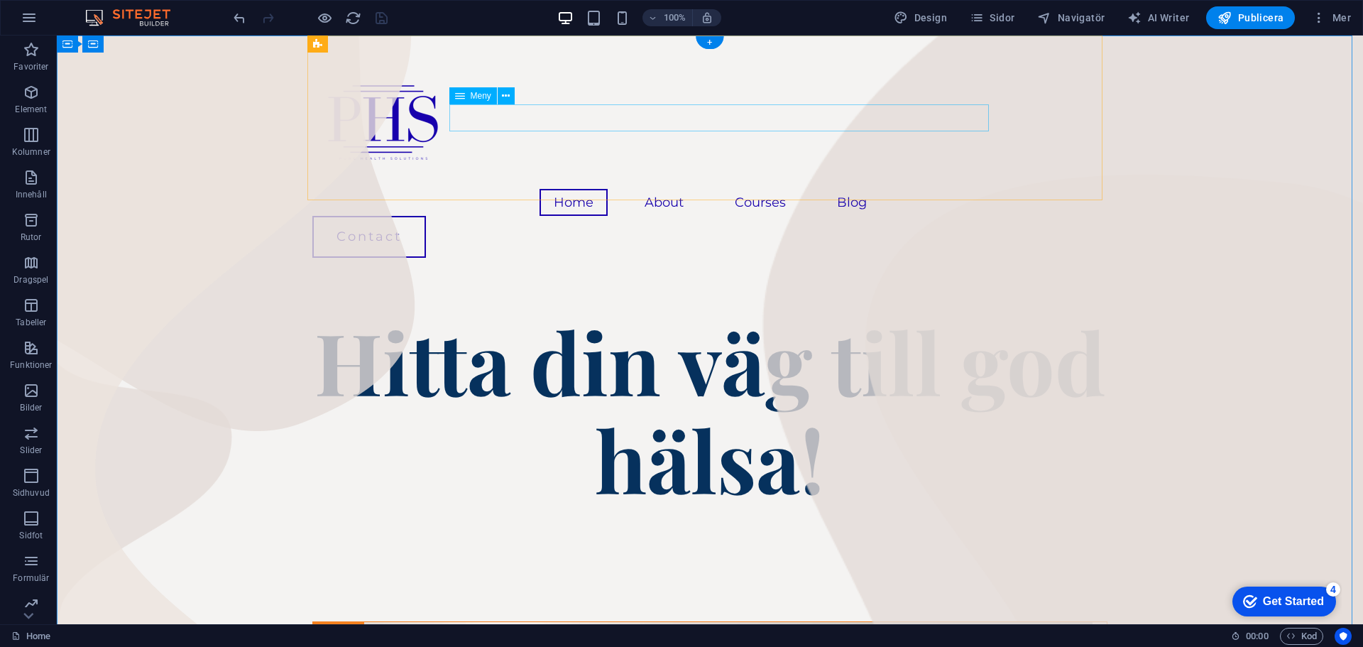
click at [692, 189] on nav "Home About Courses Blog" at bounding box center [709, 202] width 795 height 27
click at [385, 123] on div at bounding box center [709, 118] width 795 height 142
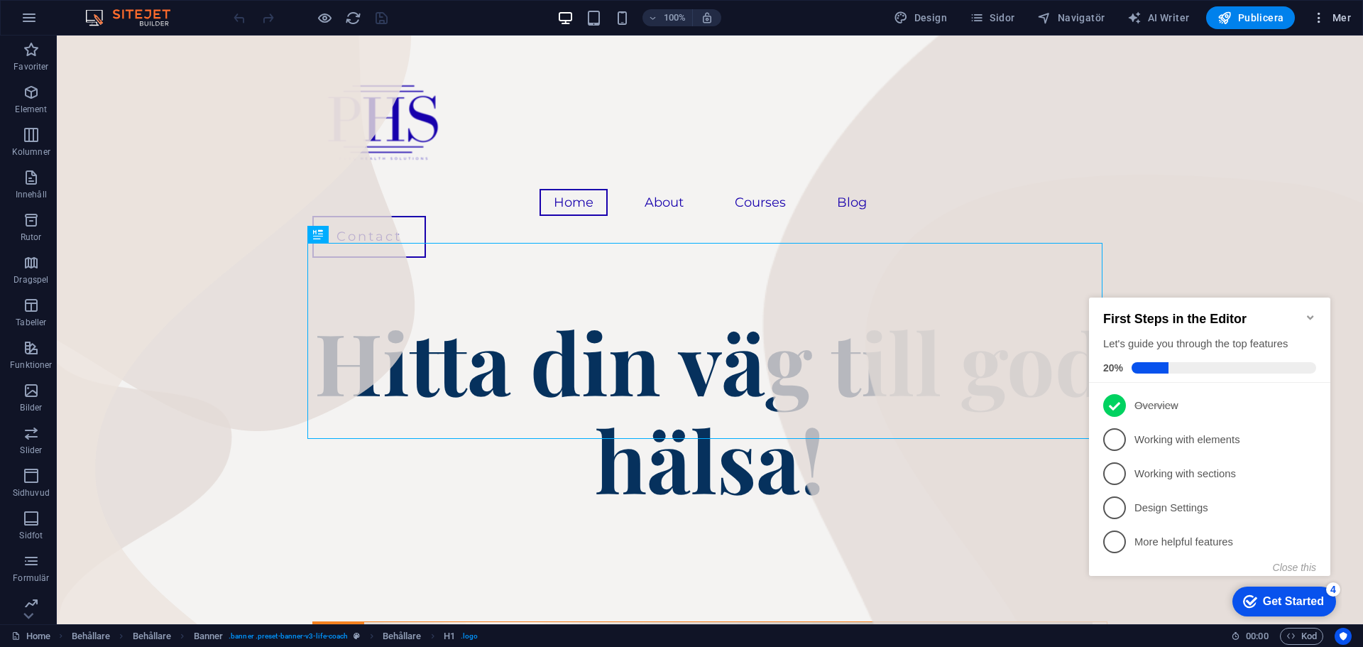
click at [0, 0] on span "Mer" at bounding box center [0, 0] width 0 height 0
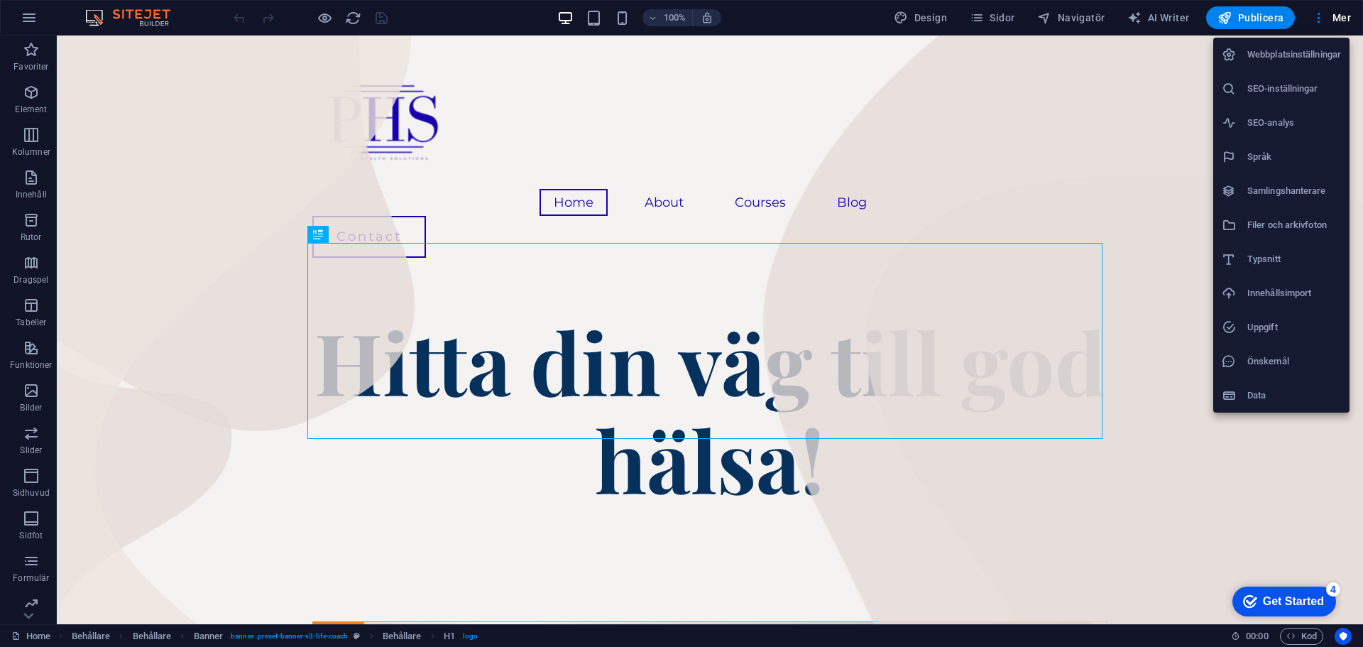
click at [0, 0] on div at bounding box center [0, 0] width 0 height 0
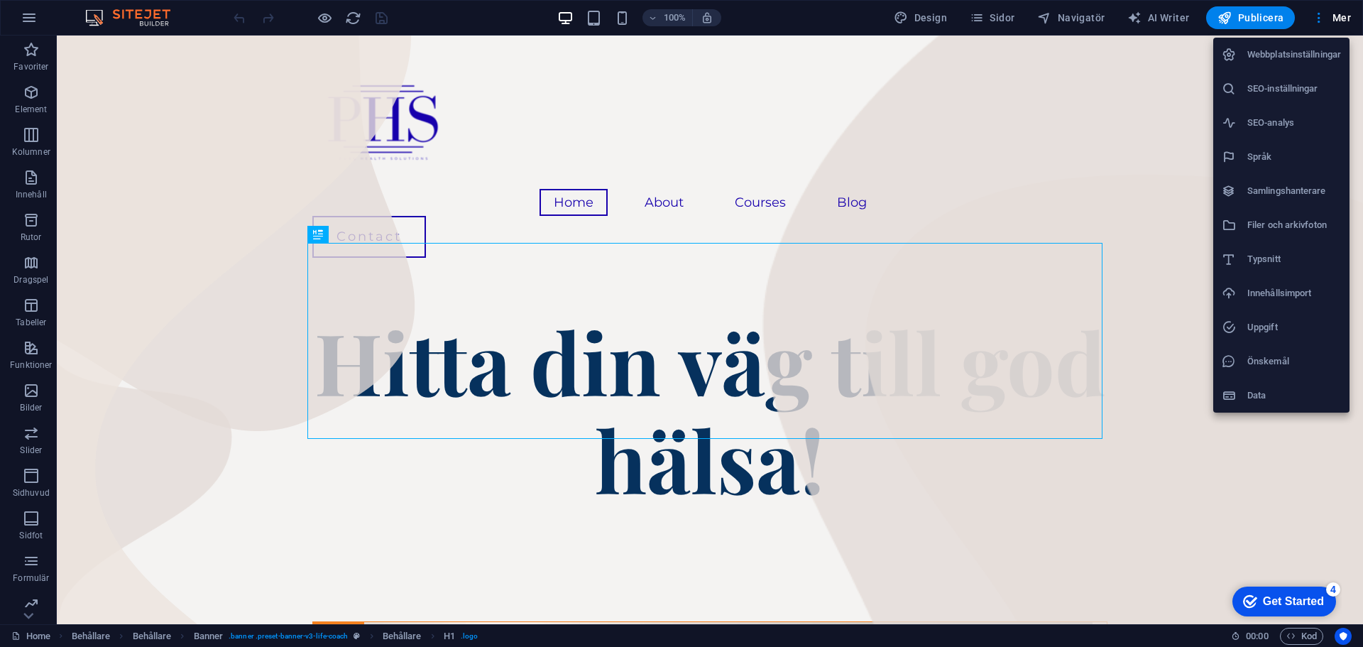
click at [1265, 100] on li "SEO-inställningar" at bounding box center [1281, 89] width 136 height 34
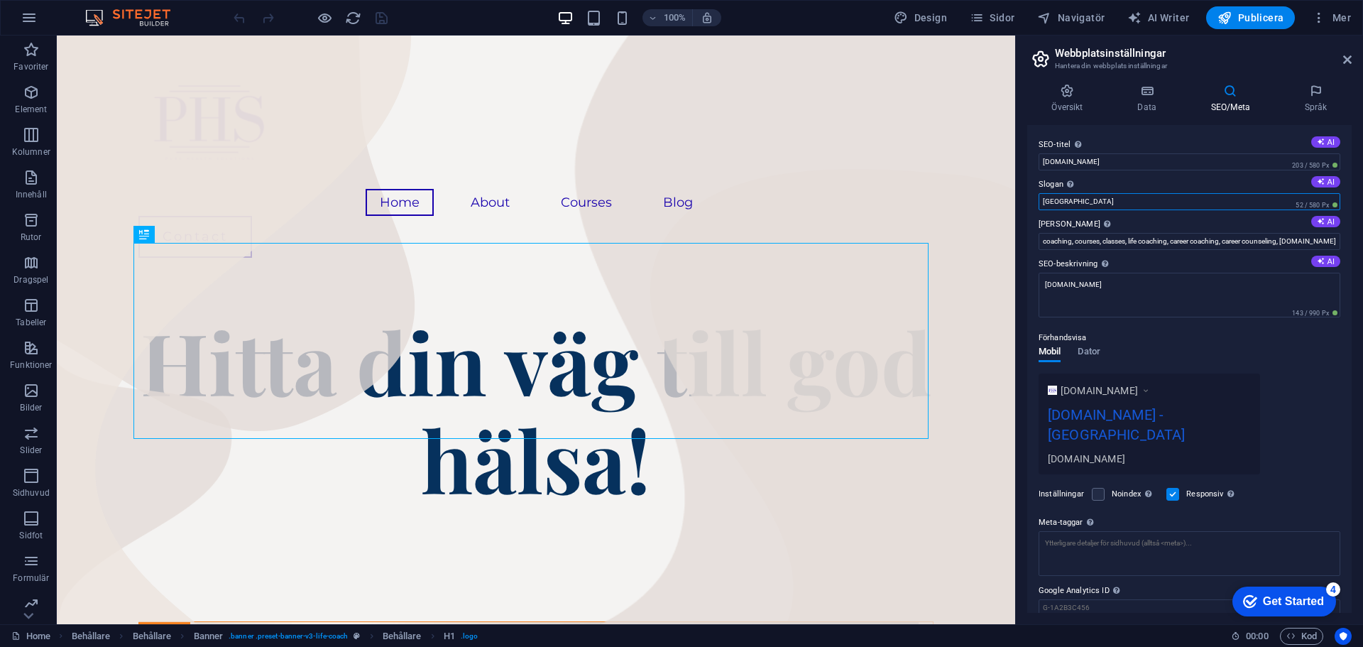
click at [1068, 204] on input "[GEOGRAPHIC_DATA]" at bounding box center [1189, 201] width 302 height 17
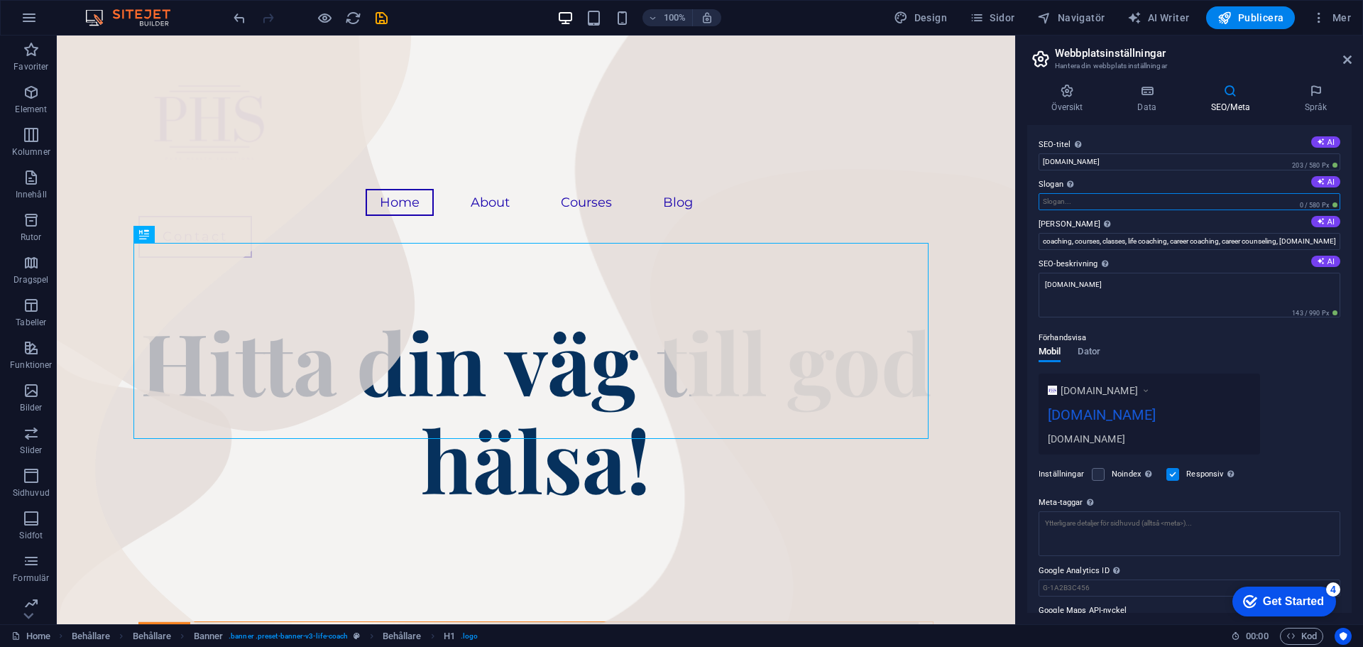
click at [1068, 204] on input "Slogan Din webbplats slogan. AI" at bounding box center [1189, 201] width 302 height 17
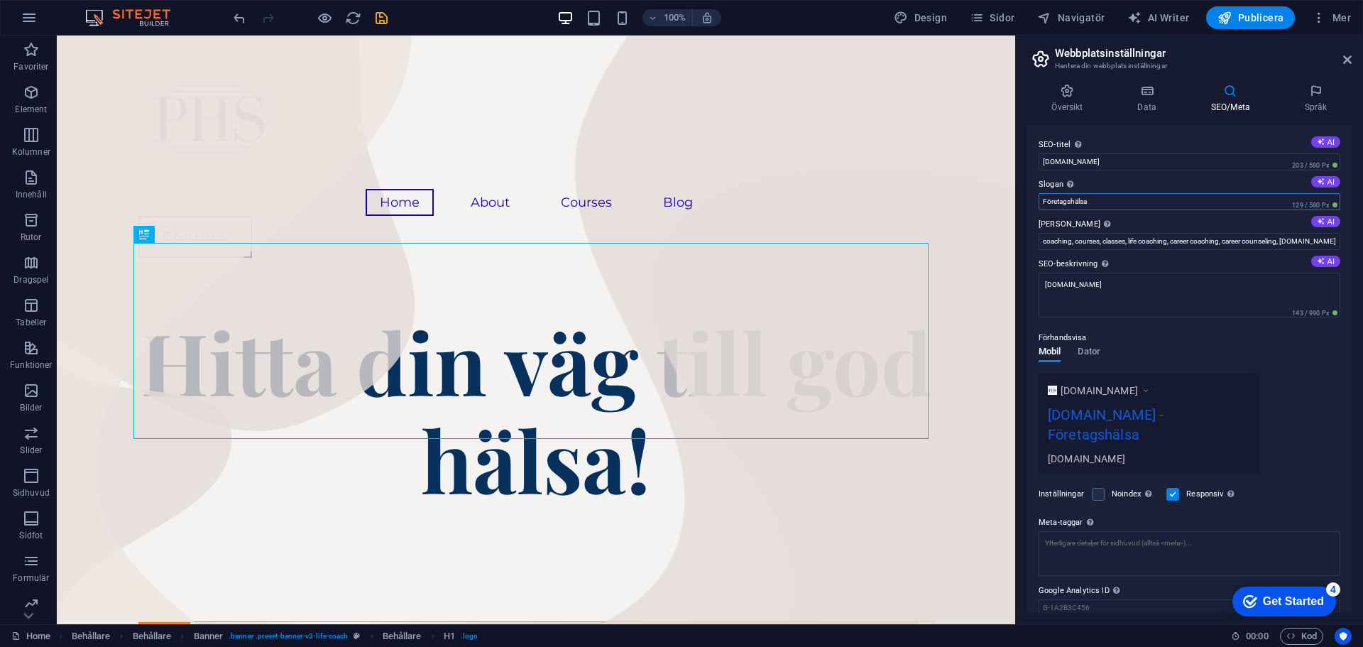
type input "Företagshälsa"
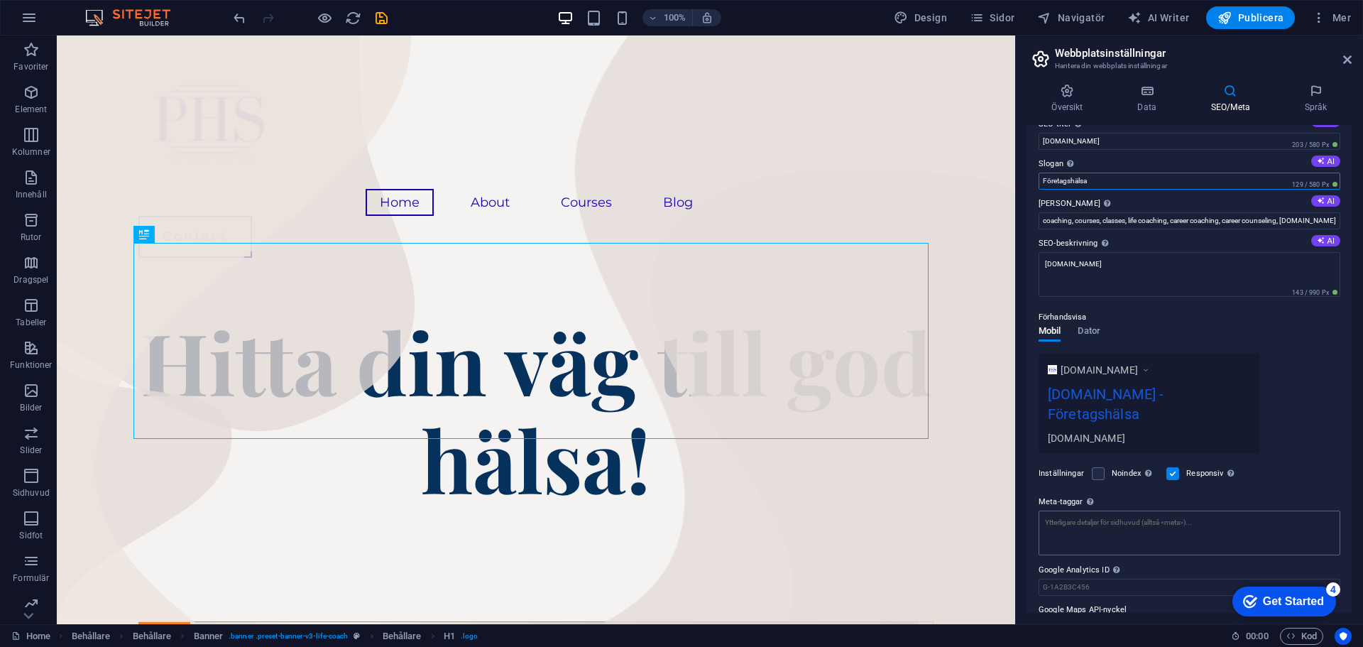
scroll to position [55, 0]
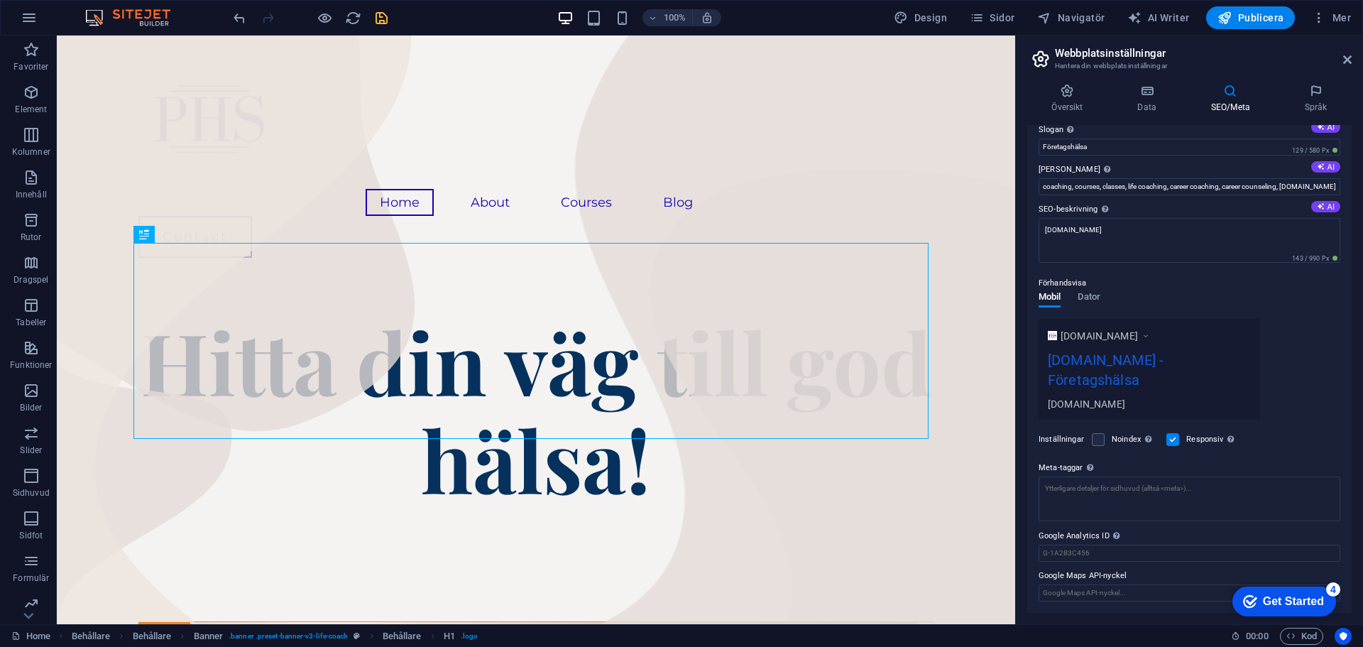
click at [378, 21] on icon "save" at bounding box center [381, 18] width 16 height 16
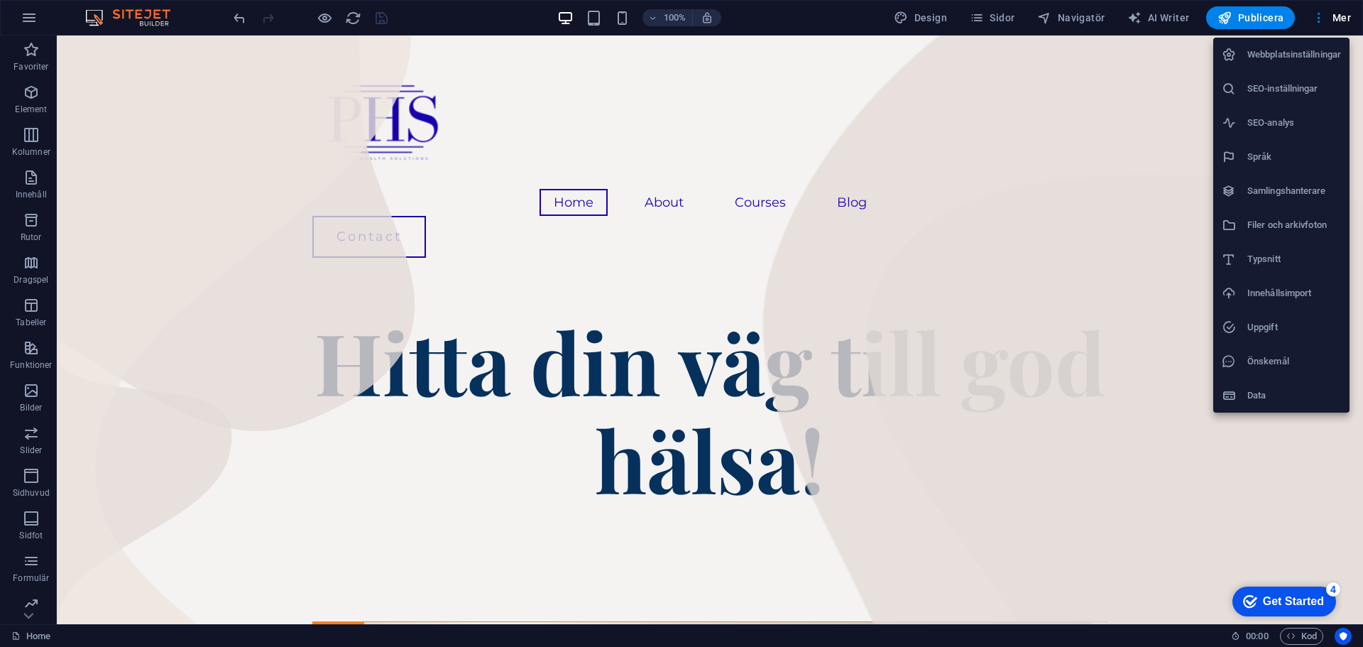
click at [1282, 114] on li "SEO-analys" at bounding box center [1281, 123] width 136 height 34
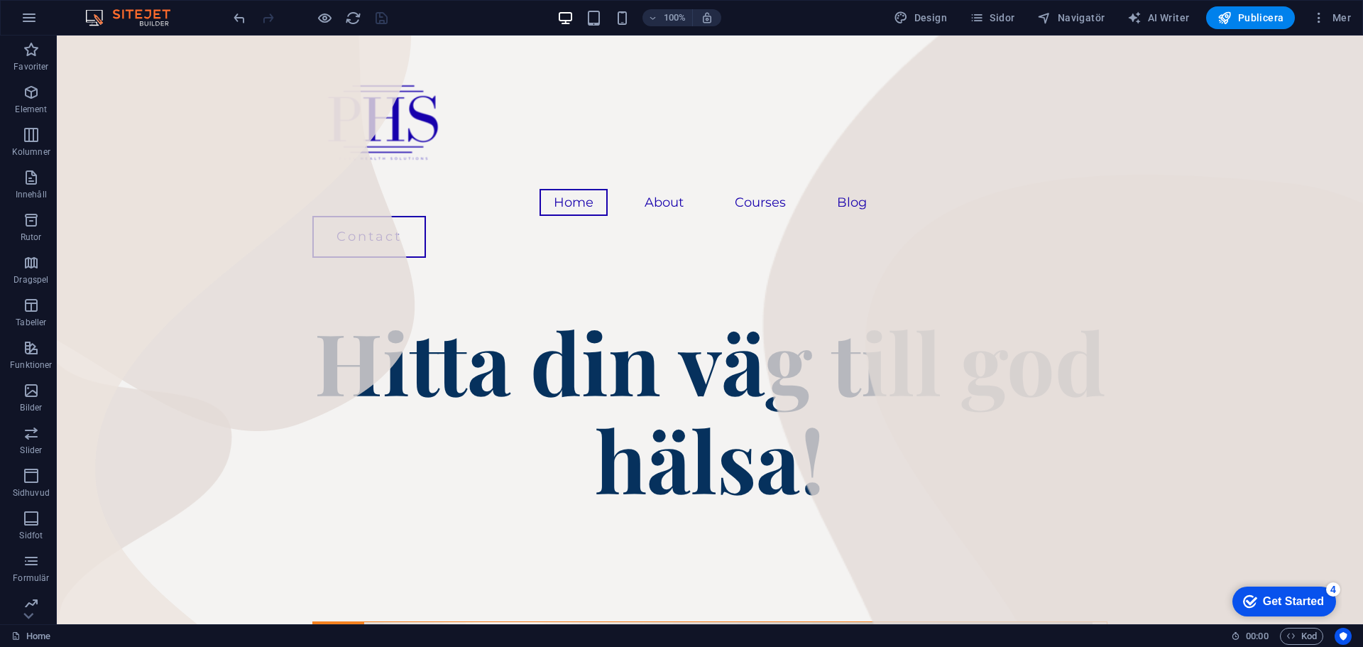
select select "[DOMAIN_NAME]"
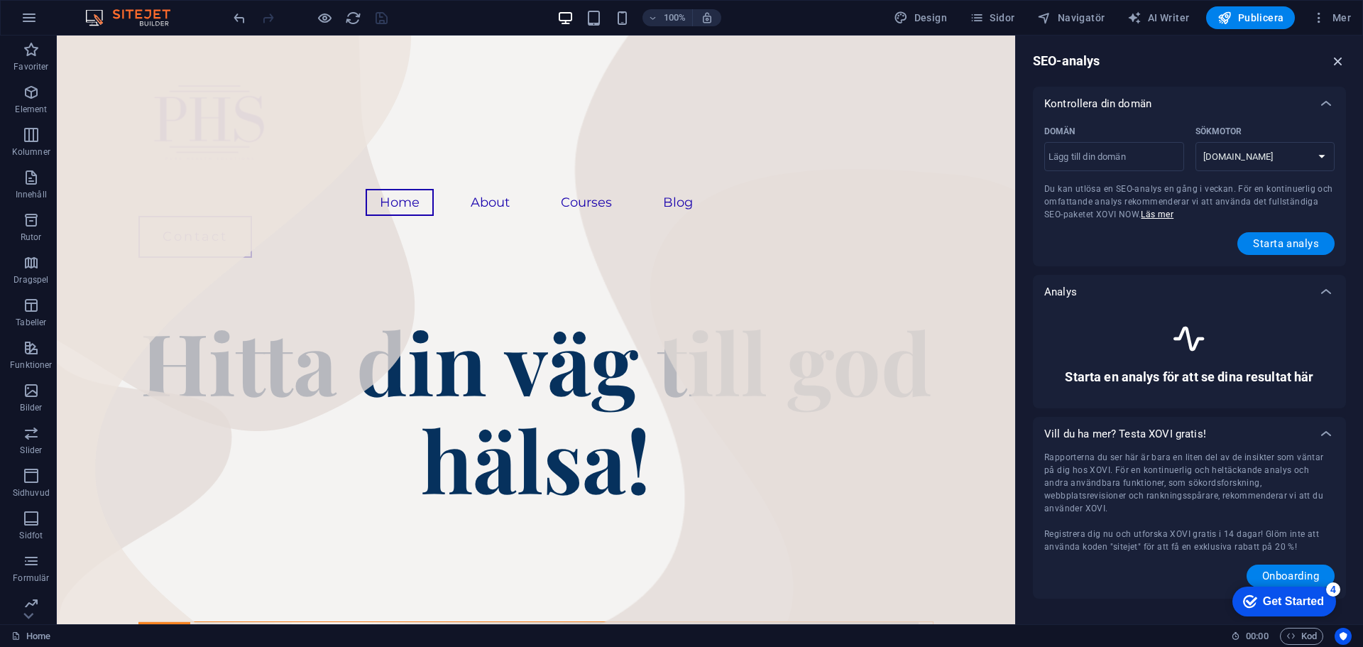
click at [1339, 60] on icon "button" at bounding box center [1338, 61] width 16 height 16
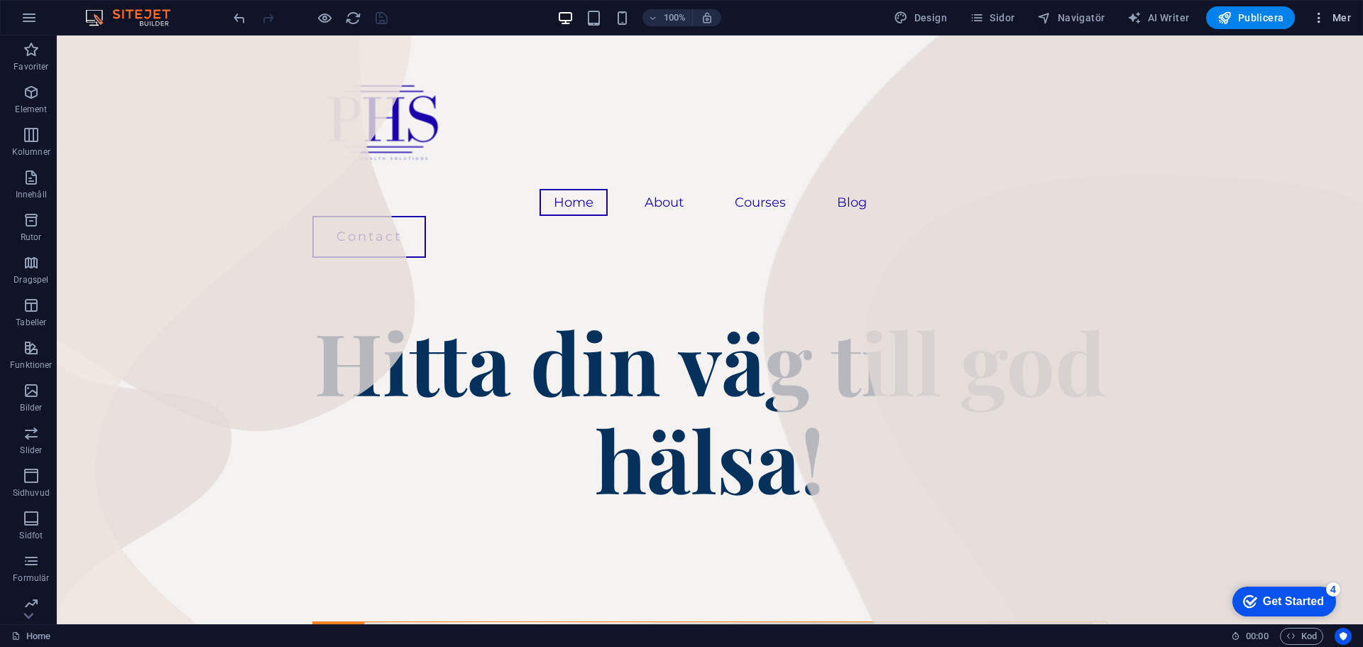
click at [1330, 26] on button "Mer" at bounding box center [1331, 17] width 50 height 23
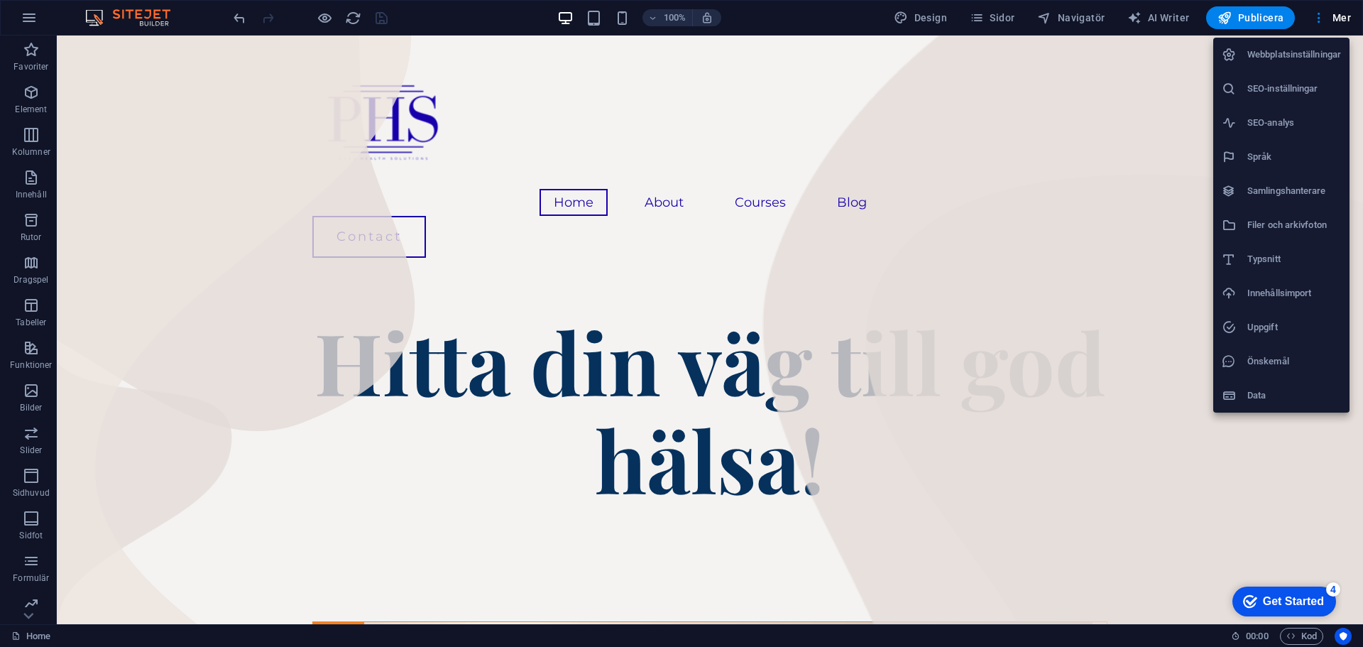
click at [1284, 89] on h6 "SEO-inställningar" at bounding box center [1294, 88] width 94 height 17
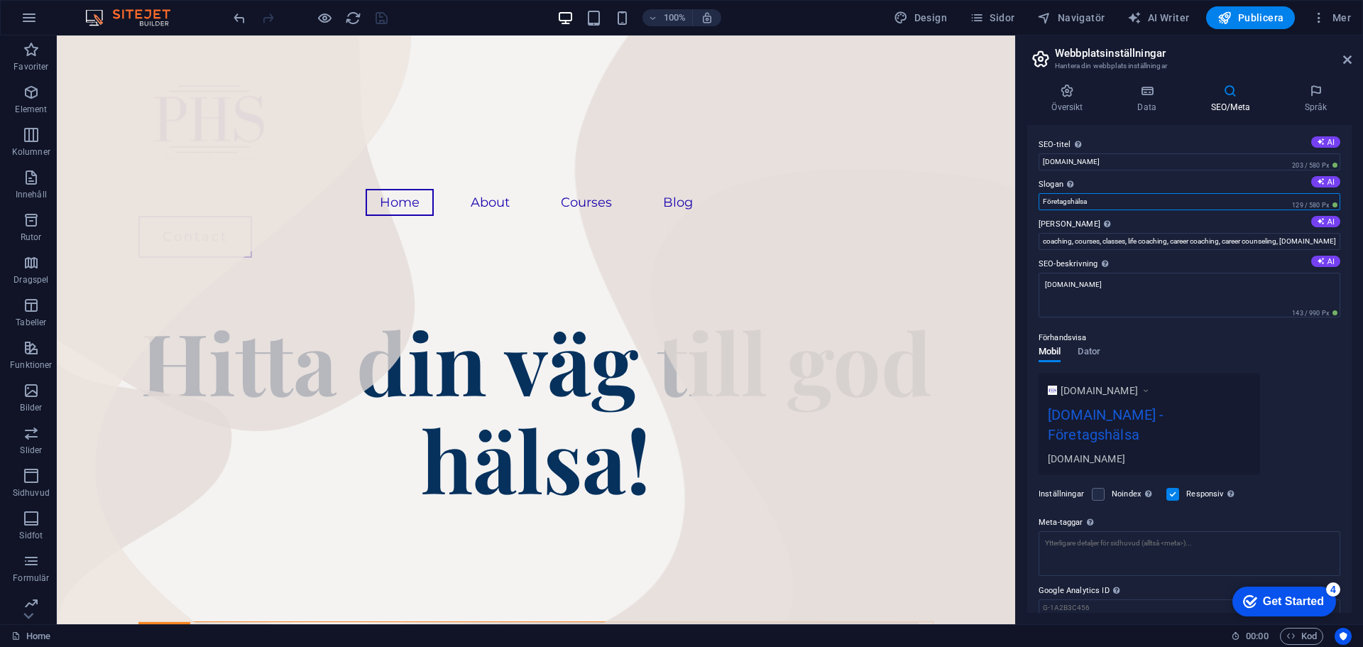
click at [1122, 201] on input "Företagshälsa" at bounding box center [1189, 201] width 302 height 17
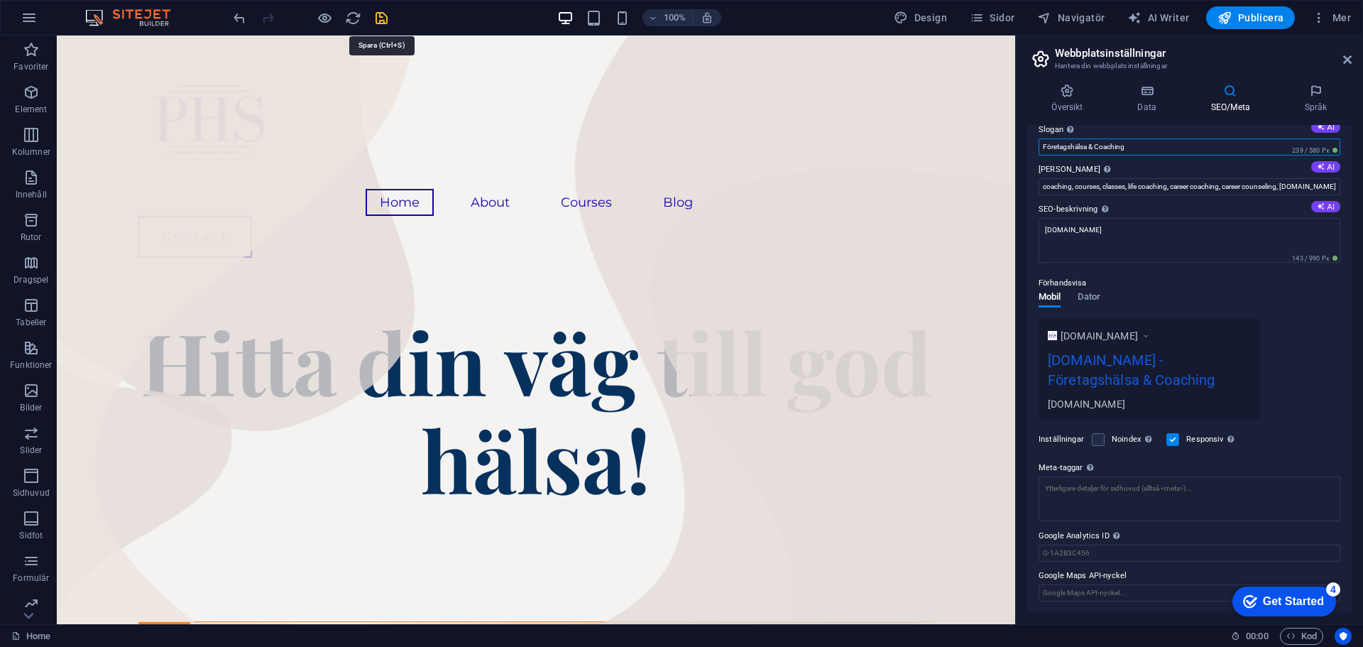
type input "Företagshälsa & Coaching"
click at [383, 21] on icon "save" at bounding box center [381, 18] width 16 height 16
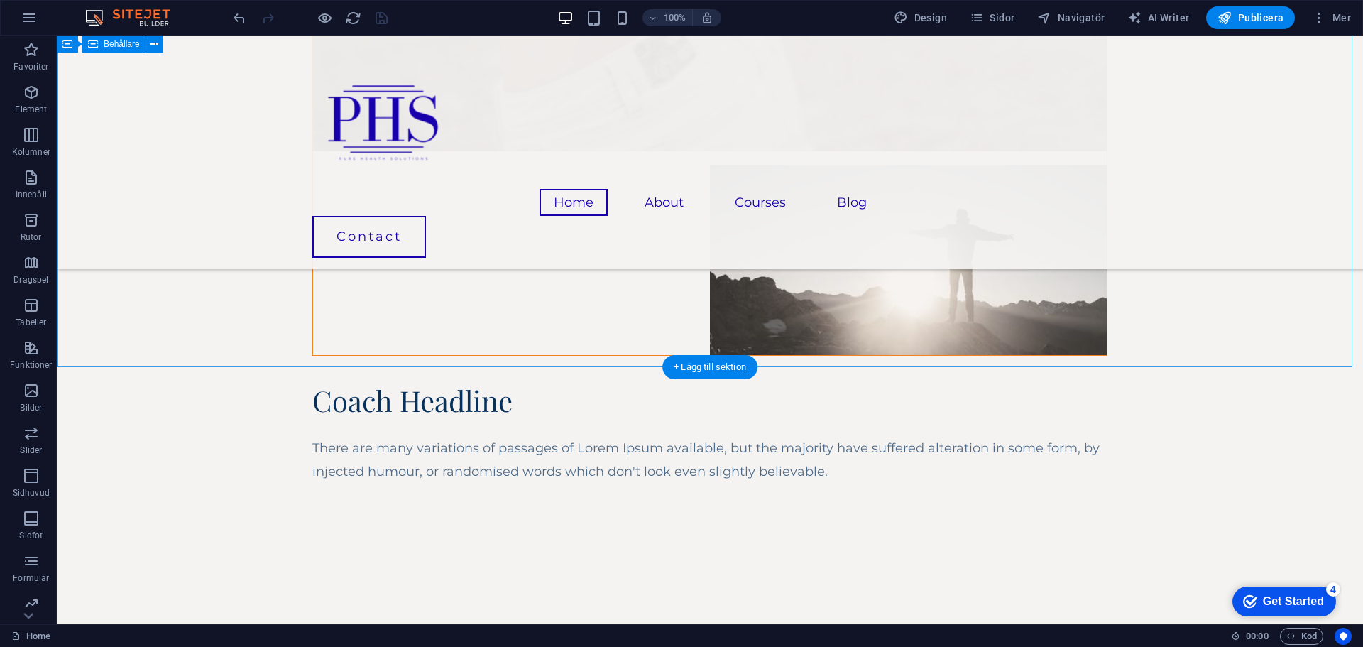
scroll to position [2413, 0]
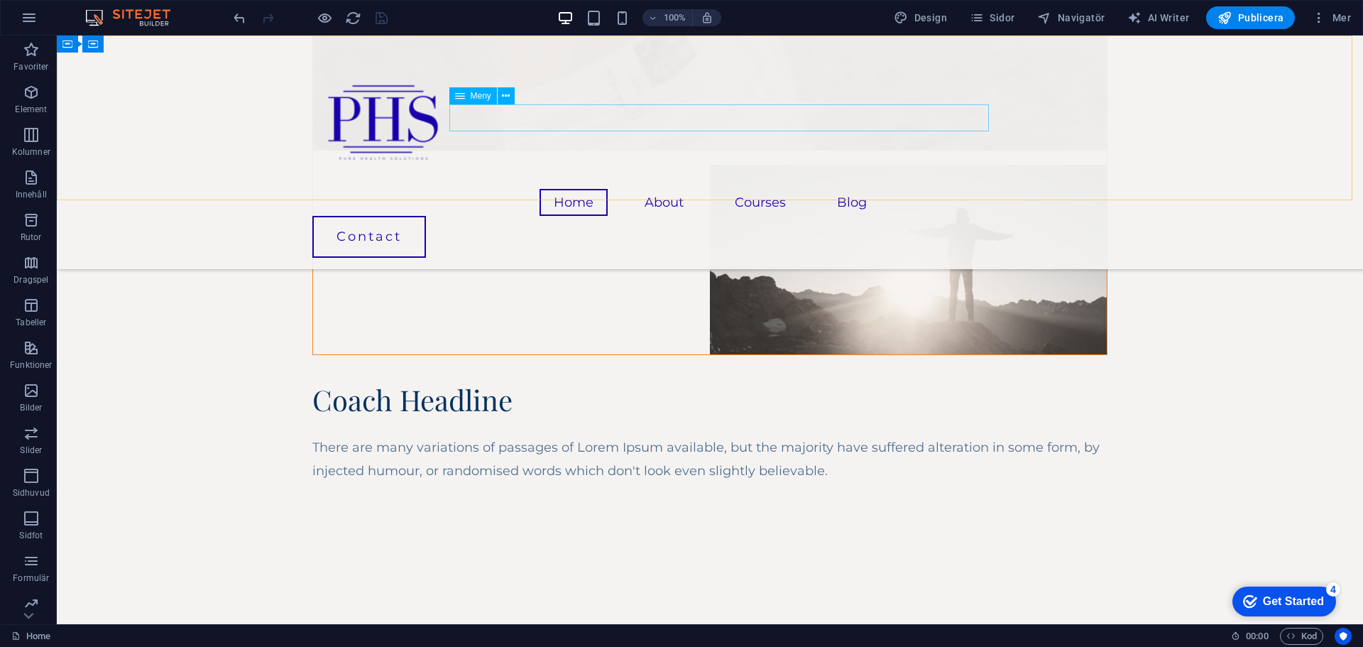
click at [661, 189] on nav "Home About Courses Blog" at bounding box center [709, 202] width 795 height 27
click at [669, 189] on nav "Home About Courses Blog" at bounding box center [709, 202] width 795 height 27
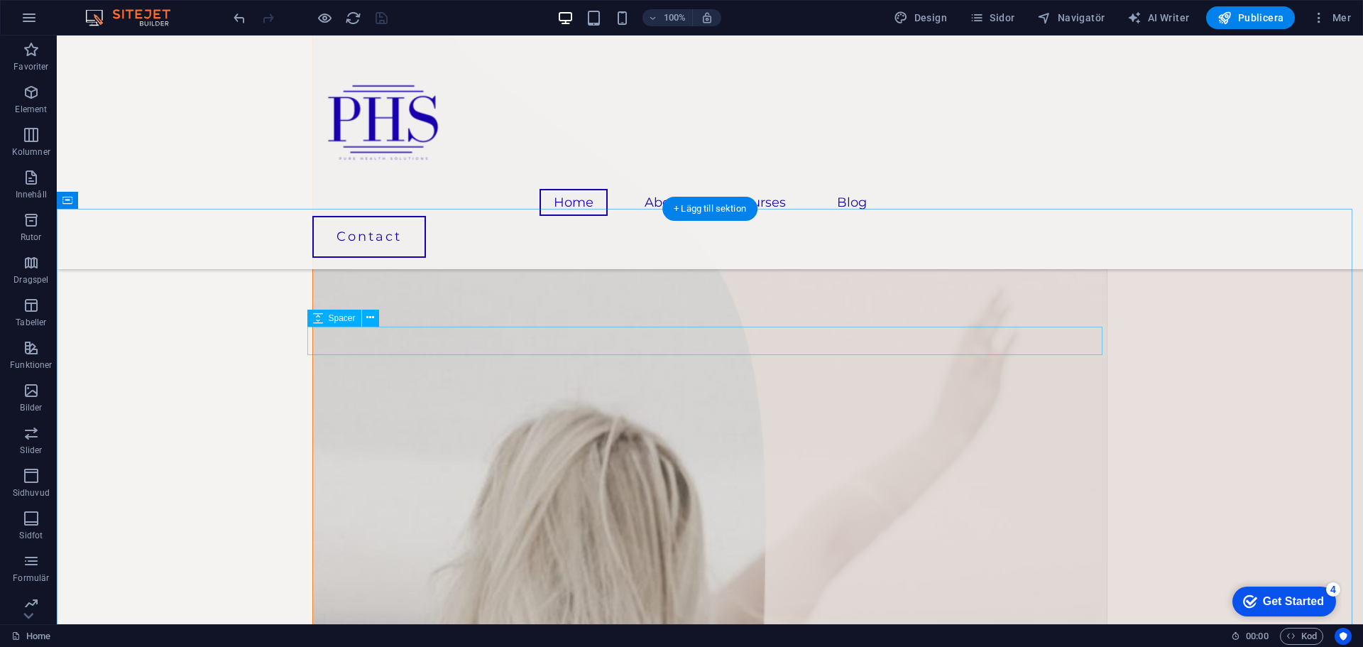
scroll to position [1302, 0]
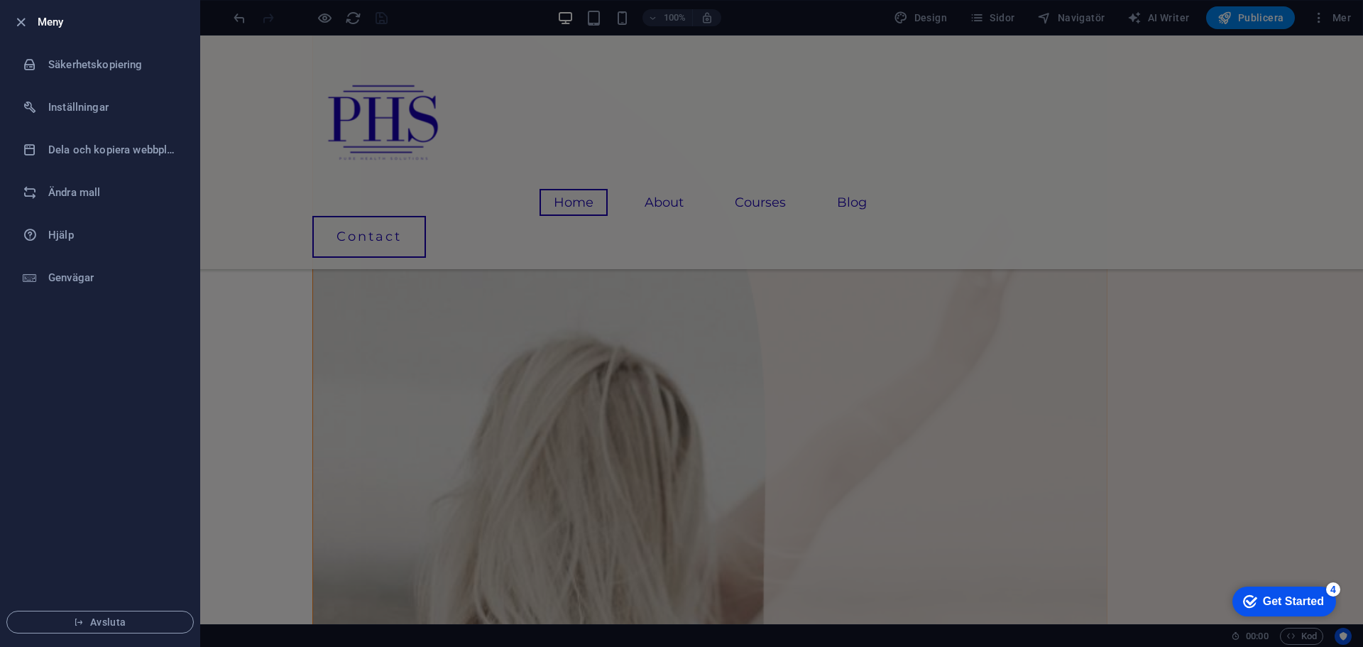
click at [33, 20] on div at bounding box center [25, 21] width 26 height 17
click at [26, 19] on icon "button" at bounding box center [21, 22] width 16 height 16
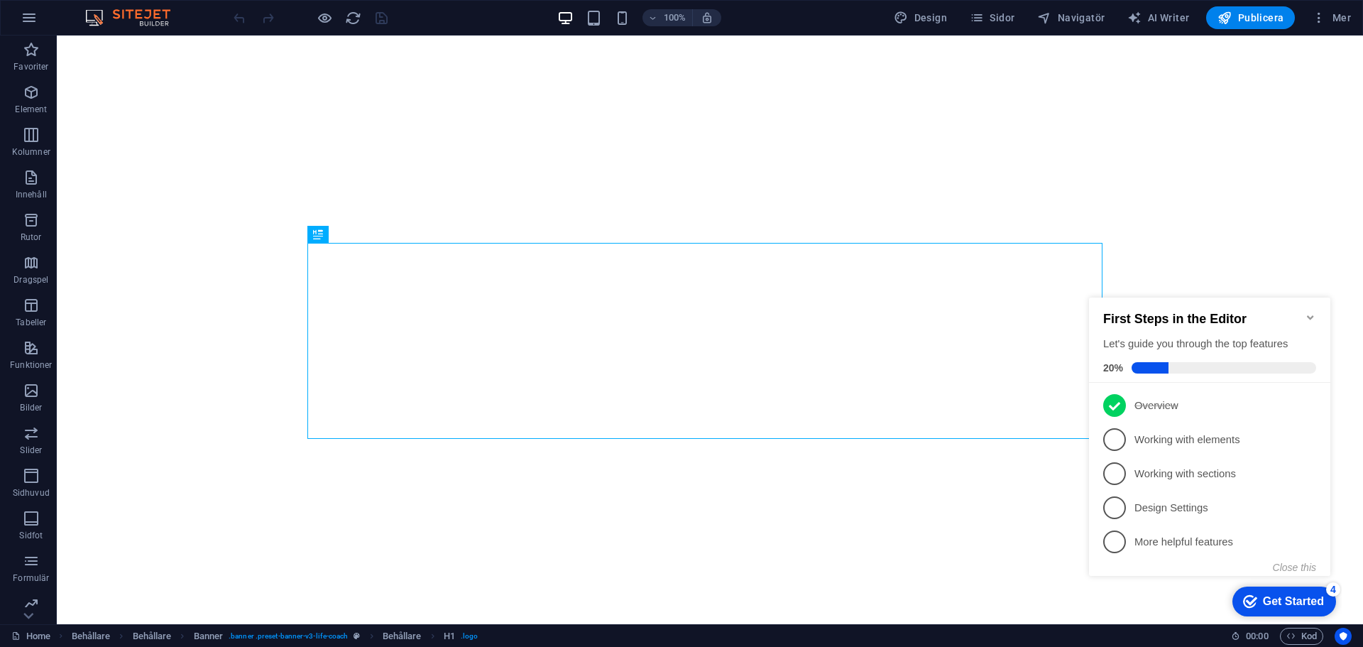
click at [601, 26] on div "100%" at bounding box center [639, 17] width 164 height 23
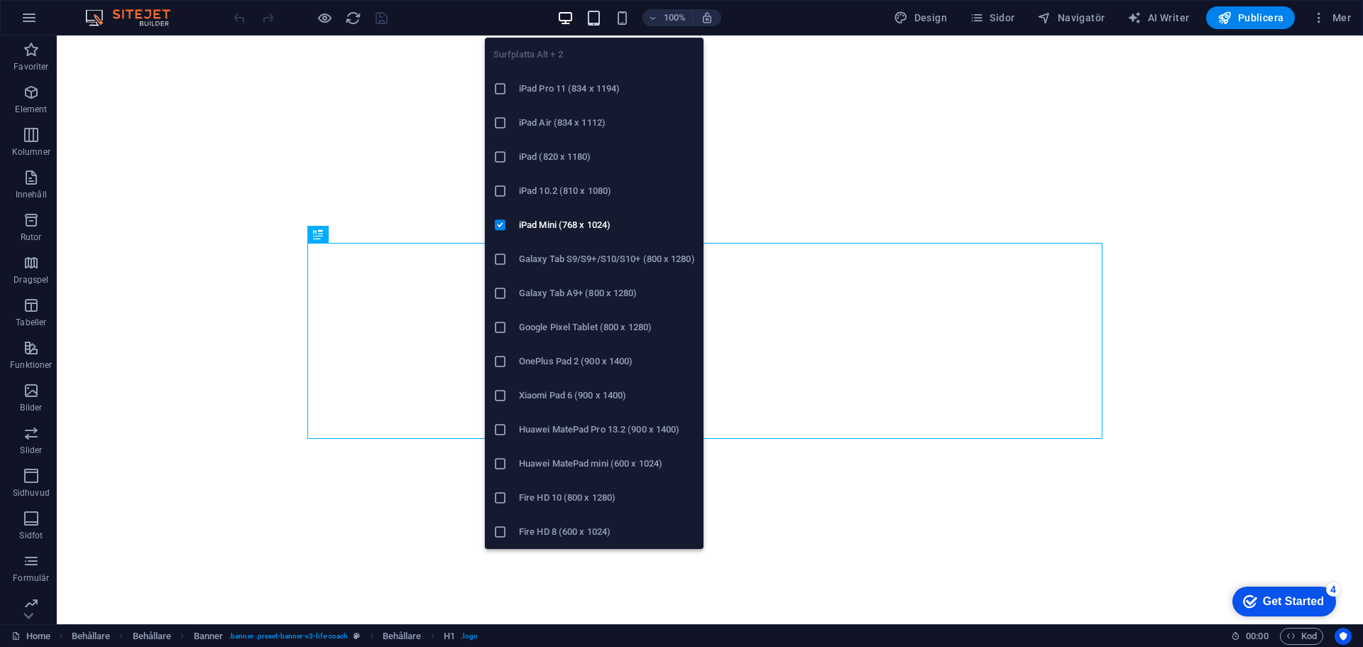
click at [599, 25] on icon "button" at bounding box center [594, 18] width 16 height 16
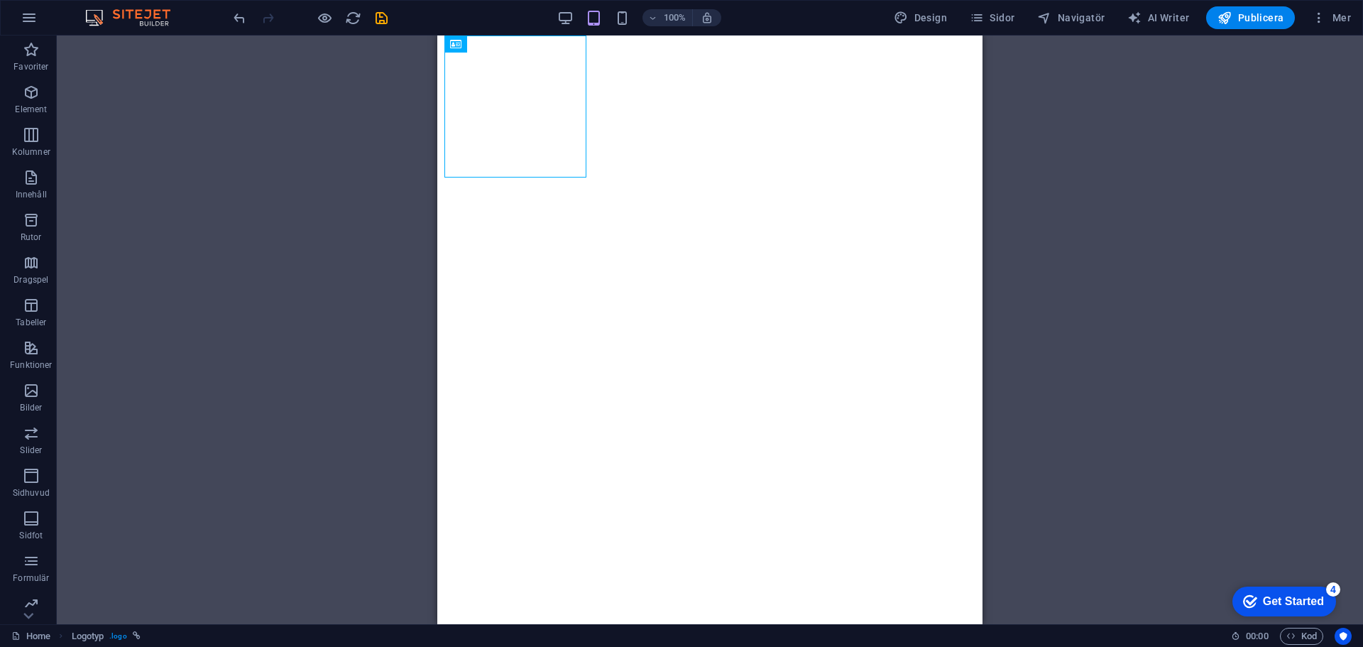
click at [332, 136] on div "Dra hit för att ersätta det befintliga innehållet. Tryck på "Ctrl" om du vill s…" at bounding box center [710, 329] width 1306 height 588
click at [1092, 101] on div "Dra hit för att ersätta det befintliga innehållet. Tryck på "Ctrl" om du vill s…" at bounding box center [710, 329] width 1306 height 588
click at [326, 141] on div "Dra hit för att ersätta det befintliga innehållet. Tryck på "Ctrl" om du vill s…" at bounding box center [710, 329] width 1306 height 588
click at [339, 155] on div "Dra hit för att ersätta det befintliga innehållet. Tryck på "Ctrl" om du vill s…" at bounding box center [710, 329] width 1306 height 588
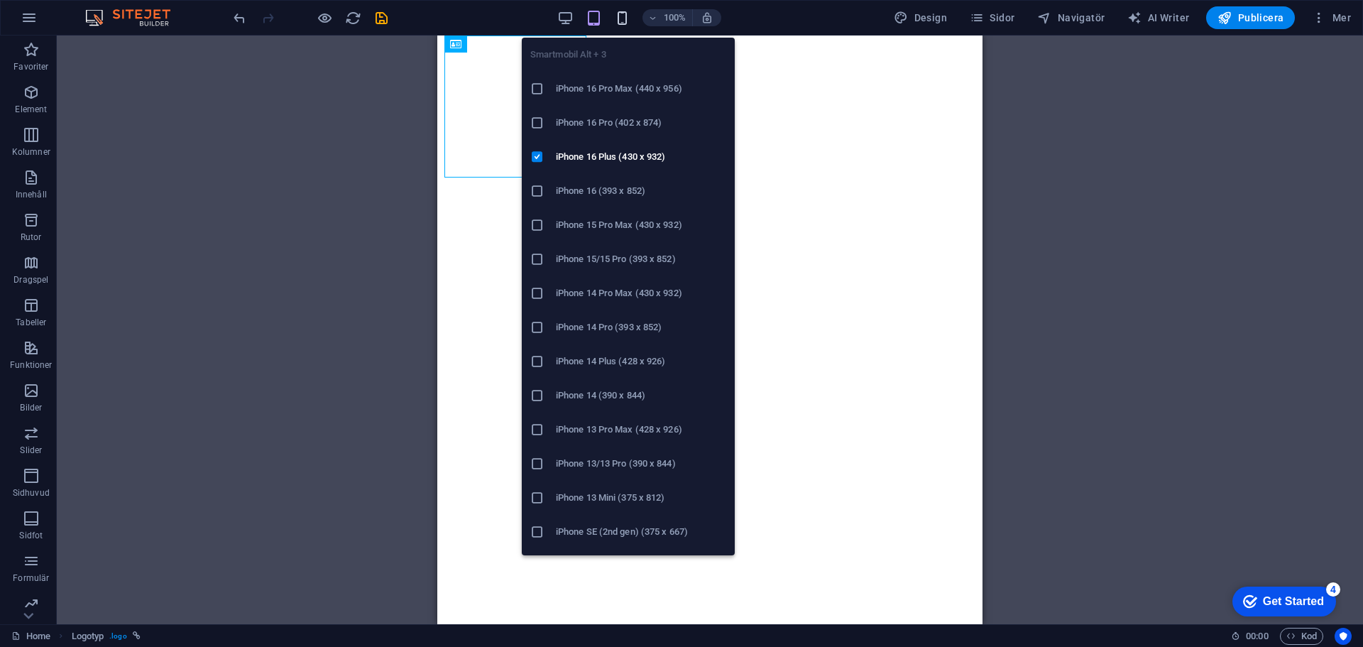
click at [625, 11] on icon "button" at bounding box center [622, 18] width 16 height 16
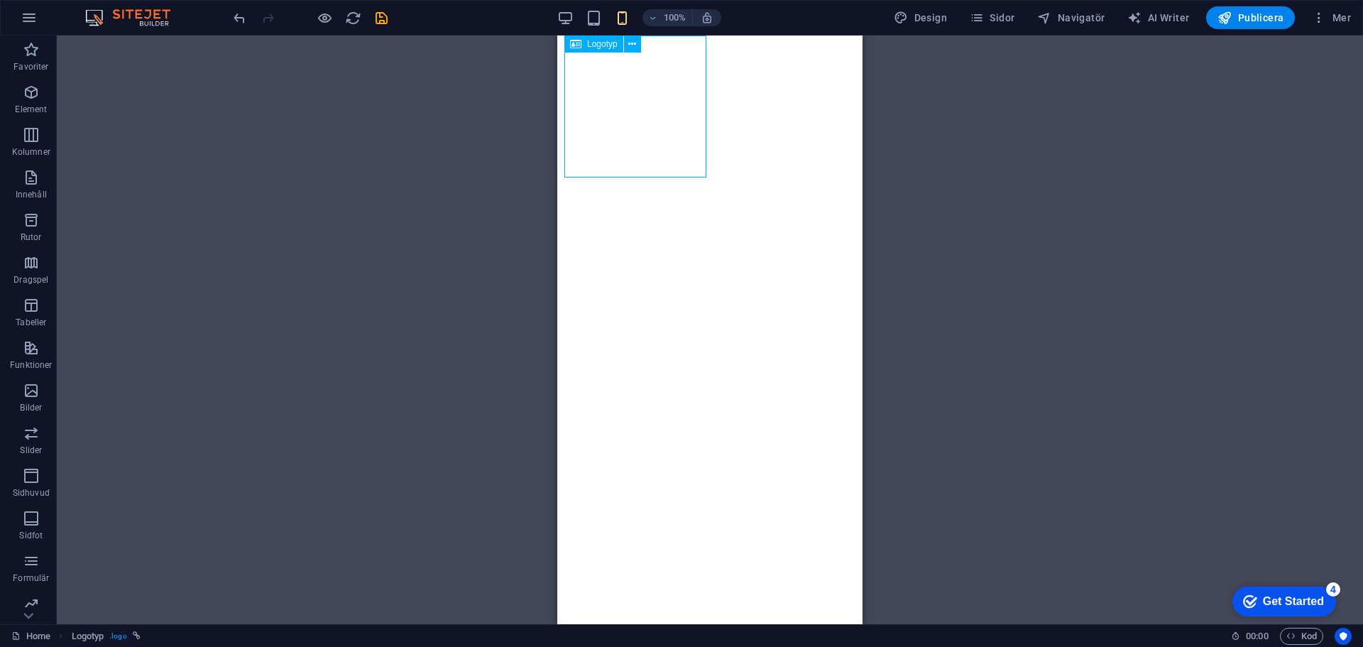
click at [573, 44] on icon at bounding box center [575, 43] width 11 height 17
select select "px"
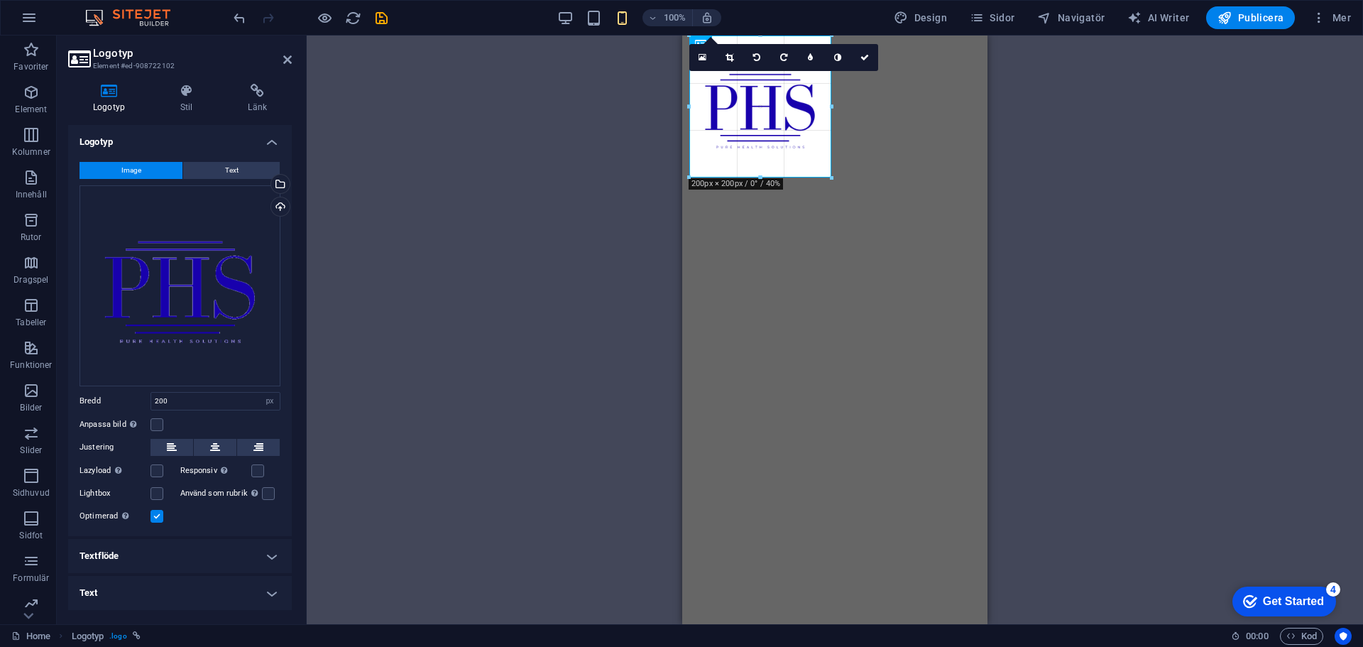
click at [756, 35] on section "Favoriter Element Kolumner Innehåll Rutor Dragspel Tabeller Funktioner Bilder S…" at bounding box center [681, 329] width 1363 height 588
click at [581, 228] on div "H1 Behållare Behållare Behållare Banner Banner Behållare Banner Behållare Space…" at bounding box center [835, 329] width 1056 height 588
click at [1071, 204] on div "H1 Behållare Behållare Behållare Banner Banner Behållare Banner Behållare Space…" at bounding box center [835, 329] width 1056 height 588
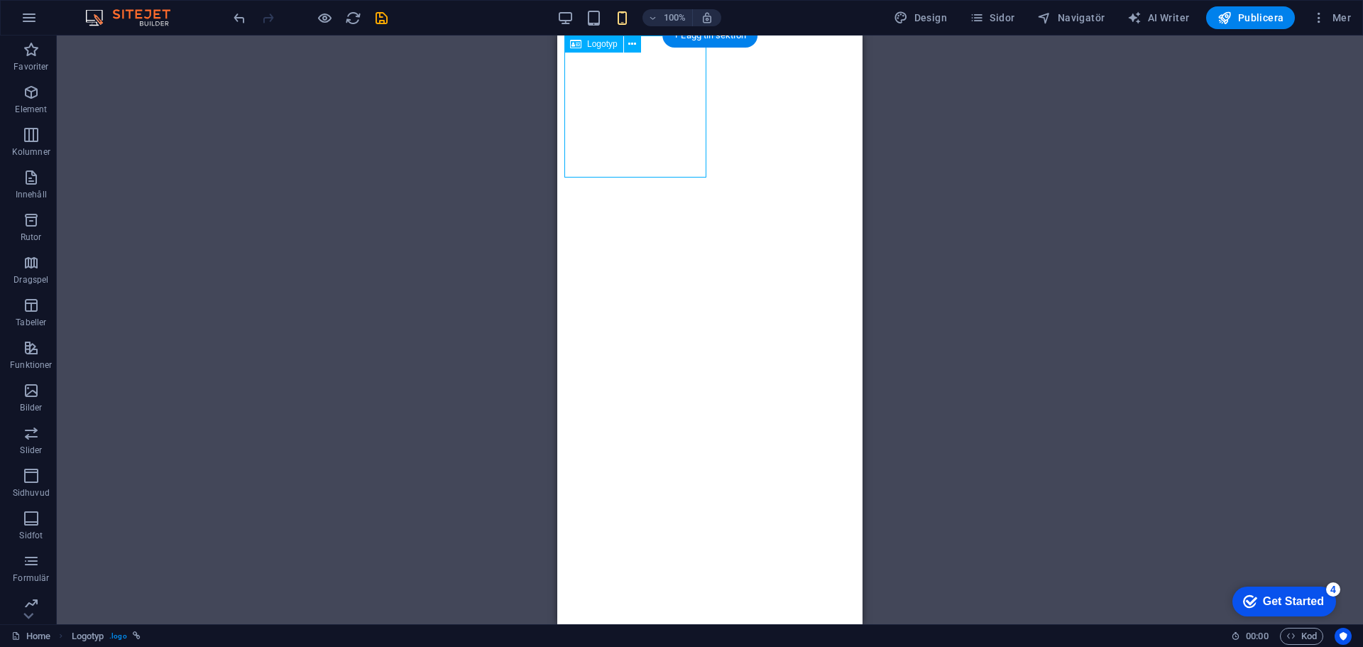
select select "px"
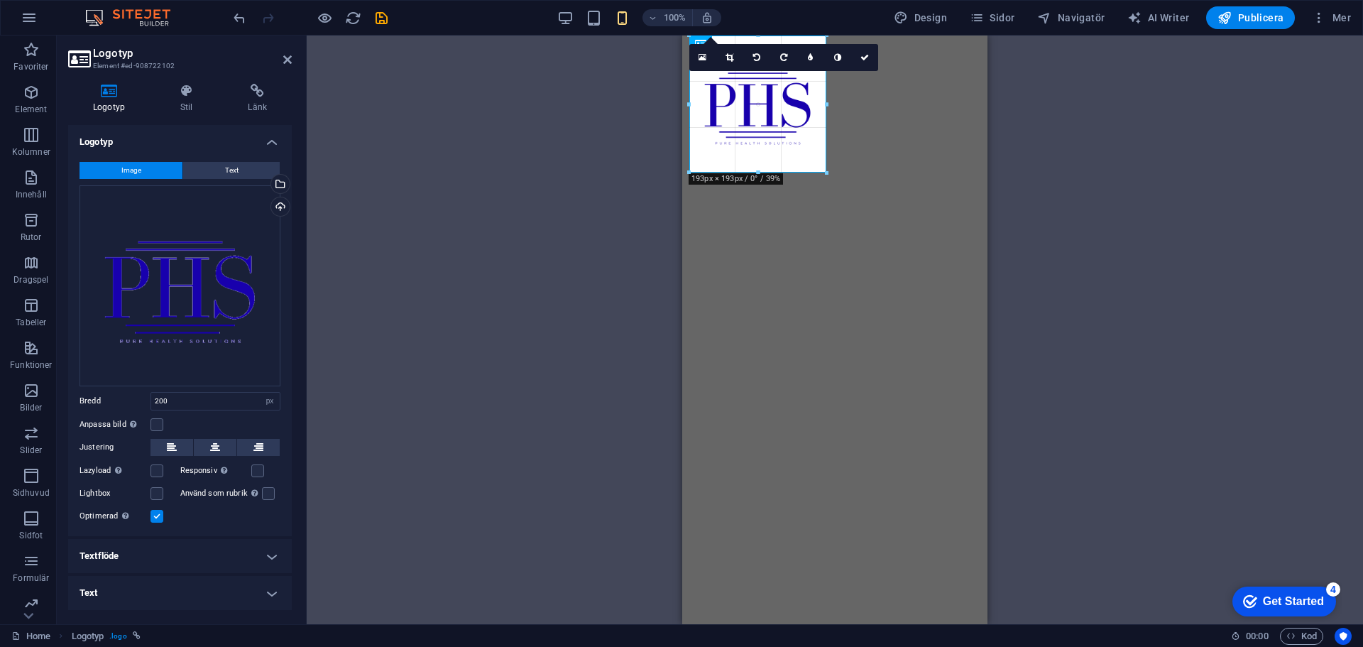
drag, startPoint x: 830, startPoint y: 177, endPoint x: 819, endPoint y: 170, distance: 13.2
type input "193"
click at [624, 186] on div "H1 Behållare Behållare Behållare Banner Banner Behållare Banner Behållare Space…" at bounding box center [835, 329] width 1056 height 588
click at [625, 215] on div "H1 Behållare Behållare Behållare Banner Banner Behållare Banner Behållare Space…" at bounding box center [835, 329] width 1056 height 588
click at [637, 260] on div "H1 Behållare Behållare Behållare Banner Banner Behållare Banner Behållare Space…" at bounding box center [835, 329] width 1056 height 588
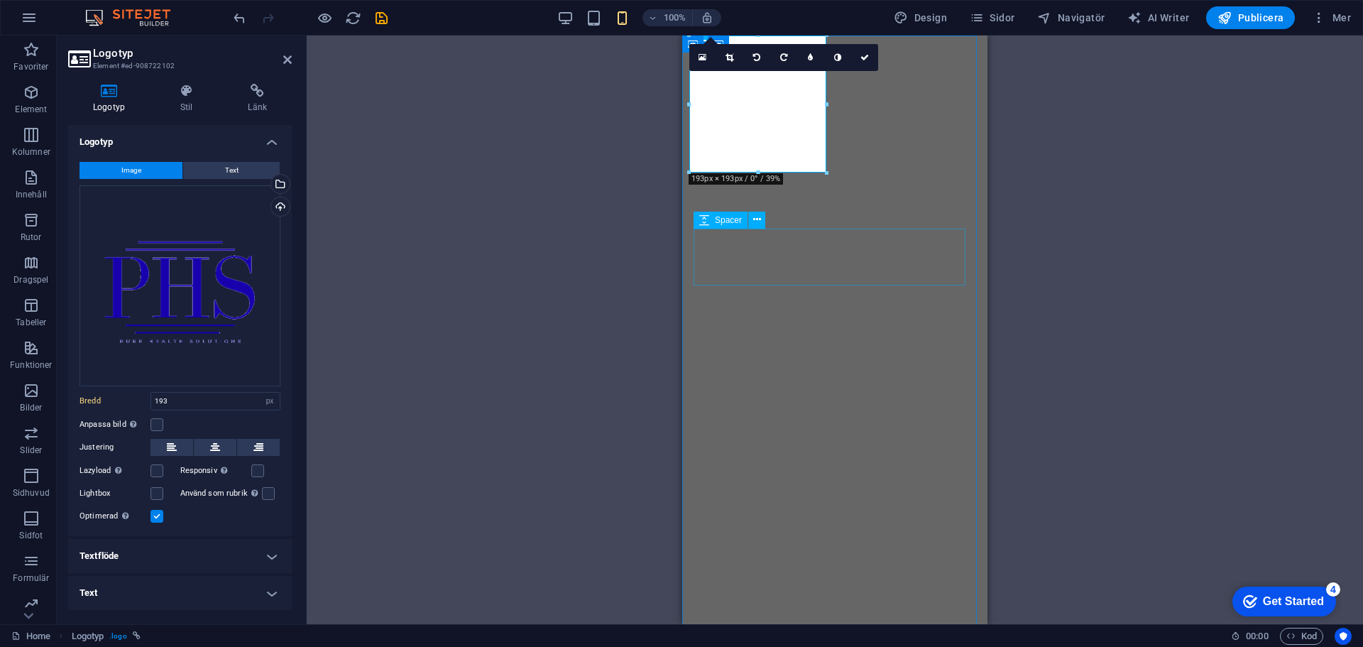
click at [1068, 220] on div "H1 Behållare Behållare Behållare Banner Banner Behållare Banner Behållare Space…" at bounding box center [835, 329] width 1056 height 588
click at [623, 271] on div "H1 Behållare Behållare Behållare Banner Banner Behållare Banner Behållare Space…" at bounding box center [835, 329] width 1056 height 588
click at [624, 272] on div "H1 Behållare Behållare Behållare Banner Banner Behållare Banner Behållare Space…" at bounding box center [835, 329] width 1056 height 588
click at [623, 271] on div "H1 Behållare Behållare Behållare Banner Banner Behållare Banner Behållare Space…" at bounding box center [835, 329] width 1056 height 588
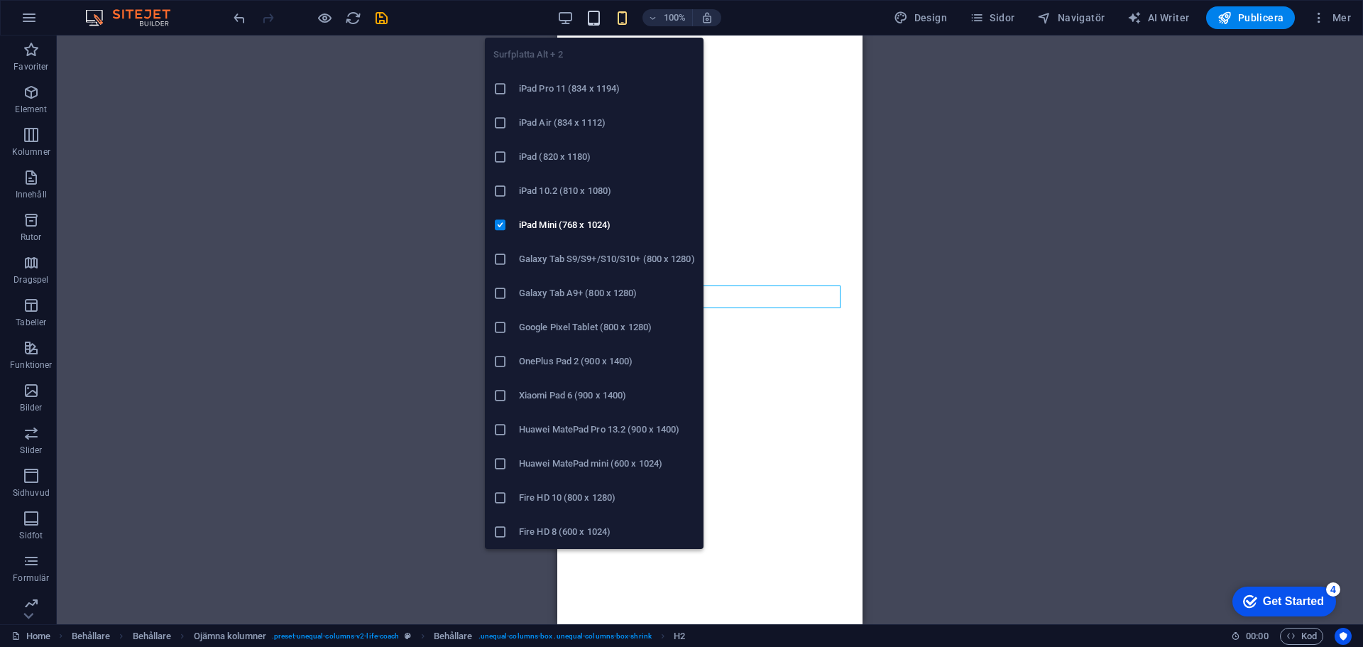
click at [602, 19] on icon "button" at bounding box center [594, 18] width 16 height 16
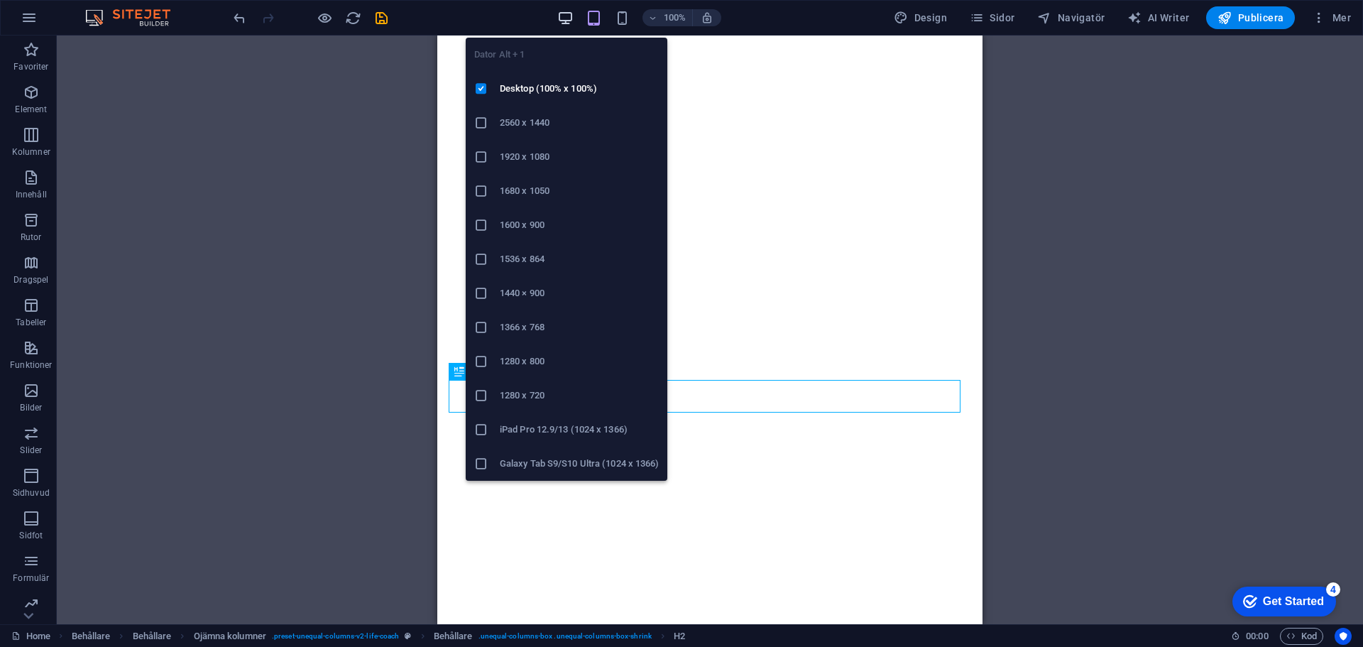
click at [572, 16] on icon "button" at bounding box center [565, 18] width 16 height 16
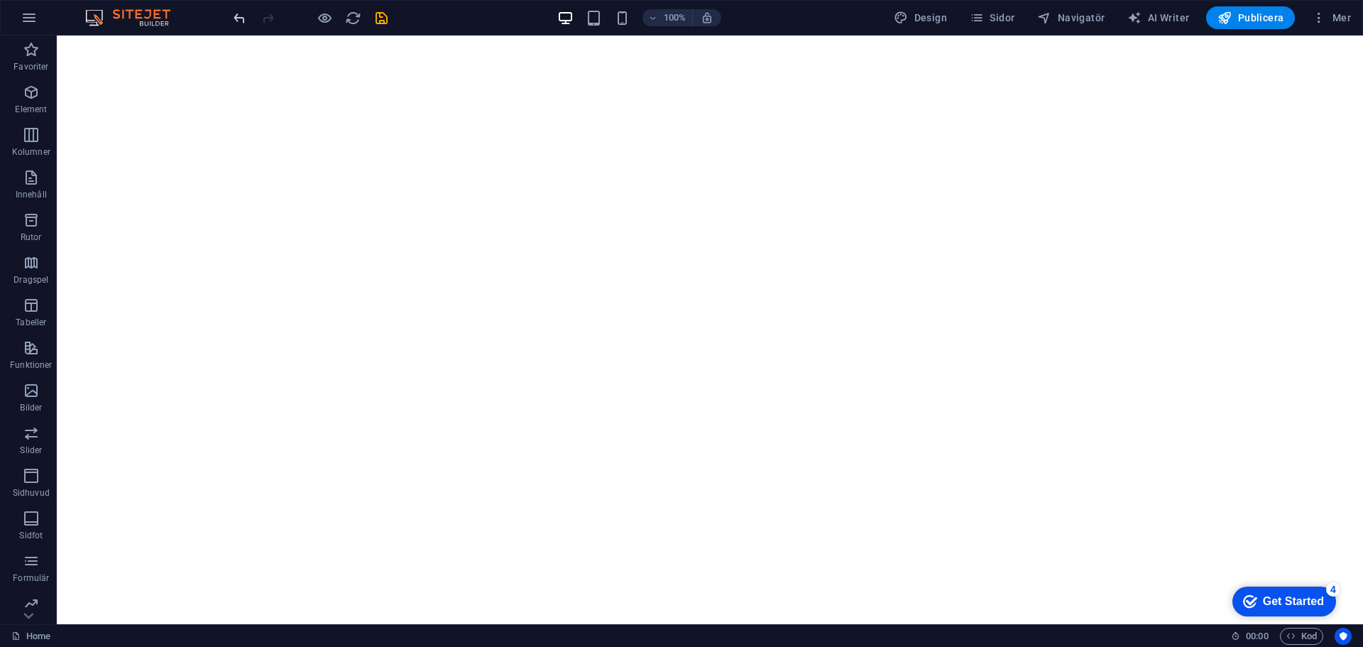
click at [238, 18] on icon "undo" at bounding box center [239, 18] width 16 height 16
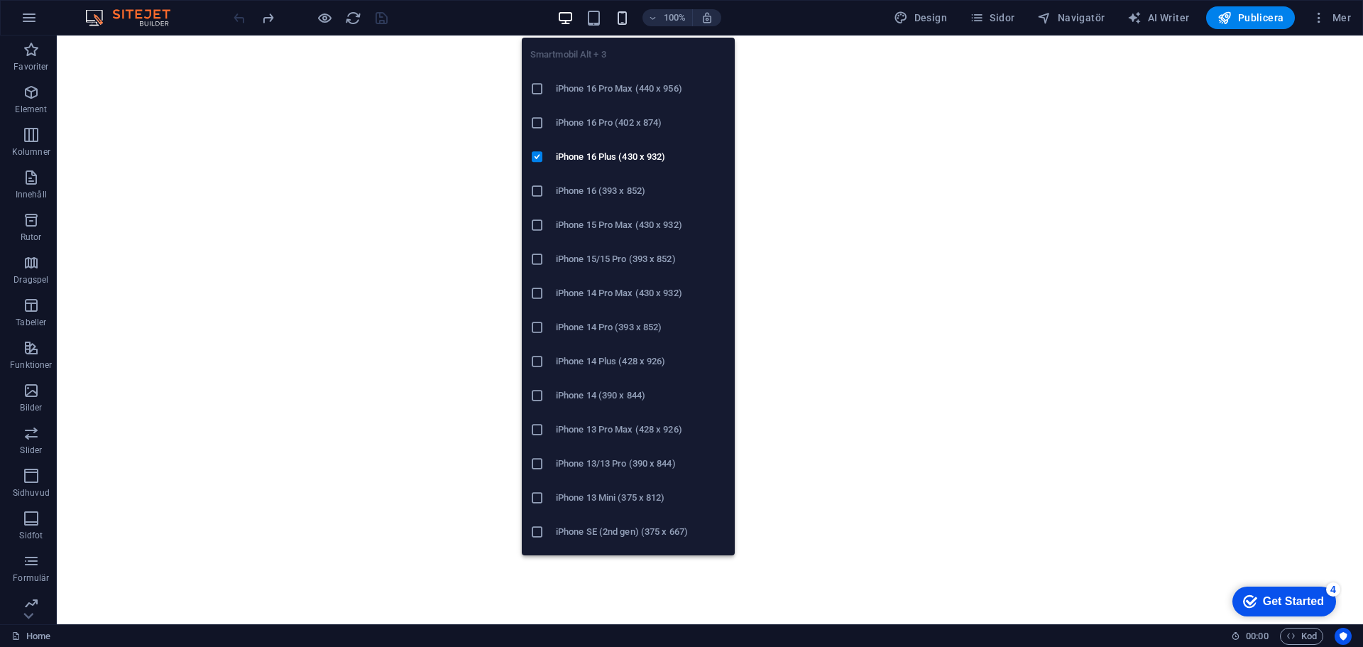
click at [617, 14] on icon "button" at bounding box center [622, 18] width 16 height 16
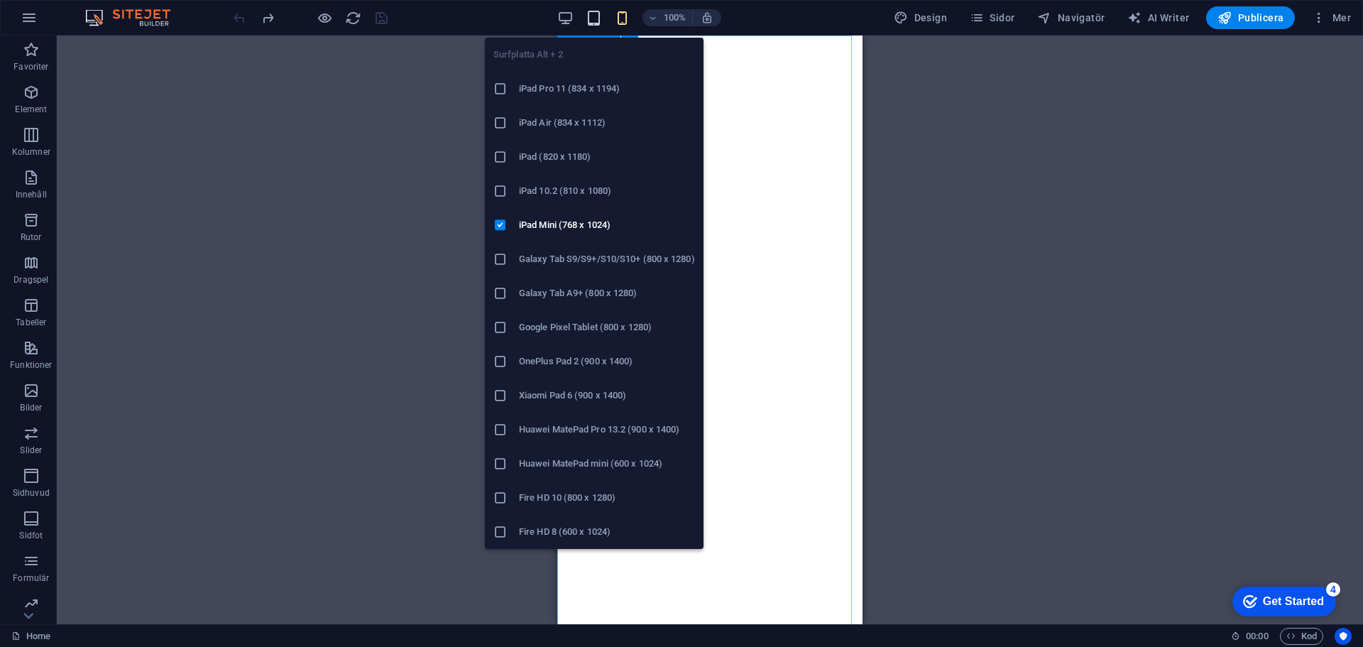
click at [591, 13] on icon "button" at bounding box center [594, 18] width 16 height 16
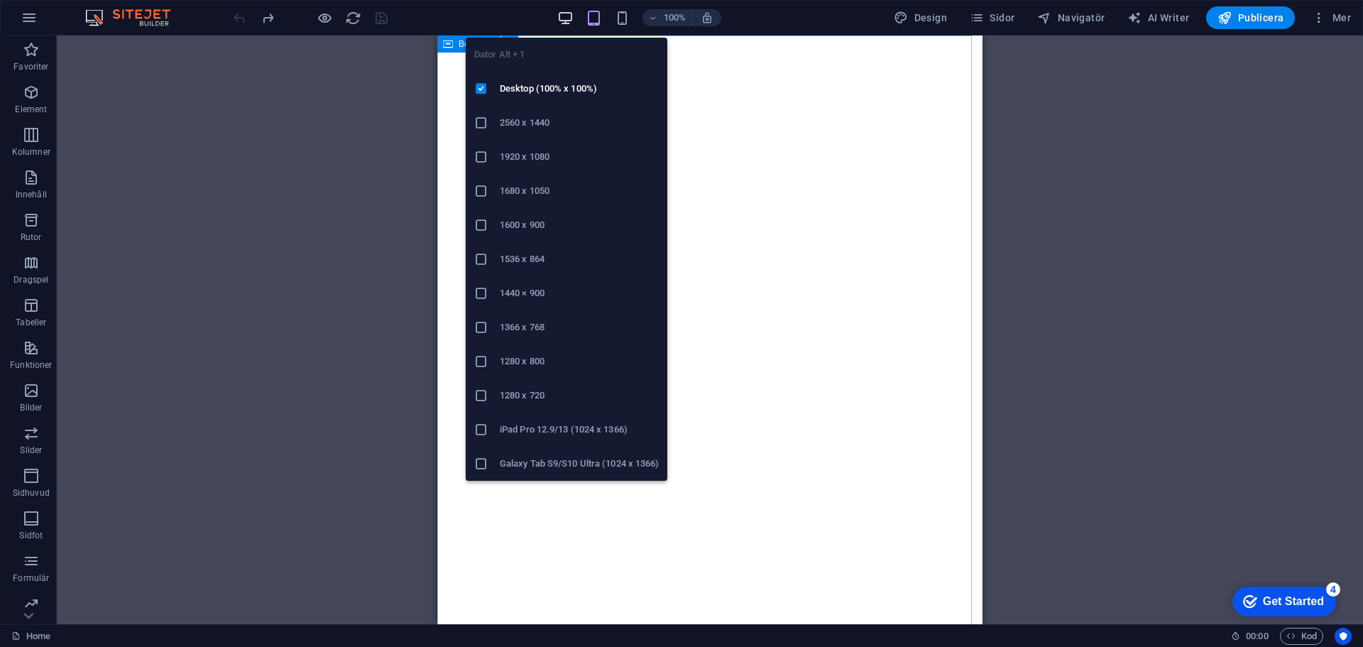
click at [565, 19] on icon "button" at bounding box center [565, 18] width 16 height 16
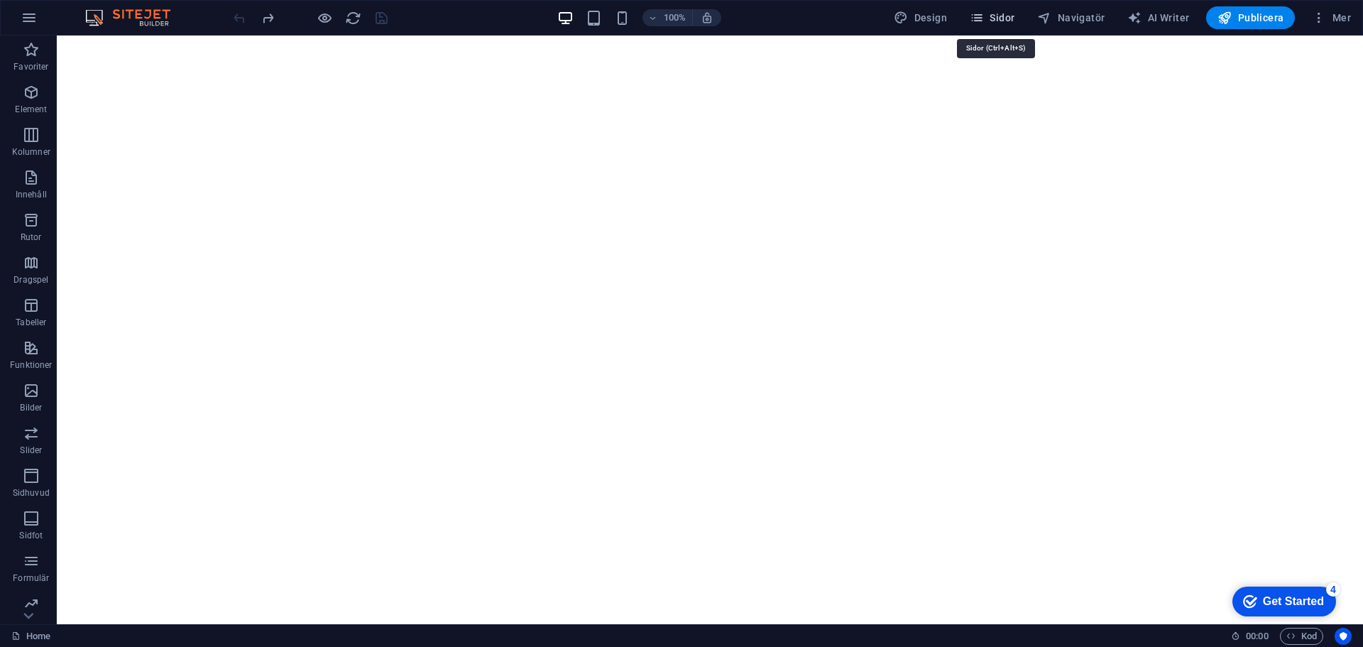
click at [981, 12] on icon "button" at bounding box center [976, 18] width 14 height 14
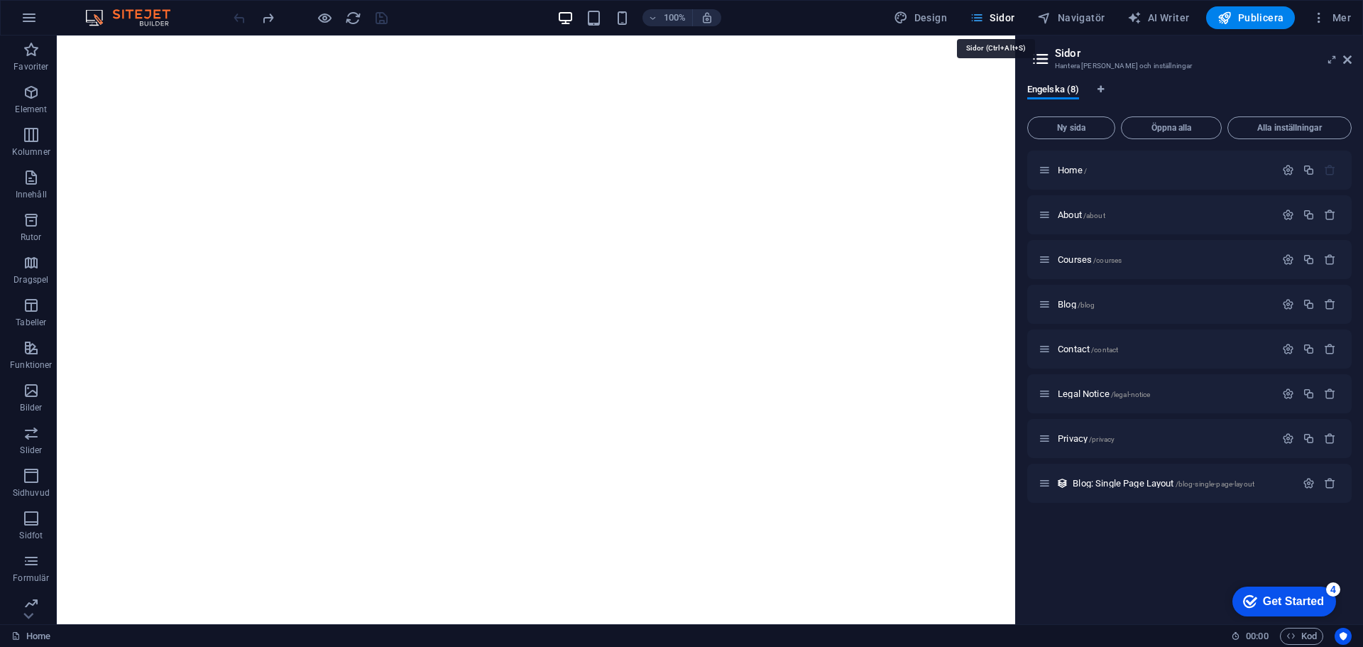
click at [982, 12] on icon "button" at bounding box center [976, 18] width 14 height 14
click at [938, 18] on span "Design" at bounding box center [920, 18] width 53 height 14
select select "px"
select select "400"
select select "px"
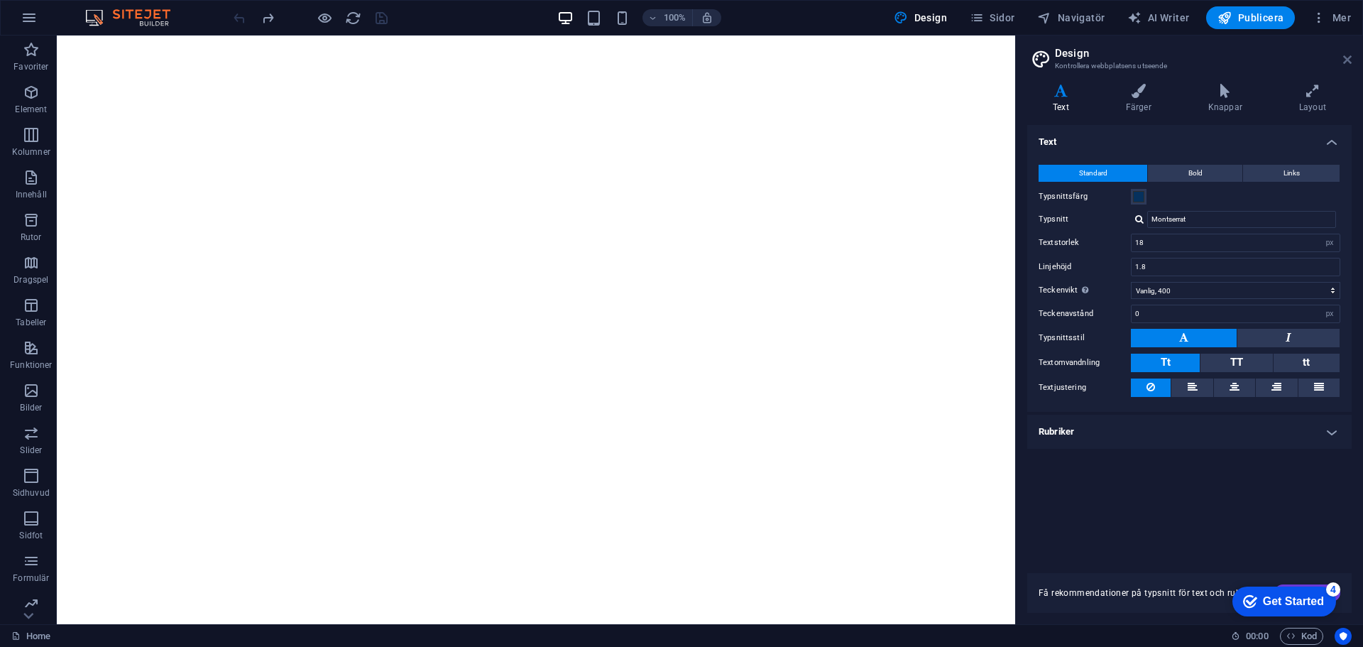
click at [1344, 62] on icon at bounding box center [1347, 59] width 9 height 11
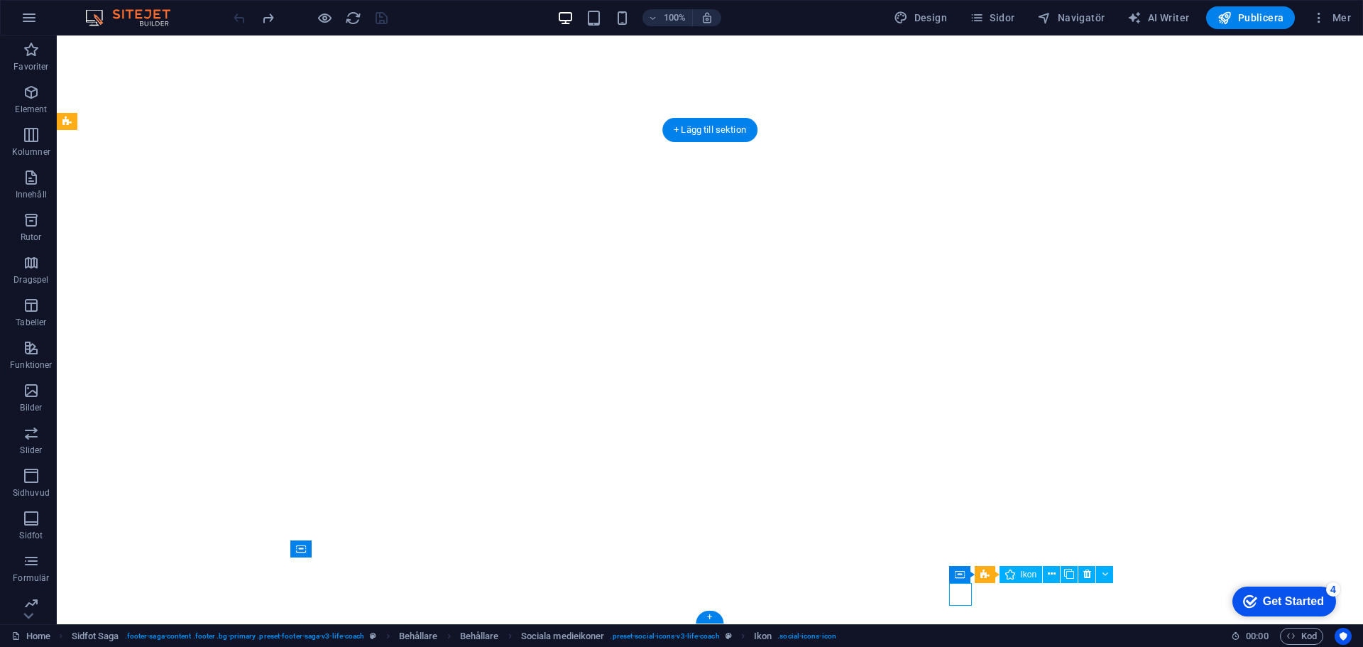
select select "xMidYMid"
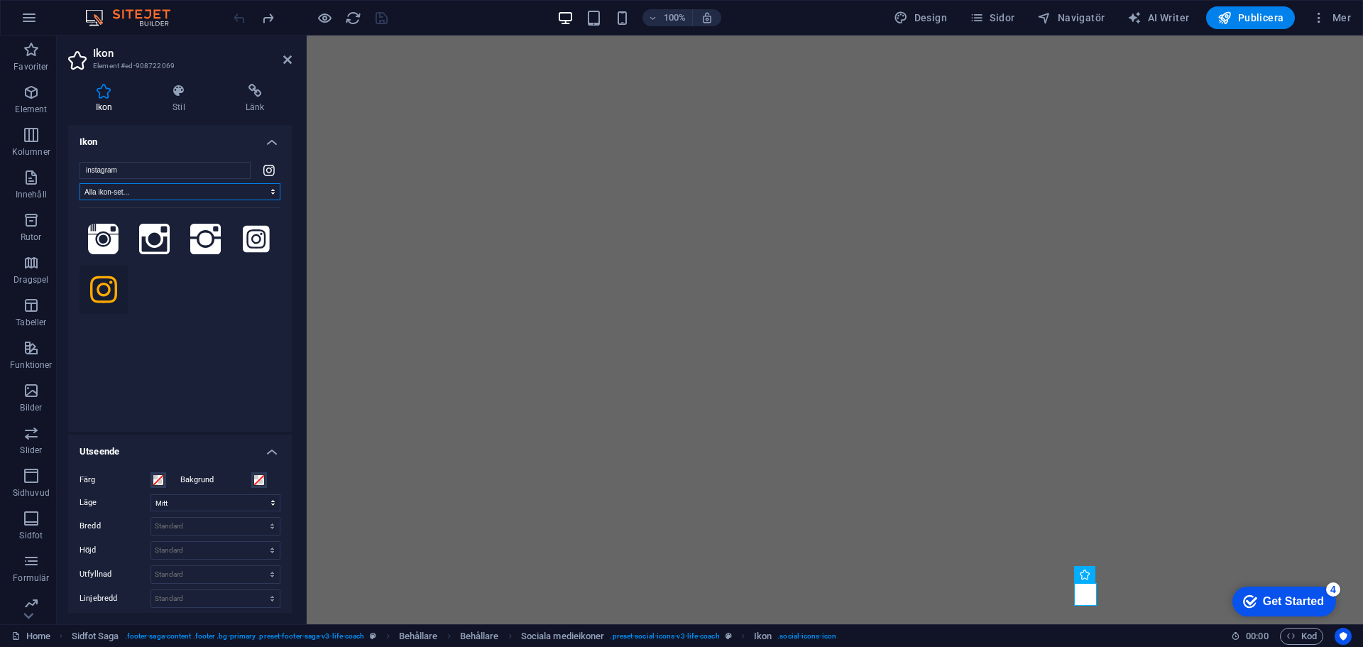
click at [197, 194] on select "Alla ikon-set... IcoFont Ionicons FontAwesome Brands FontAwesome Duotone FontAw…" at bounding box center [179, 191] width 201 height 17
click at [260, 108] on h4 "Länk" at bounding box center [255, 99] width 74 height 30
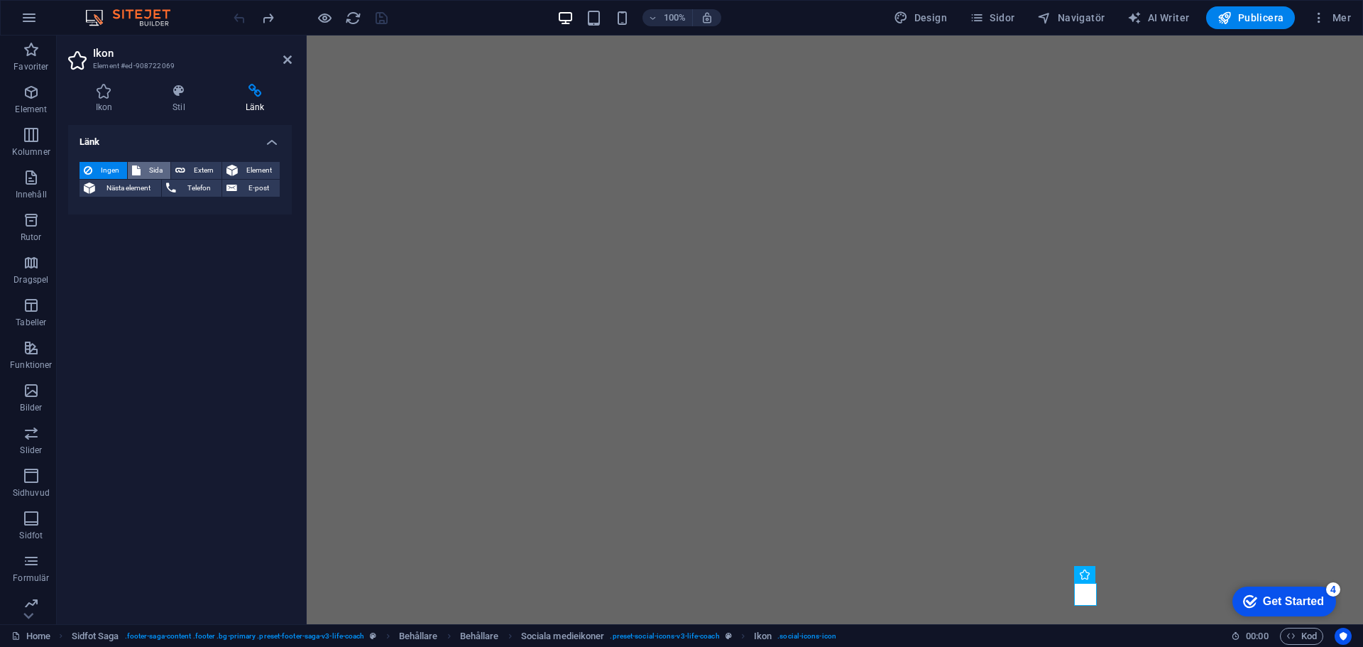
click at [148, 167] on span "Sida" at bounding box center [155, 170] width 21 height 17
select select
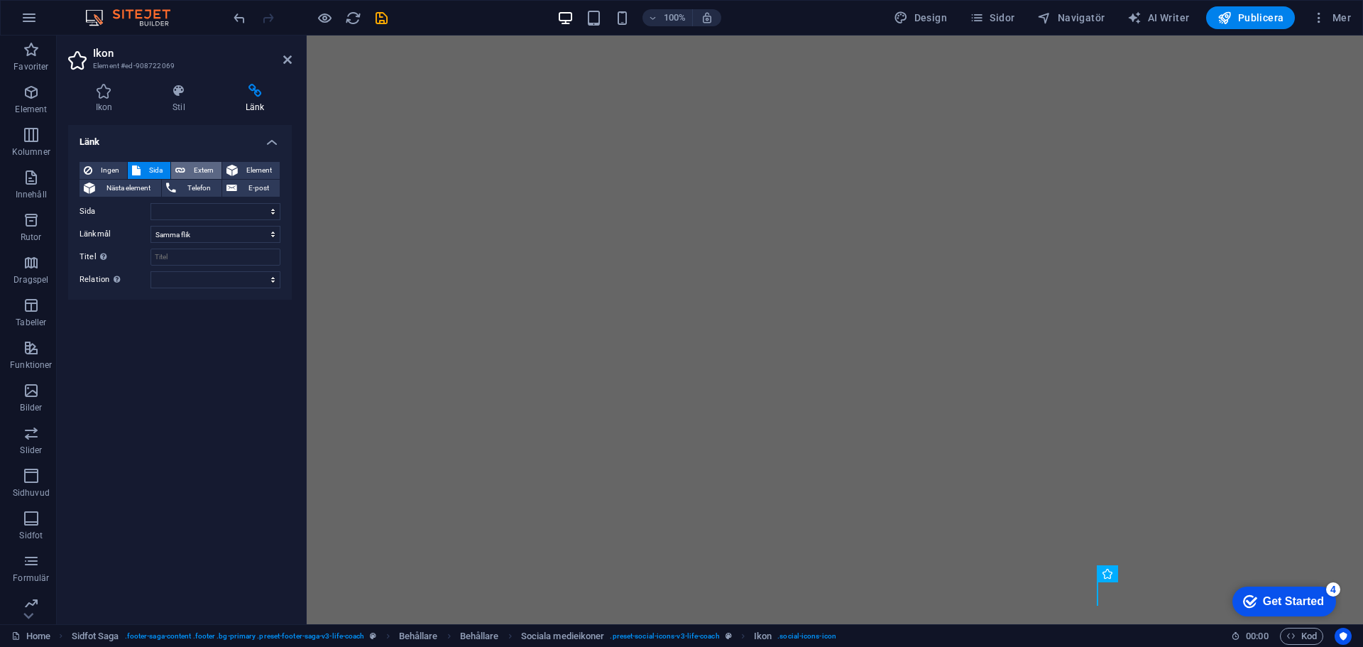
click at [185, 162] on button "Extern" at bounding box center [196, 170] width 50 height 17
select select "blank"
paste input "[URL][DOMAIN_NAME][DOMAIN_NAME]"
type input "[URL][DOMAIN_NAME][DOMAIN_NAME]"
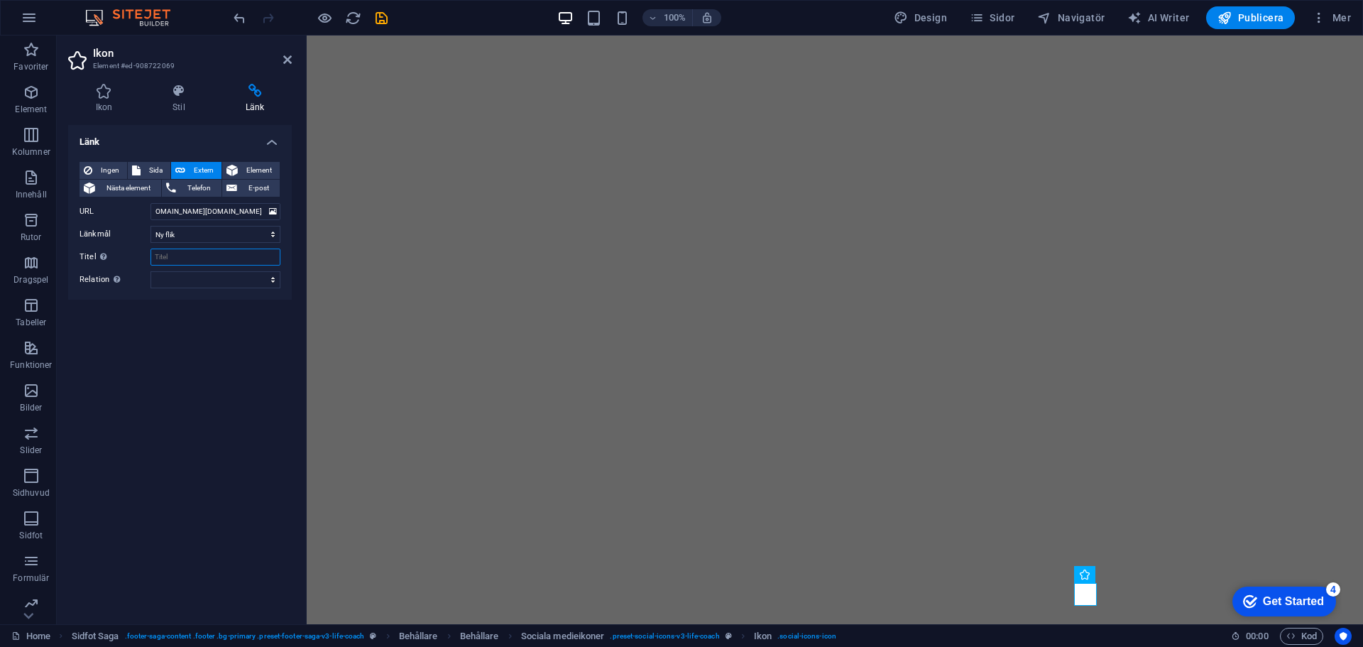
scroll to position [0, 0]
click at [206, 256] on input "Titel Ytterligare länkbeskrivning bör inte vara samma som länktext. Titeln visa…" at bounding box center [215, 256] width 130 height 17
type input "PureHealthSolutions"
click at [232, 385] on div "Länk Ingen Sida Extern Element Nästa element Telefon E-post Sida Home About Cou…" at bounding box center [180, 369] width 224 height 488
click at [379, 16] on icon "save" at bounding box center [381, 18] width 16 height 16
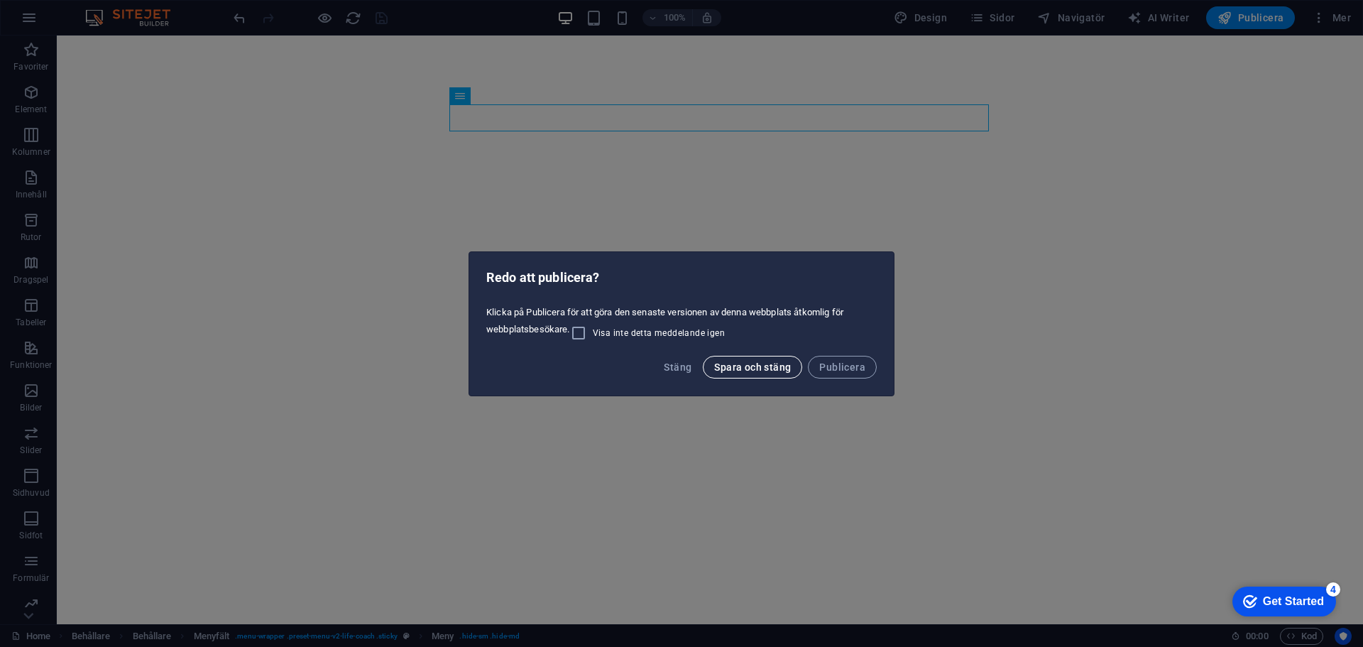
click at [741, 368] on span "Spara och stäng" at bounding box center [752, 366] width 77 height 11
